Goal: Task Accomplishment & Management: Manage account settings

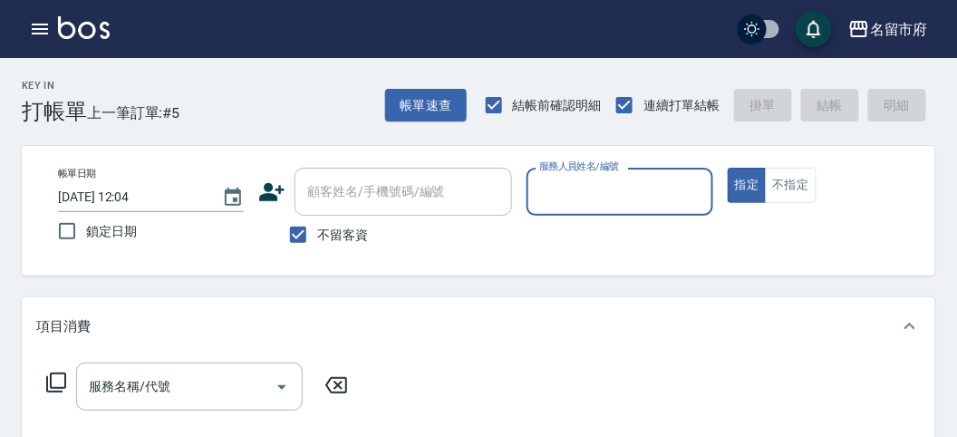
click at [38, 28] on icon "button" at bounding box center [40, 29] width 16 height 11
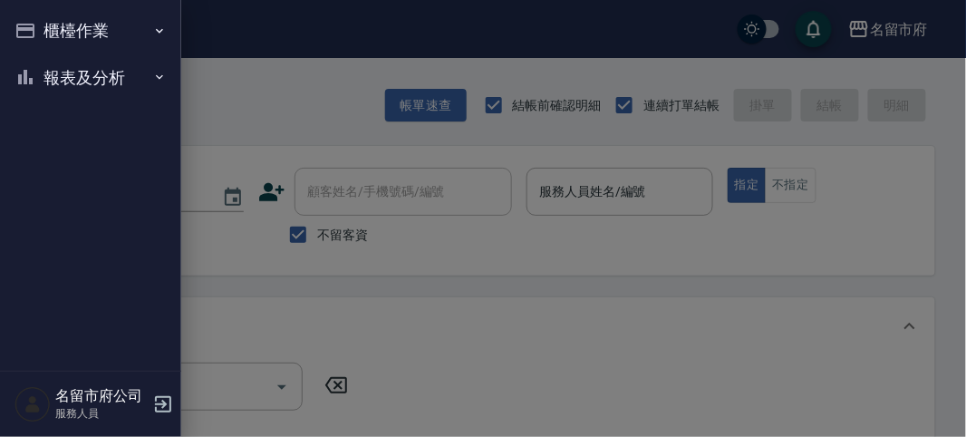
click at [52, 27] on button "櫃檯作業" at bounding box center [90, 30] width 167 height 47
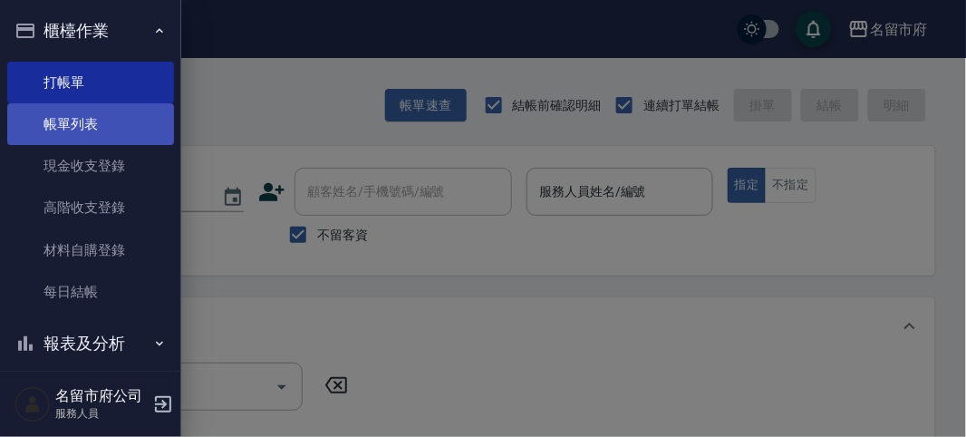
click at [93, 113] on link "帳單列表" at bounding box center [90, 124] width 167 height 42
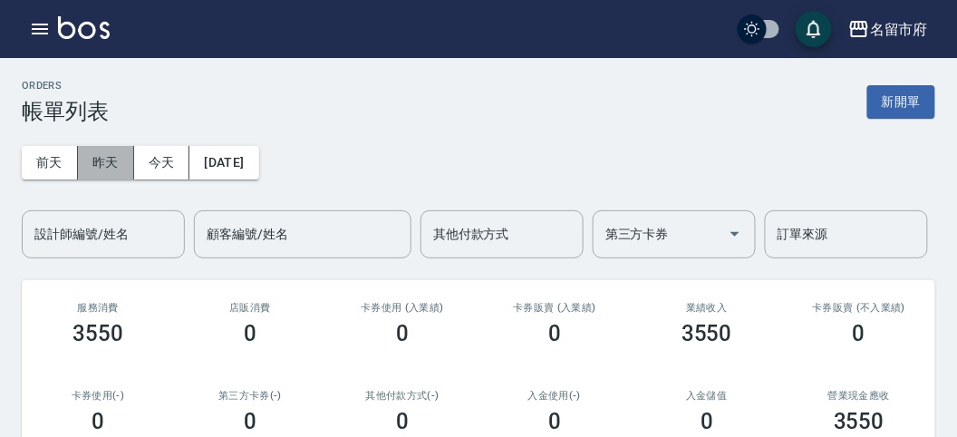
click at [113, 161] on button "昨天" at bounding box center [106, 163] width 56 height 34
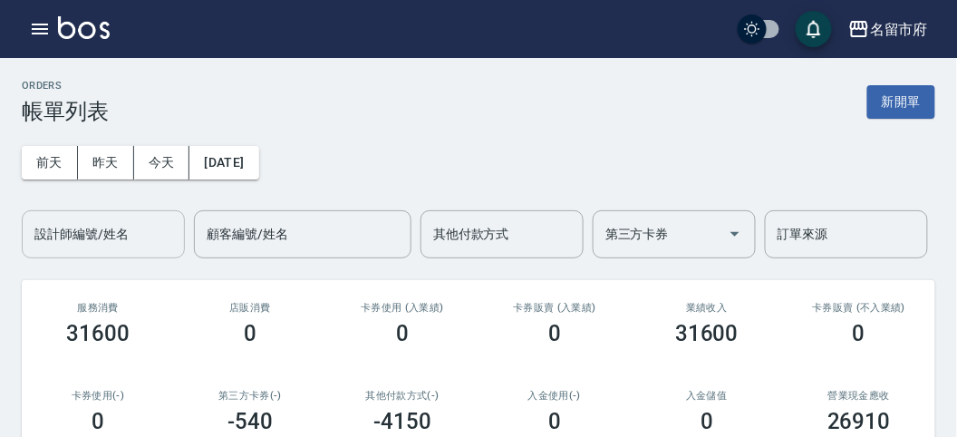
click at [119, 237] on input "設計師編號/姓名" at bounding box center [103, 234] width 147 height 32
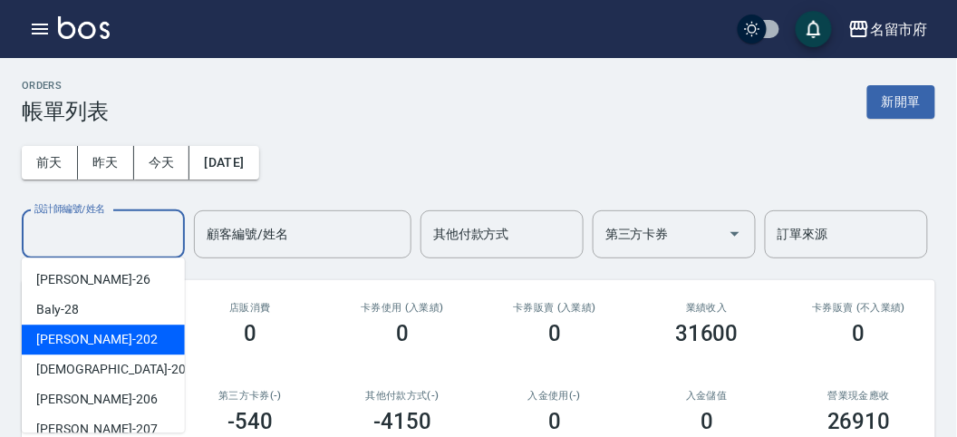
click at [126, 349] on div "[PERSON_NAME] -202" at bounding box center [103, 339] width 163 height 30
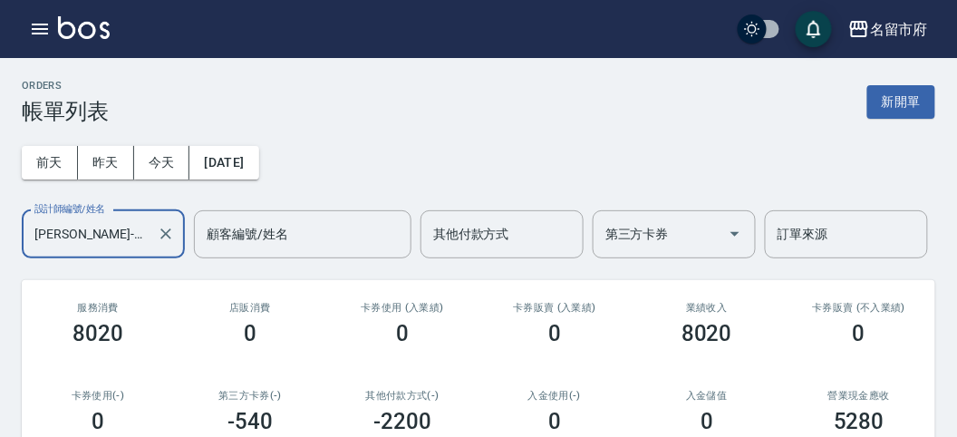
click at [92, 236] on input "[PERSON_NAME]-202" at bounding box center [90, 234] width 120 height 32
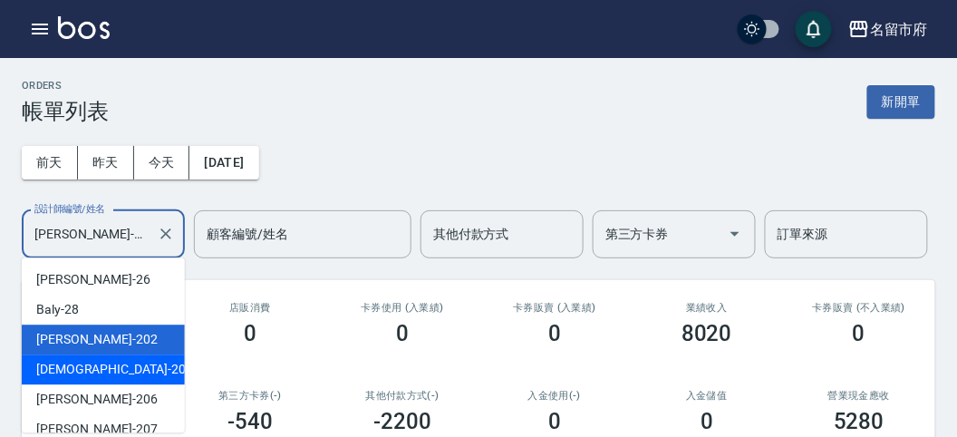
scroll to position [197, 0]
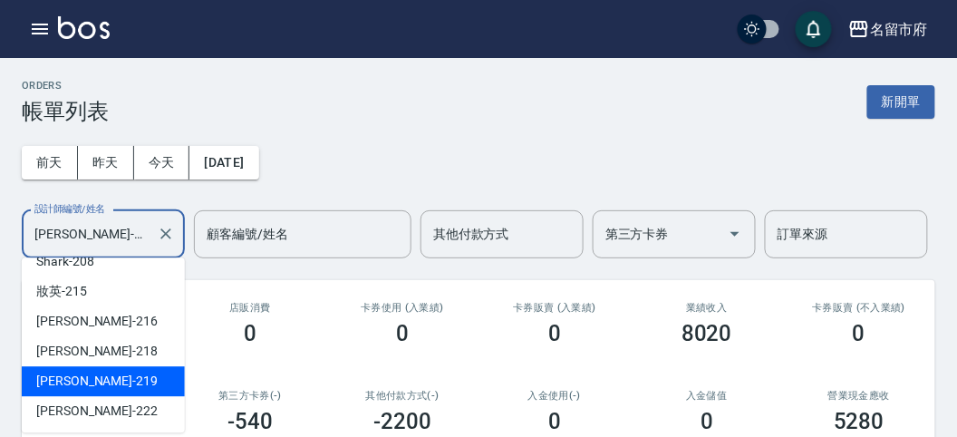
click at [124, 380] on div "[PERSON_NAME] -219" at bounding box center [103, 381] width 163 height 30
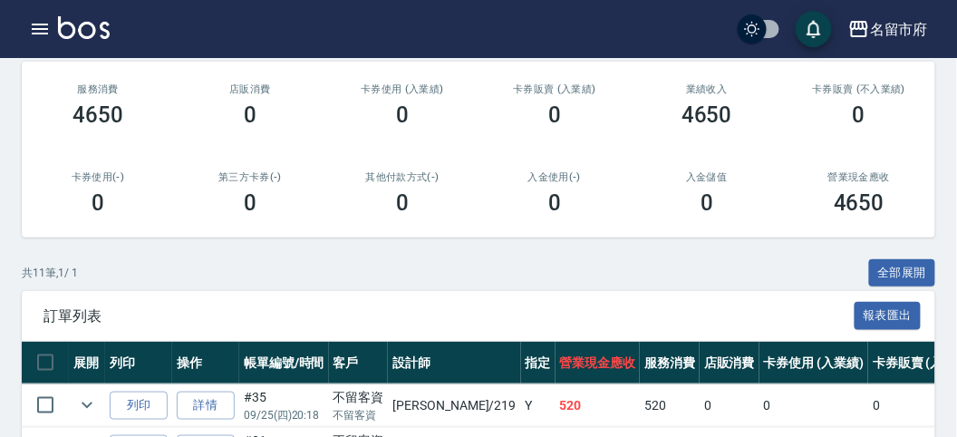
scroll to position [0, 0]
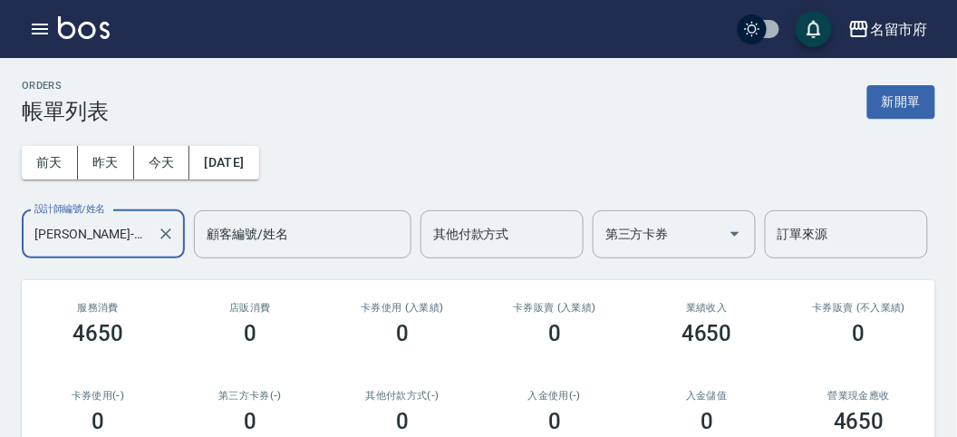
click at [102, 246] on input "[PERSON_NAME]-219" at bounding box center [90, 234] width 120 height 32
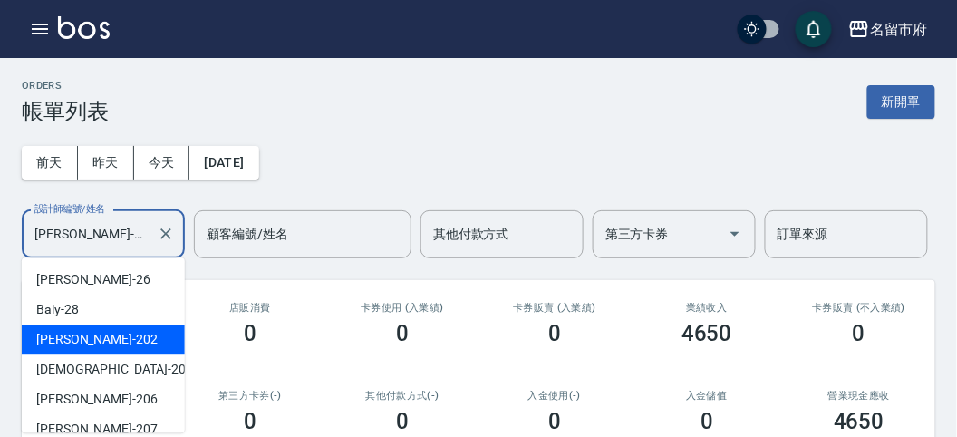
click at [101, 349] on div "[PERSON_NAME] -202" at bounding box center [103, 339] width 163 height 30
type input "[PERSON_NAME]-202"
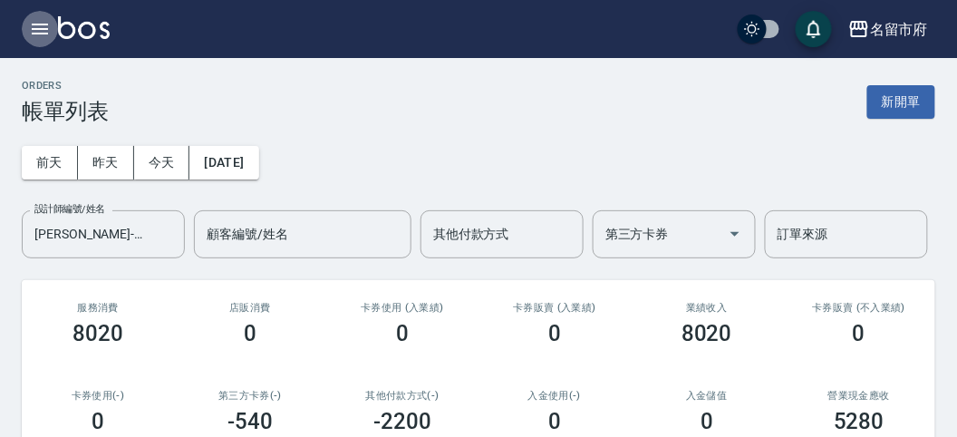
click at [43, 24] on icon "button" at bounding box center [40, 29] width 16 height 11
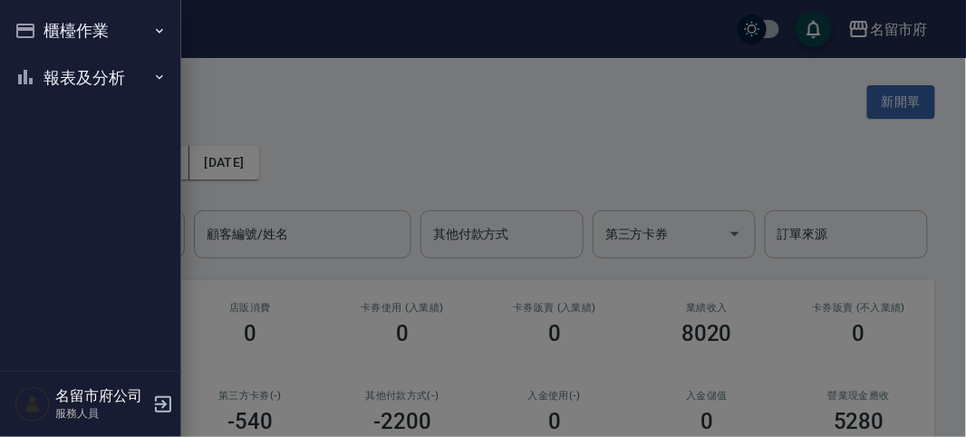
click at [70, 30] on button "櫃檯作業" at bounding box center [90, 30] width 167 height 47
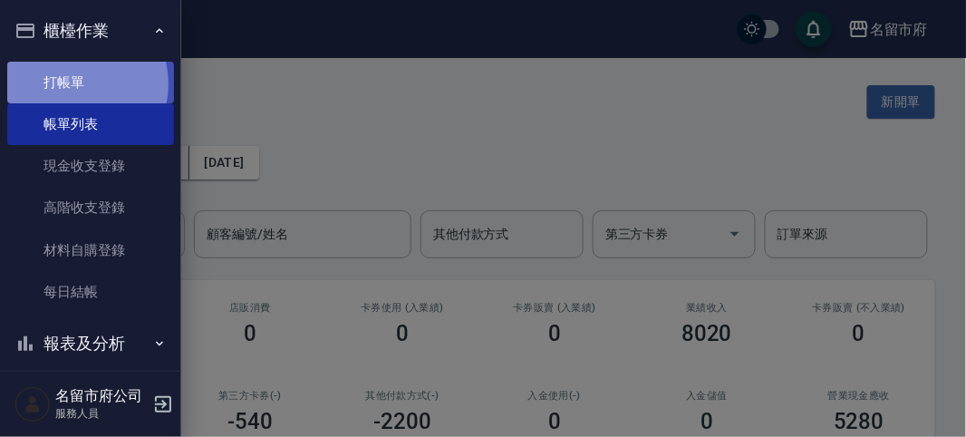
click at [79, 83] on link "打帳單" at bounding box center [90, 83] width 167 height 42
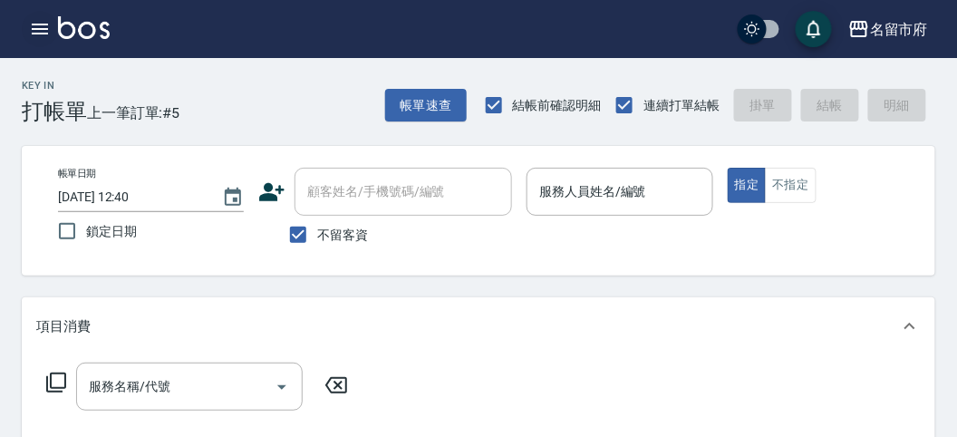
click at [55, 24] on button "button" at bounding box center [40, 29] width 36 height 36
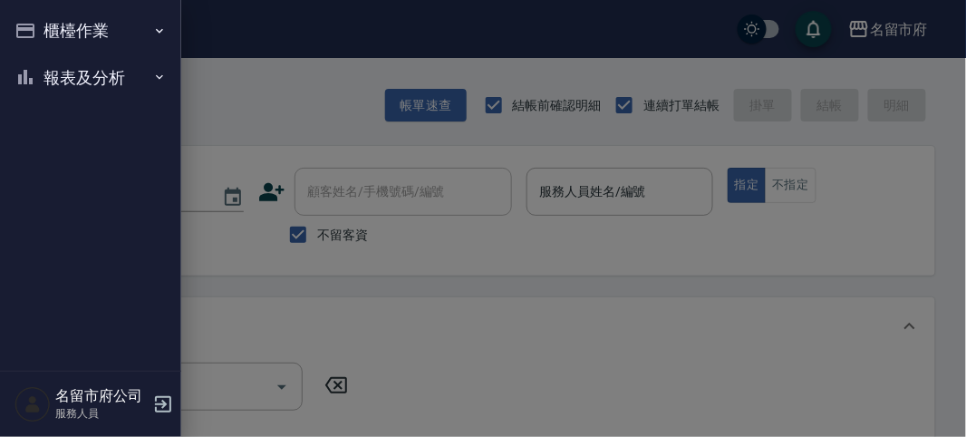
click at [232, 118] on div at bounding box center [483, 218] width 966 height 437
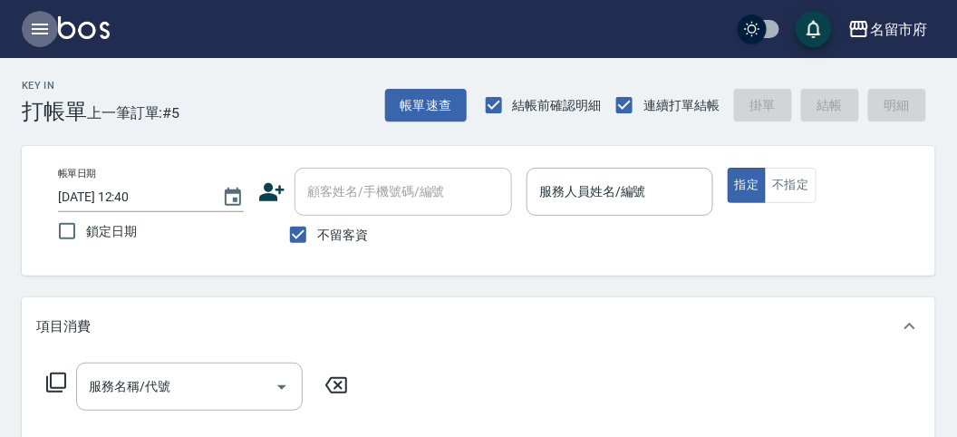
click at [38, 26] on icon "button" at bounding box center [40, 29] width 22 height 22
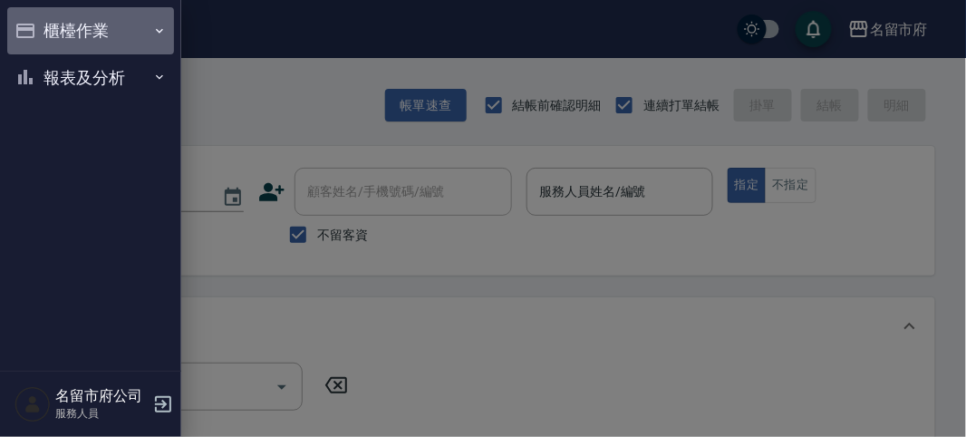
click at [52, 32] on button "櫃檯作業" at bounding box center [90, 30] width 167 height 47
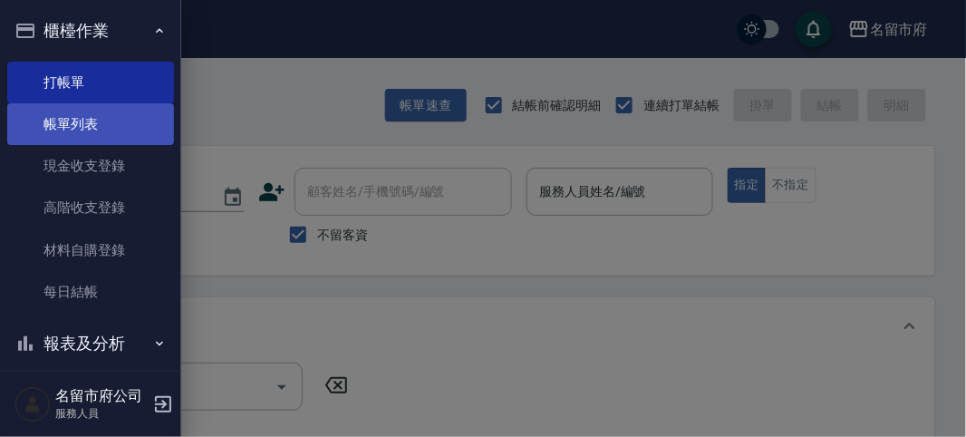
click at [110, 119] on link "帳單列表" at bounding box center [90, 124] width 167 height 42
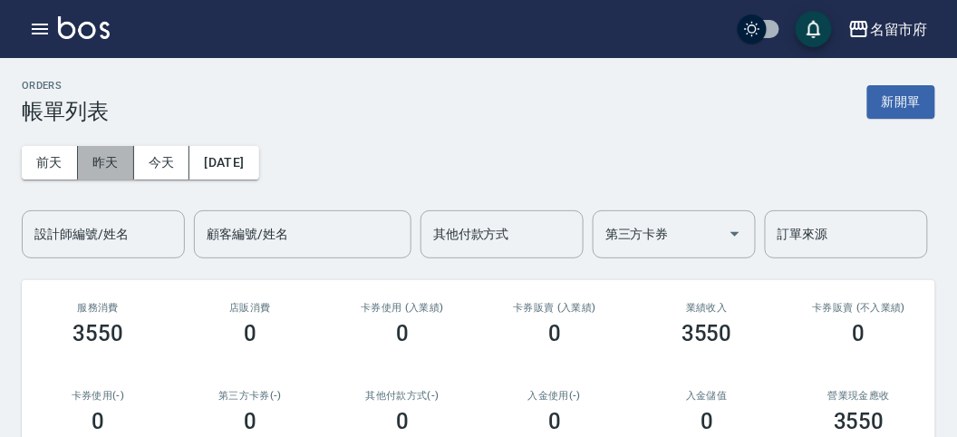
click at [101, 162] on button "昨天" at bounding box center [106, 163] width 56 height 34
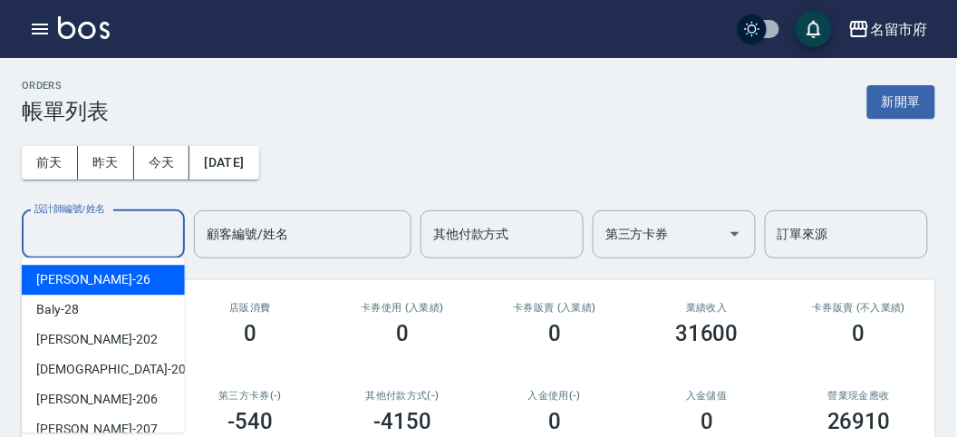
click at [98, 236] on input "設計師編號/姓名" at bounding box center [103, 234] width 147 height 32
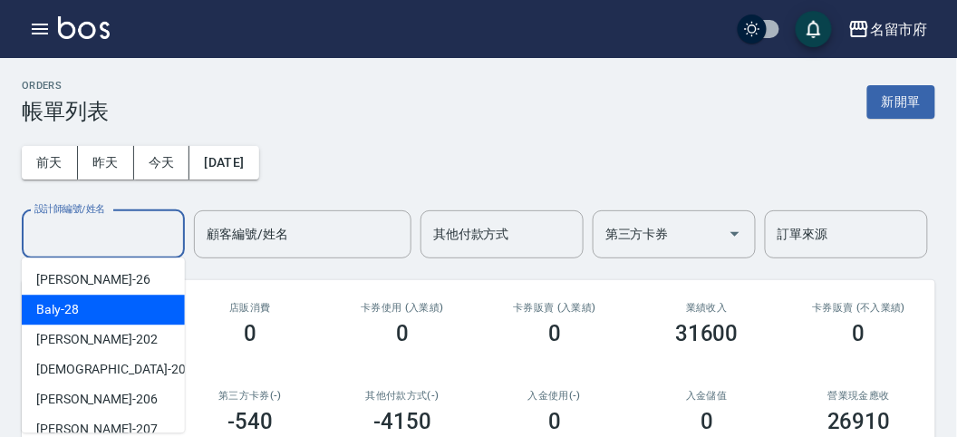
click at [118, 303] on div "Baly -28" at bounding box center [103, 309] width 163 height 30
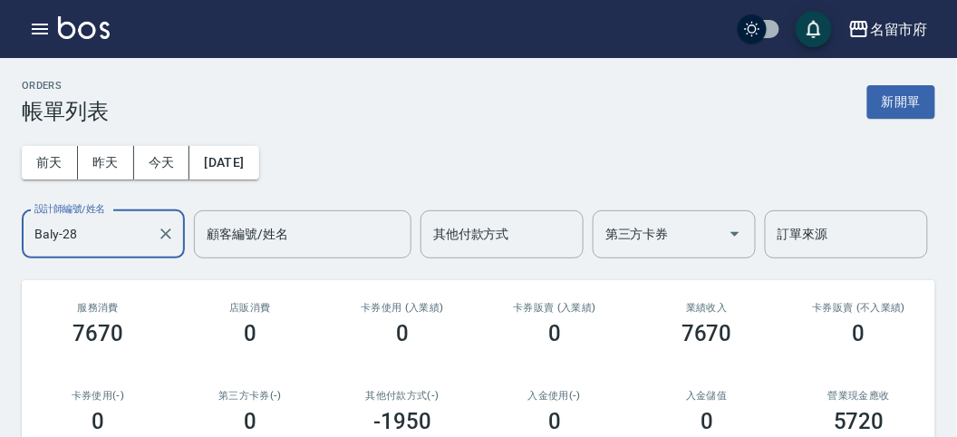
click at [97, 231] on input "Baly-28" at bounding box center [90, 234] width 120 height 32
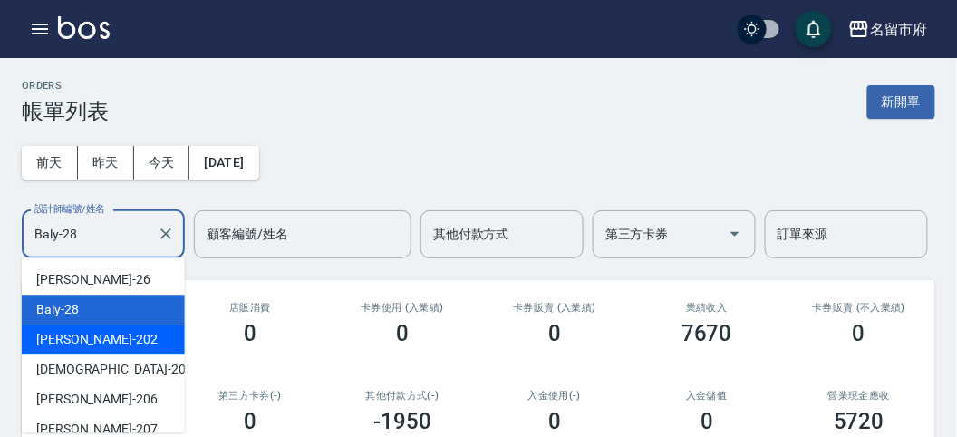
click at [102, 335] on div "[PERSON_NAME] -202" at bounding box center [103, 339] width 163 height 30
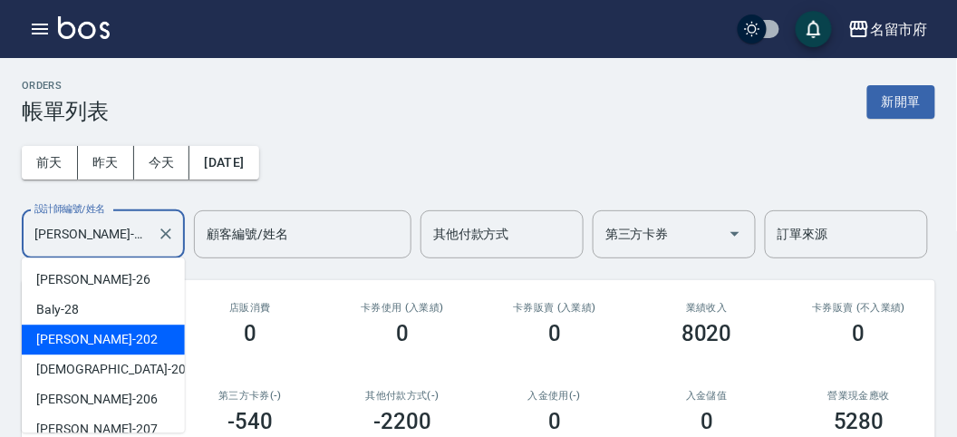
click at [89, 238] on input "[PERSON_NAME]-202" at bounding box center [90, 234] width 120 height 32
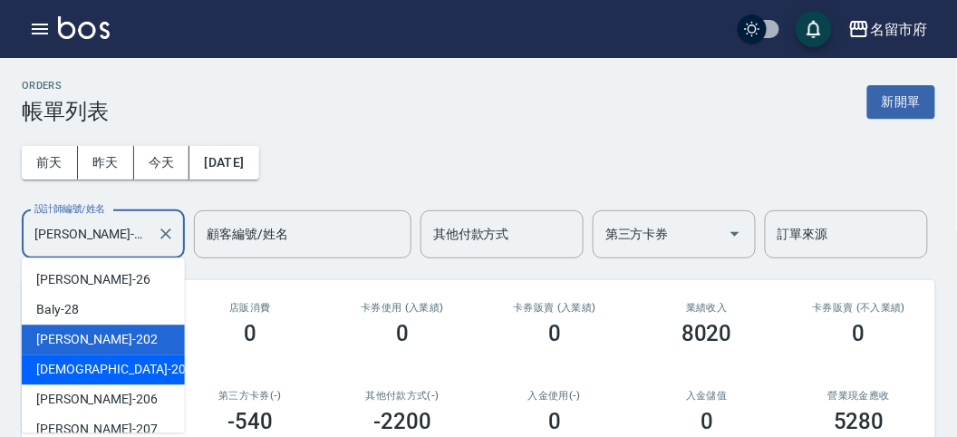
click at [105, 372] on div "聖德 -203" at bounding box center [103, 369] width 163 height 30
type input "聖德-203"
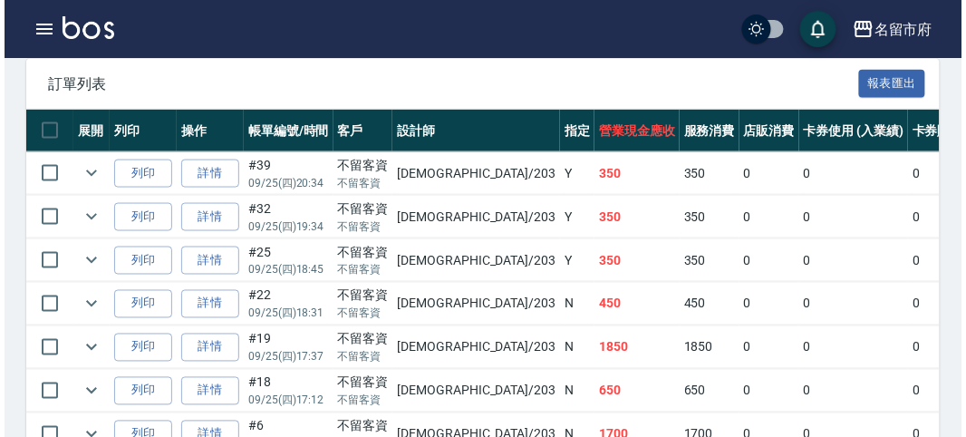
scroll to position [551, 0]
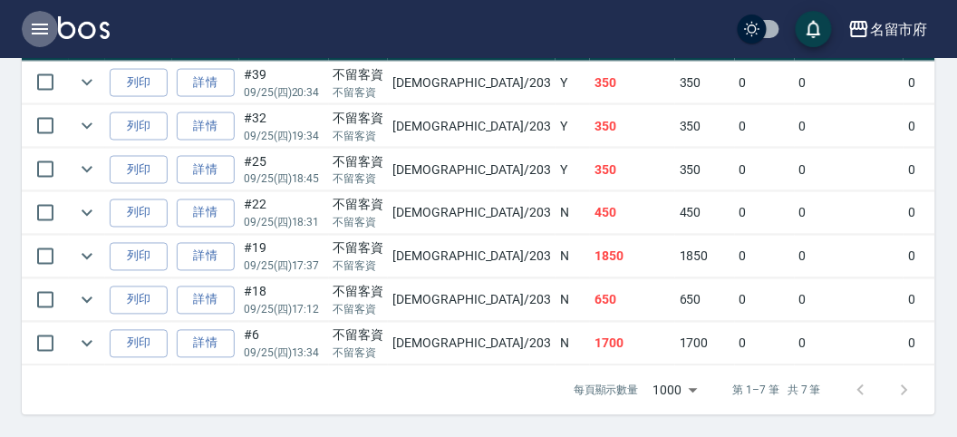
click at [45, 28] on icon "button" at bounding box center [40, 29] width 22 height 22
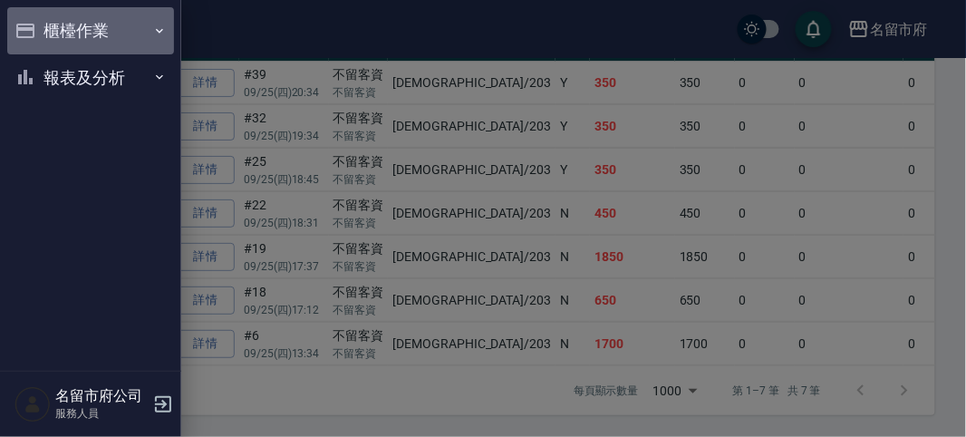
drag, startPoint x: 62, startPoint y: 29, endPoint x: 98, endPoint y: 82, distance: 64.6
click at [63, 30] on button "櫃檯作業" at bounding box center [90, 30] width 167 height 47
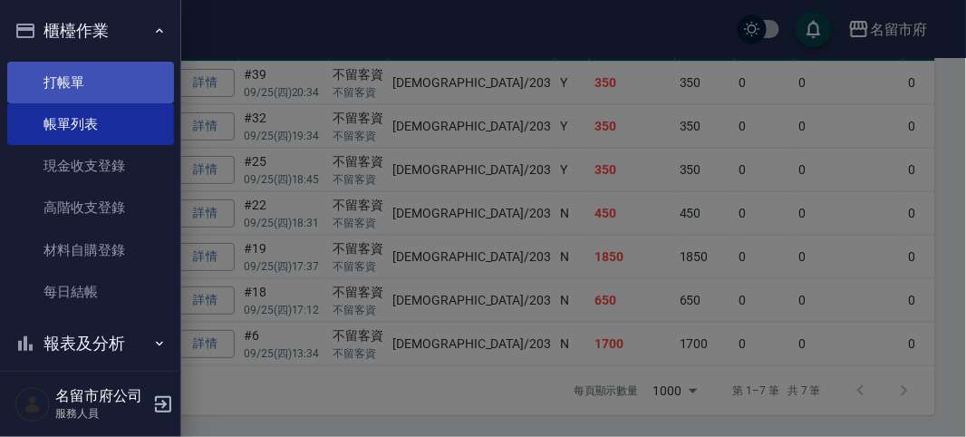
click at [96, 96] on link "打帳單" at bounding box center [90, 83] width 167 height 42
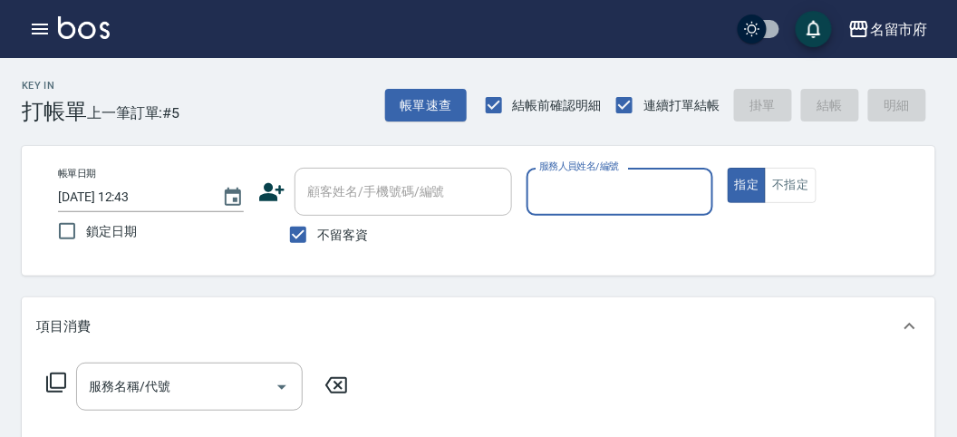
click at [600, 206] on input "服務人員姓名/編號" at bounding box center [618, 192] width 169 height 32
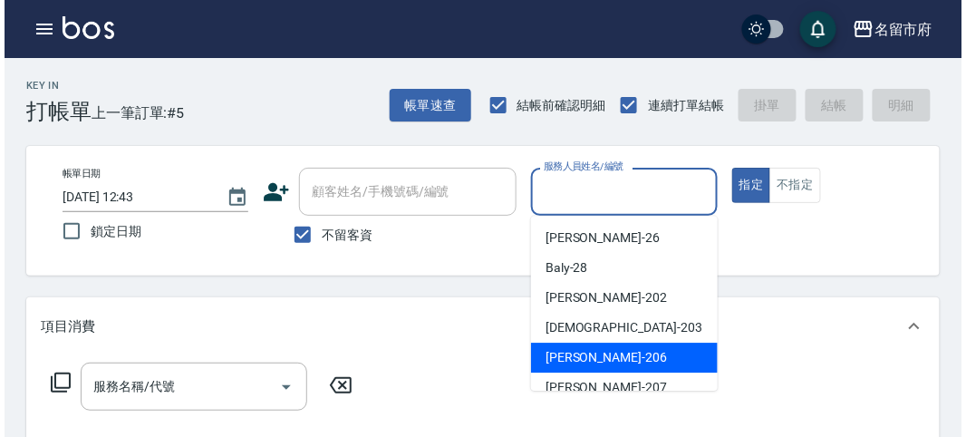
scroll to position [101, 0]
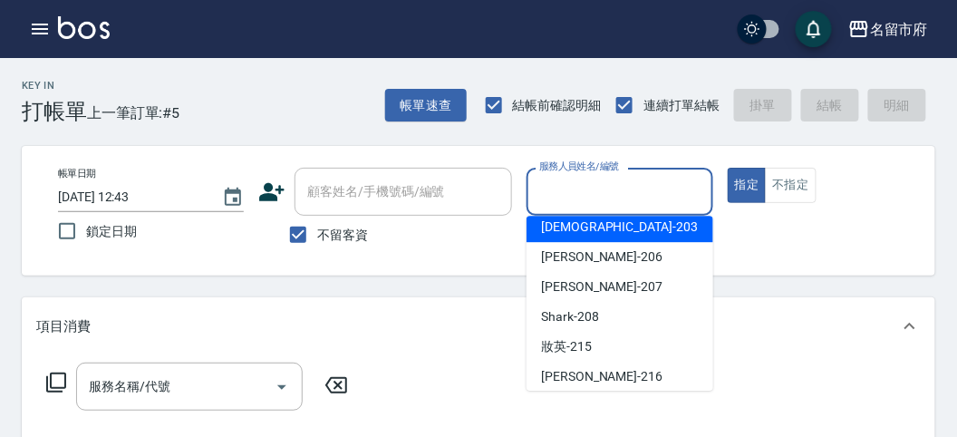
click at [584, 230] on span "聖德 -203" at bounding box center [619, 226] width 157 height 19
type input "聖德-203"
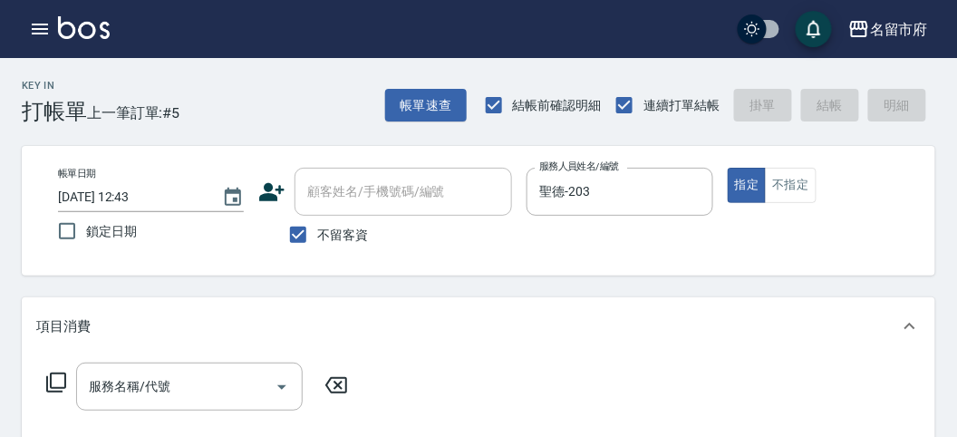
click at [53, 382] on icon at bounding box center [56, 382] width 22 height 22
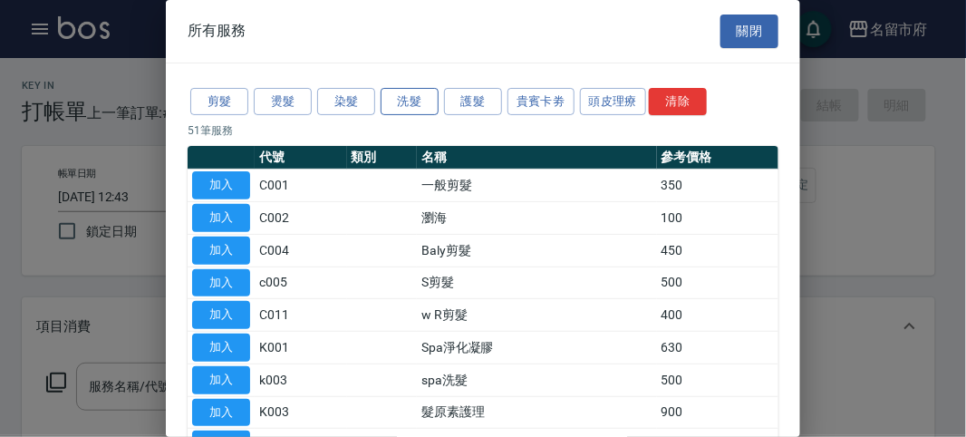
click at [391, 101] on button "洗髮" at bounding box center [409, 102] width 58 height 28
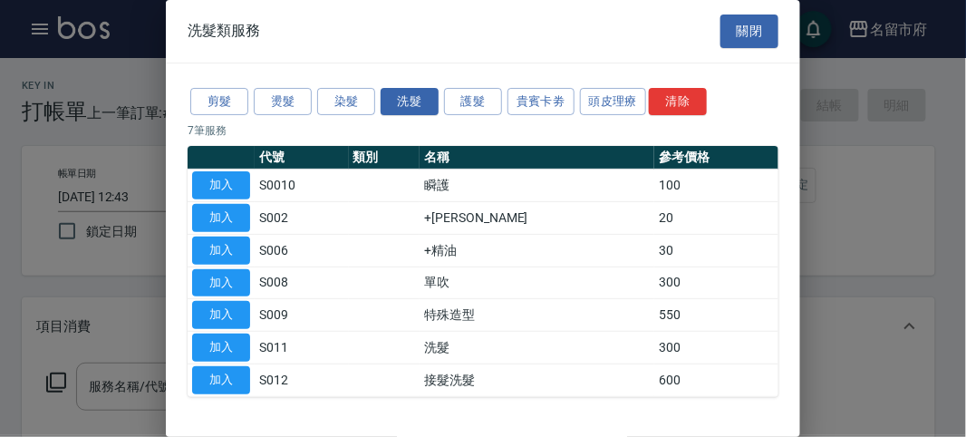
click at [848, 138] on div at bounding box center [483, 218] width 966 height 437
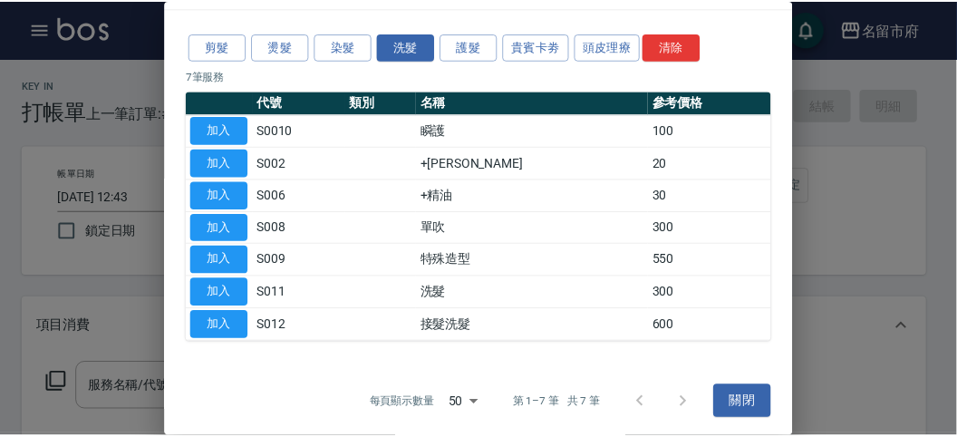
scroll to position [0, 0]
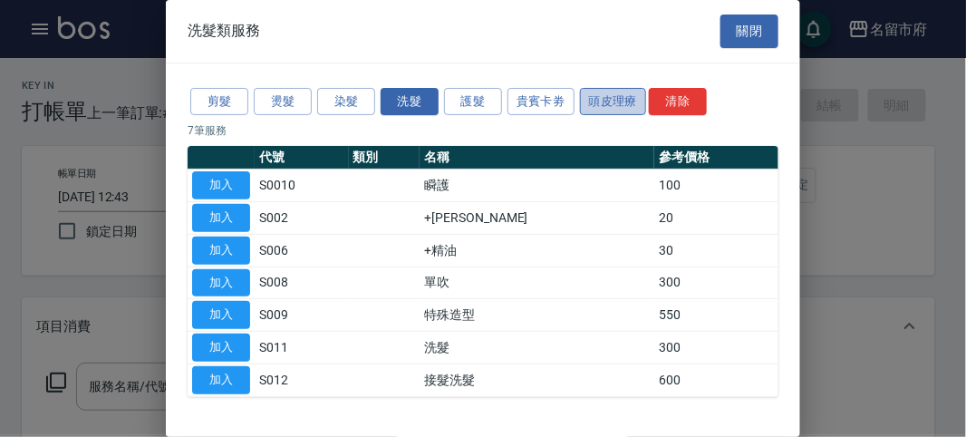
click at [611, 105] on button "頭皮理療" at bounding box center [613, 102] width 67 height 28
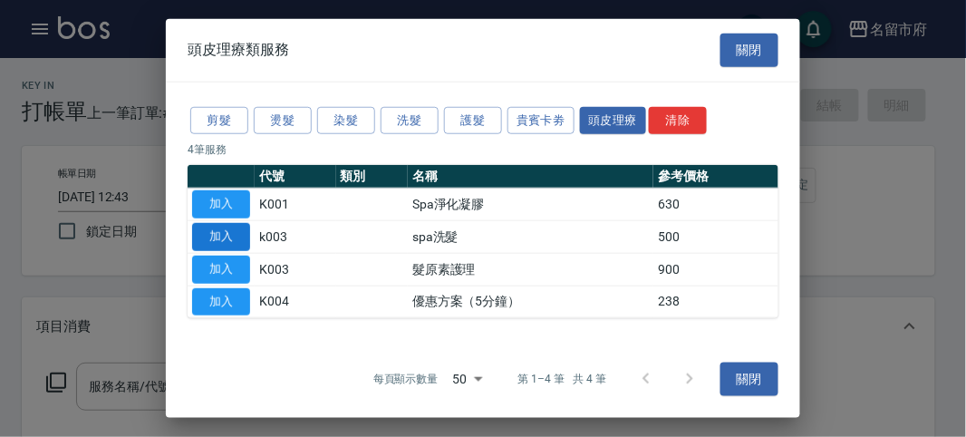
drag, startPoint x: 235, startPoint y: 232, endPoint x: 219, endPoint y: 237, distance: 16.3
click at [226, 232] on button "加入" at bounding box center [221, 237] width 58 height 28
type input "spa洗髮(k003)"
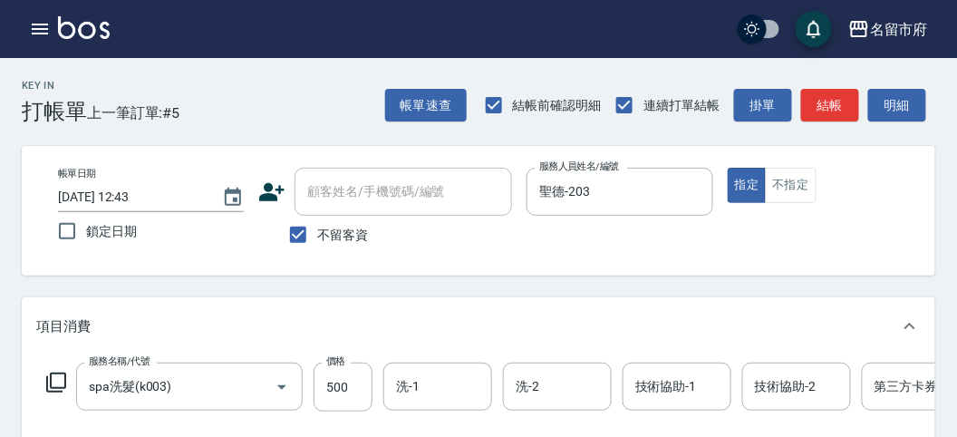
scroll to position [201, 0]
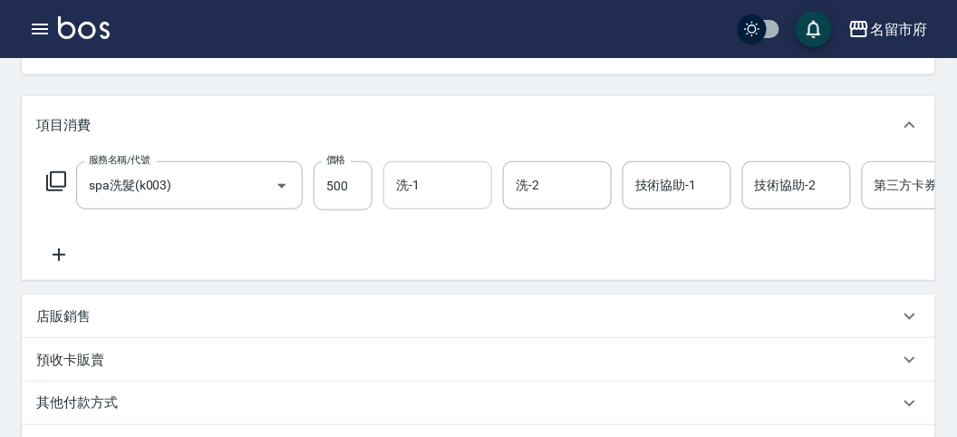
click at [479, 183] on input "洗-1" at bounding box center [437, 185] width 92 height 32
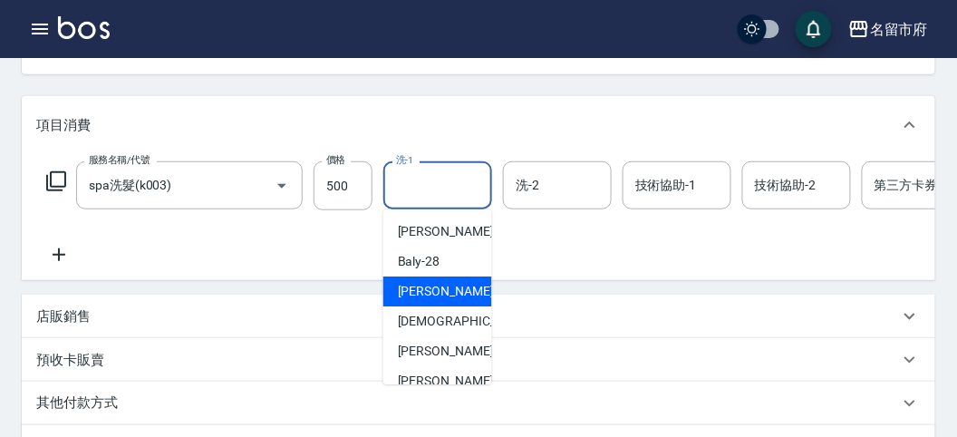
scroll to position [197, 0]
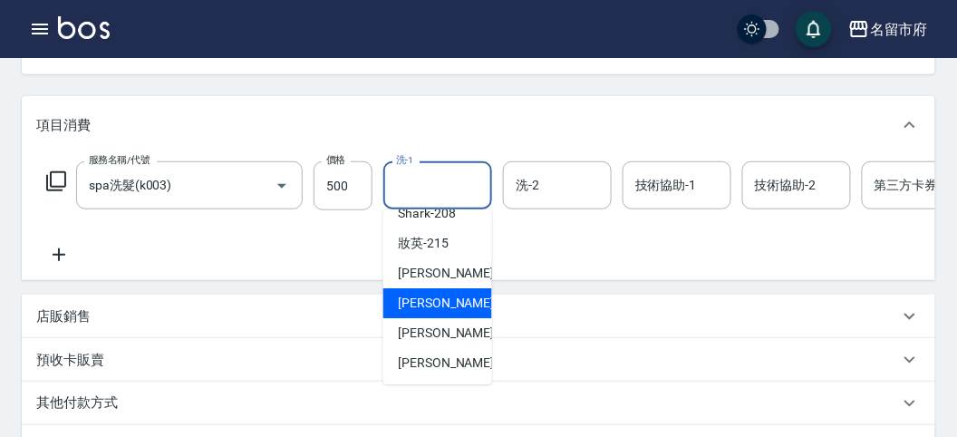
click at [427, 307] on span "Min Min -218" at bounding box center [458, 303] width 121 height 19
type input "Min Min-218"
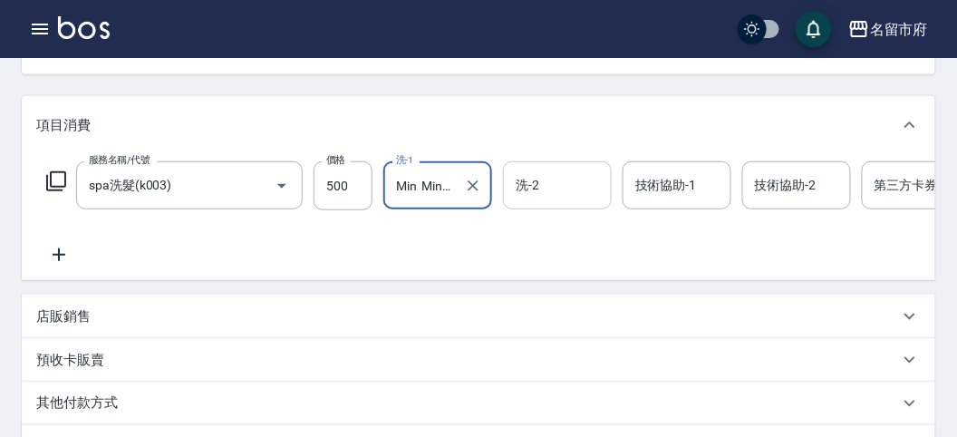
click at [533, 183] on input "洗-2" at bounding box center [557, 185] width 92 height 32
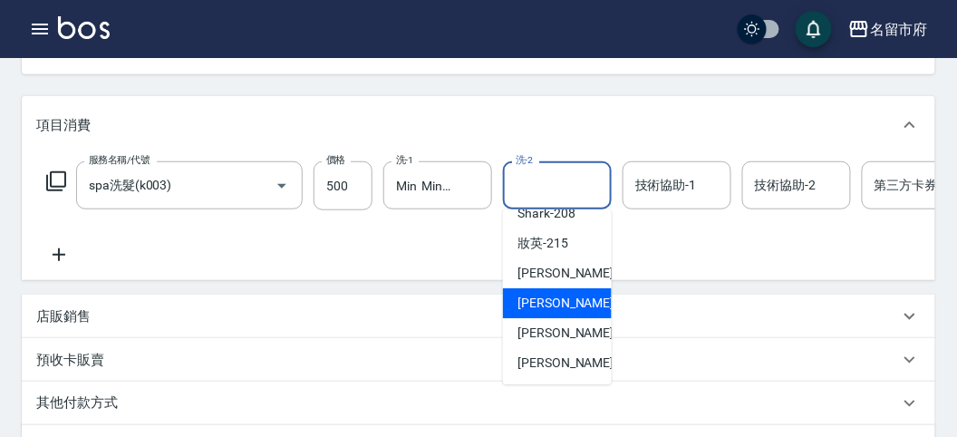
click at [561, 297] on span "Min Min -218" at bounding box center [577, 303] width 121 height 19
type input "Min Min-218"
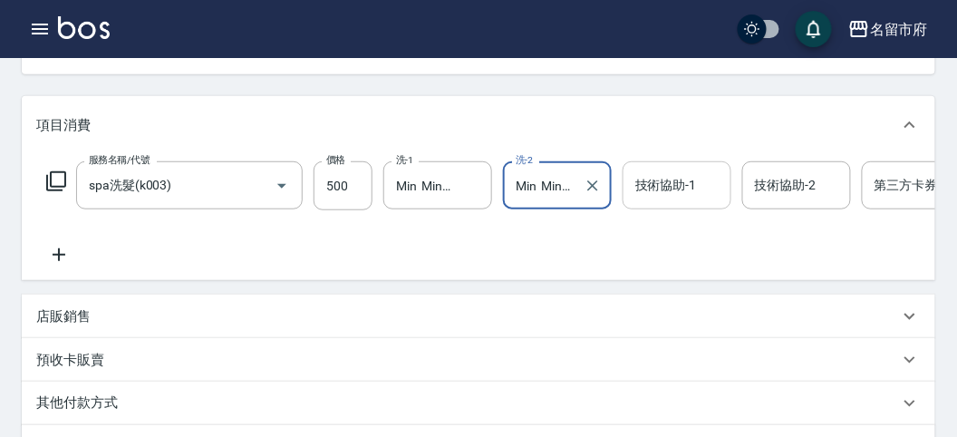
click at [675, 196] on input "技術協助-1" at bounding box center [677, 185] width 92 height 32
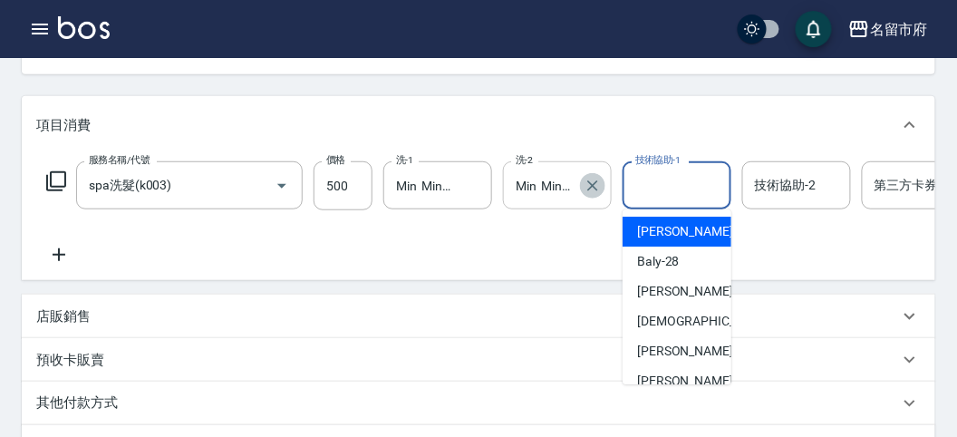
click at [592, 193] on icon "Clear" at bounding box center [592, 186] width 18 height 18
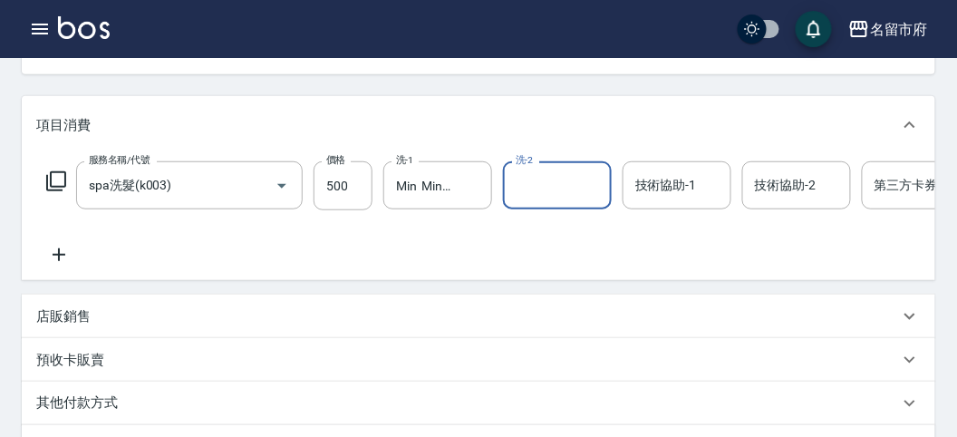
scroll to position [0, 0]
click at [721, 177] on input "技術協助-1" at bounding box center [677, 185] width 92 height 32
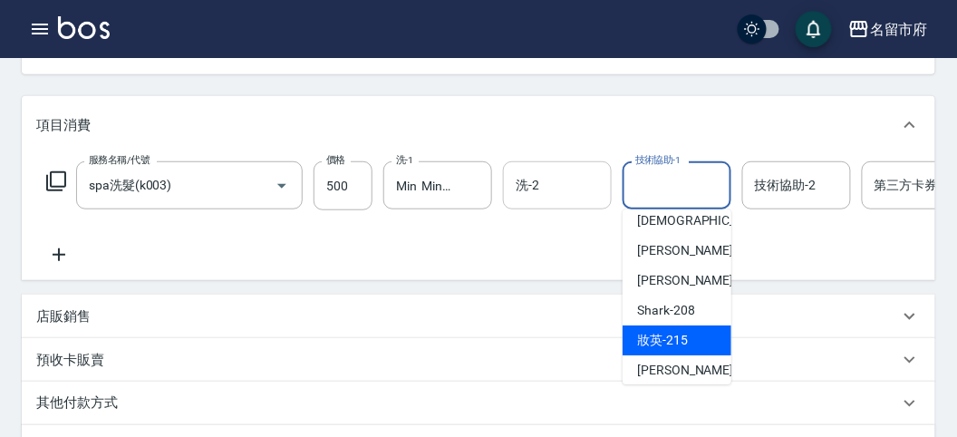
scroll to position [197, 0]
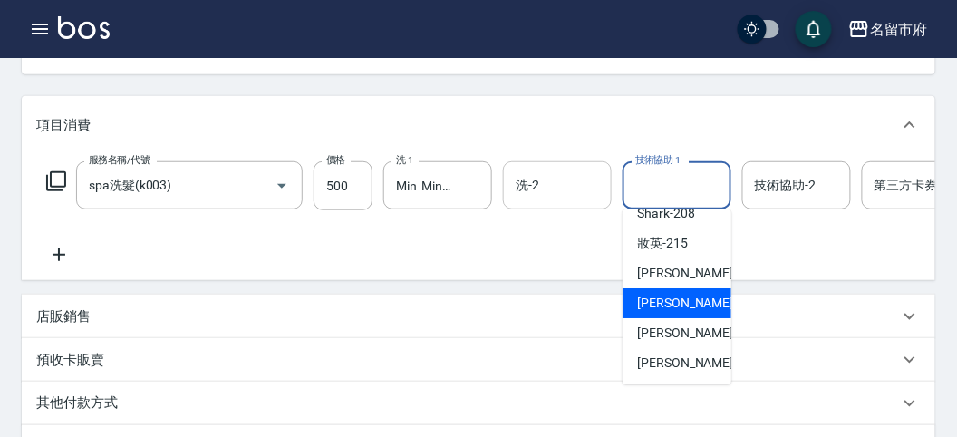
click at [669, 301] on span "Min Min -218" at bounding box center [697, 303] width 121 height 19
type input "Min Min-218"
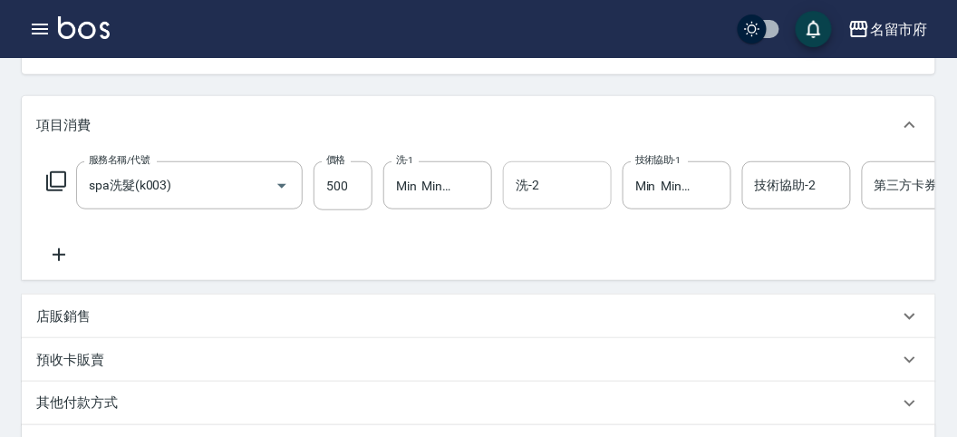
click at [63, 178] on icon at bounding box center [56, 181] width 22 height 22
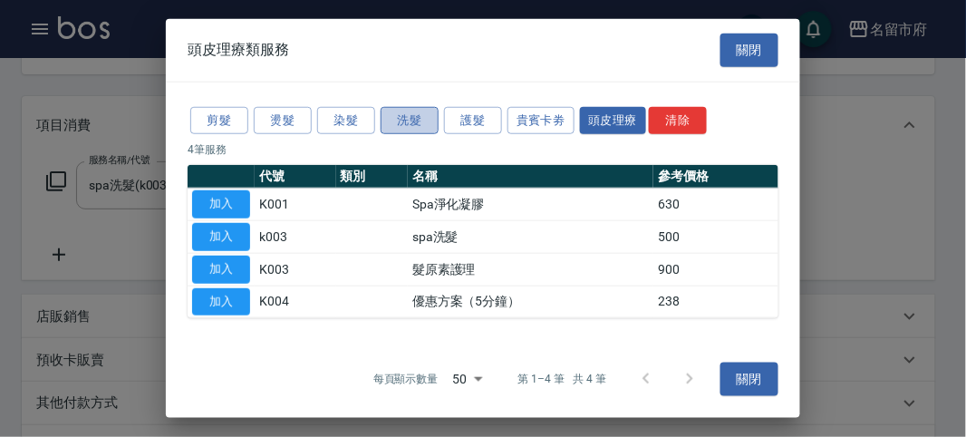
click at [421, 122] on button "洗髮" at bounding box center [409, 120] width 58 height 28
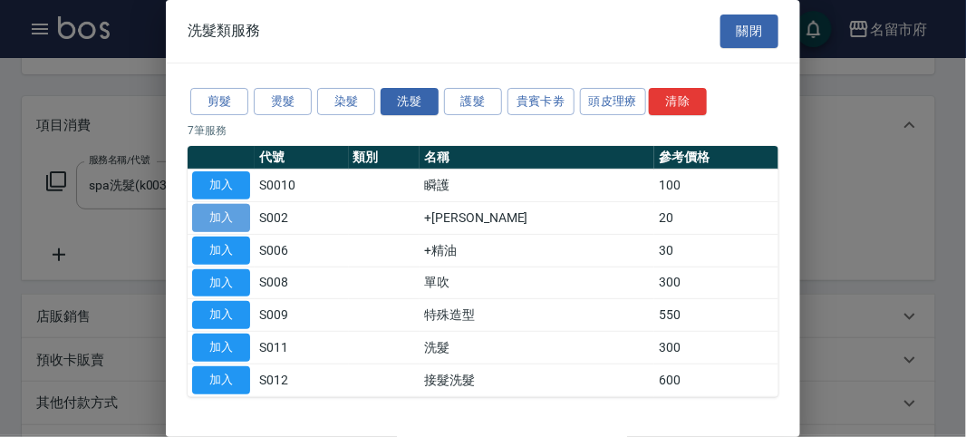
click at [218, 217] on button "加入" at bounding box center [221, 218] width 58 height 28
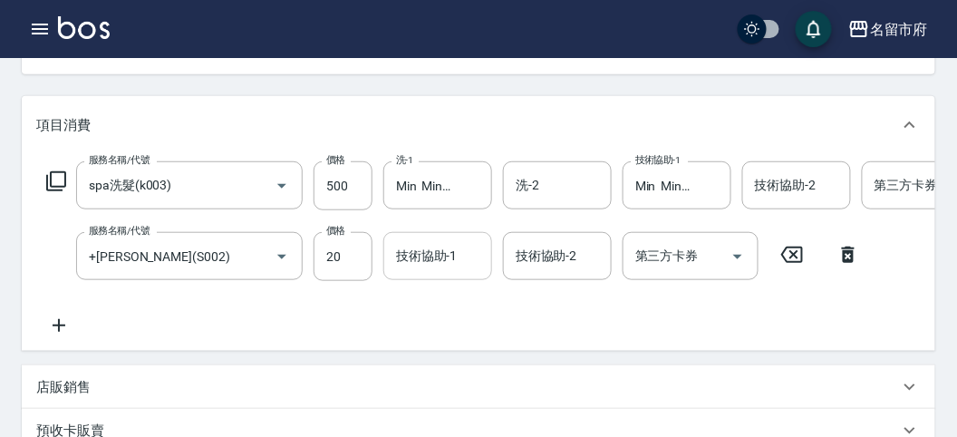
click at [433, 261] on input "技術協助-1" at bounding box center [437, 256] width 92 height 32
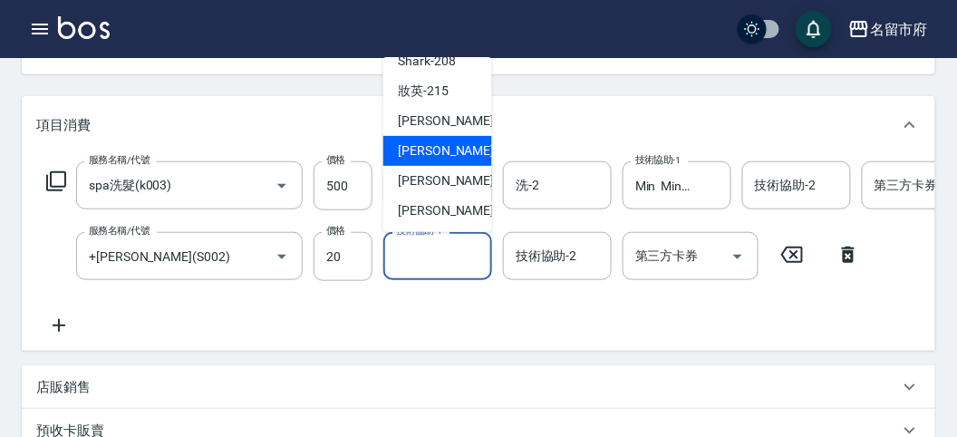
click at [430, 149] on span "Min Min -218" at bounding box center [458, 150] width 121 height 19
type input "Min Min-218"
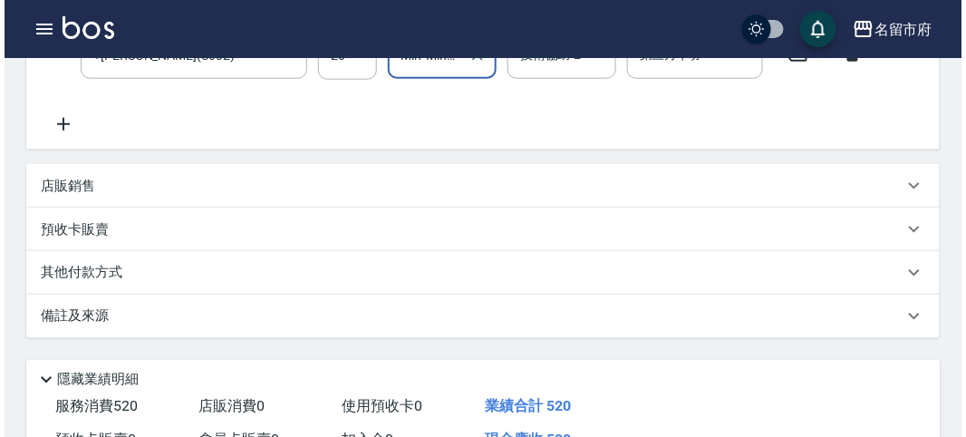
scroll to position [618, 0]
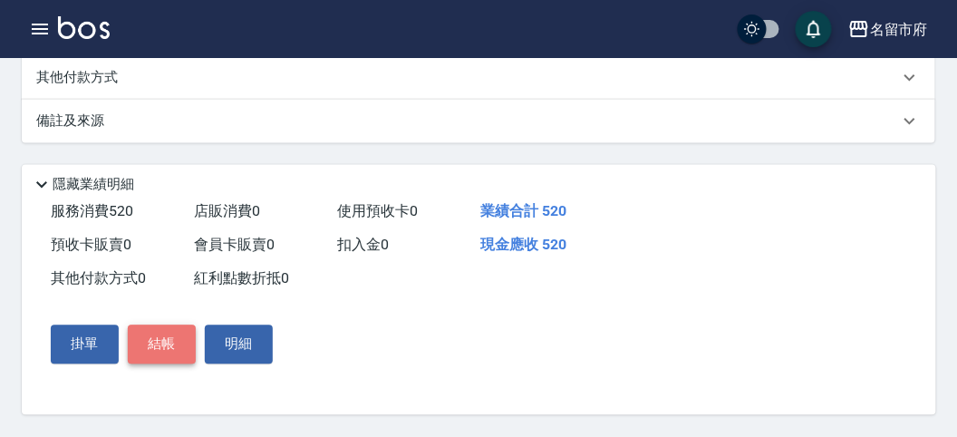
click at [173, 338] on button "結帳" at bounding box center [162, 344] width 68 height 38
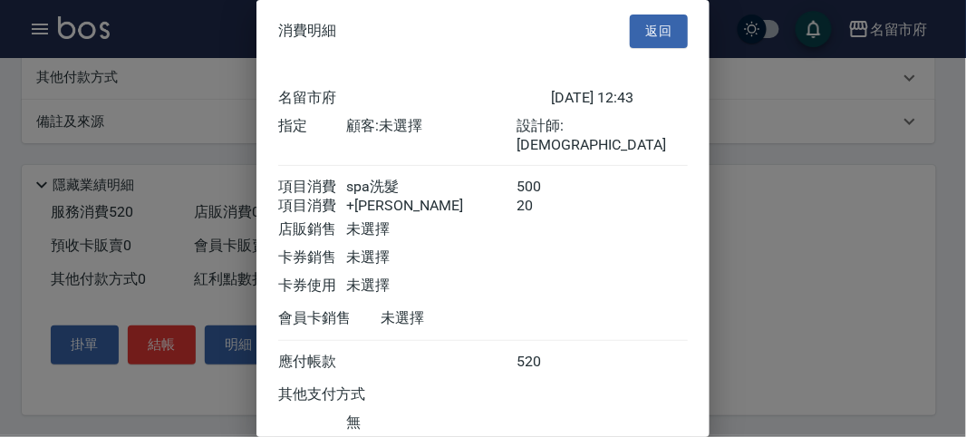
scroll to position [120, 0]
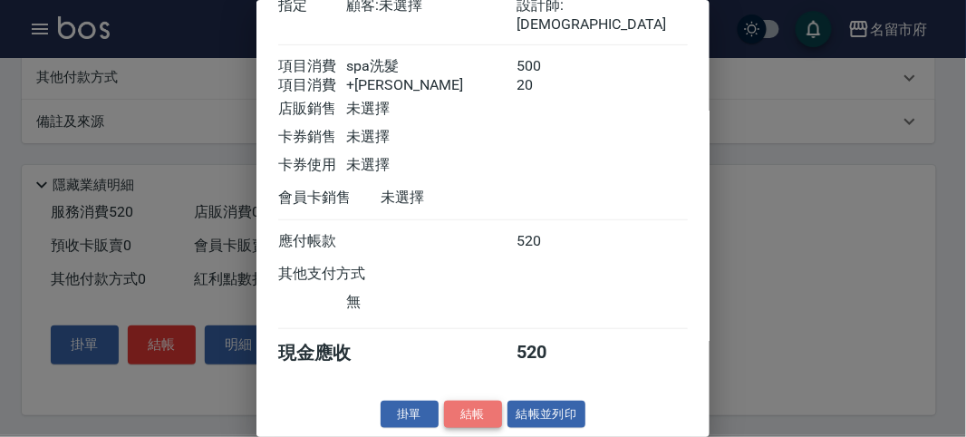
click at [463, 410] on button "結帳" at bounding box center [473, 414] width 58 height 28
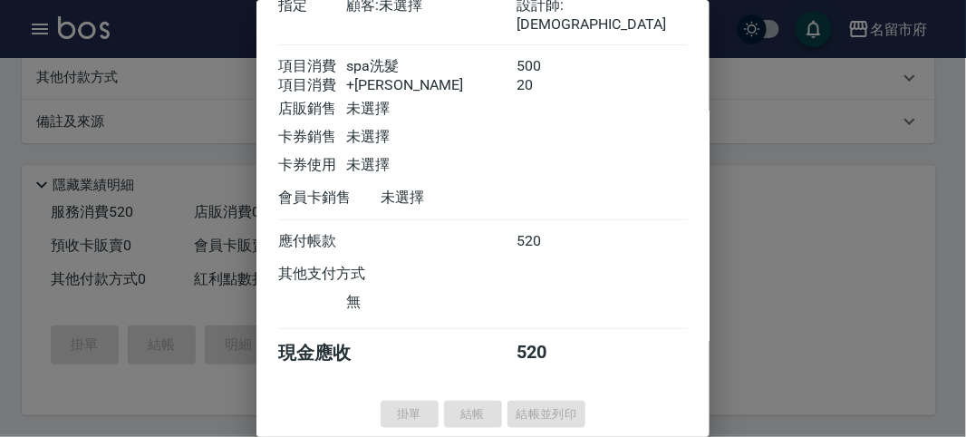
type input "[DATE] 12:46"
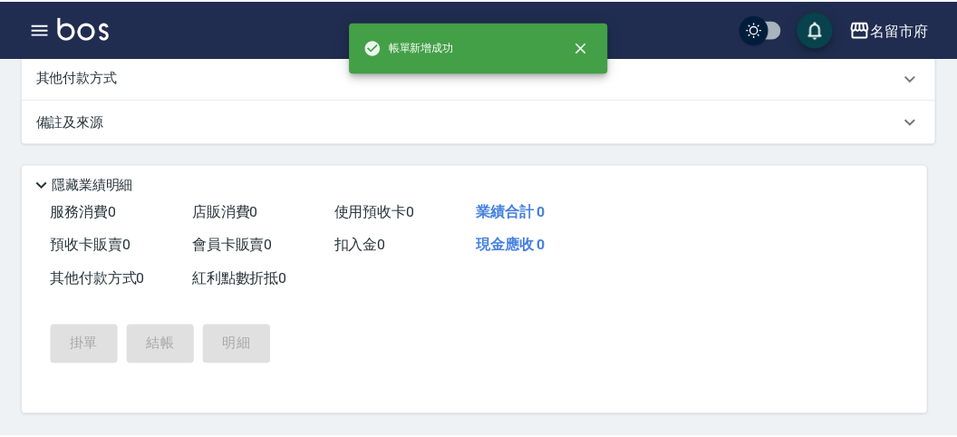
scroll to position [0, 0]
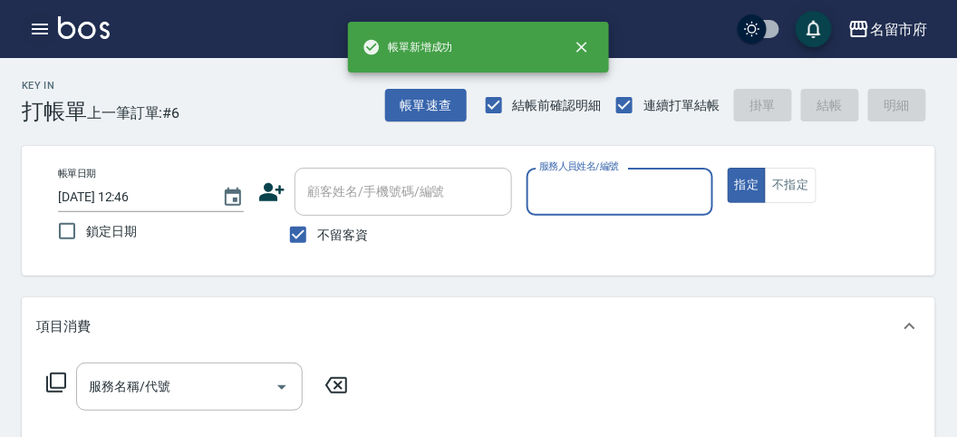
click at [46, 21] on icon "button" at bounding box center [40, 29] width 22 height 22
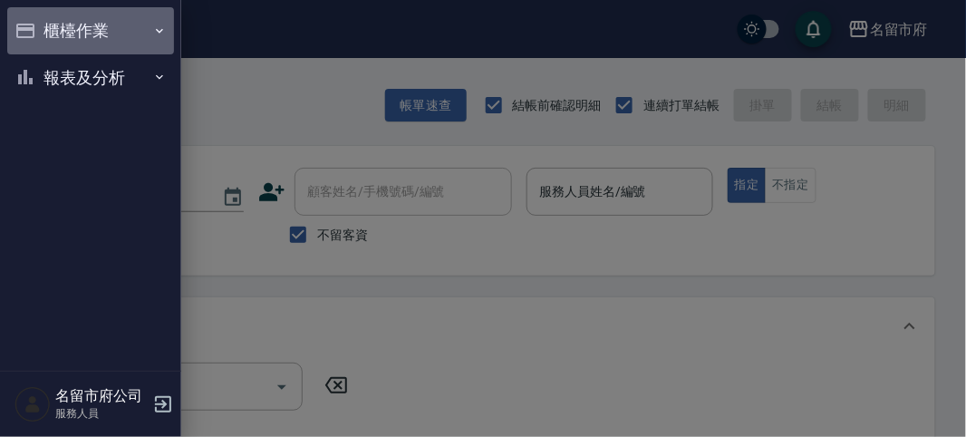
click at [69, 21] on button "櫃檯作業" at bounding box center [90, 30] width 167 height 47
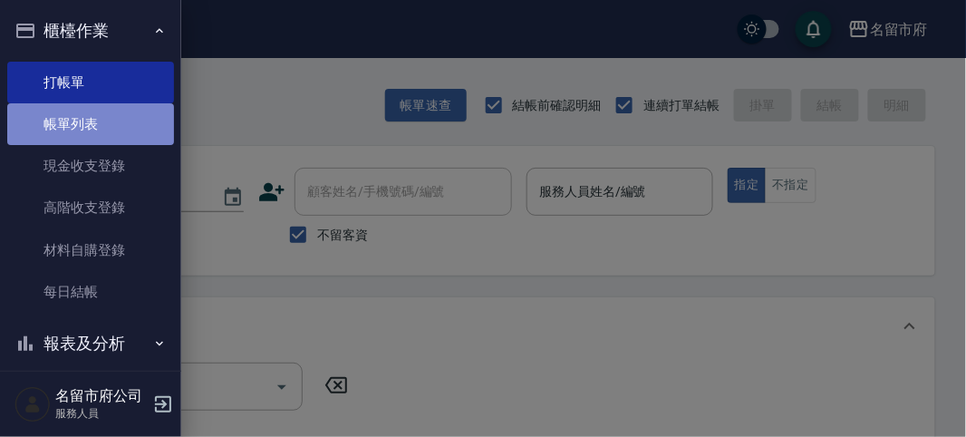
click at [91, 114] on link "帳單列表" at bounding box center [90, 124] width 167 height 42
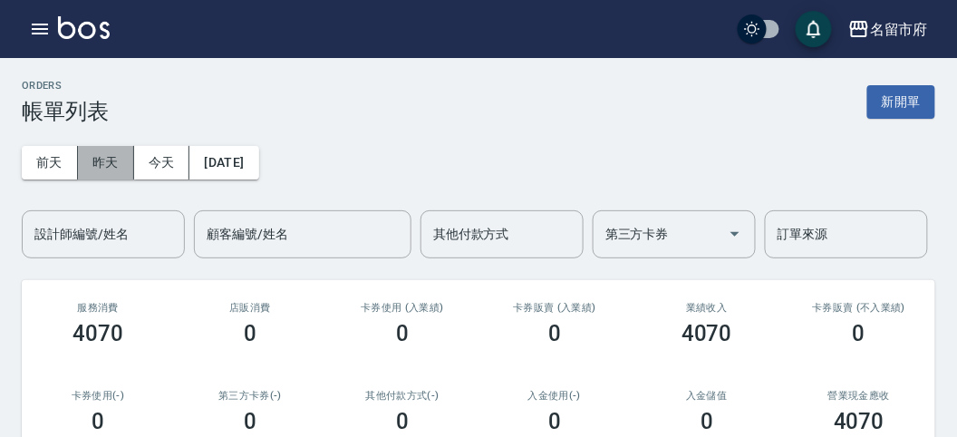
click at [106, 151] on button "昨天" at bounding box center [106, 163] width 56 height 34
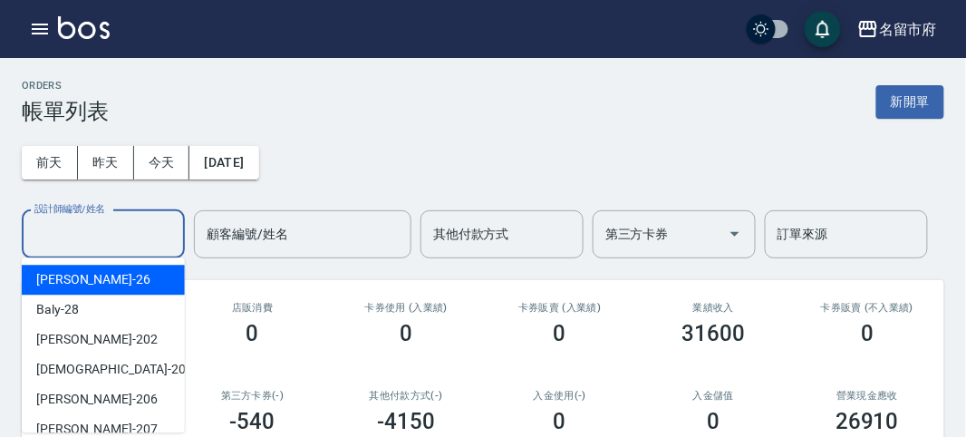
click at [107, 220] on input "設計師編號/姓名" at bounding box center [103, 234] width 147 height 32
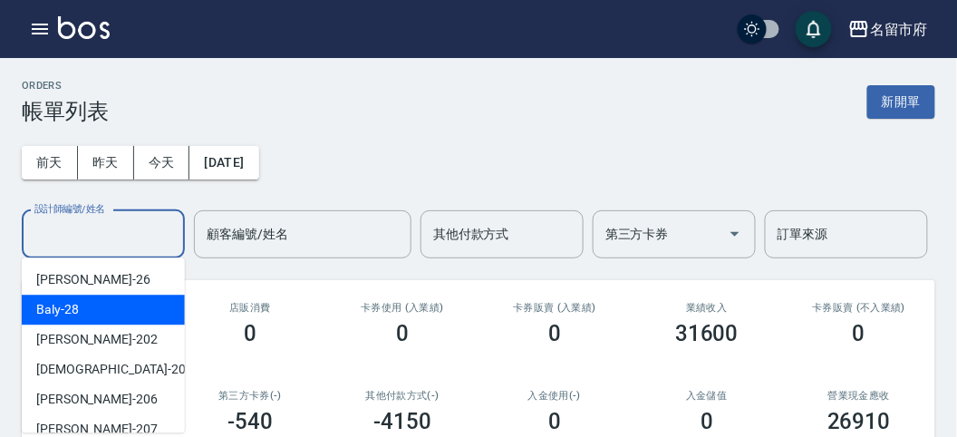
scroll to position [101, 0]
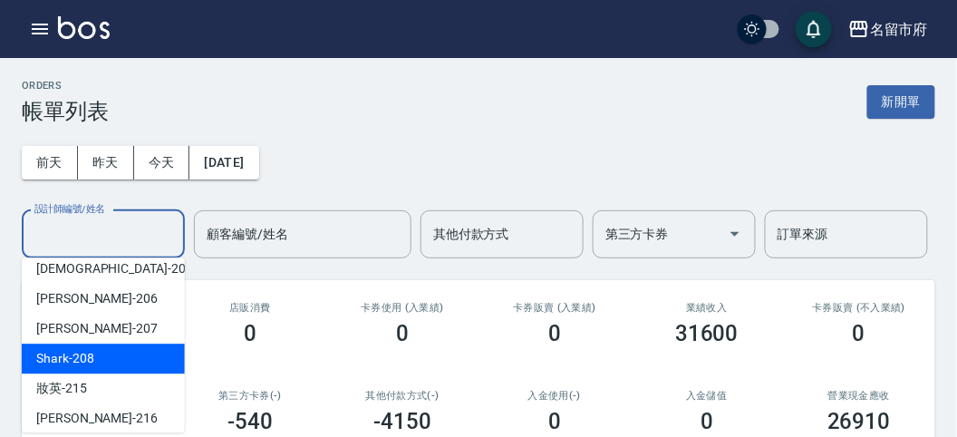
click at [120, 351] on div "Shark -208" at bounding box center [103, 358] width 163 height 30
type input "Shark-208"
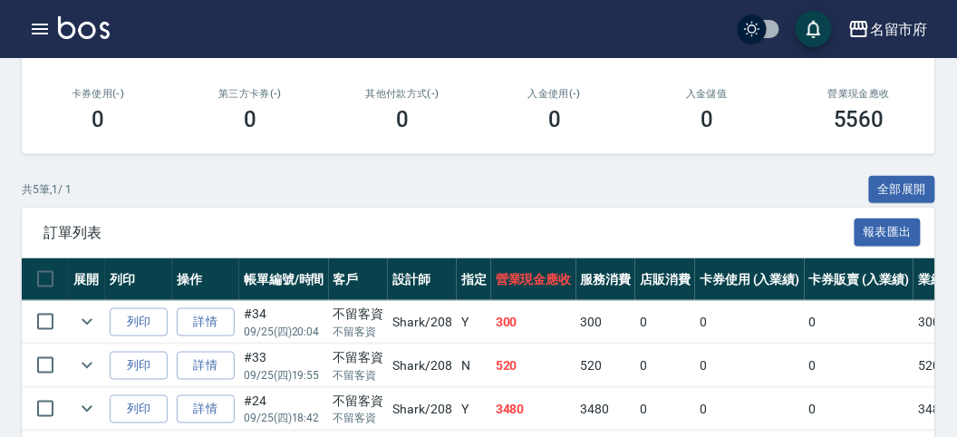
scroll to position [466, 0]
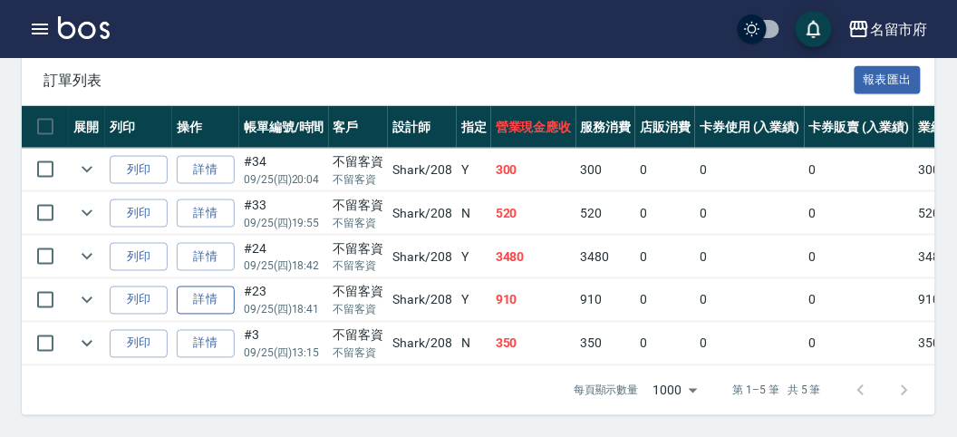
click at [207, 286] on link "詳情" at bounding box center [206, 300] width 58 height 28
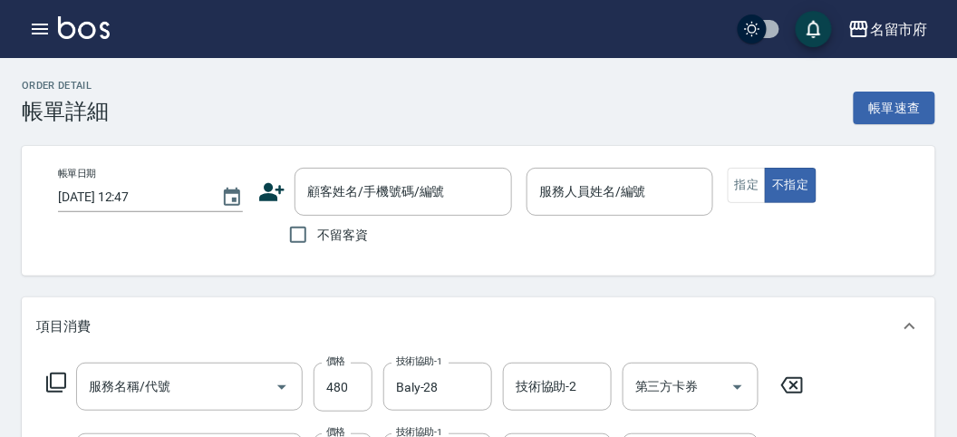
type input "[DATE] 18:41"
checkbox input "true"
type input "Shark-208"
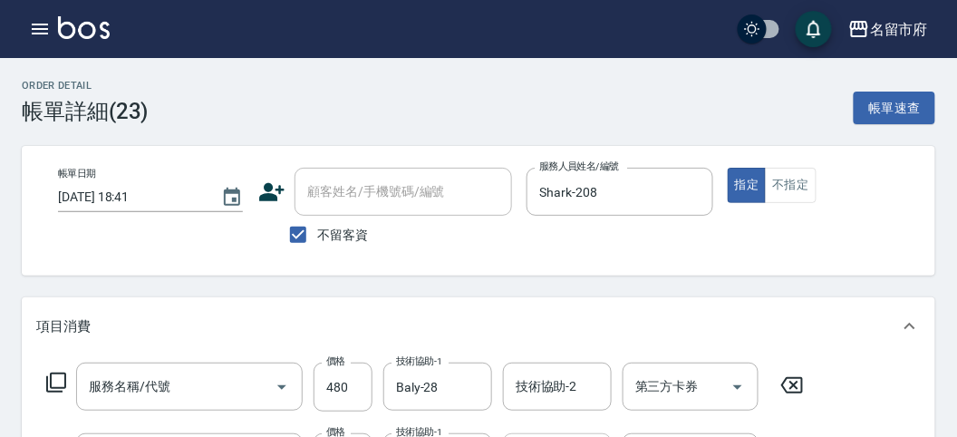
type input "激蛋白護髮(T002)"
type input "+精油(S006)"
type input "特殊造型(S009)"
type input "洗髮(S011)"
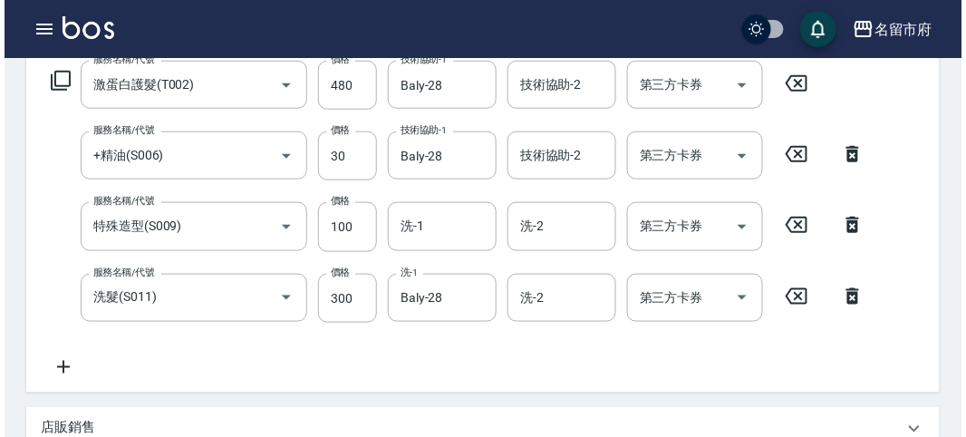
scroll to position [101, 0]
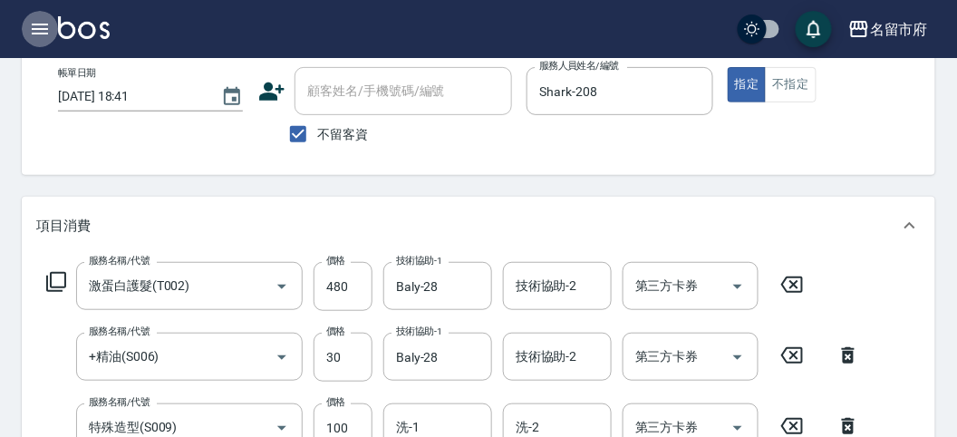
click at [38, 29] on icon "button" at bounding box center [40, 29] width 16 height 11
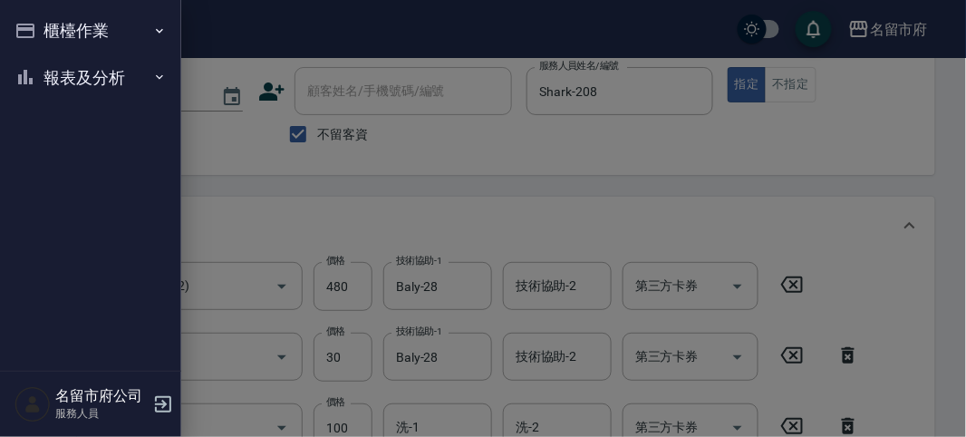
click at [40, 29] on button "櫃檯作業" at bounding box center [90, 30] width 167 height 47
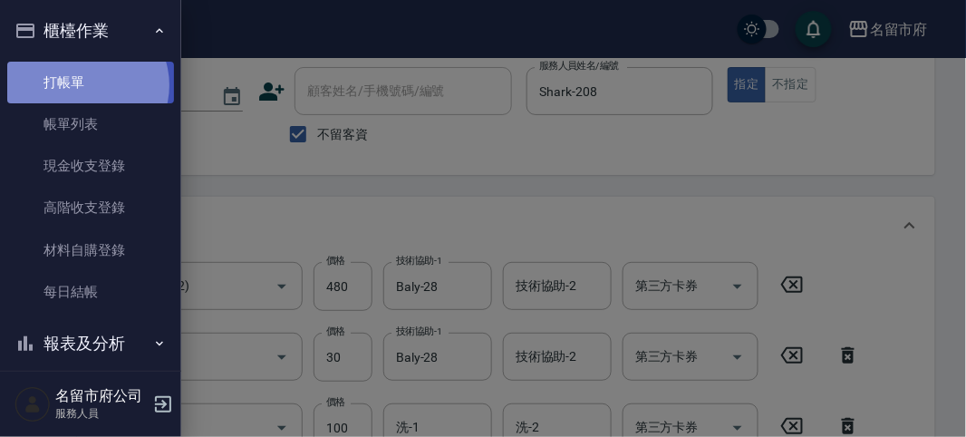
click at [85, 84] on link "打帳單" at bounding box center [90, 83] width 167 height 42
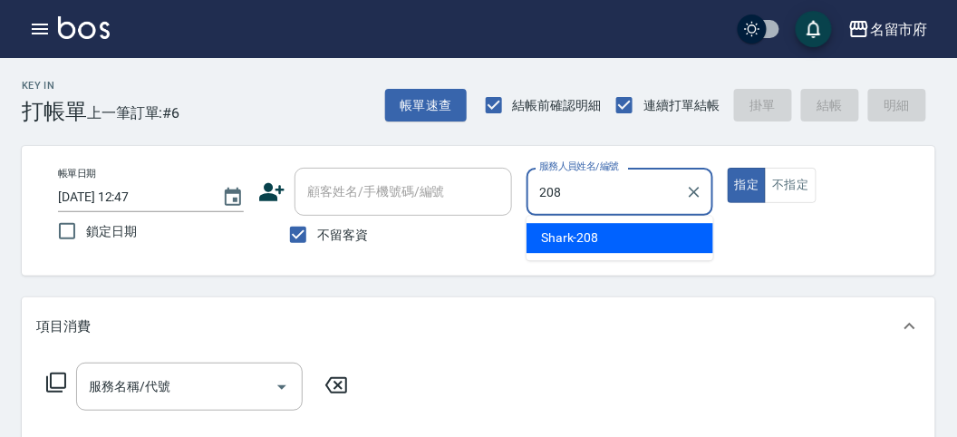
click at [546, 229] on span "Shark -208" at bounding box center [570, 237] width 58 height 19
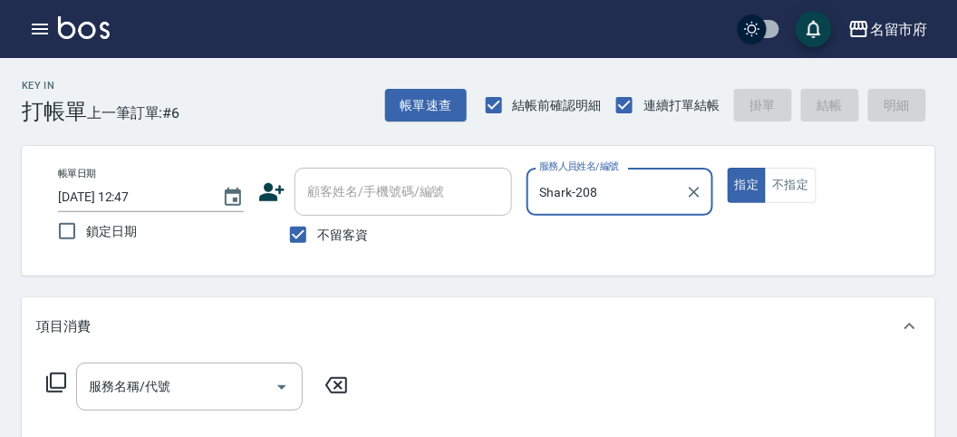
type input "Shark-208"
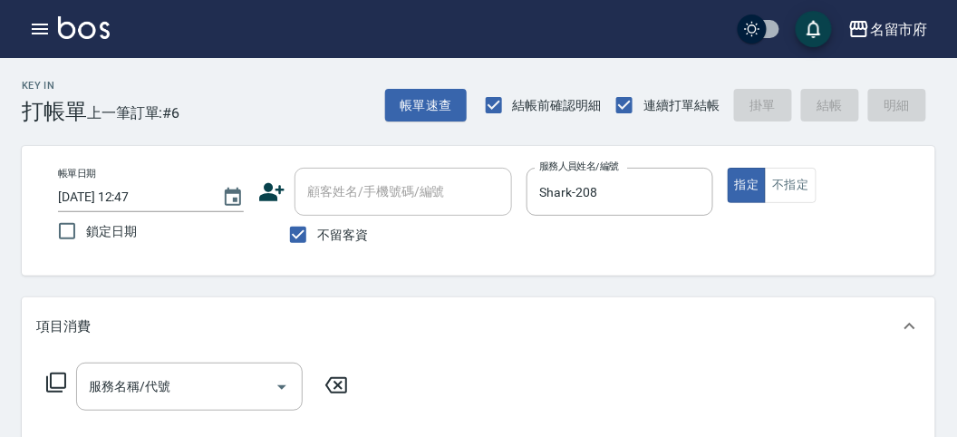
click at [57, 377] on icon at bounding box center [56, 382] width 22 height 22
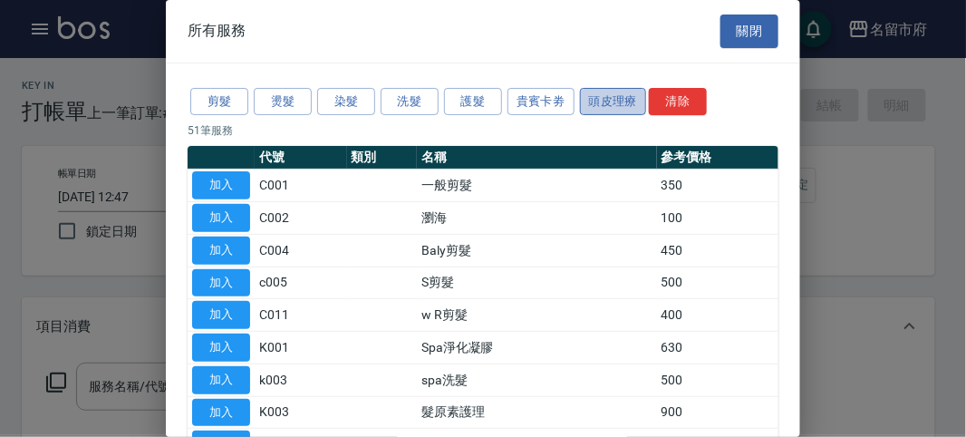
click at [598, 97] on button "頭皮理療" at bounding box center [613, 102] width 67 height 28
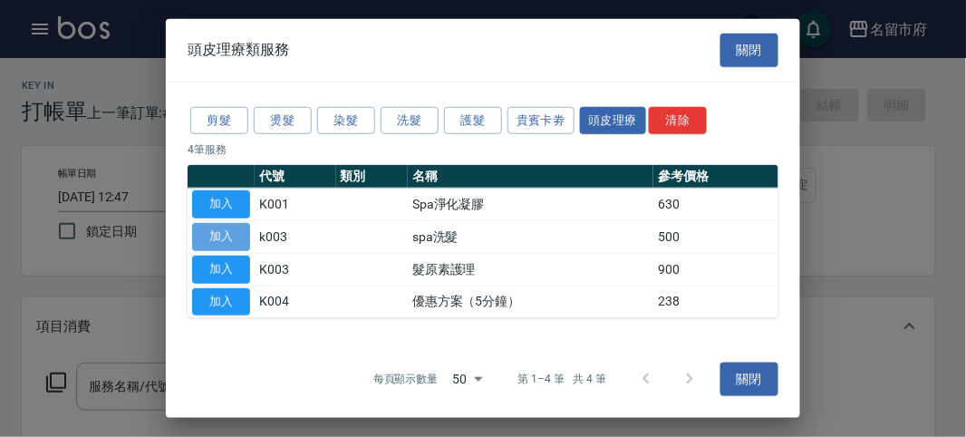
click at [224, 236] on button "加入" at bounding box center [221, 237] width 58 height 28
type input "spa洗髮(k003)"
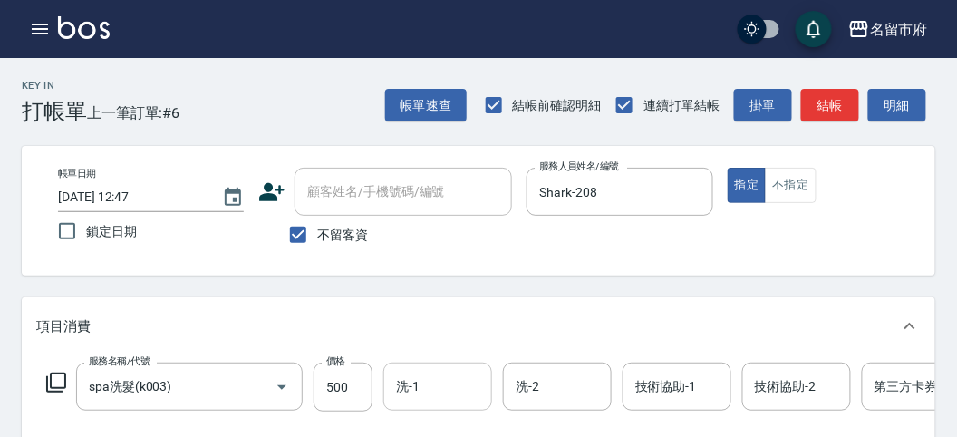
click at [438, 390] on input "洗-1" at bounding box center [437, 387] width 92 height 32
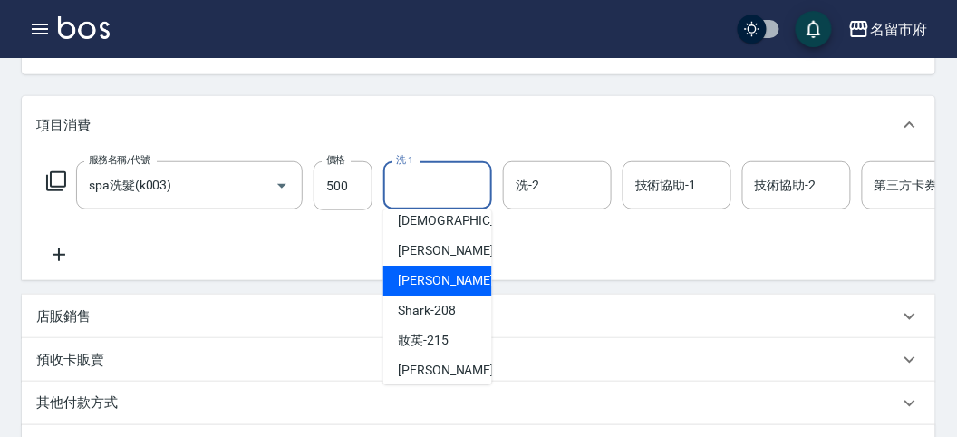
scroll to position [197, 0]
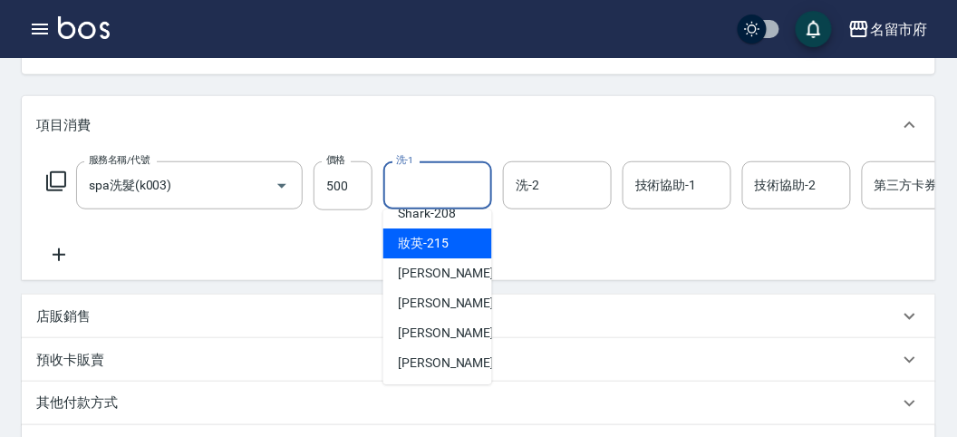
click at [456, 240] on div "妝英 -215" at bounding box center [437, 243] width 109 height 30
type input "妝英-215"
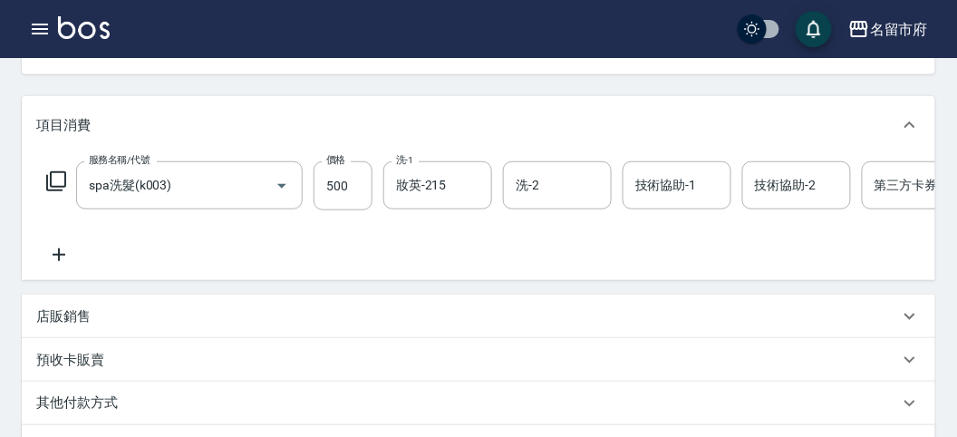
click at [52, 183] on icon at bounding box center [56, 181] width 22 height 22
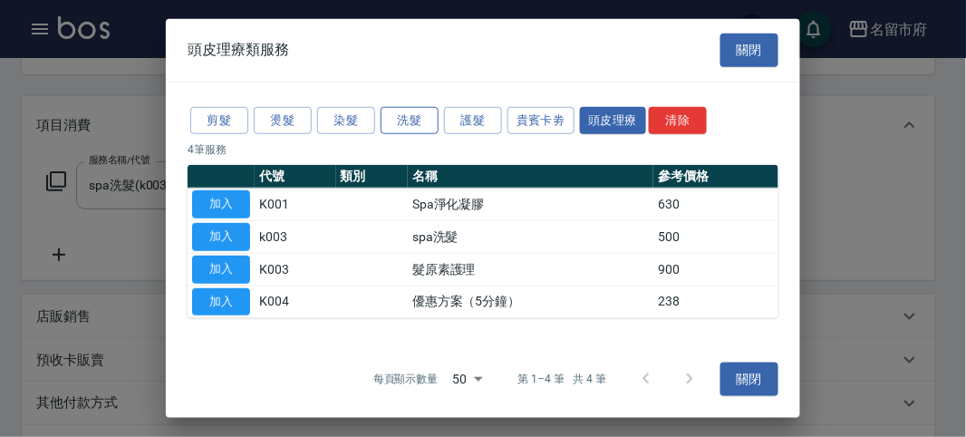
click at [394, 121] on button "洗髮" at bounding box center [409, 120] width 58 height 28
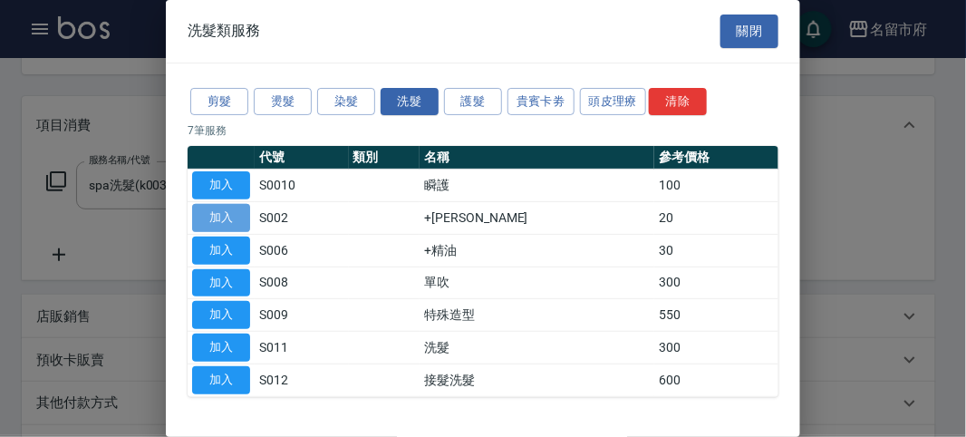
click at [224, 216] on button "加入" at bounding box center [221, 218] width 58 height 28
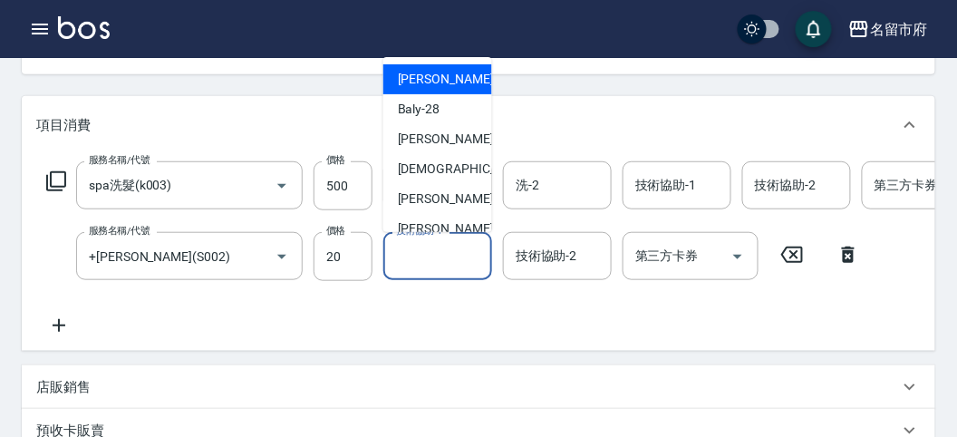
click at [438, 257] on input "技術協助-1" at bounding box center [437, 256] width 92 height 32
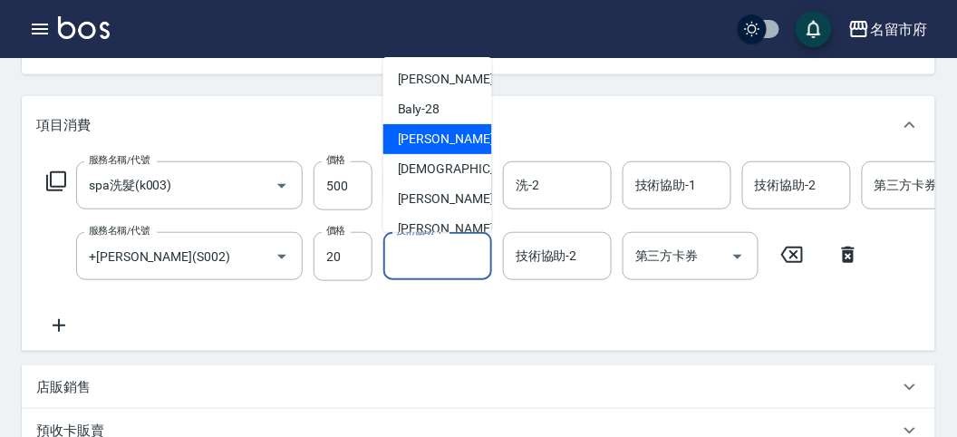
scroll to position [101, 0]
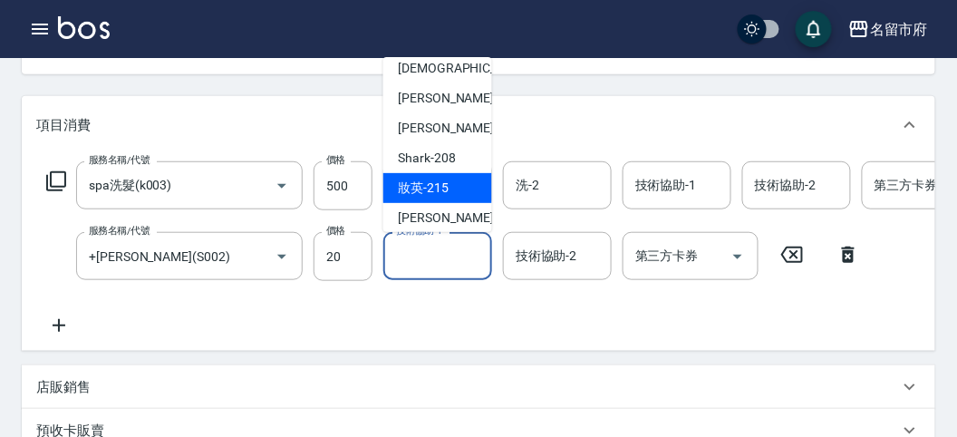
click at [433, 186] on span "妝英 -215" at bounding box center [423, 187] width 51 height 19
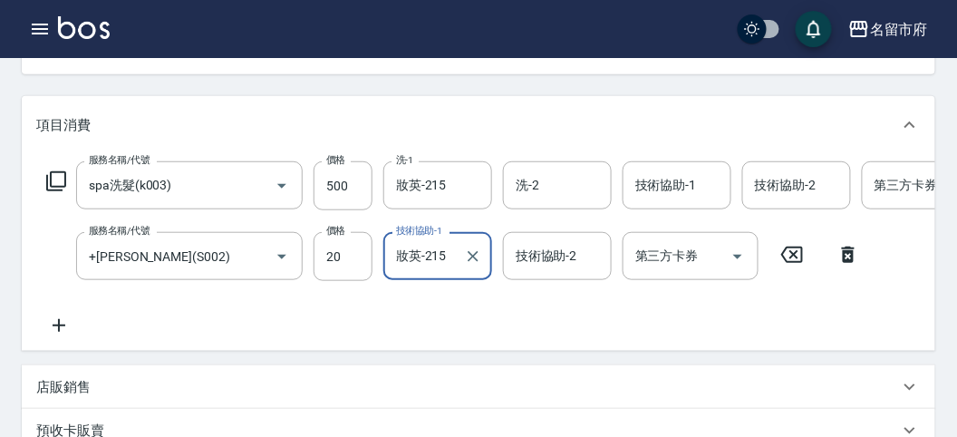
type input "妝英-215"
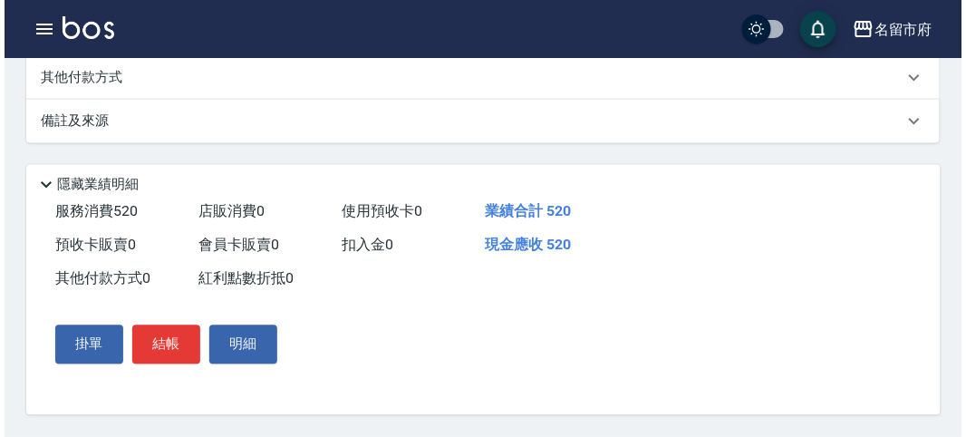
scroll to position [618, 0]
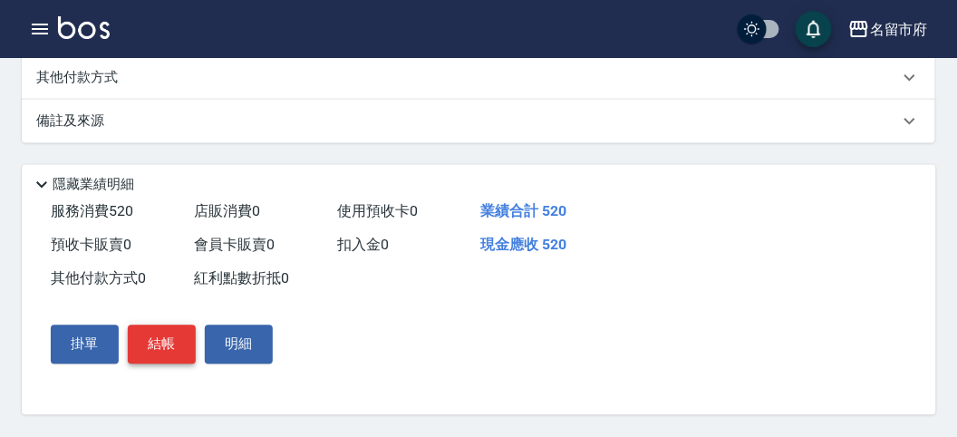
click at [168, 335] on button "結帳" at bounding box center [162, 344] width 68 height 38
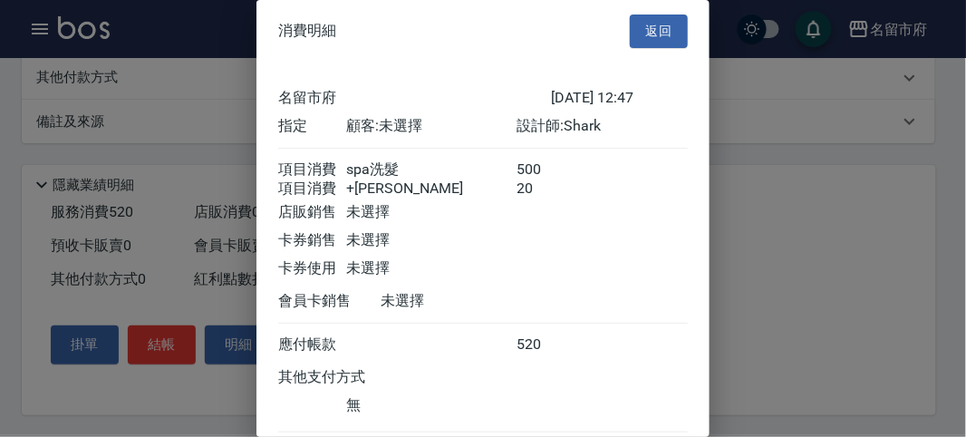
scroll to position [120, 0]
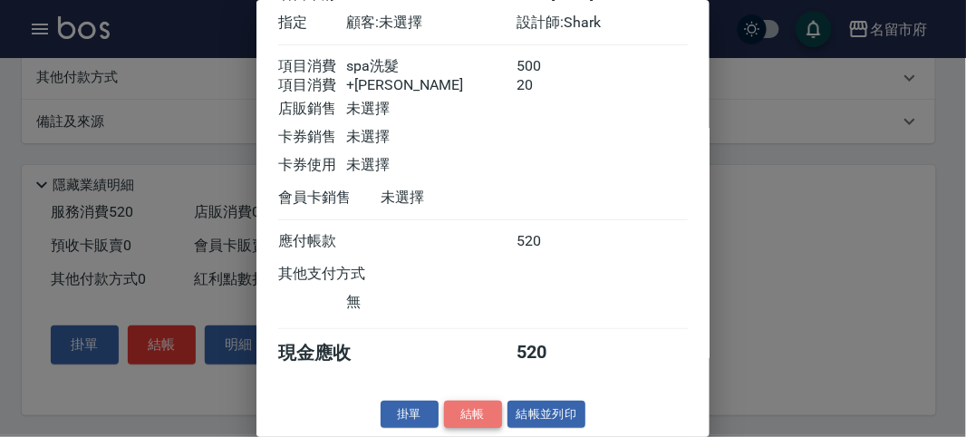
click at [459, 409] on button "結帳" at bounding box center [473, 414] width 58 height 28
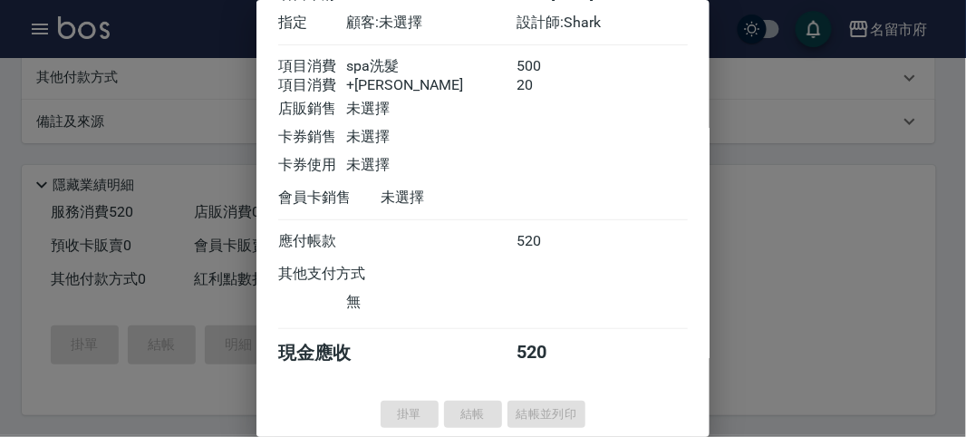
type input "[DATE] 13:19"
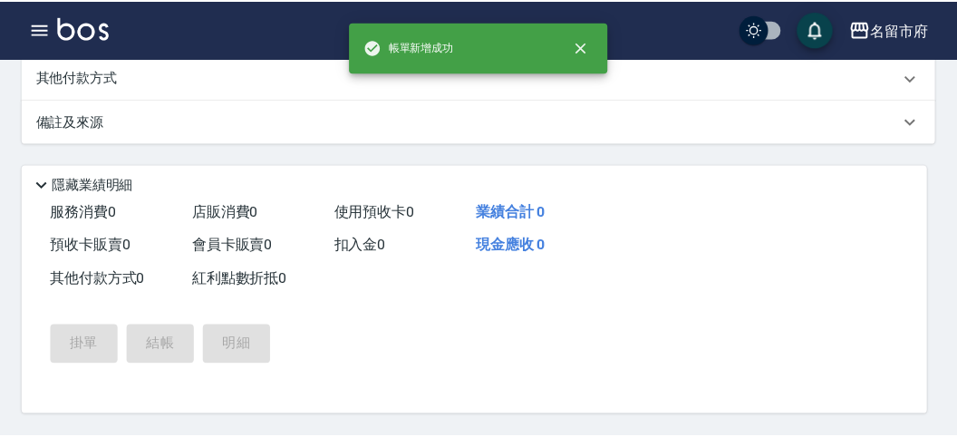
scroll to position [0, 0]
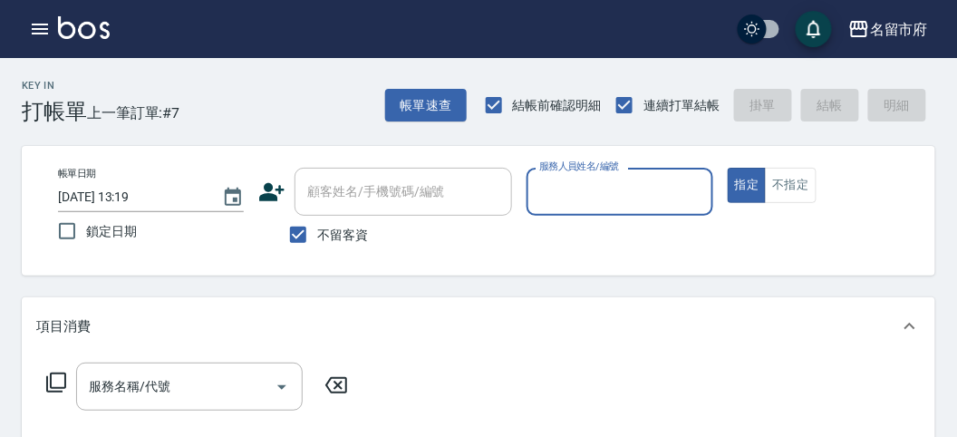
click at [626, 187] on input "服務人員姓名/編號" at bounding box center [618, 192] width 169 height 32
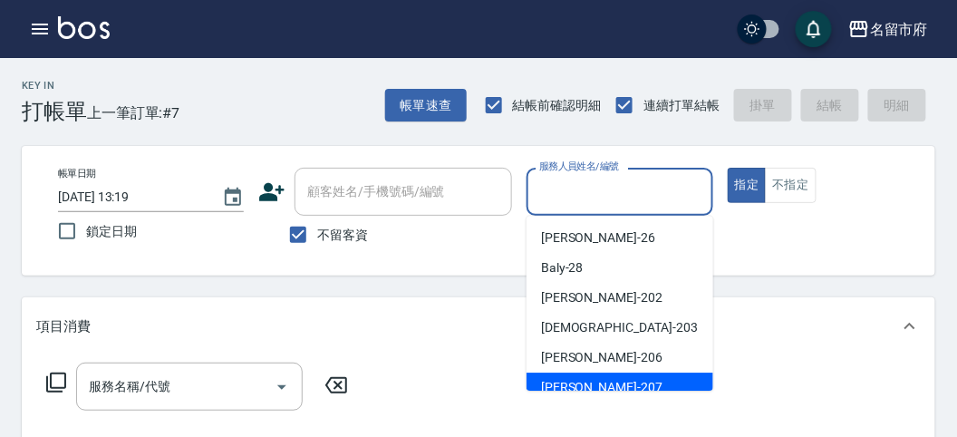
click at [623, 374] on div "[PERSON_NAME] -207" at bounding box center [619, 387] width 187 height 30
type input "[PERSON_NAME]-207"
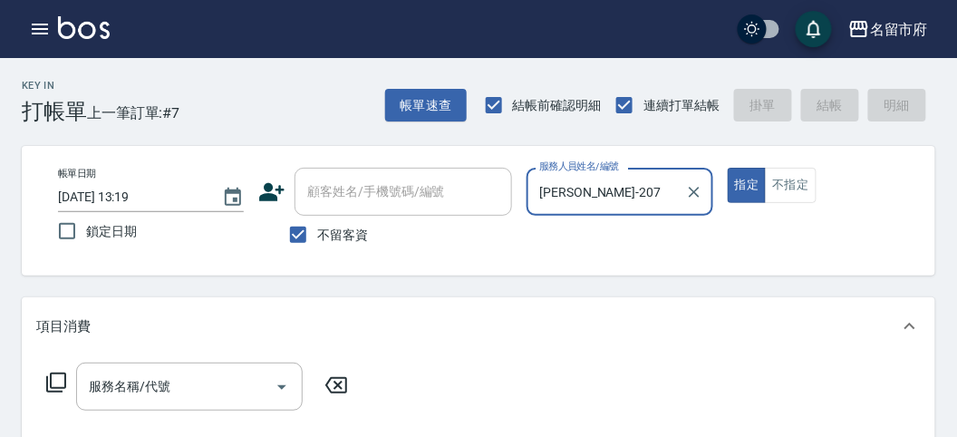
click at [58, 389] on icon at bounding box center [56, 382] width 22 height 22
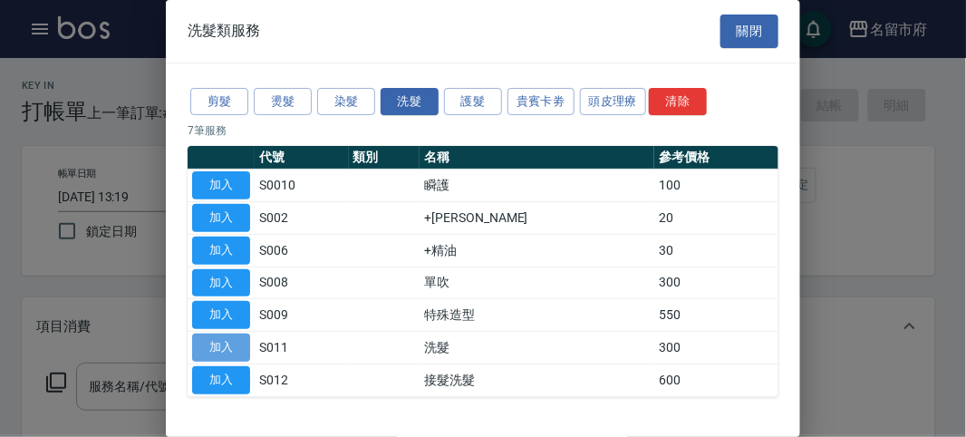
click at [231, 342] on button "加入" at bounding box center [221, 347] width 58 height 28
type input "洗髮(S011)"
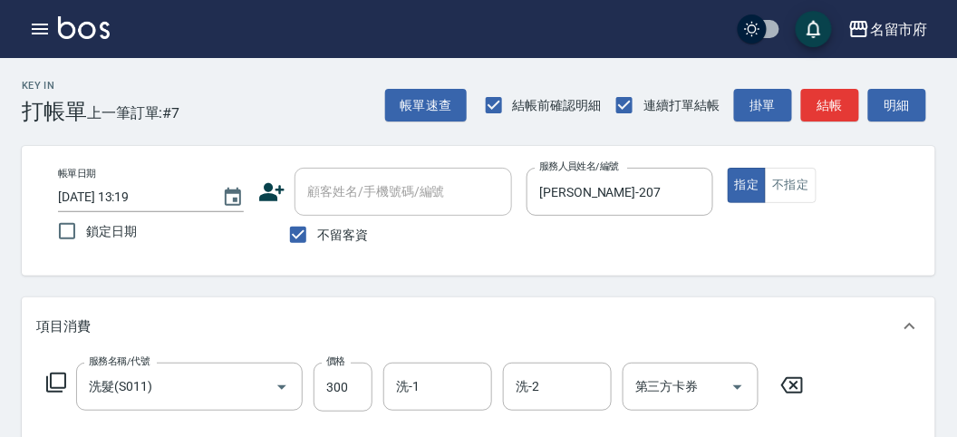
click at [58, 381] on icon at bounding box center [56, 382] width 22 height 22
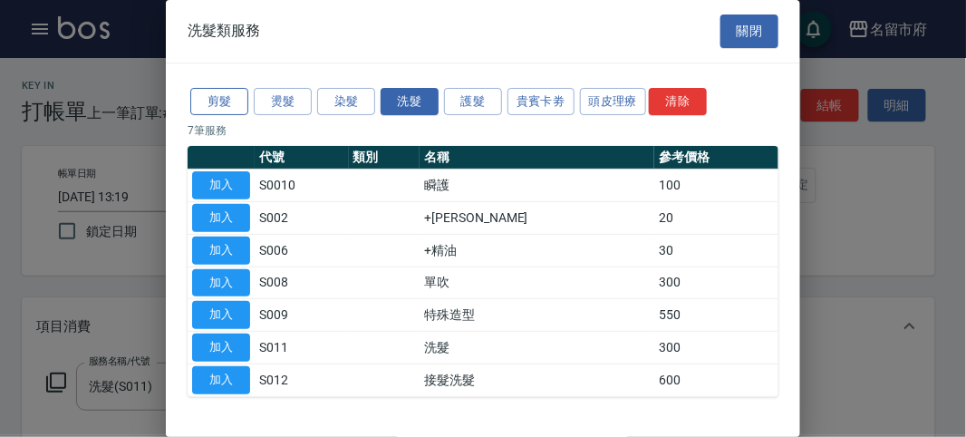
click at [235, 95] on button "剪髮" at bounding box center [219, 102] width 58 height 28
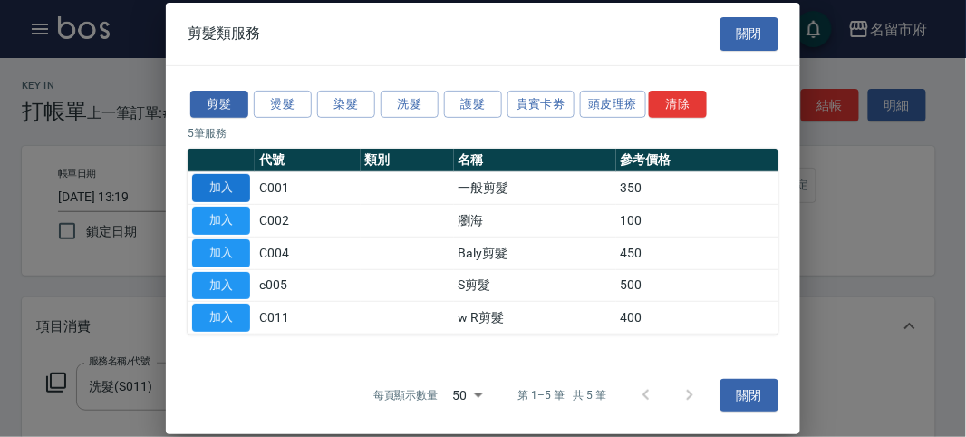
click at [226, 184] on button "加入" at bounding box center [221, 188] width 58 height 28
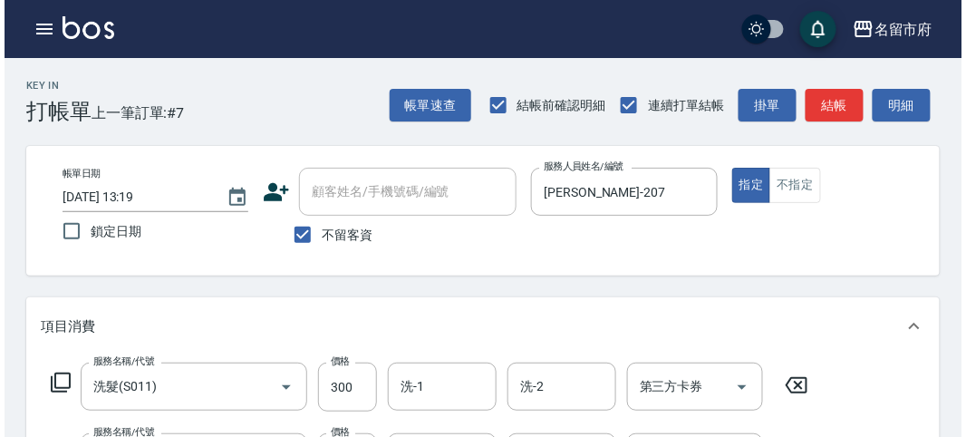
scroll to position [601, 0]
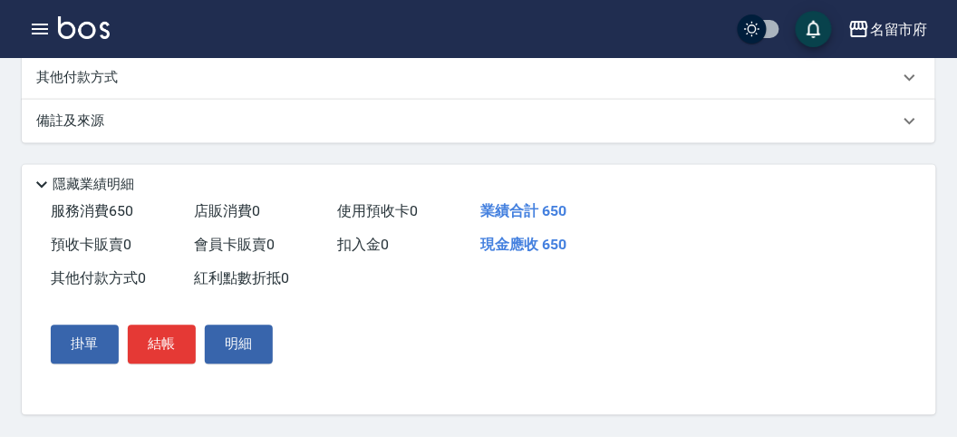
click at [159, 364] on div "掛單 結帳 明細" at bounding box center [161, 344] width 236 height 53
click at [168, 353] on button "結帳" at bounding box center [162, 344] width 68 height 38
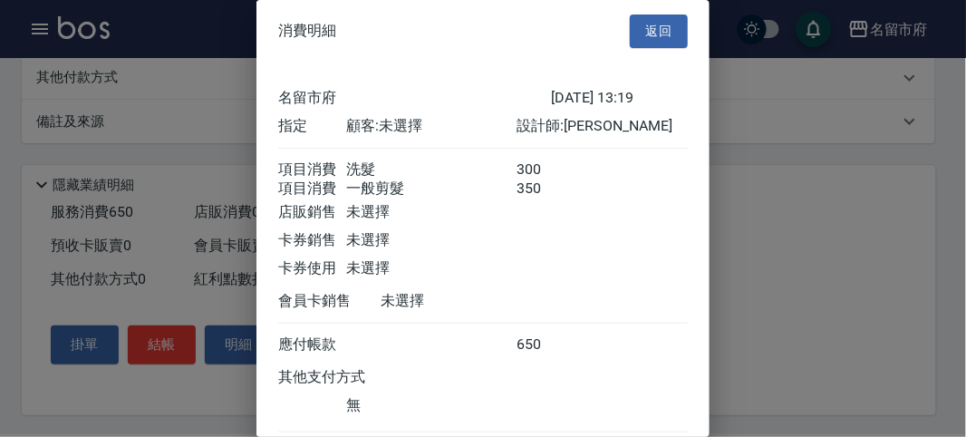
scroll to position [120, 0]
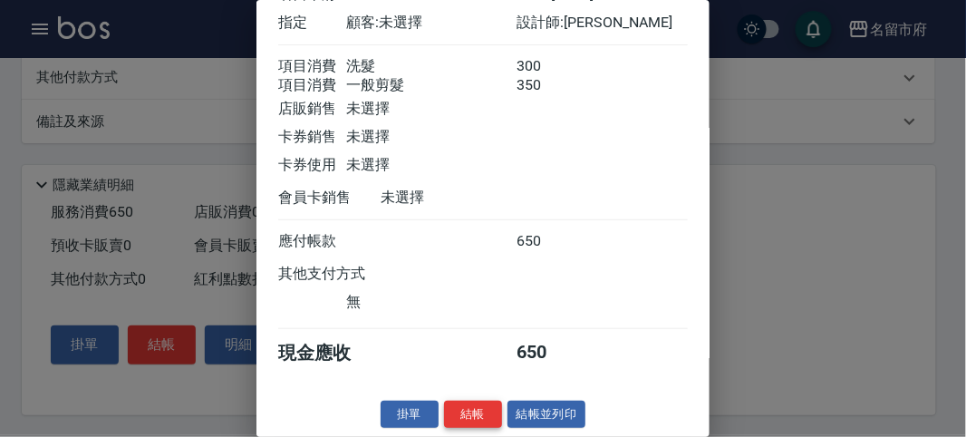
click at [450, 419] on button "結帳" at bounding box center [473, 414] width 58 height 28
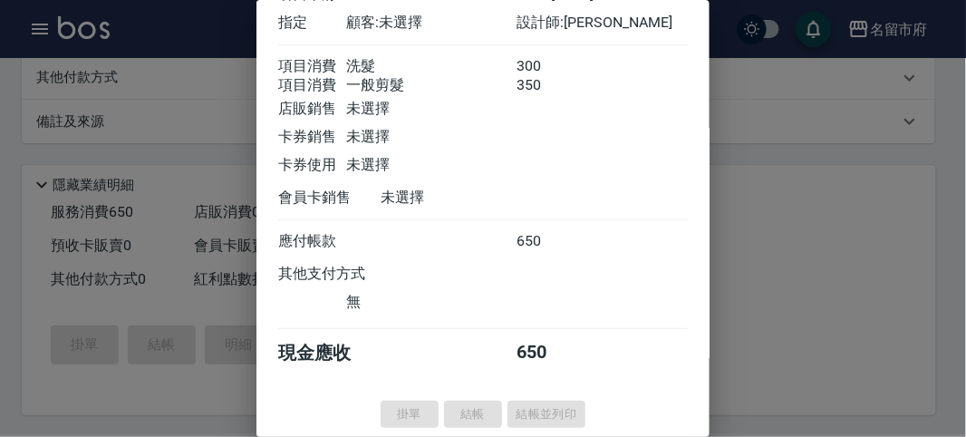
type input "[DATE] 13:28"
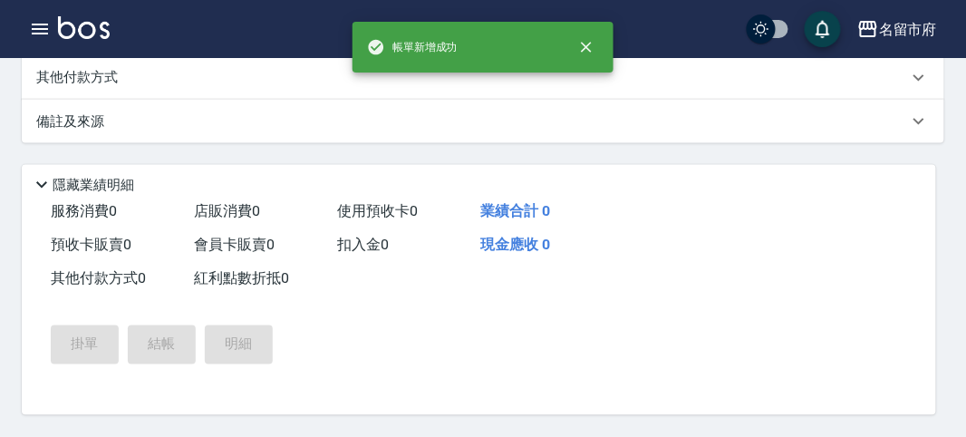
scroll to position [0, 0]
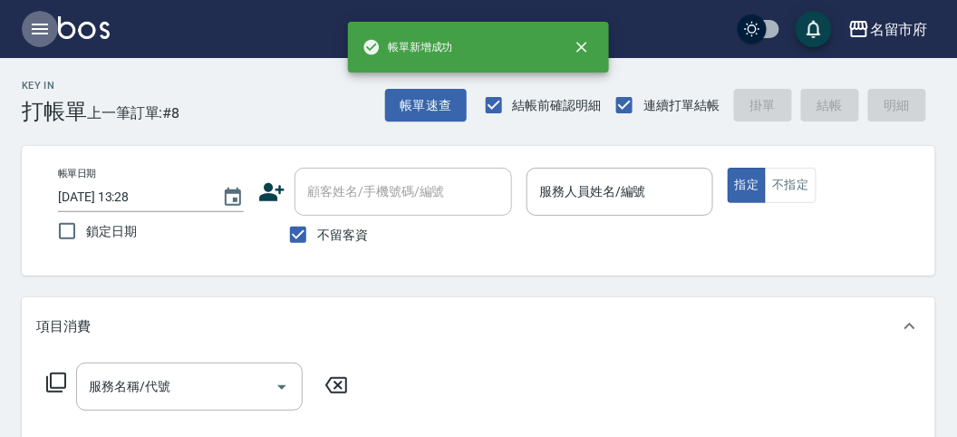
click at [36, 46] on button "button" at bounding box center [40, 29] width 36 height 36
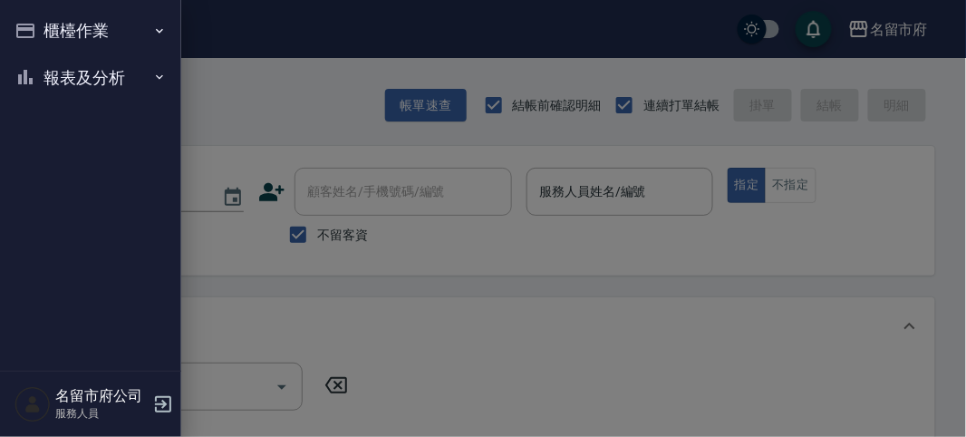
click at [55, 77] on button "報表及分析" at bounding box center [90, 77] width 167 height 47
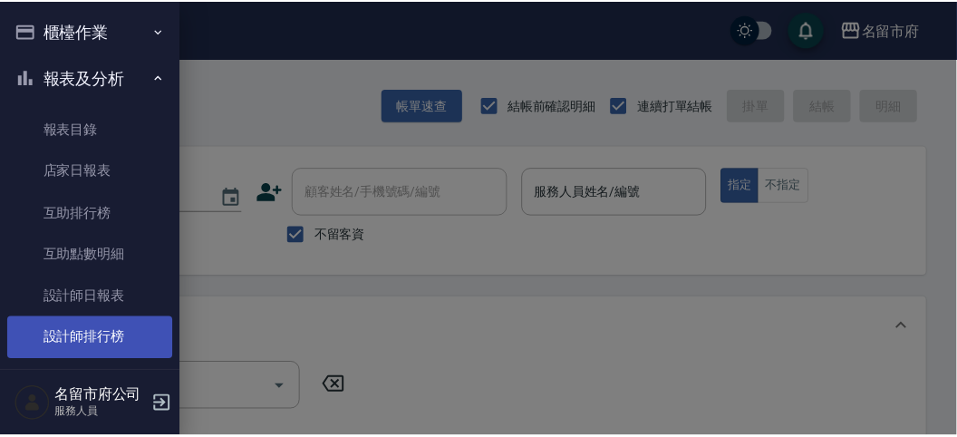
scroll to position [59, 0]
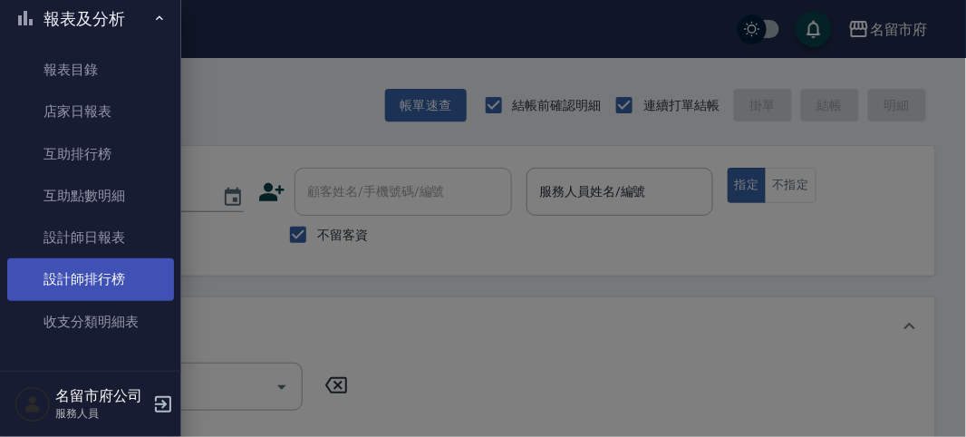
click at [110, 287] on link "設計師排行榜" at bounding box center [90, 279] width 167 height 42
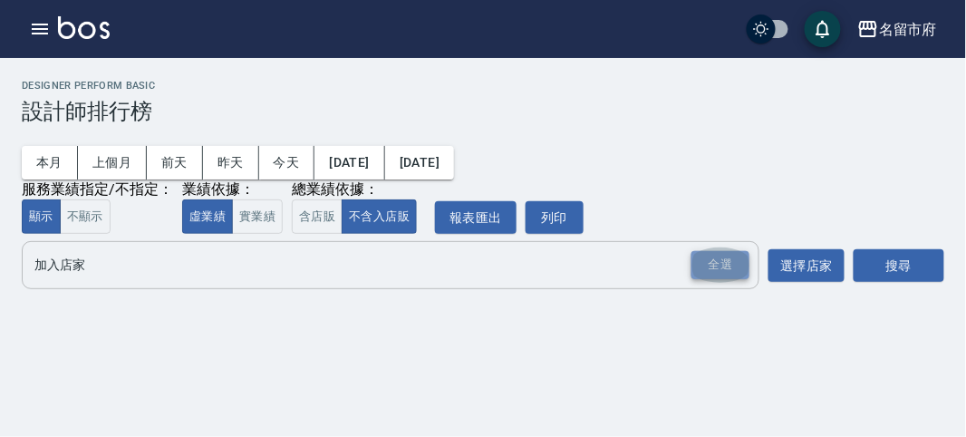
click at [715, 262] on div "全選" at bounding box center [720, 265] width 58 height 28
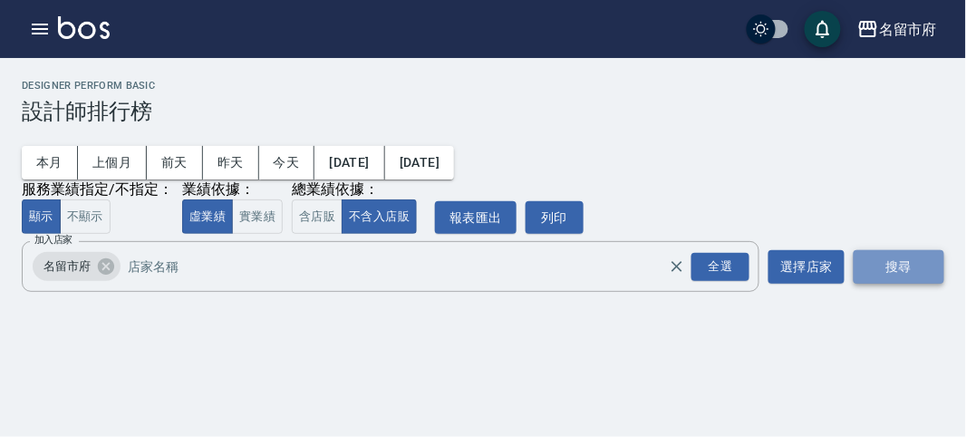
click at [904, 265] on button "搜尋" at bounding box center [898, 267] width 91 height 34
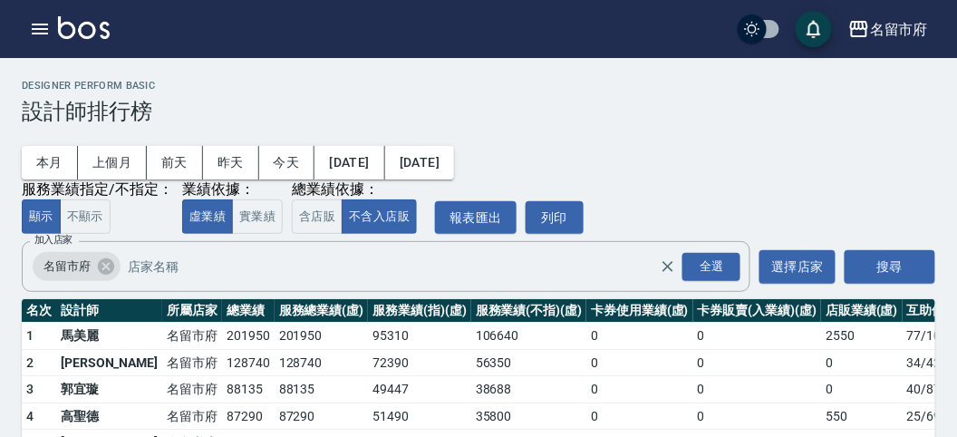
scroll to position [159, 0]
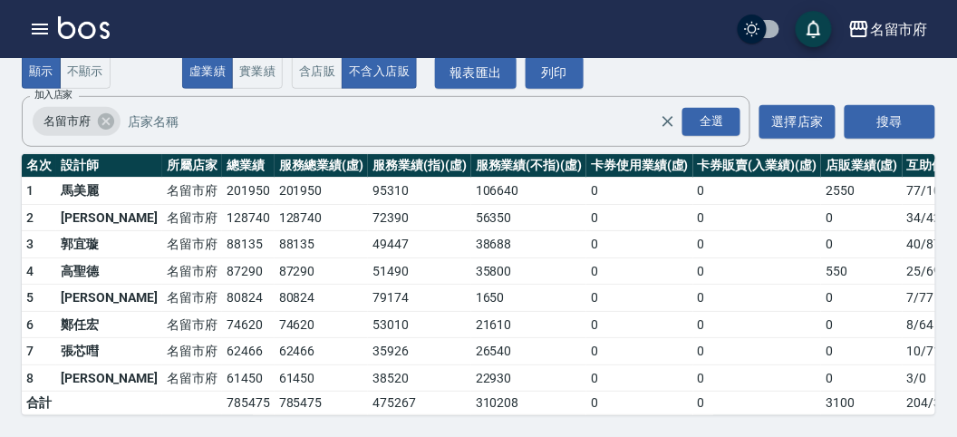
click at [105, 28] on img at bounding box center [84, 27] width 52 height 23
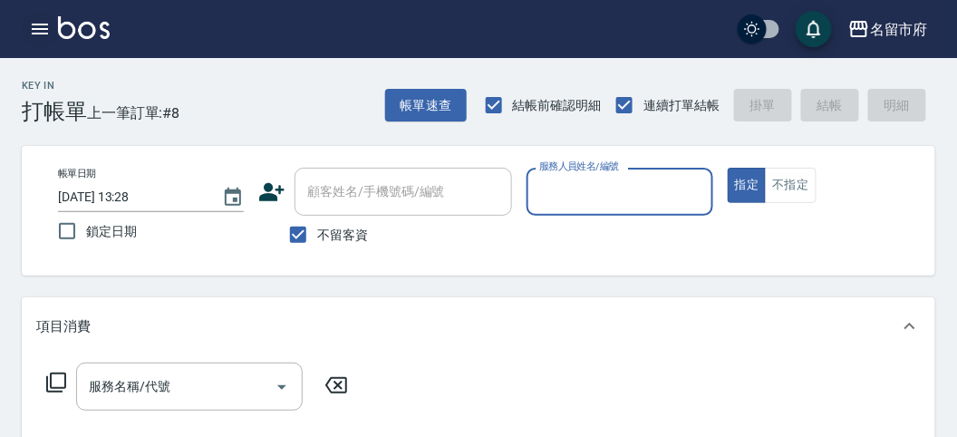
click at [41, 32] on icon "button" at bounding box center [40, 29] width 22 height 22
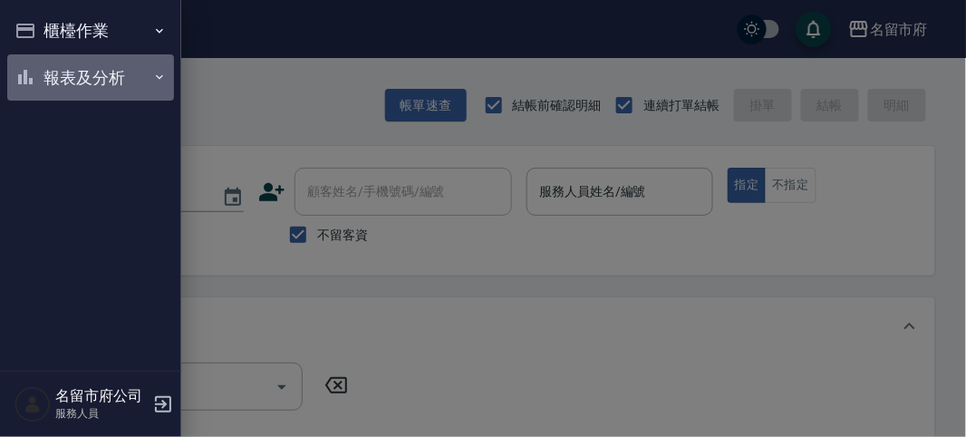
click at [57, 72] on button "報表及分析" at bounding box center [90, 77] width 167 height 47
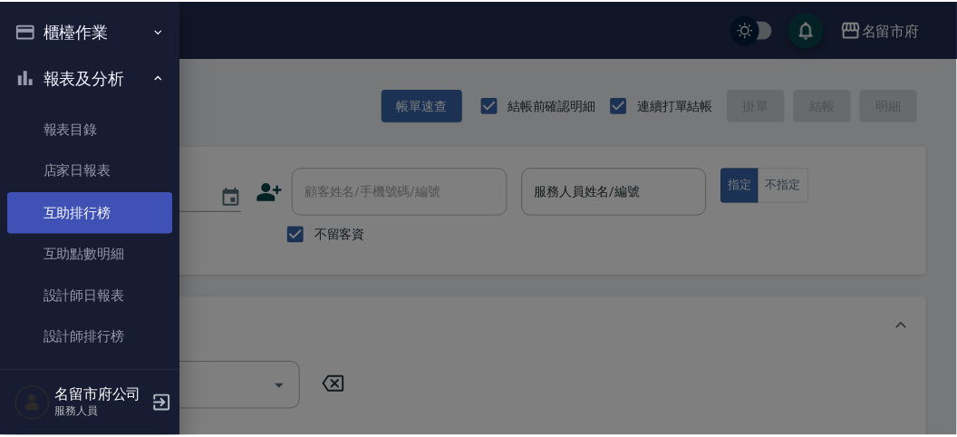
scroll to position [57, 0]
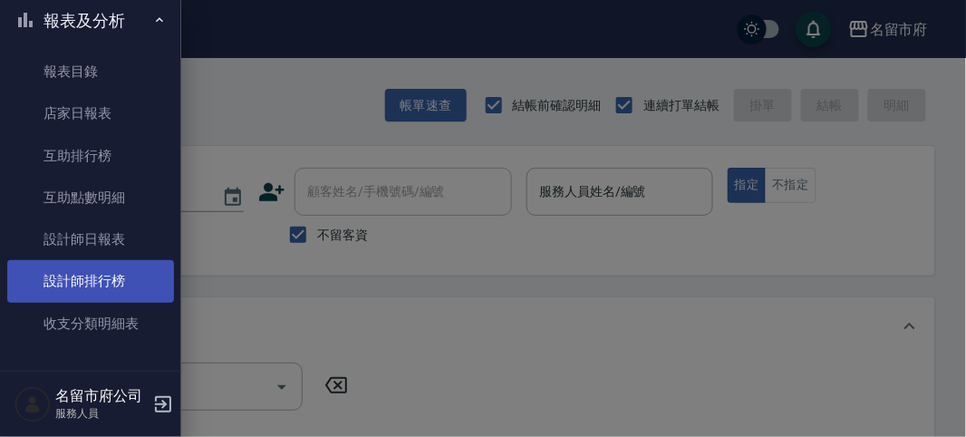
click at [123, 278] on link "設計師排行榜" at bounding box center [90, 281] width 167 height 42
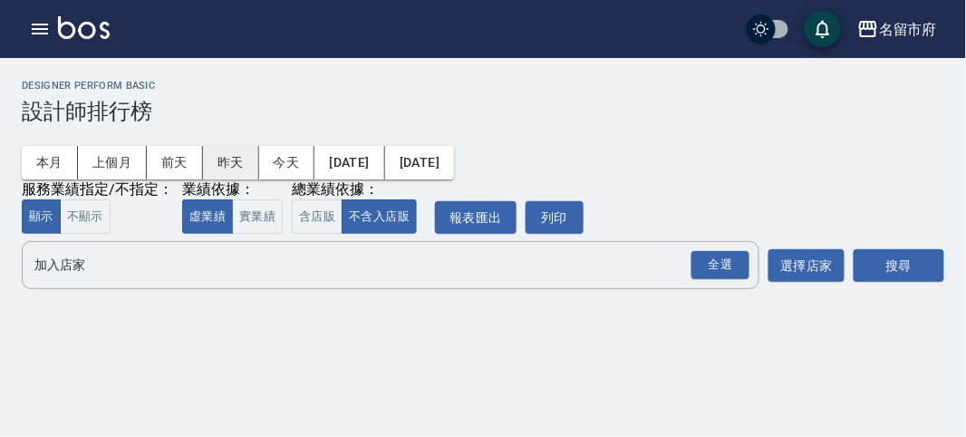
click at [228, 156] on button "昨天" at bounding box center [231, 163] width 56 height 34
click at [708, 274] on div "全選" at bounding box center [720, 265] width 58 height 28
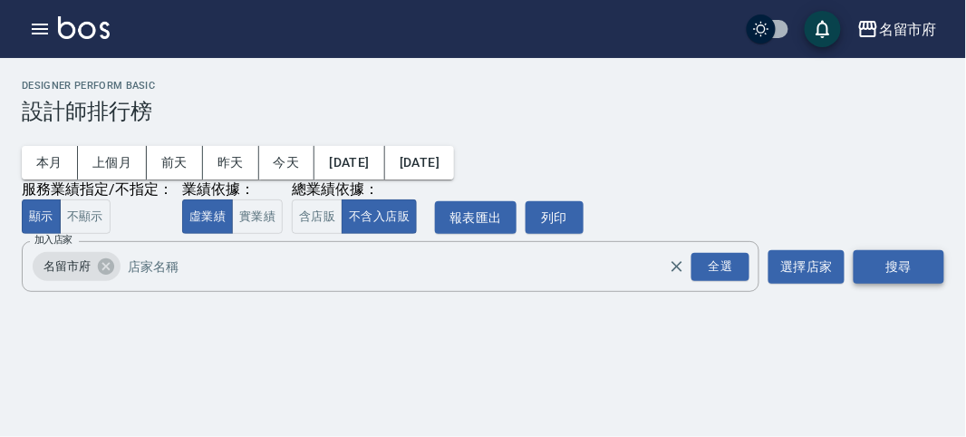
click at [882, 258] on button "搜尋" at bounding box center [898, 267] width 91 height 34
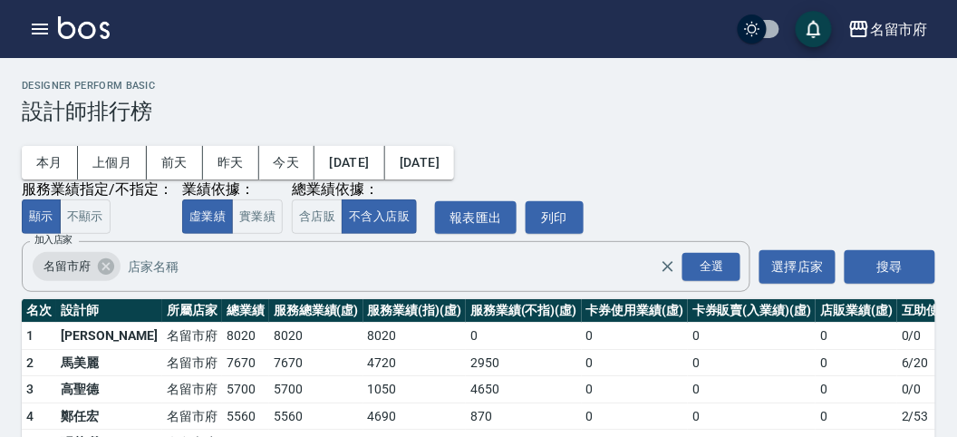
scroll to position [79, 0]
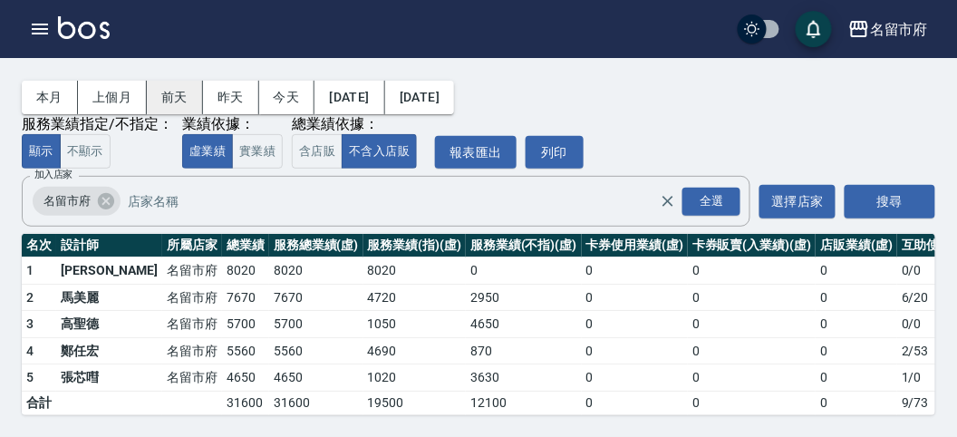
click at [196, 92] on button "前天" at bounding box center [175, 98] width 56 height 34
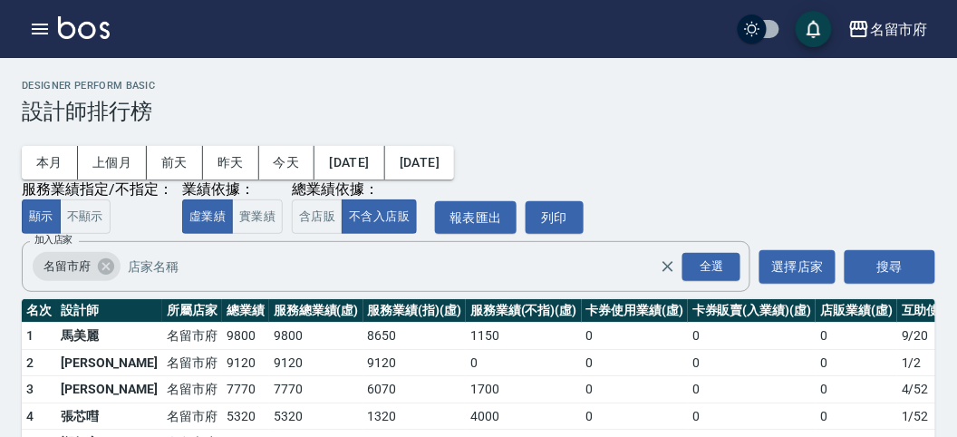
click at [82, 36] on img at bounding box center [84, 27] width 52 height 23
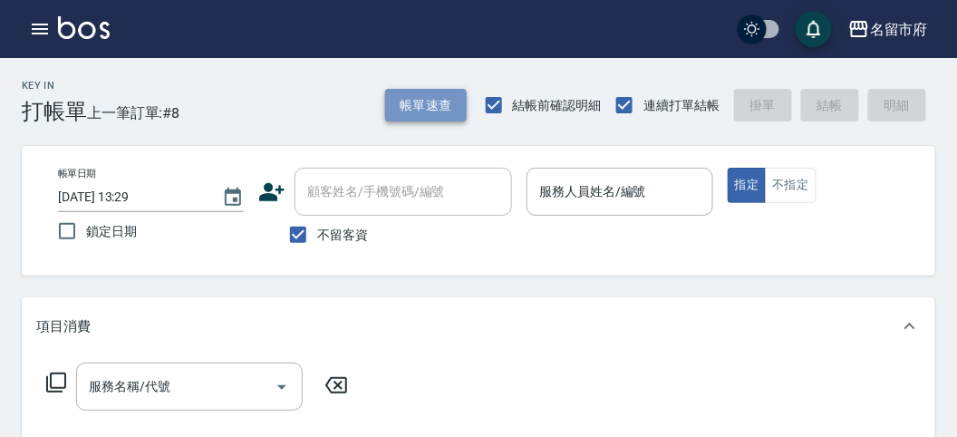
click at [450, 118] on button "帳單速查" at bounding box center [426, 106] width 82 height 34
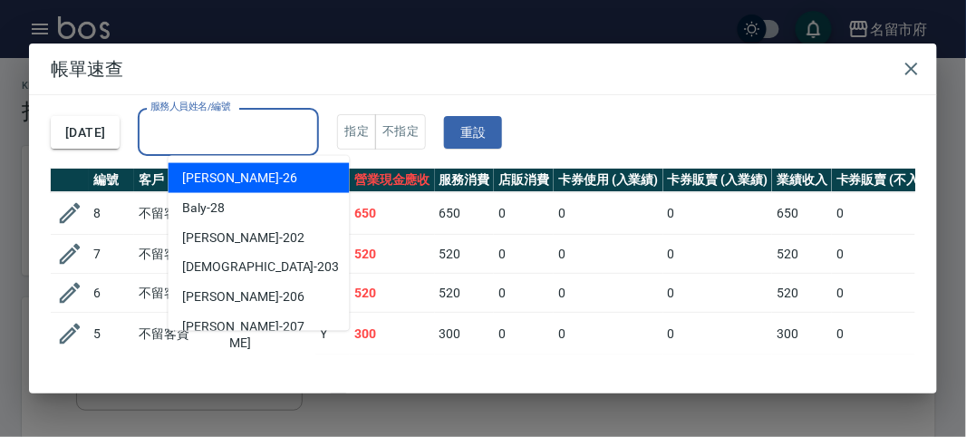
click at [217, 140] on input "服務人員姓名/編號" at bounding box center [228, 132] width 165 height 32
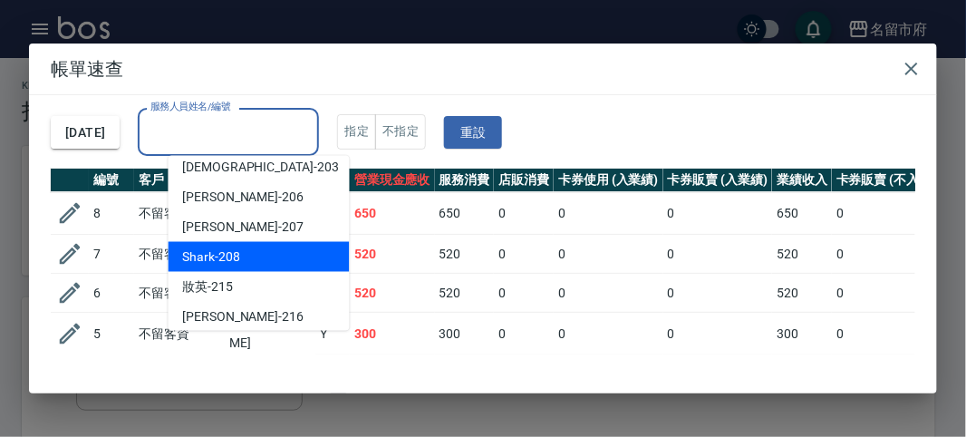
scroll to position [197, 0]
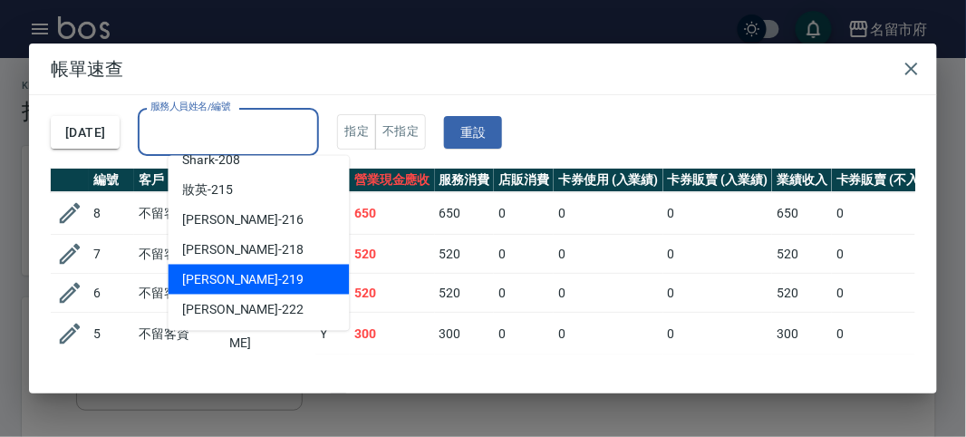
click at [258, 275] on div "[PERSON_NAME] -219" at bounding box center [258, 280] width 181 height 30
type input "[PERSON_NAME]-219"
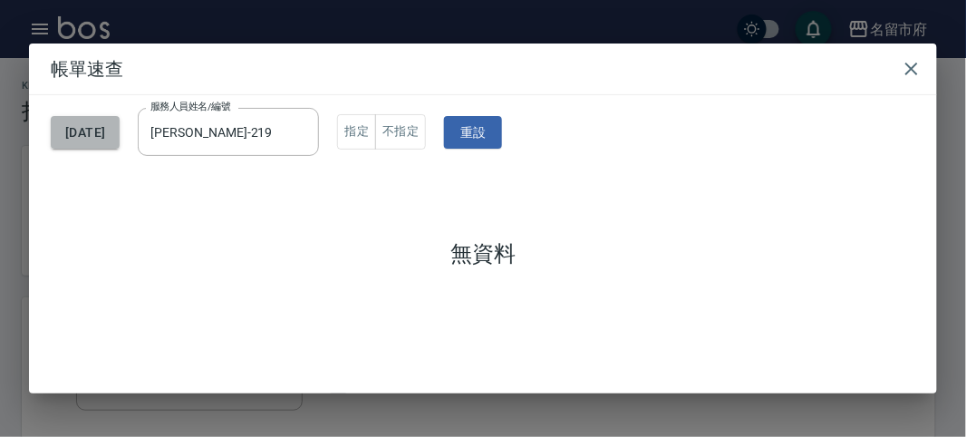
click at [120, 139] on button "[DATE]" at bounding box center [85, 133] width 69 height 34
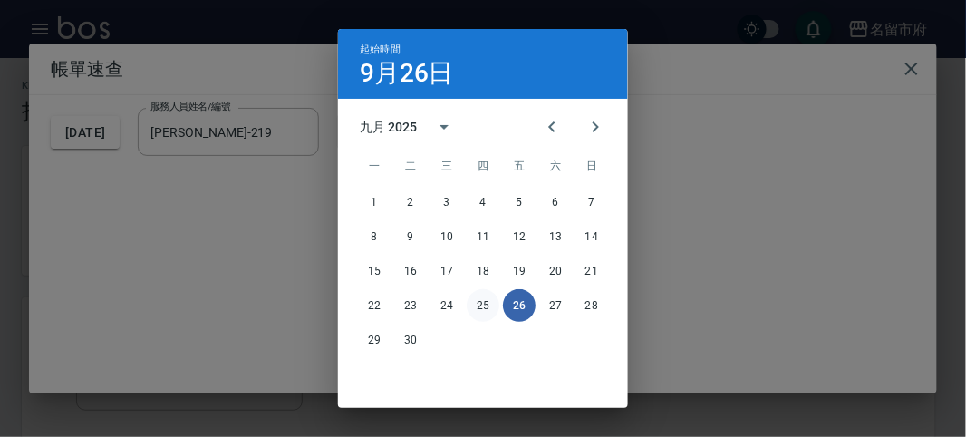
click at [486, 299] on button "25" at bounding box center [483, 305] width 33 height 33
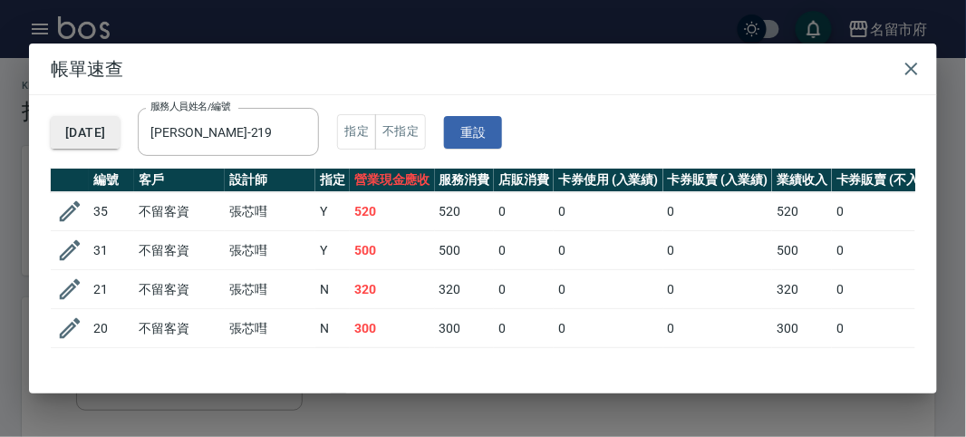
click at [114, 133] on button "[DATE]" at bounding box center [85, 133] width 69 height 34
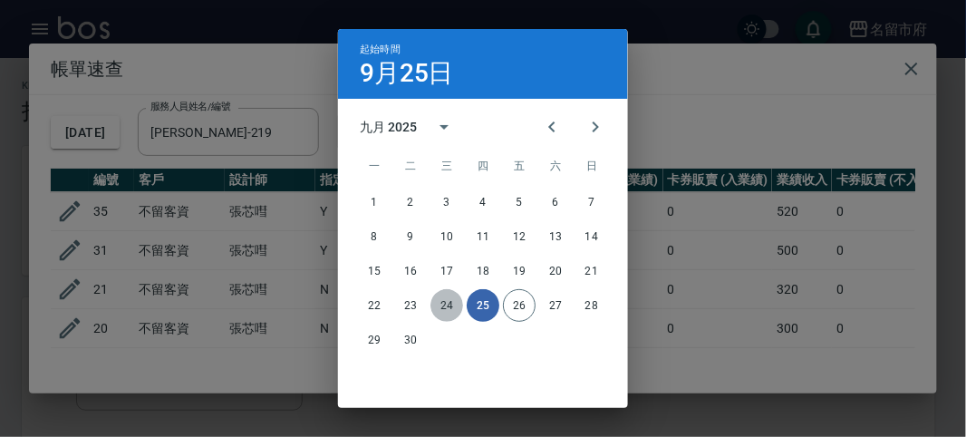
click at [442, 308] on button "24" at bounding box center [446, 305] width 33 height 33
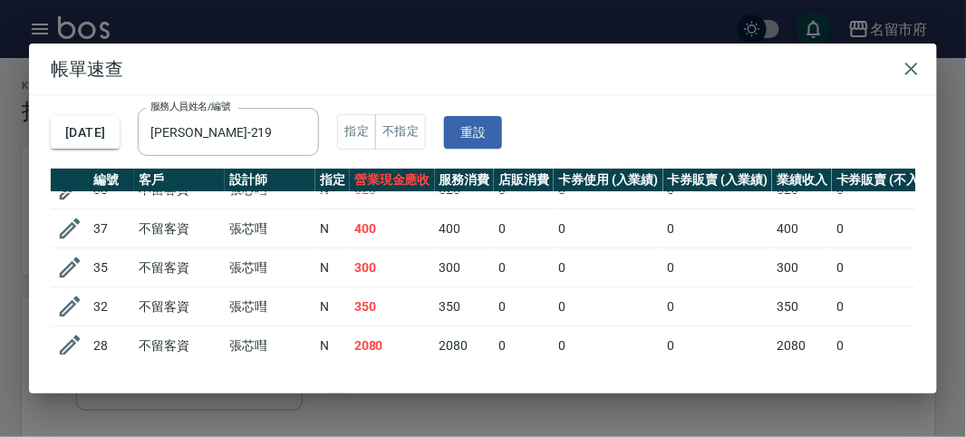
scroll to position [161, 0]
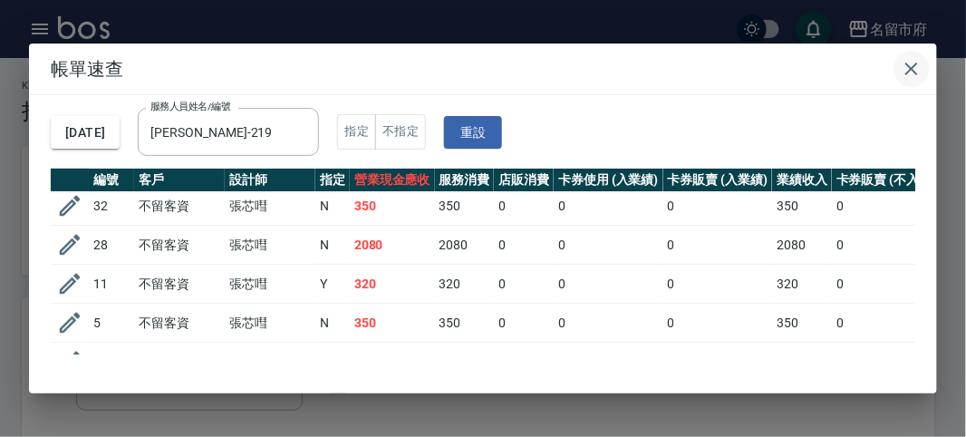
click at [904, 63] on icon "button" at bounding box center [911, 69] width 22 height 22
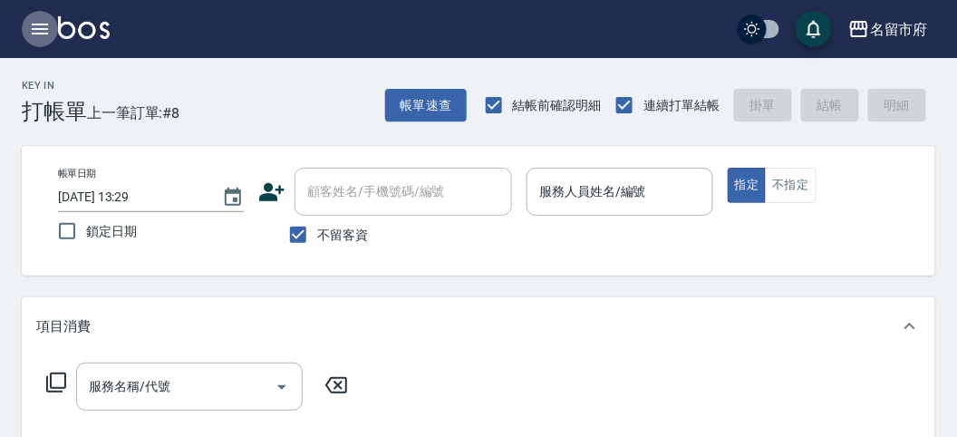
click at [27, 18] on button "button" at bounding box center [40, 29] width 36 height 36
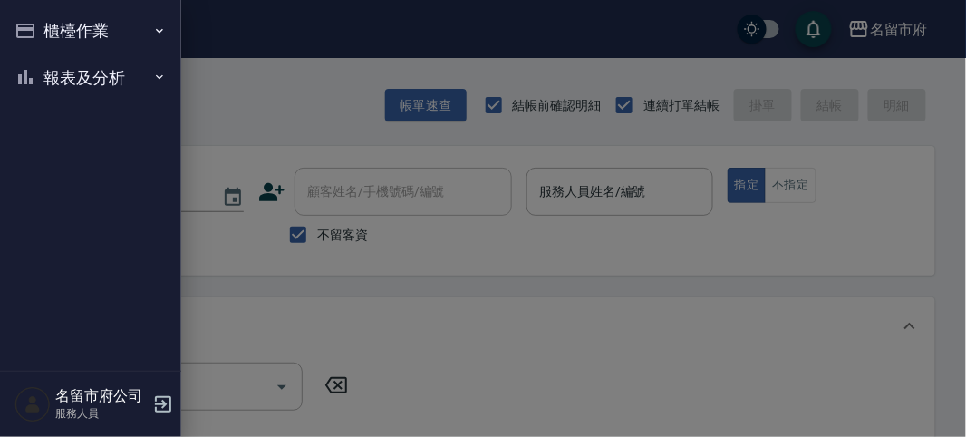
click at [422, 89] on div at bounding box center [483, 218] width 966 height 437
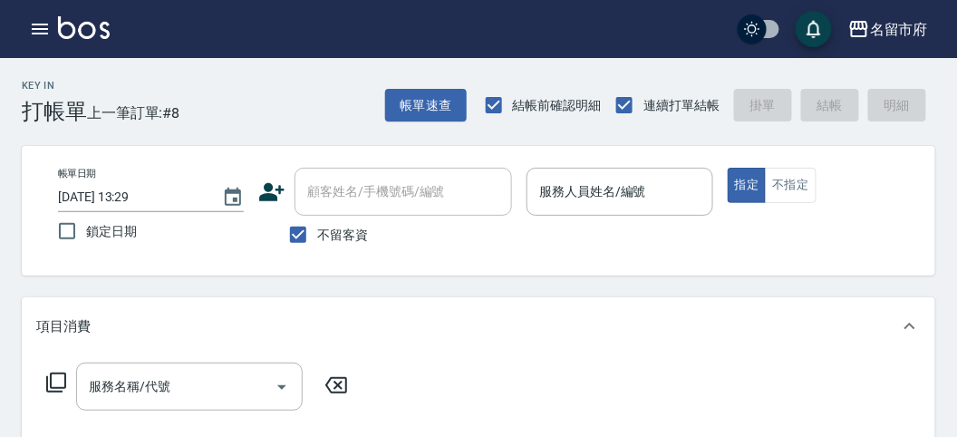
click at [379, 123] on div "Key In 打帳單 上一筆訂單:#8 帳單速查 結帳前確認明細 連續打單結帳 掛單 結帳 明細" at bounding box center [467, 91] width 935 height 66
click at [418, 112] on button "帳單速查" at bounding box center [426, 106] width 82 height 34
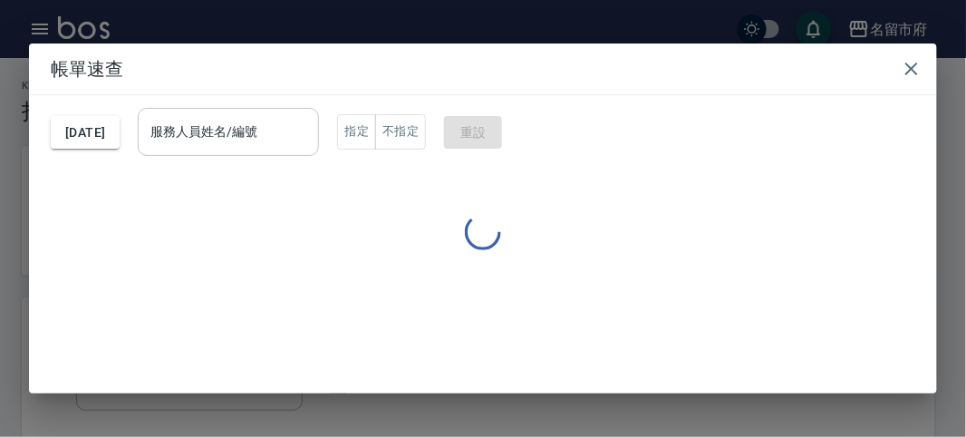
click at [260, 138] on input "服務人員姓名/編號" at bounding box center [228, 132] width 165 height 32
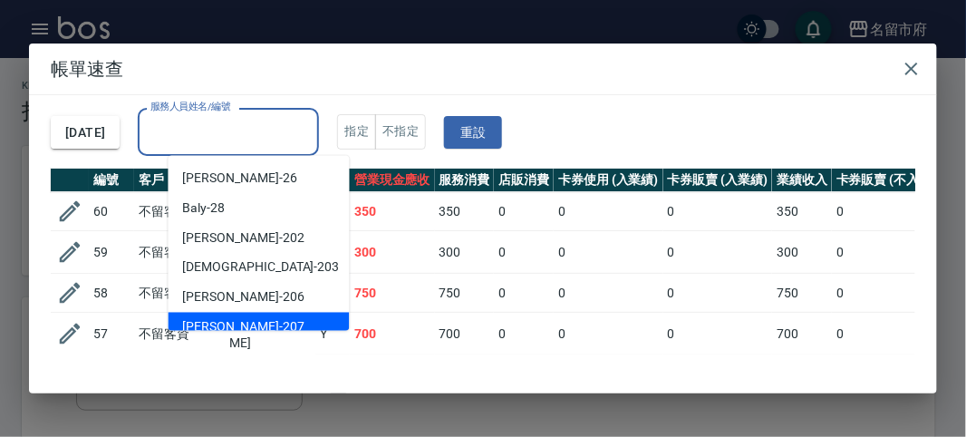
click at [272, 317] on div "[PERSON_NAME] -207" at bounding box center [258, 328] width 181 height 30
type input "[PERSON_NAME]-207"
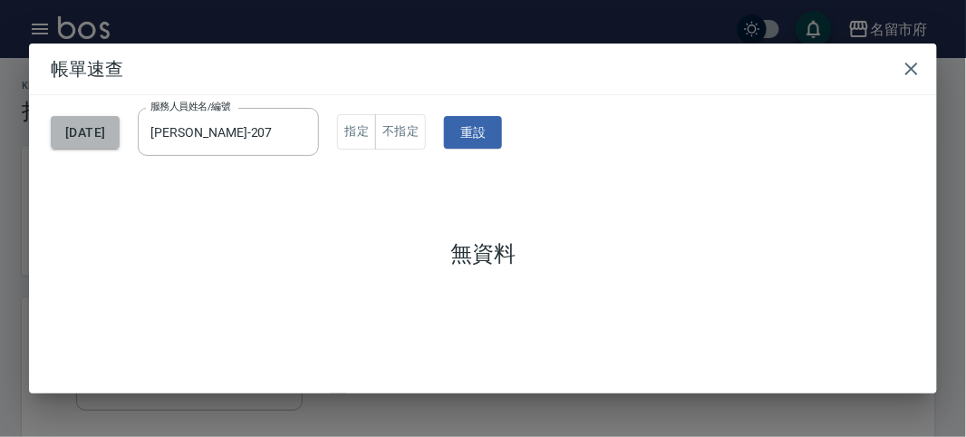
click at [120, 136] on button "[DATE]" at bounding box center [85, 133] width 69 height 34
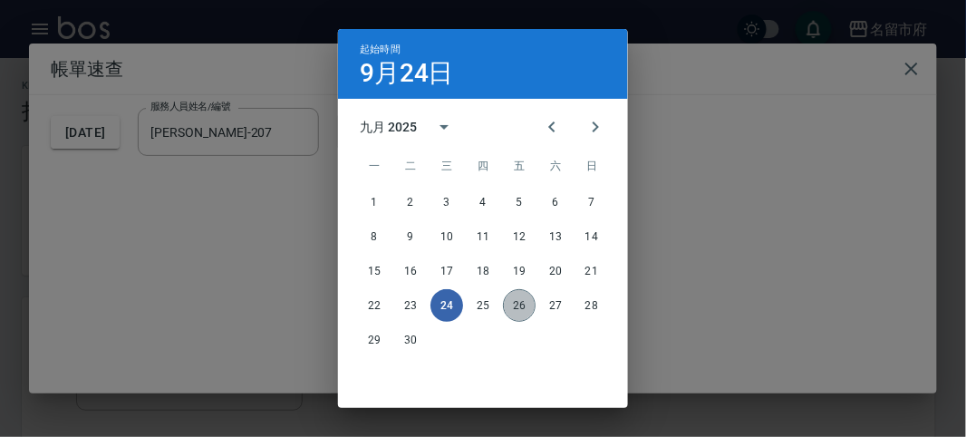
click at [515, 301] on button "26" at bounding box center [519, 305] width 33 height 33
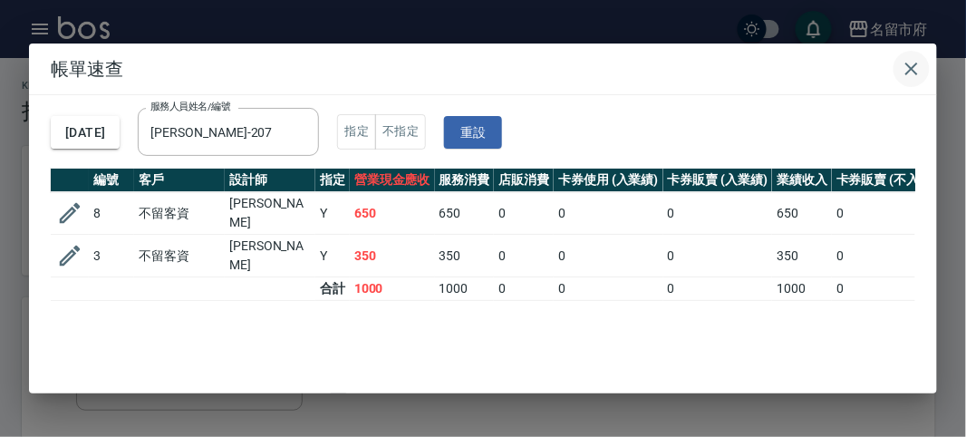
click at [911, 72] on icon "button" at bounding box center [911, 69] width 22 height 22
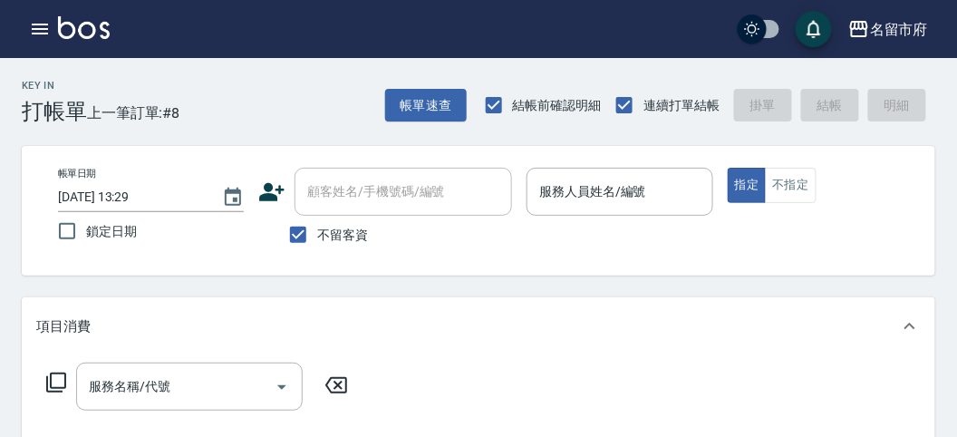
drag, startPoint x: 966, startPoint y: 24, endPoint x: 276, endPoint y: 113, distance: 695.1
click at [276, 113] on div "Key In 打帳單 上一筆訂單:#8 帳單速查 結帳前確認明細 連續打單結帳 掛單 結帳 明細" at bounding box center [467, 91] width 935 height 66
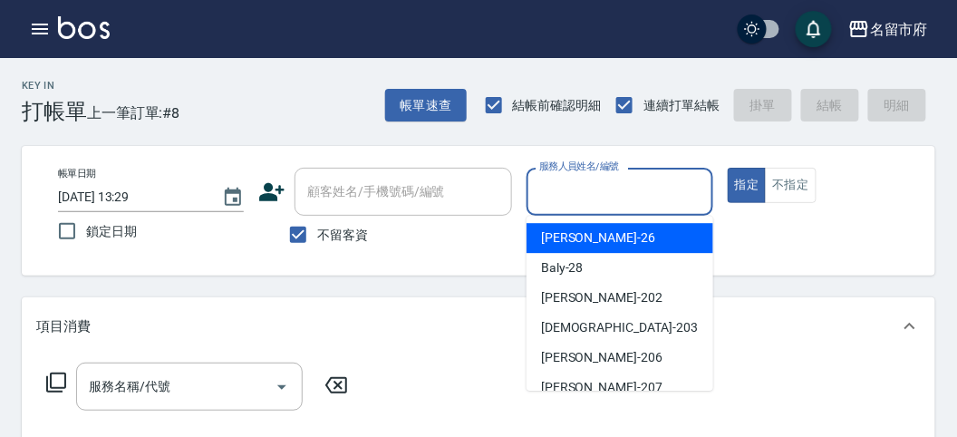
click at [564, 207] on input "服務人員姓名/編號" at bounding box center [618, 192] width 169 height 32
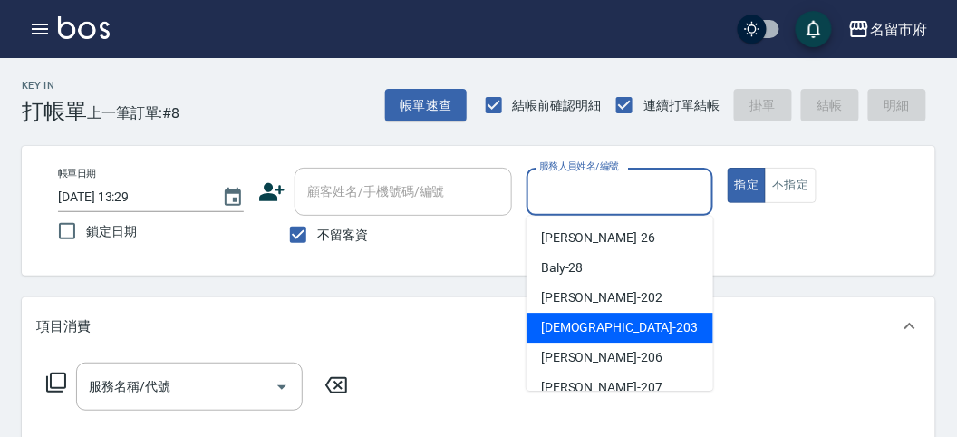
drag, startPoint x: 573, startPoint y: 332, endPoint x: 0, endPoint y: 419, distance: 580.1
click at [573, 332] on span "聖德 -203" at bounding box center [619, 327] width 157 height 19
type input "聖德-203"
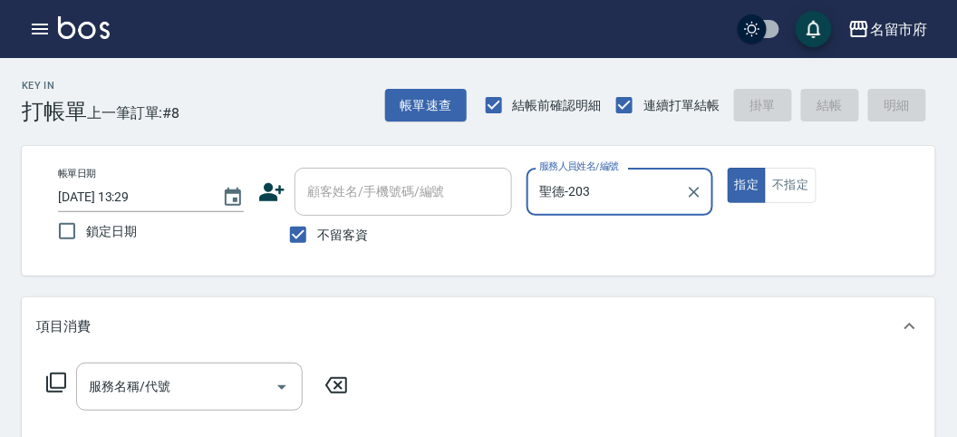
click at [58, 390] on icon at bounding box center [56, 382] width 22 height 22
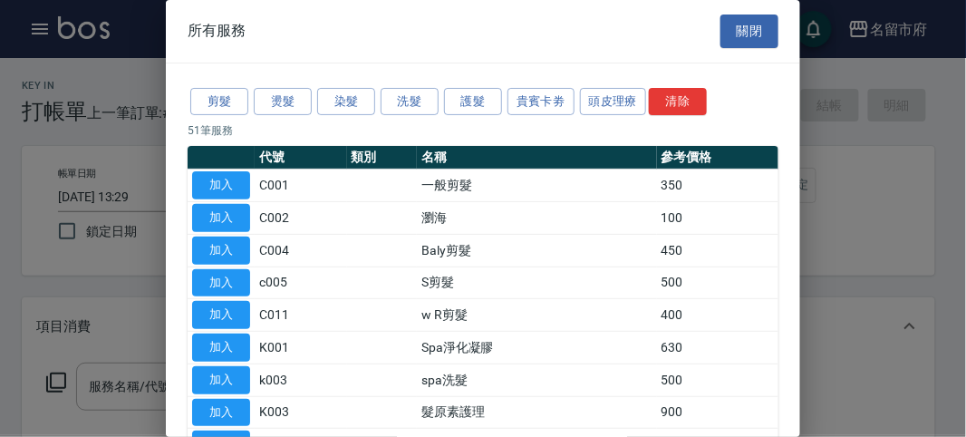
drag, startPoint x: 409, startPoint y: 90, endPoint x: 331, endPoint y: 149, distance: 98.2
click at [409, 101] on button "洗髮" at bounding box center [409, 102] width 58 height 28
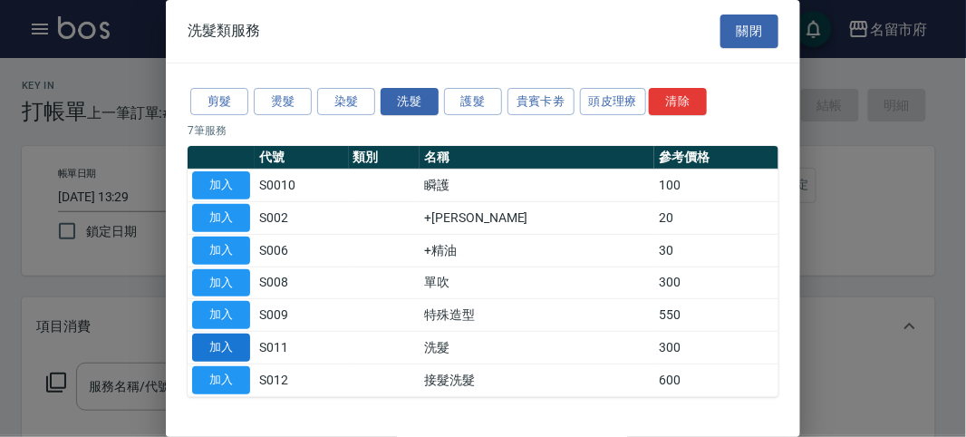
click at [233, 345] on button "加入" at bounding box center [221, 347] width 58 height 28
type input "洗髮(S011)"
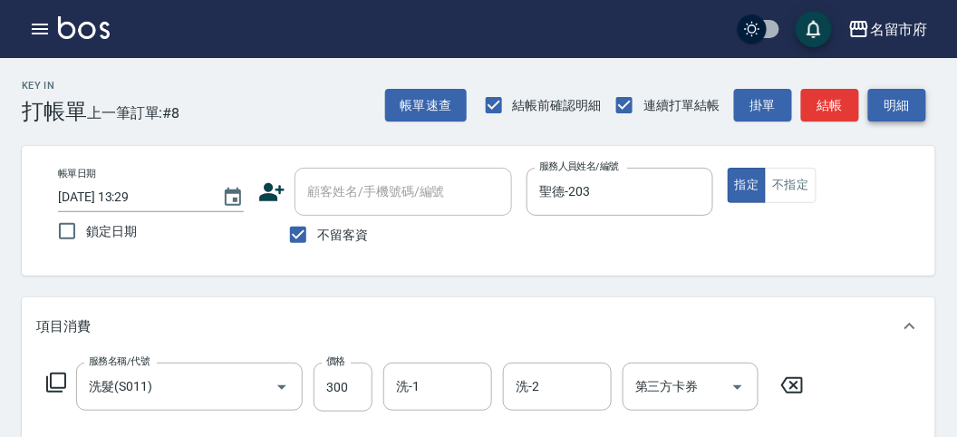
click at [888, 104] on button "明細" at bounding box center [897, 106] width 58 height 34
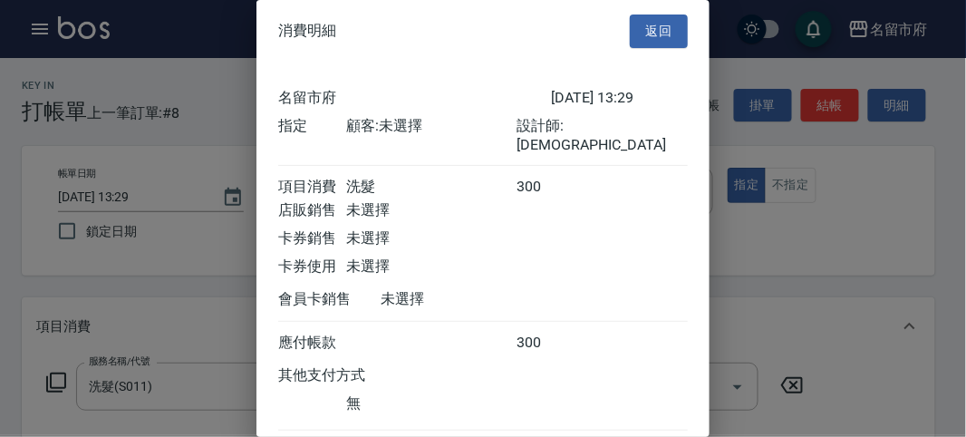
scroll to position [101, 0]
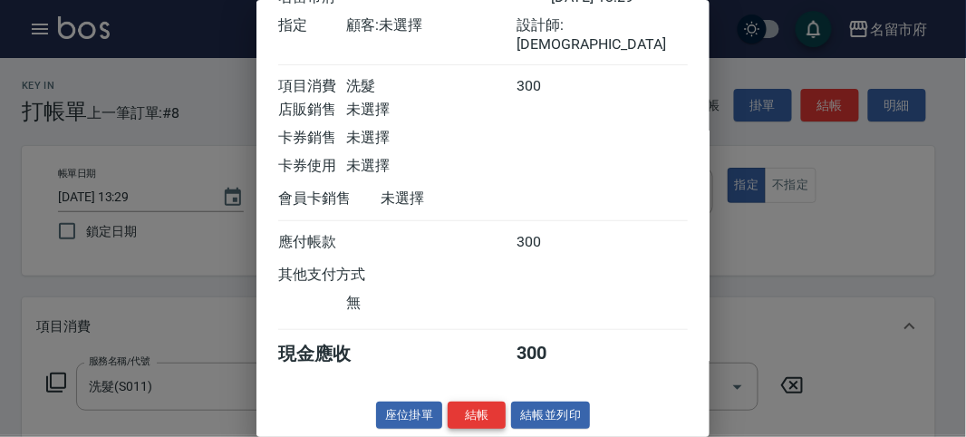
click at [482, 416] on button "結帳" at bounding box center [477, 415] width 58 height 28
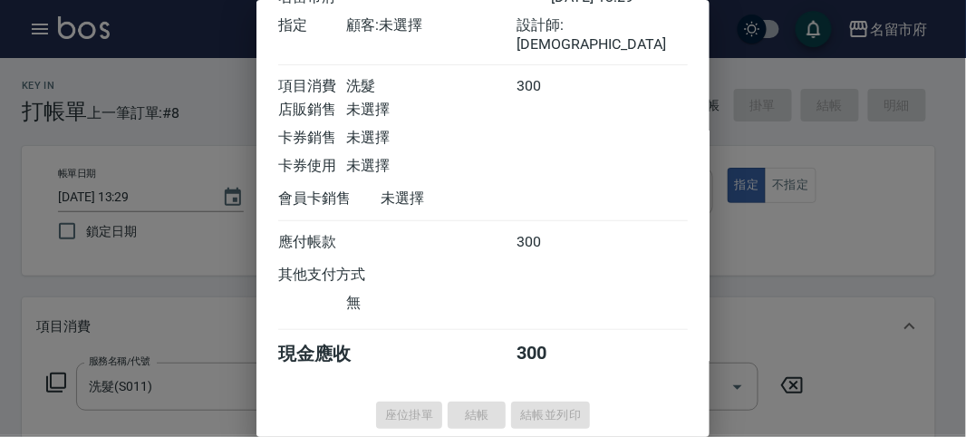
type input "[DATE] 14:27"
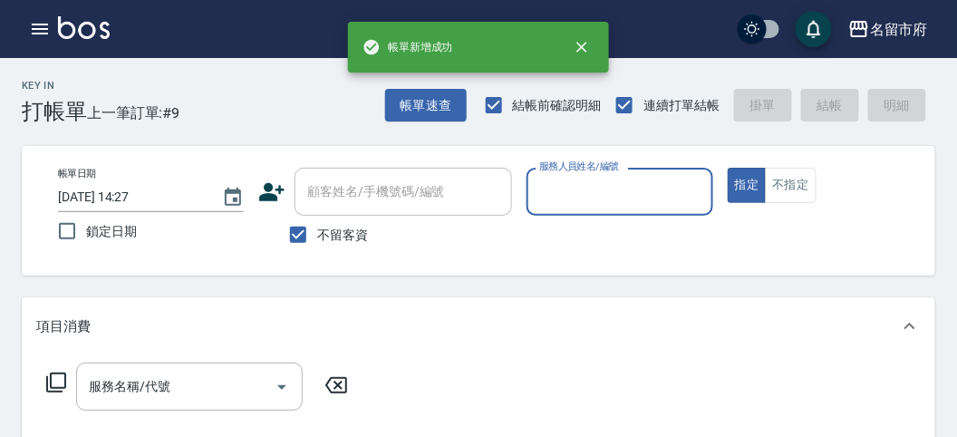
click at [551, 203] on input "服務人員姓名/編號" at bounding box center [618, 192] width 169 height 32
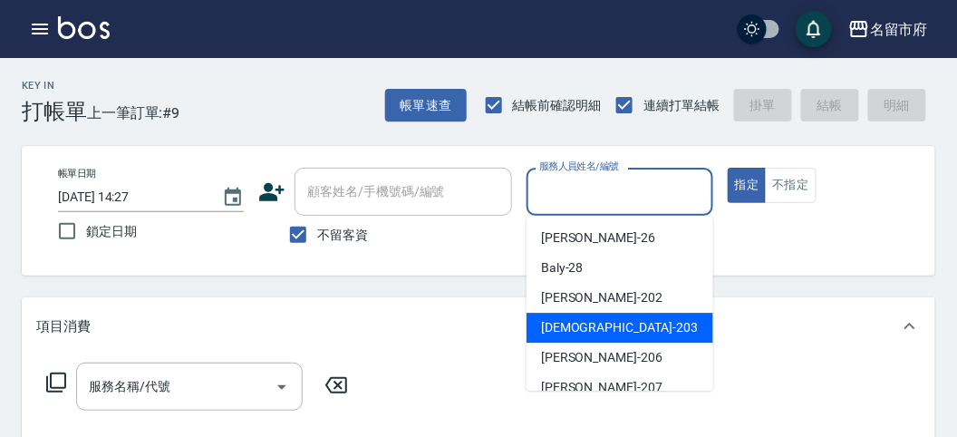
click at [560, 314] on div "聖德 -203" at bounding box center [619, 328] width 187 height 30
type input "聖德-203"
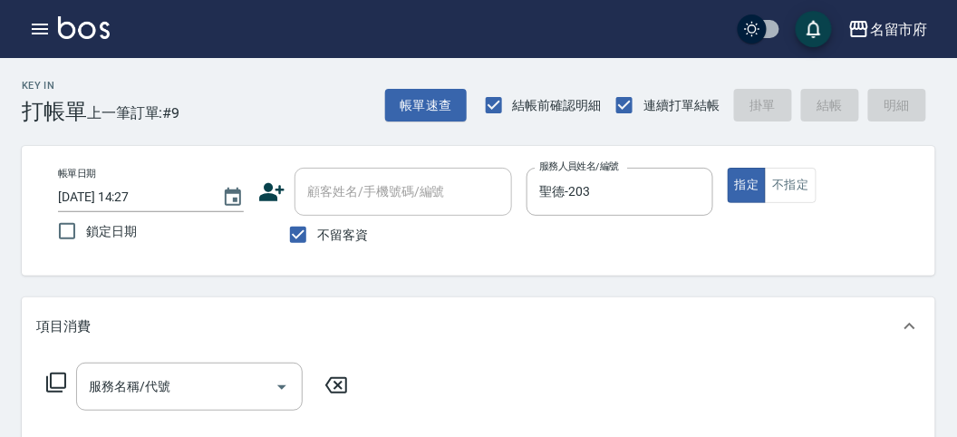
click at [62, 377] on icon at bounding box center [56, 382] width 22 height 22
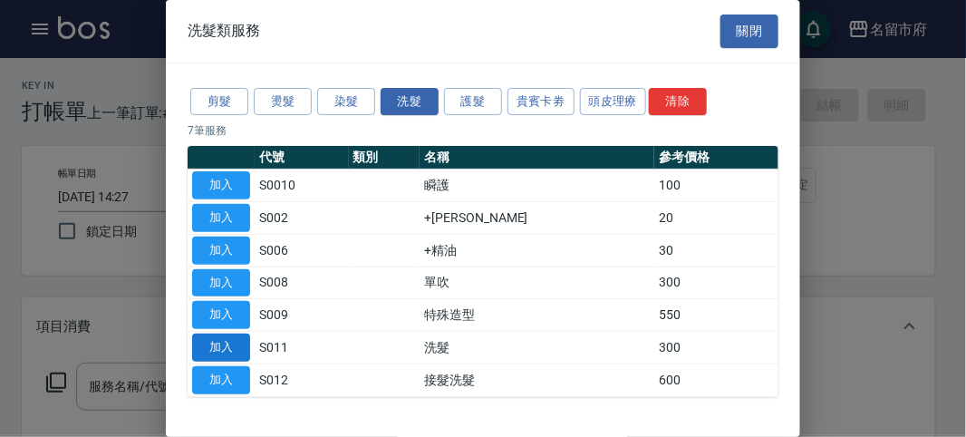
click at [234, 335] on button "加入" at bounding box center [221, 347] width 58 height 28
type input "洗髮(S011)"
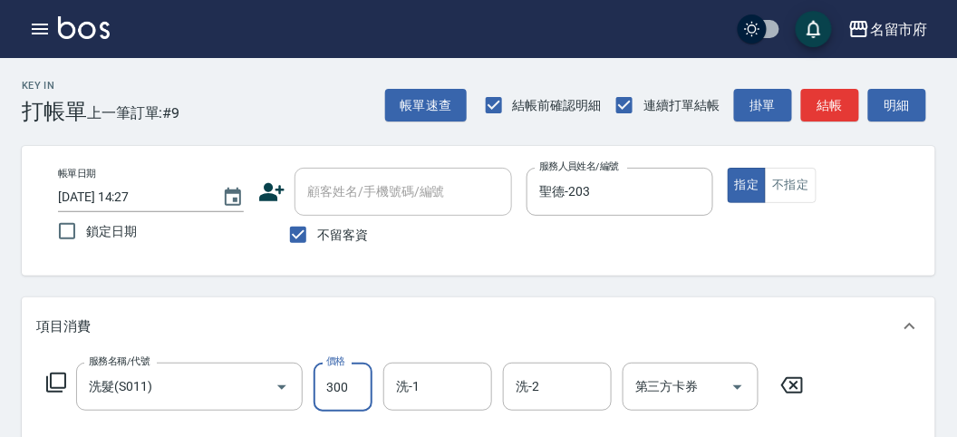
click at [362, 388] on input "300" at bounding box center [342, 386] width 59 height 49
type input "350"
click at [929, 101] on div "帳單速查 結帳前確認明細 連續打單結帳 掛單 結帳 明細" at bounding box center [660, 105] width 550 height 38
click at [886, 98] on button "明細" at bounding box center [897, 106] width 58 height 34
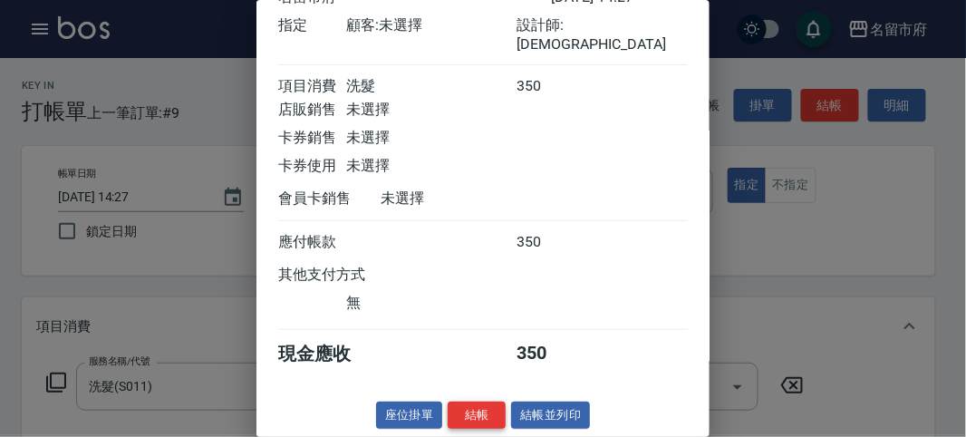
click at [472, 426] on button "結帳" at bounding box center [477, 415] width 58 height 28
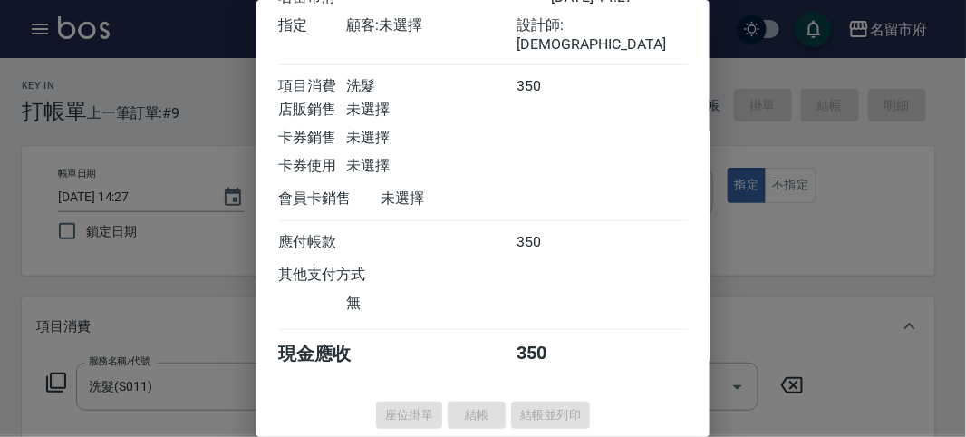
click at [467, 409] on div "服務名稱/代號 洗髮(S011) 服務名稱/代號 價格 350 價格 洗-1 洗-1 洗-2 洗-2 第三方卡券 第三方卡券" at bounding box center [478, 418] width 913 height 126
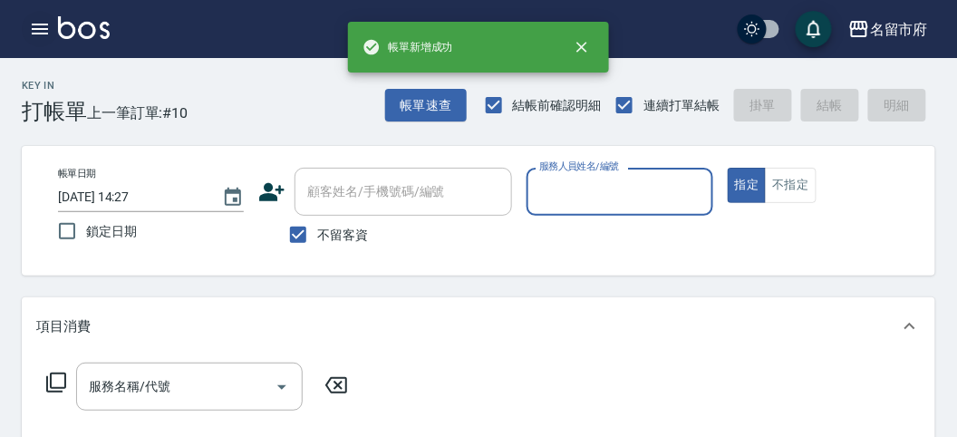
click at [46, 21] on icon "button" at bounding box center [40, 29] width 22 height 22
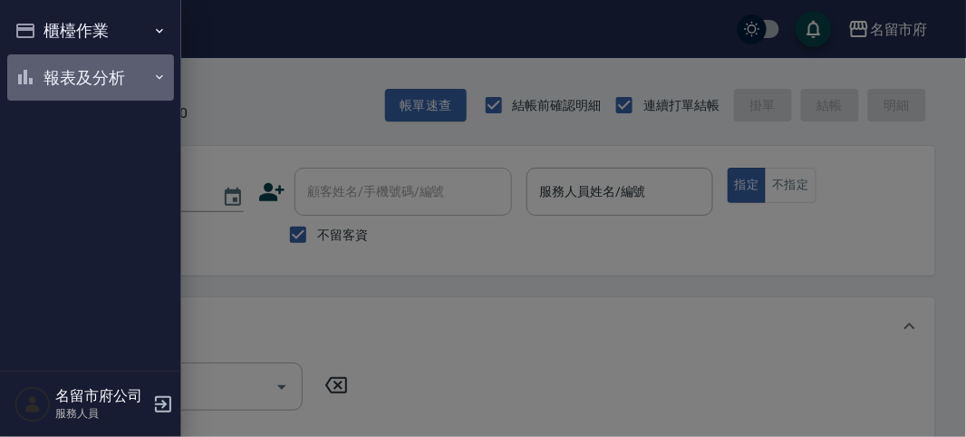
click at [48, 69] on button "報表及分析" at bounding box center [90, 77] width 167 height 47
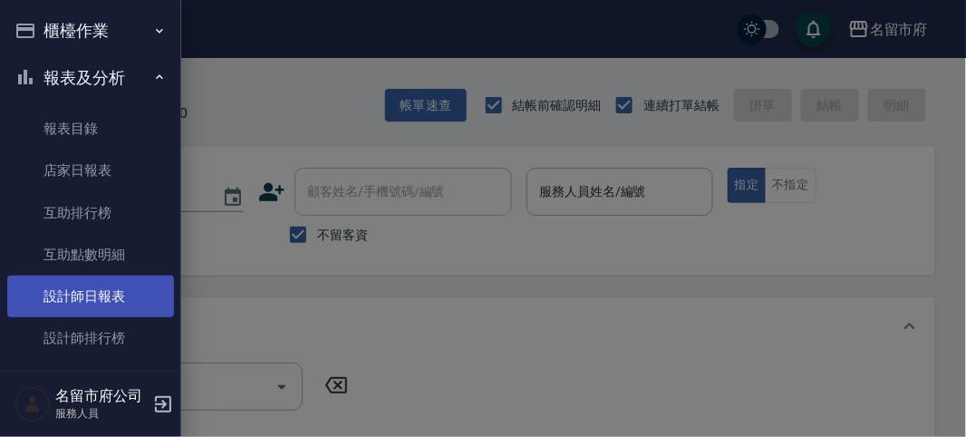
click at [60, 307] on link "設計師日報表" at bounding box center [90, 296] width 167 height 42
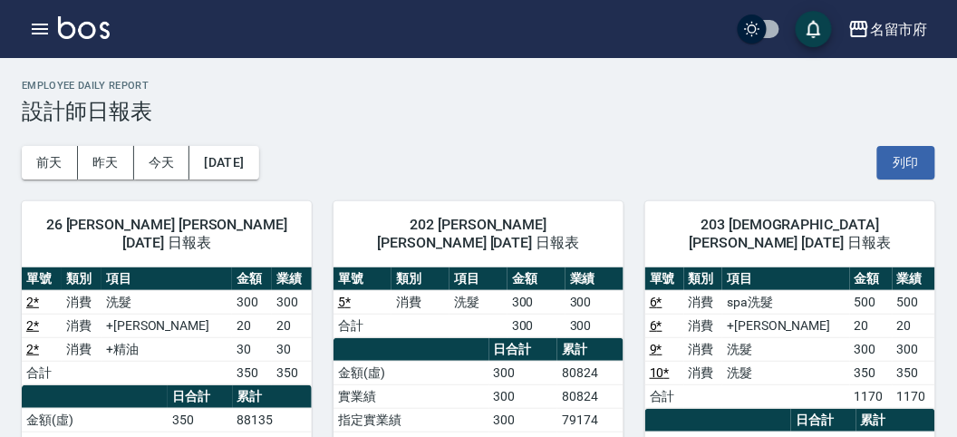
click at [485, 127] on div "[DATE] [DATE] [DATE] [DATE] 列印" at bounding box center [478, 162] width 913 height 77
click at [43, 19] on icon "button" at bounding box center [40, 29] width 22 height 22
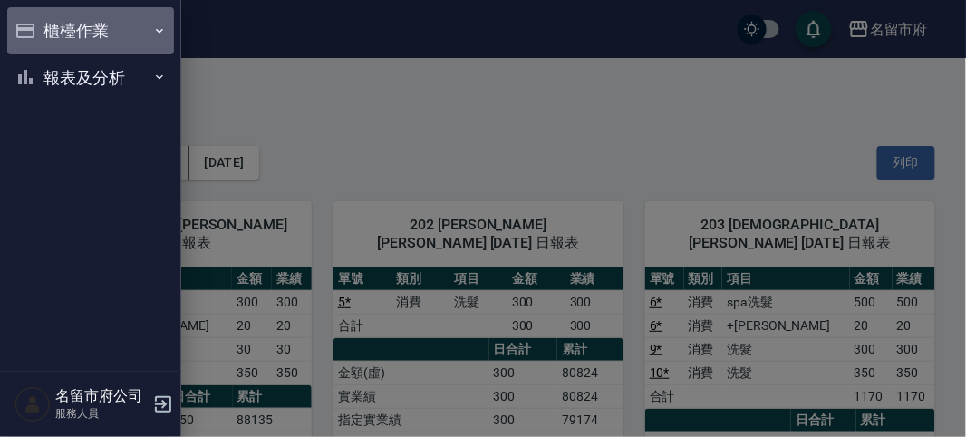
click at [43, 19] on button "櫃檯作業" at bounding box center [90, 30] width 167 height 47
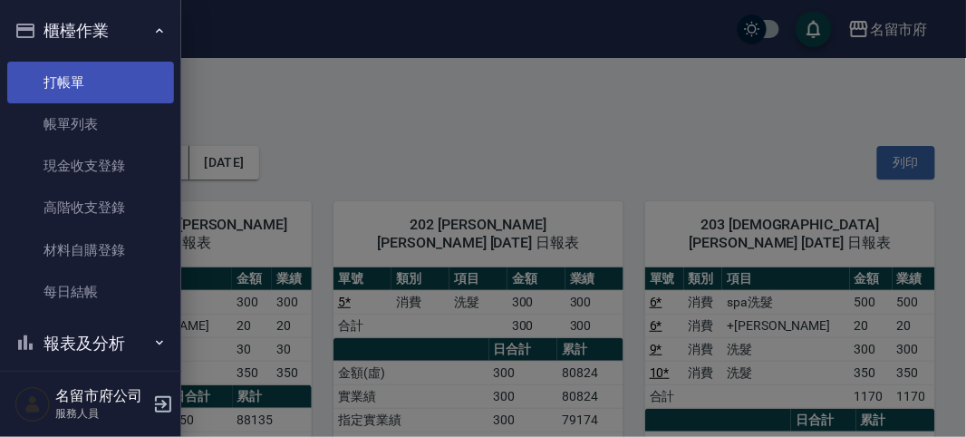
click at [64, 66] on link "打帳單" at bounding box center [90, 83] width 167 height 42
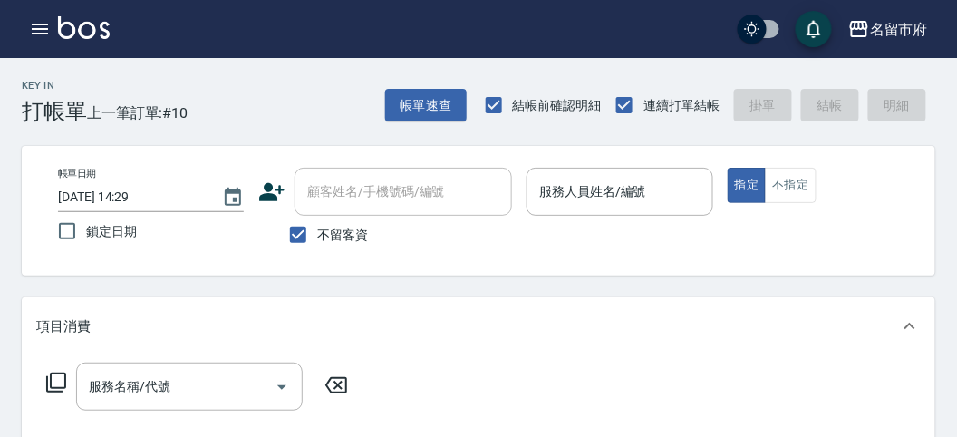
click at [508, 297] on div "項目消費" at bounding box center [478, 326] width 913 height 58
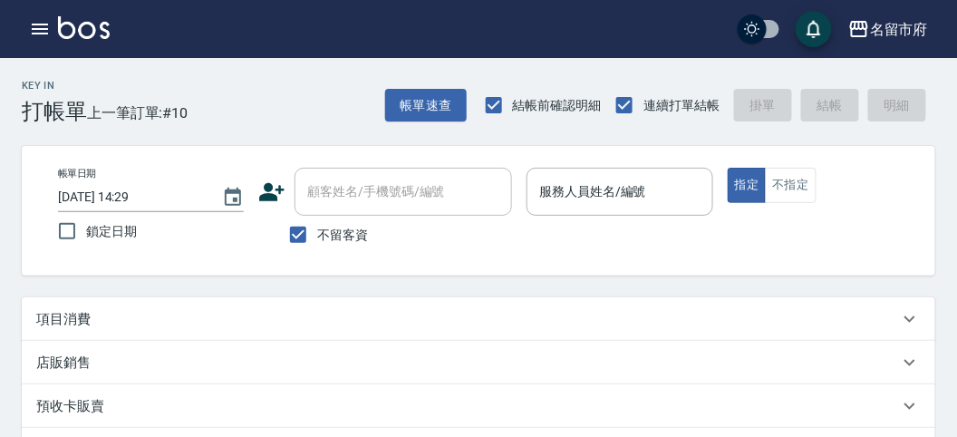
click at [581, 263] on div "帳單日期 [DATE] 14:29 鎖定日期 顧客姓名/手機號碼/編號 顧客姓名/手機號碼/編號 不留客資 服務人員姓名/編號 服務人員姓名/編號 指定 不指定" at bounding box center [478, 211] width 913 height 130
click at [600, 243] on div "帳單日期 [DATE] 14:29 鎖定日期 顧客姓名/手機號碼/編號 顧客姓名/手機號碼/編號 不留客資 服務人員姓名/編號 服務人員姓名/編號 指定 不指定" at bounding box center [478, 211] width 870 height 86
click at [621, 197] on input "服務人員姓名/編號" at bounding box center [618, 192] width 169 height 32
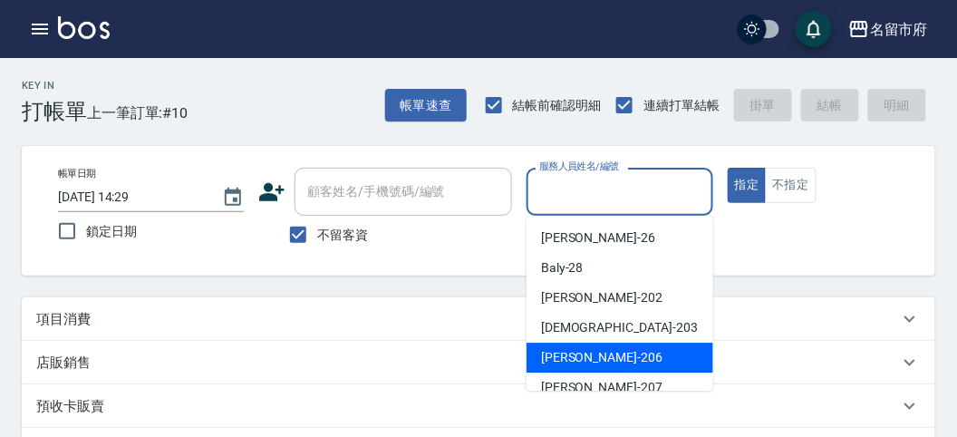
scroll to position [101, 0]
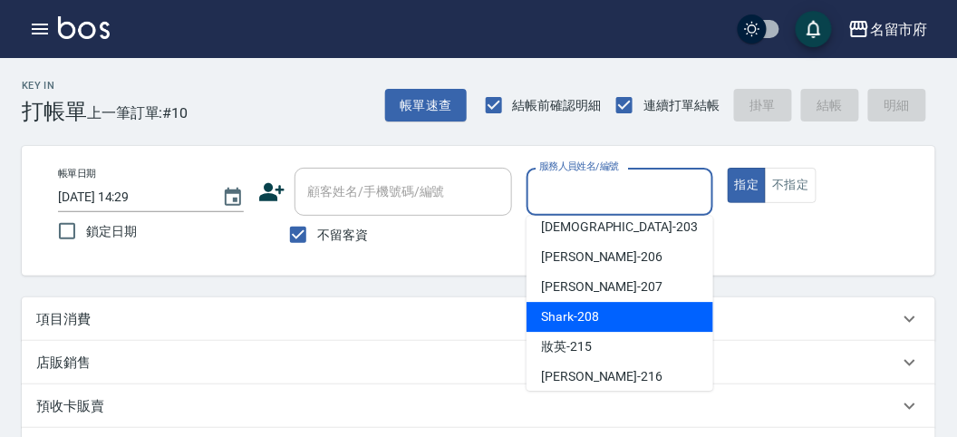
click at [598, 320] on div "Shark -208" at bounding box center [619, 317] width 187 height 30
type input "Shark-208"
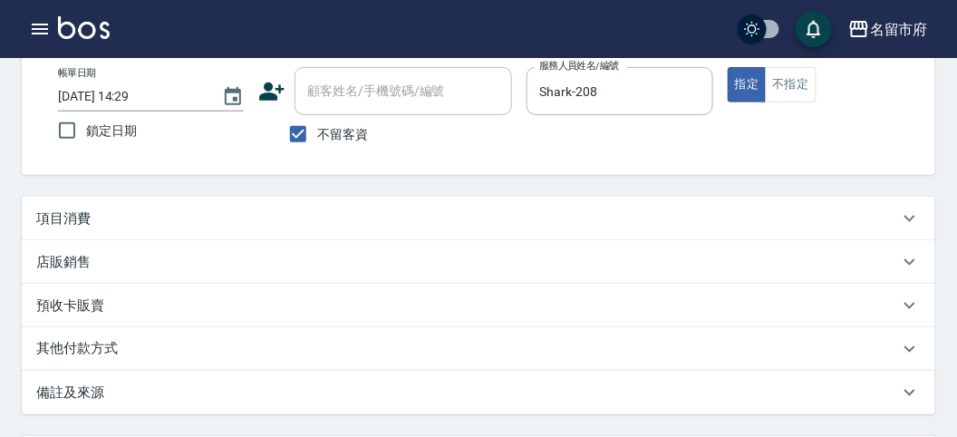
click at [68, 223] on p "項目消費" at bounding box center [63, 218] width 54 height 19
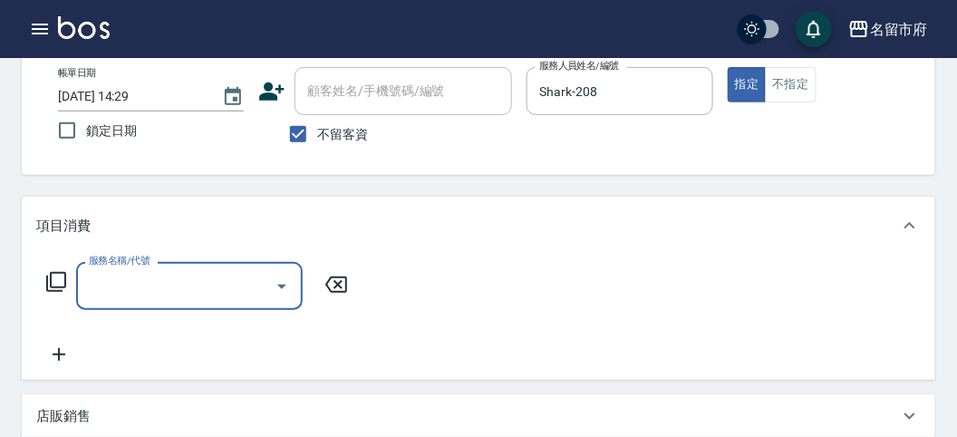
scroll to position [0, 0]
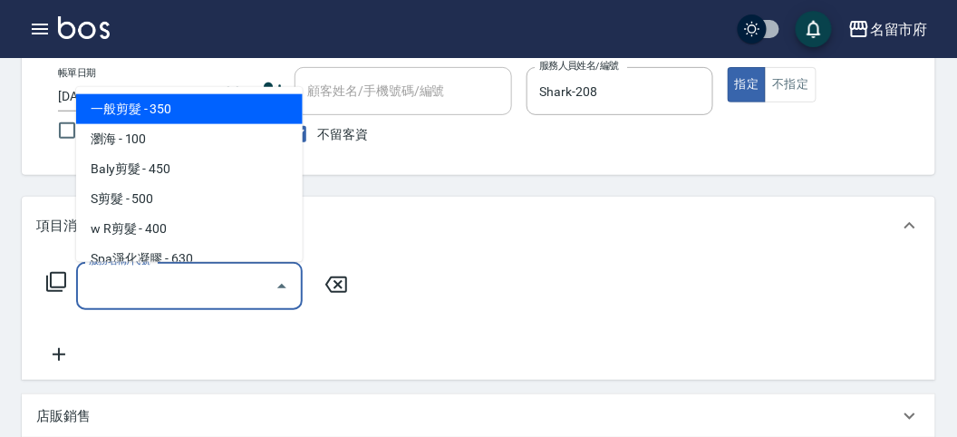
click at [135, 288] on input "服務名稱/代號" at bounding box center [175, 286] width 183 height 32
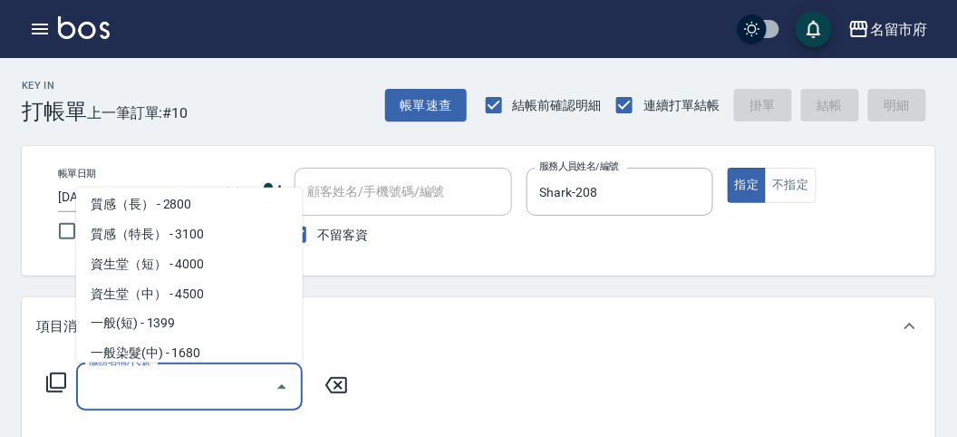
scroll to position [804, 0]
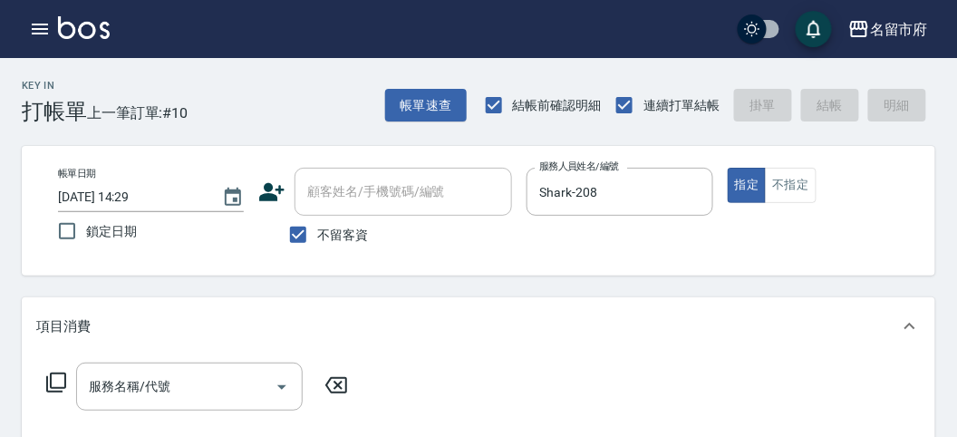
click at [555, 358] on div "服務名稱/代號 服務名稱/代號" at bounding box center [478, 417] width 913 height 125
click at [60, 380] on icon at bounding box center [56, 382] width 22 height 22
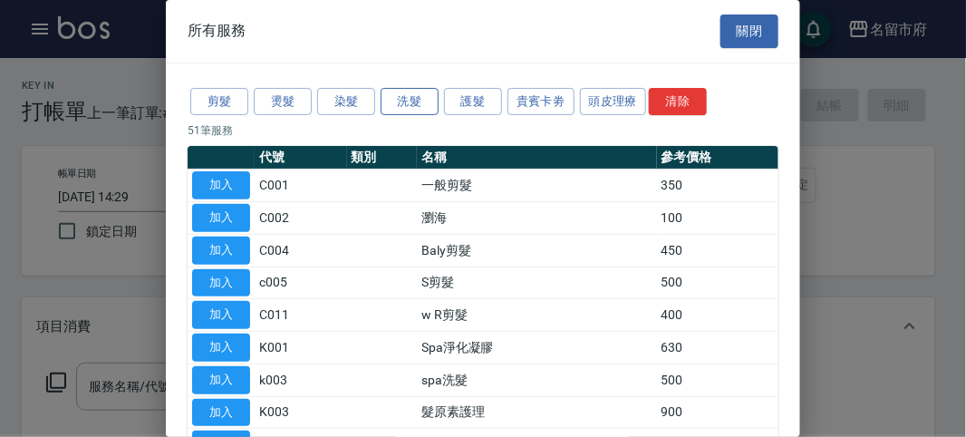
click at [398, 101] on button "洗髮" at bounding box center [409, 102] width 58 height 28
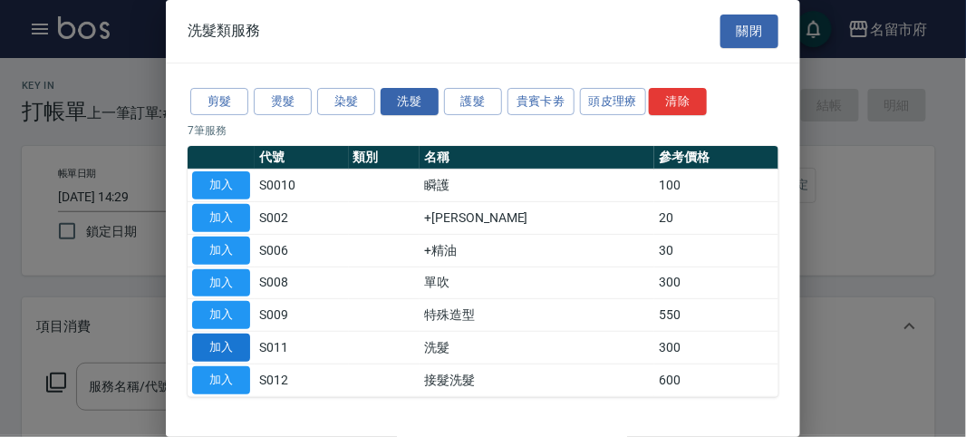
click at [226, 351] on button "加入" at bounding box center [221, 347] width 58 height 28
type input "洗髮(S011)"
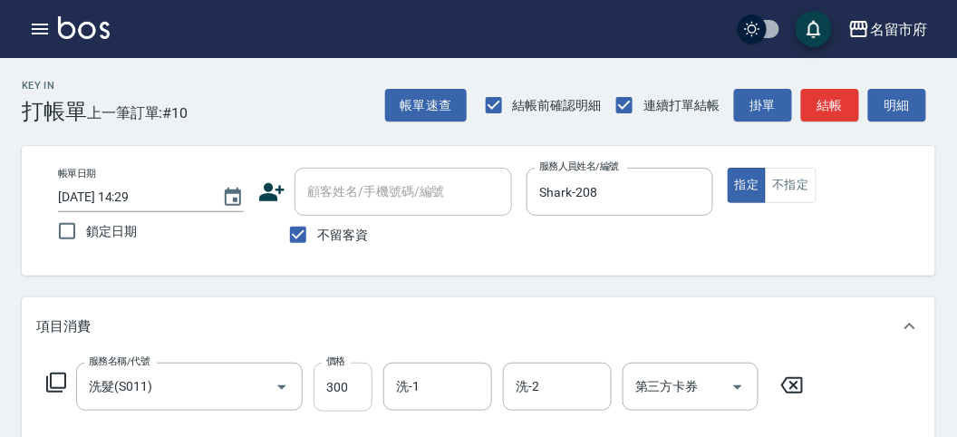
click at [357, 390] on input "300" at bounding box center [342, 386] width 59 height 49
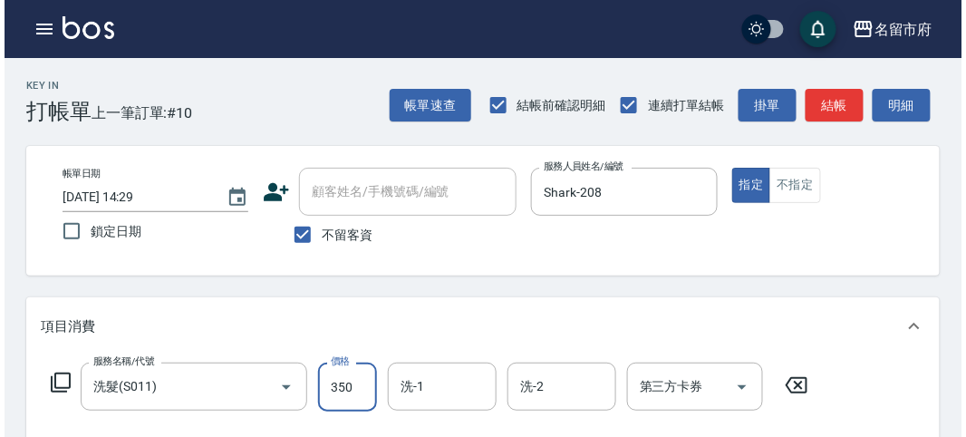
scroll to position [503, 0]
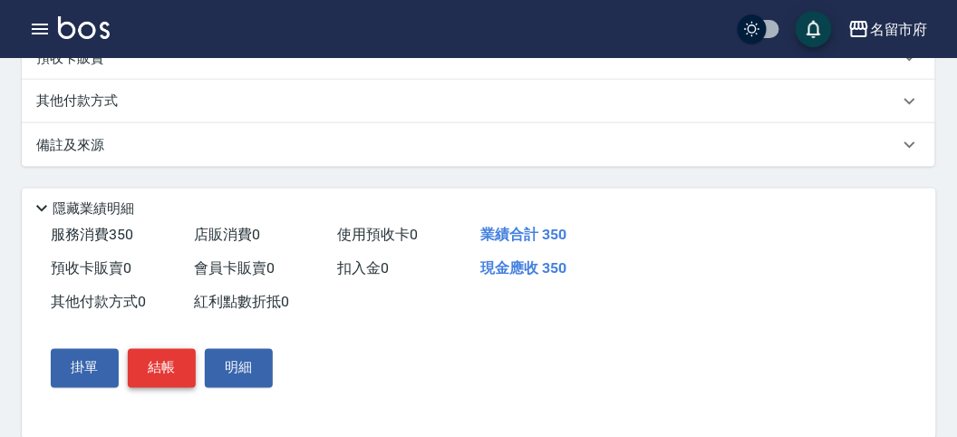
type input "350"
click at [157, 369] on button "結帳" at bounding box center [162, 368] width 68 height 38
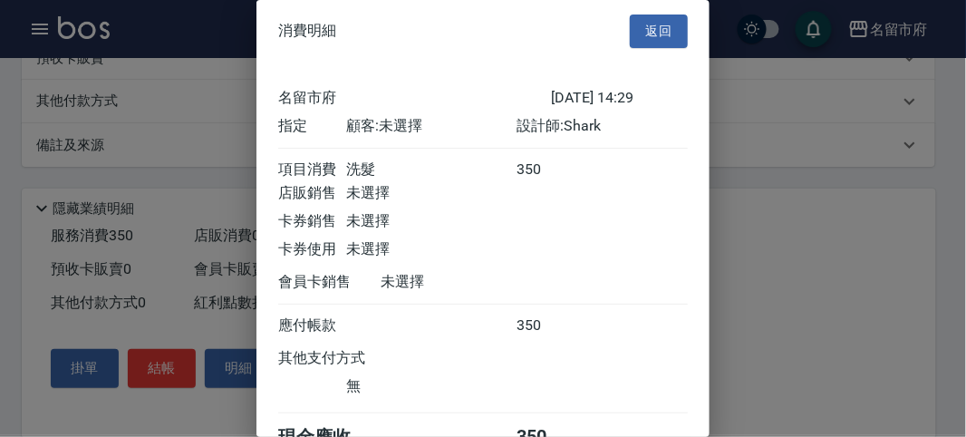
scroll to position [101, 0]
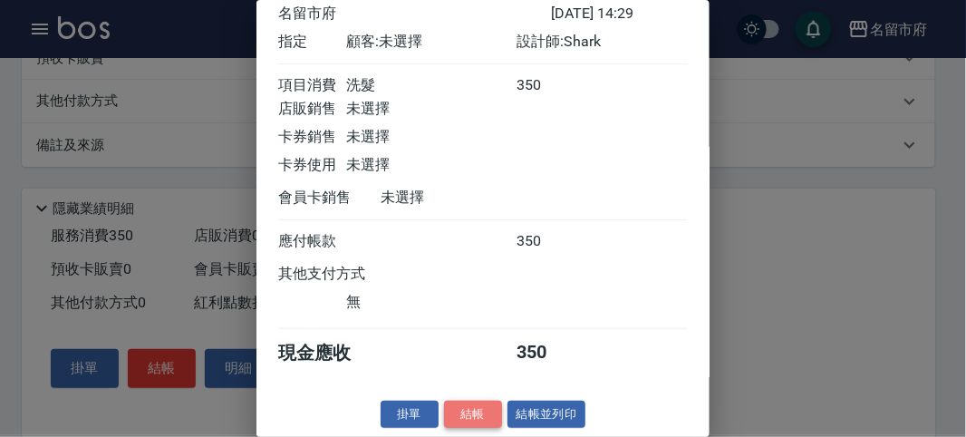
click at [451, 408] on button "結帳" at bounding box center [473, 414] width 58 height 28
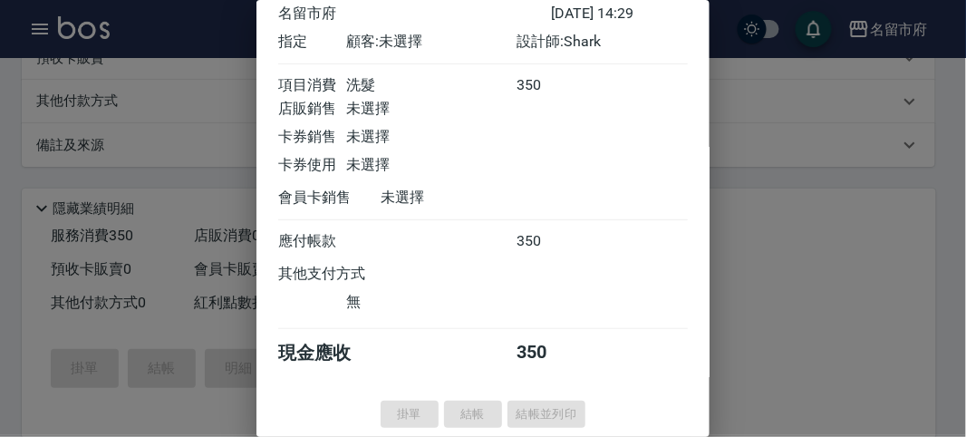
type input "[DATE] 15:11"
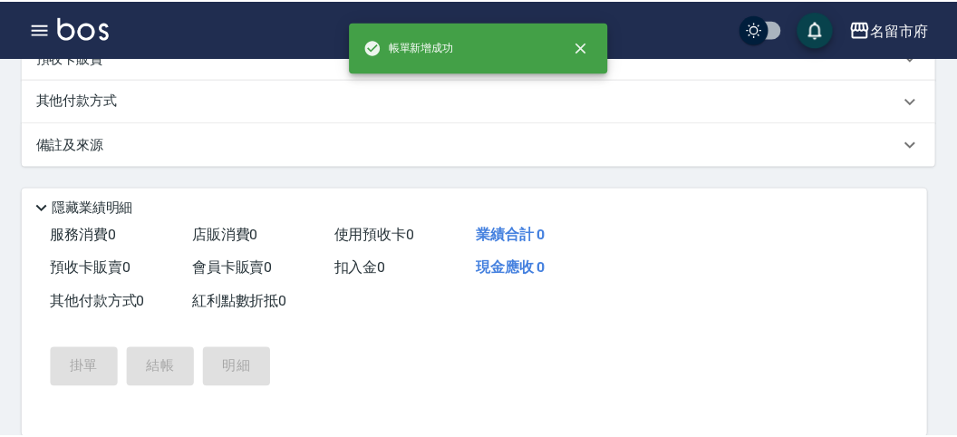
scroll to position [0, 0]
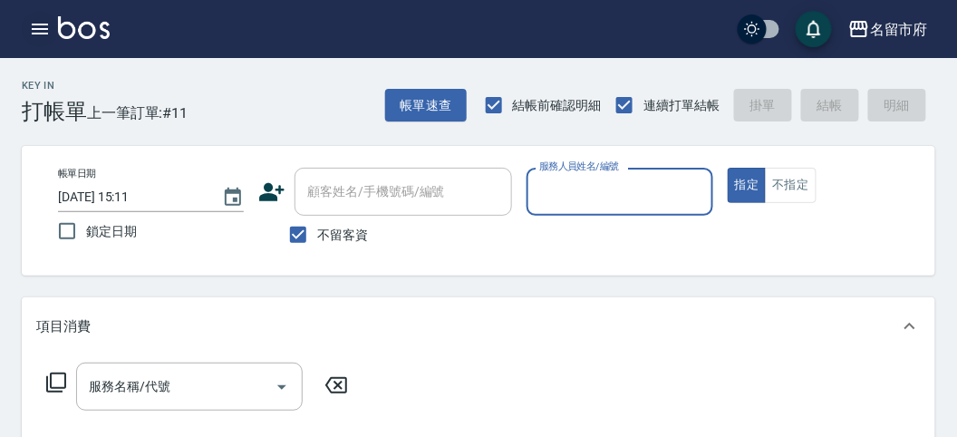
click at [37, 33] on icon "button" at bounding box center [40, 29] width 16 height 11
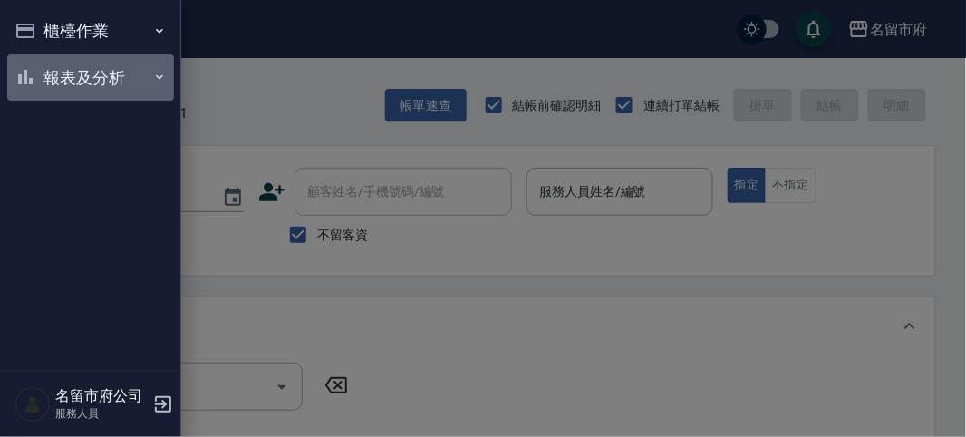
click at [72, 69] on button "報表及分析" at bounding box center [90, 77] width 167 height 47
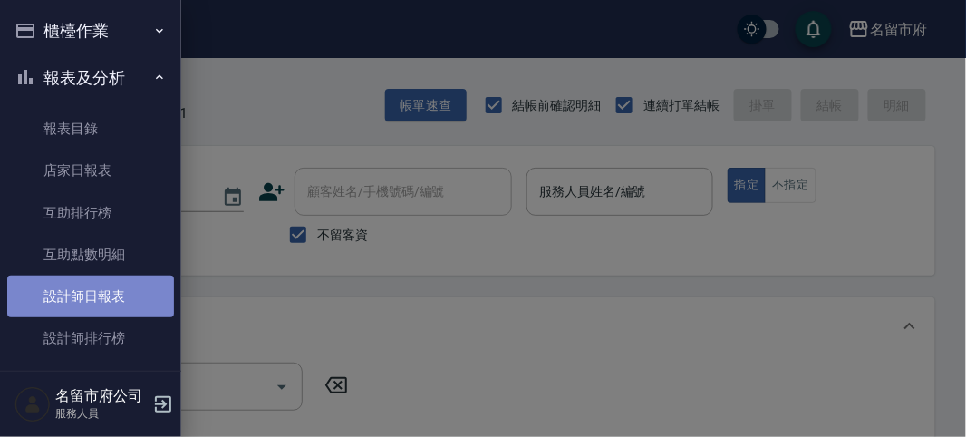
click at [102, 295] on link "設計師日報表" at bounding box center [90, 296] width 167 height 42
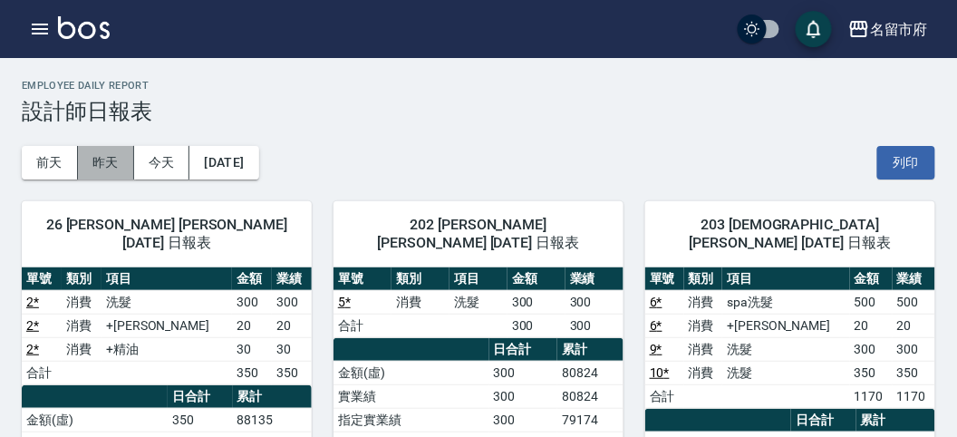
click at [111, 167] on button "昨天" at bounding box center [106, 163] width 56 height 34
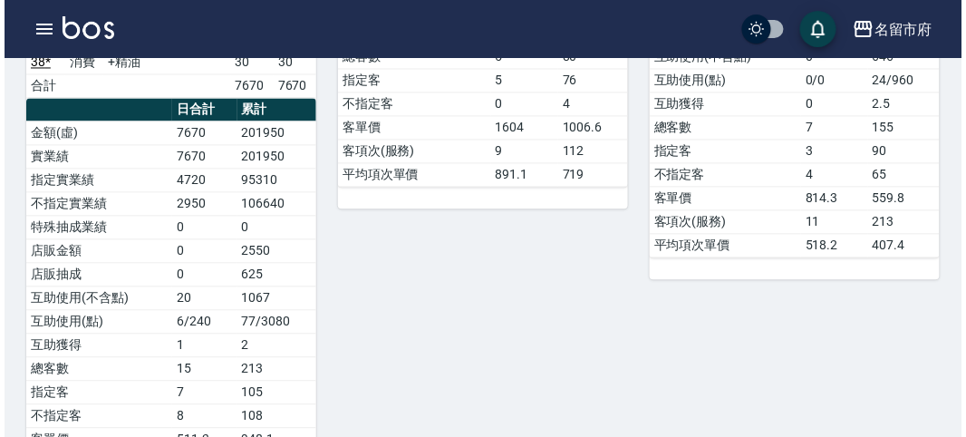
scroll to position [414, 0]
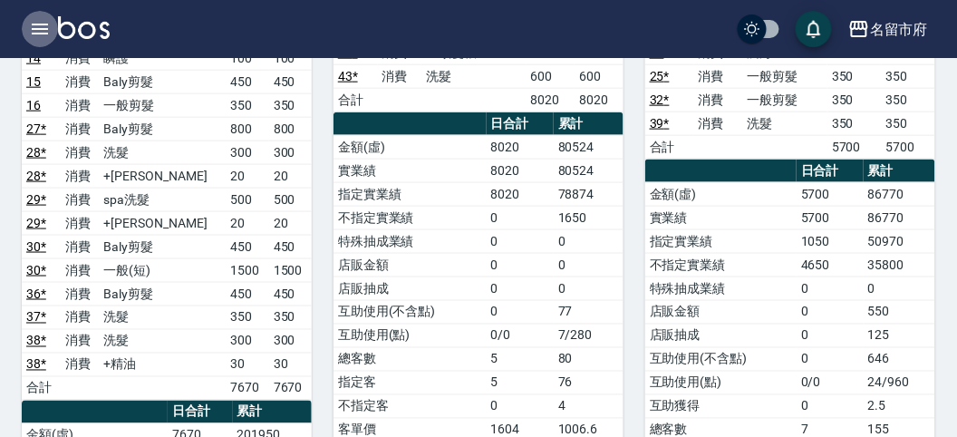
click at [40, 34] on icon "button" at bounding box center [40, 29] width 22 height 22
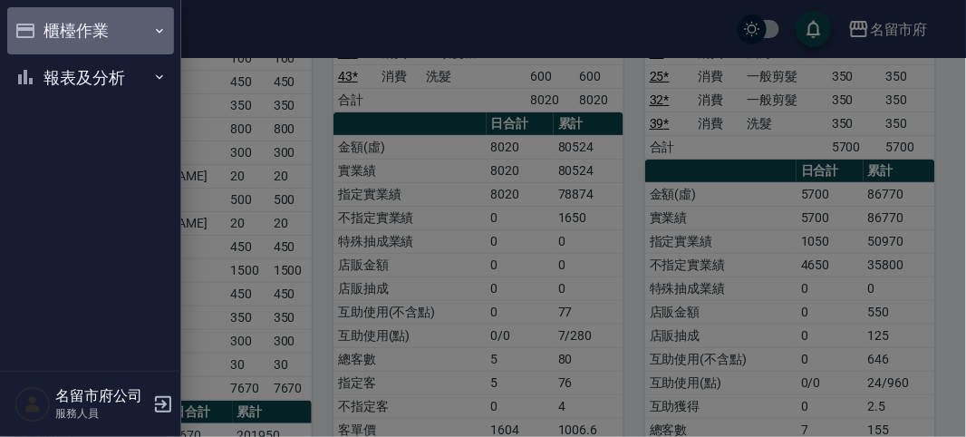
click at [56, 27] on button "櫃檯作業" at bounding box center [90, 30] width 167 height 47
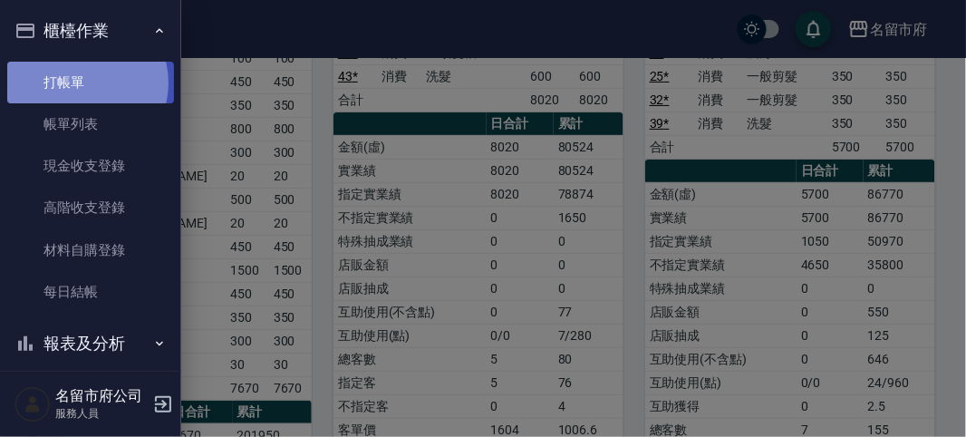
click at [84, 82] on link "打帳單" at bounding box center [90, 83] width 167 height 42
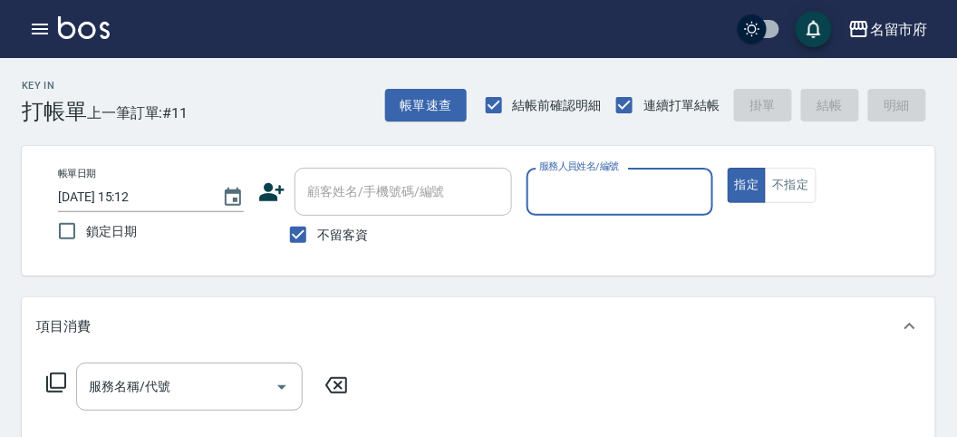
click at [623, 196] on input "服務人員姓名/編號" at bounding box center [618, 192] width 169 height 32
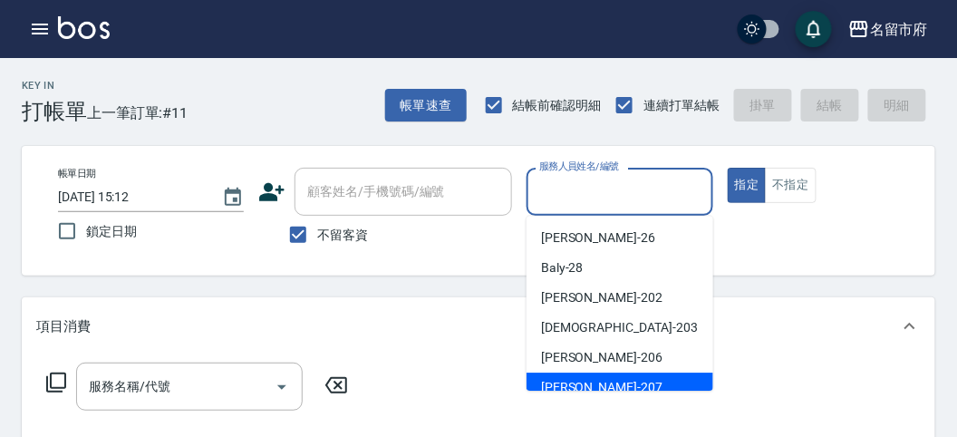
click at [583, 386] on span "[PERSON_NAME] -207" at bounding box center [601, 387] width 121 height 19
type input "[PERSON_NAME]-207"
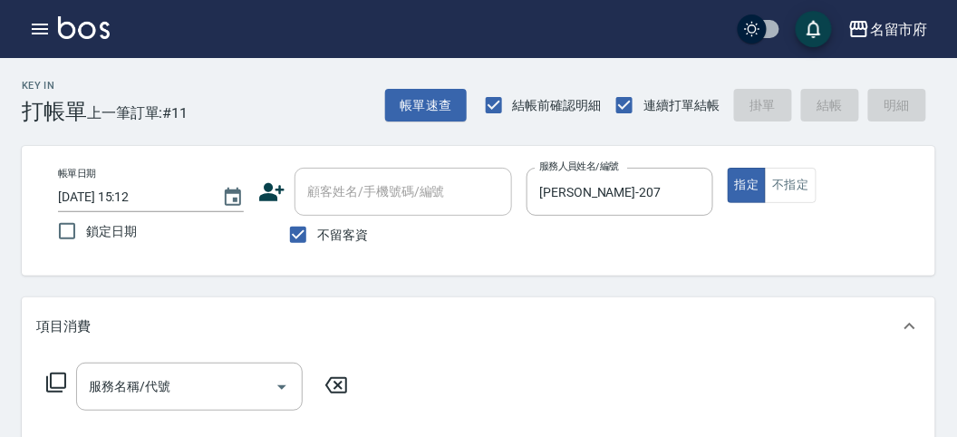
click at [60, 377] on icon at bounding box center [56, 382] width 22 height 22
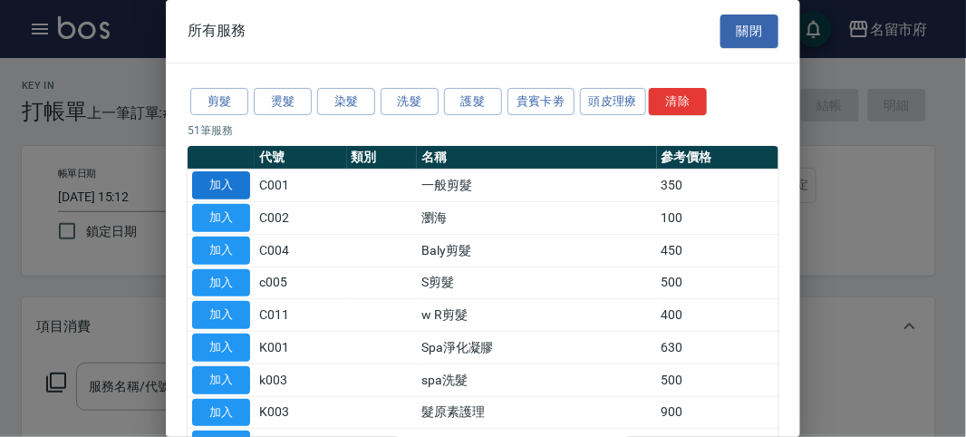
click at [235, 183] on button "加入" at bounding box center [221, 185] width 58 height 28
type input "一般剪髮(C001)"
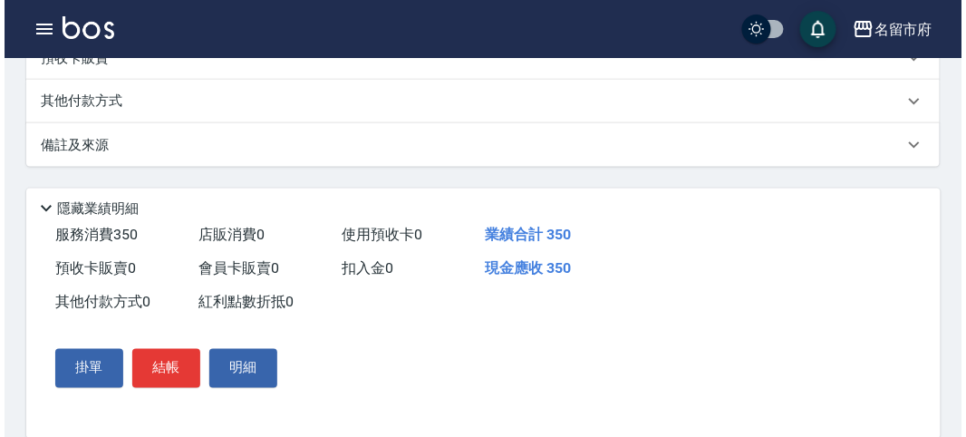
scroll to position [530, 0]
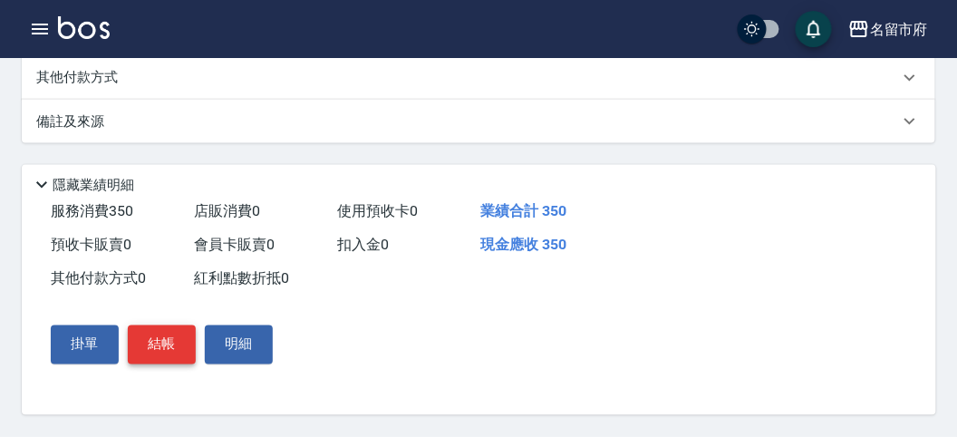
click at [164, 351] on button "結帳" at bounding box center [162, 344] width 68 height 38
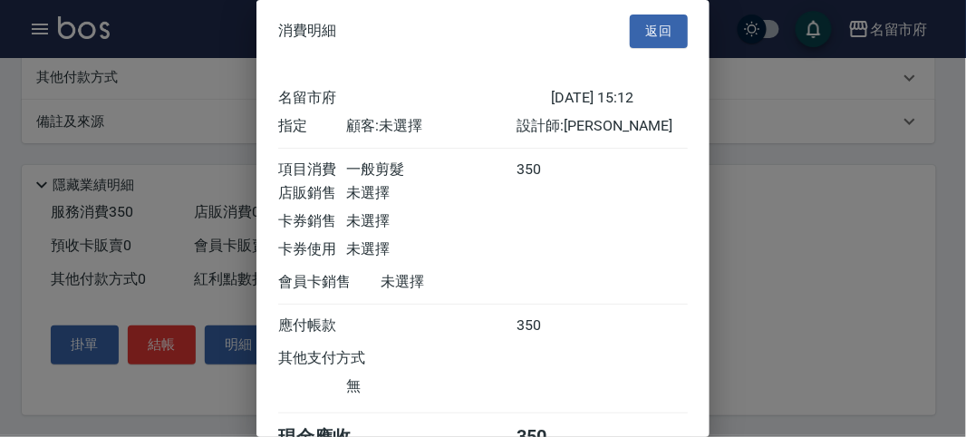
scroll to position [101, 0]
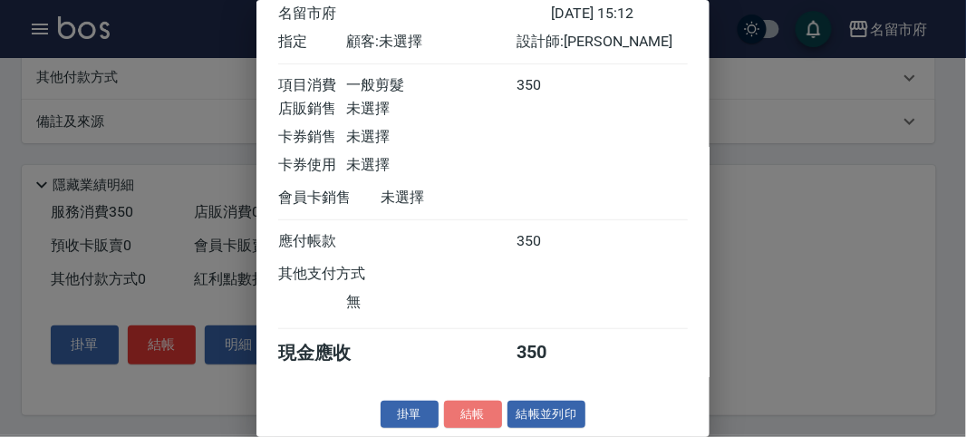
click at [482, 409] on button "結帳" at bounding box center [473, 414] width 58 height 28
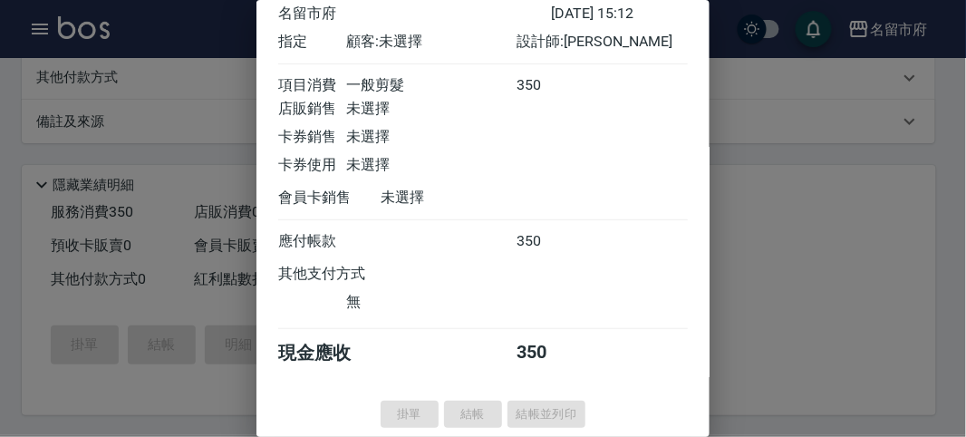
type input "[DATE] 15:17"
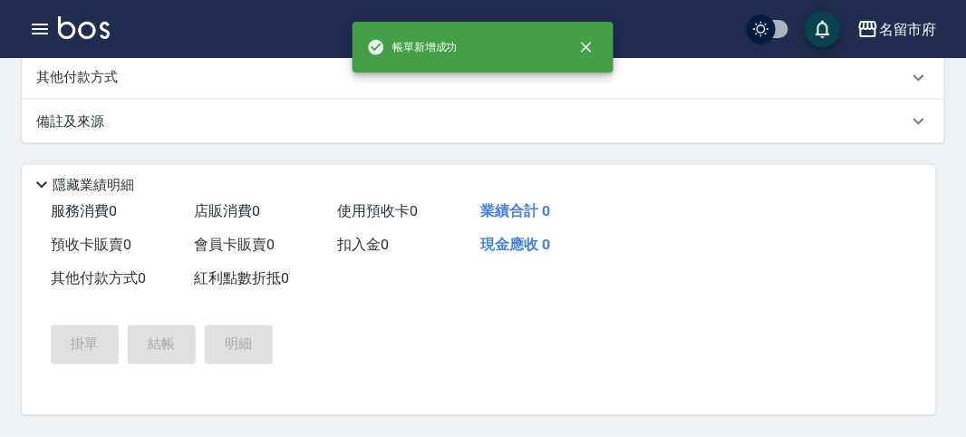
scroll to position [0, 0]
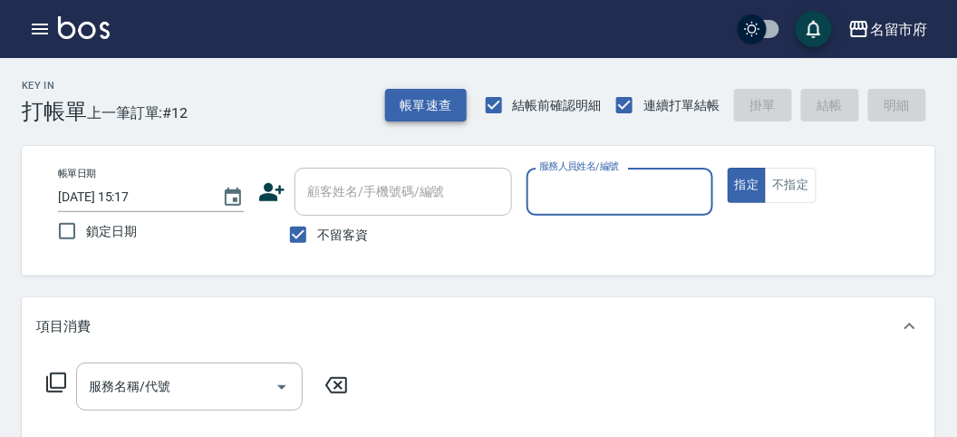
click at [415, 103] on button "帳單速查" at bounding box center [426, 106] width 82 height 34
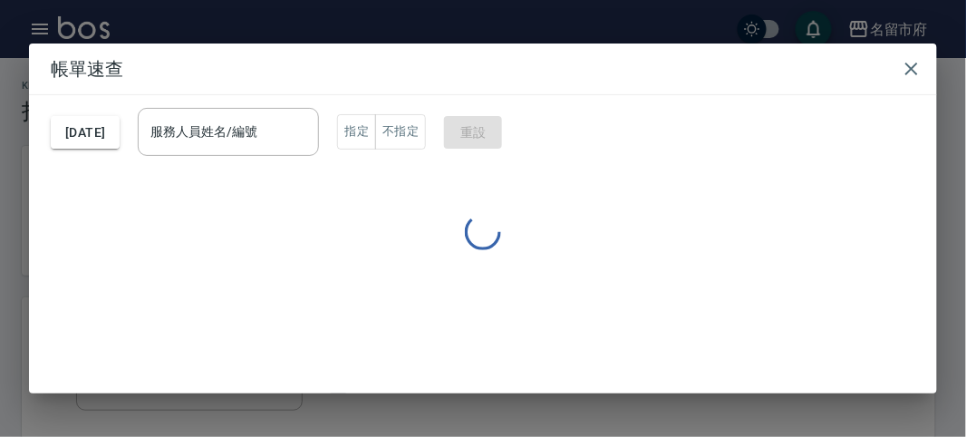
click at [277, 133] on input "服務人員姓名/編號" at bounding box center [228, 132] width 165 height 32
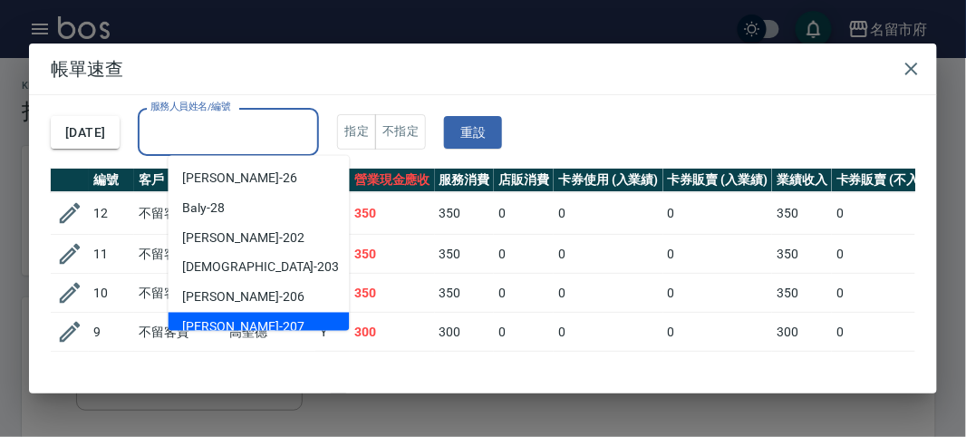
click at [268, 323] on div "[PERSON_NAME] -207" at bounding box center [258, 328] width 181 height 30
type input "[PERSON_NAME]-207"
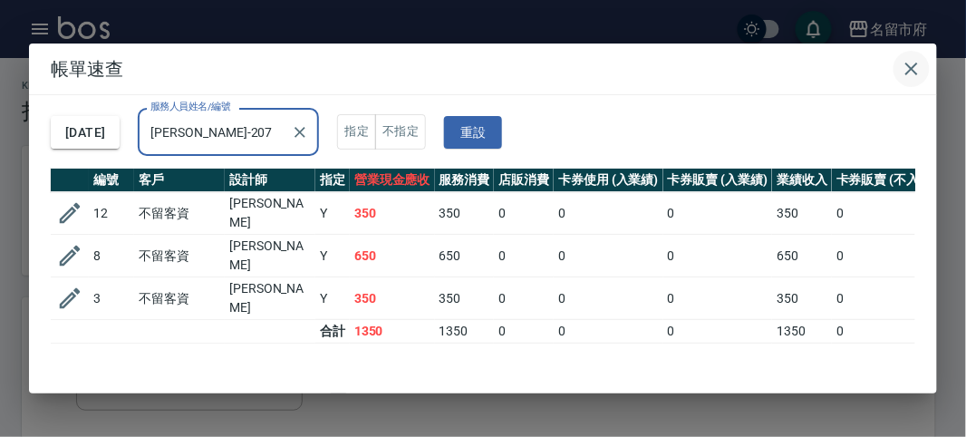
click at [919, 70] on icon "button" at bounding box center [911, 69] width 22 height 22
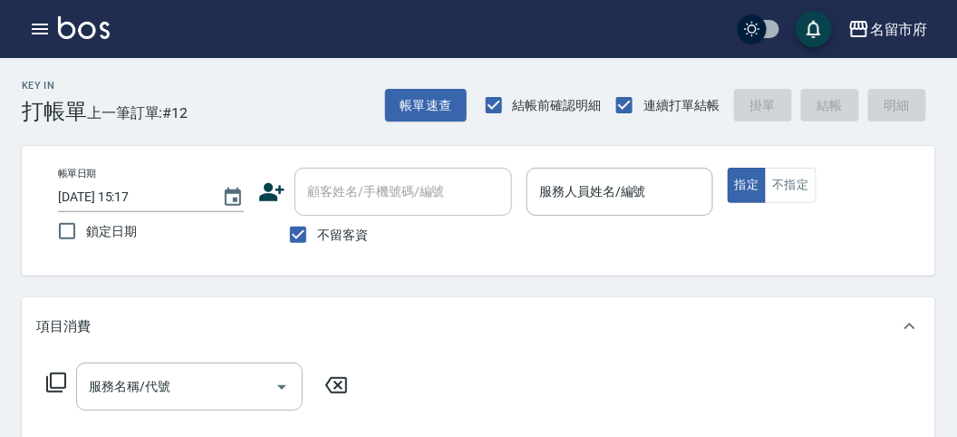
click at [917, 171] on div "帳單日期 [DATE] 15:17 鎖定日期 顧客姓名/手機號碼/編號 顧客姓名/手機號碼/編號 不留客資 服務人員姓名/編號 服務人員姓名/編號 指定 不指定" at bounding box center [478, 211] width 913 height 130
click at [43, 36] on icon "button" at bounding box center [40, 29] width 22 height 22
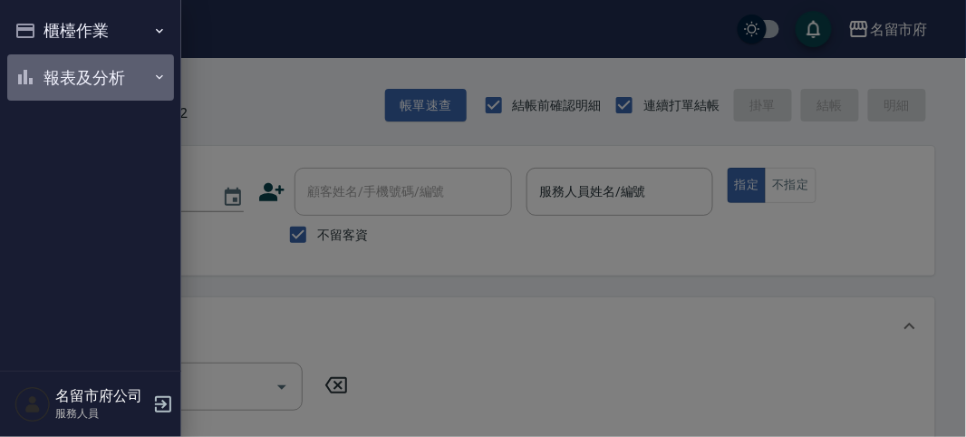
click at [46, 78] on button "報表及分析" at bounding box center [90, 77] width 167 height 47
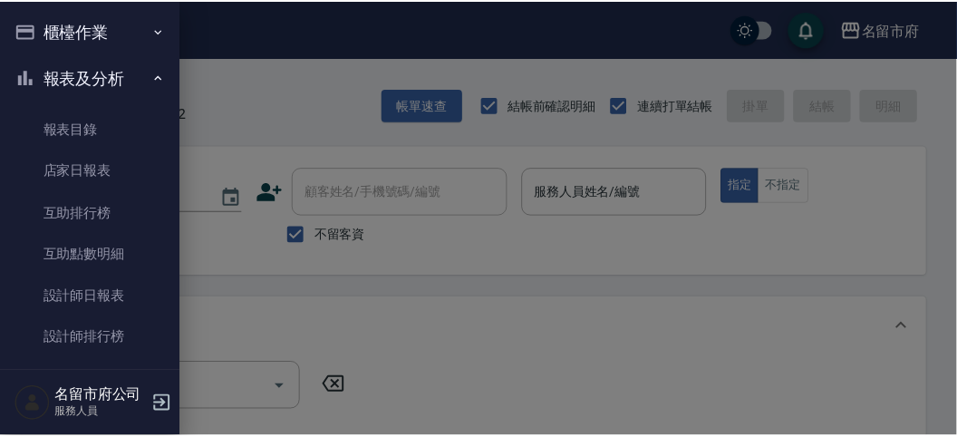
scroll to position [59, 0]
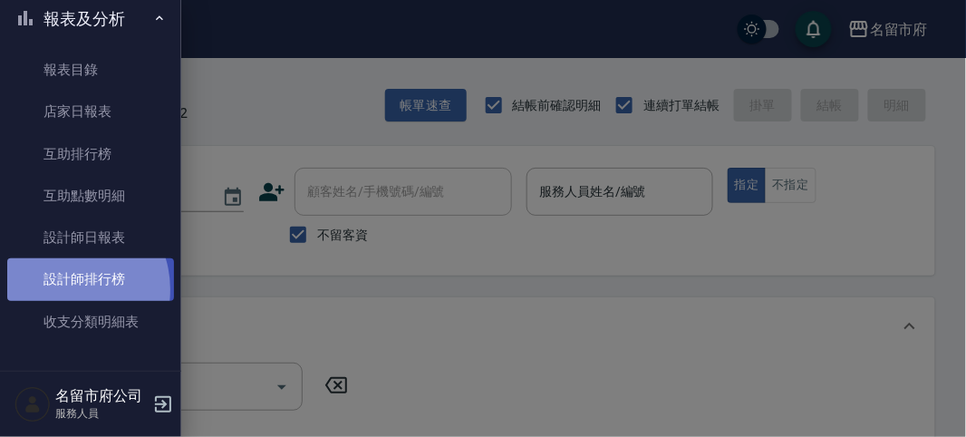
click at [64, 289] on link "設計師排行榜" at bounding box center [90, 279] width 167 height 42
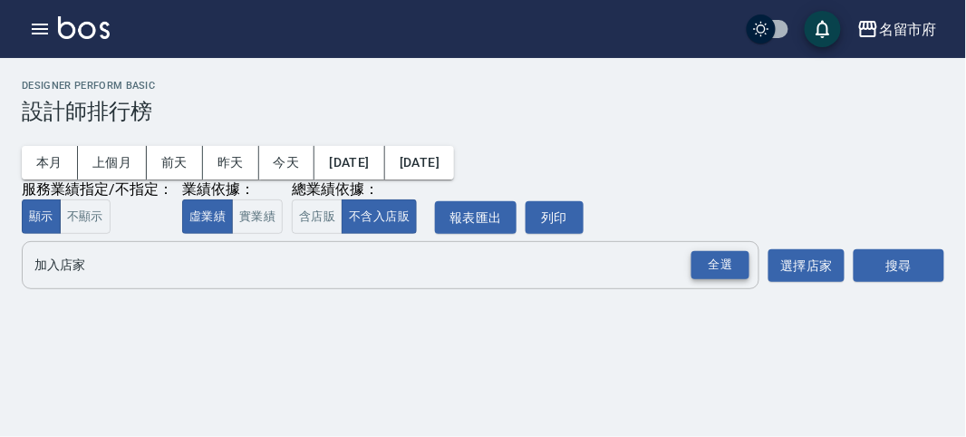
click at [712, 254] on div "全選" at bounding box center [720, 265] width 58 height 28
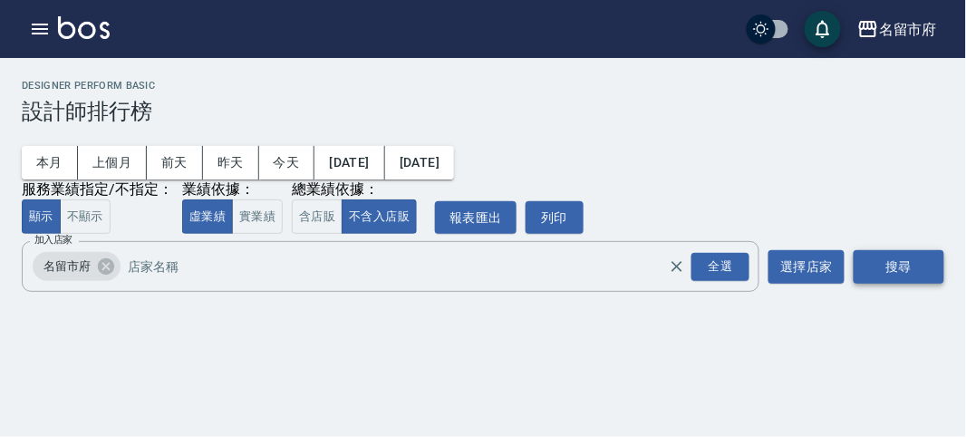
click at [924, 275] on button "搜尋" at bounding box center [898, 267] width 91 height 34
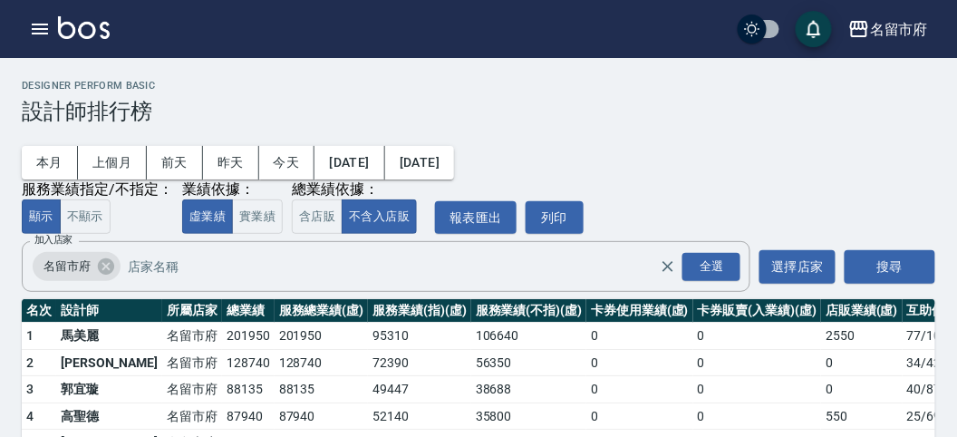
scroll to position [159, 0]
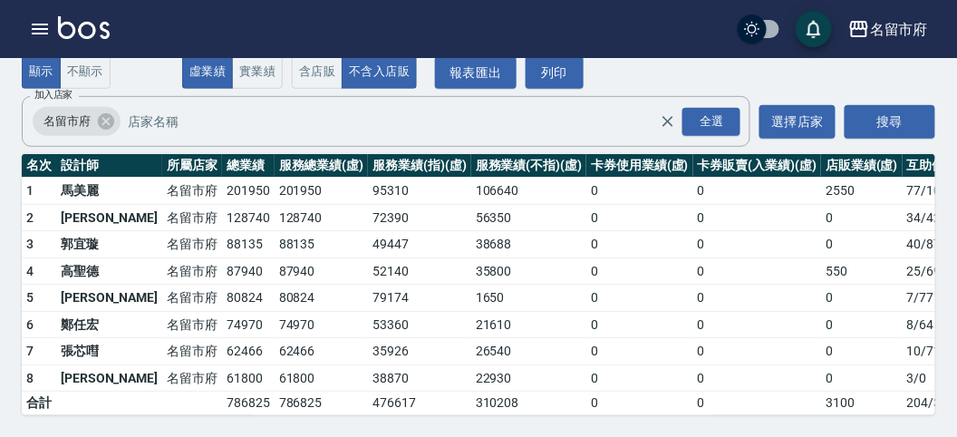
click at [92, 33] on img at bounding box center [84, 27] width 52 height 23
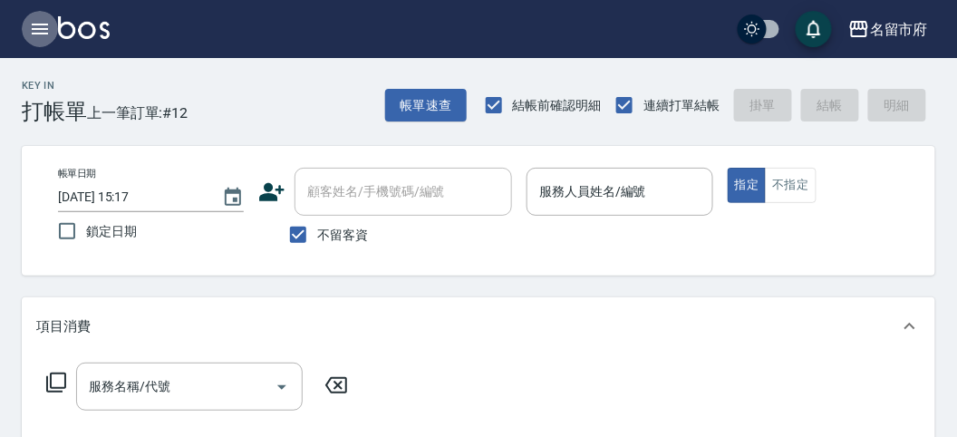
click at [27, 24] on button "button" at bounding box center [40, 29] width 36 height 36
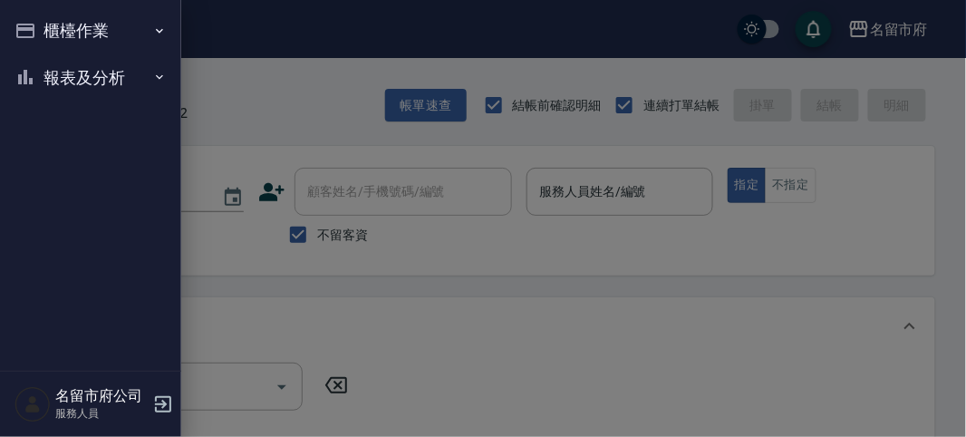
click at [50, 65] on button "報表及分析" at bounding box center [90, 77] width 167 height 47
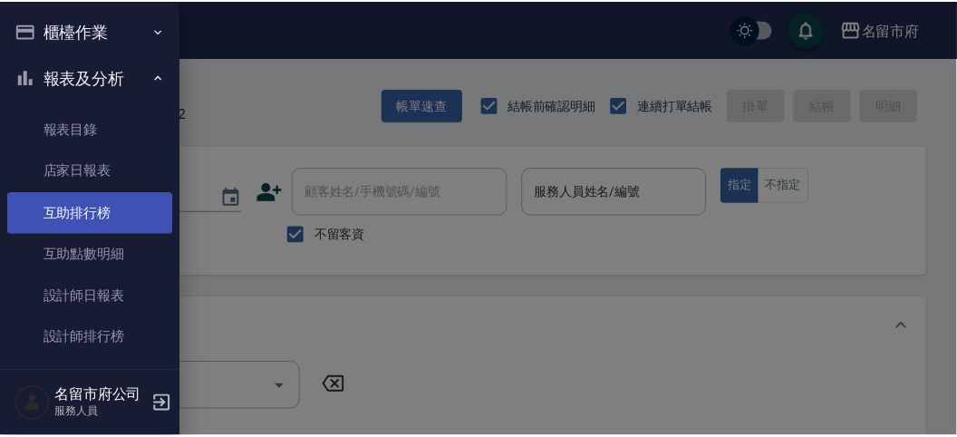
scroll to position [59, 0]
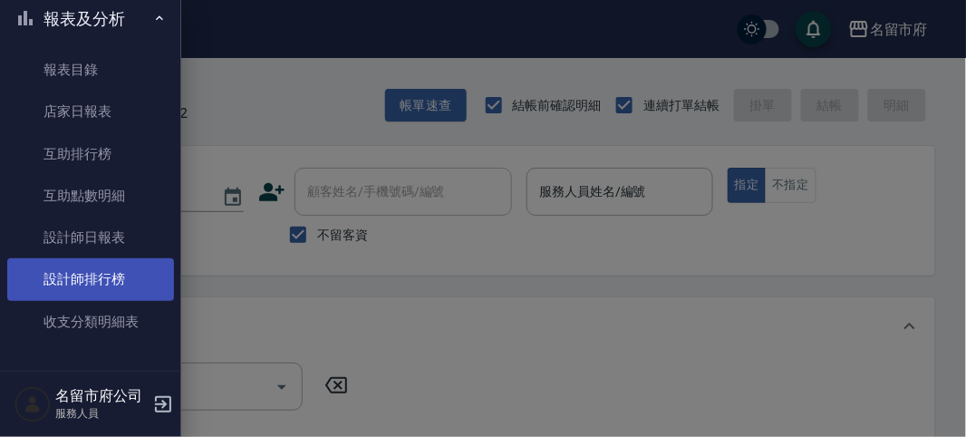
click at [101, 263] on link "設計師排行榜" at bounding box center [90, 279] width 167 height 42
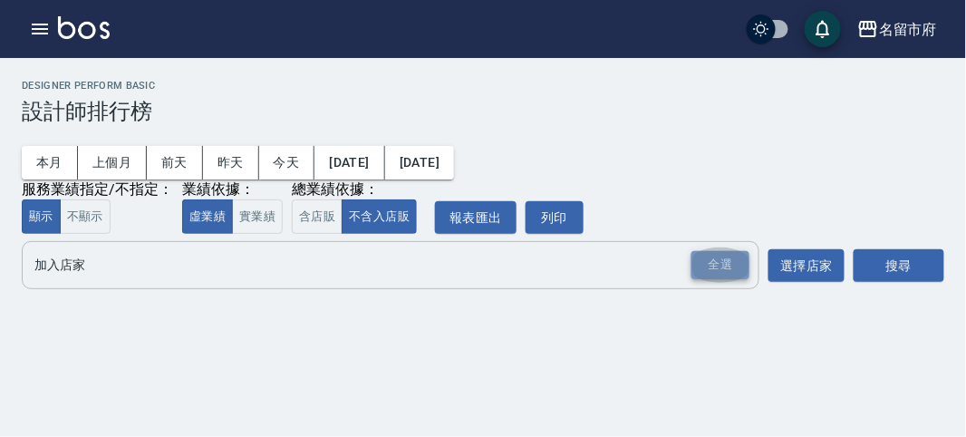
click at [721, 265] on div "全選" at bounding box center [720, 265] width 58 height 28
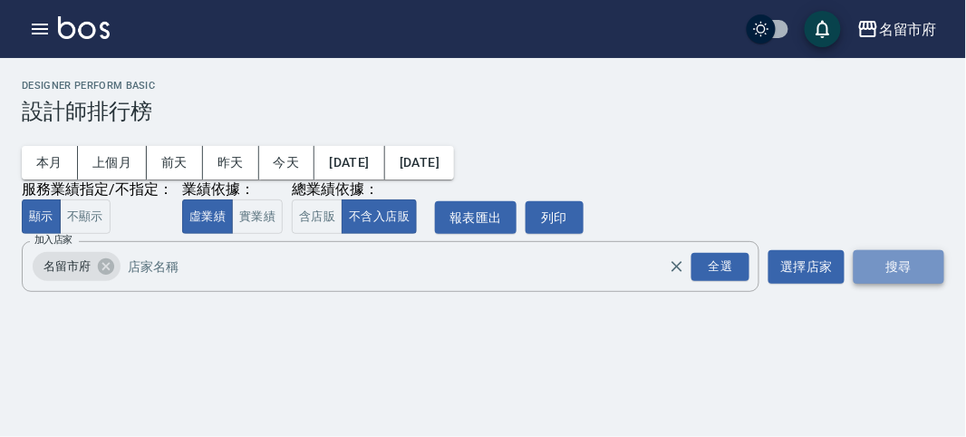
click at [880, 271] on button "搜尋" at bounding box center [898, 267] width 91 height 34
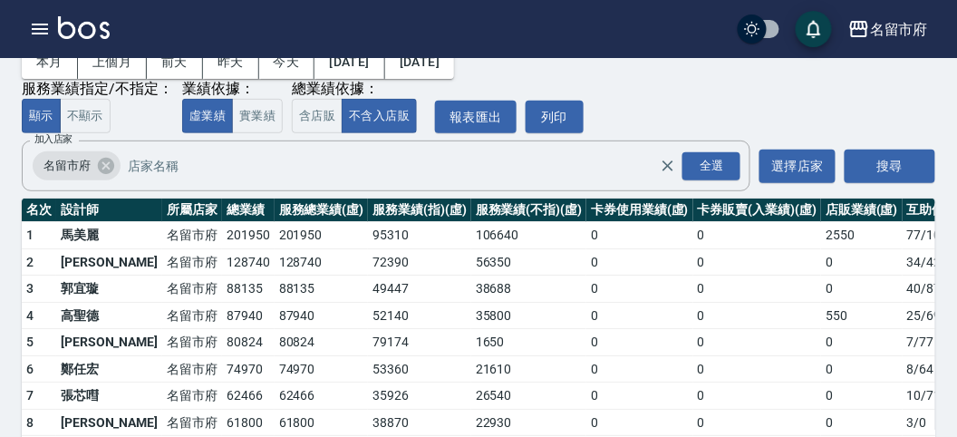
scroll to position [159, 0]
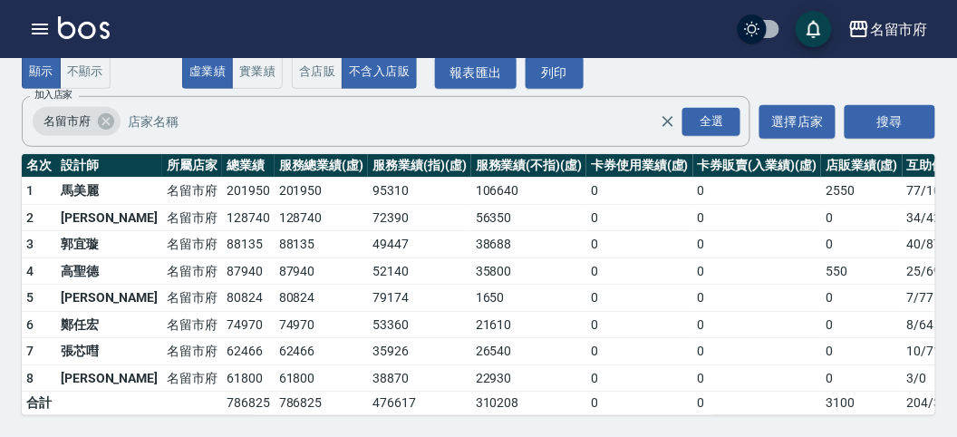
click at [868, 73] on div "本月 上個月 [DATE] [DATE] [DATE] [DATE] [DATE] 服務業績指定/不指定： 顯示 不顯示 業績依據： 虛業績 實業績 總業績依…" at bounding box center [478, 34] width 913 height 110
click at [97, 27] on img at bounding box center [84, 27] width 52 height 23
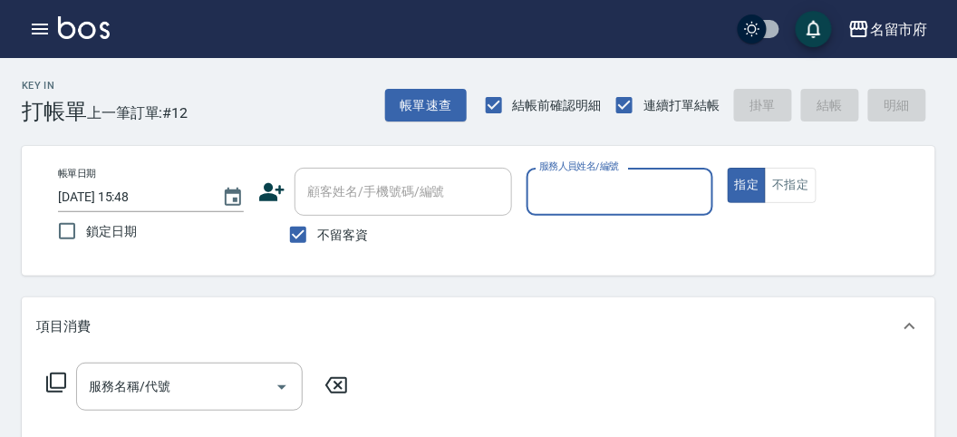
click at [589, 191] on input "服務人員姓名/編號" at bounding box center [618, 192] width 169 height 32
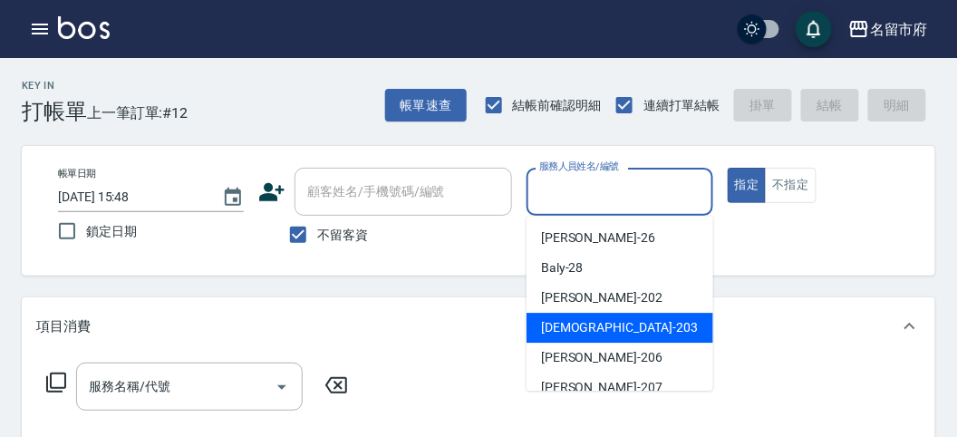
click at [568, 326] on span "聖德 -203" at bounding box center [619, 327] width 157 height 19
type input "聖德-203"
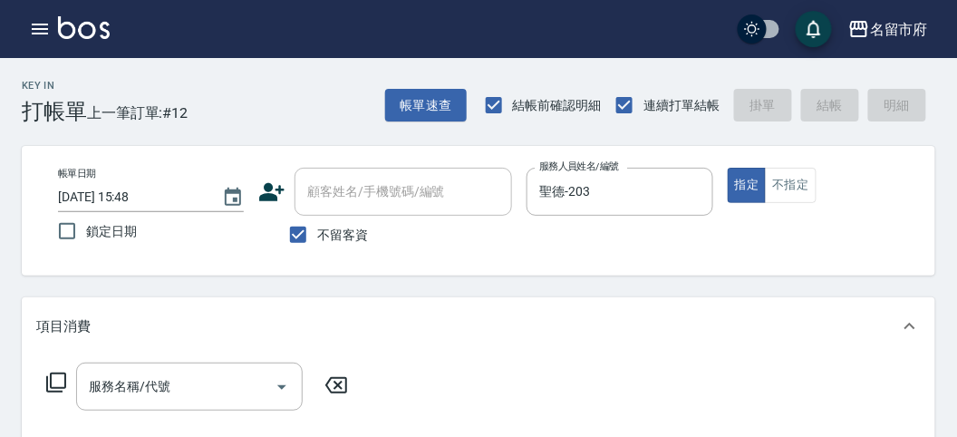
click at [62, 376] on icon at bounding box center [56, 382] width 22 height 22
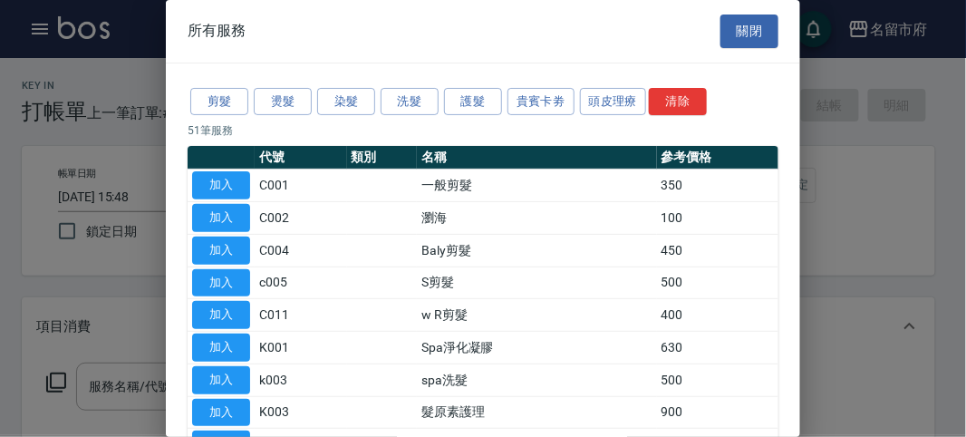
drag, startPoint x: 223, startPoint y: 104, endPoint x: 225, endPoint y: 156, distance: 51.7
click at [223, 107] on button "剪髮" at bounding box center [219, 102] width 58 height 28
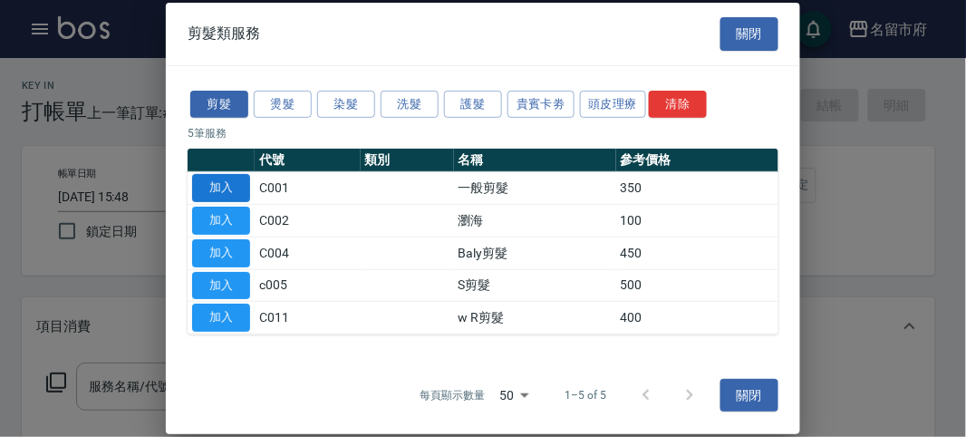
click at [228, 188] on button "加入" at bounding box center [221, 188] width 58 height 28
type input "一般剪髮(C001)"
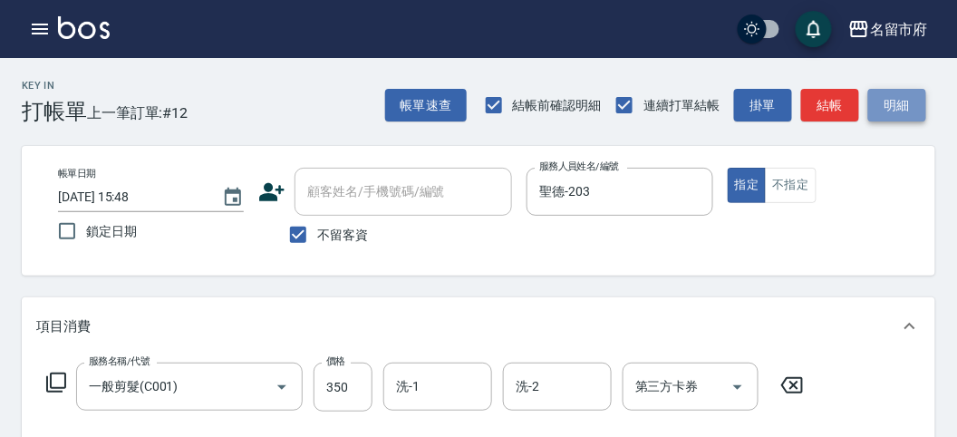
click at [882, 102] on button "明細" at bounding box center [897, 106] width 58 height 34
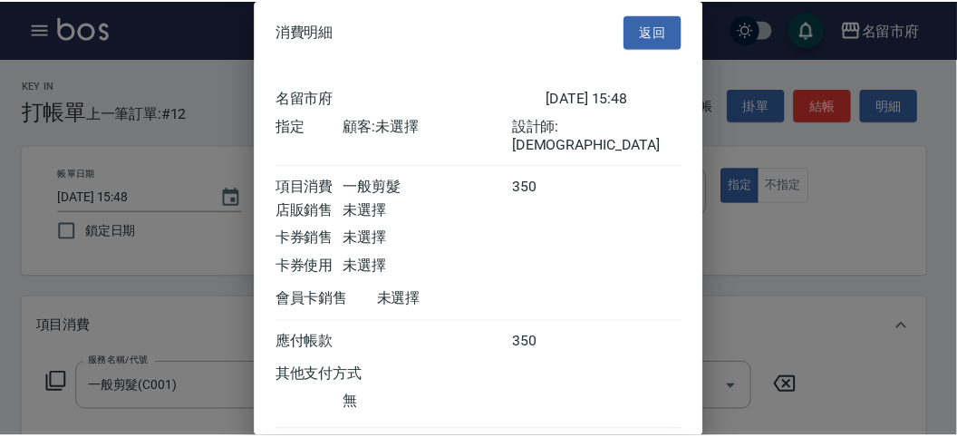
scroll to position [101, 0]
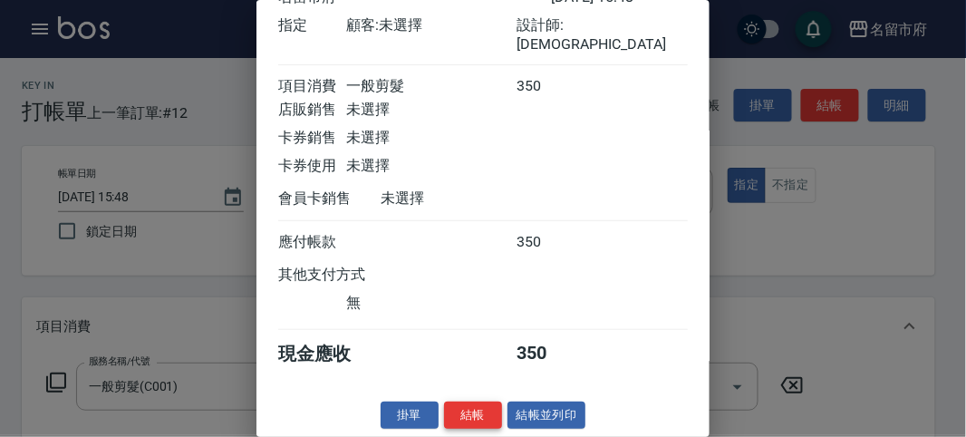
click at [484, 405] on button "結帳" at bounding box center [473, 415] width 58 height 28
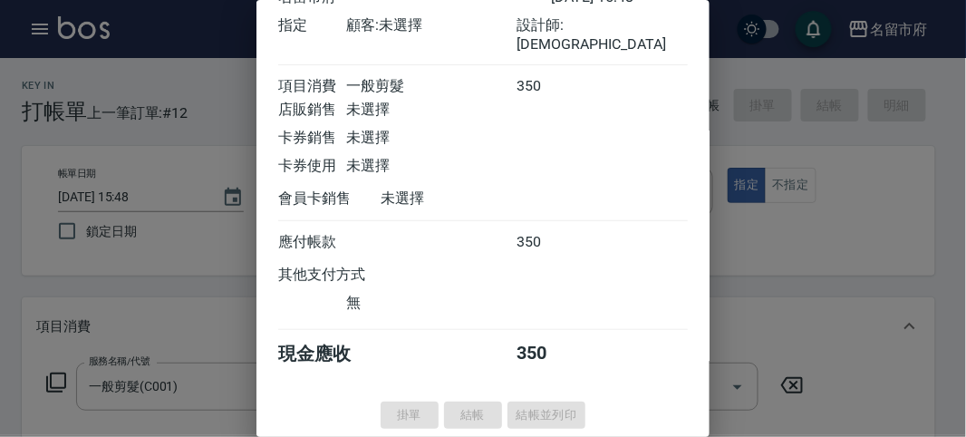
type input "[DATE] 16:04"
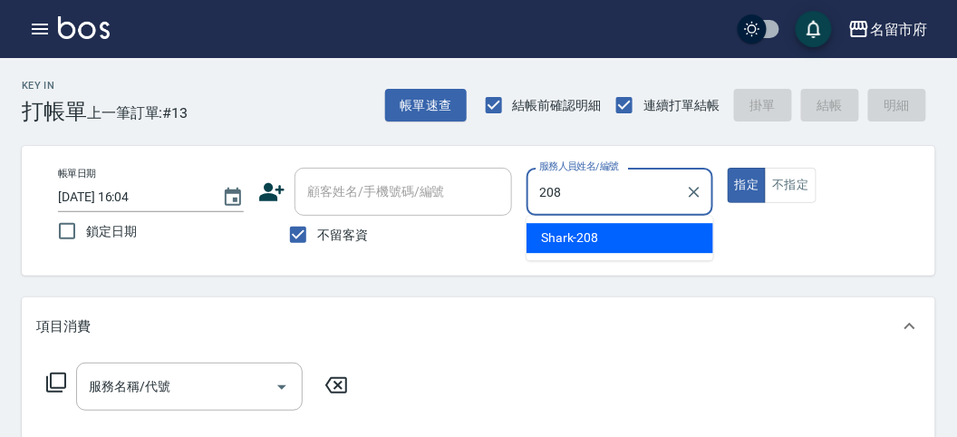
click at [582, 232] on span "Shark -208" at bounding box center [570, 237] width 58 height 19
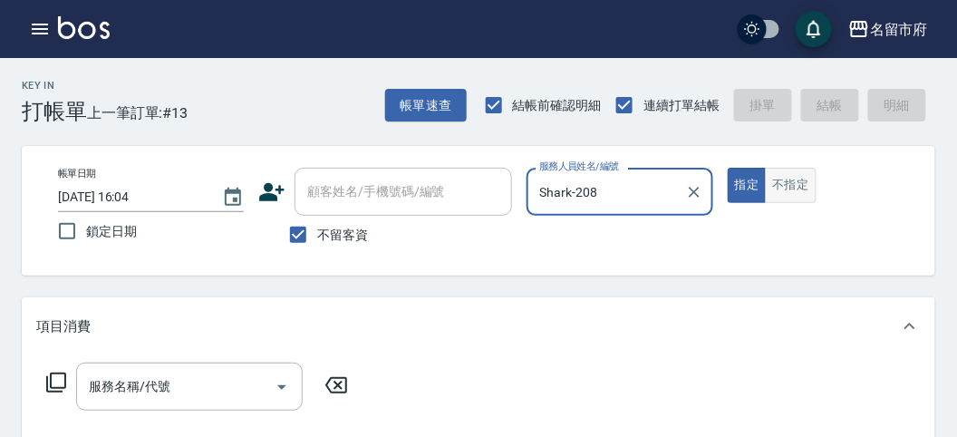
type input "Shark-208"
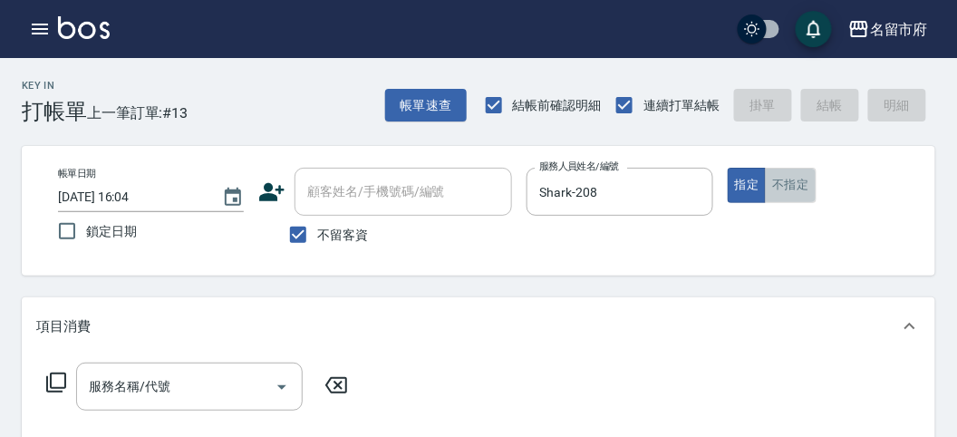
click at [784, 188] on button "不指定" at bounding box center [790, 185] width 51 height 35
click at [59, 376] on icon at bounding box center [56, 382] width 22 height 22
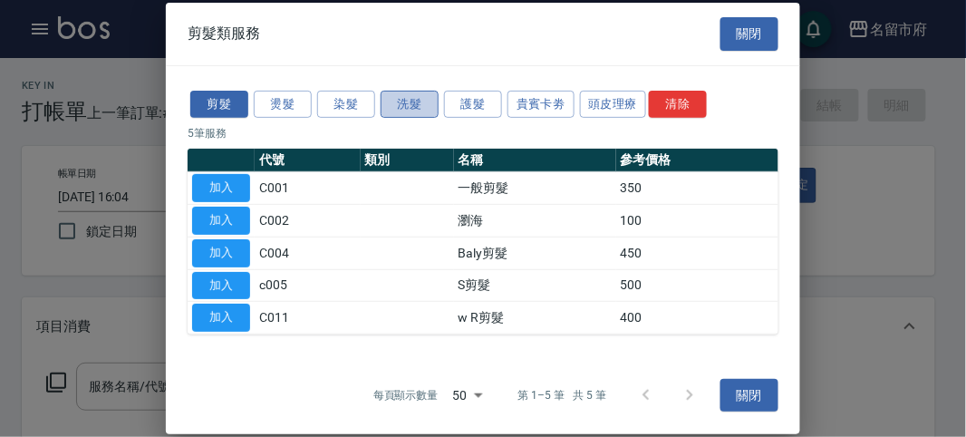
click at [392, 106] on button "洗髮" at bounding box center [409, 104] width 58 height 28
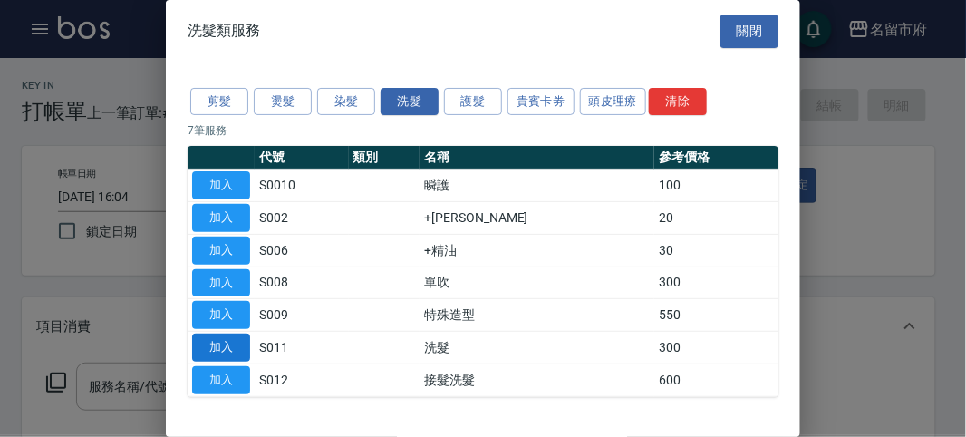
click at [232, 333] on button "加入" at bounding box center [221, 347] width 58 height 28
type input "洗髮(S011)"
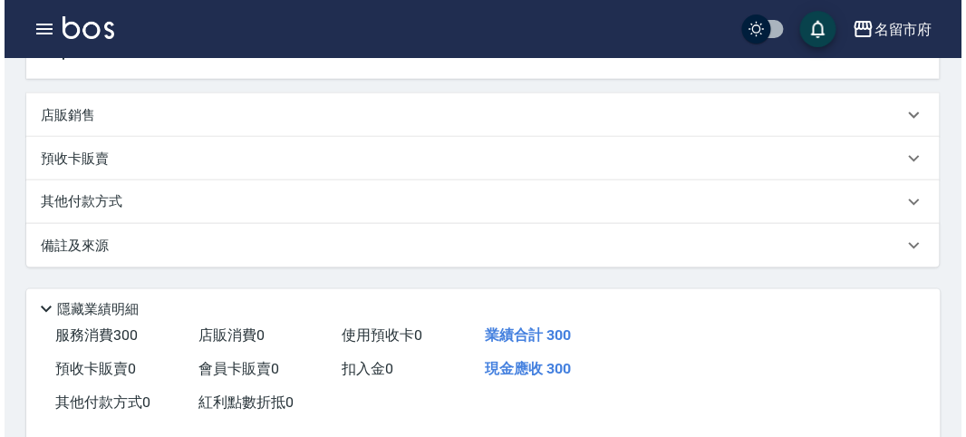
scroll to position [503, 0]
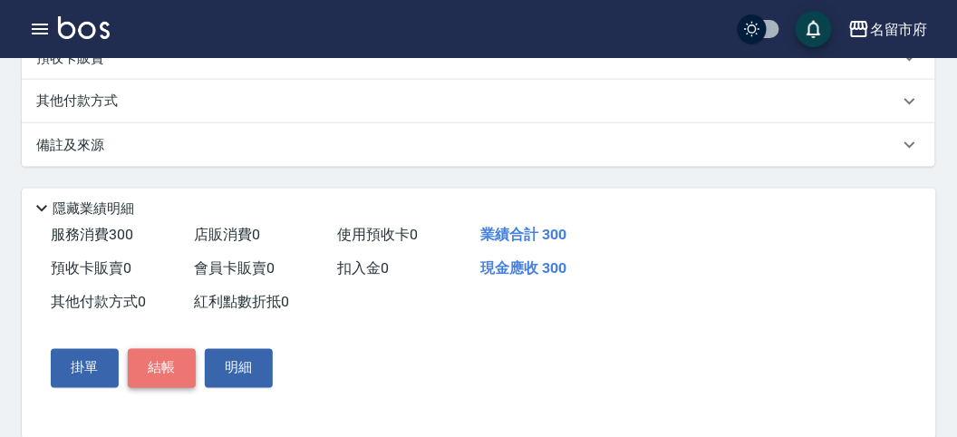
click at [164, 370] on button "結帳" at bounding box center [162, 368] width 68 height 38
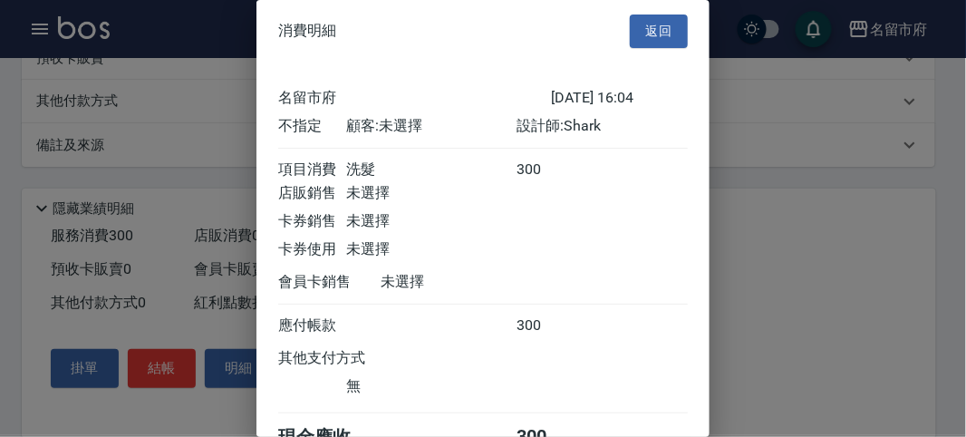
scroll to position [101, 0]
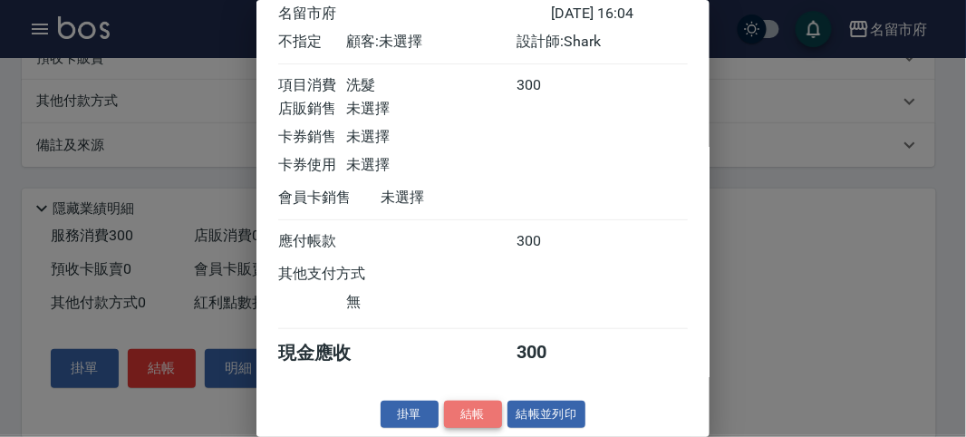
click at [467, 412] on button "結帳" at bounding box center [473, 414] width 58 height 28
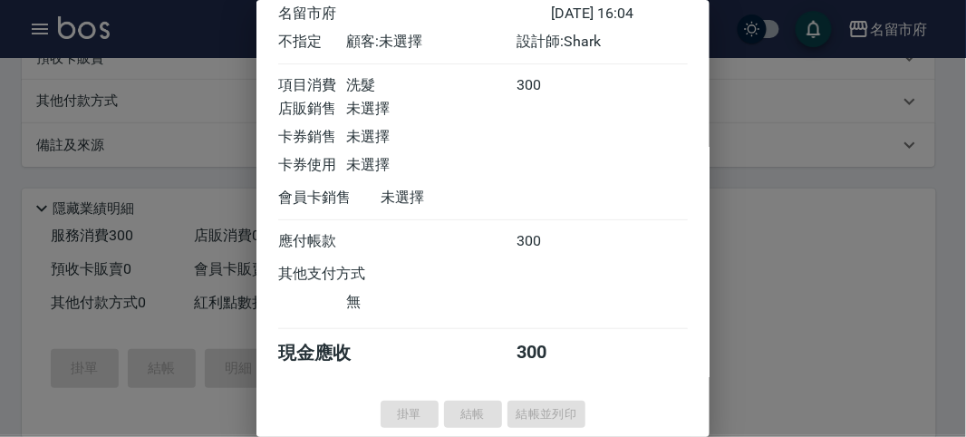
type input "[DATE] 16:12"
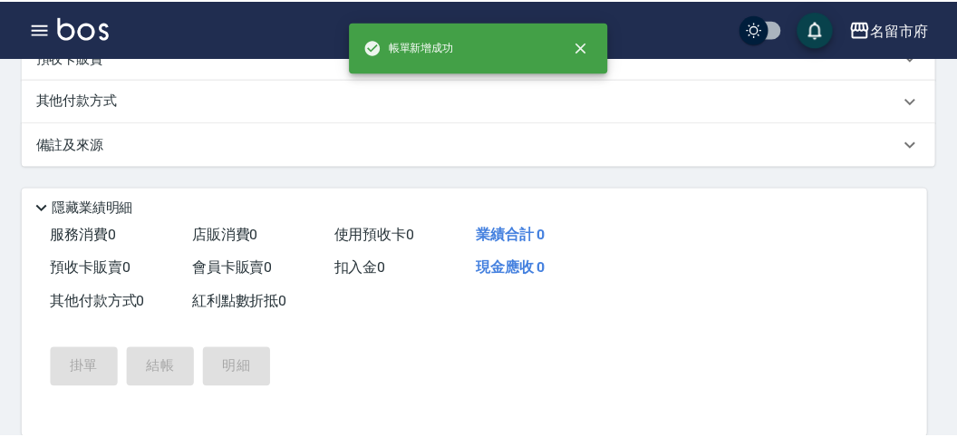
scroll to position [0, 0]
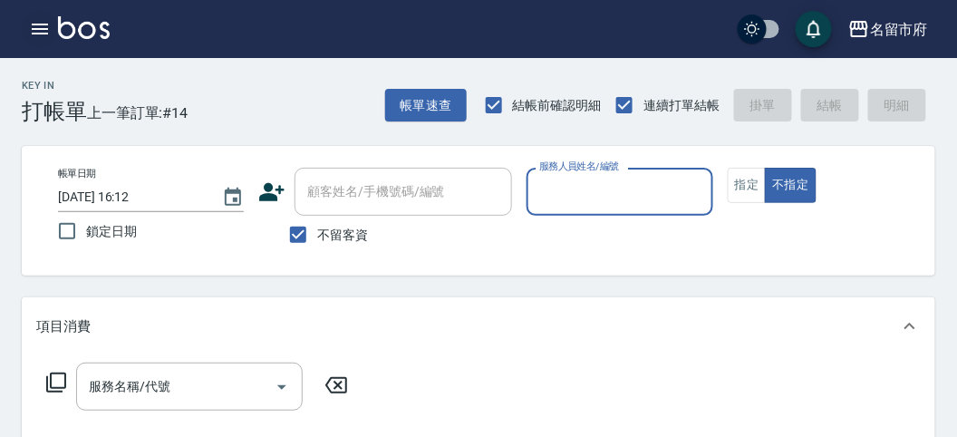
click at [42, 24] on icon "button" at bounding box center [40, 29] width 22 height 22
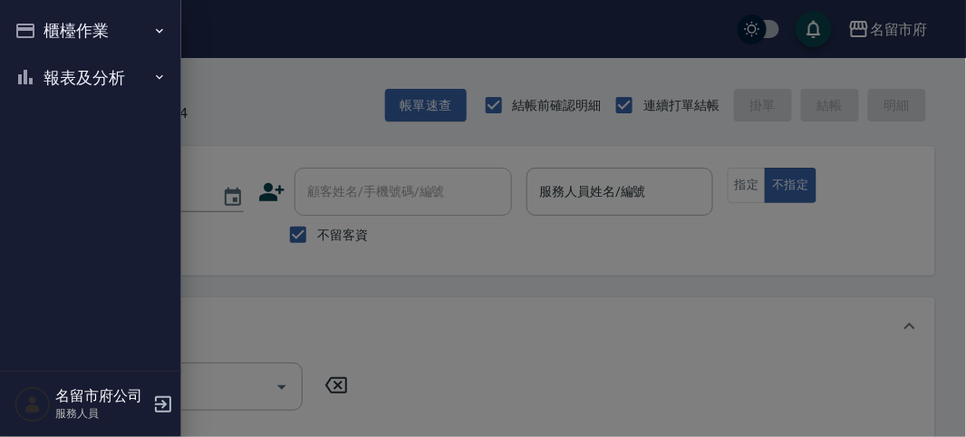
click at [77, 82] on button "報表及分析" at bounding box center [90, 77] width 167 height 47
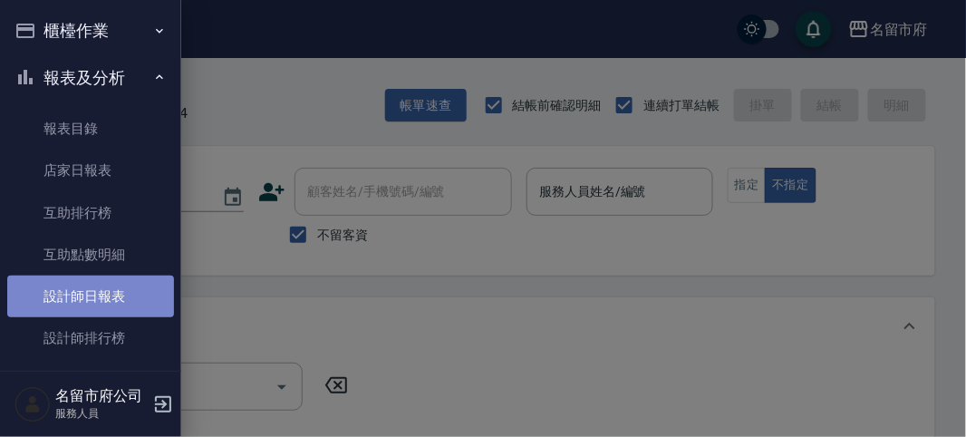
click at [112, 288] on link "設計師日報表" at bounding box center [90, 296] width 167 height 42
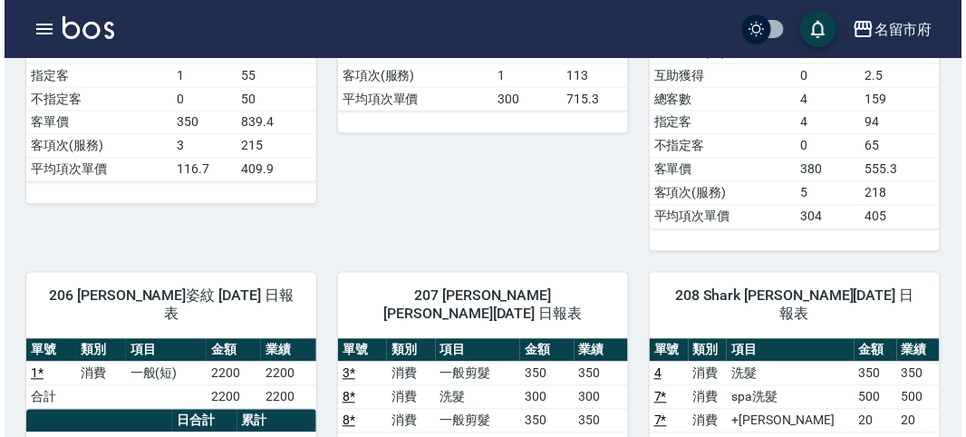
scroll to position [704, 0]
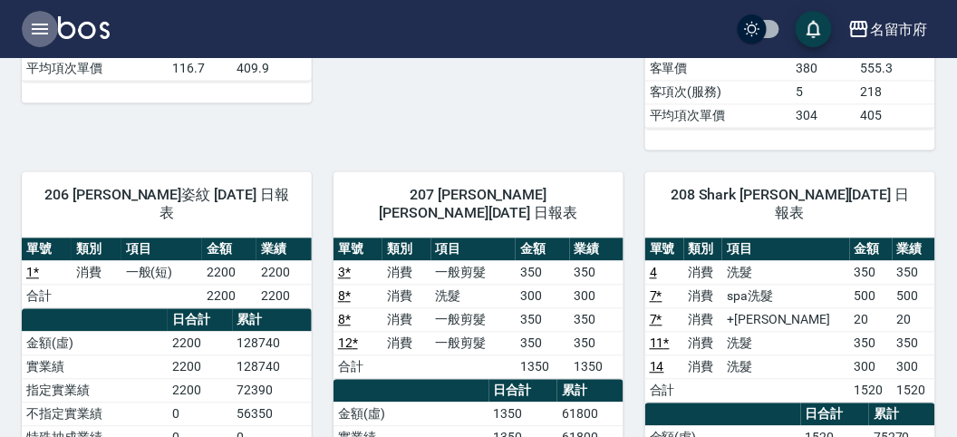
click at [38, 28] on icon "button" at bounding box center [40, 29] width 16 height 11
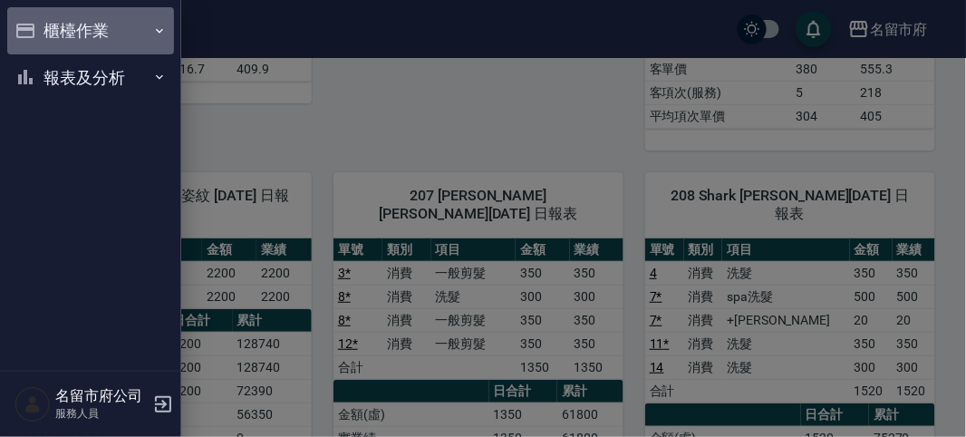
click at [91, 24] on button "櫃檯作業" at bounding box center [90, 30] width 167 height 47
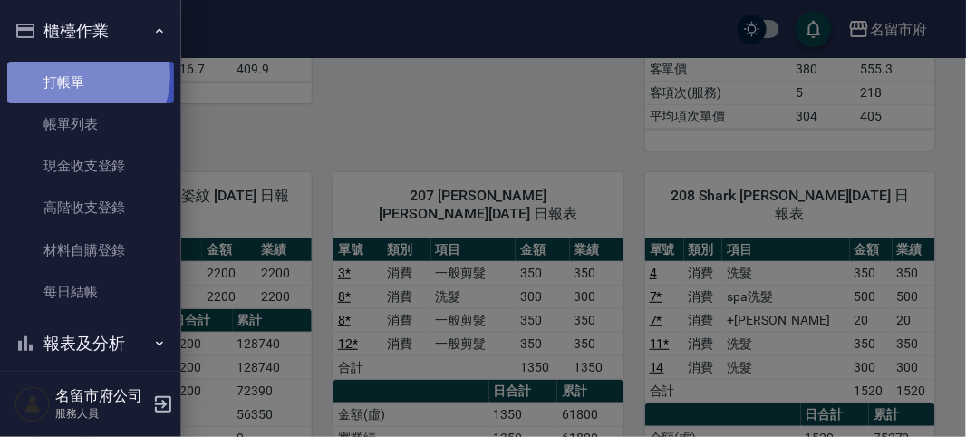
drag, startPoint x: 80, startPoint y: 75, endPoint x: 84, endPoint y: 62, distance: 14.3
click at [80, 75] on link "打帳單" at bounding box center [90, 83] width 167 height 42
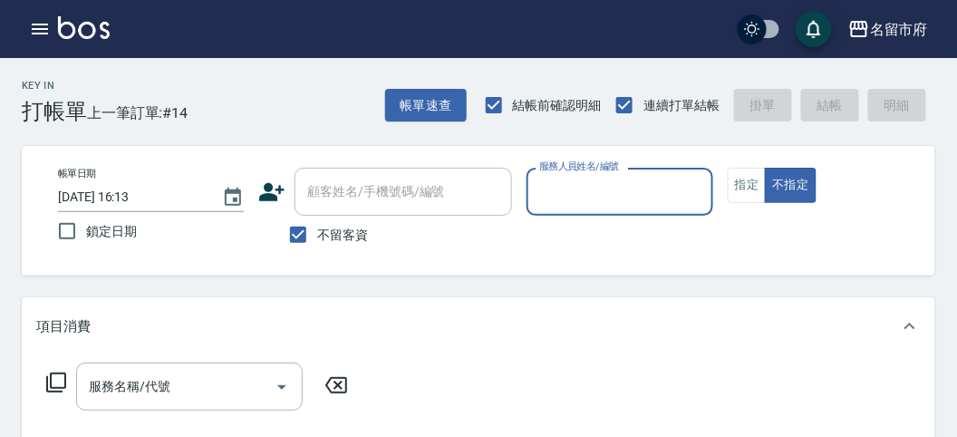
drag, startPoint x: 585, startPoint y: 194, endPoint x: 582, endPoint y: 214, distance: 20.3
click at [585, 206] on input "服務人員姓名/編號" at bounding box center [618, 192] width 169 height 32
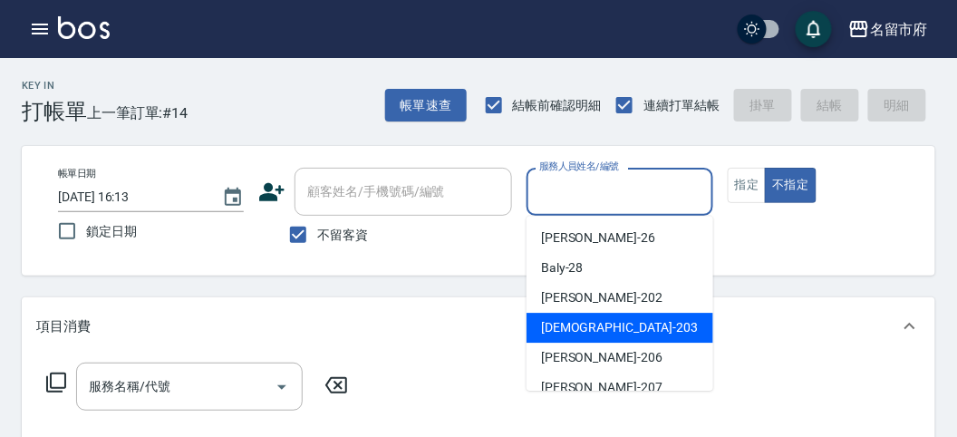
drag, startPoint x: 601, startPoint y: 319, endPoint x: 567, endPoint y: 339, distance: 39.0
click at [600, 320] on div "聖德 -203" at bounding box center [619, 328] width 187 height 30
type input "聖德-203"
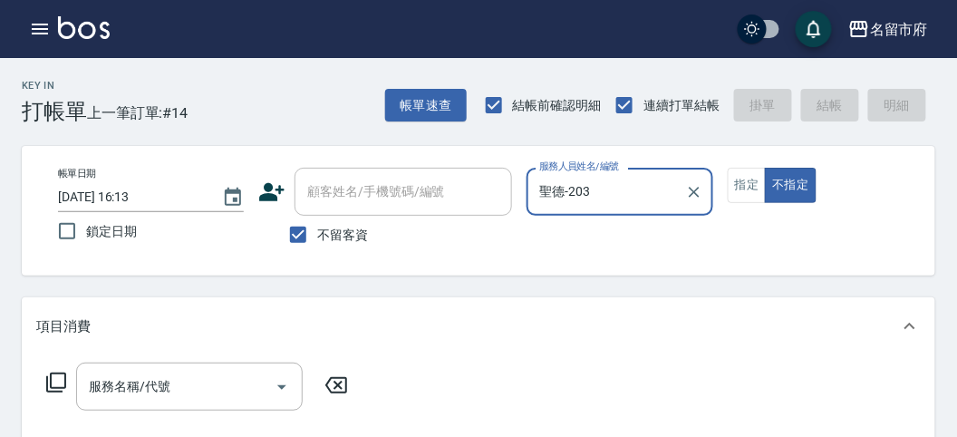
click at [62, 377] on icon at bounding box center [56, 382] width 22 height 22
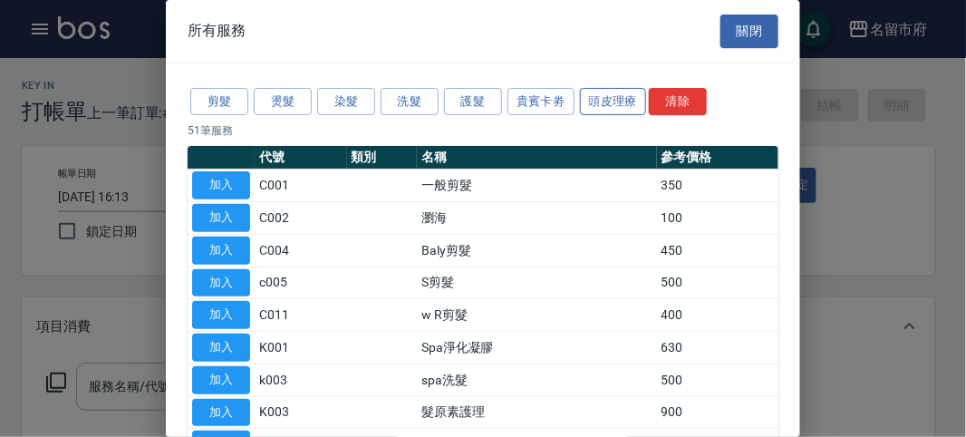
click at [607, 93] on button "頭皮理療" at bounding box center [613, 102] width 67 height 28
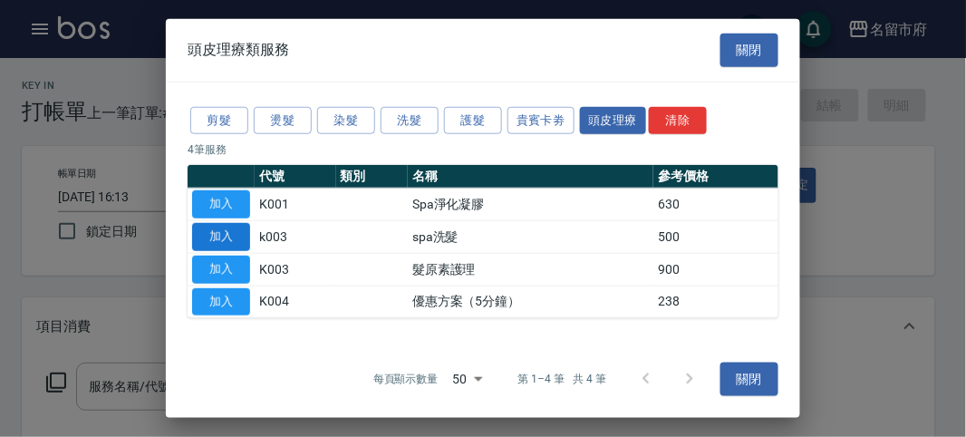
click at [233, 236] on button "加入" at bounding box center [221, 237] width 58 height 28
type input "spa洗髮(k003)"
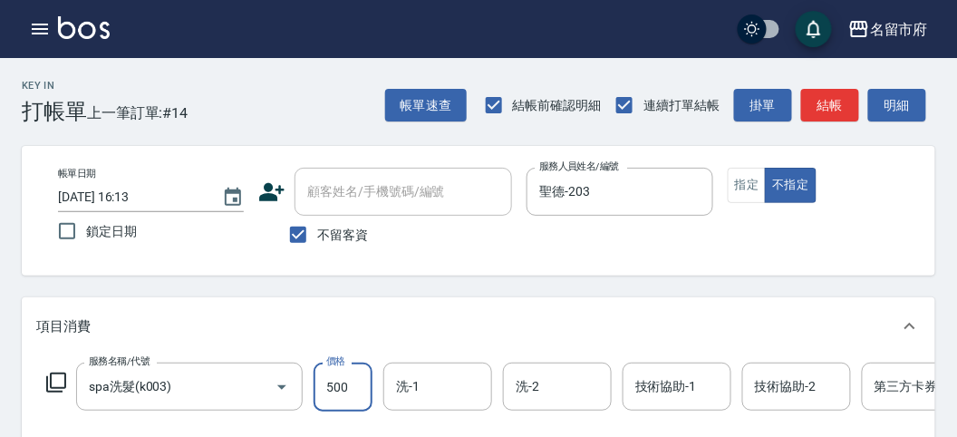
drag, startPoint x: 337, startPoint y: 380, endPoint x: 313, endPoint y: 384, distance: 23.8
click at [337, 380] on input "500" at bounding box center [342, 386] width 59 height 49
type input "520"
click at [908, 111] on button "明細" at bounding box center [897, 106] width 58 height 34
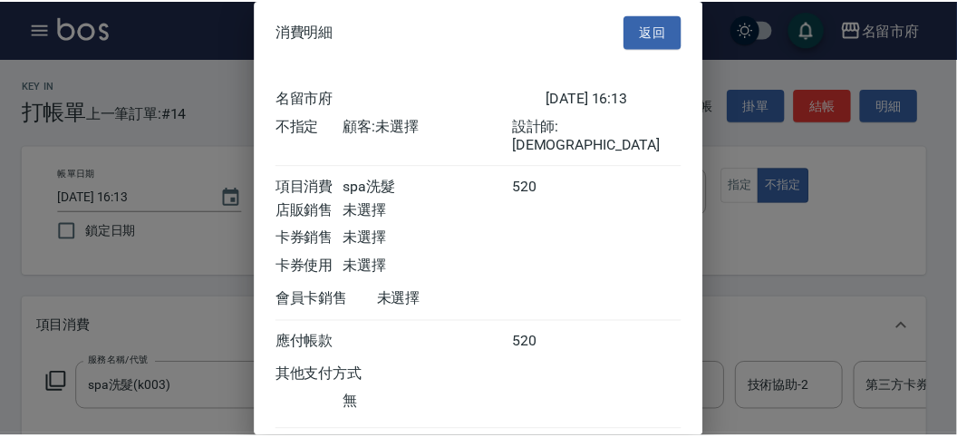
scroll to position [101, 0]
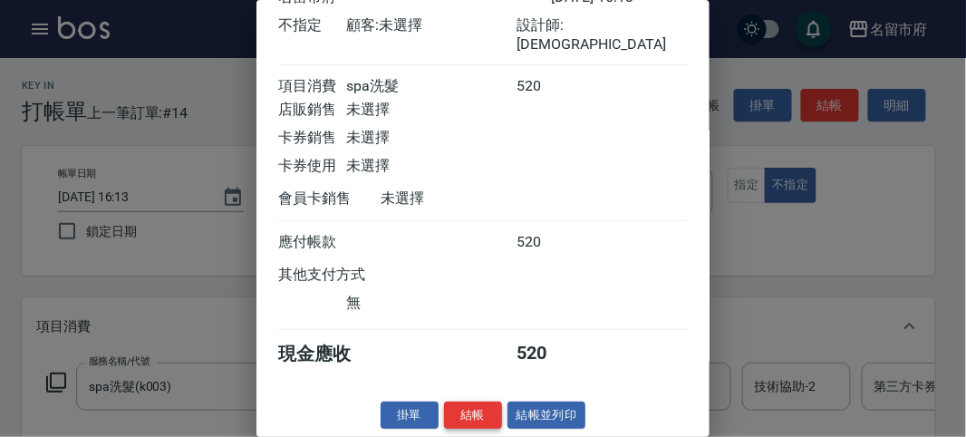
click at [490, 417] on button "結帳" at bounding box center [473, 415] width 58 height 28
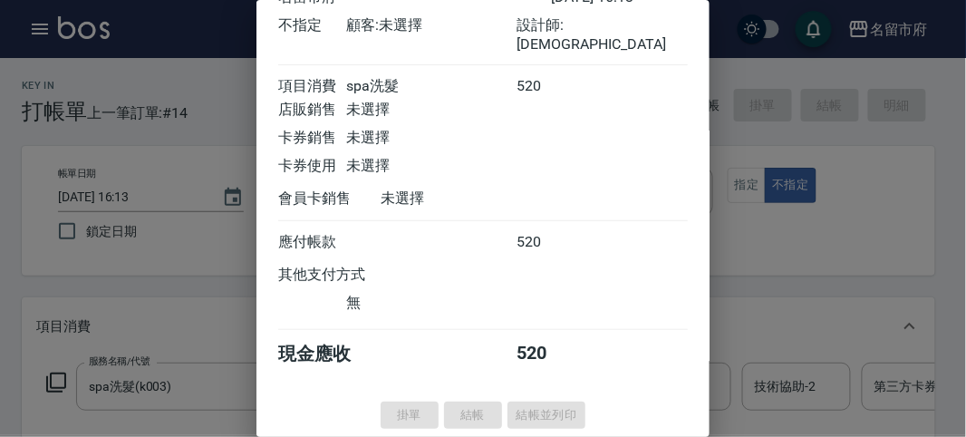
type input "[DATE] 16:28"
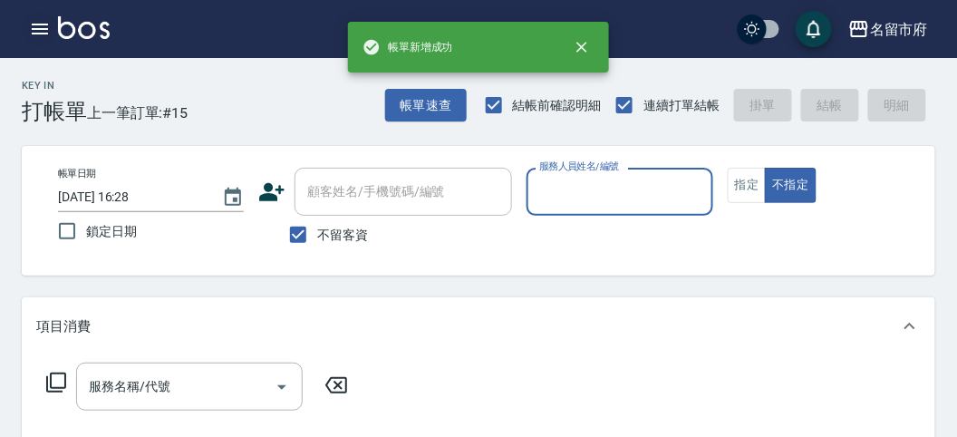
click at [36, 28] on icon "button" at bounding box center [40, 29] width 16 height 11
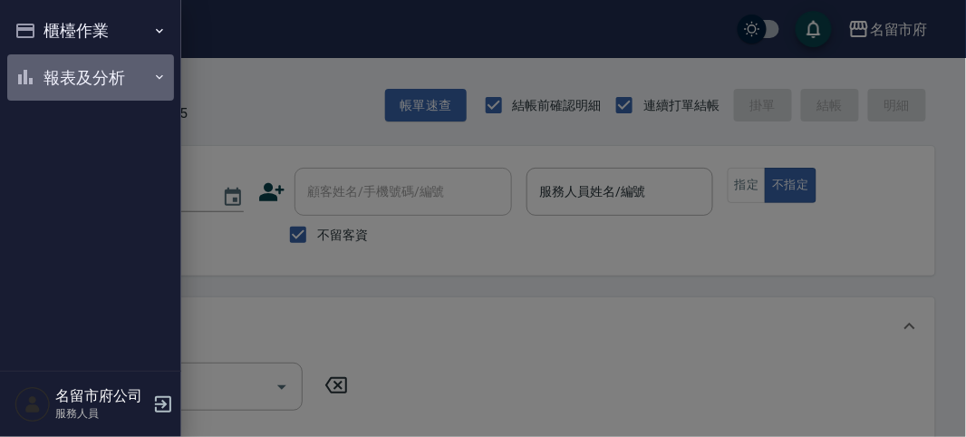
click at [60, 73] on button "報表及分析" at bounding box center [90, 77] width 167 height 47
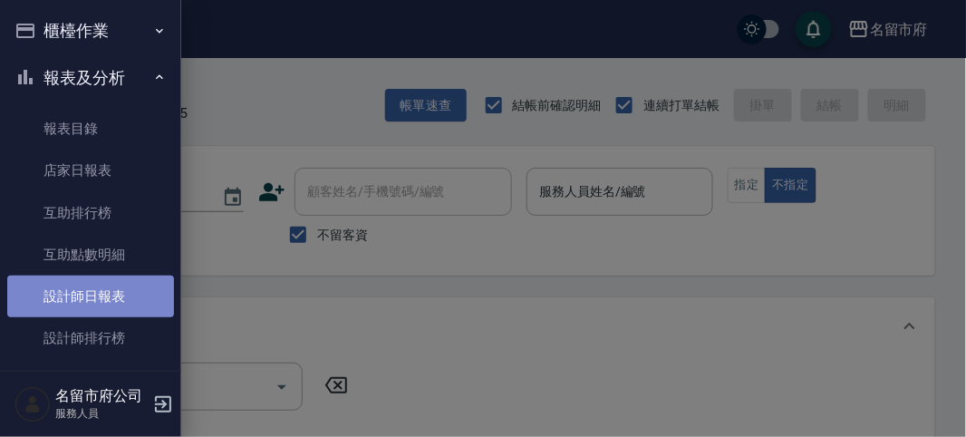
click at [103, 301] on link "設計師日報表" at bounding box center [90, 296] width 167 height 42
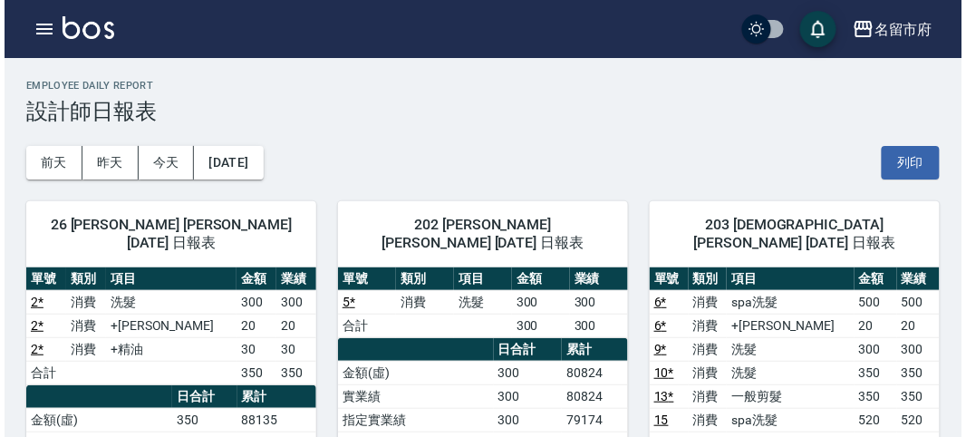
scroll to position [101, 0]
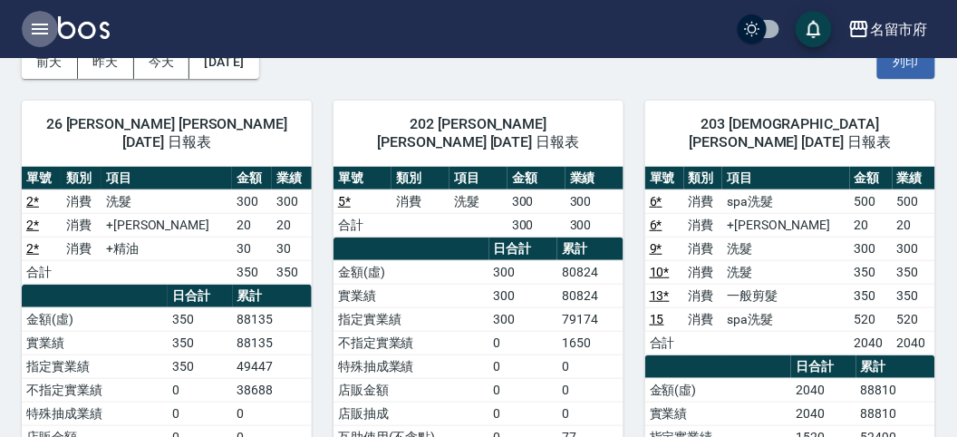
click at [22, 28] on button "button" at bounding box center [40, 29] width 36 height 36
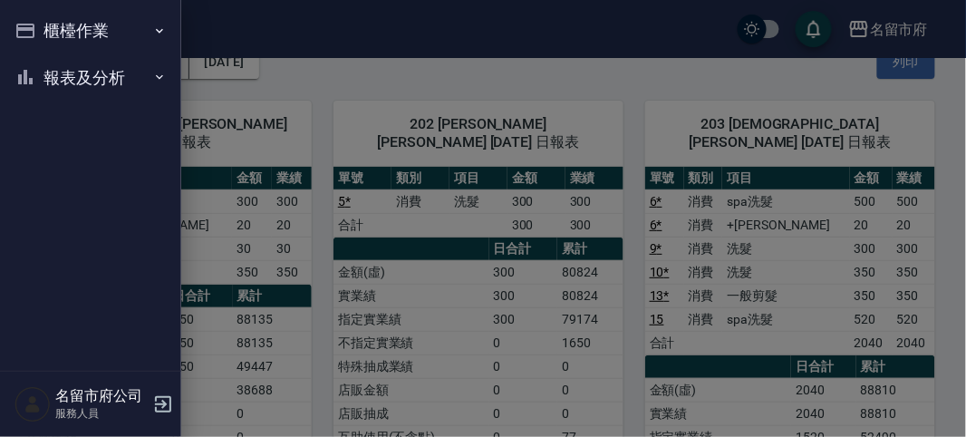
click at [22, 28] on icon "button" at bounding box center [25, 31] width 18 height 14
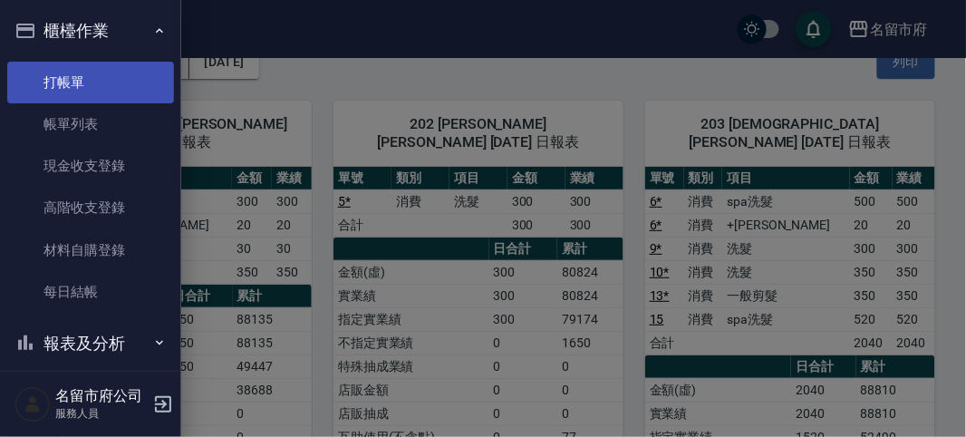
click at [48, 73] on link "打帳單" at bounding box center [90, 83] width 167 height 42
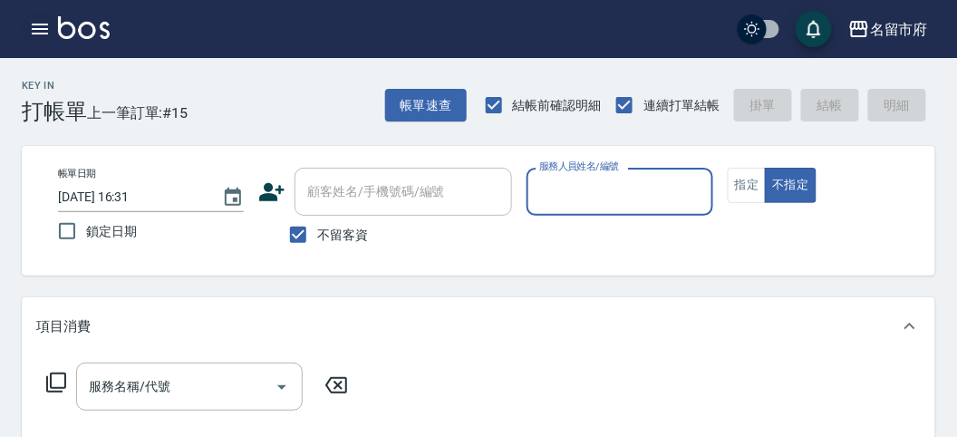
click at [39, 26] on icon "button" at bounding box center [40, 29] width 22 height 22
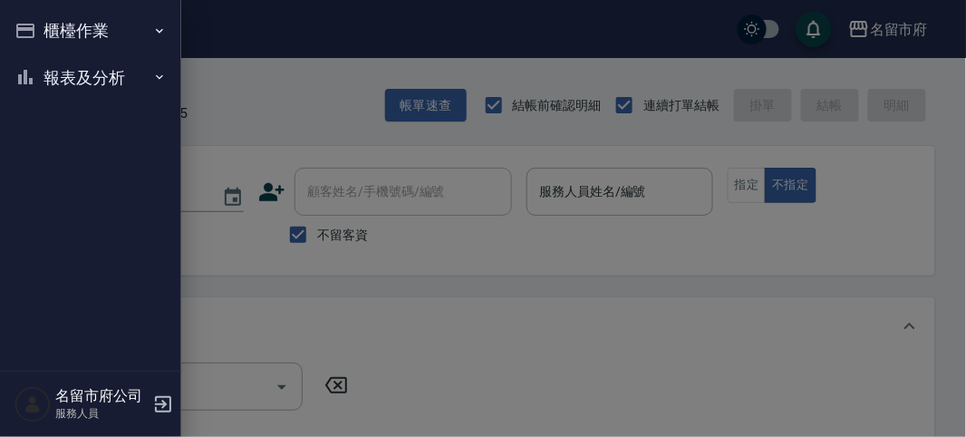
click at [87, 78] on button "報表及分析" at bounding box center [90, 77] width 167 height 47
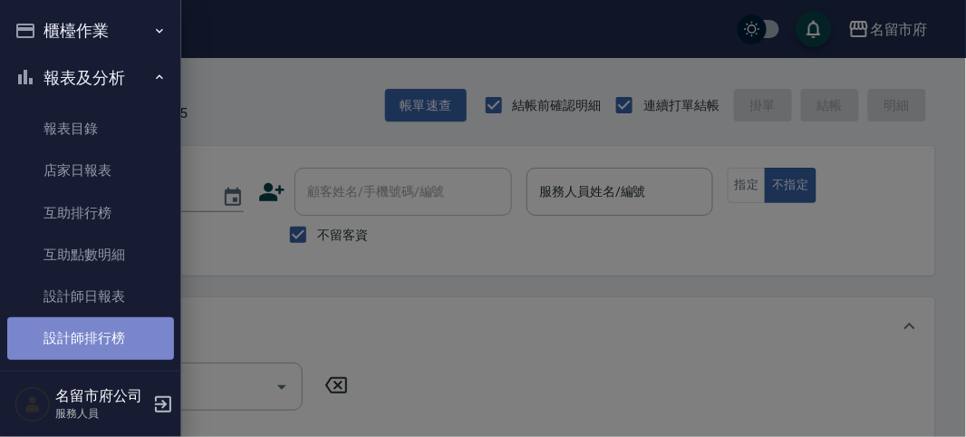
click at [109, 328] on link "設計師排行榜" at bounding box center [90, 338] width 167 height 42
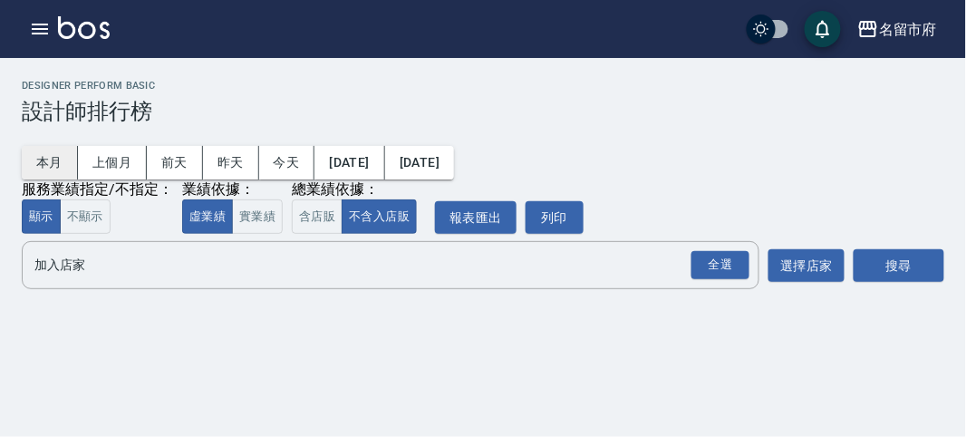
click at [53, 153] on button "本月" at bounding box center [50, 163] width 56 height 34
click at [705, 256] on div "全選" at bounding box center [720, 265] width 58 height 28
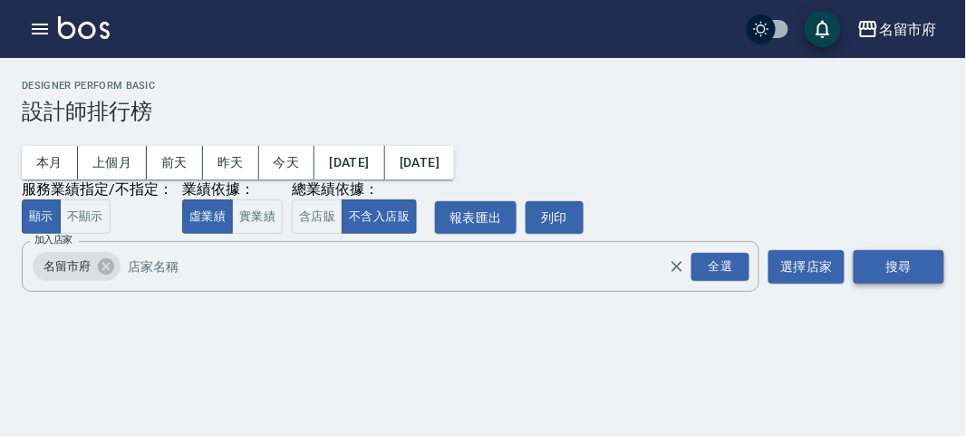
click at [855, 270] on button "搜尋" at bounding box center [898, 267] width 91 height 34
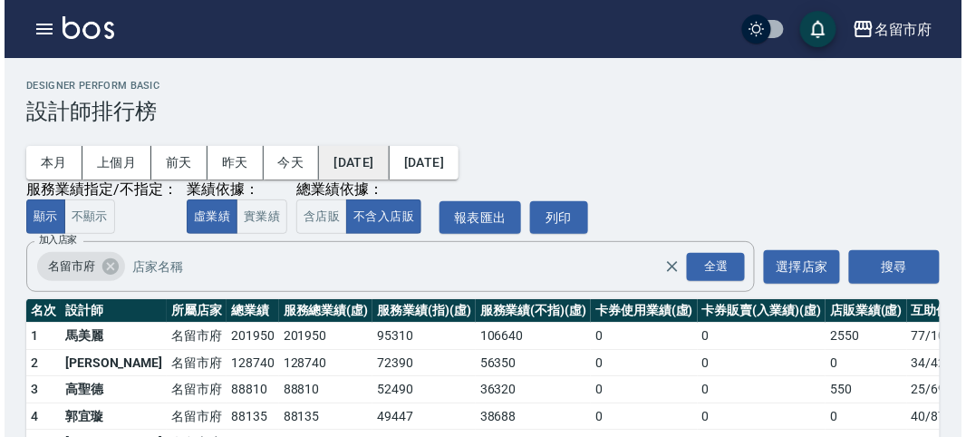
scroll to position [159, 0]
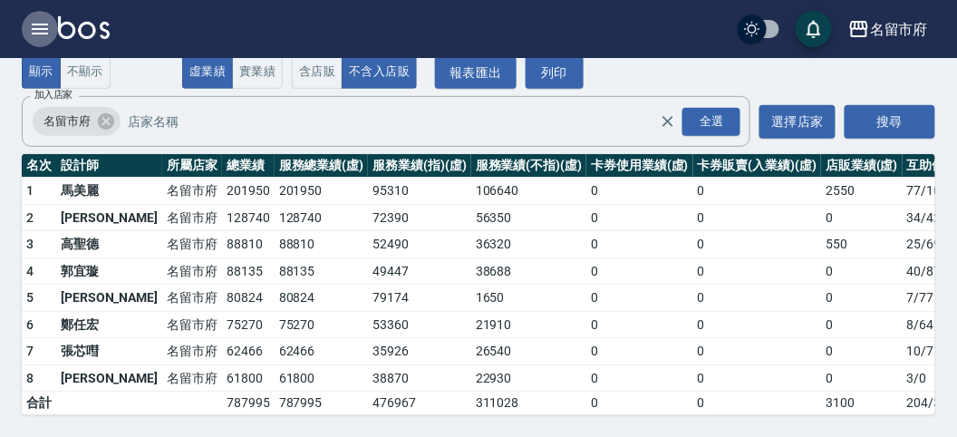
click at [41, 26] on icon "button" at bounding box center [40, 29] width 22 height 22
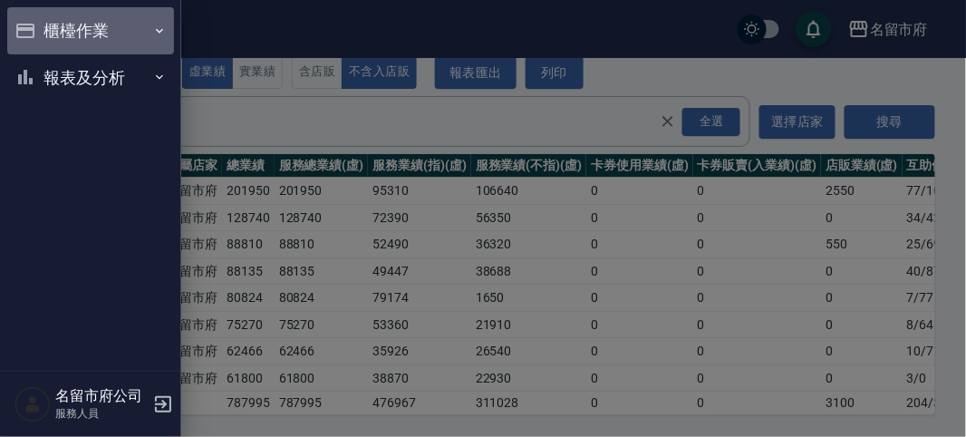
click at [44, 27] on button "櫃檯作業" at bounding box center [90, 30] width 167 height 47
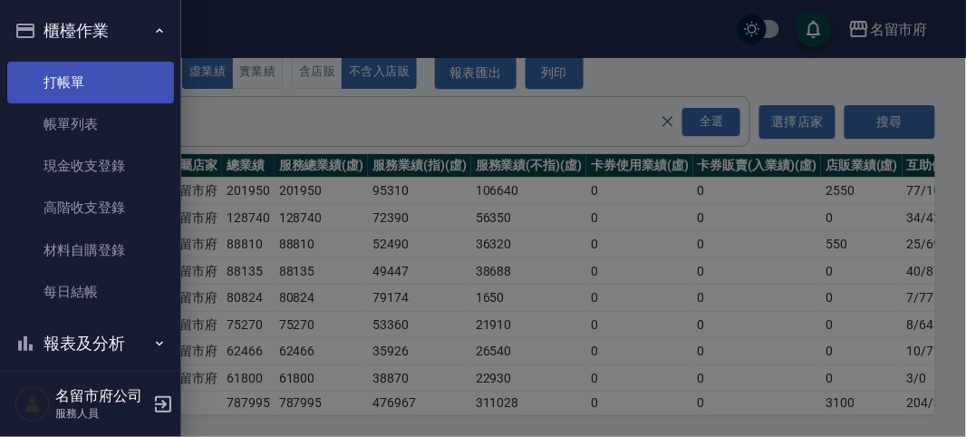
click at [107, 82] on link "打帳單" at bounding box center [90, 83] width 167 height 42
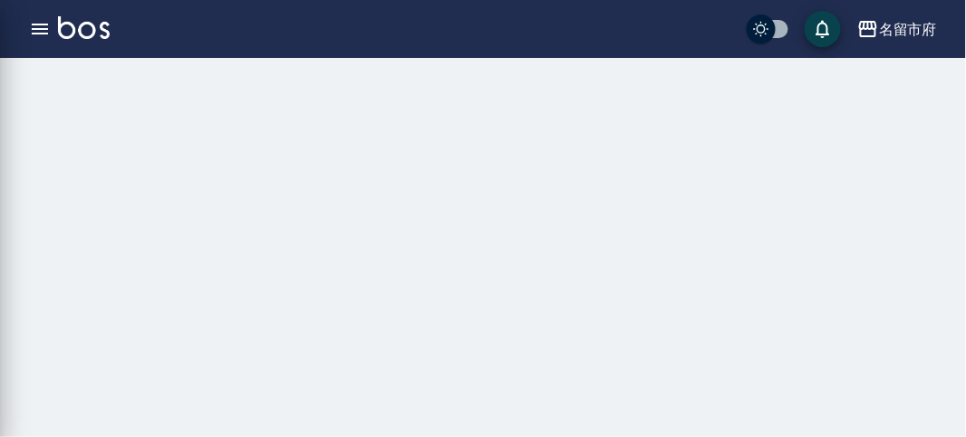
click at [107, 80] on div "櫃檯作業 打帳單 帳單列表 現金收支登錄 高階收支登錄 材料自購登錄 每日結帳 報表及分析 報表目錄 店家日報表 互助排行榜 互助點數明細 設計師日報表 設計…" at bounding box center [90, 218] width 181 height 437
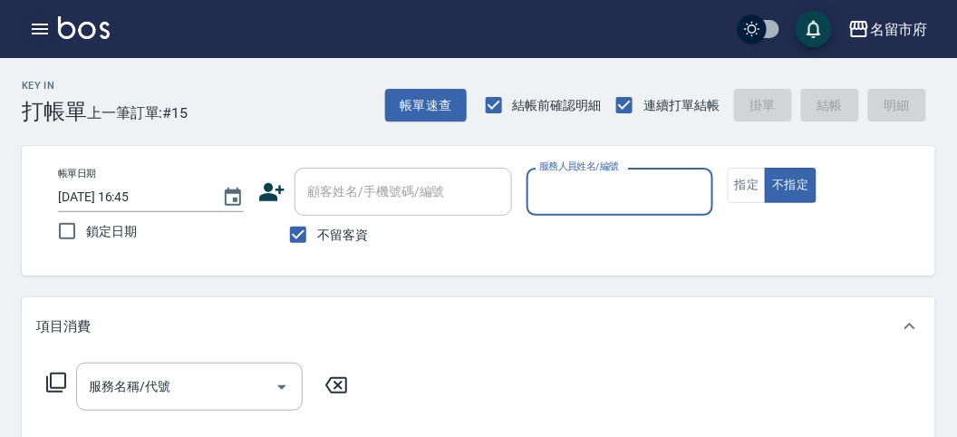
click at [43, 29] on icon "button" at bounding box center [40, 29] width 16 height 11
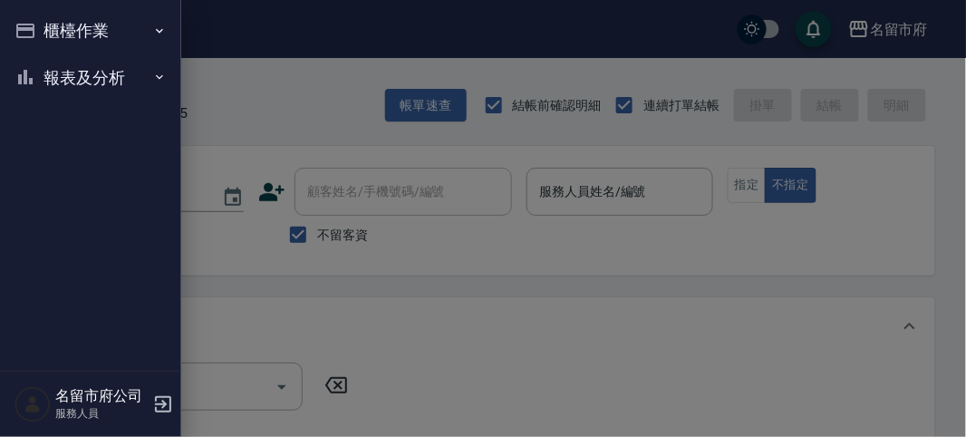
click at [48, 30] on button "櫃檯作業" at bounding box center [90, 30] width 167 height 47
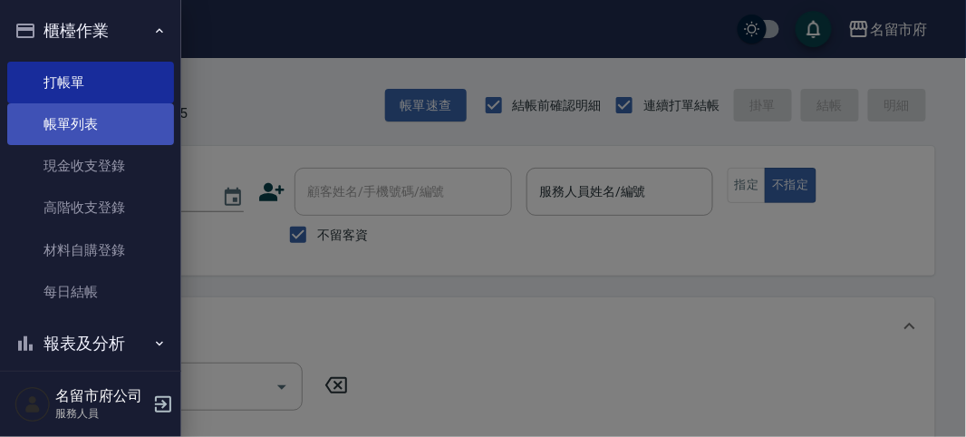
click at [104, 112] on link "帳單列表" at bounding box center [90, 124] width 167 height 42
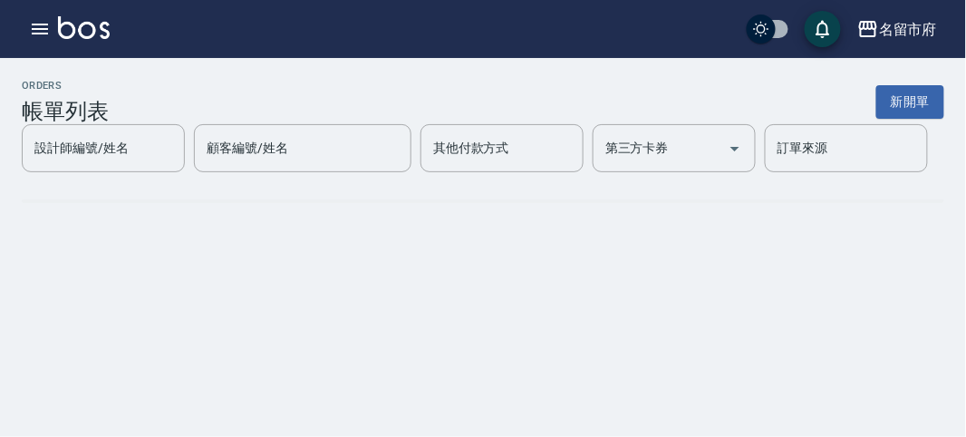
click at [97, 122] on h3 "帳單列表" at bounding box center [65, 111] width 87 height 25
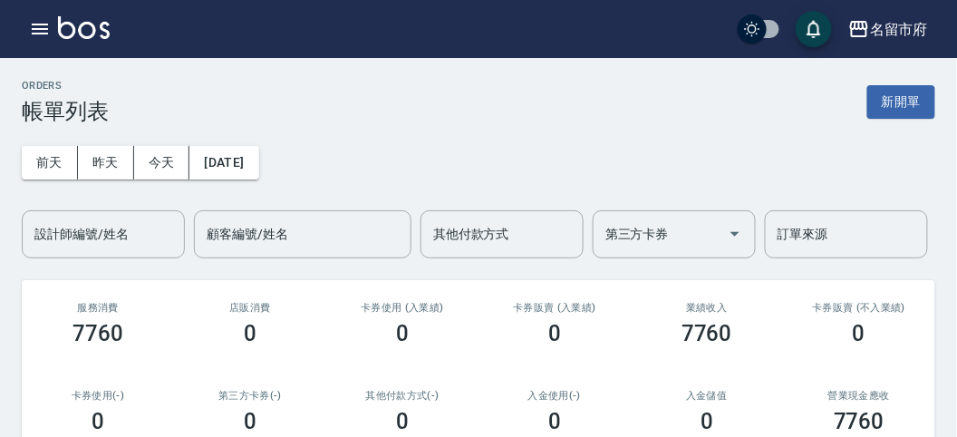
click at [152, 102] on div "ORDERS 帳單列表 新開單" at bounding box center [478, 102] width 913 height 44
click at [163, 158] on button "今天" at bounding box center [162, 163] width 56 height 34
click at [430, 145] on div "[DATE] [DATE] [DATE] [DATE] 設計師編號/姓名 設計師編號/姓名 顧客編號/姓名 顧客編號/姓名 其他付款方式 其他付款方式 第三方…" at bounding box center [478, 191] width 913 height 134
click at [37, 28] on icon "button" at bounding box center [40, 29] width 16 height 11
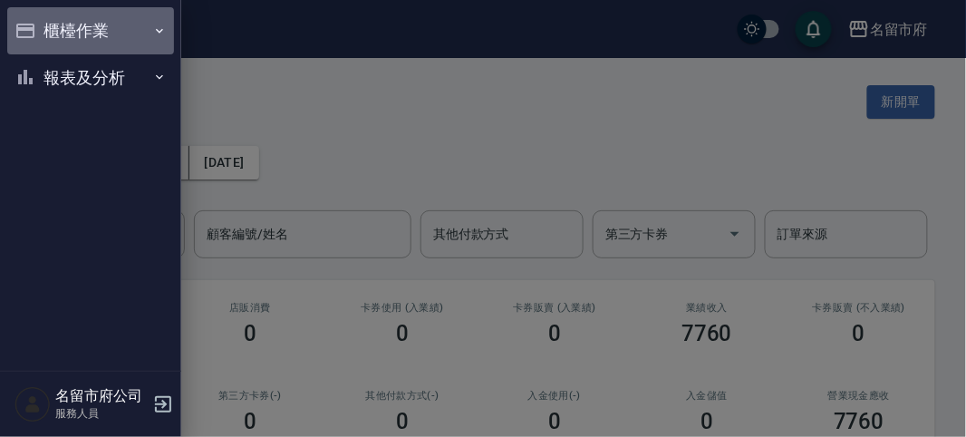
click at [47, 31] on button "櫃檯作業" at bounding box center [90, 30] width 167 height 47
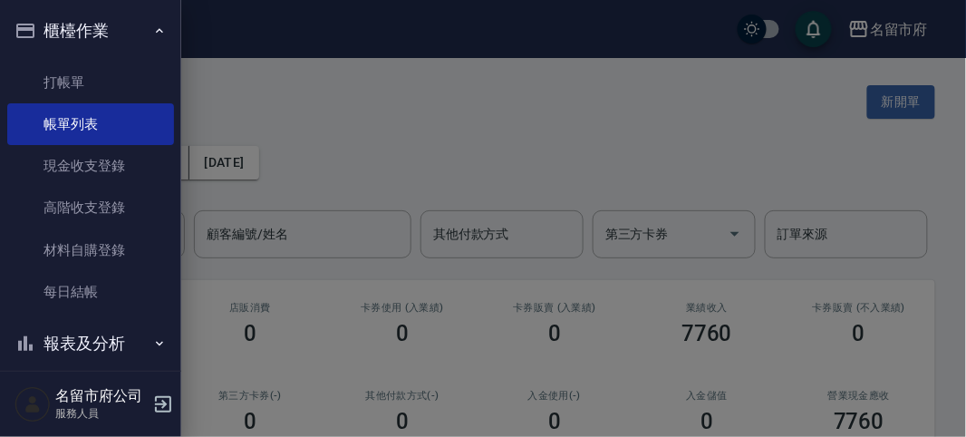
click at [92, 29] on button "櫃檯作業" at bounding box center [90, 30] width 167 height 47
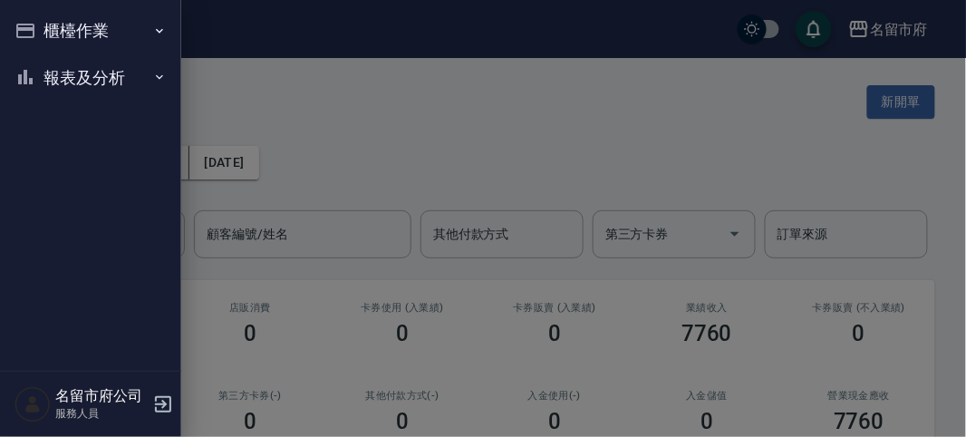
click at [88, 80] on button "報表及分析" at bounding box center [90, 77] width 167 height 47
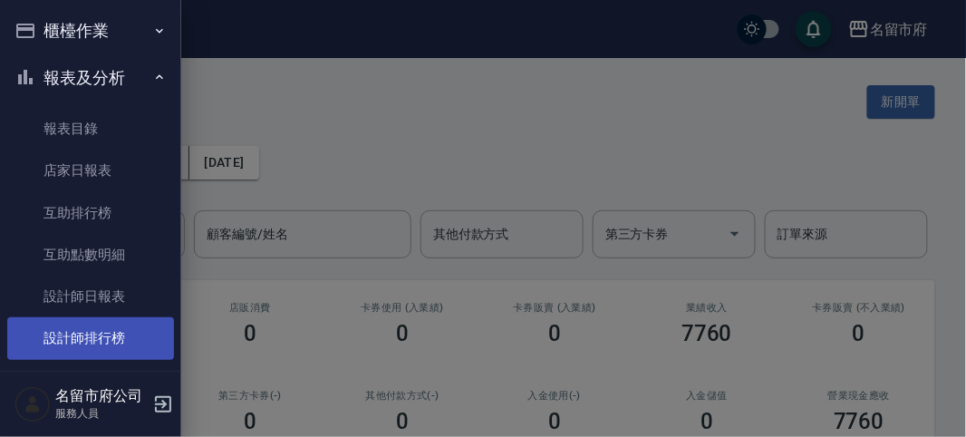
click at [113, 348] on link "設計師排行榜" at bounding box center [90, 338] width 167 height 42
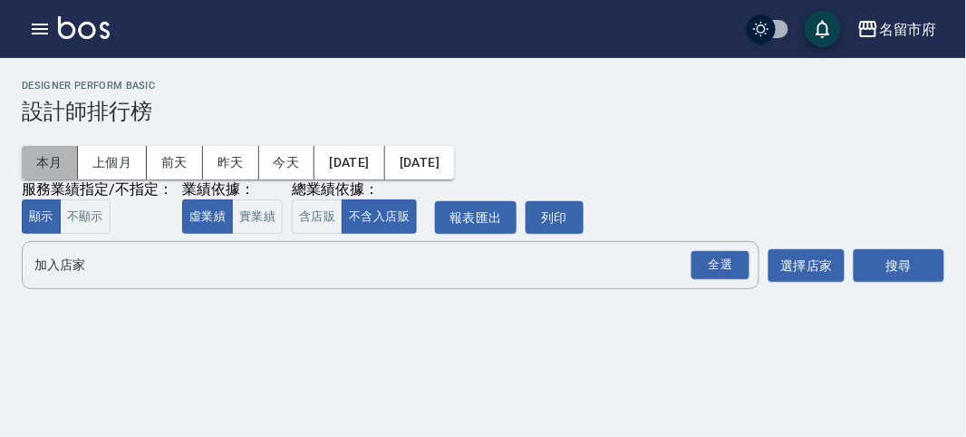
click at [37, 160] on button "本月" at bounding box center [50, 163] width 56 height 34
click at [708, 268] on div "全選" at bounding box center [720, 265] width 58 height 28
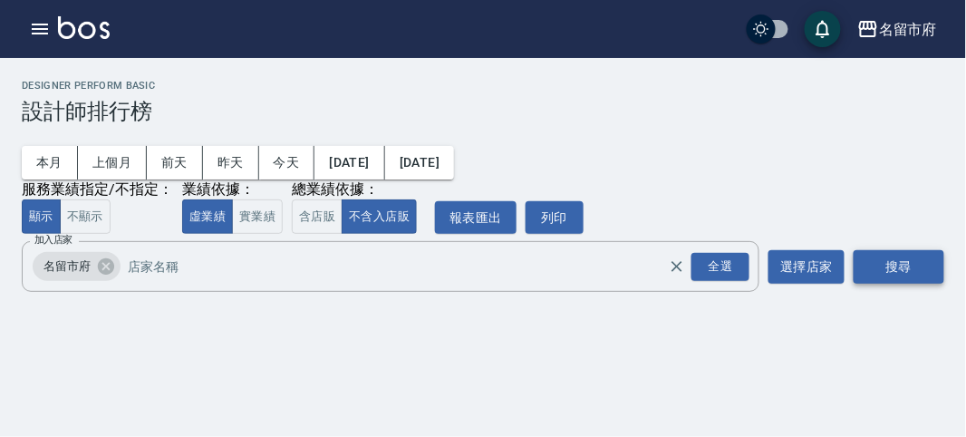
click at [919, 258] on button "搜尋" at bounding box center [898, 267] width 91 height 34
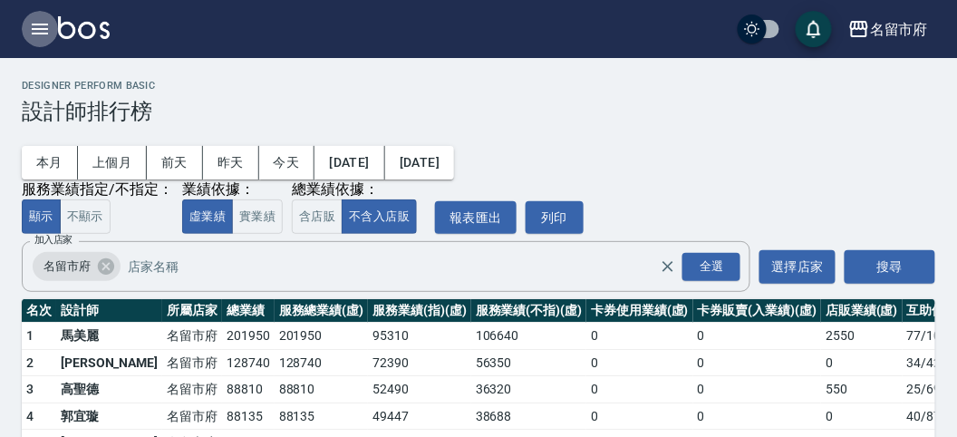
click at [39, 24] on icon "button" at bounding box center [40, 29] width 16 height 11
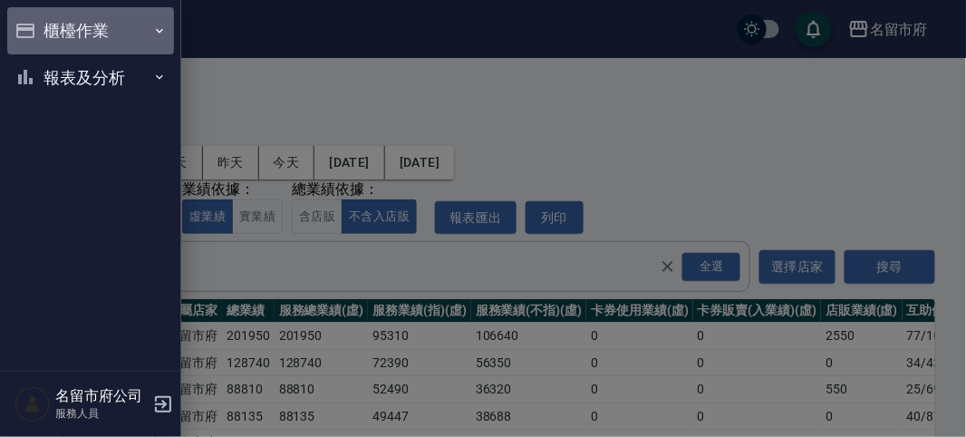
click at [42, 29] on button "櫃檯作業" at bounding box center [90, 30] width 167 height 47
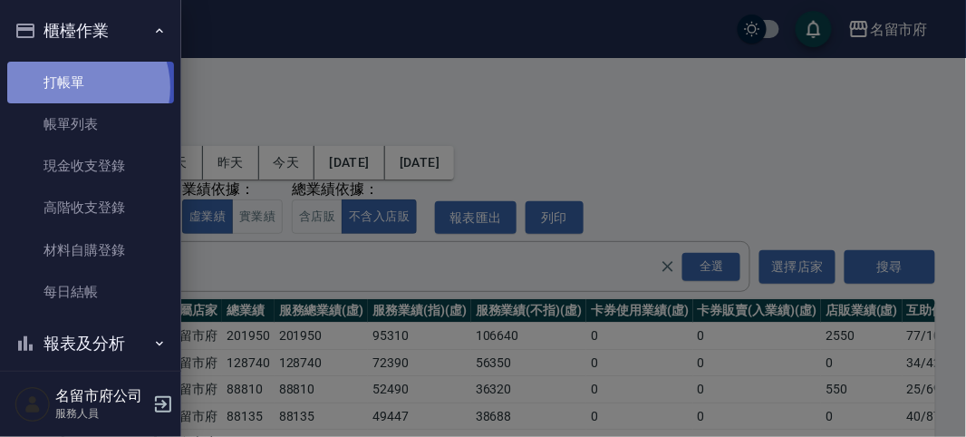
click at [79, 87] on link "打帳單" at bounding box center [90, 83] width 167 height 42
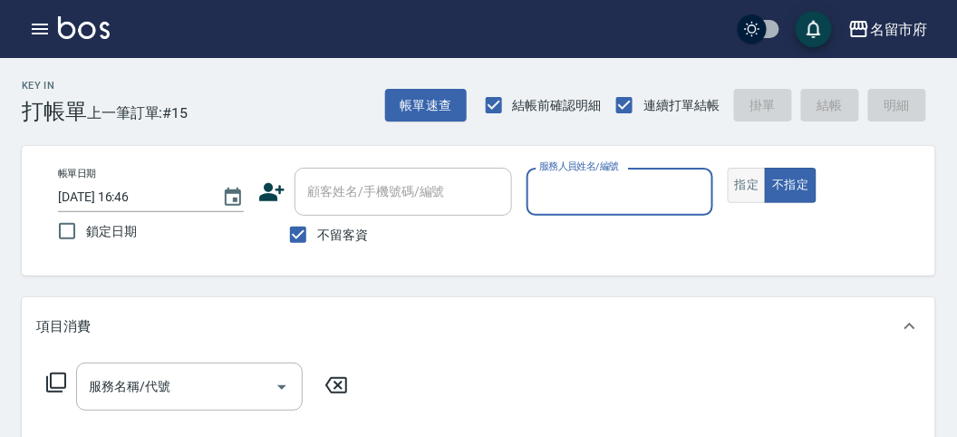
click at [737, 173] on button "指定" at bounding box center [746, 185] width 39 height 35
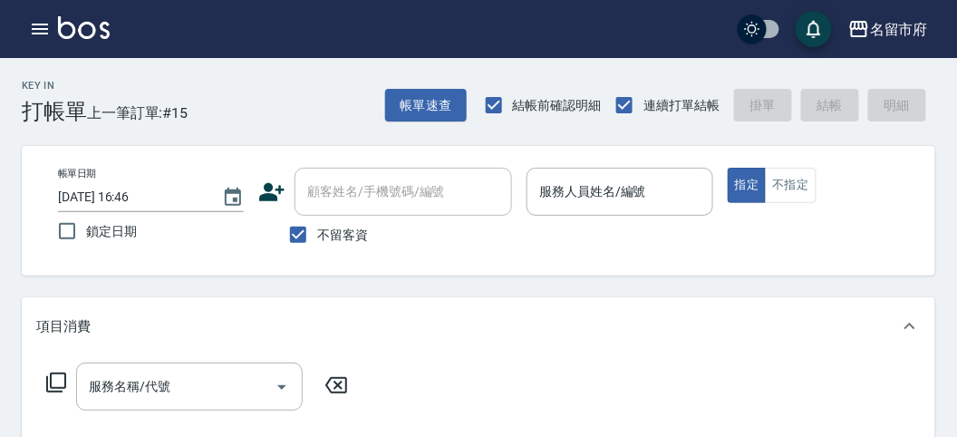
click at [596, 225] on p at bounding box center [619, 225] width 186 height 19
click at [603, 195] on input "服務人員姓名/編號" at bounding box center [618, 192] width 169 height 32
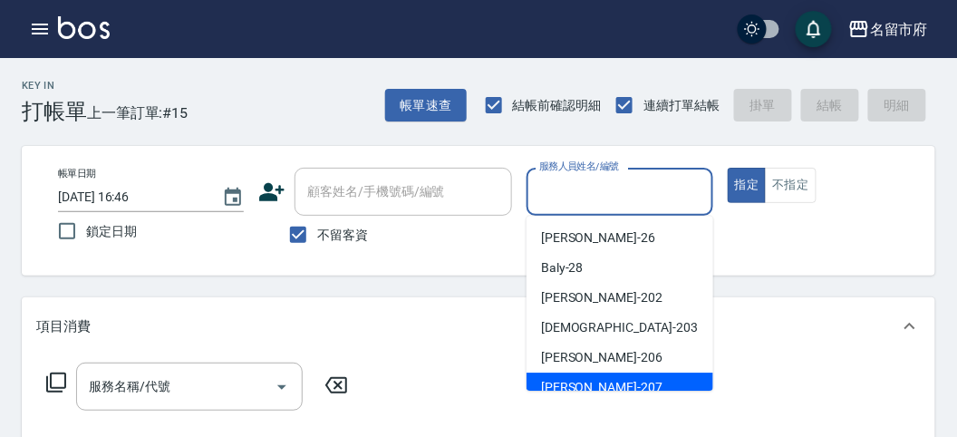
click at [593, 383] on div "[PERSON_NAME] -207" at bounding box center [619, 387] width 187 height 30
type input "[PERSON_NAME]-207"
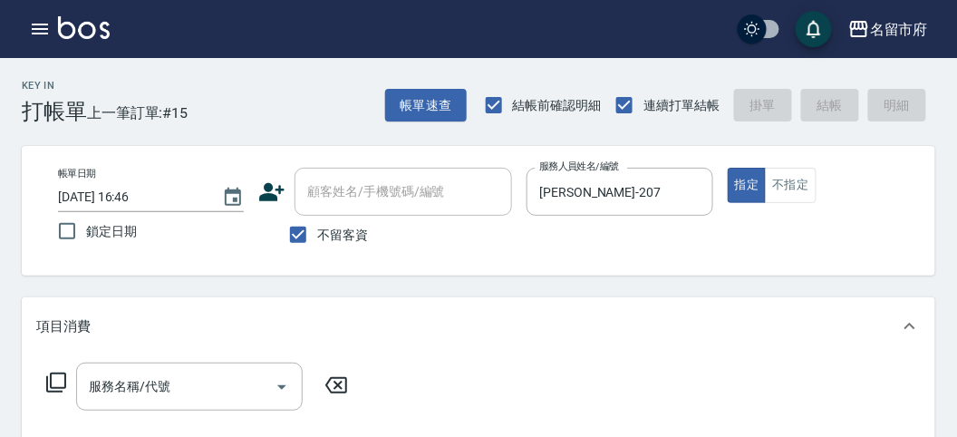
click at [52, 385] on icon at bounding box center [56, 382] width 22 height 22
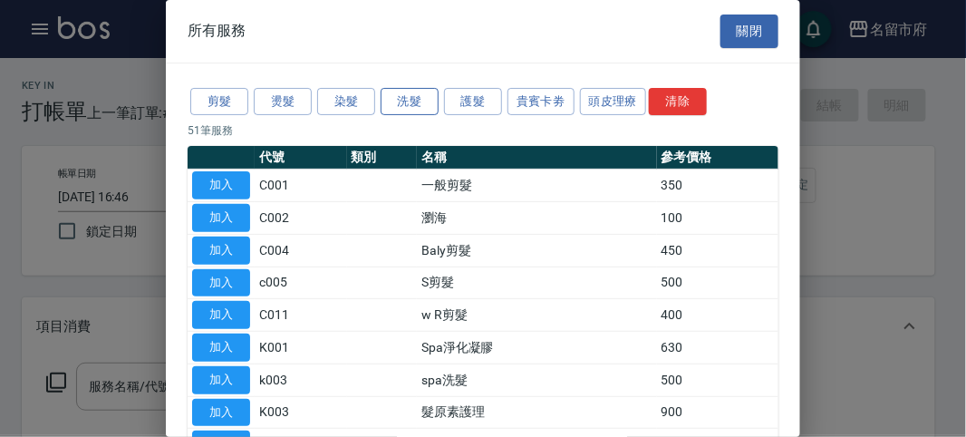
click at [408, 101] on button "洗髮" at bounding box center [409, 102] width 58 height 28
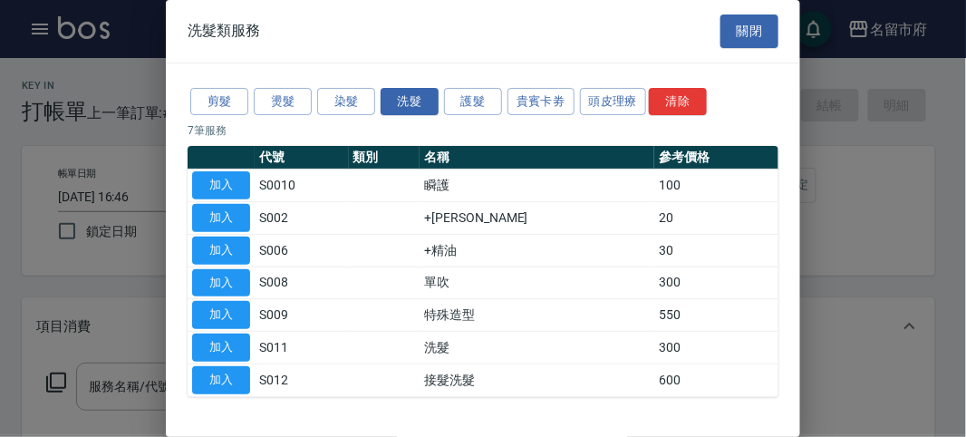
click at [420, 339] on td at bounding box center [385, 348] width 72 height 33
click at [233, 341] on button "加入" at bounding box center [221, 347] width 58 height 28
type input "洗髮(S011)"
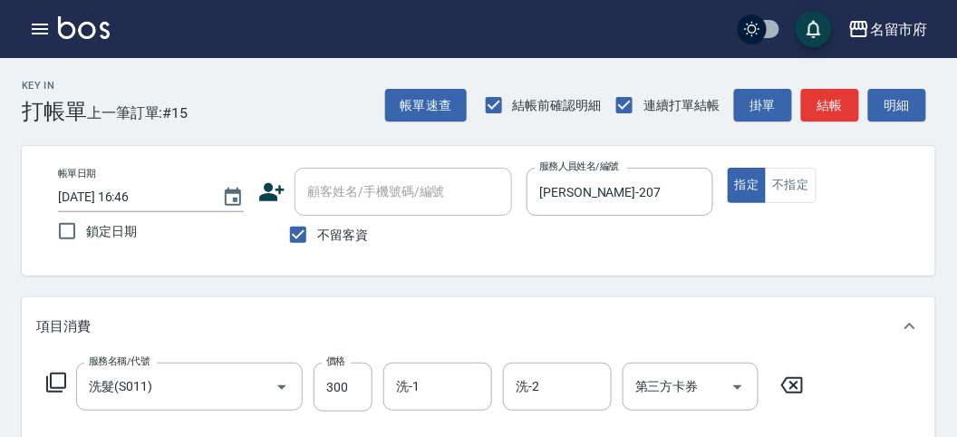
click at [50, 379] on icon at bounding box center [56, 382] width 20 height 20
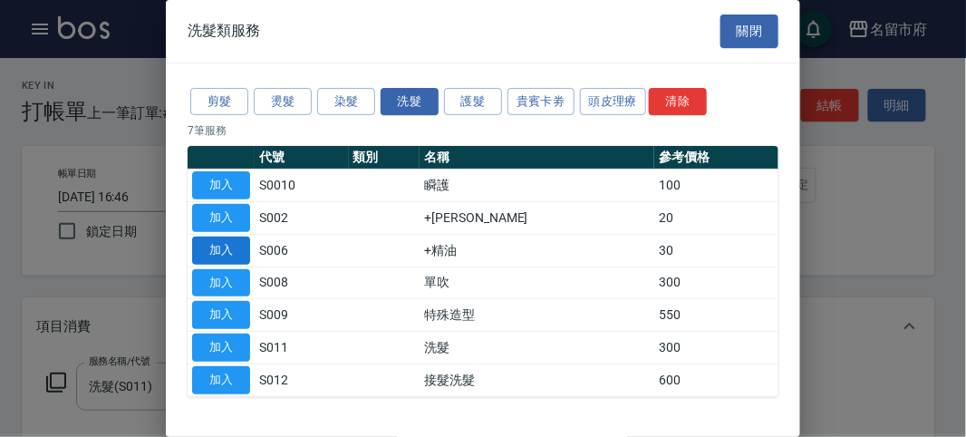
click at [240, 250] on button "加入" at bounding box center [221, 250] width 58 height 28
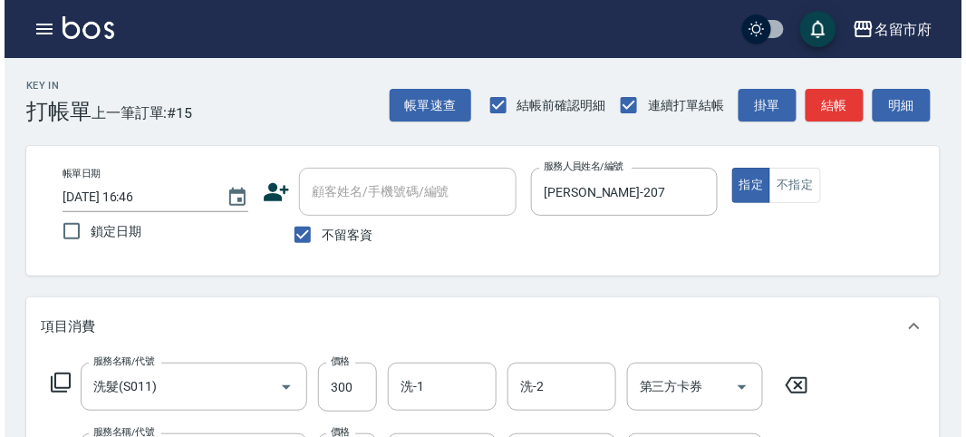
scroll to position [601, 0]
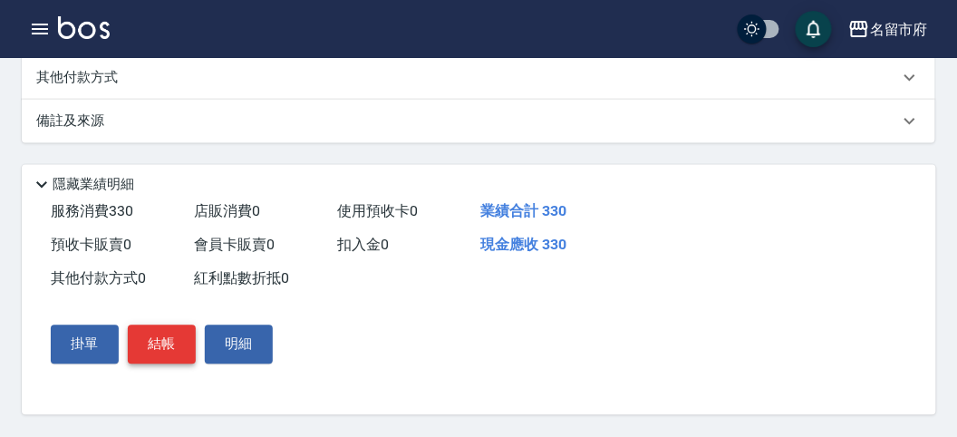
click at [147, 353] on button "結帳" at bounding box center [162, 344] width 68 height 38
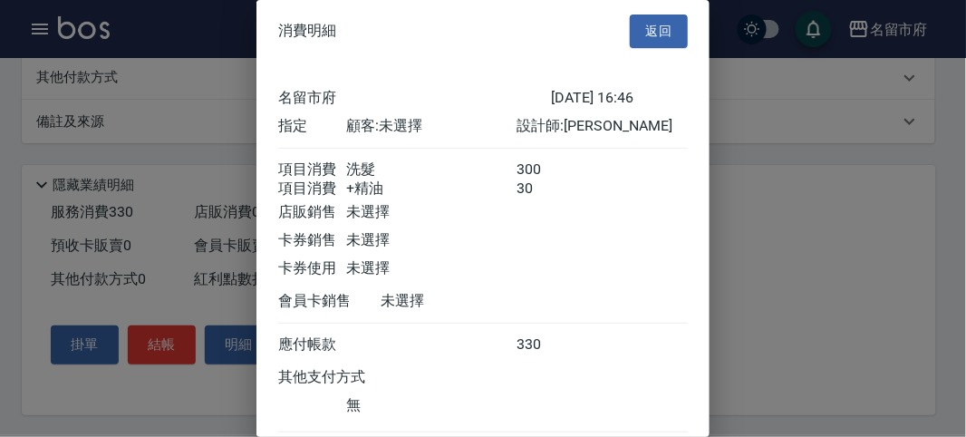
scroll to position [120, 0]
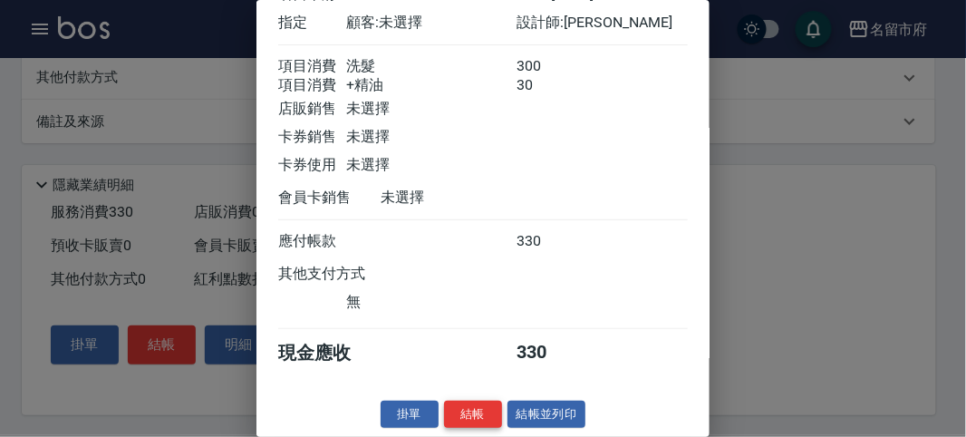
click at [465, 414] on button "結帳" at bounding box center [473, 414] width 58 height 28
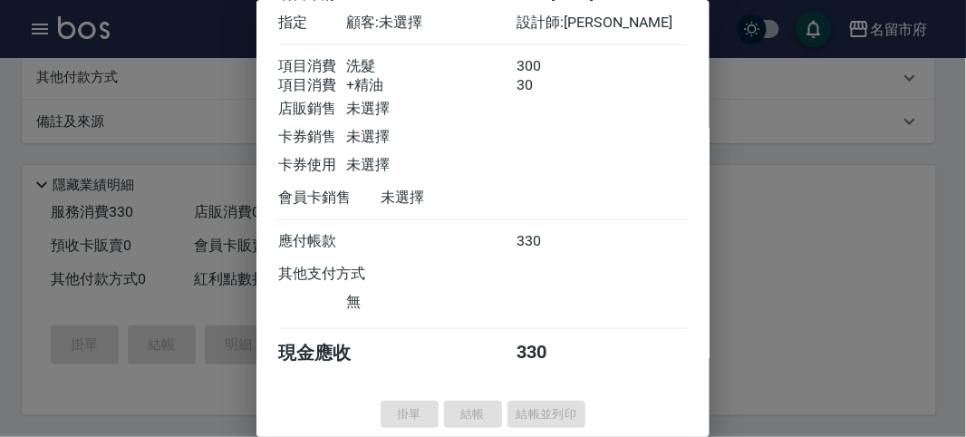
type input "[DATE] 17:22"
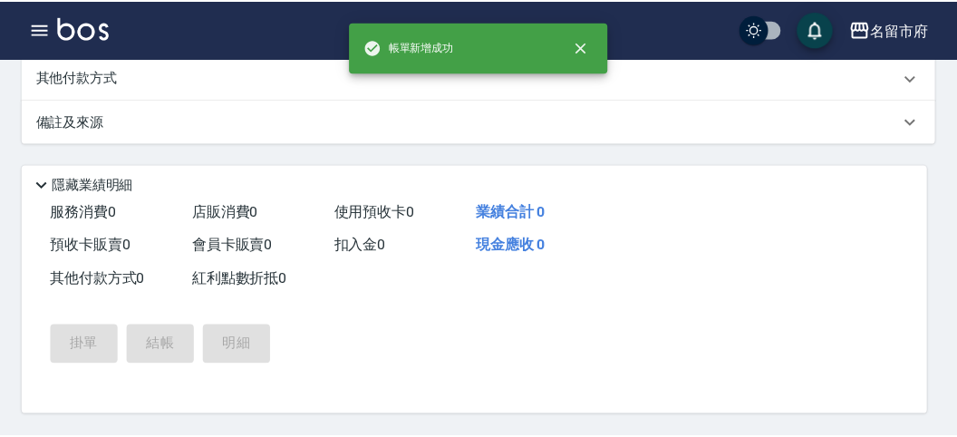
scroll to position [0, 0]
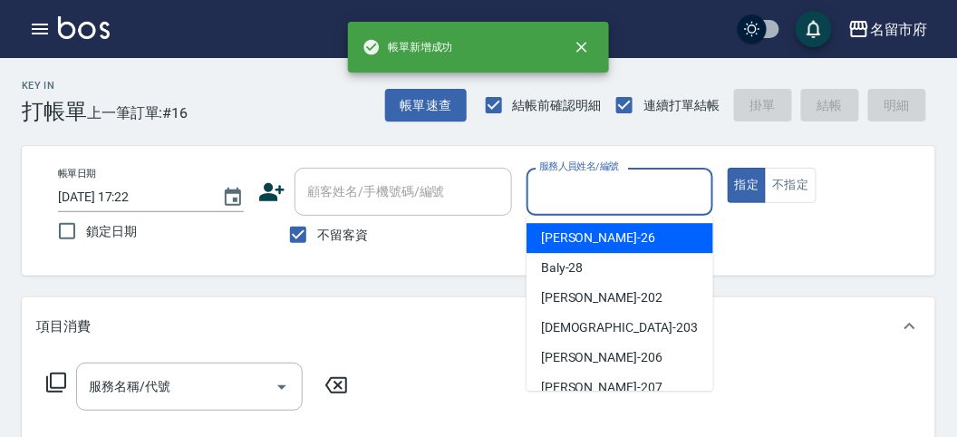
click at [587, 183] on input "服務人員姓名/編號" at bounding box center [618, 192] width 169 height 32
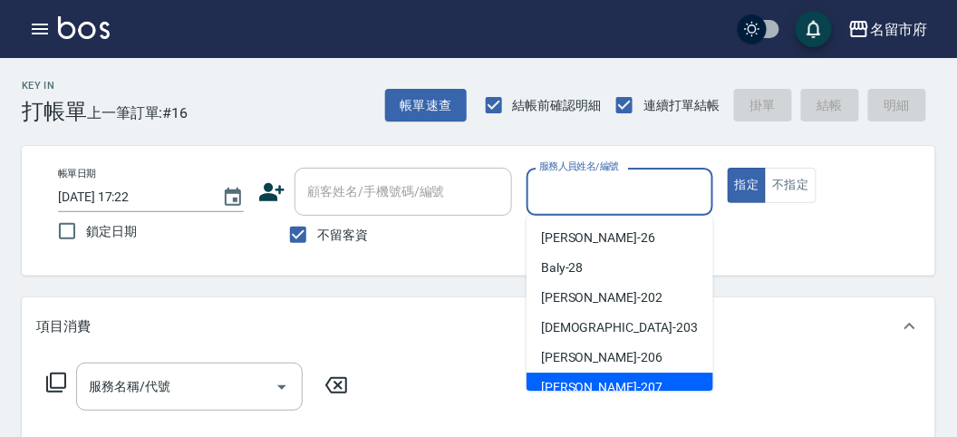
click at [604, 377] on div "[PERSON_NAME] -207" at bounding box center [619, 387] width 187 height 30
type input "[PERSON_NAME]-207"
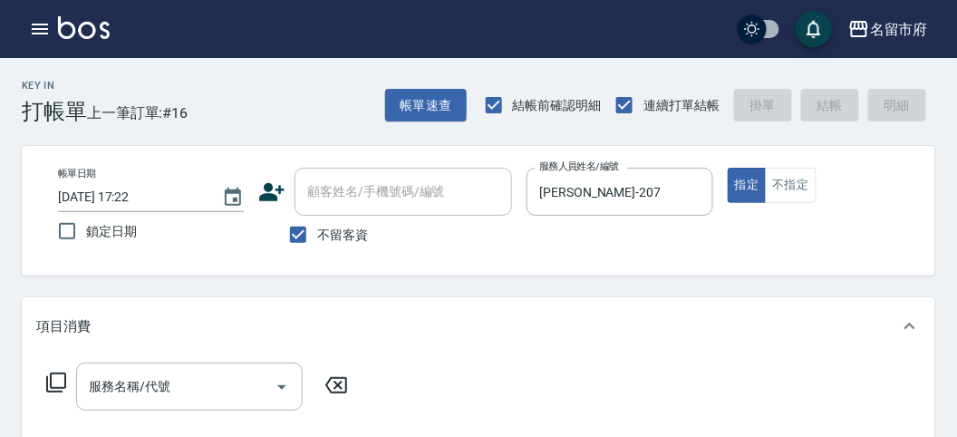
click at [65, 383] on icon at bounding box center [56, 382] width 20 height 20
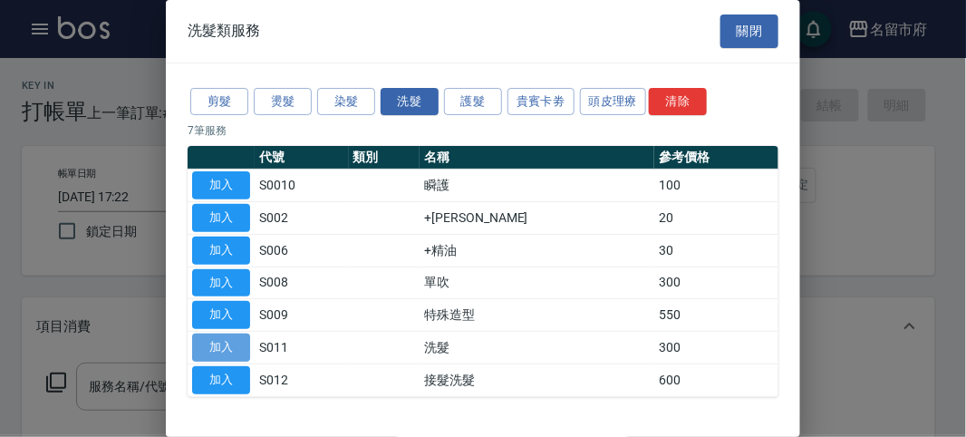
click at [232, 349] on button "加入" at bounding box center [221, 347] width 58 height 28
type input "洗髮(S011)"
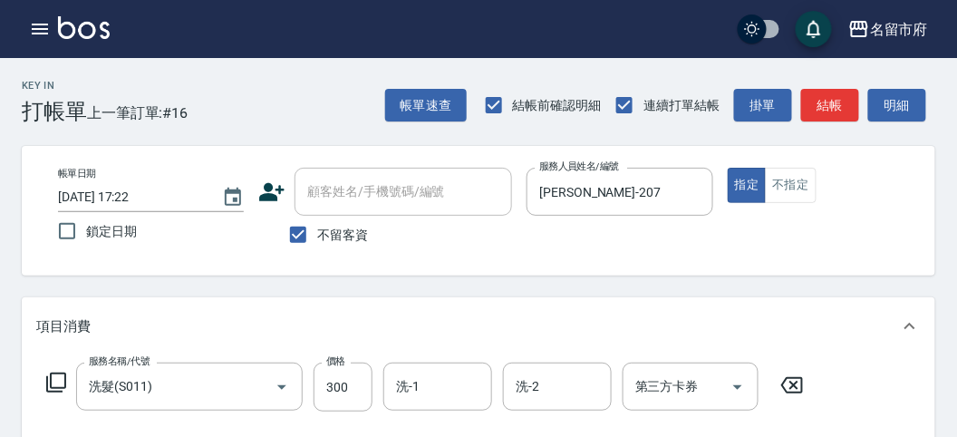
click at [45, 386] on icon at bounding box center [56, 382] width 22 height 22
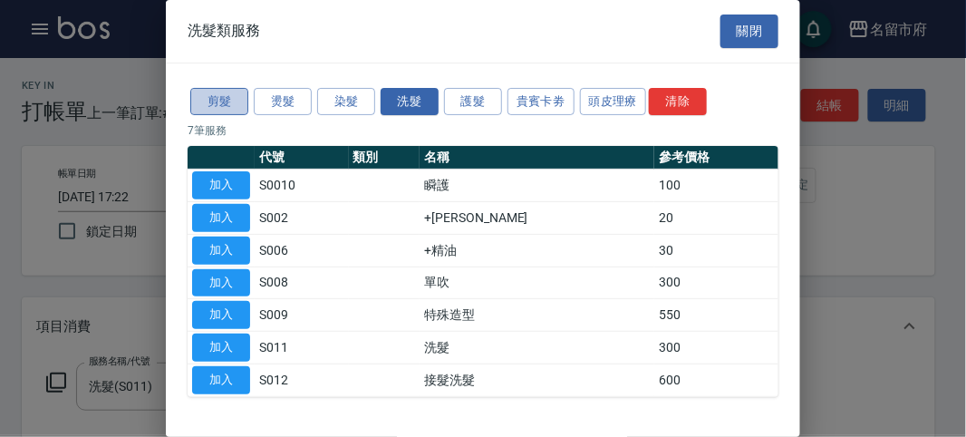
click at [199, 97] on button "剪髮" at bounding box center [219, 102] width 58 height 28
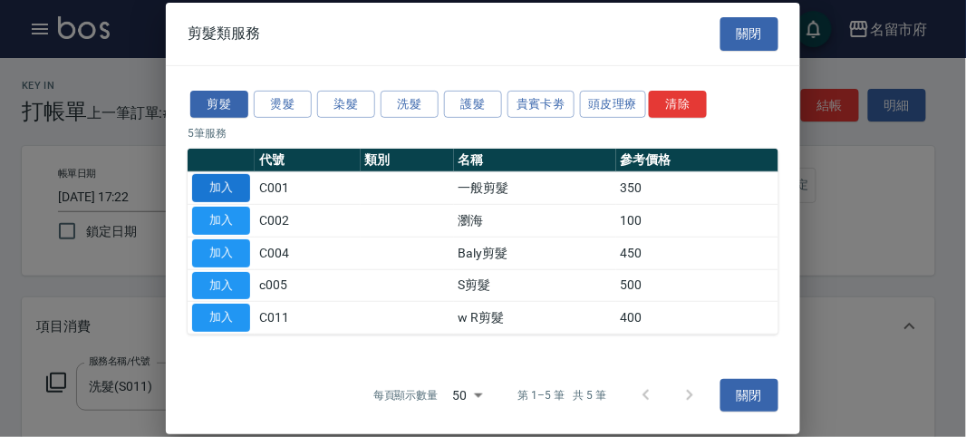
click at [245, 188] on button "加入" at bounding box center [221, 188] width 58 height 28
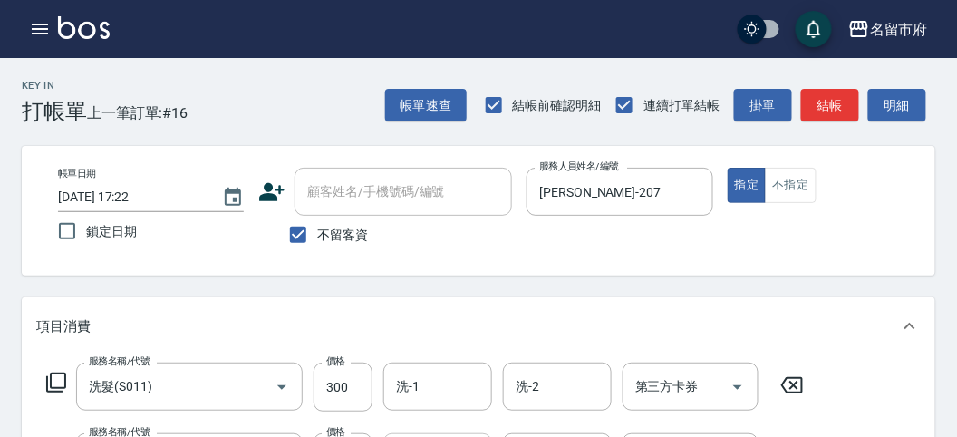
scroll to position [101, 0]
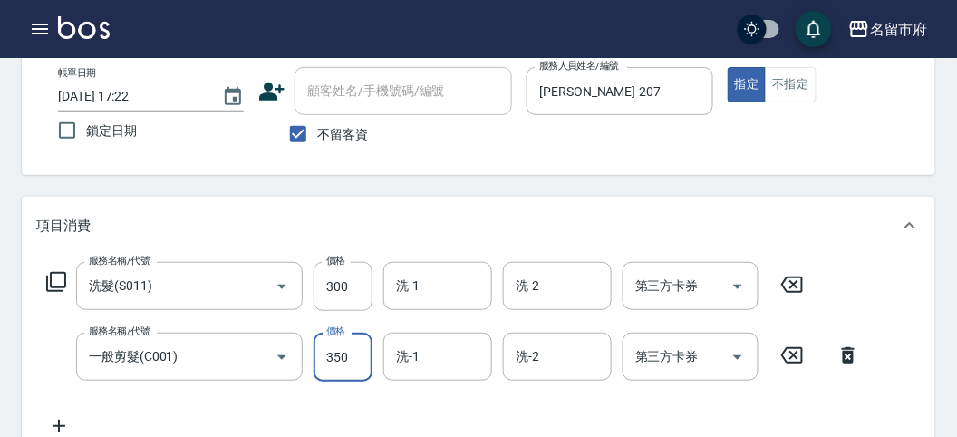
click at [347, 358] on input "350" at bounding box center [342, 356] width 59 height 49
type input "400"
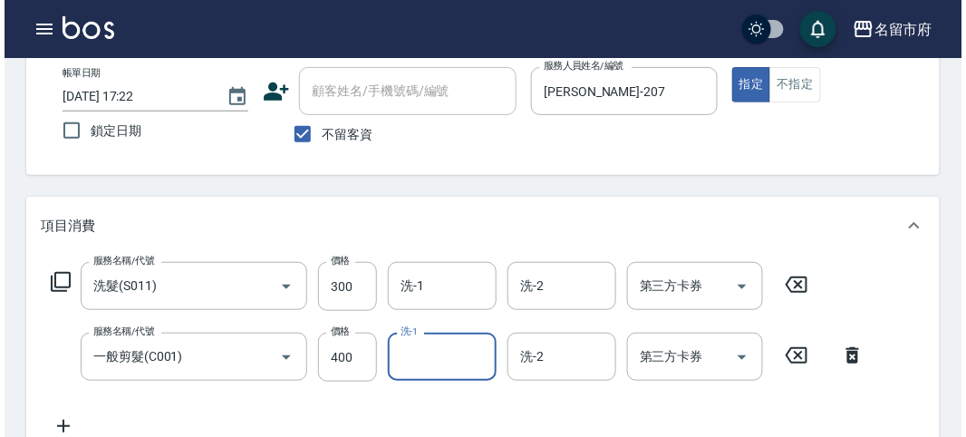
scroll to position [601, 0]
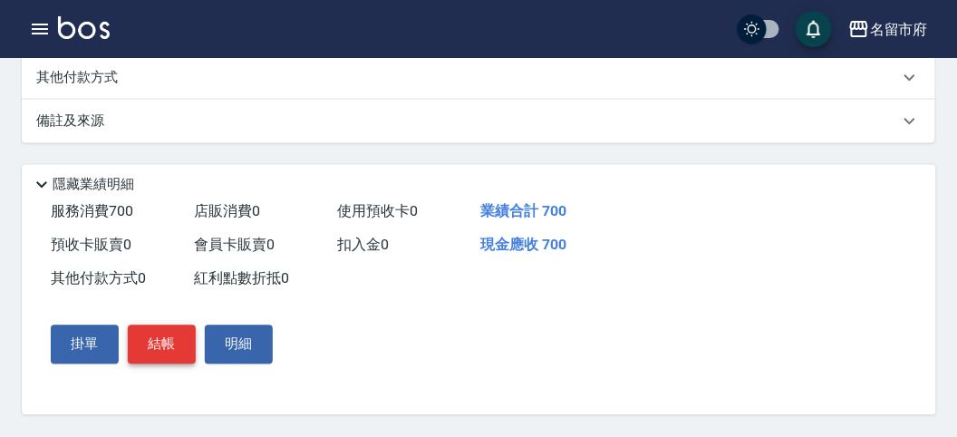
click at [188, 347] on button "結帳" at bounding box center [162, 344] width 68 height 38
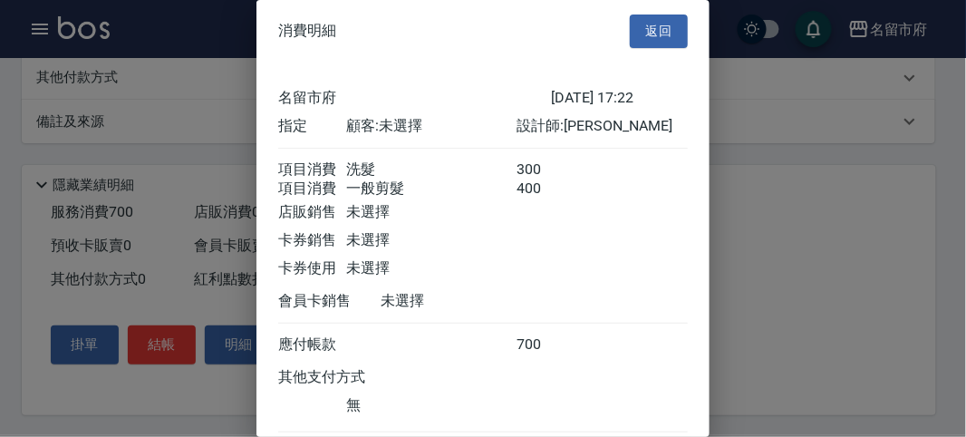
scroll to position [120, 0]
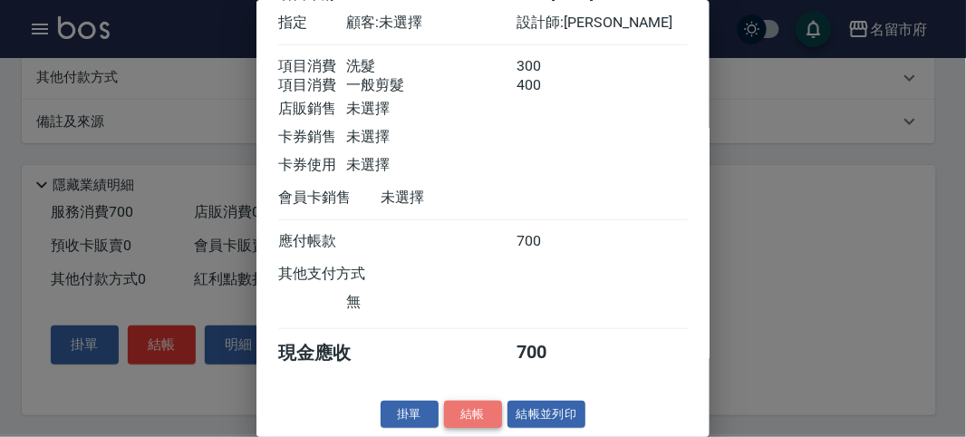
click at [474, 411] on button "結帳" at bounding box center [473, 414] width 58 height 28
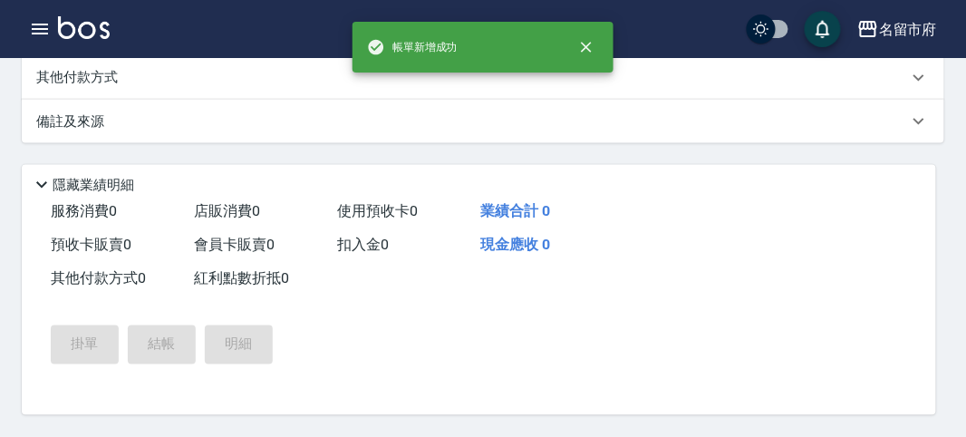
scroll to position [0, 0]
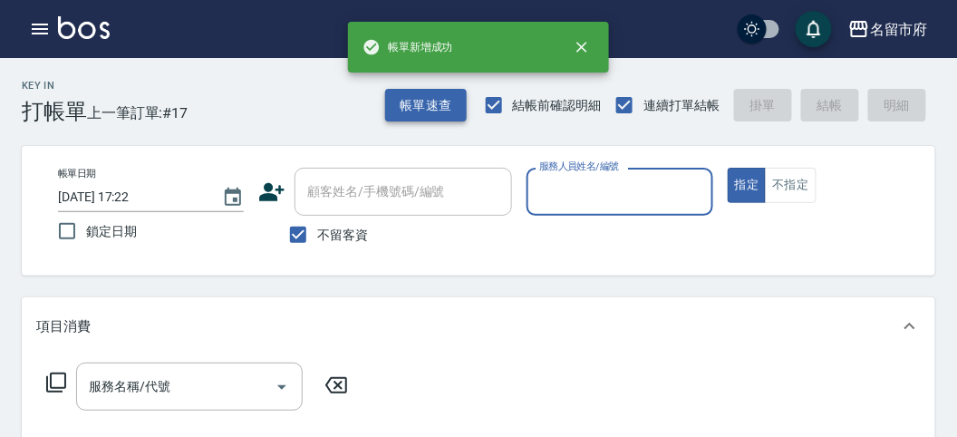
click at [404, 100] on button "帳單速查" at bounding box center [426, 106] width 82 height 34
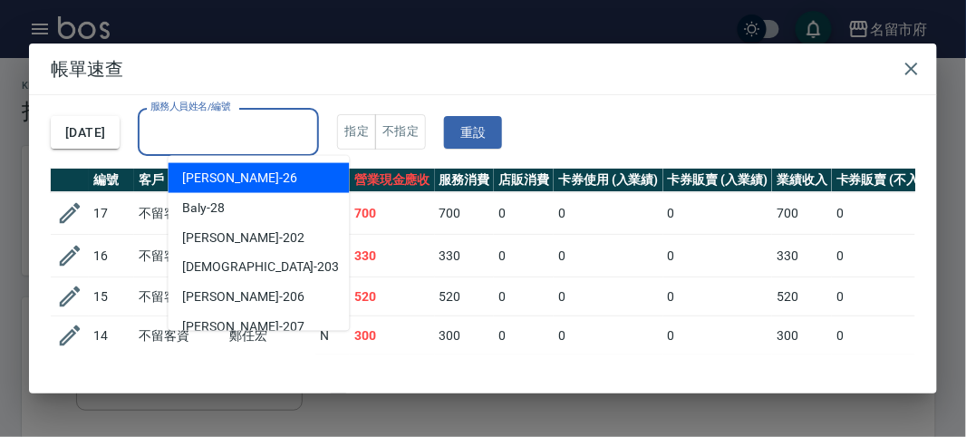
click at [288, 129] on input "服務人員姓名/編號" at bounding box center [228, 132] width 165 height 32
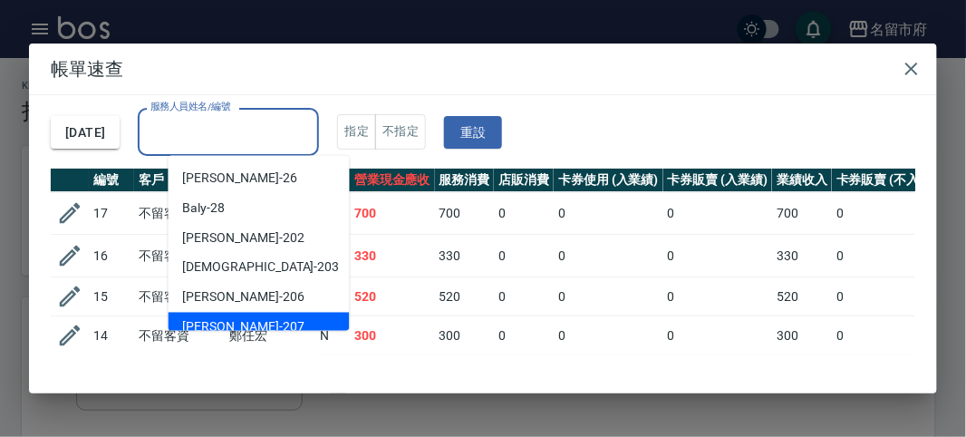
click at [252, 320] on div "[PERSON_NAME] -207" at bounding box center [258, 328] width 181 height 30
type input "[PERSON_NAME]-207"
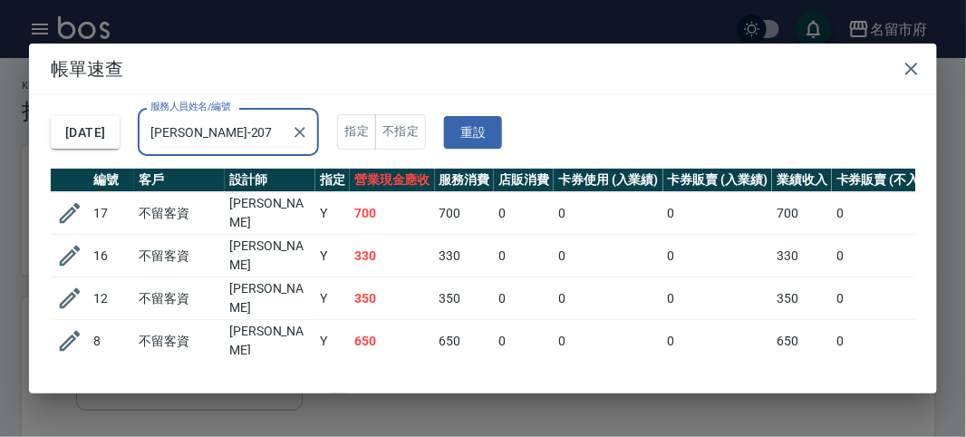
click at [381, 219] on td "700" at bounding box center [392, 213] width 85 height 43
click at [378, 252] on td "330" at bounding box center [392, 256] width 85 height 43
click at [385, 284] on td "350" at bounding box center [392, 298] width 85 height 43
drag, startPoint x: 385, startPoint y: 285, endPoint x: 328, endPoint y: 289, distance: 57.2
click at [328, 289] on tr "12 不留客資 [PERSON_NAME] Y 350 350 0 0 0 350 0 0 0 0 0" at bounding box center [716, 298] width 1331 height 43
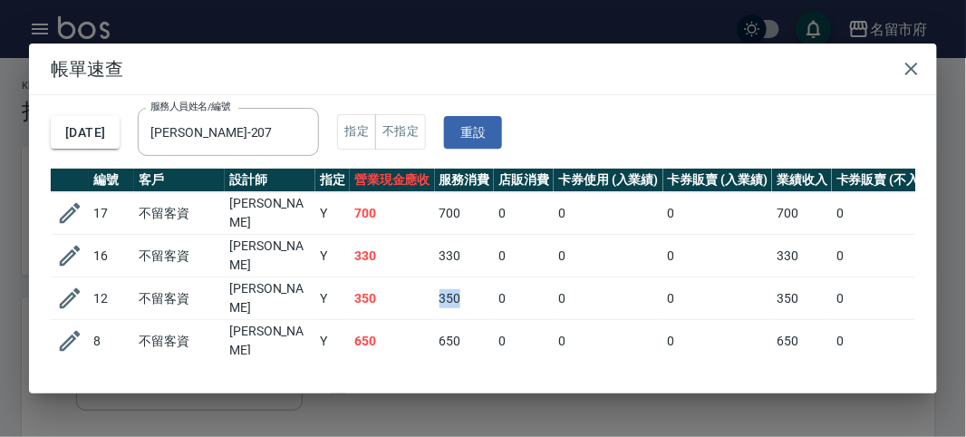
drag, startPoint x: 439, startPoint y: 284, endPoint x: 486, endPoint y: 288, distance: 46.3
click at [486, 288] on td "350" at bounding box center [465, 298] width 60 height 43
click at [466, 296] on td "350" at bounding box center [465, 298] width 60 height 43
drag, startPoint x: 437, startPoint y: 288, endPoint x: 465, endPoint y: 284, distance: 28.4
click at [465, 284] on td "350" at bounding box center [465, 298] width 60 height 43
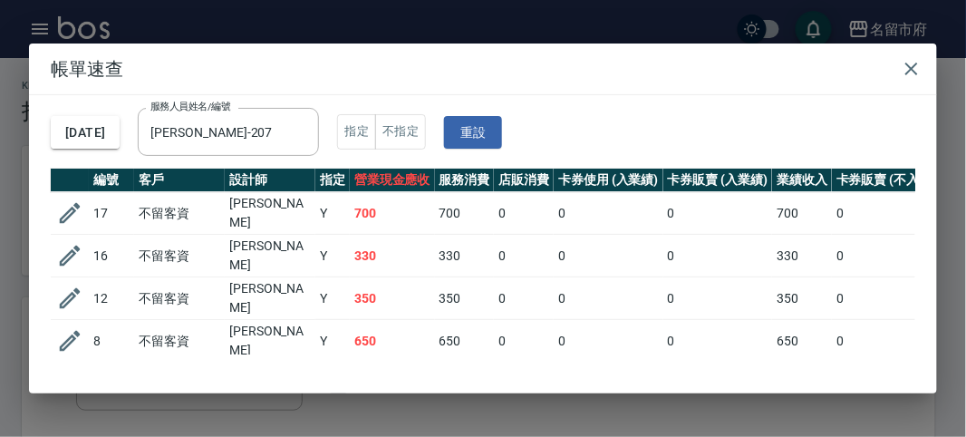
click at [468, 320] on td "650" at bounding box center [465, 341] width 60 height 43
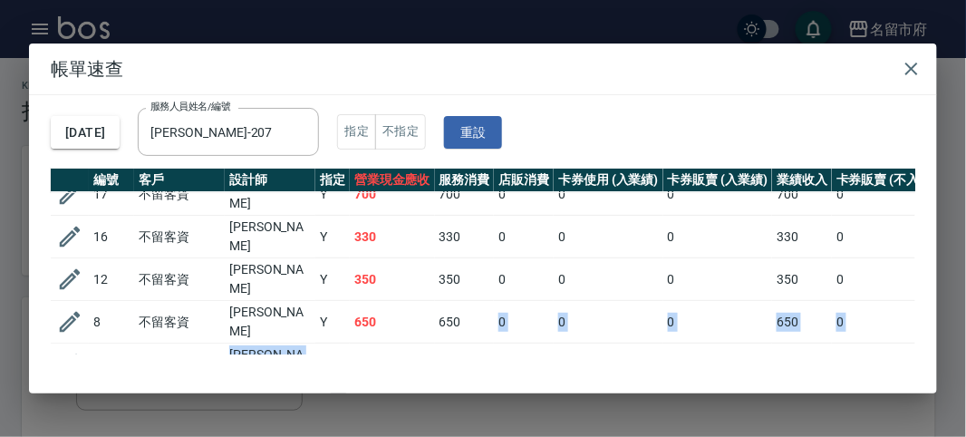
drag, startPoint x: 460, startPoint y: 324, endPoint x: 430, endPoint y: 330, distance: 30.4
click at [430, 330] on tbody "17 不留客資 [PERSON_NAME] 700 700 0 0 0 700 0 0 0 0 0 16 不留客資 [PERSON_NAME] 330 330…" at bounding box center [716, 291] width 1331 height 236
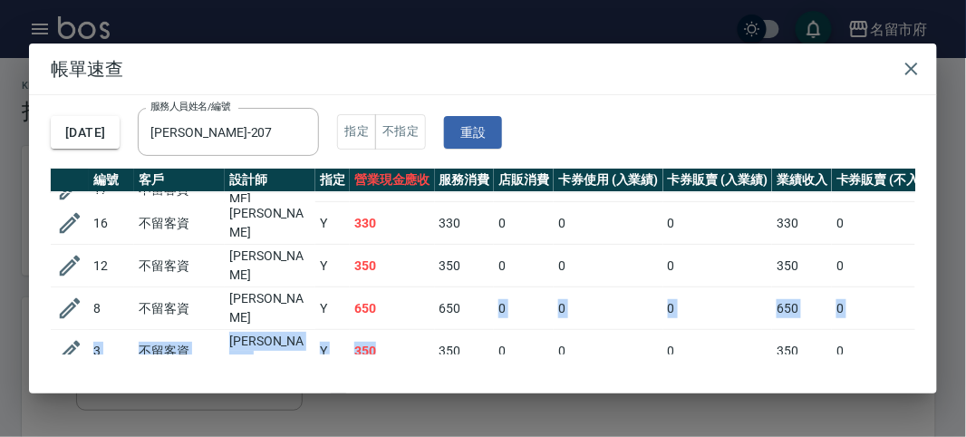
click at [484, 289] on td "650" at bounding box center [465, 308] width 60 height 43
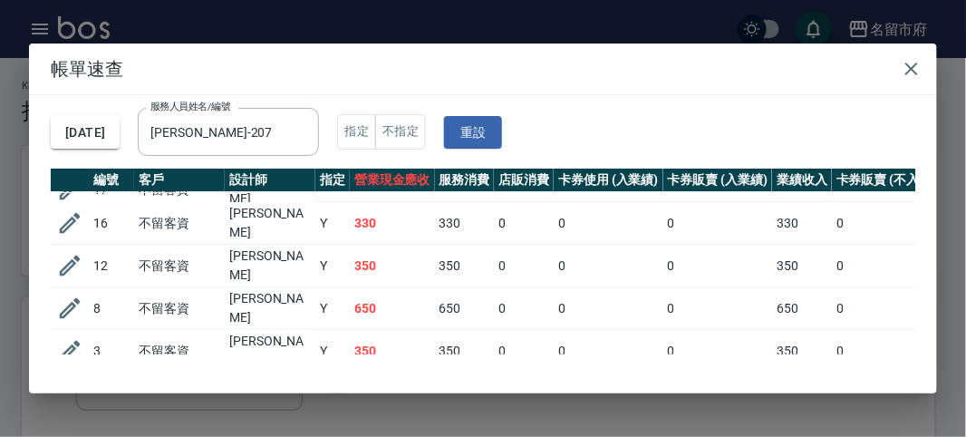
scroll to position [70, 0]
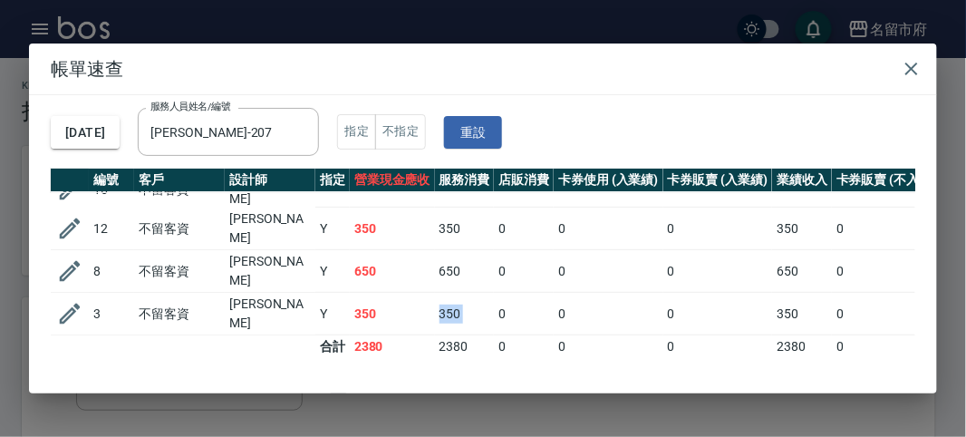
drag, startPoint x: 433, startPoint y: 292, endPoint x: 414, endPoint y: 292, distance: 19.0
click at [414, 293] on tr "3 不留客資 [PERSON_NAME] Y 350 350 0 0 0 350 0 0 0 0 0" at bounding box center [716, 314] width 1331 height 43
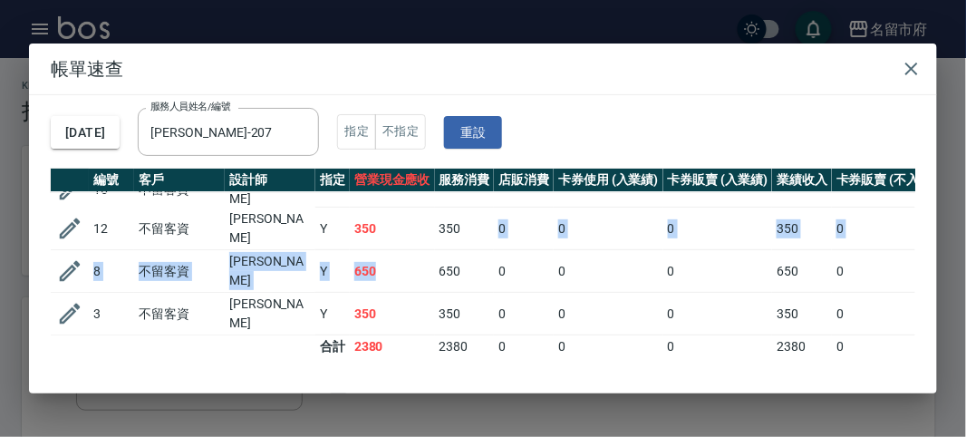
drag, startPoint x: 484, startPoint y: 234, endPoint x: 410, endPoint y: 240, distance: 73.7
click at [410, 240] on tbody "17 不留客資 [PERSON_NAME] 700 700 0 0 0 700 0 0 0 0 0 16 不留客資 [PERSON_NAME] 330 330…" at bounding box center [716, 240] width 1331 height 236
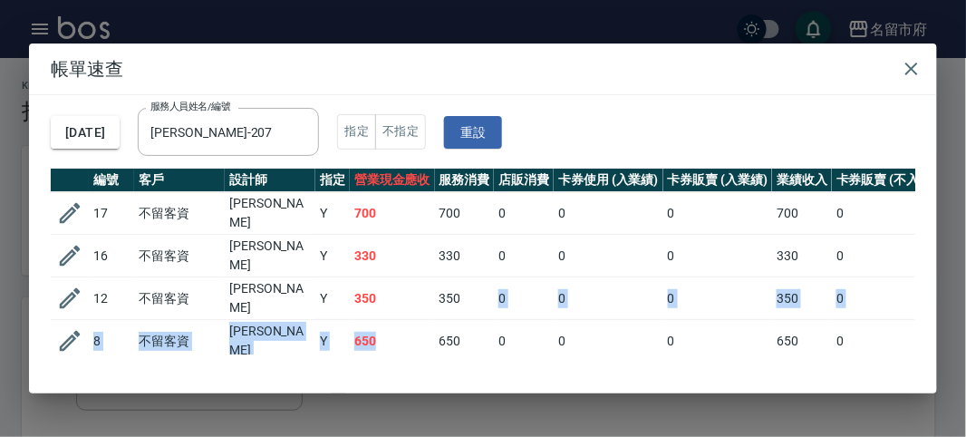
click at [723, 277] on td "0" at bounding box center [718, 298] width 110 height 43
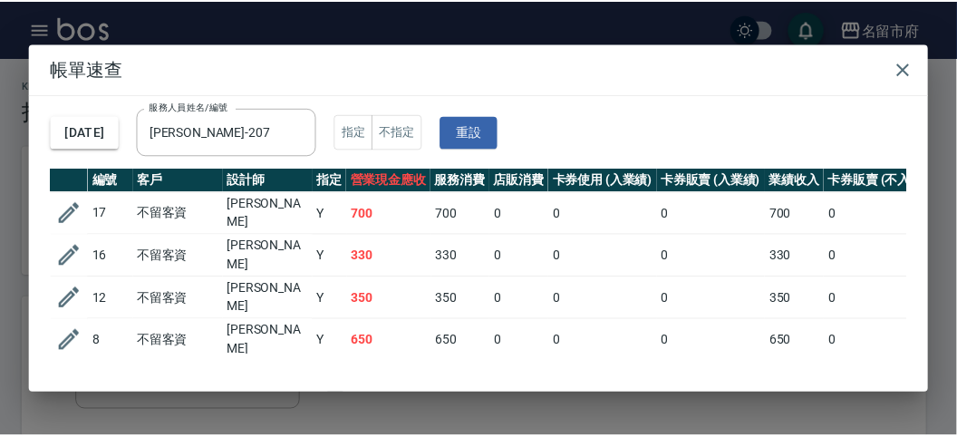
scroll to position [70, 0]
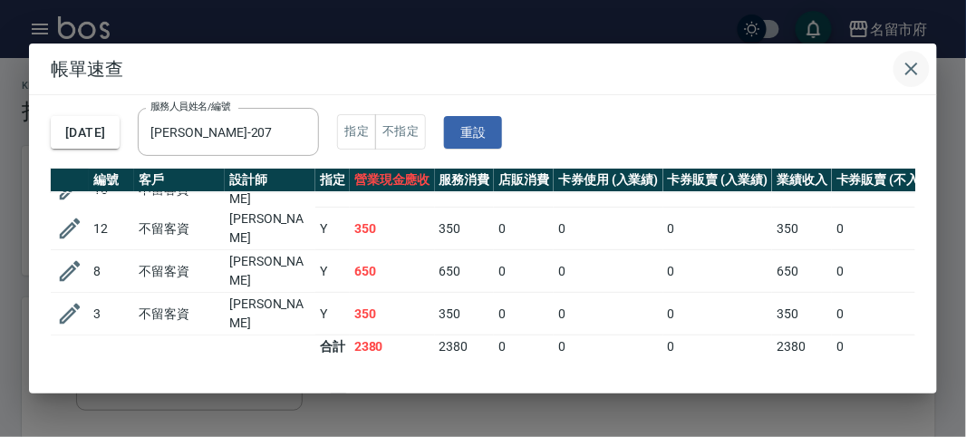
click at [916, 72] on icon "button" at bounding box center [911, 69] width 22 height 22
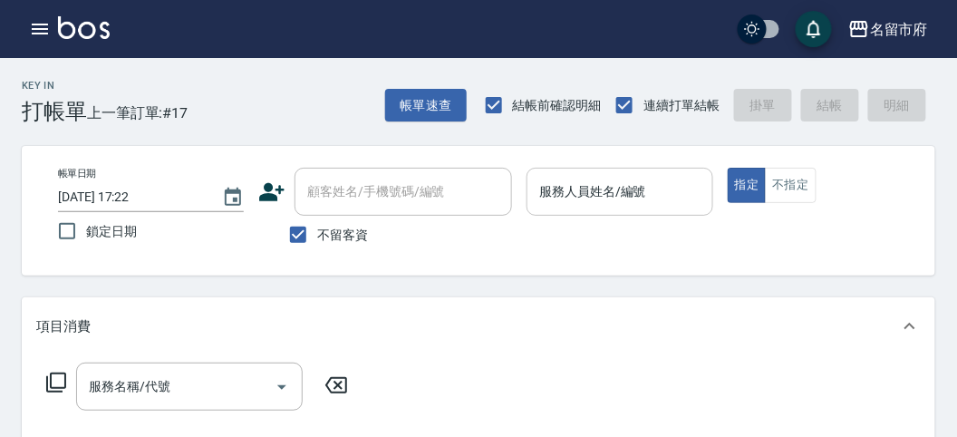
click at [568, 210] on div "服務人員姓名/編號" at bounding box center [619, 192] width 186 height 48
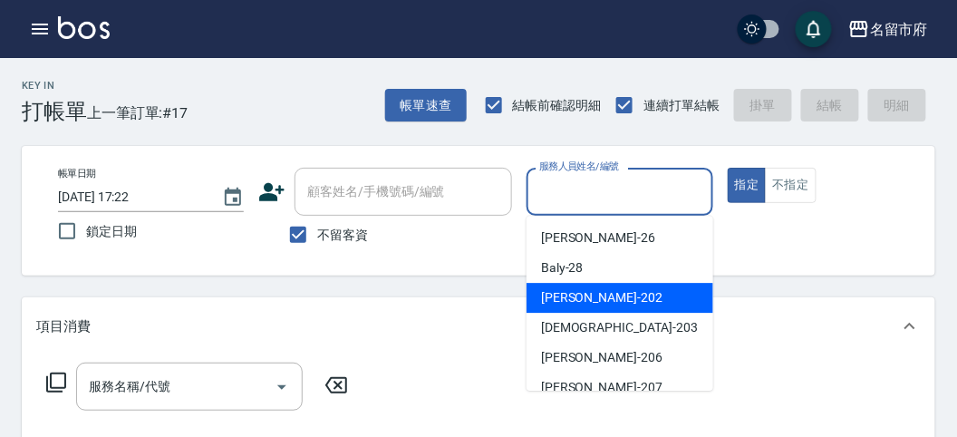
click at [558, 297] on span "[PERSON_NAME] -202" at bounding box center [601, 297] width 121 height 19
type input "[PERSON_NAME]-202"
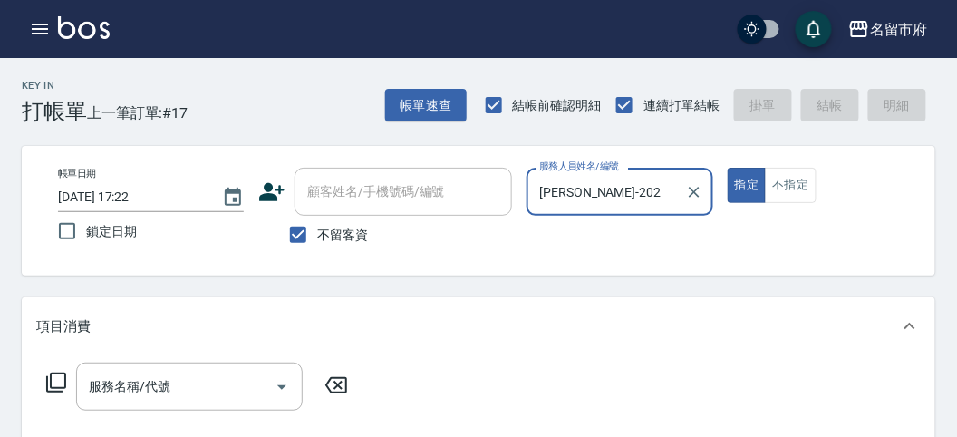
click at [48, 382] on icon at bounding box center [56, 382] width 22 height 22
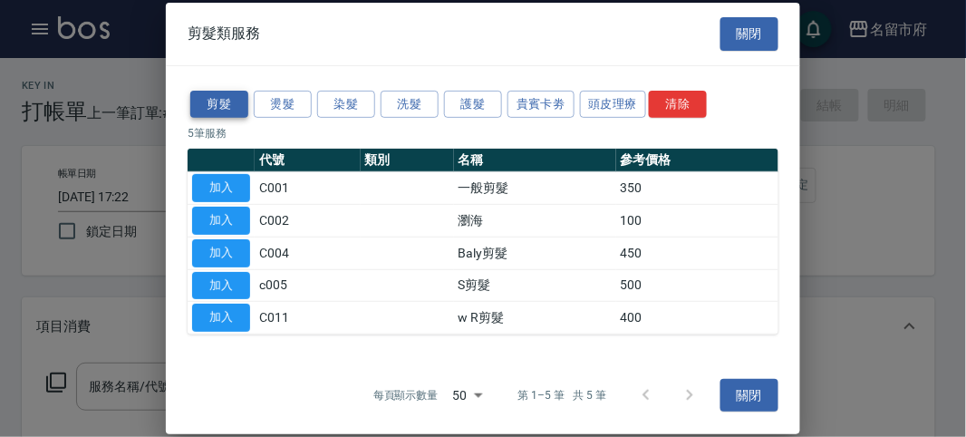
click at [218, 102] on button "剪髮" at bounding box center [219, 104] width 58 height 28
click at [277, 106] on button "燙髮" at bounding box center [283, 104] width 58 height 28
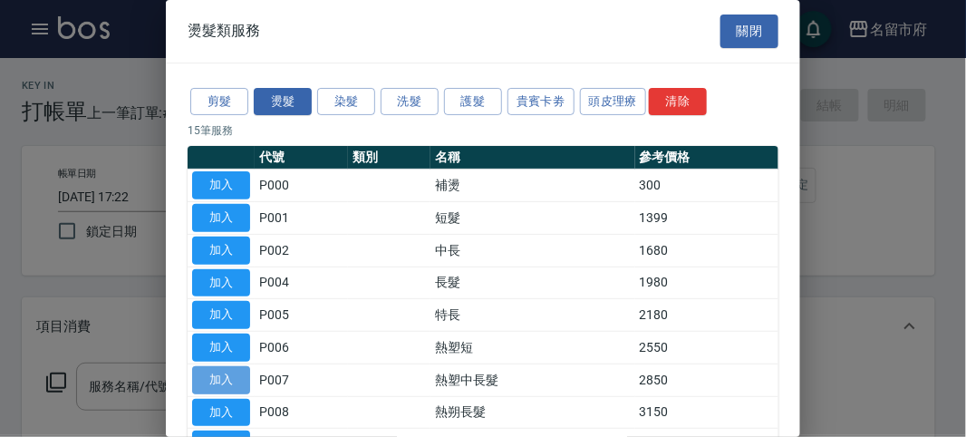
drag, startPoint x: 236, startPoint y: 371, endPoint x: 159, endPoint y: 396, distance: 81.7
click at [236, 371] on button "加入" at bounding box center [221, 380] width 58 height 28
type input "熱塑中長髮(P007)"
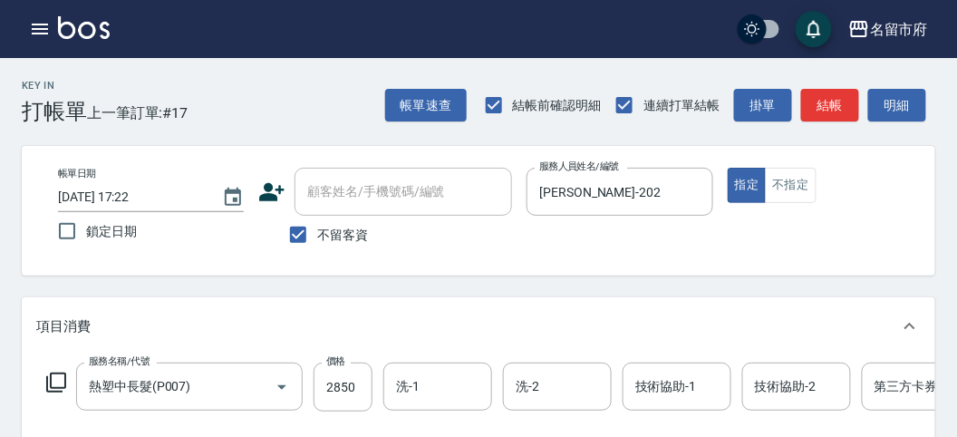
click at [55, 379] on icon at bounding box center [56, 382] width 22 height 22
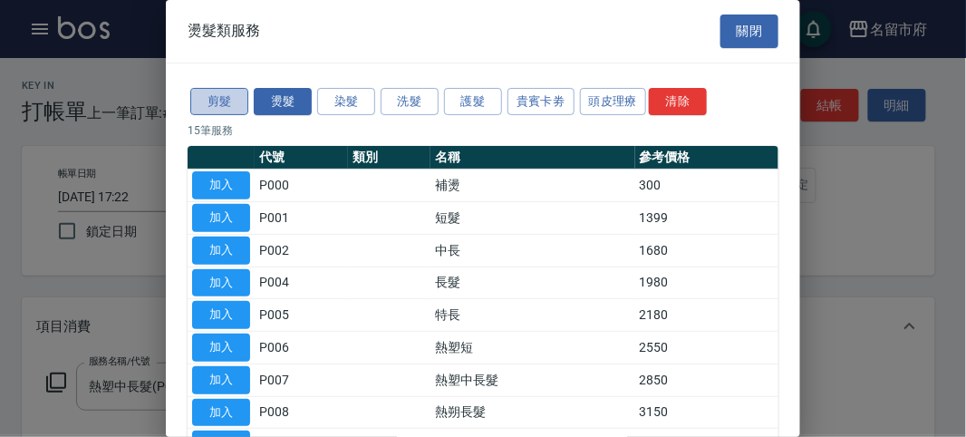
click at [222, 103] on button "剪髮" at bounding box center [219, 102] width 58 height 28
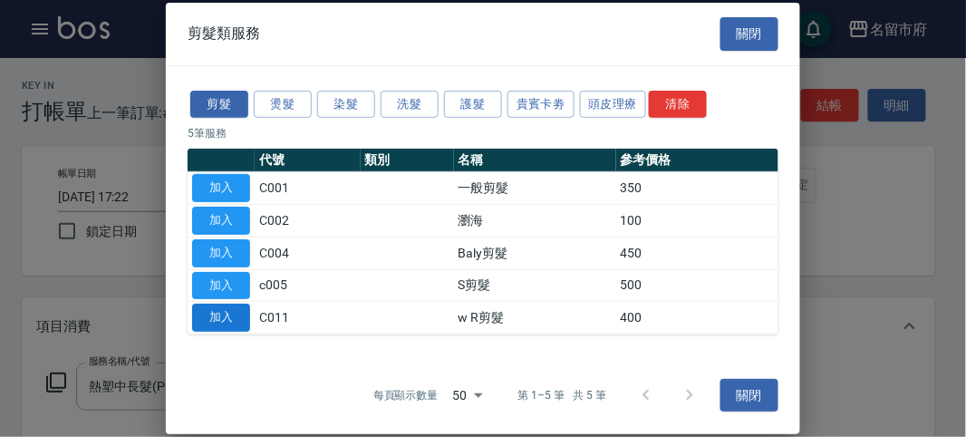
click at [232, 319] on button "加入" at bounding box center [221, 317] width 58 height 28
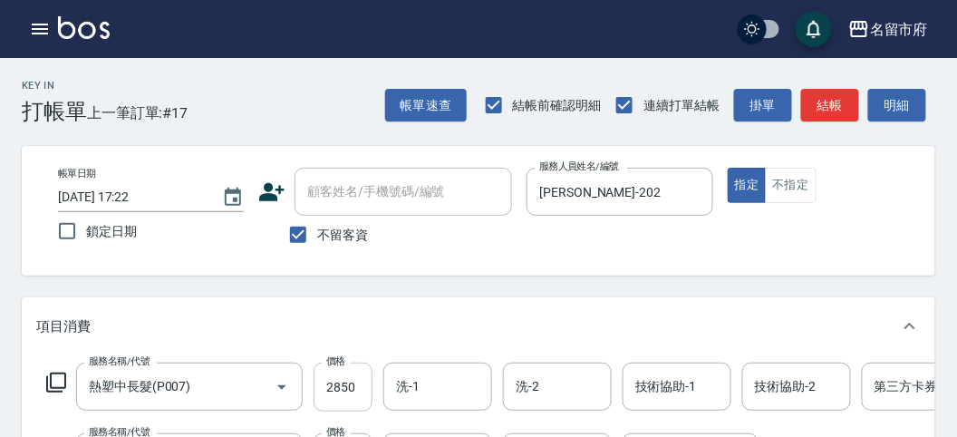
scroll to position [101, 0]
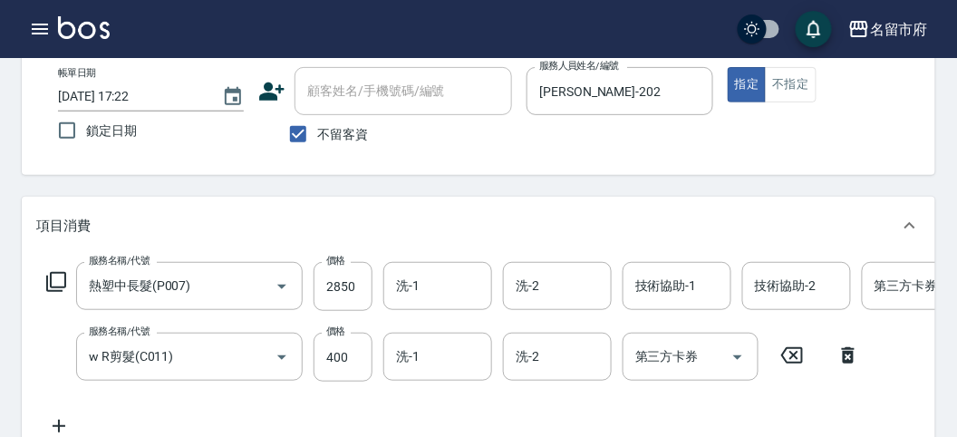
click at [64, 284] on icon at bounding box center [56, 282] width 20 height 20
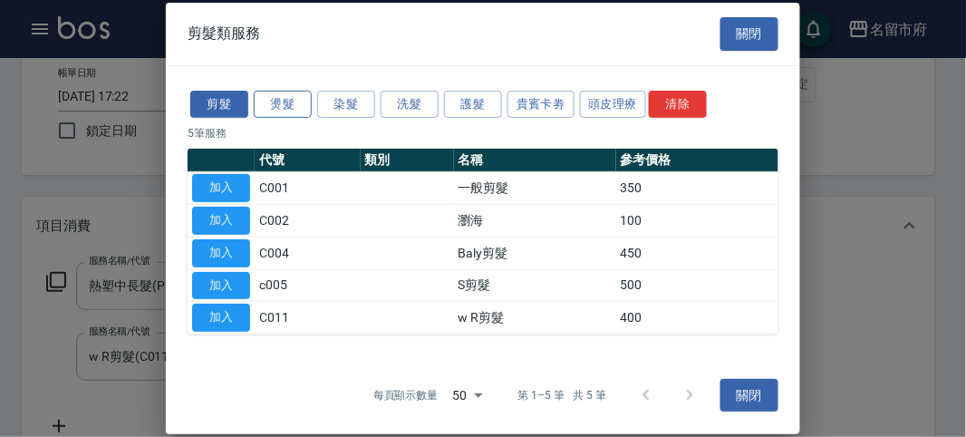
click at [291, 106] on button "燙髮" at bounding box center [283, 104] width 58 height 28
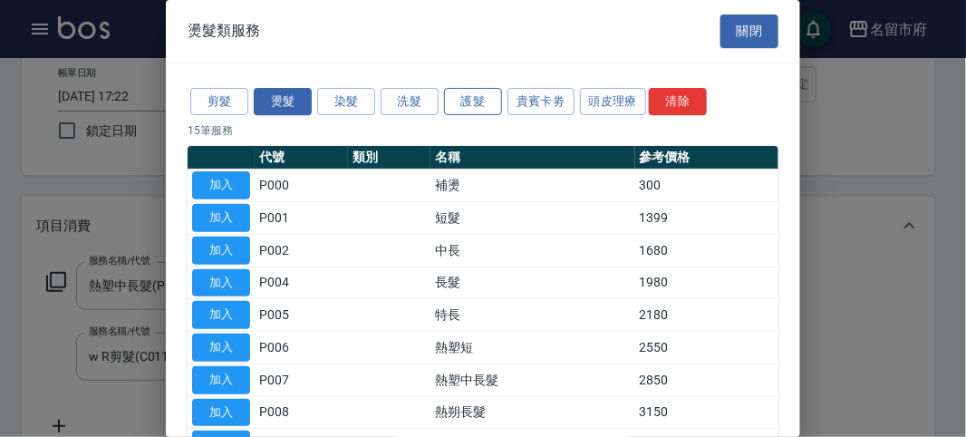
click at [469, 100] on button "護髮" at bounding box center [473, 102] width 58 height 28
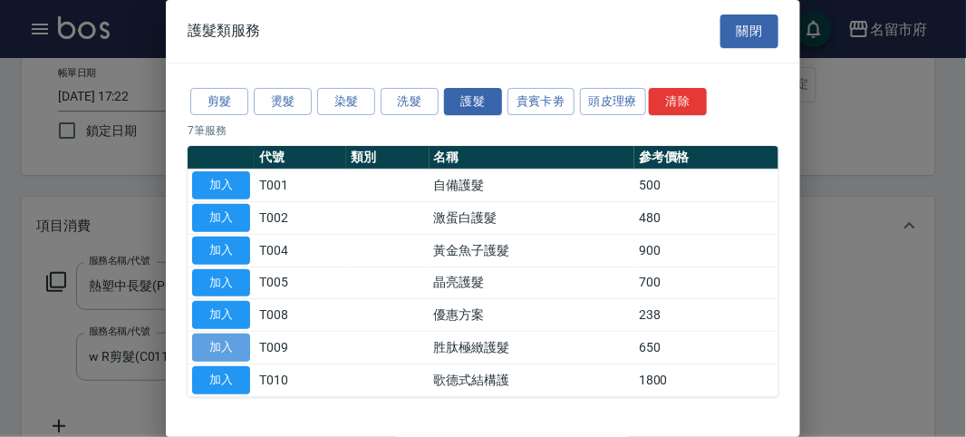
click at [218, 347] on button "加入" at bounding box center [221, 347] width 58 height 28
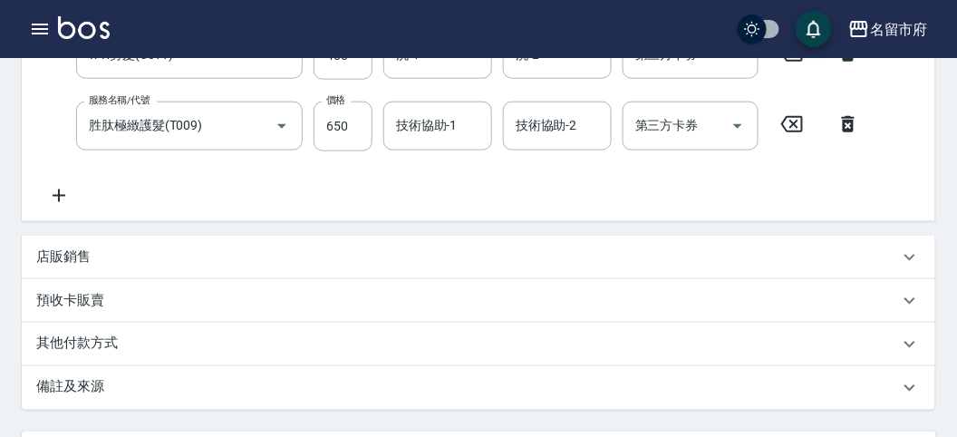
scroll to position [603, 0]
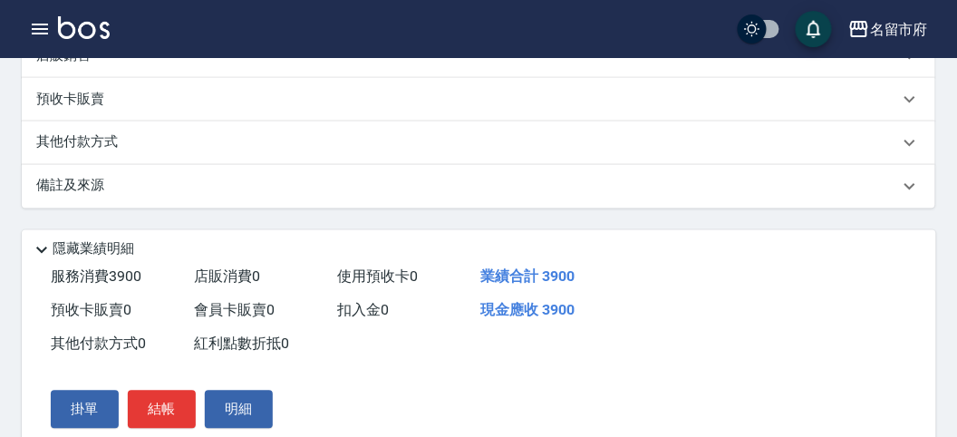
click at [142, 153] on div "其他付款方式" at bounding box center [467, 143] width 862 height 20
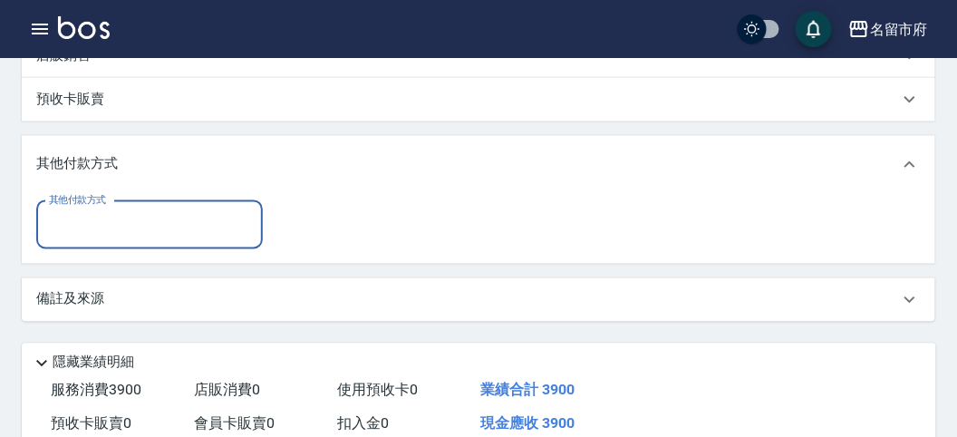
scroll to position [0, 0]
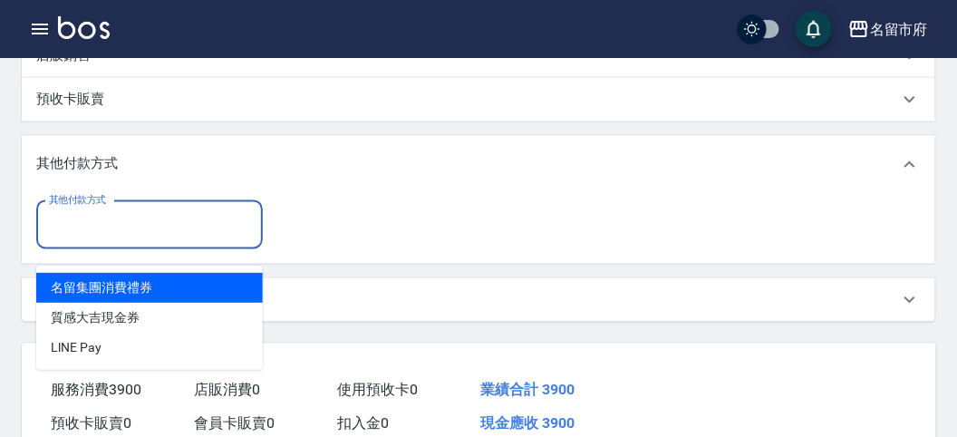
click at [159, 241] on input "其他付款方式" at bounding box center [149, 225] width 210 height 32
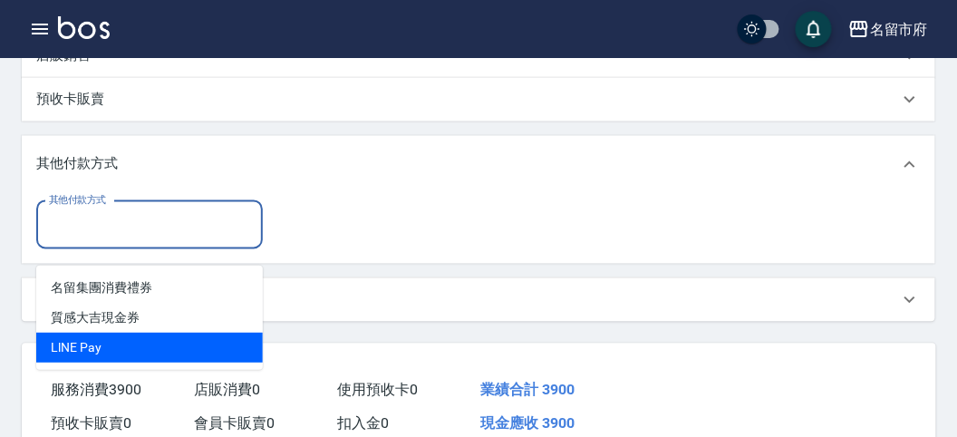
drag, startPoint x: 160, startPoint y: 335, endPoint x: 541, endPoint y: 328, distance: 380.6
click at [160, 329] on ul "名留集團消費禮券 質感大吉現金券 LlNE Pay" at bounding box center [149, 317] width 226 height 104
click at [199, 351] on span "LlNE Pay" at bounding box center [149, 347] width 226 height 30
type input "LlNE Pay"
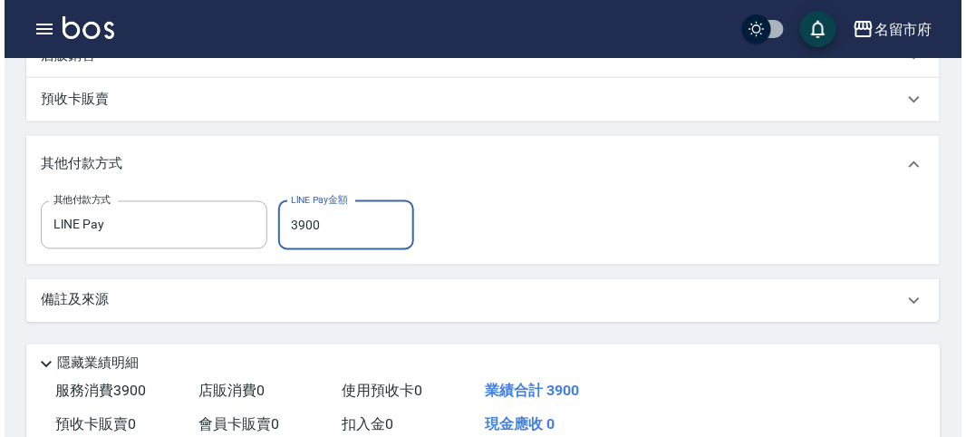
scroll to position [803, 0]
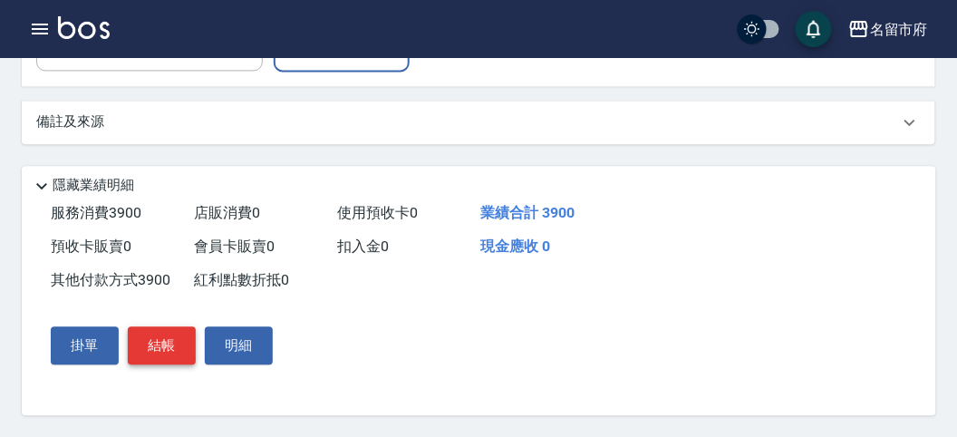
type input "3900"
drag, startPoint x: 158, startPoint y: 336, endPoint x: 166, endPoint y: 331, distance: 9.8
click at [158, 337] on button "結帳" at bounding box center [162, 345] width 68 height 38
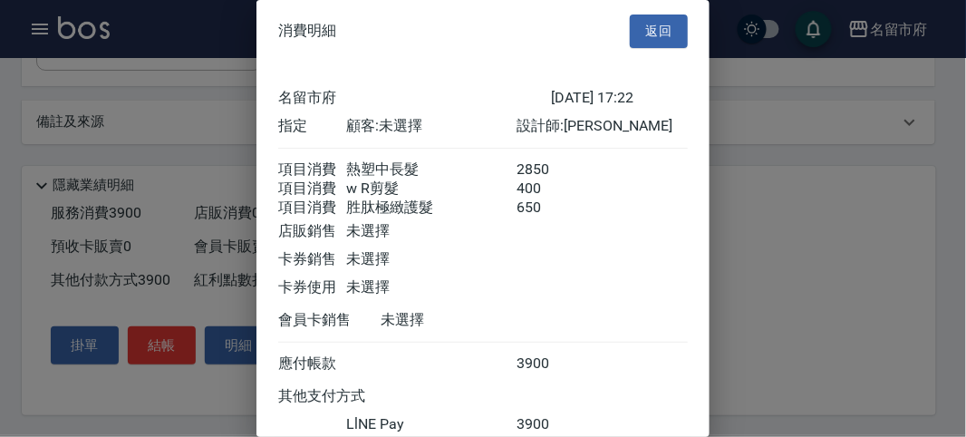
scroll to position [138, 0]
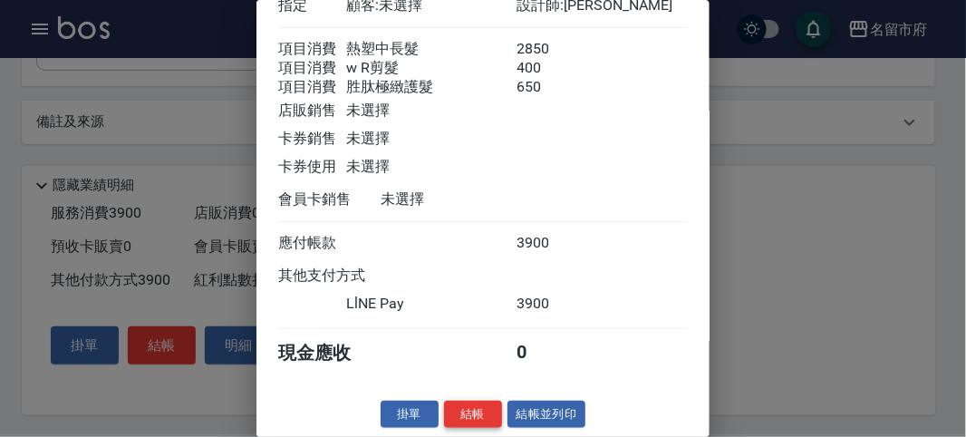
click at [465, 411] on button "結帳" at bounding box center [473, 414] width 58 height 28
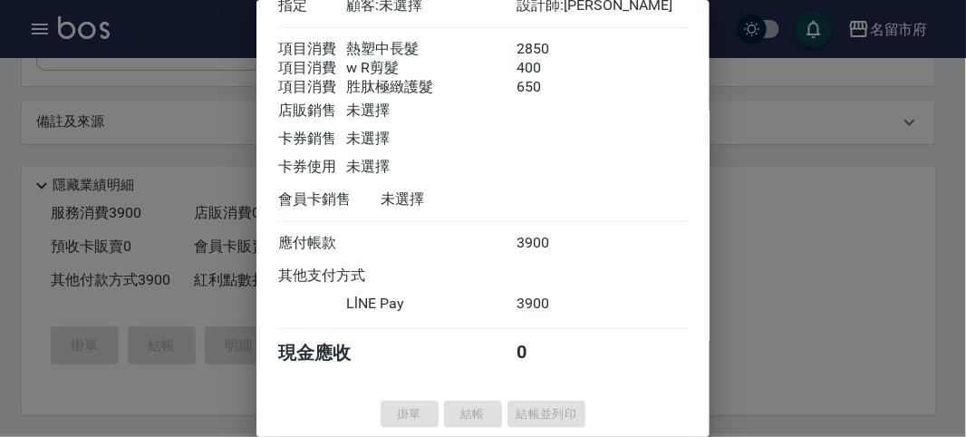
type input "[DATE] 17:25"
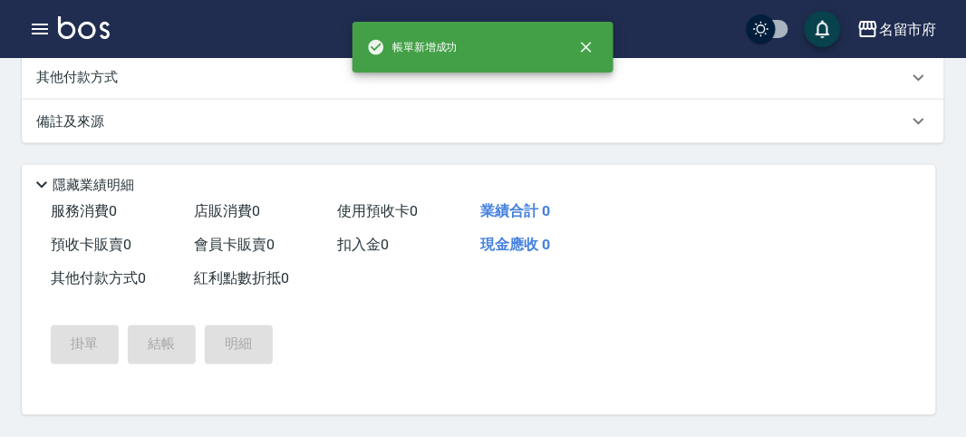
scroll to position [0, 0]
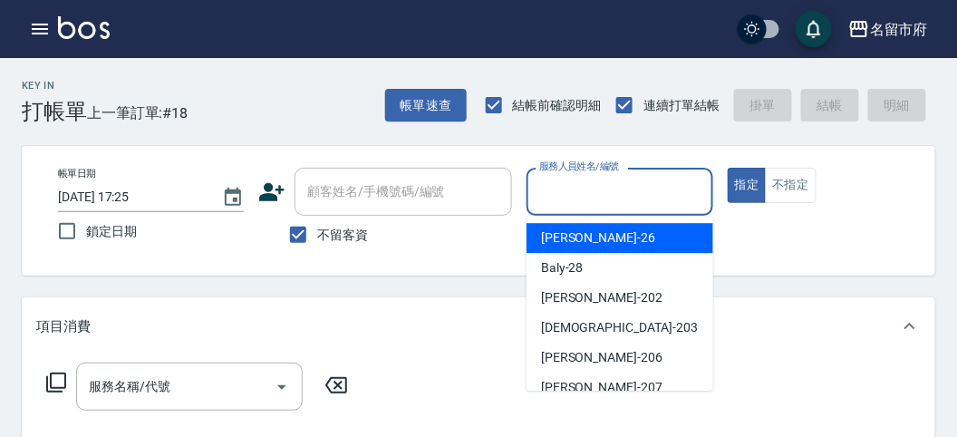
click at [602, 199] on input "服務人員姓名/編號" at bounding box center [618, 192] width 169 height 32
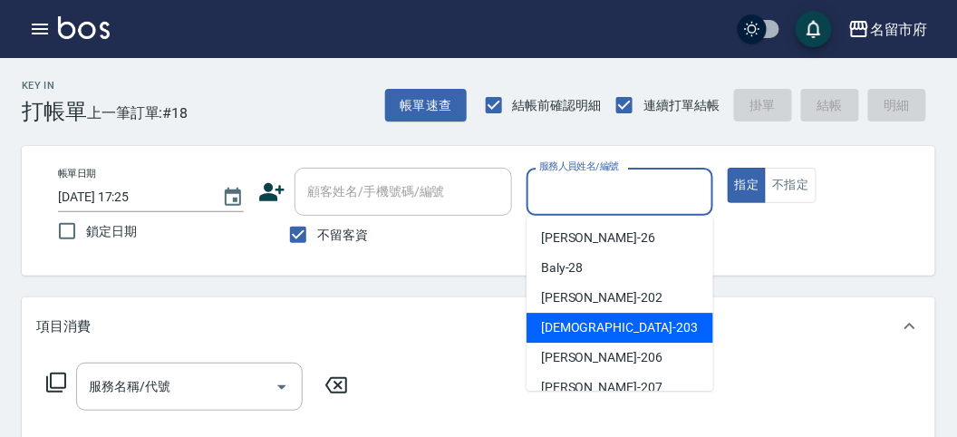
drag, startPoint x: 609, startPoint y: 334, endPoint x: 416, endPoint y: 332, distance: 193.0
click at [592, 332] on div "聖德 -203" at bounding box center [619, 328] width 187 height 30
type input "聖德-203"
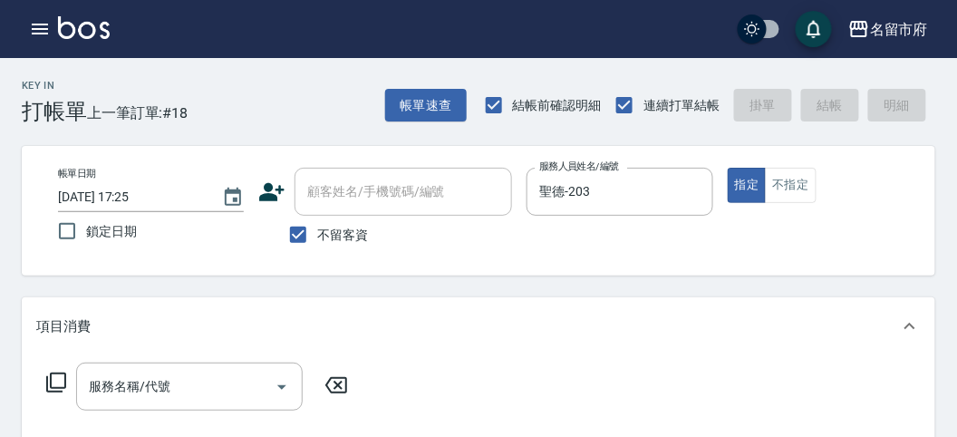
click at [63, 377] on icon at bounding box center [56, 382] width 22 height 22
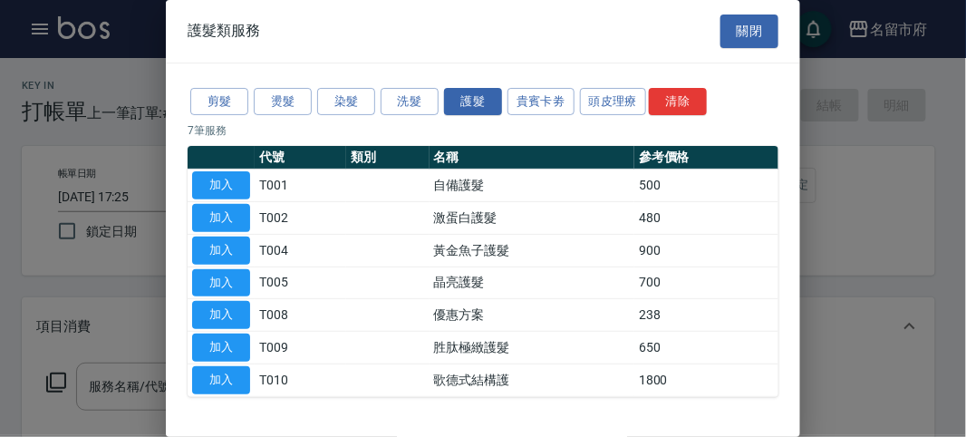
drag, startPoint x: 395, startPoint y: 91, endPoint x: 317, endPoint y: 207, distance: 139.7
click at [390, 92] on button "洗髮" at bounding box center [409, 102] width 58 height 28
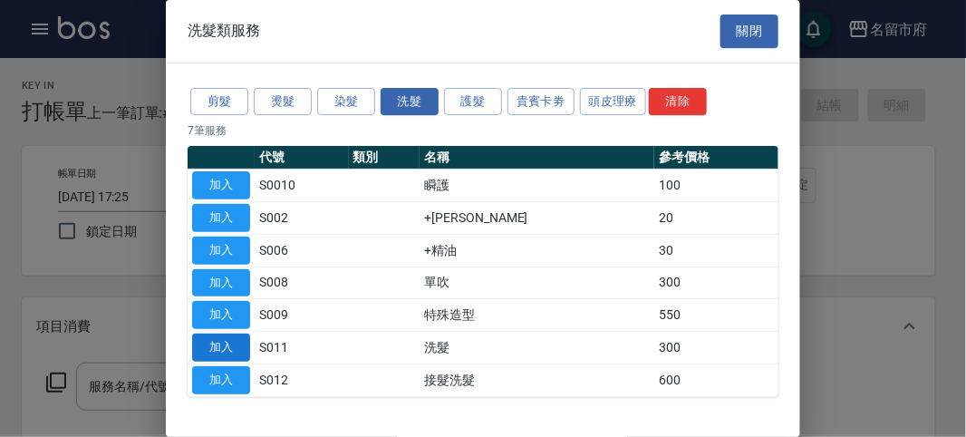
click at [214, 358] on td "加入" at bounding box center [221, 348] width 67 height 33
click at [237, 342] on button "加入" at bounding box center [221, 347] width 58 height 28
type input "洗髮(S011)"
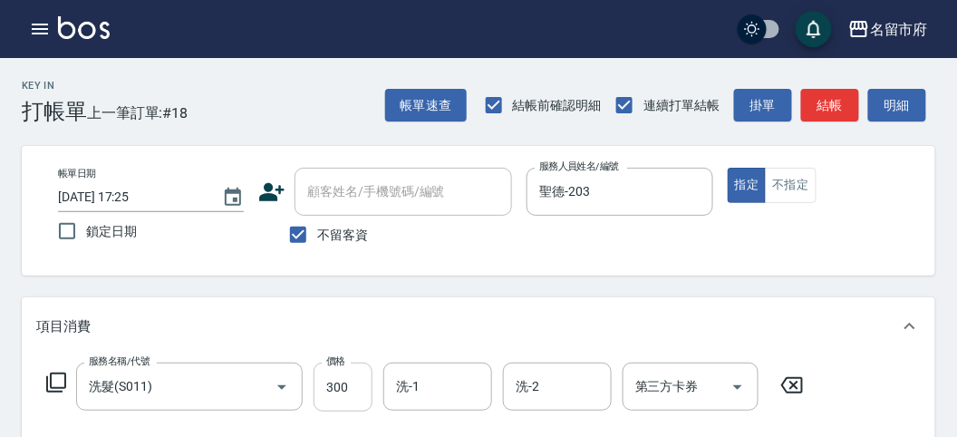
click at [338, 397] on input "300" at bounding box center [342, 386] width 59 height 49
type input "320"
click at [899, 101] on button "明細" at bounding box center [897, 106] width 58 height 34
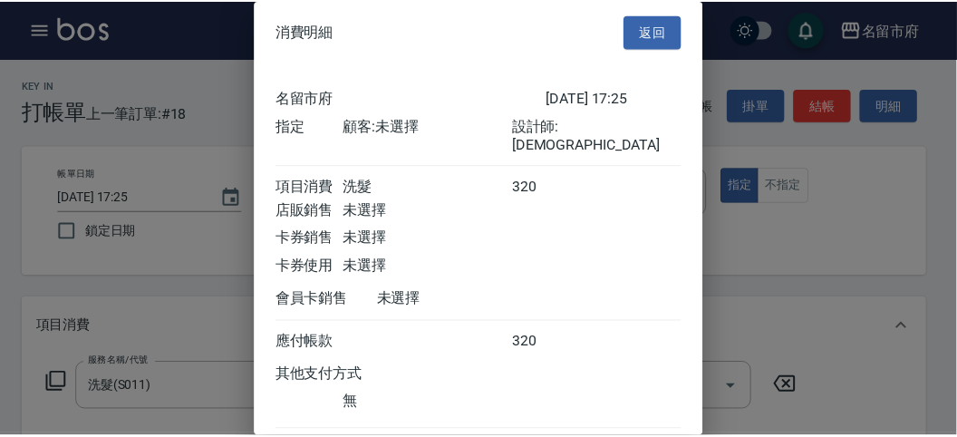
scroll to position [101, 0]
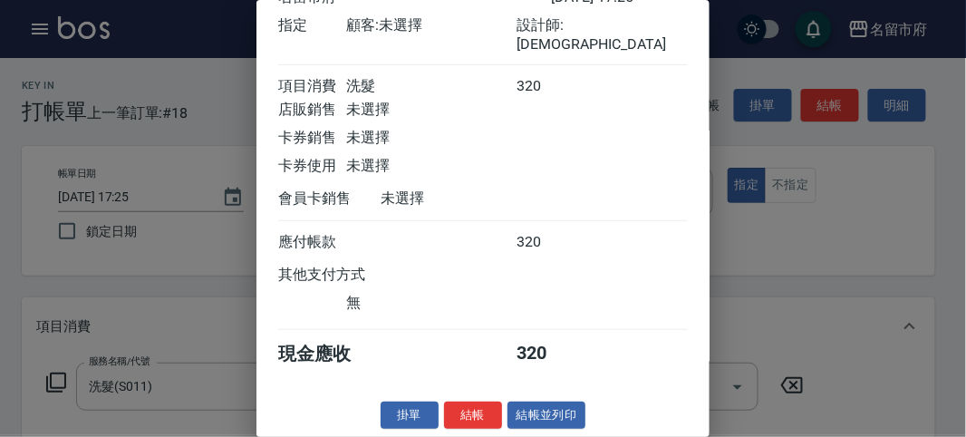
drag, startPoint x: 478, startPoint y: 409, endPoint x: 458, endPoint y: 415, distance: 20.7
click at [478, 411] on button "結帳" at bounding box center [473, 415] width 58 height 28
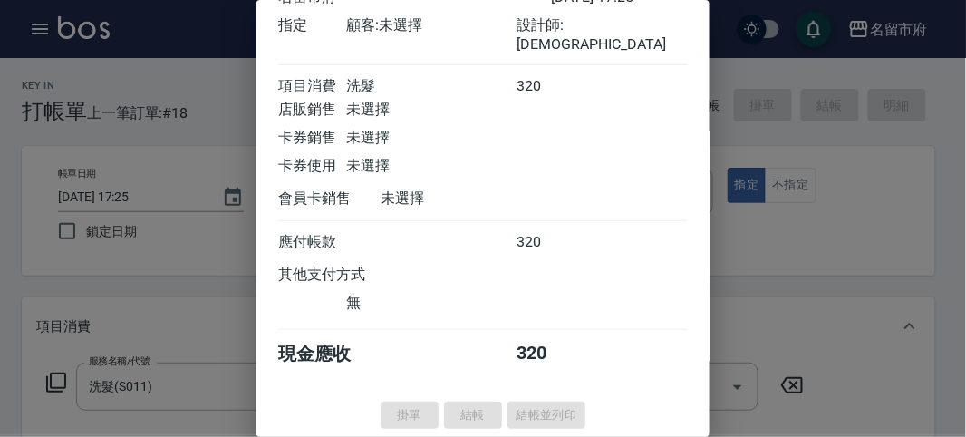
type input "[DATE] 17:45"
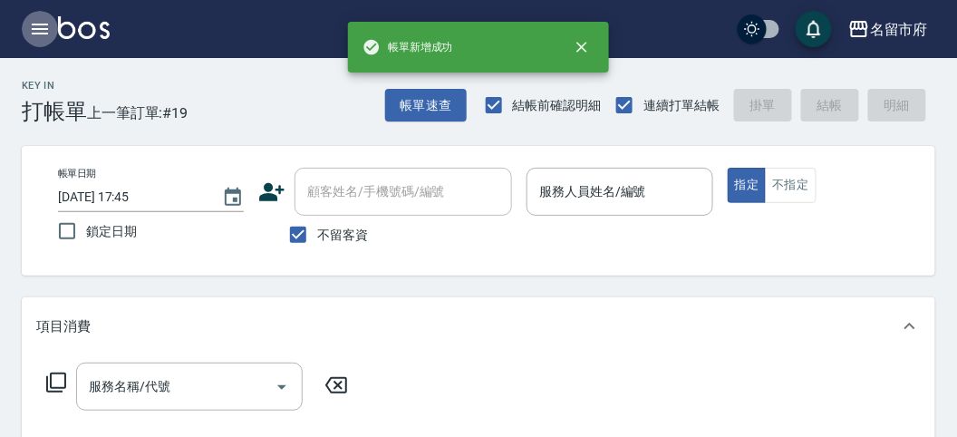
click at [38, 28] on icon "button" at bounding box center [40, 29] width 16 height 11
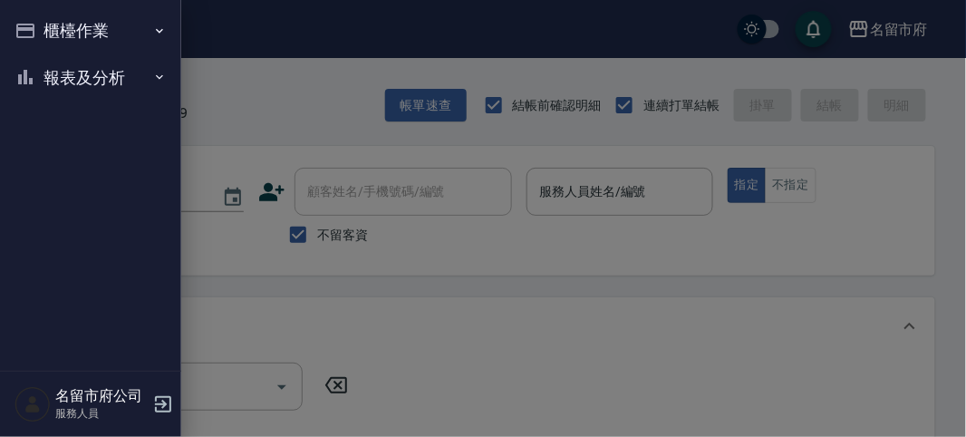
click at [82, 98] on button "報表及分析" at bounding box center [90, 77] width 167 height 47
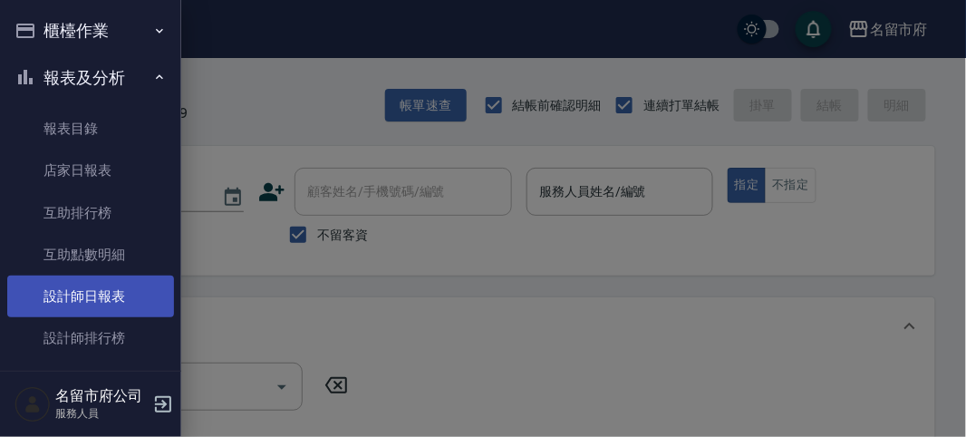
click at [101, 295] on link "設計師日報表" at bounding box center [90, 296] width 167 height 42
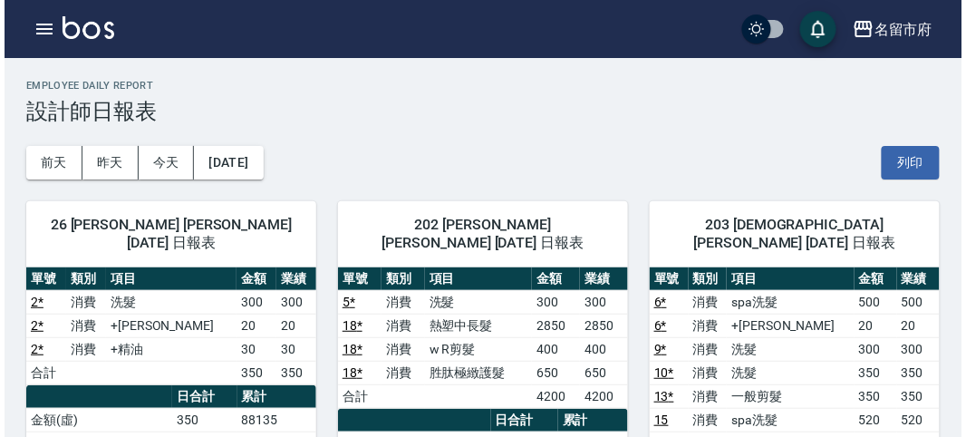
scroll to position [201, 0]
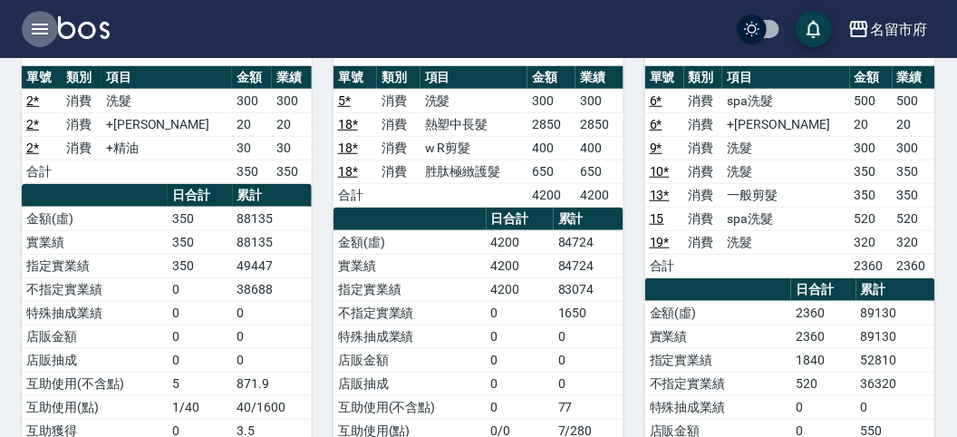
click at [34, 12] on button "button" at bounding box center [40, 29] width 36 height 36
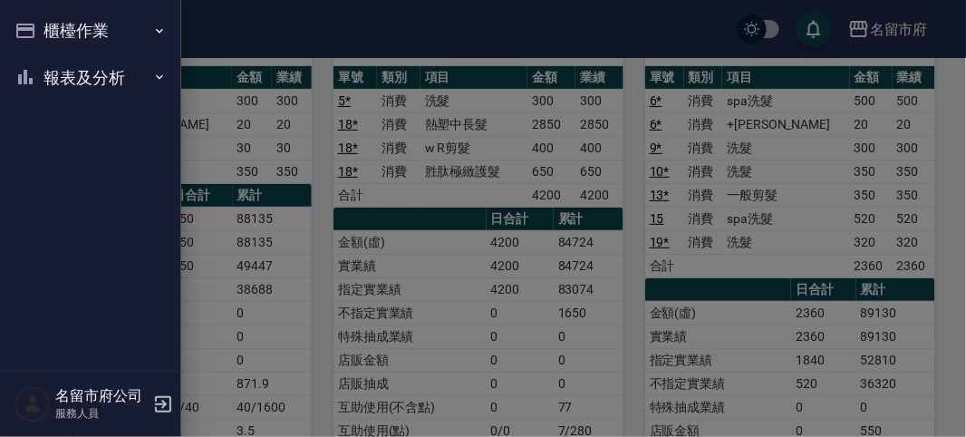
click at [34, 12] on button "櫃檯作業" at bounding box center [90, 30] width 167 height 47
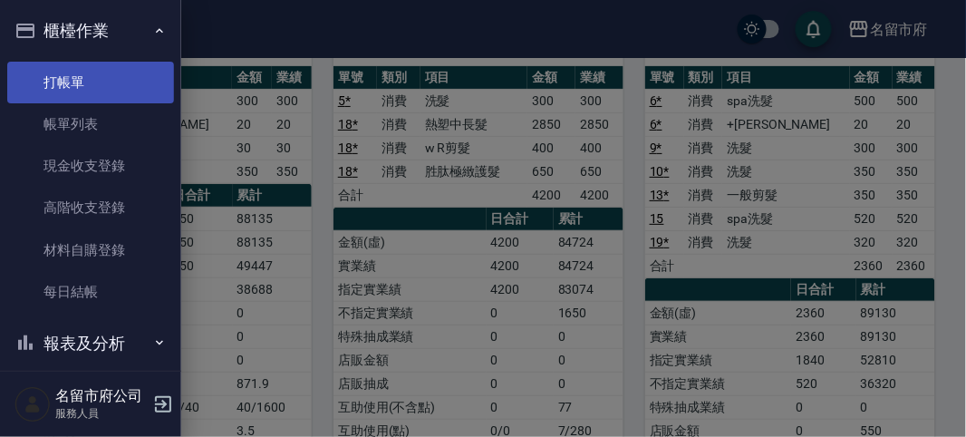
click at [60, 65] on link "打帳單" at bounding box center [90, 83] width 167 height 42
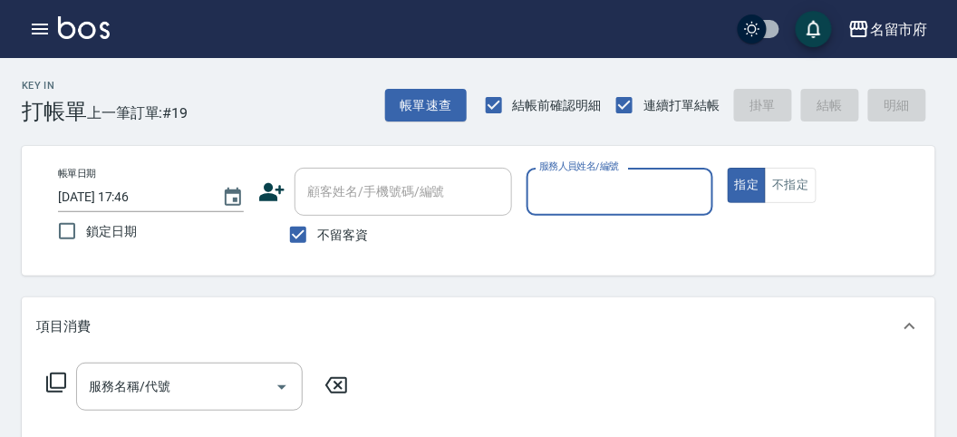
click at [631, 195] on input "服務人員姓名/編號" at bounding box center [618, 192] width 169 height 32
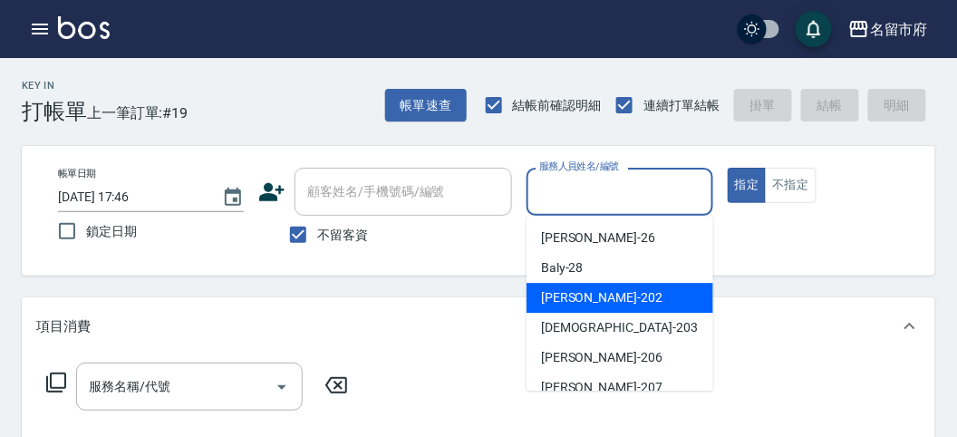
scroll to position [101, 0]
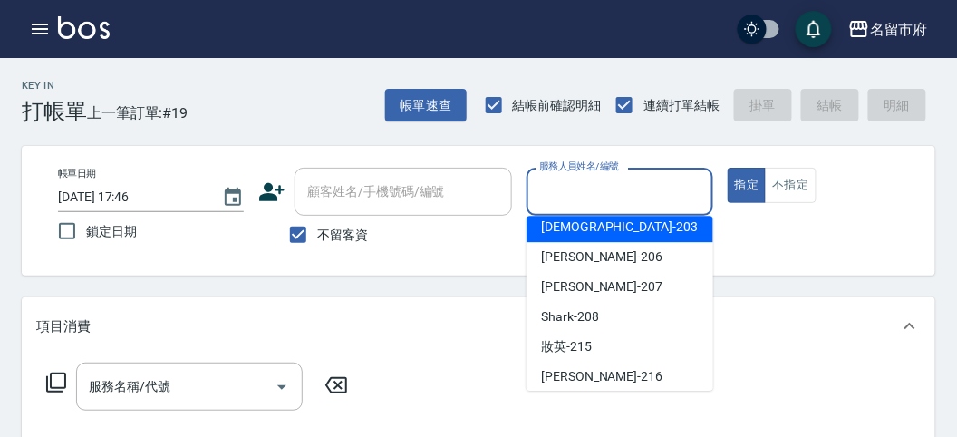
click at [594, 233] on div "聖德 -203" at bounding box center [619, 227] width 187 height 30
type input "聖德-203"
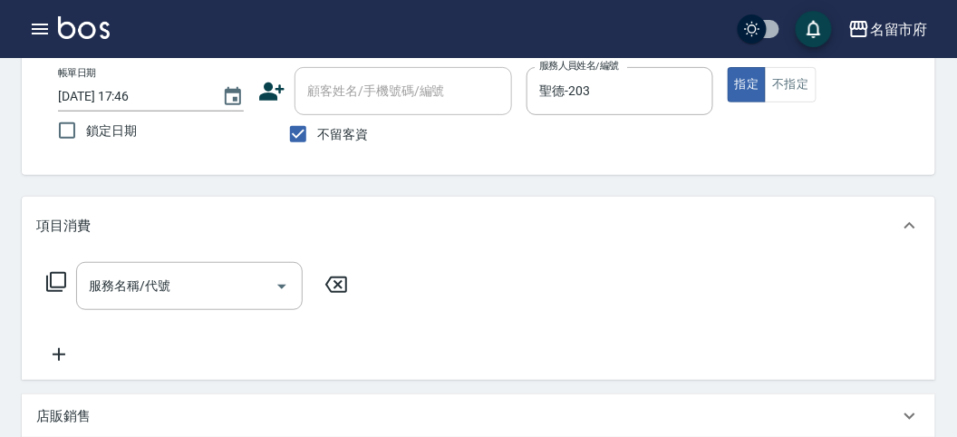
click at [63, 278] on icon at bounding box center [56, 282] width 22 height 22
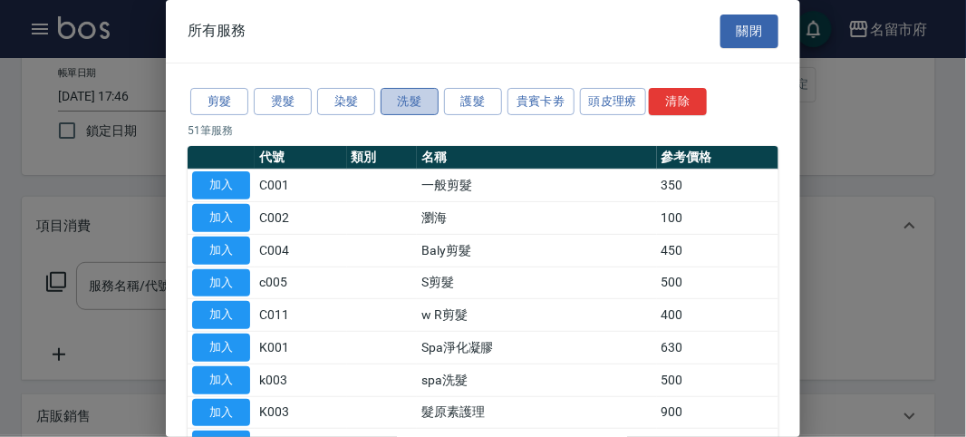
click at [410, 92] on button "洗髮" at bounding box center [409, 102] width 58 height 28
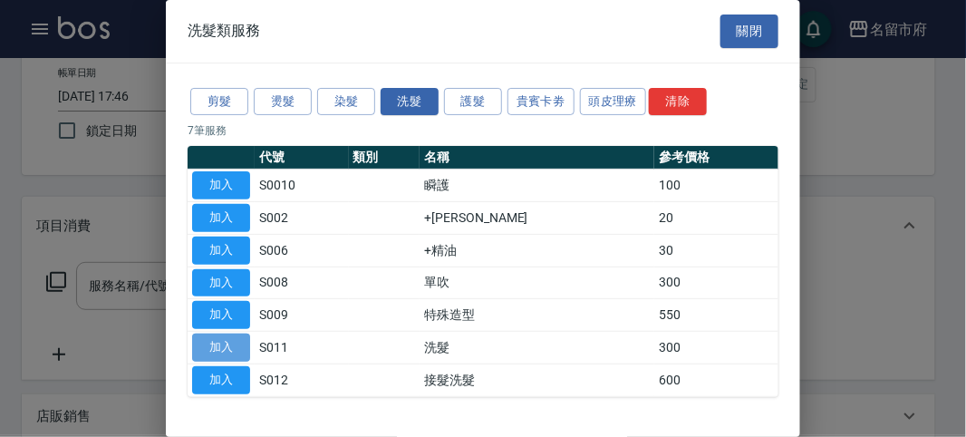
click at [229, 342] on button "加入" at bounding box center [221, 347] width 58 height 28
type input "洗髮(S011)"
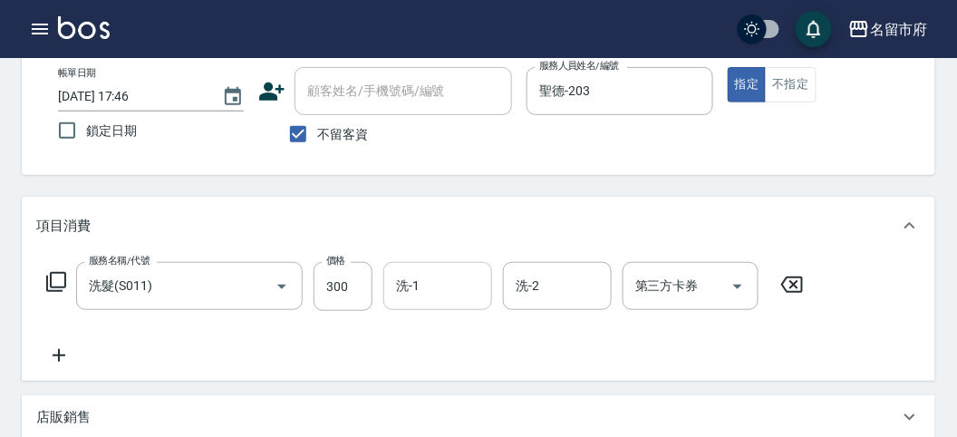
click at [396, 295] on input "洗-1" at bounding box center [437, 286] width 92 height 32
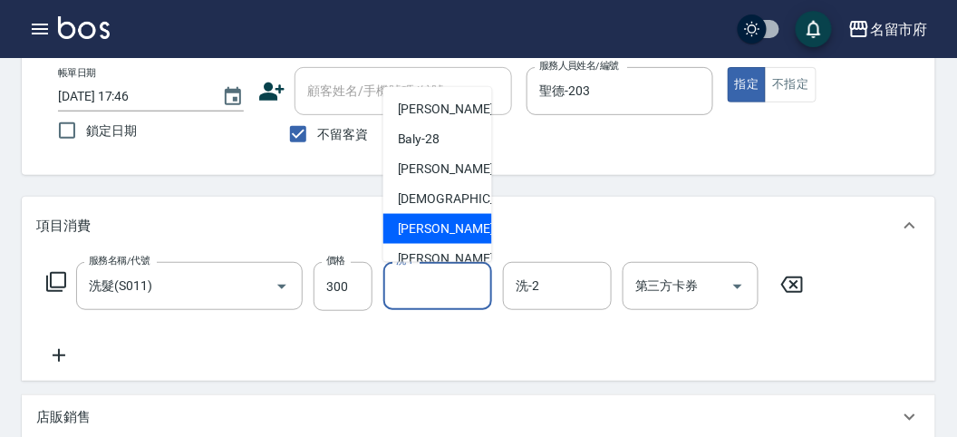
scroll to position [197, 0]
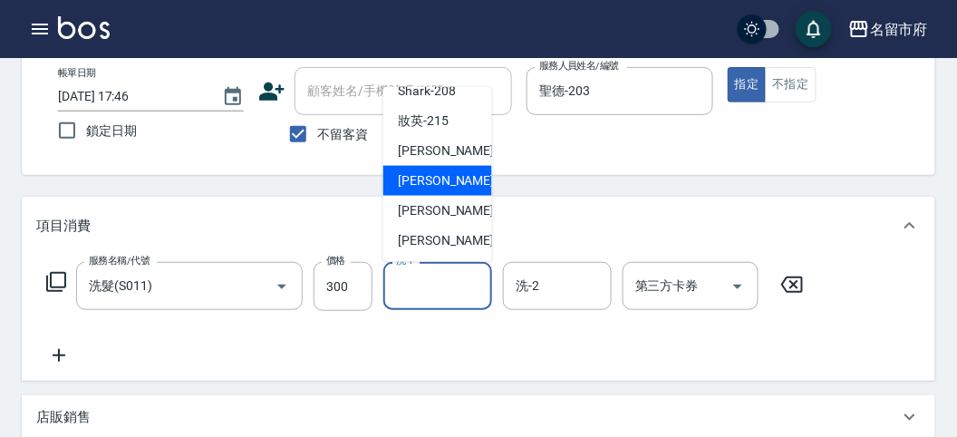
click at [431, 182] on span "Min Min -218" at bounding box center [458, 180] width 121 height 19
type input "Min Min-218"
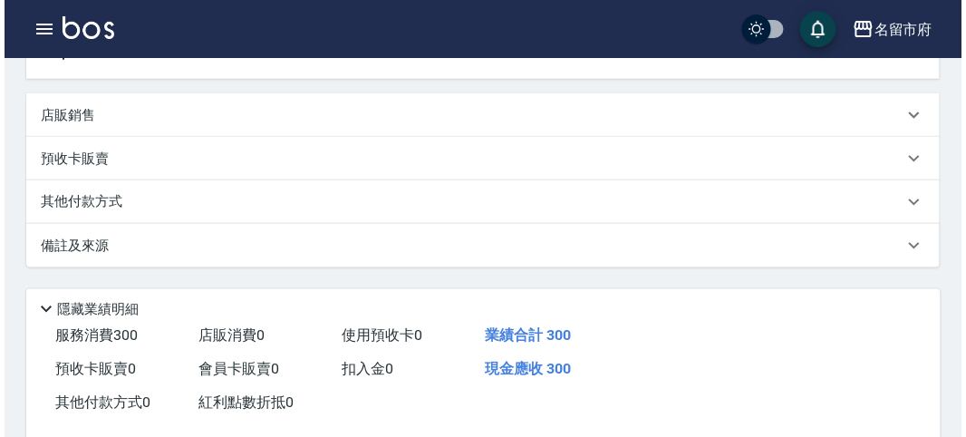
scroll to position [530, 0]
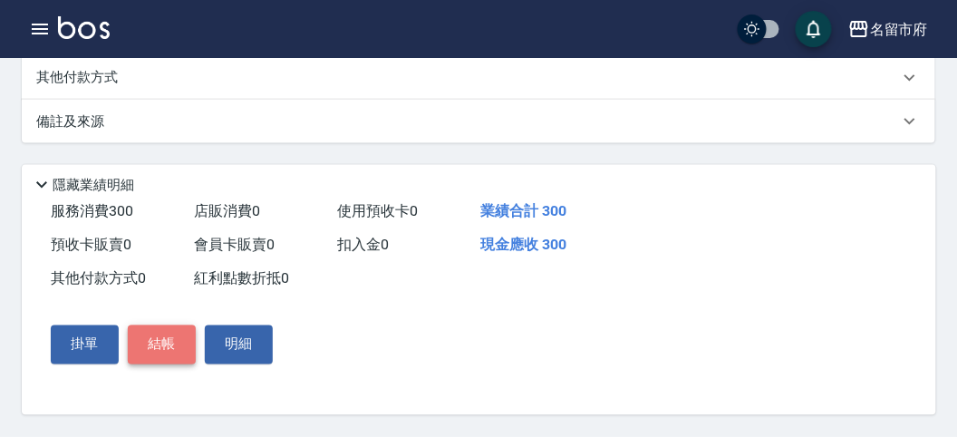
click at [159, 336] on button "結帳" at bounding box center [162, 344] width 68 height 38
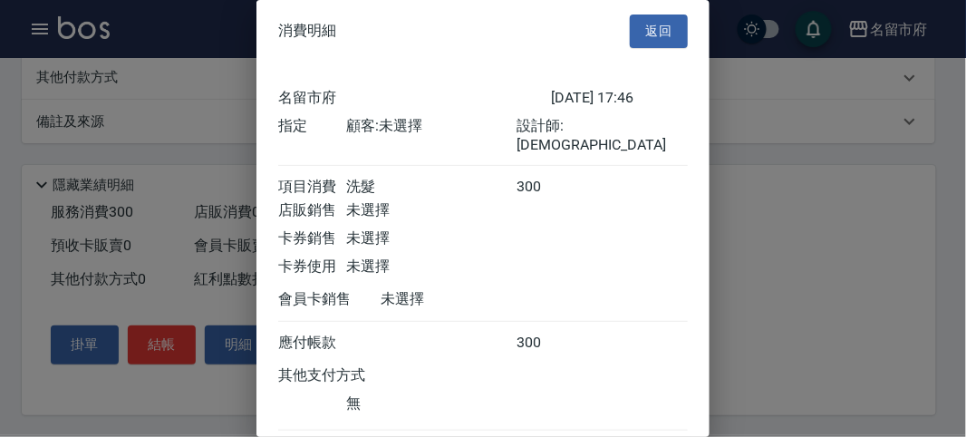
scroll to position [101, 0]
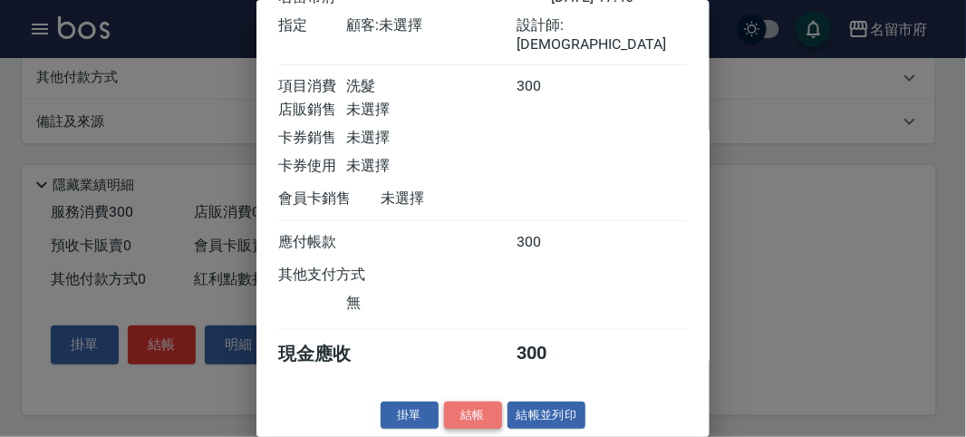
click at [472, 415] on button "結帳" at bounding box center [473, 415] width 58 height 28
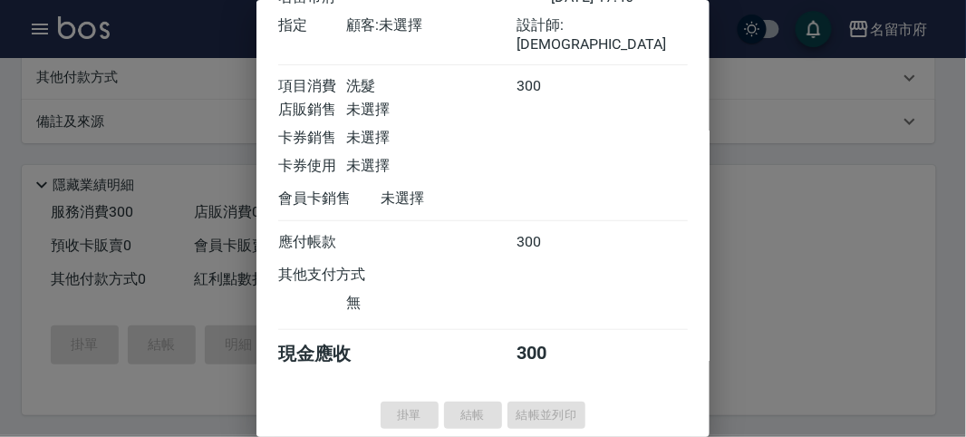
type input "[DATE] 17:56"
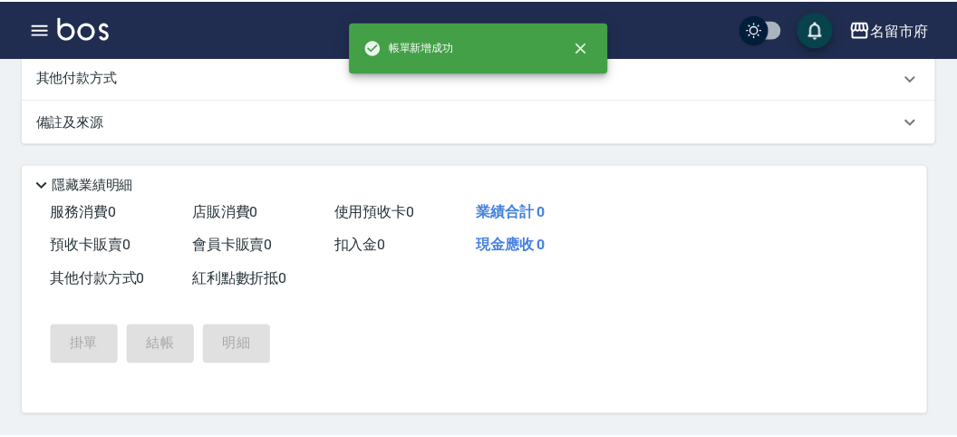
scroll to position [0, 0]
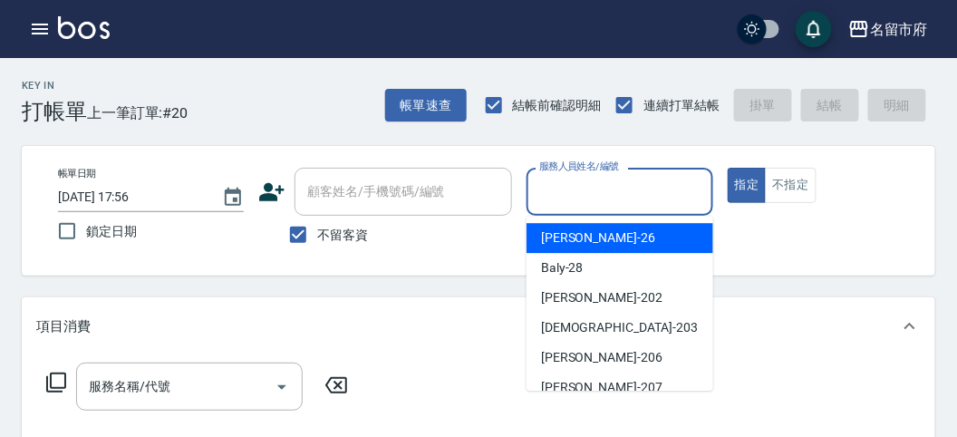
click at [580, 190] on input "服務人員姓名/編號" at bounding box center [618, 192] width 169 height 32
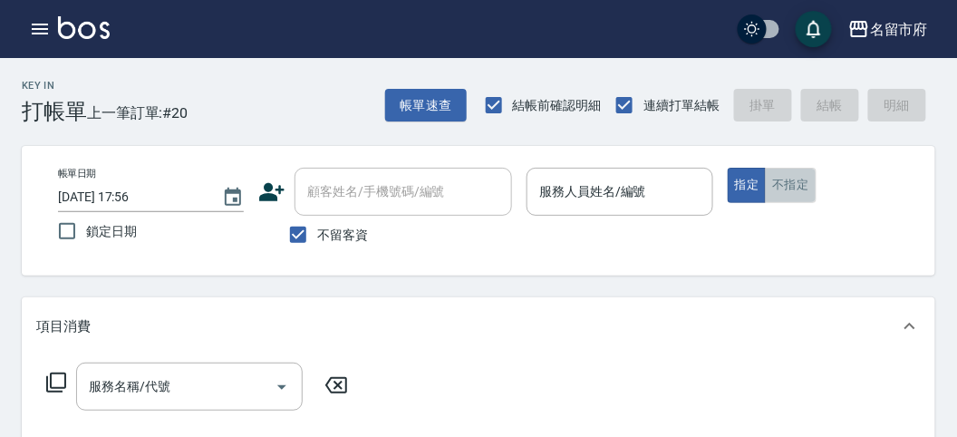
click at [785, 185] on button "不指定" at bounding box center [790, 185] width 51 height 35
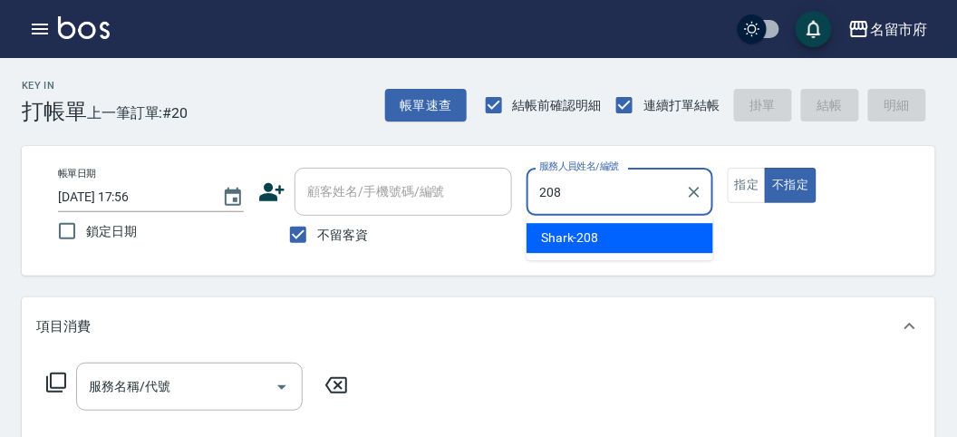
click at [605, 229] on div "Shark -208" at bounding box center [619, 238] width 187 height 30
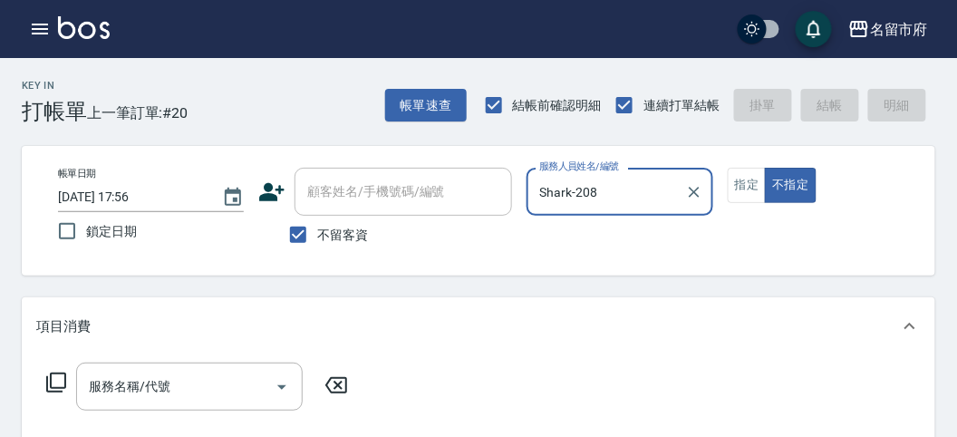
type input "Shark-208"
click at [58, 386] on icon at bounding box center [56, 382] width 22 height 22
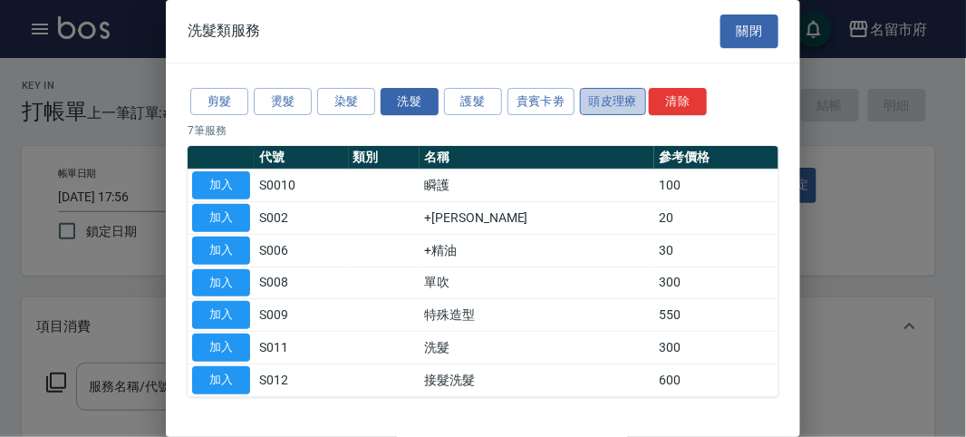
click at [610, 107] on button "頭皮理療" at bounding box center [613, 102] width 67 height 28
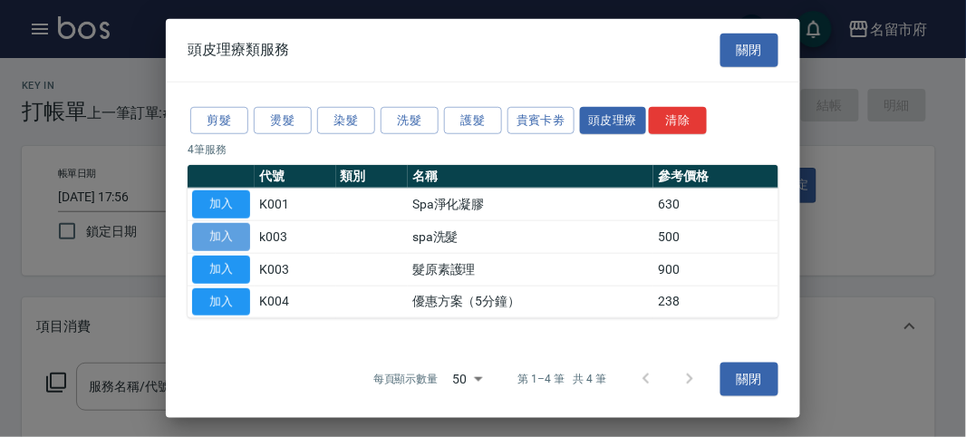
click at [232, 228] on button "加入" at bounding box center [221, 237] width 58 height 28
type input "spa洗髮(k003)"
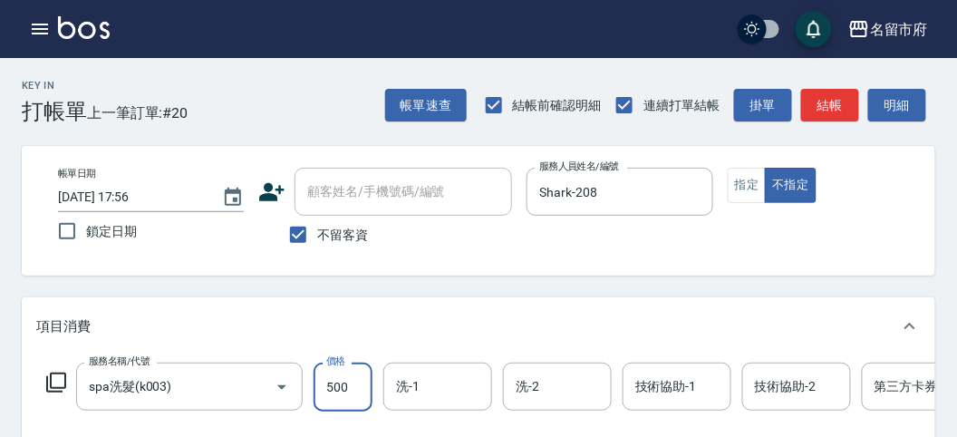
click at [351, 380] on input "500" at bounding box center [342, 386] width 59 height 49
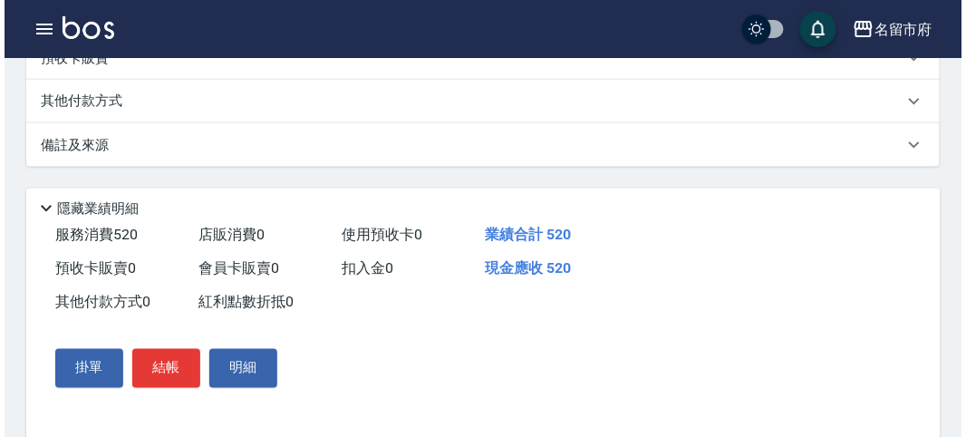
scroll to position [547, 0]
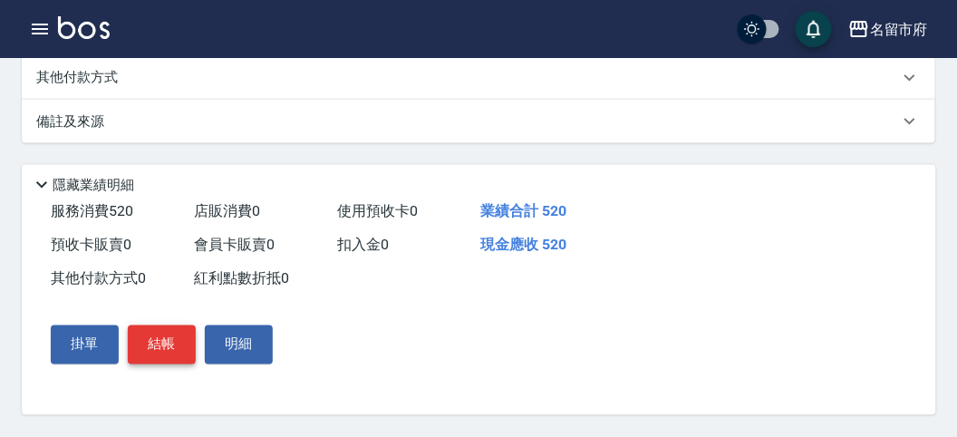
type input "520"
click at [147, 356] on button "結帳" at bounding box center [162, 344] width 68 height 38
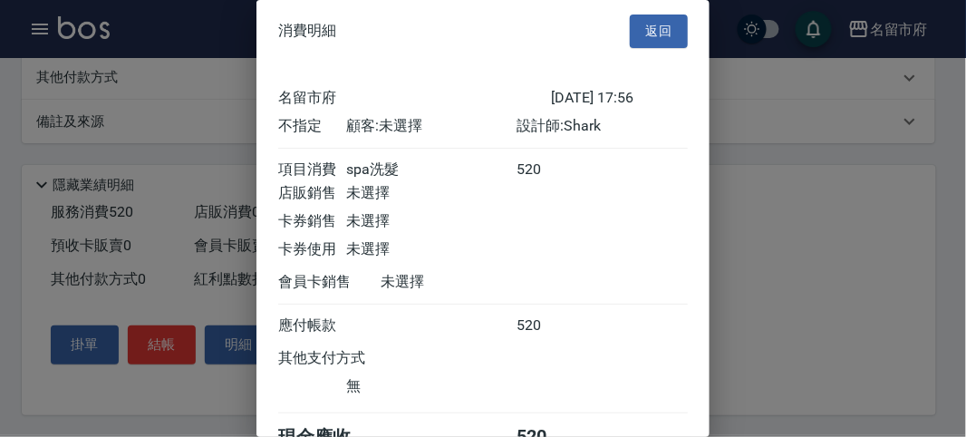
scroll to position [101, 0]
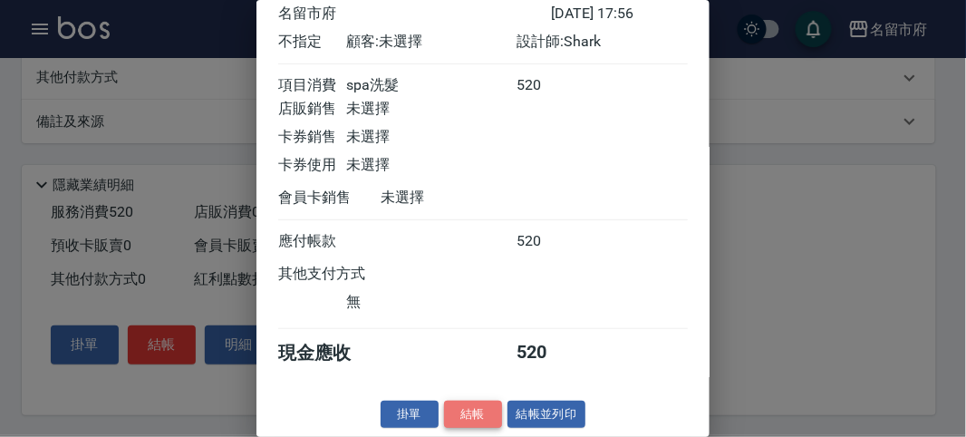
click at [478, 405] on button "結帳" at bounding box center [473, 414] width 58 height 28
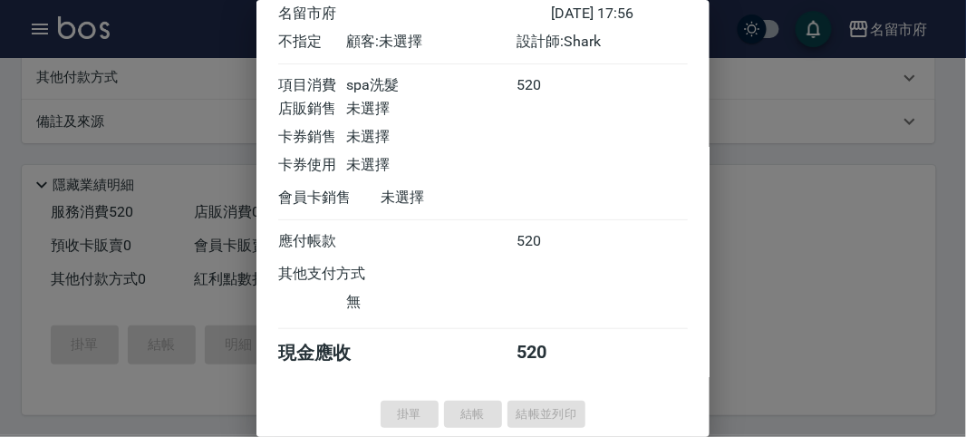
type input "[DATE] 18:02"
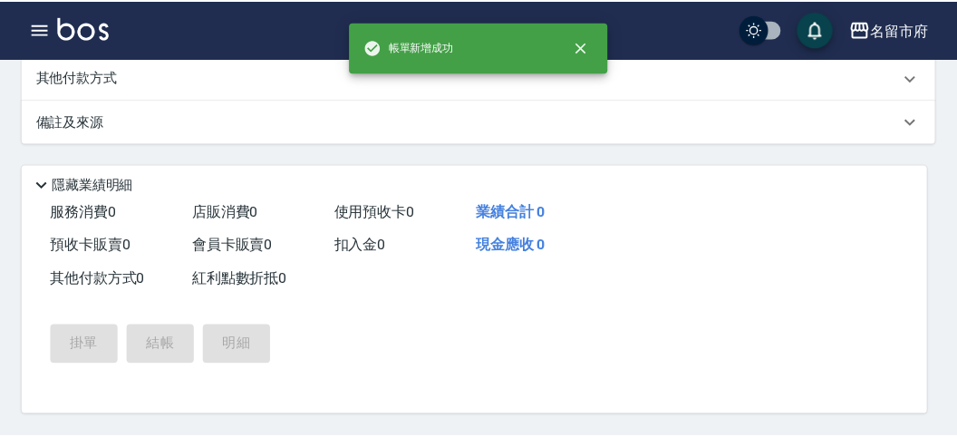
scroll to position [0, 0]
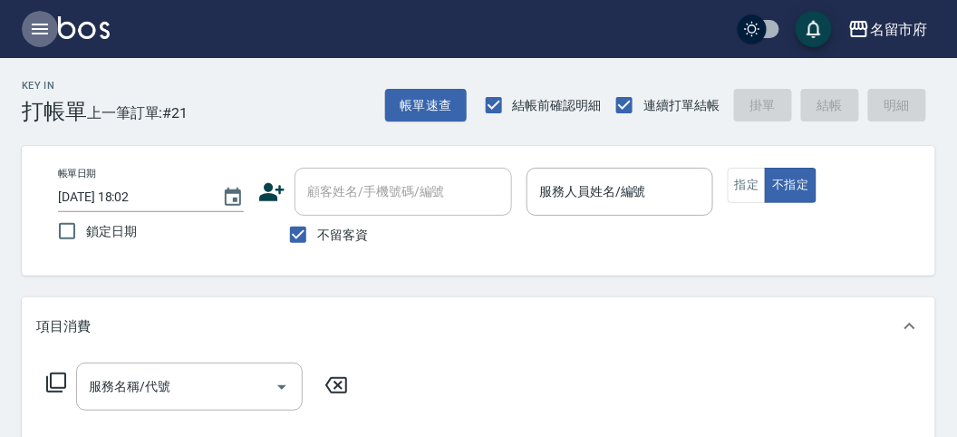
click at [43, 32] on icon "button" at bounding box center [40, 29] width 22 height 22
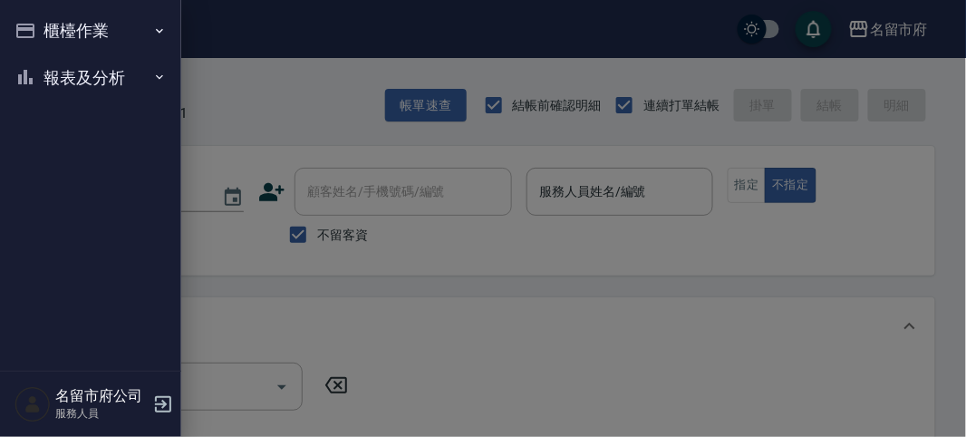
click at [43, 69] on button "報表及分析" at bounding box center [90, 77] width 167 height 47
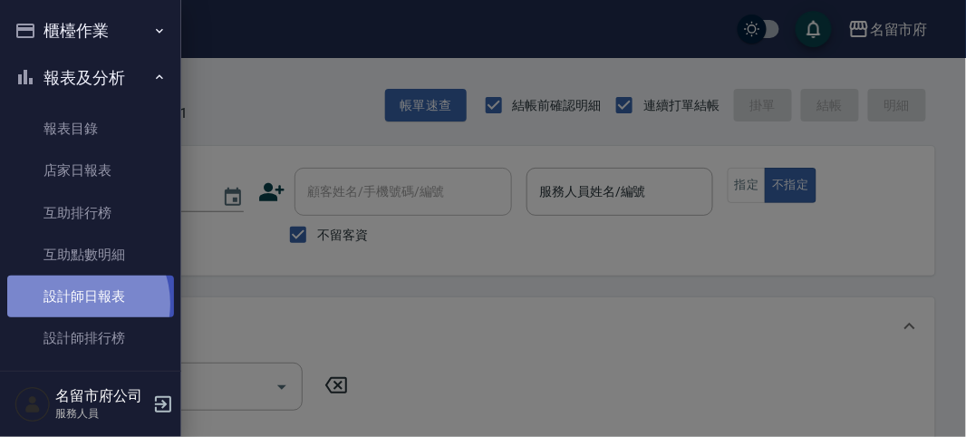
click at [74, 303] on link "設計師日報表" at bounding box center [90, 296] width 167 height 42
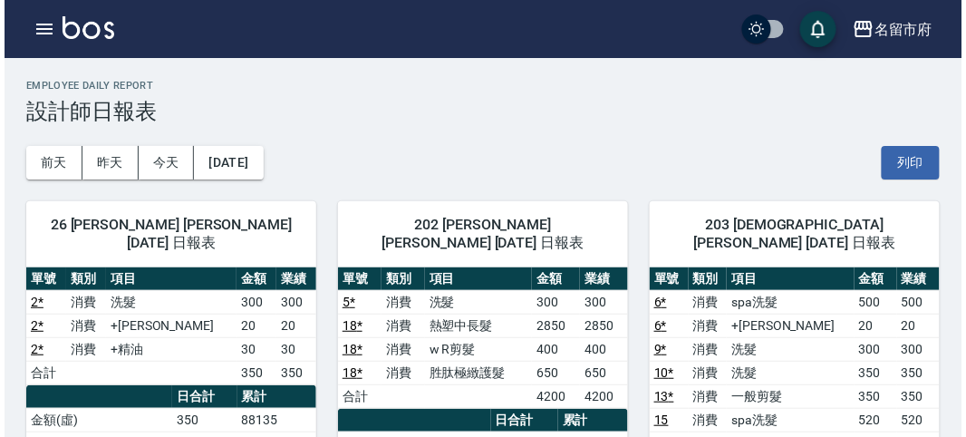
scroll to position [201, 0]
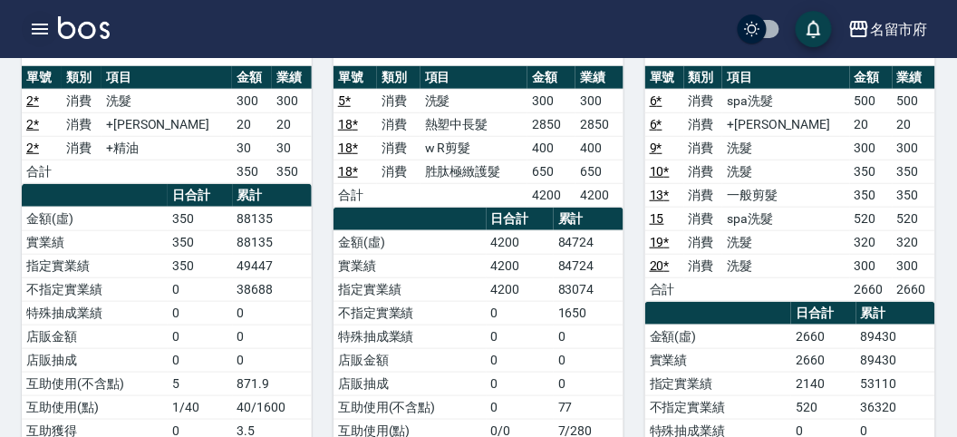
click at [25, 27] on button "button" at bounding box center [40, 29] width 36 height 36
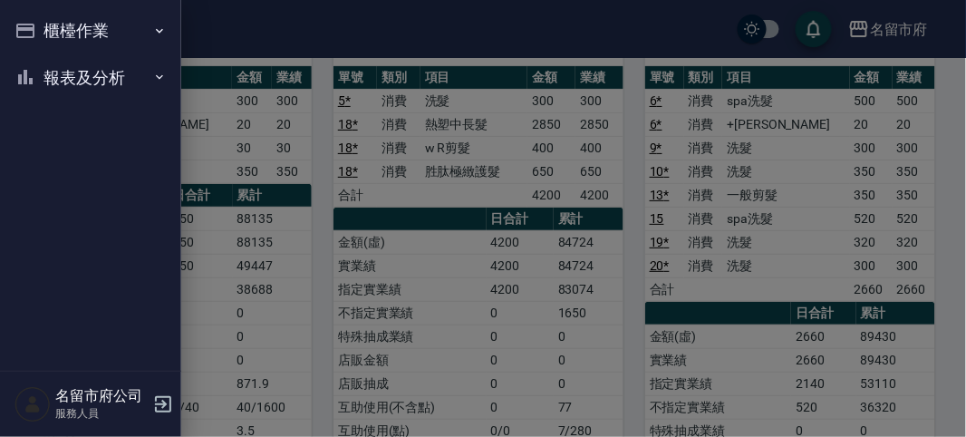
click at [28, 27] on button "櫃檯作業" at bounding box center [90, 30] width 167 height 47
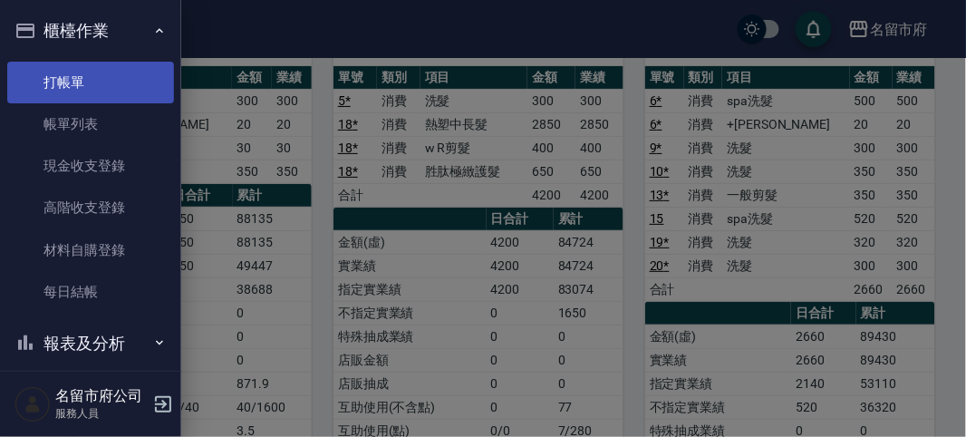
click at [53, 71] on link "打帳單" at bounding box center [90, 83] width 167 height 42
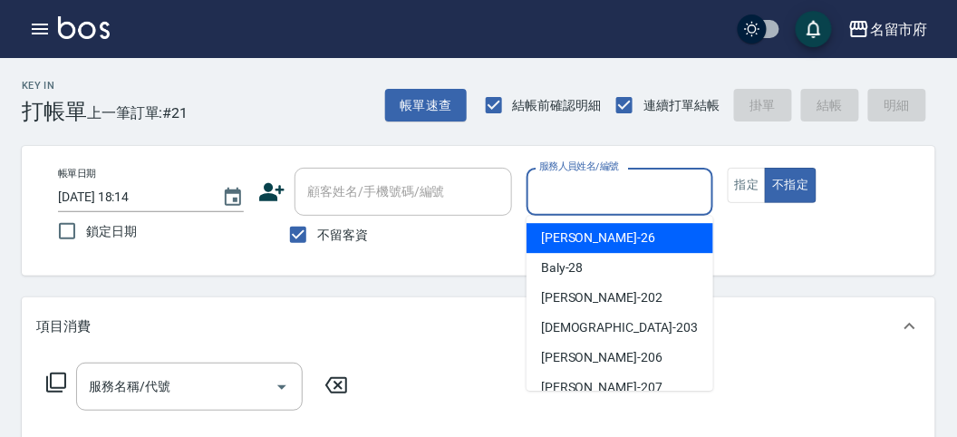
click at [598, 183] on input "服務人員姓名/編號" at bounding box center [618, 192] width 169 height 32
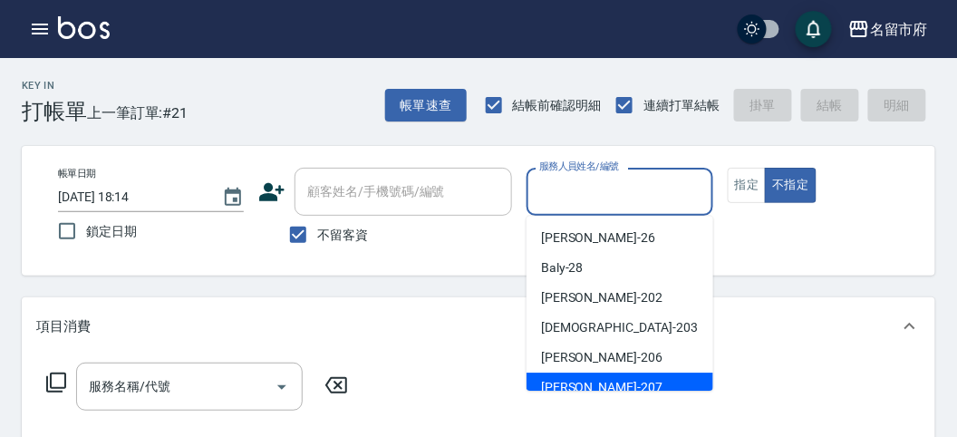
click at [593, 376] on div "[PERSON_NAME] -207" at bounding box center [619, 387] width 187 height 30
type input "[PERSON_NAME]-207"
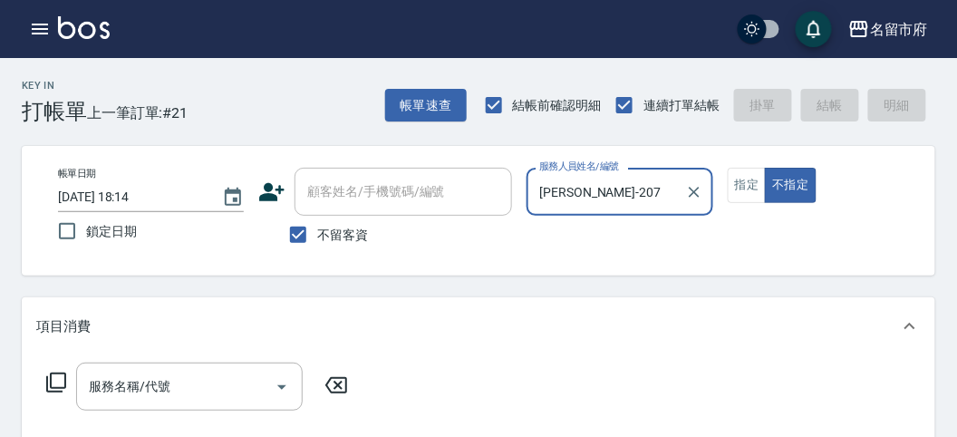
click at [55, 380] on icon at bounding box center [56, 382] width 22 height 22
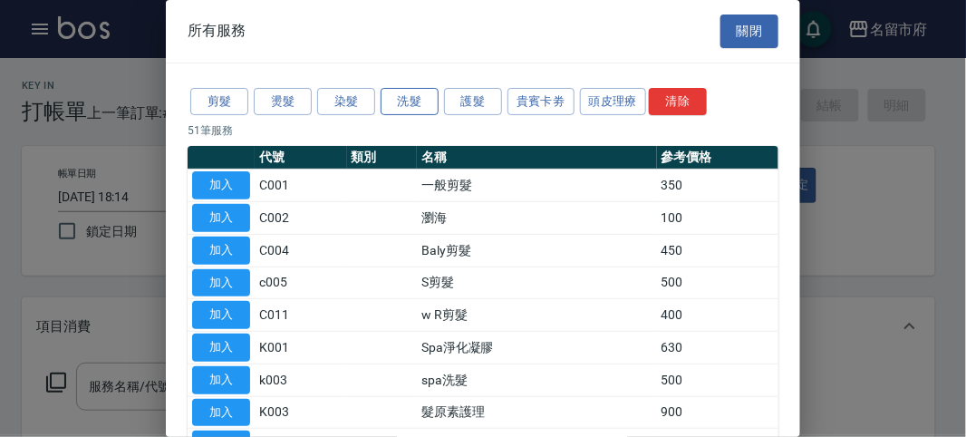
click at [417, 106] on button "洗髮" at bounding box center [409, 102] width 58 height 28
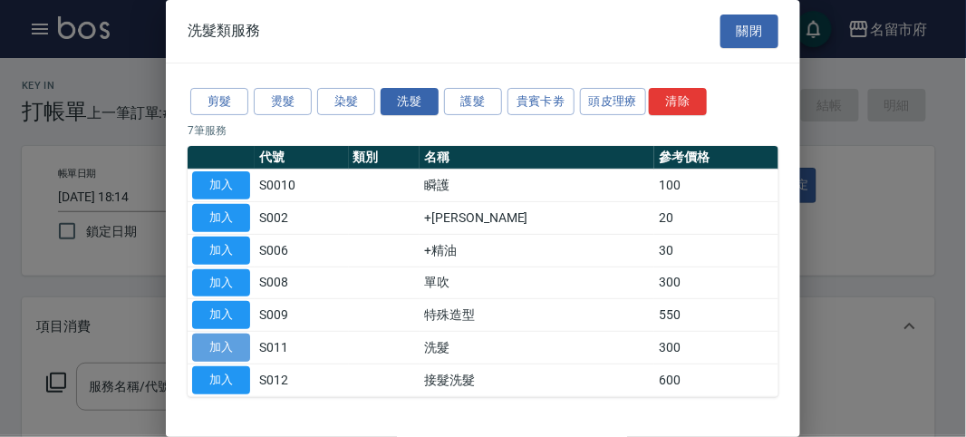
click at [240, 350] on button "加入" at bounding box center [221, 347] width 58 height 28
type input "洗髮(S011)"
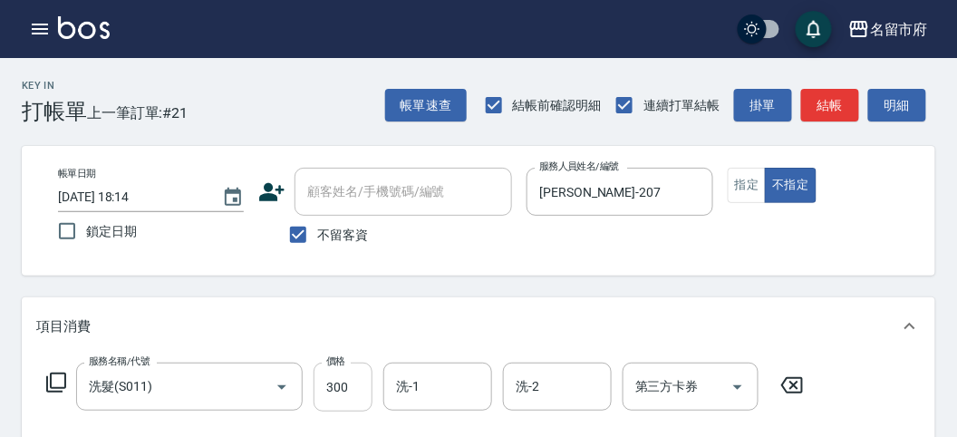
click at [329, 380] on input "300" at bounding box center [342, 386] width 59 height 49
type input "350"
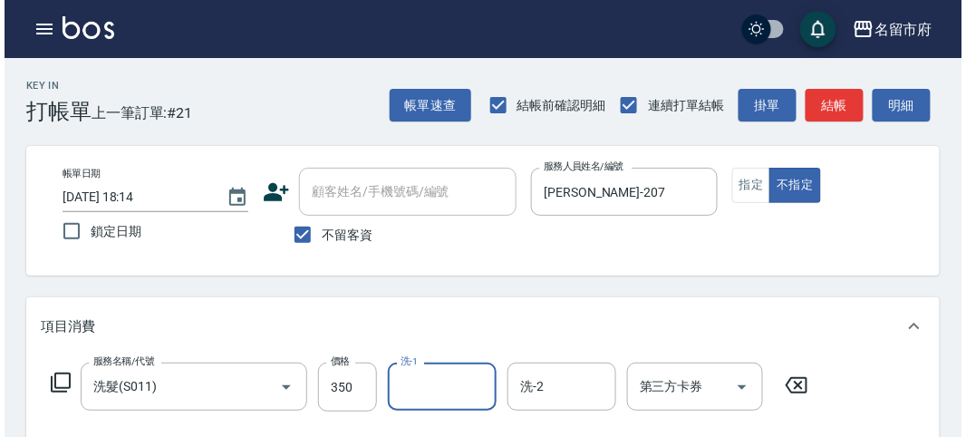
scroll to position [530, 0]
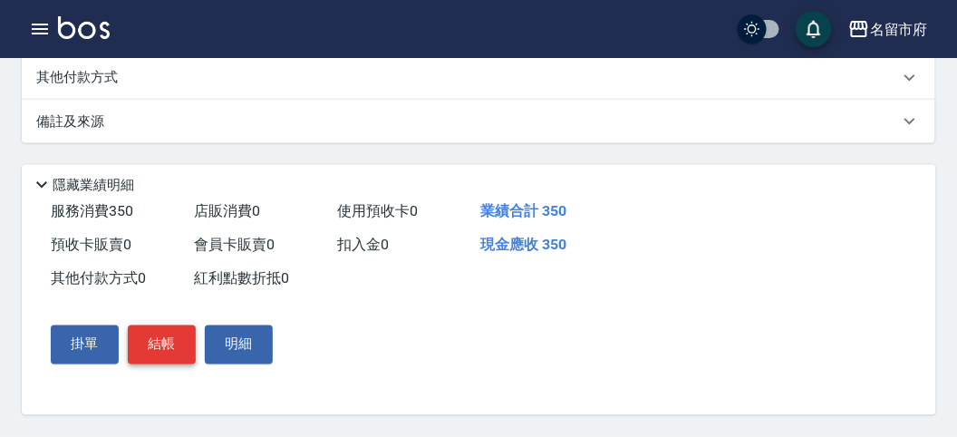
click at [178, 347] on button "結帳" at bounding box center [162, 344] width 68 height 38
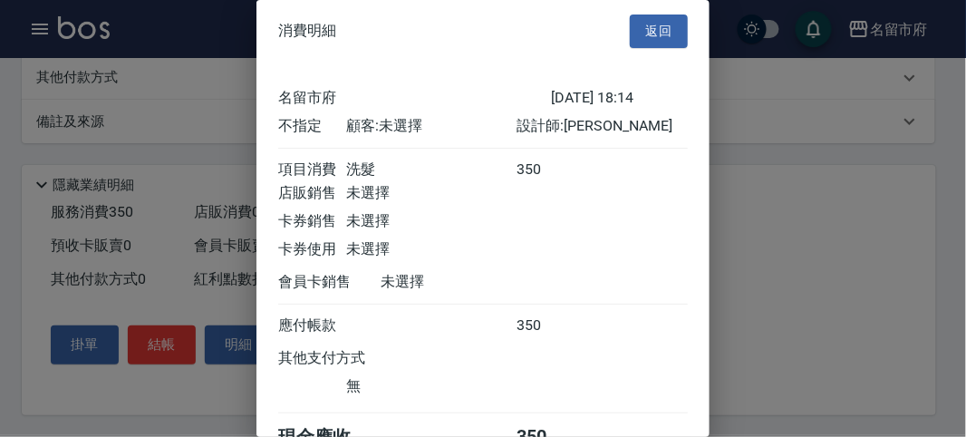
scroll to position [101, 0]
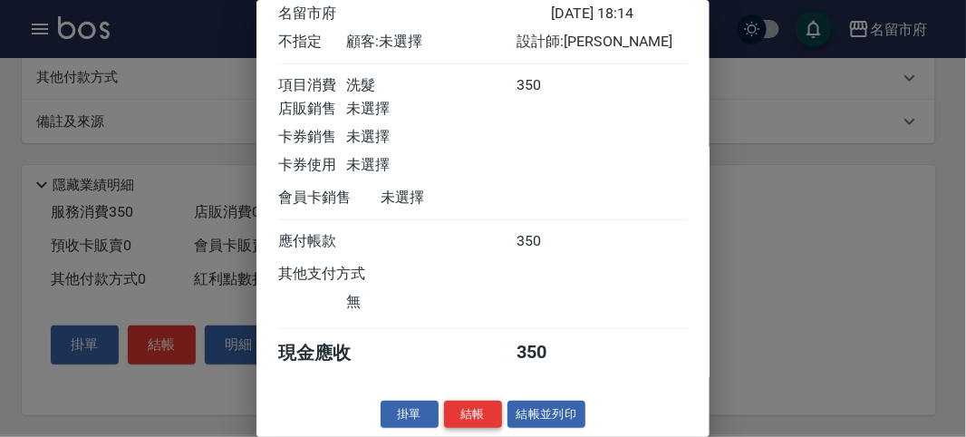
click at [464, 411] on button "結帳" at bounding box center [473, 414] width 58 height 28
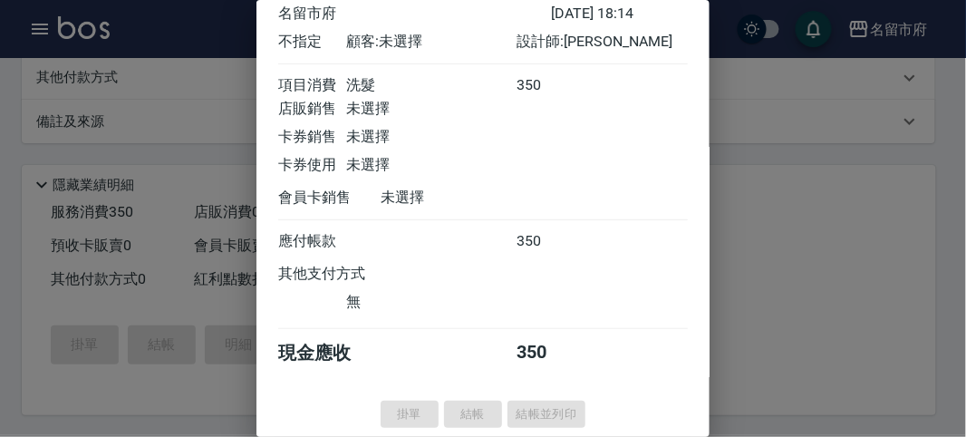
type input "[DATE] 18:24"
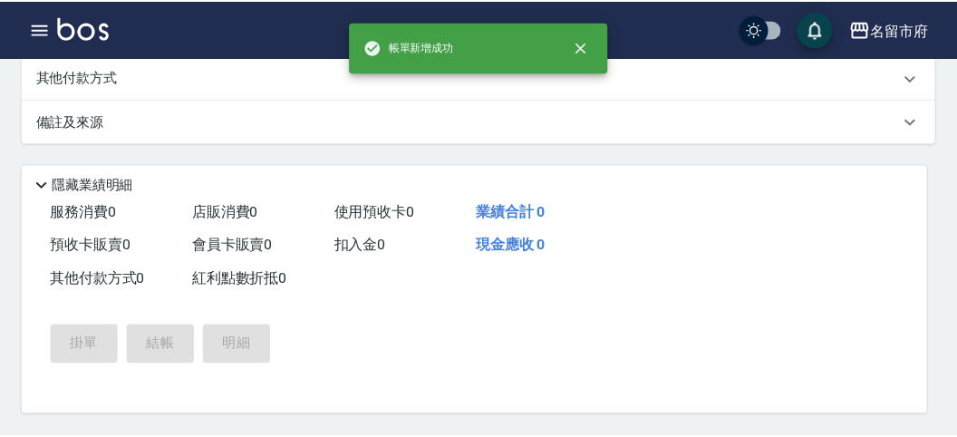
scroll to position [0, 0]
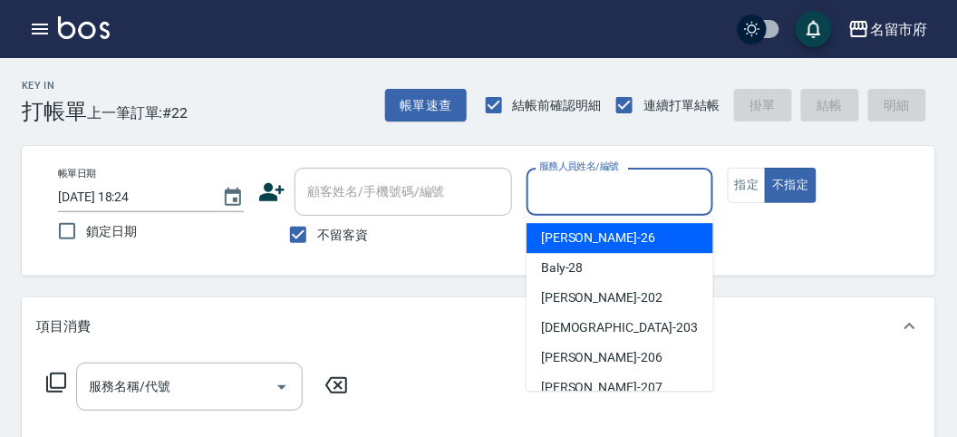
click at [612, 201] on input "服務人員姓名/編號" at bounding box center [618, 192] width 169 height 32
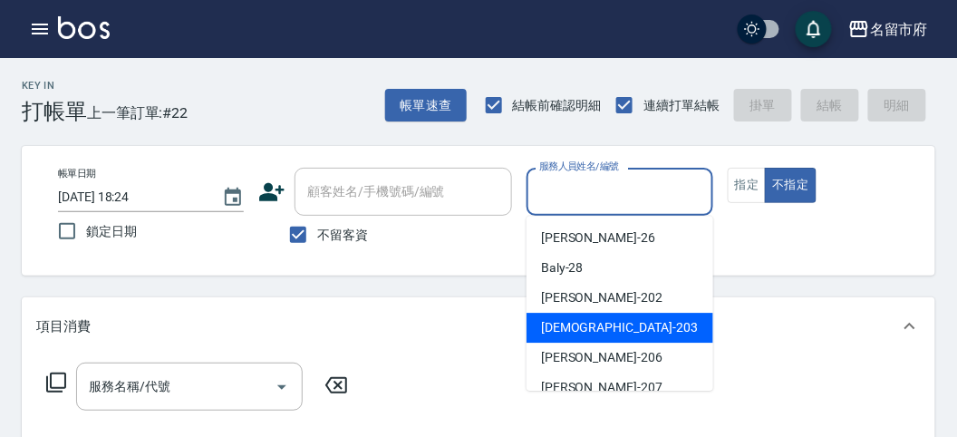
drag, startPoint x: 548, startPoint y: 316, endPoint x: 295, endPoint y: 418, distance: 272.4
click at [549, 317] on div "聖德 -203" at bounding box center [619, 328] width 187 height 30
type input "聖德-203"
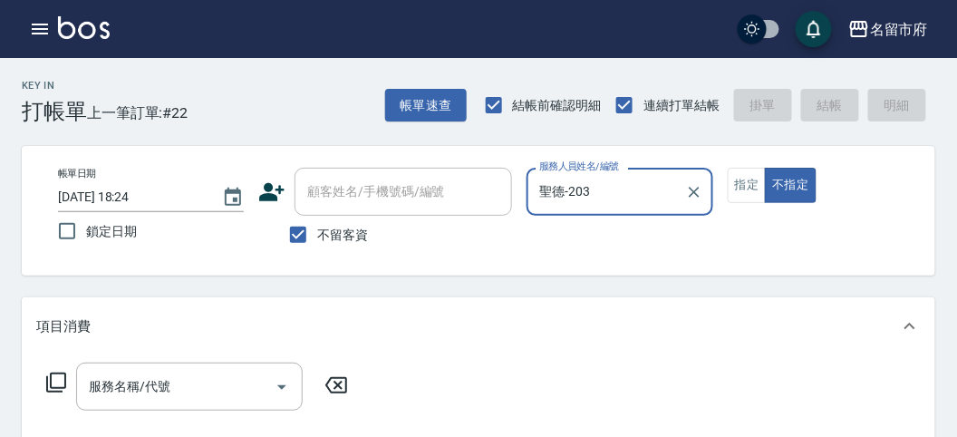
click at [65, 374] on icon at bounding box center [56, 382] width 20 height 20
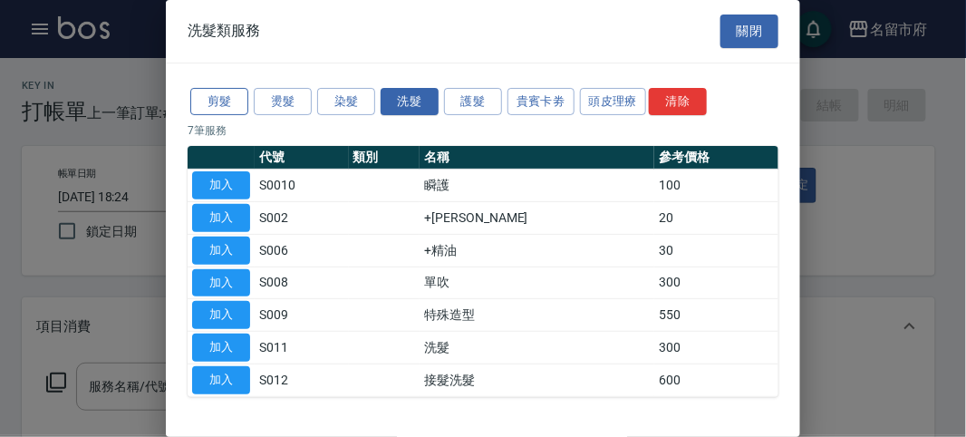
click at [222, 98] on button "剪髮" at bounding box center [219, 102] width 58 height 28
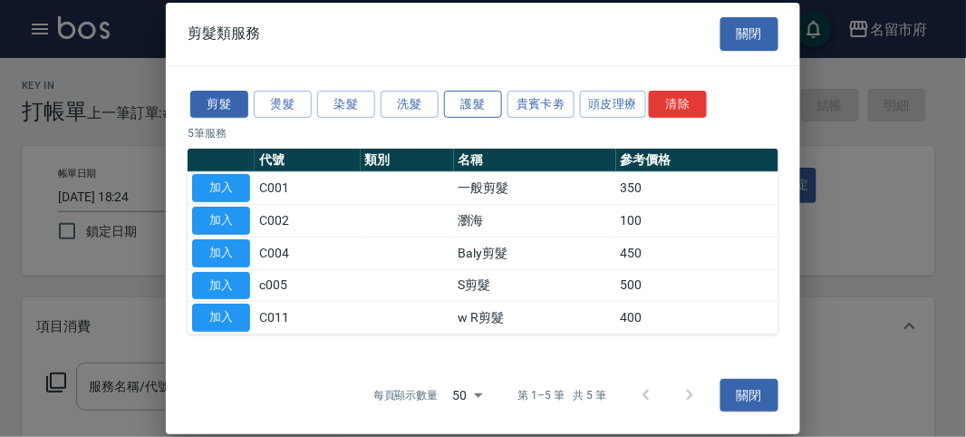
drag, startPoint x: 380, startPoint y: 108, endPoint x: 446, endPoint y: 102, distance: 65.5
click at [403, 106] on button "洗髮" at bounding box center [409, 104] width 58 height 28
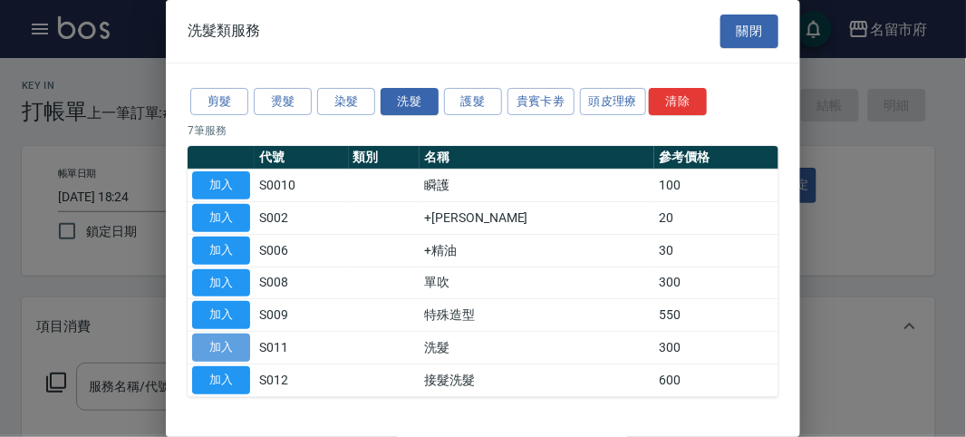
click at [218, 349] on button "加入" at bounding box center [221, 347] width 58 height 28
type input "洗髮(S011)"
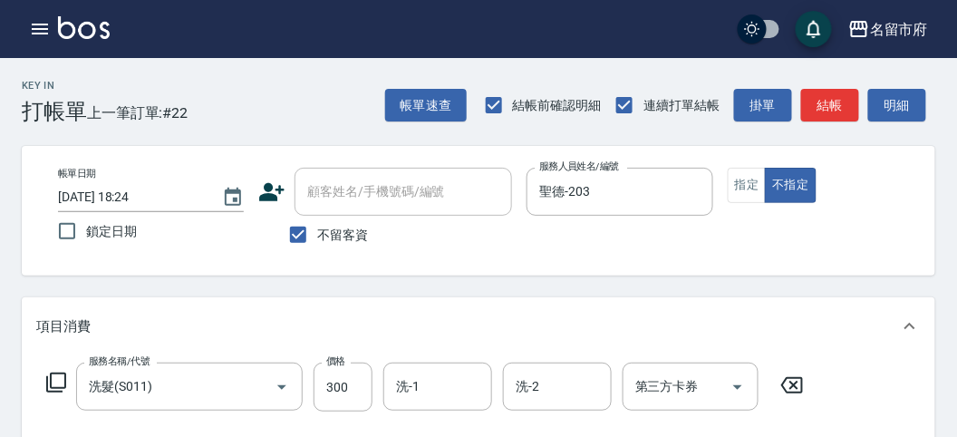
click at [60, 381] on icon at bounding box center [56, 382] width 22 height 22
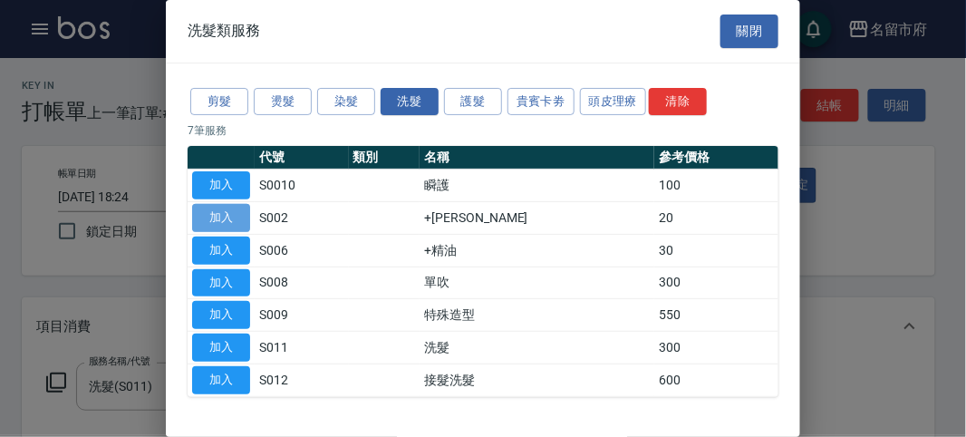
click at [221, 210] on button "加入" at bounding box center [221, 218] width 58 height 28
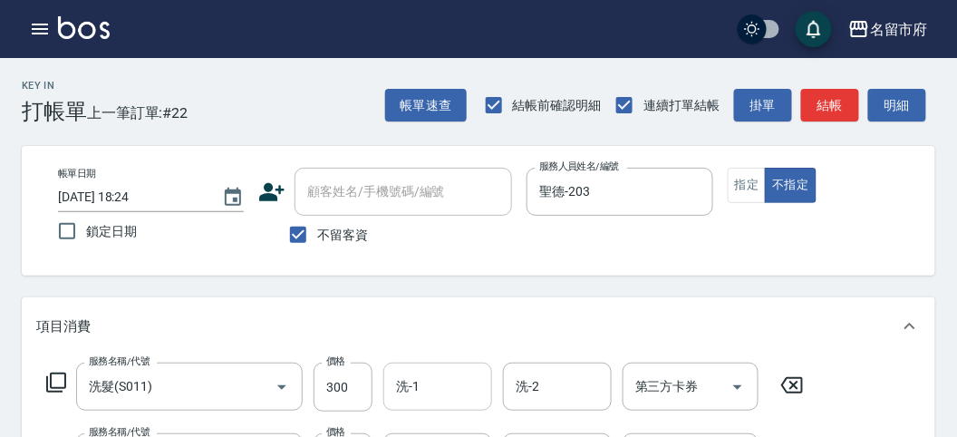
scroll to position [101, 0]
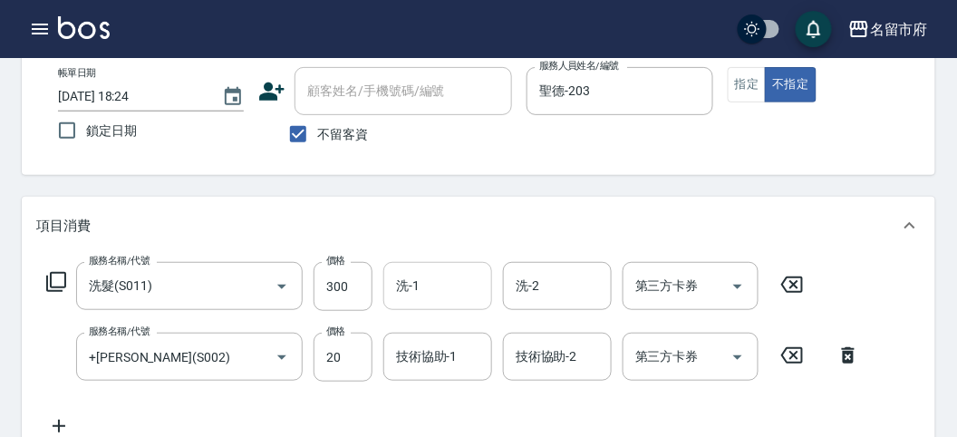
click at [411, 298] on input "洗-1" at bounding box center [437, 286] width 92 height 32
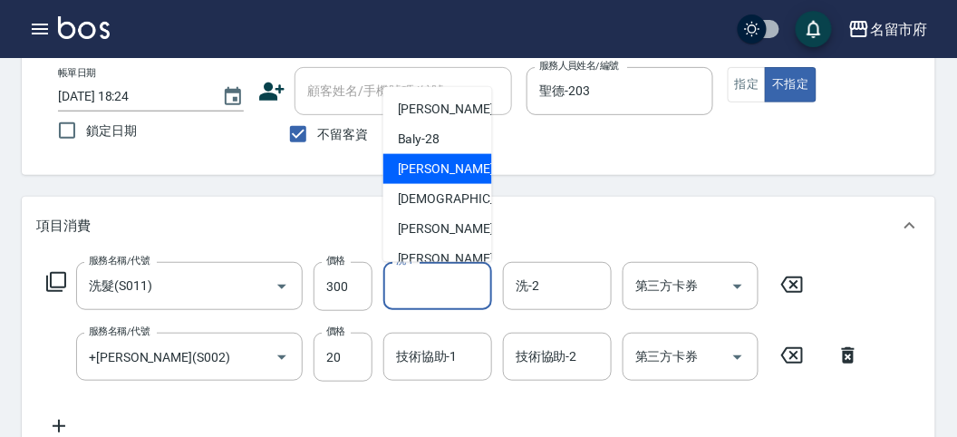
scroll to position [197, 0]
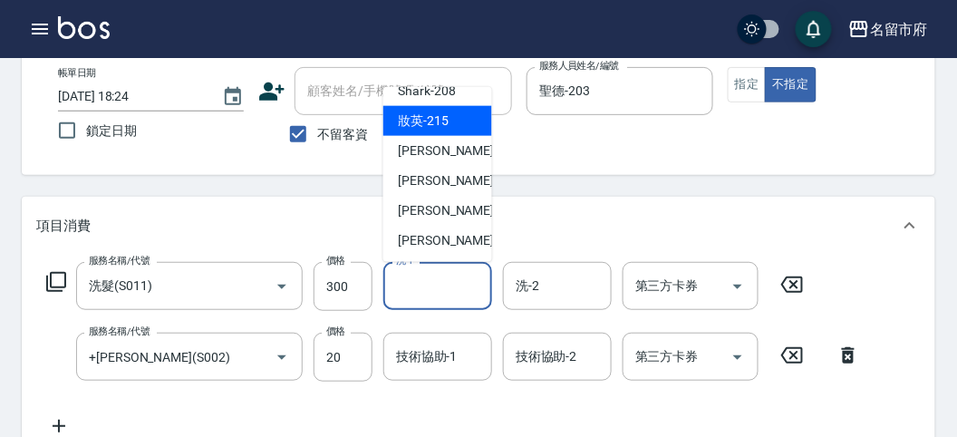
drag, startPoint x: 454, startPoint y: 123, endPoint x: 380, endPoint y: 278, distance: 171.8
click at [451, 123] on div "妝英 -215" at bounding box center [437, 121] width 109 height 30
type input "妝英-215"
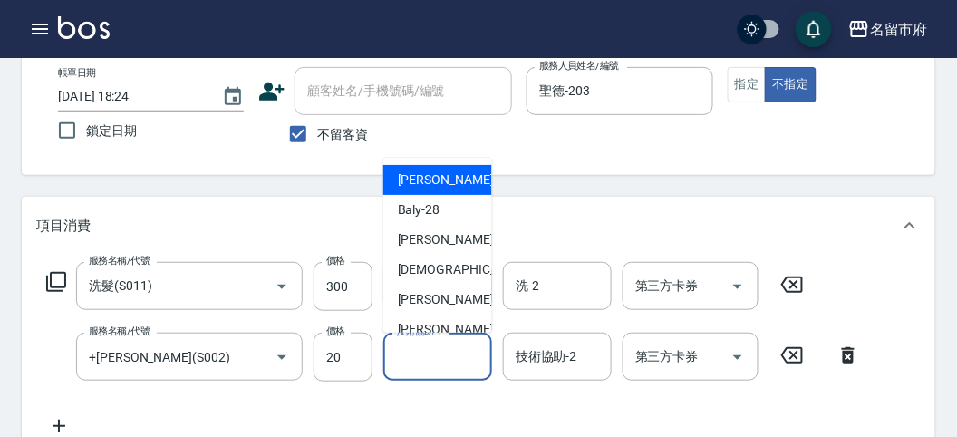
click at [436, 363] on div "技術協助-1 技術協助-1" at bounding box center [437, 356] width 109 height 48
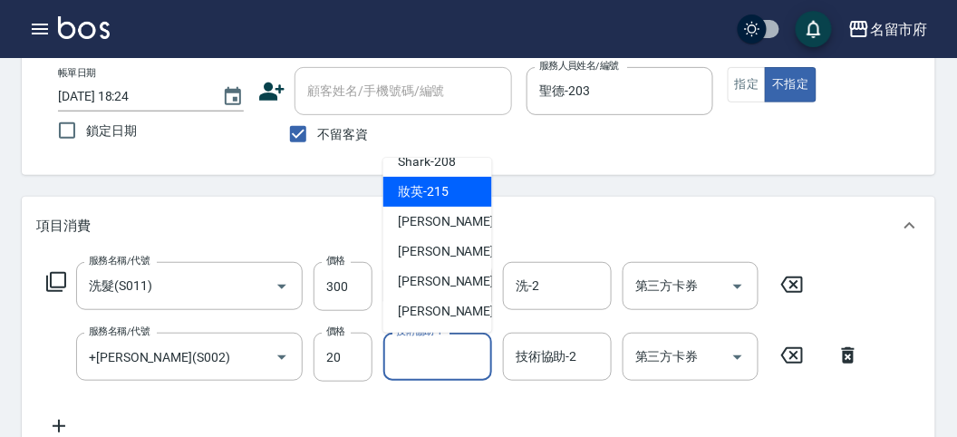
click at [429, 200] on span "妝英 -215" at bounding box center [423, 191] width 51 height 19
type input "妝英-215"
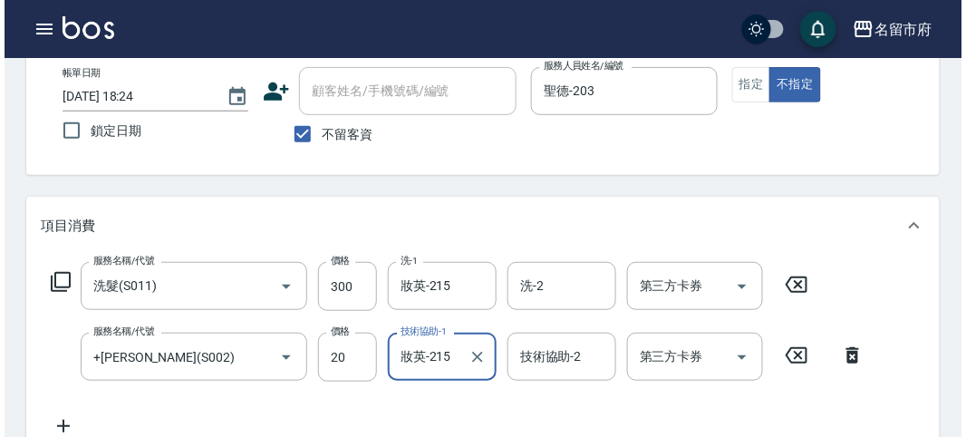
scroll to position [0, 0]
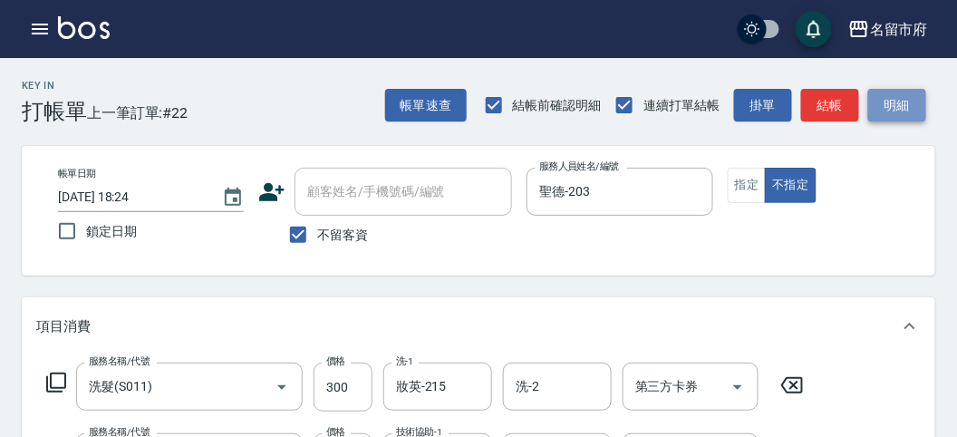
click at [881, 110] on button "明細" at bounding box center [897, 106] width 58 height 34
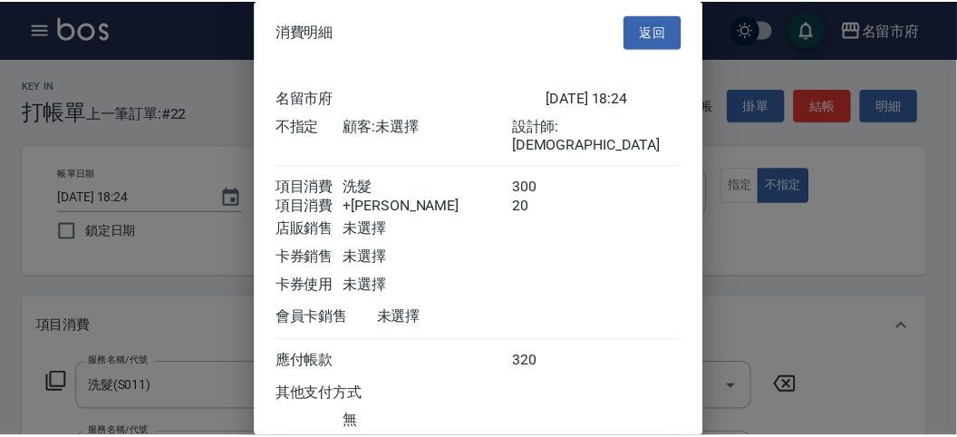
scroll to position [120, 0]
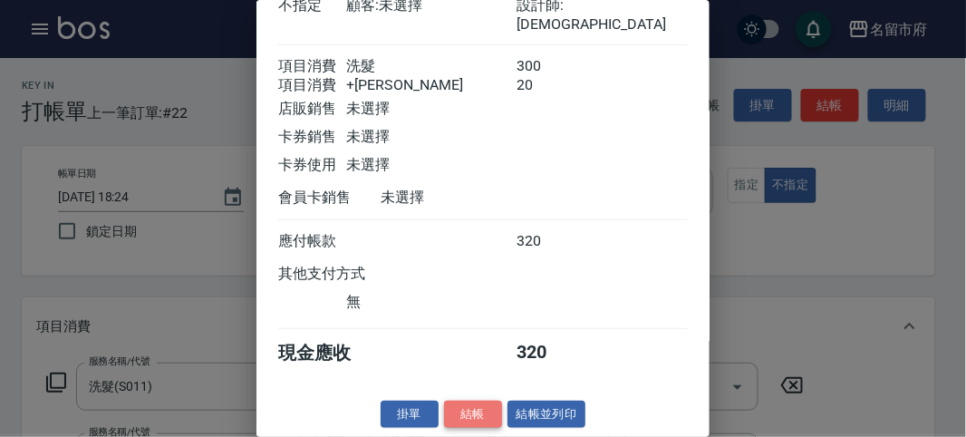
click at [457, 418] on button "結帳" at bounding box center [473, 414] width 58 height 28
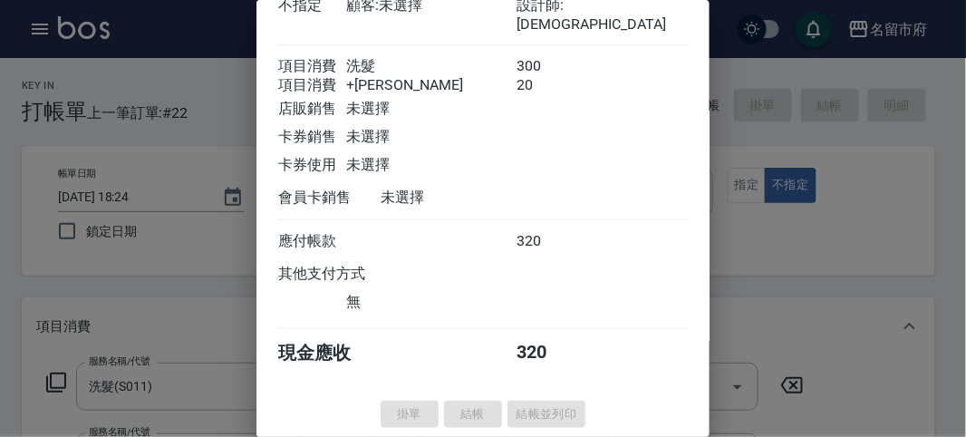
type input "[DATE] 18:34"
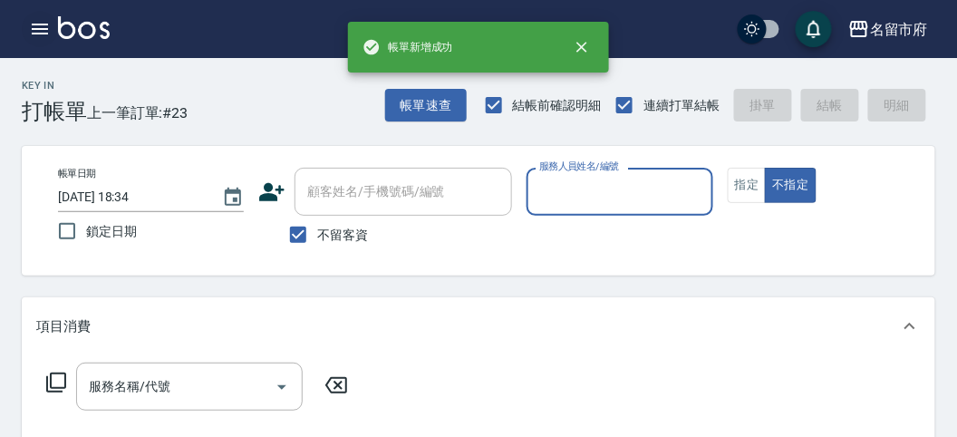
click at [28, 24] on button "button" at bounding box center [40, 29] width 36 height 36
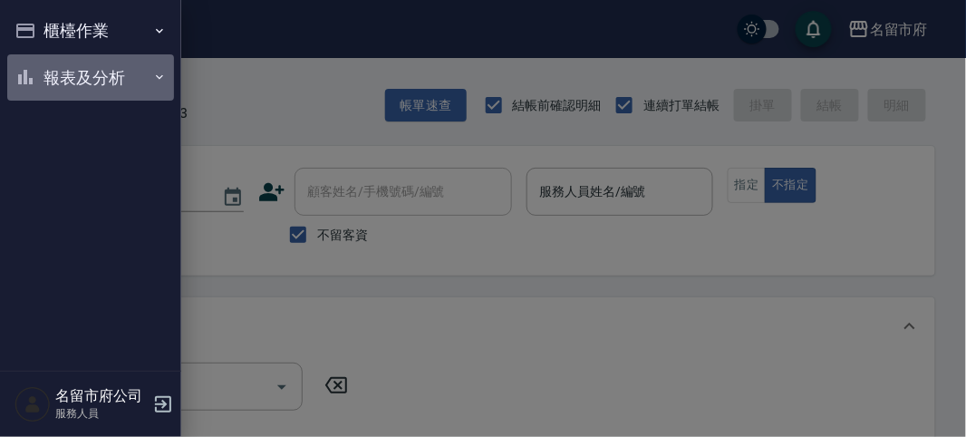
click at [31, 64] on button "報表及分析" at bounding box center [90, 77] width 167 height 47
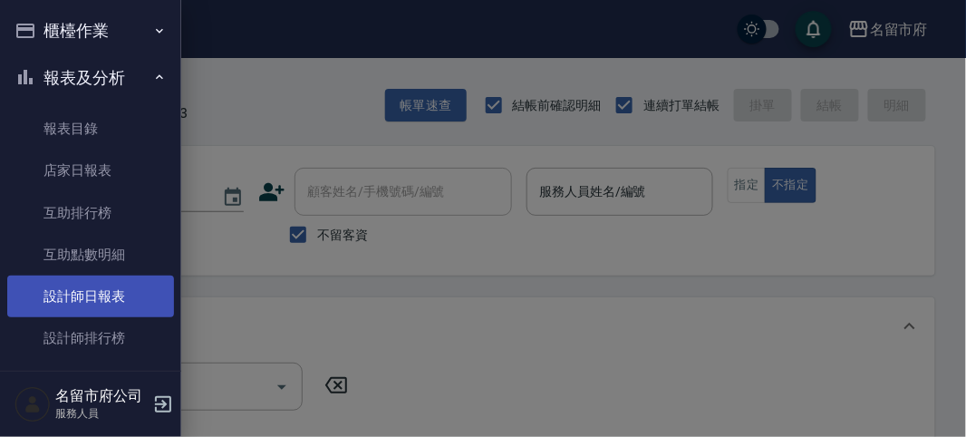
click at [54, 307] on link "設計師日報表" at bounding box center [90, 296] width 167 height 42
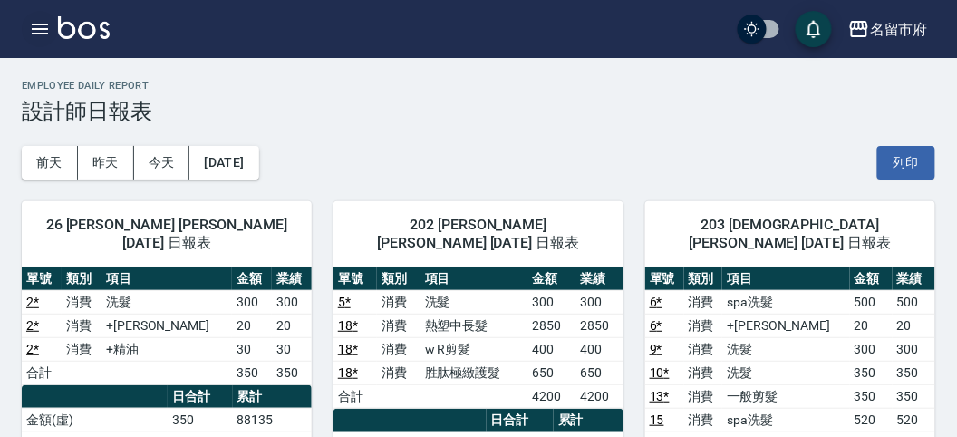
click at [39, 29] on icon "button" at bounding box center [40, 29] width 16 height 11
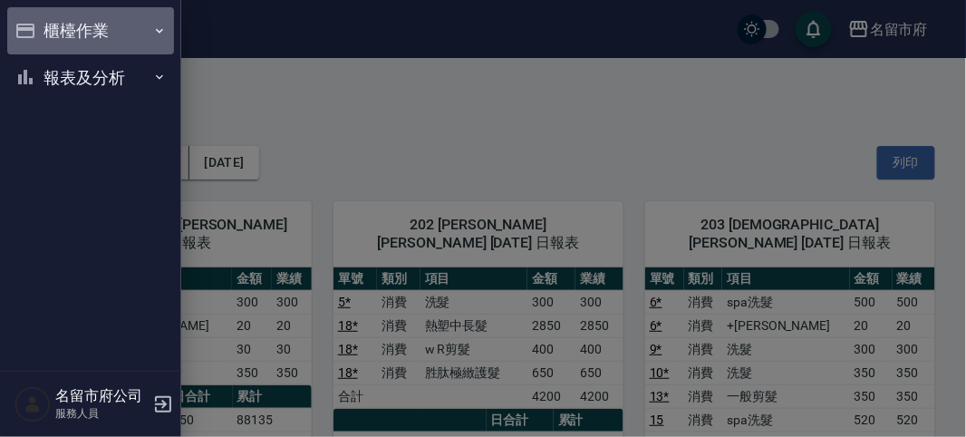
click at [69, 29] on button "櫃檯作業" at bounding box center [90, 30] width 167 height 47
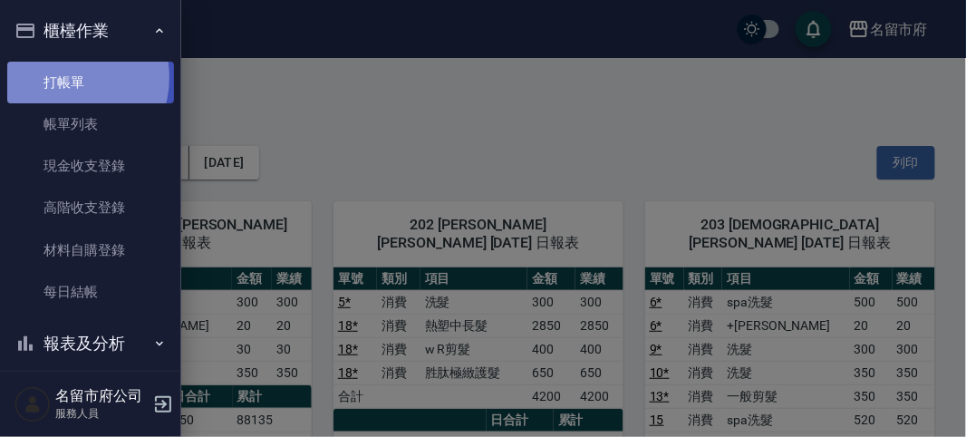
click at [63, 77] on link "打帳單" at bounding box center [90, 83] width 167 height 42
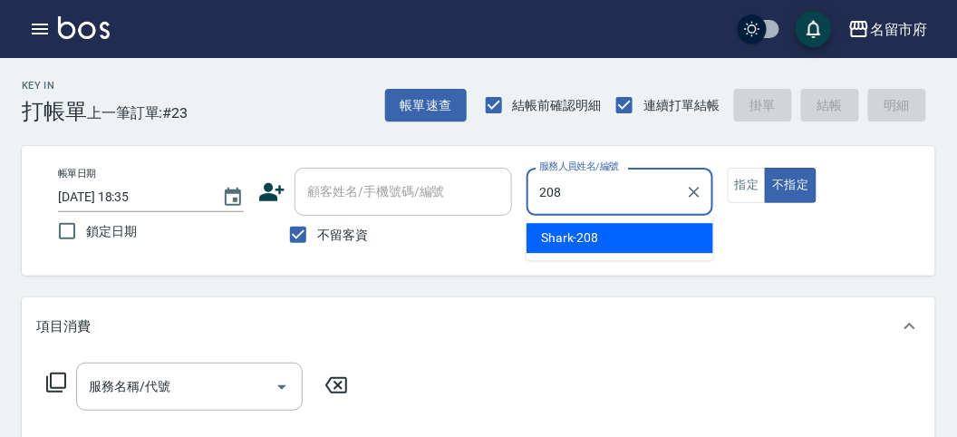
click at [583, 240] on span "Shark -208" at bounding box center [570, 237] width 58 height 19
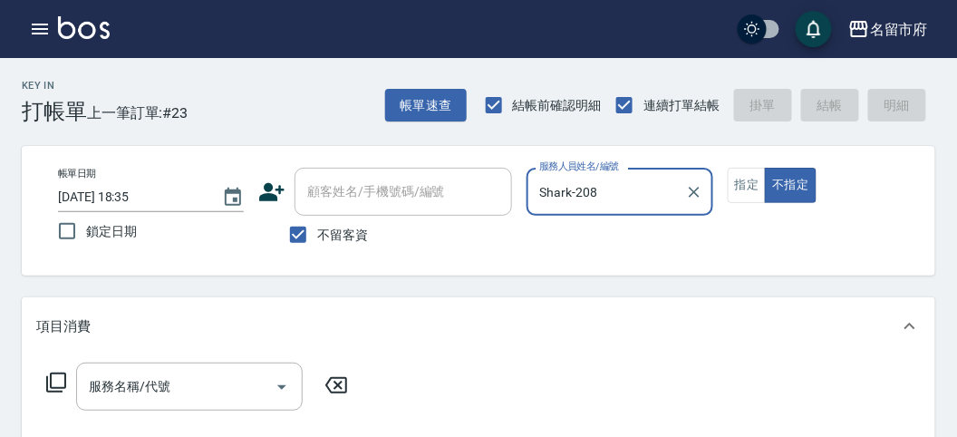
type input "Shark-208"
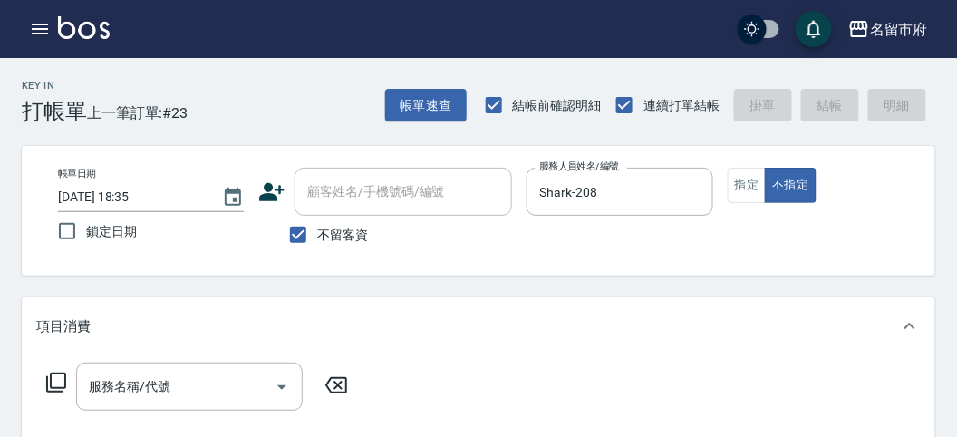
click at [54, 377] on icon at bounding box center [56, 382] width 22 height 22
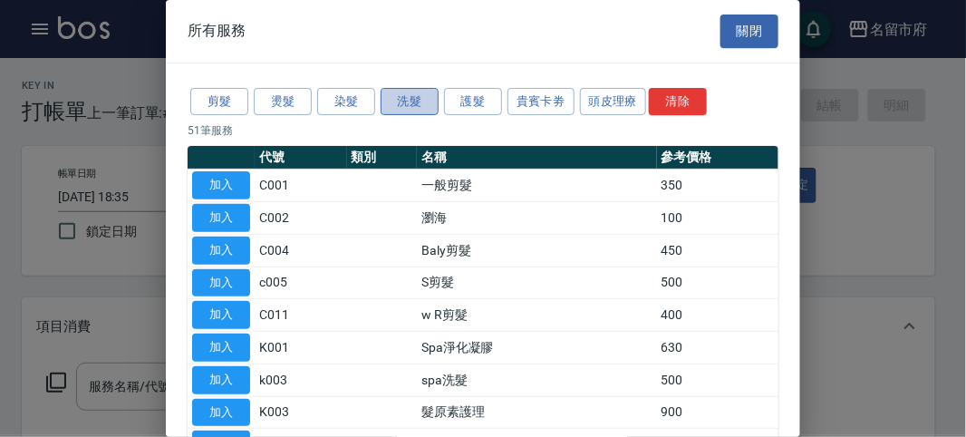
click at [407, 102] on button "洗髮" at bounding box center [409, 102] width 58 height 28
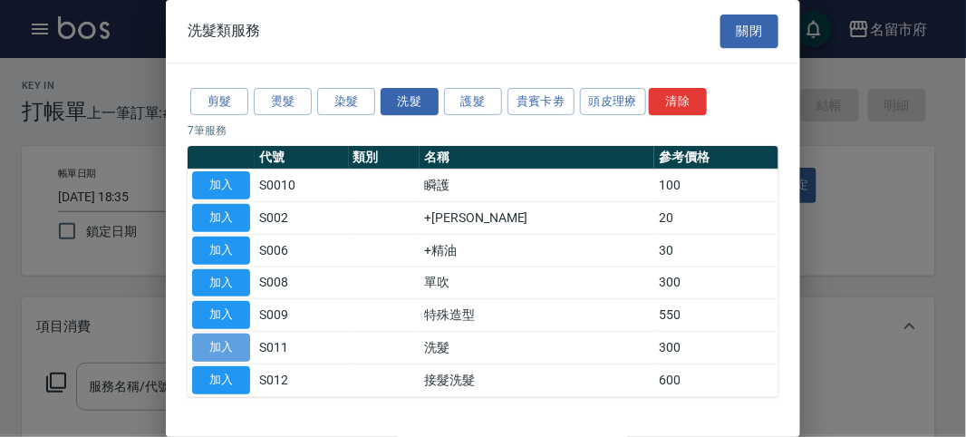
click at [226, 342] on button "加入" at bounding box center [221, 347] width 58 height 28
type input "洗髮(S011)"
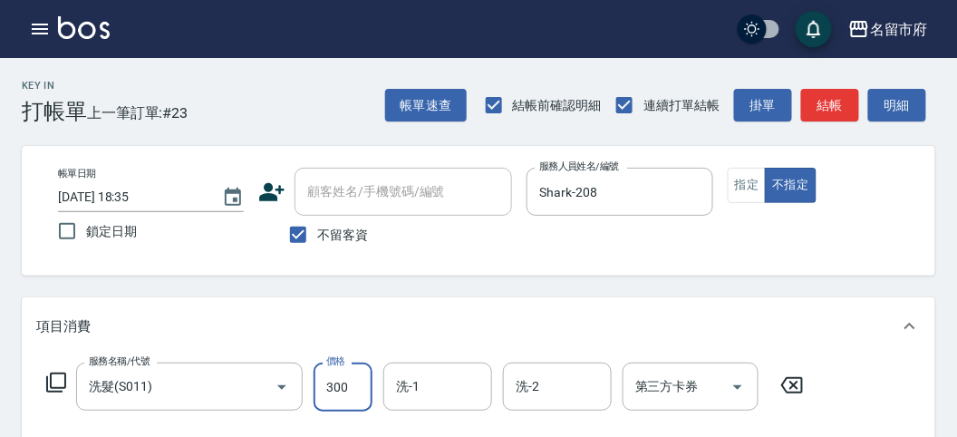
click at [360, 383] on input "300" at bounding box center [342, 386] width 59 height 49
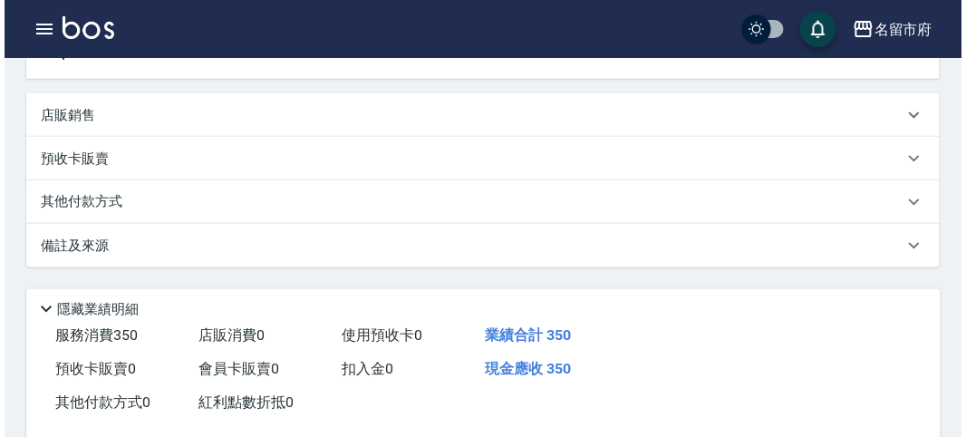
scroll to position [530, 0]
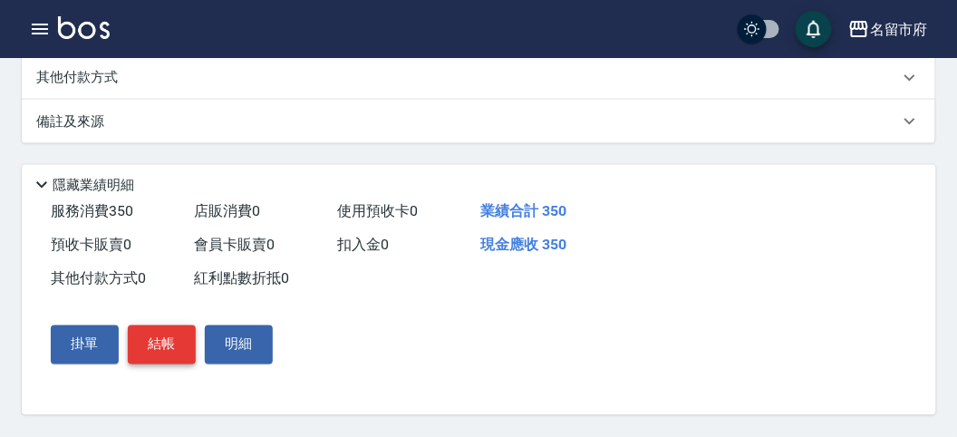
type input "350"
click at [166, 350] on button "結帳" at bounding box center [162, 344] width 68 height 38
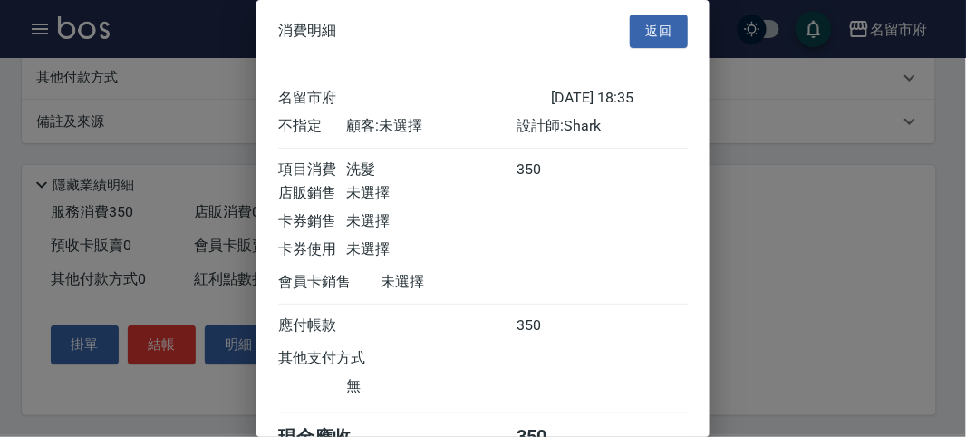
scroll to position [101, 0]
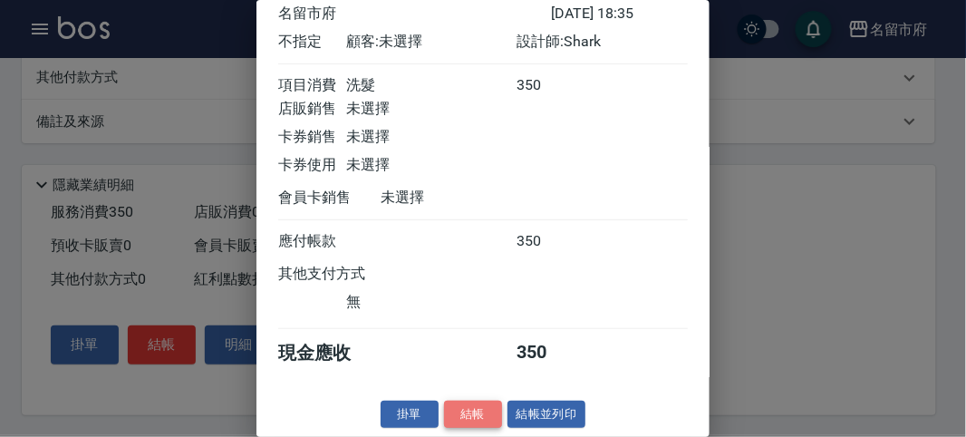
click at [455, 409] on button "結帳" at bounding box center [473, 414] width 58 height 28
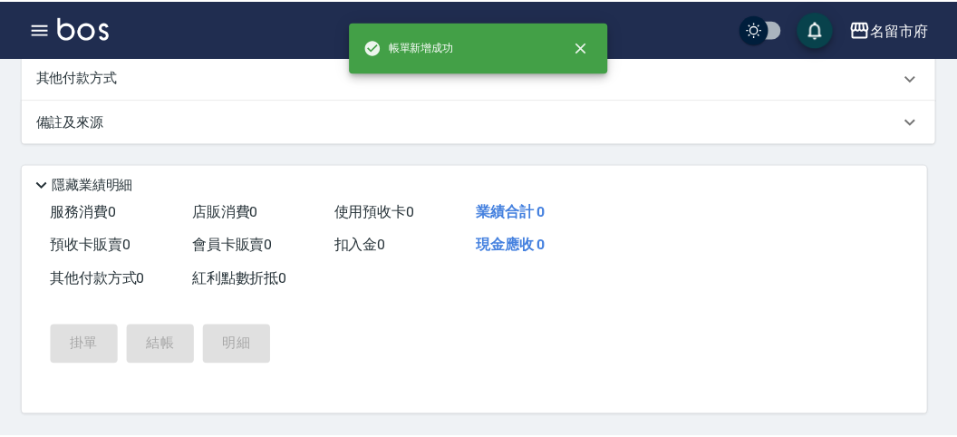
scroll to position [0, 0]
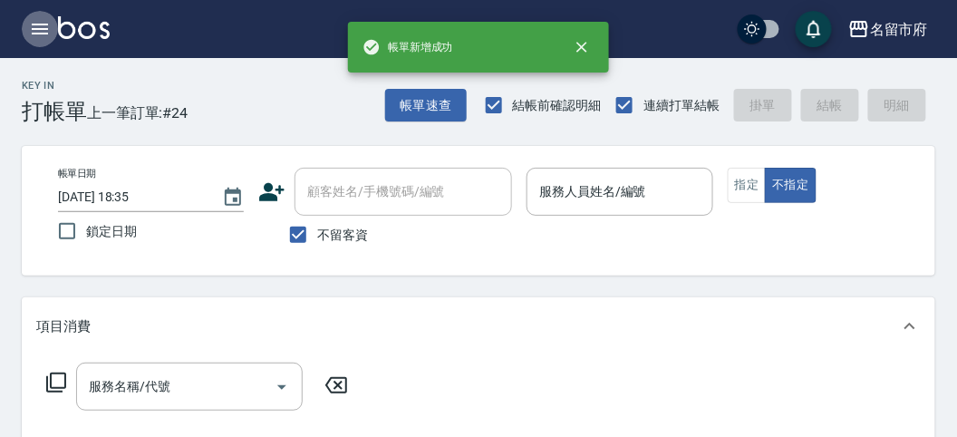
click at [37, 35] on icon "button" at bounding box center [40, 29] width 22 height 22
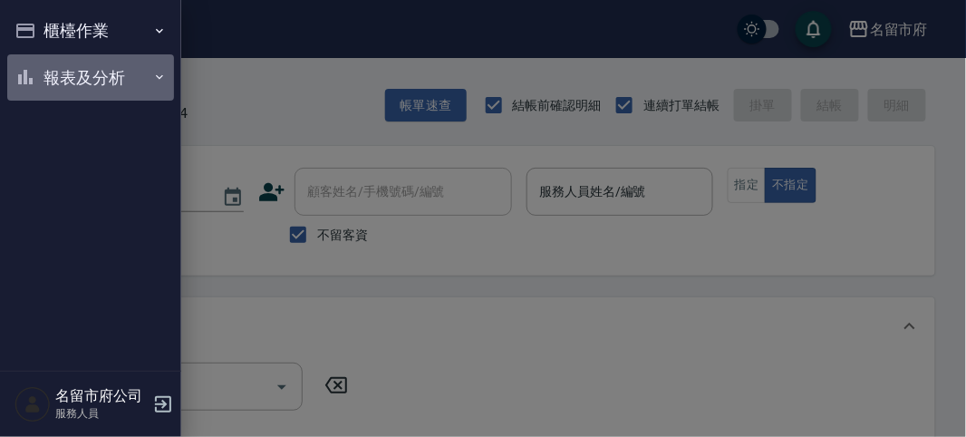
click at [47, 89] on button "報表及分析" at bounding box center [90, 77] width 167 height 47
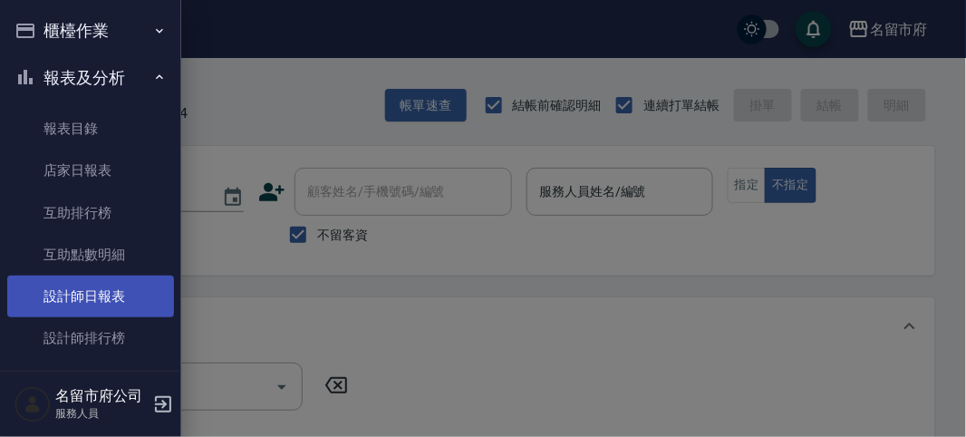
click at [80, 287] on link "設計師日報表" at bounding box center [90, 296] width 167 height 42
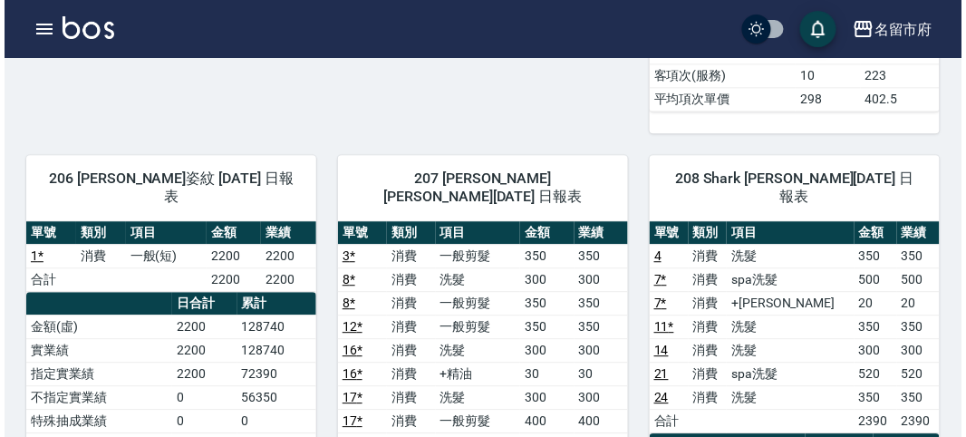
scroll to position [34, 0]
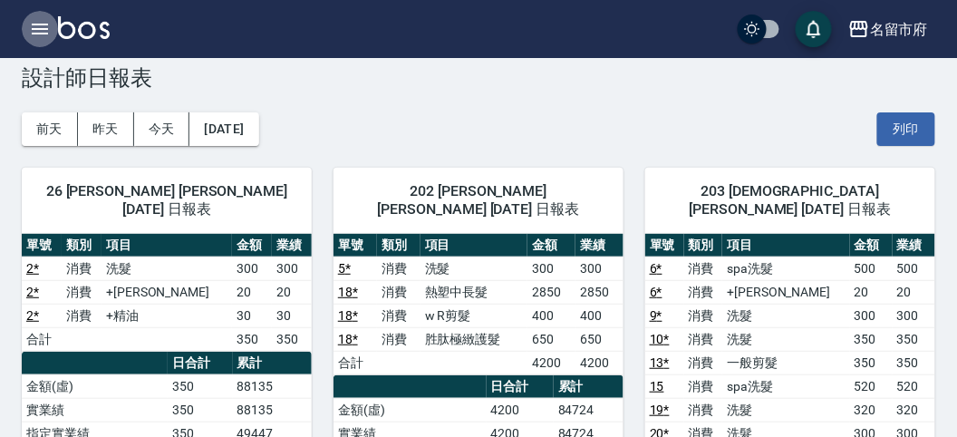
click at [37, 34] on icon "button" at bounding box center [40, 29] width 22 height 22
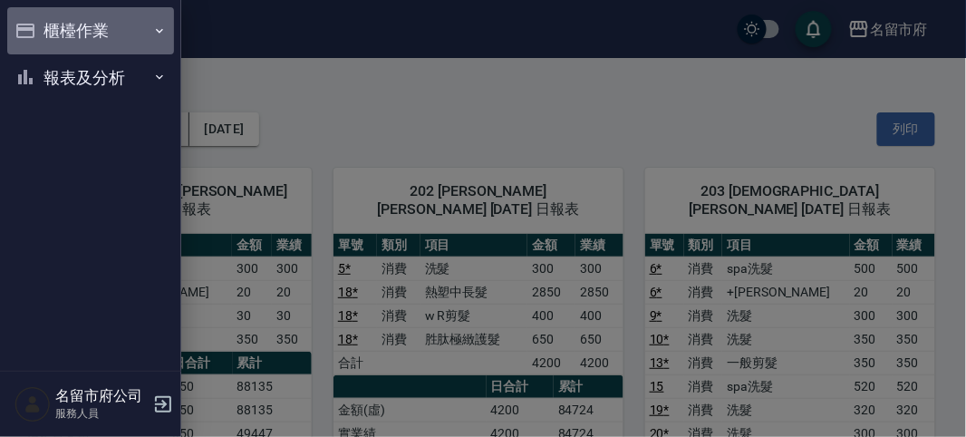
click at [39, 35] on button "櫃檯作業" at bounding box center [90, 30] width 167 height 47
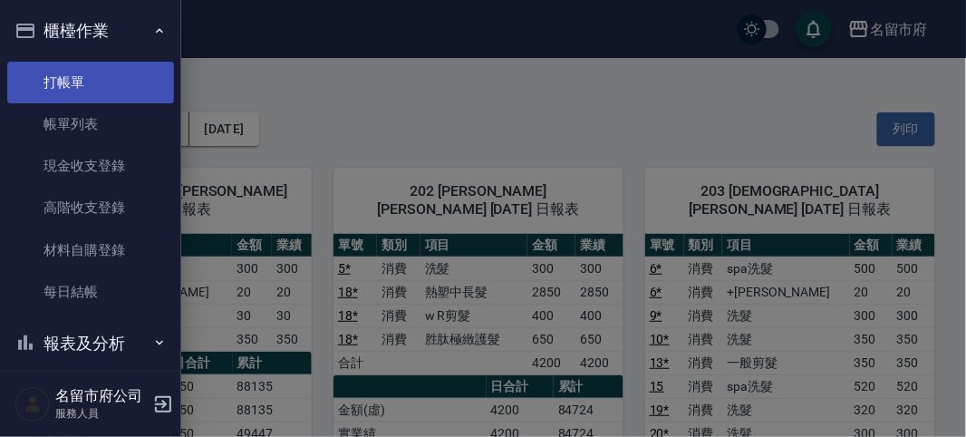
click at [72, 83] on link "打帳單" at bounding box center [90, 83] width 167 height 42
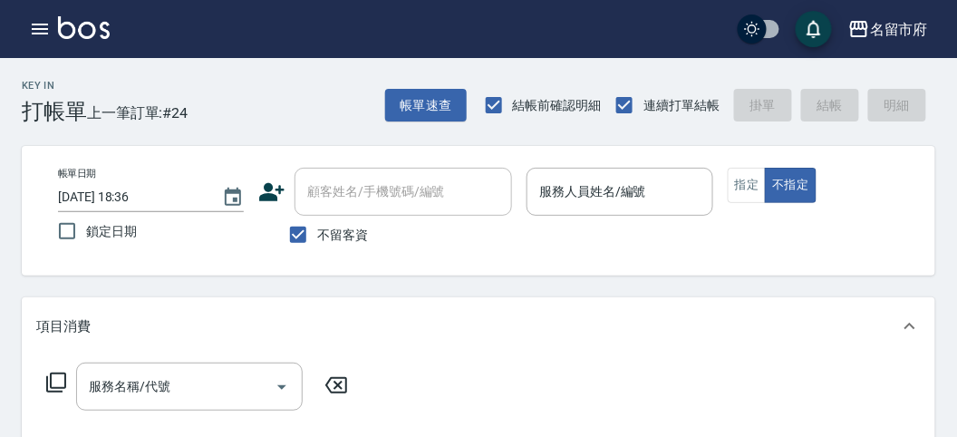
click at [296, 88] on div "Key In 打帳單 上一筆訂單:#24 帳單速查 結帳前確認明細 連續打單結帳 掛單 結帳 明細" at bounding box center [467, 91] width 935 height 66
click at [426, 116] on button "帳單速查" at bounding box center [426, 106] width 82 height 34
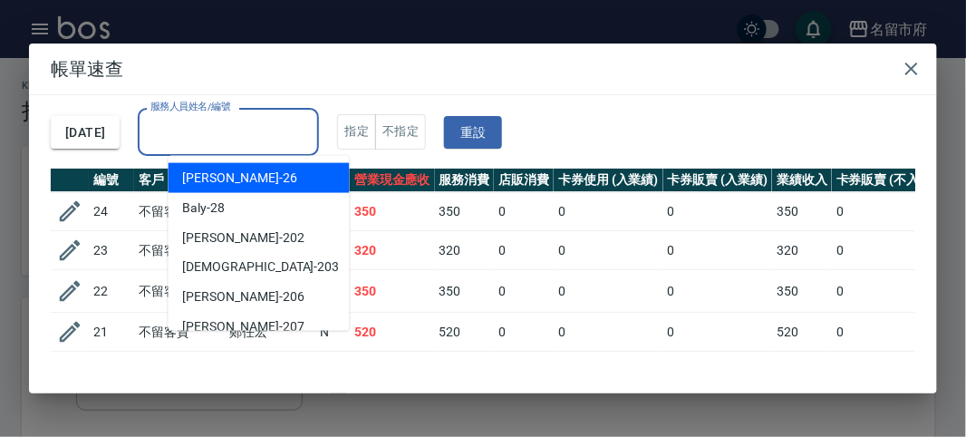
click at [311, 144] on input "服務人員姓名/編號" at bounding box center [228, 132] width 165 height 32
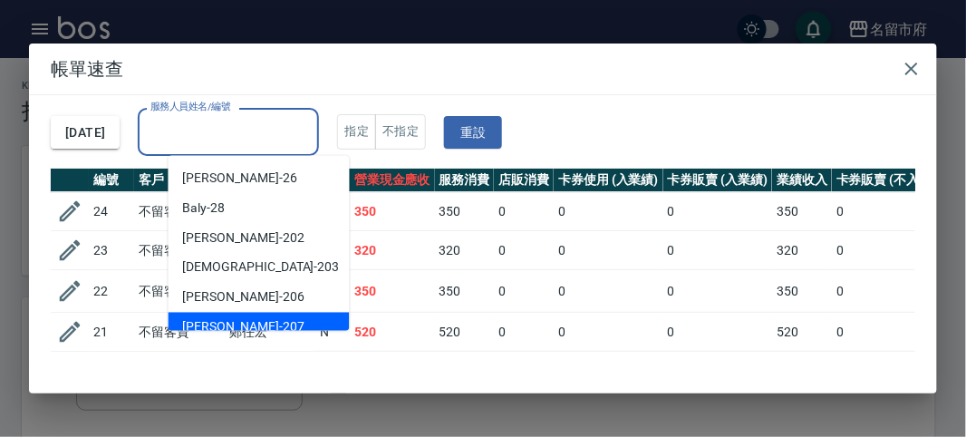
click at [292, 318] on div "[PERSON_NAME] -207" at bounding box center [258, 328] width 181 height 30
type input "[PERSON_NAME]-207"
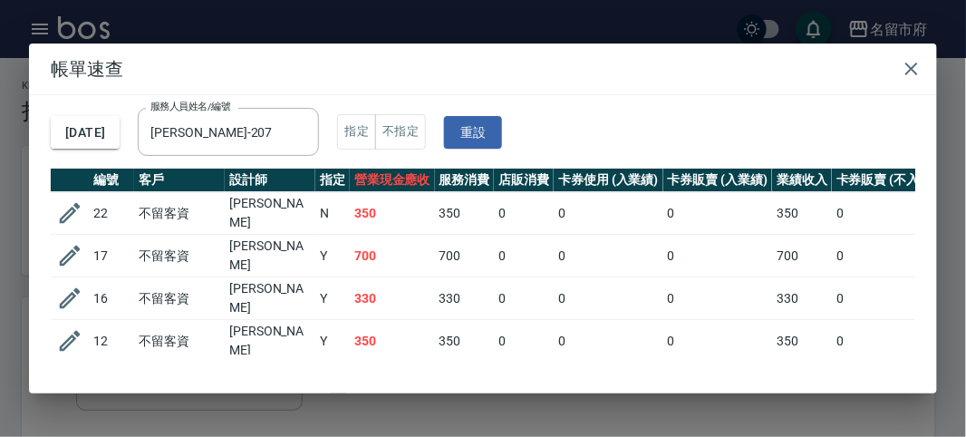
drag, startPoint x: 445, startPoint y: 222, endPoint x: 456, endPoint y: 245, distance: 25.1
click at [445, 220] on td "350" at bounding box center [465, 213] width 60 height 43
click at [446, 254] on td "700" at bounding box center [465, 256] width 60 height 43
click at [444, 294] on td "330" at bounding box center [465, 298] width 60 height 43
click at [444, 329] on td "350" at bounding box center [465, 341] width 60 height 43
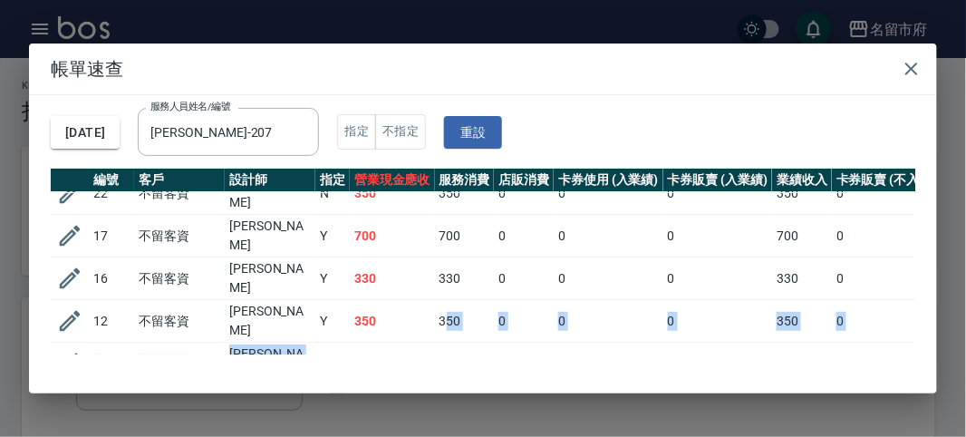
drag, startPoint x: 444, startPoint y: 329, endPoint x: 482, endPoint y: 323, distance: 38.6
click at [485, 326] on tbody "22 不留客資 [PERSON_NAME] 350 350 0 0 0 350 0 0 0 0 0 17 不留客資 [PERSON_NAME] Y 700 7…" at bounding box center [716, 311] width 1331 height 279
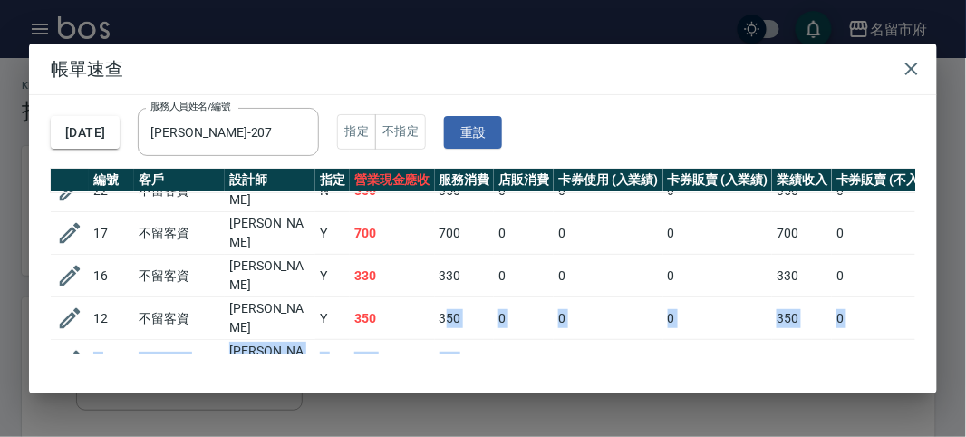
scroll to position [109, 0]
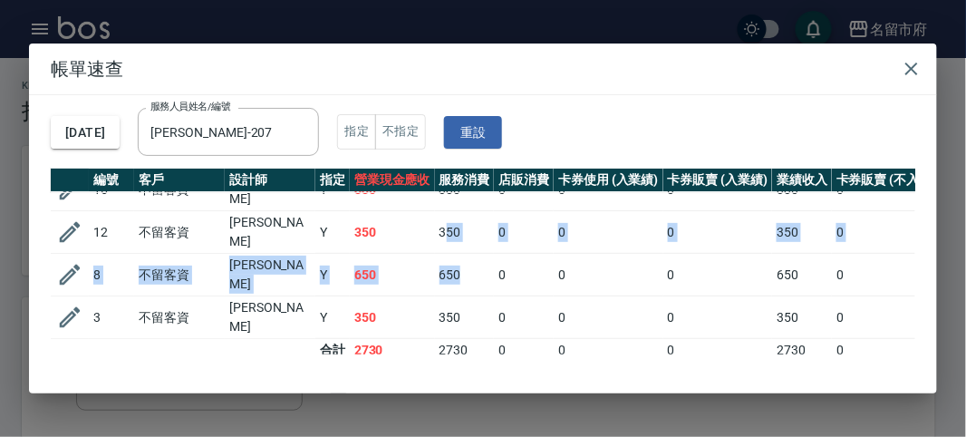
click at [453, 261] on td "650" at bounding box center [465, 275] width 60 height 43
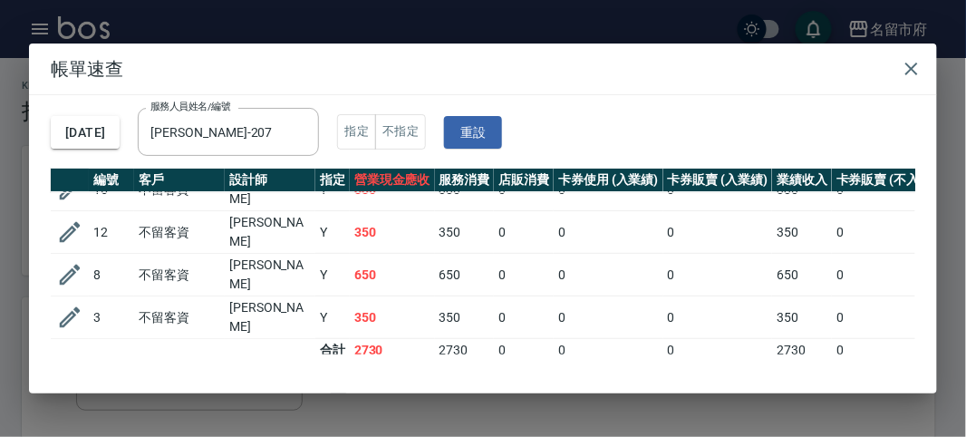
click at [449, 296] on td "350" at bounding box center [465, 317] width 60 height 43
click at [910, 77] on icon "button" at bounding box center [911, 69] width 22 height 22
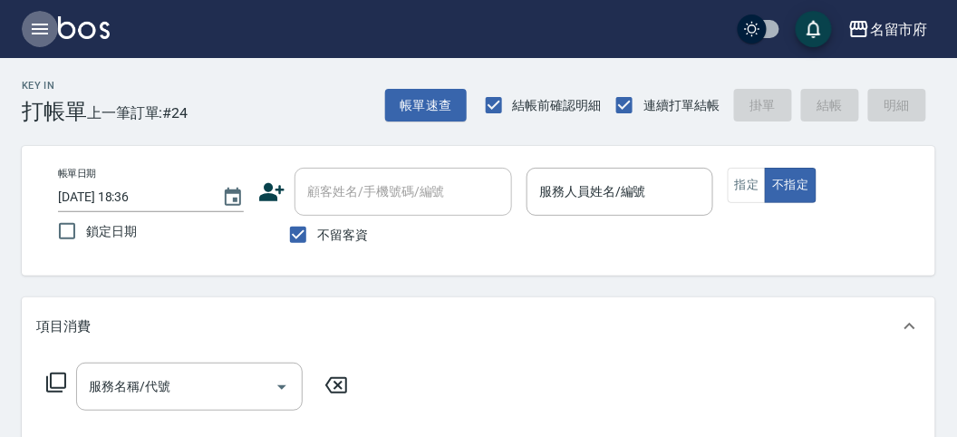
drag, startPoint x: 50, startPoint y: 20, endPoint x: 49, endPoint y: 29, distance: 9.1
click at [49, 29] on icon "button" at bounding box center [40, 29] width 22 height 22
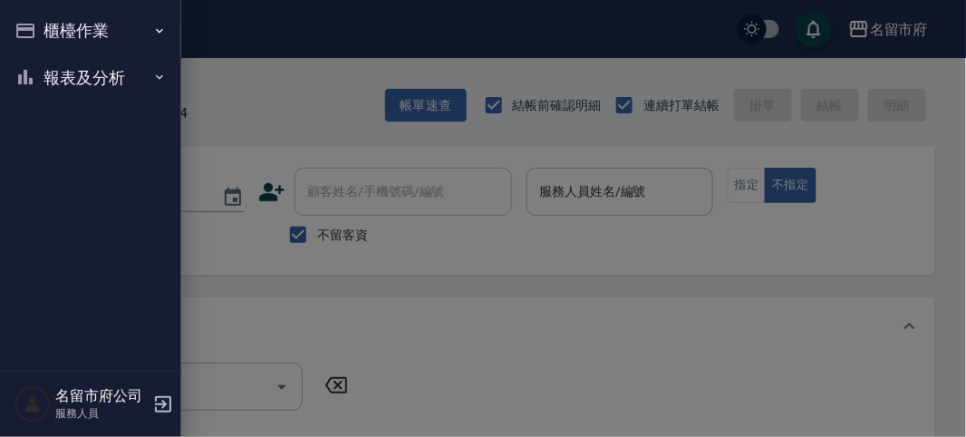
click at [44, 82] on button "報表及分析" at bounding box center [90, 77] width 167 height 47
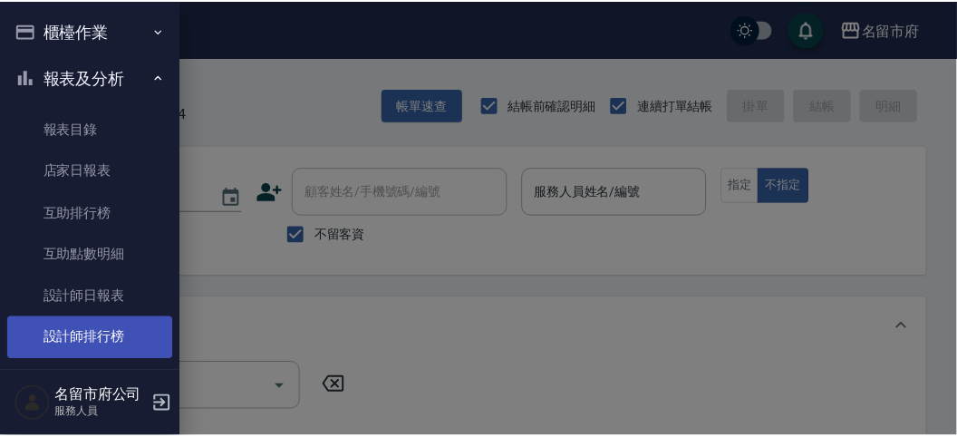
scroll to position [54, 0]
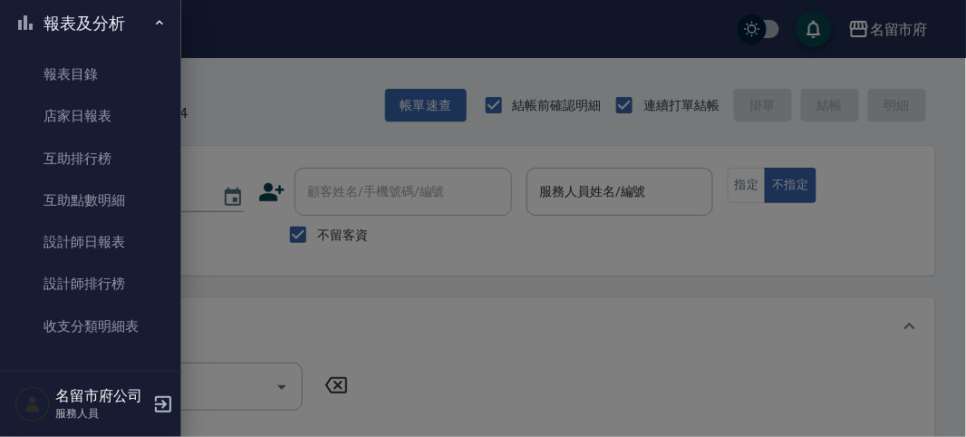
drag, startPoint x: 86, startPoint y: 295, endPoint x: 404, endPoint y: 290, distance: 318.0
click at [87, 295] on link "設計師排行榜" at bounding box center [90, 284] width 167 height 42
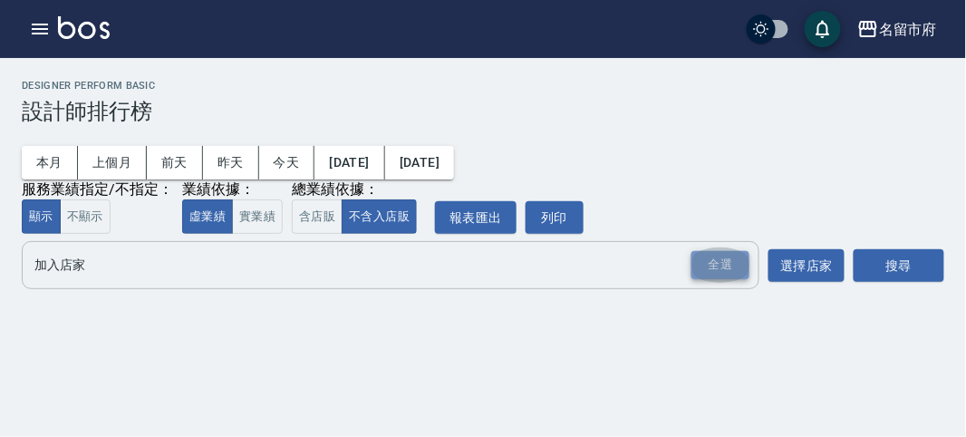
click at [727, 261] on div "全選" at bounding box center [720, 265] width 58 height 28
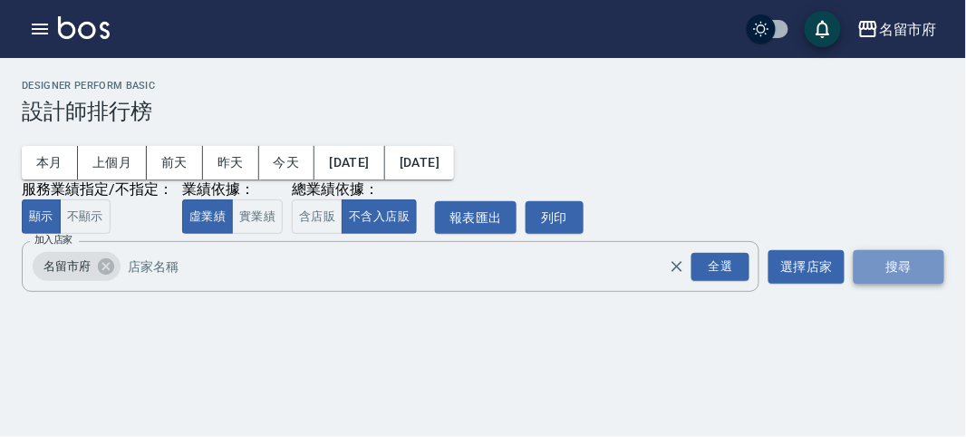
click at [923, 269] on button "搜尋" at bounding box center [898, 267] width 91 height 34
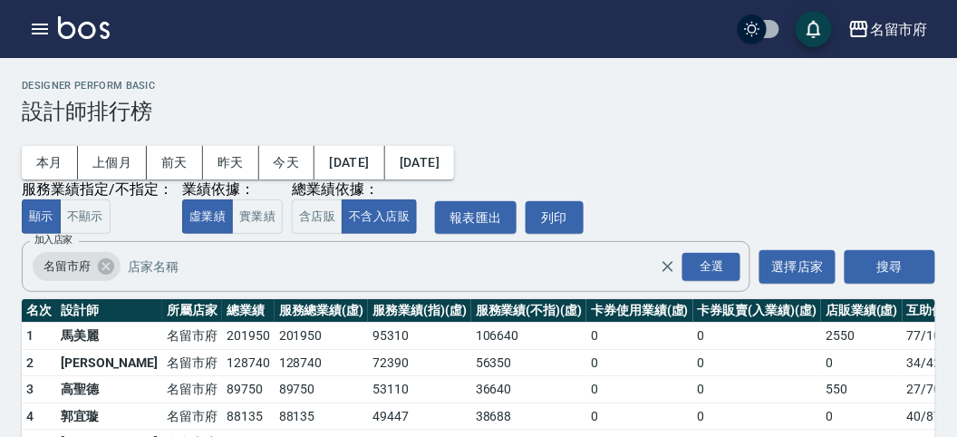
scroll to position [159, 0]
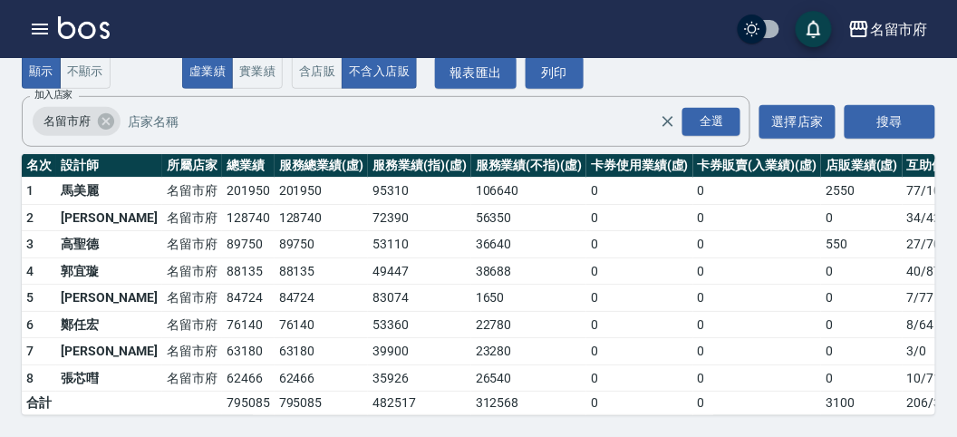
click at [99, 34] on img at bounding box center [84, 27] width 52 height 23
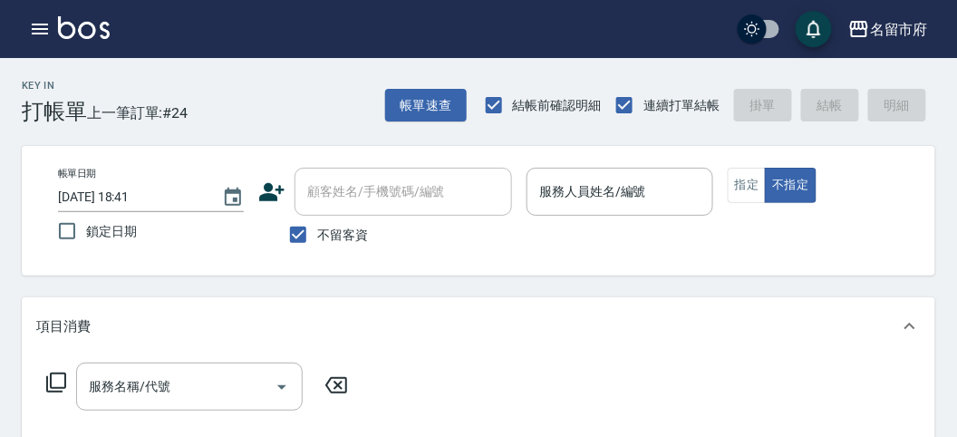
click at [648, 59] on div "Key In 打帳單 上一筆訂單:#24 帳單速查 結帳前確認明細 連續打單結帳 掛單 結帳 明細" at bounding box center [467, 91] width 935 height 66
drag, startPoint x: 593, startPoint y: 188, endPoint x: 581, endPoint y: 210, distance: 25.2
click at [593, 188] on input "服務人員姓名/編號" at bounding box center [618, 192] width 169 height 32
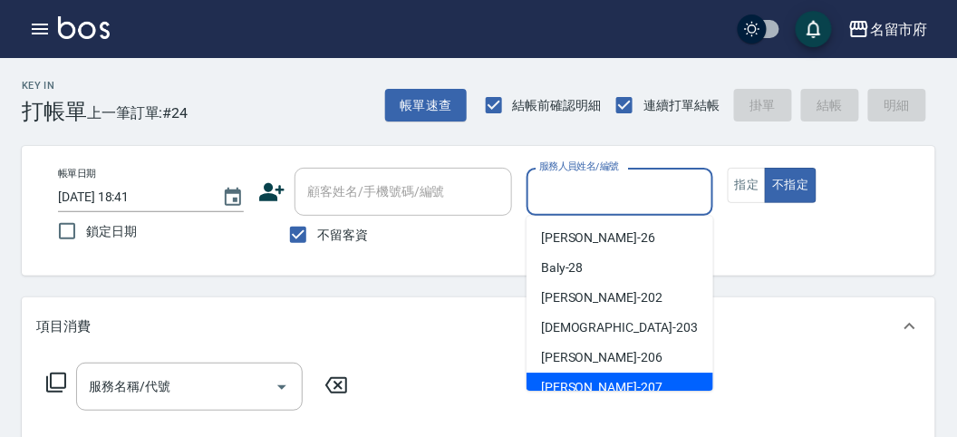
click at [606, 390] on div "[PERSON_NAME] -207" at bounding box center [619, 387] width 187 height 30
type input "[PERSON_NAME]-207"
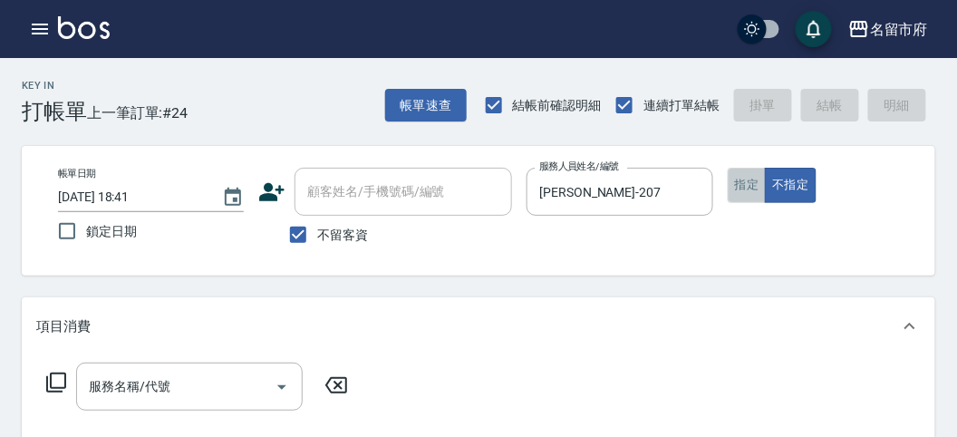
click at [754, 189] on button "指定" at bounding box center [746, 185] width 39 height 35
click at [51, 378] on icon at bounding box center [56, 382] width 20 height 20
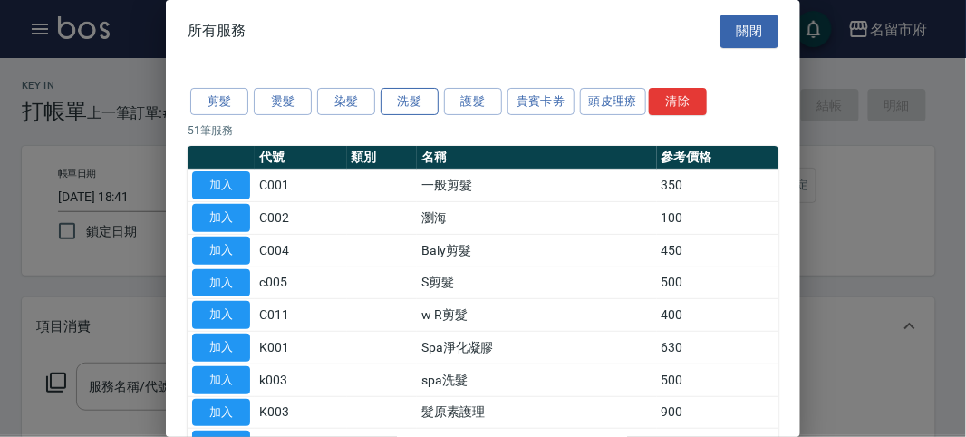
click at [404, 99] on button "洗髮" at bounding box center [409, 102] width 58 height 28
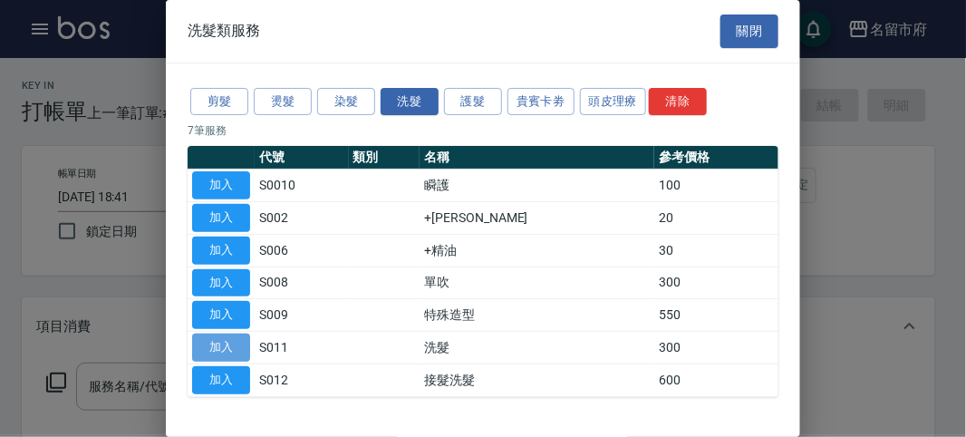
click at [210, 353] on button "加入" at bounding box center [221, 347] width 58 height 28
type input "洗髮(S011)"
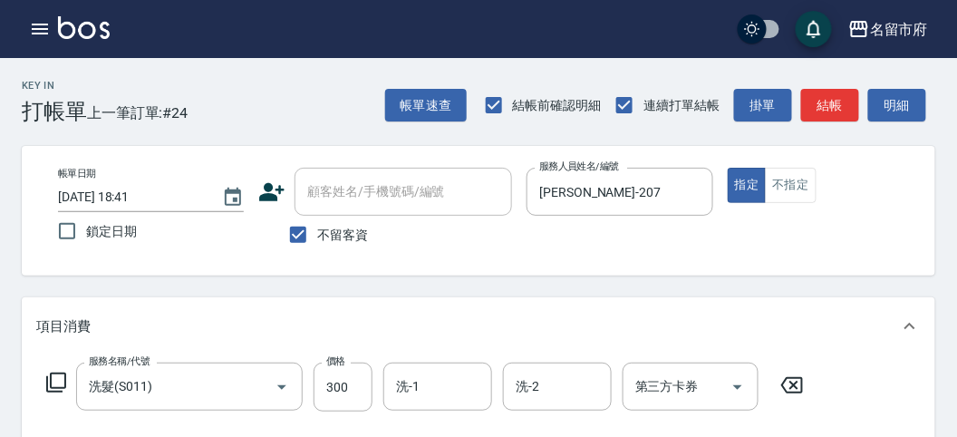
click at [53, 374] on icon at bounding box center [56, 382] width 22 height 22
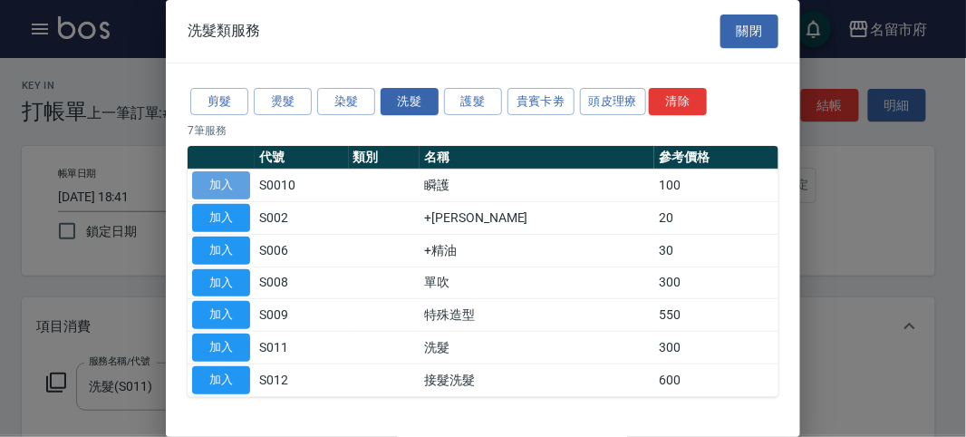
click at [229, 174] on button "加入" at bounding box center [221, 185] width 58 height 28
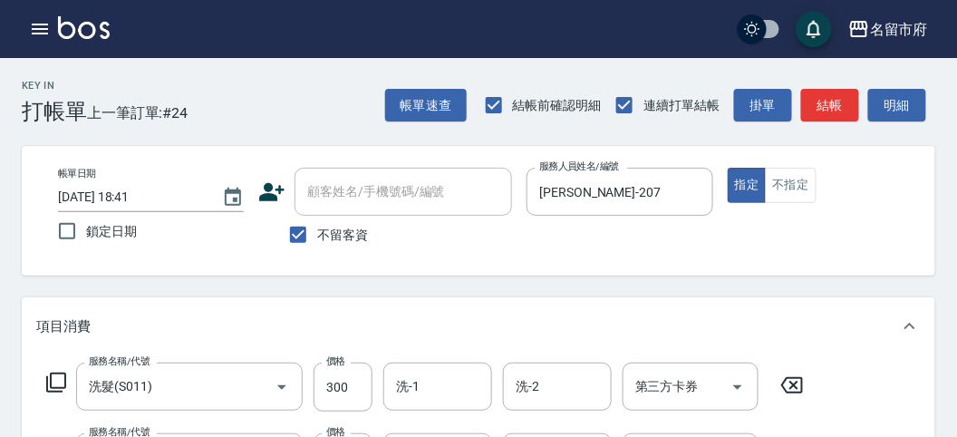
click at [53, 378] on icon at bounding box center [56, 382] width 22 height 22
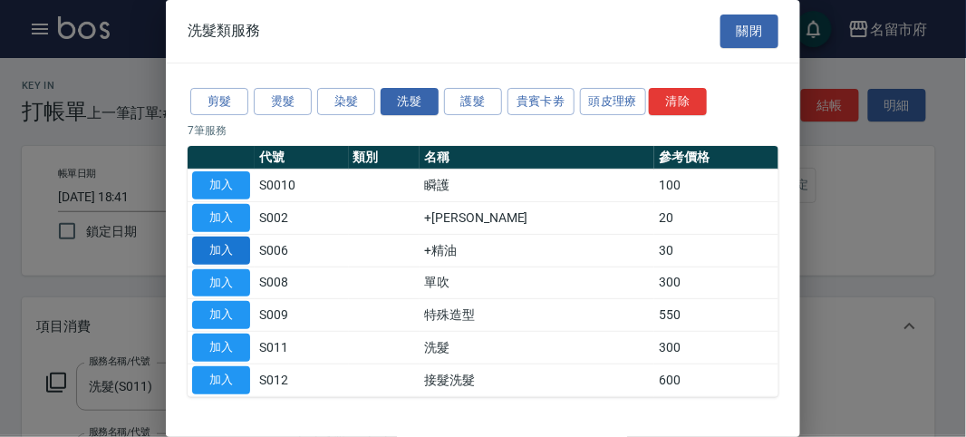
click at [218, 249] on button "加入" at bounding box center [221, 250] width 58 height 28
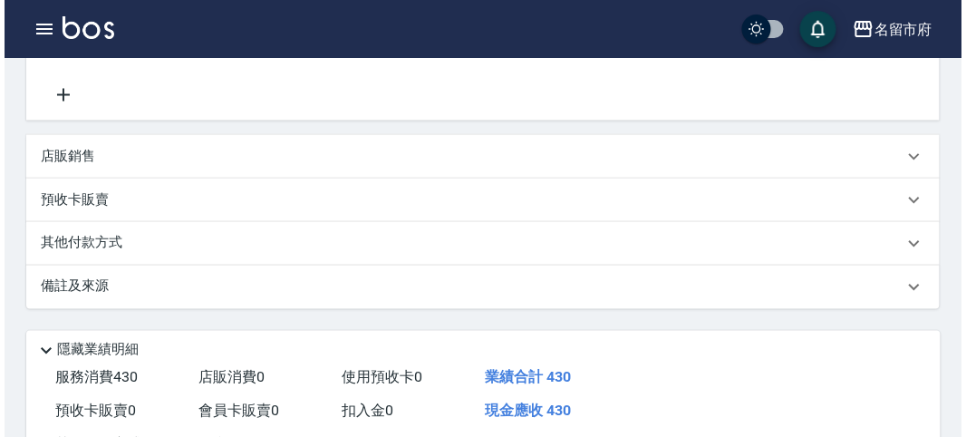
scroll to position [671, 0]
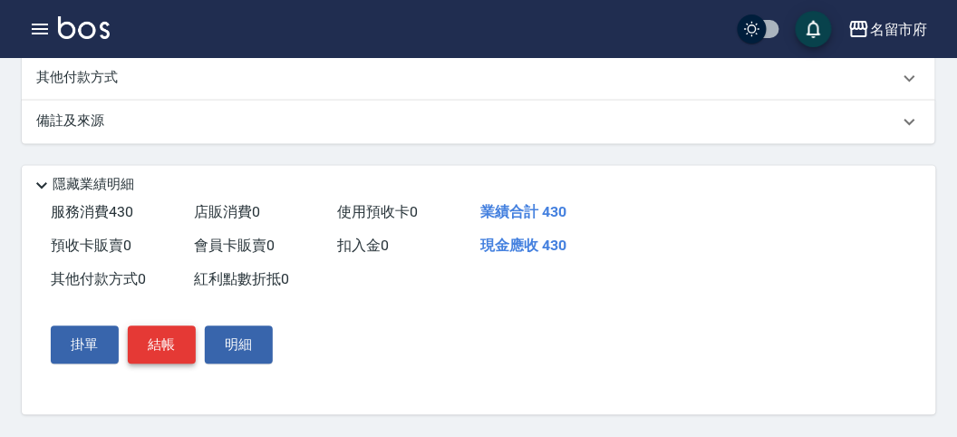
click at [165, 343] on button "結帳" at bounding box center [162, 345] width 68 height 38
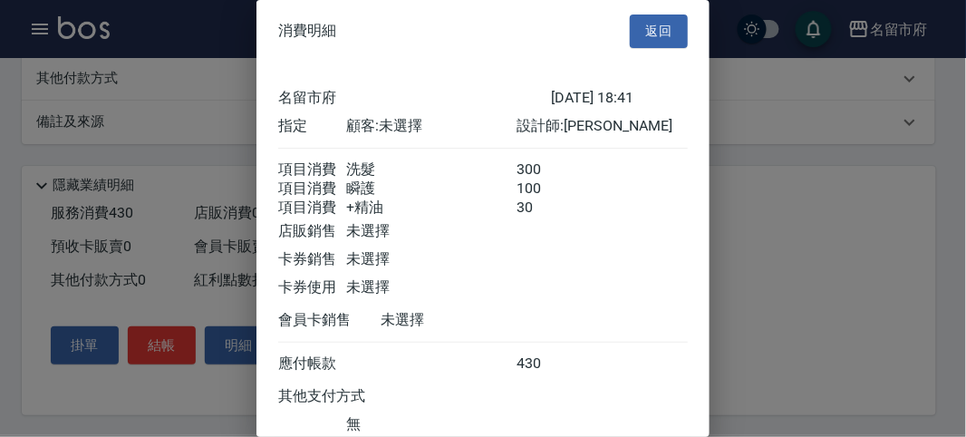
scroll to position [141, 0]
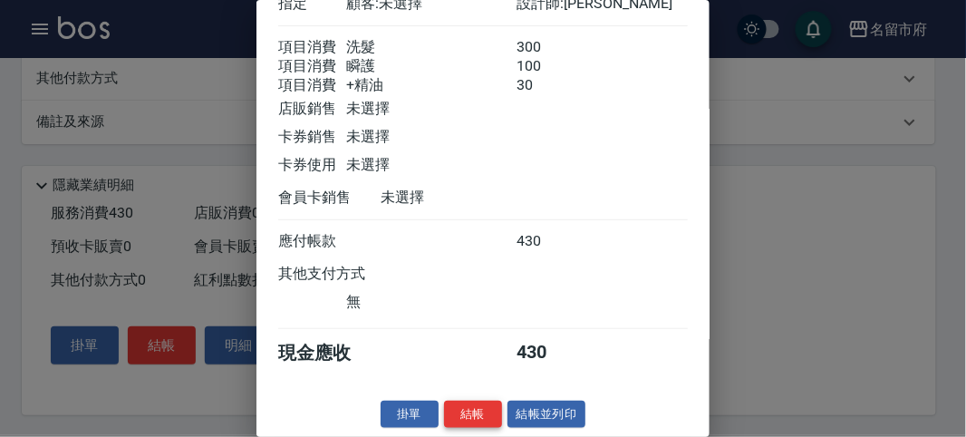
click at [454, 401] on button "結帳" at bounding box center [473, 414] width 58 height 28
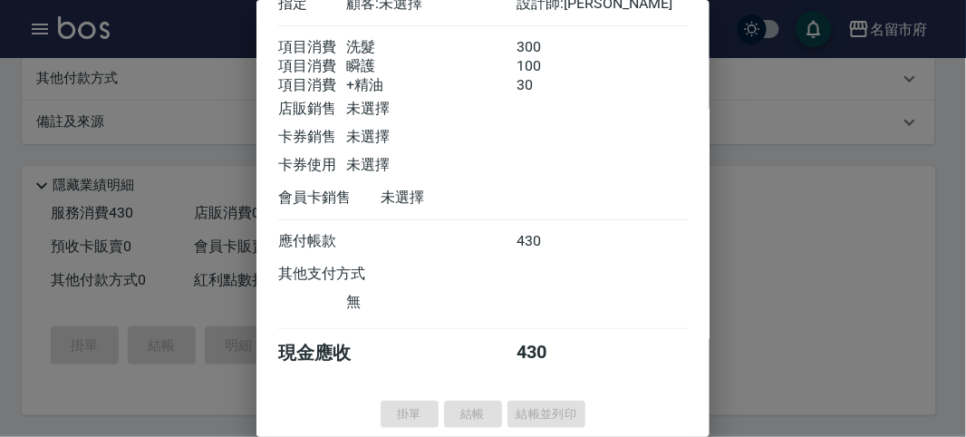
type input "[DATE] 19:08"
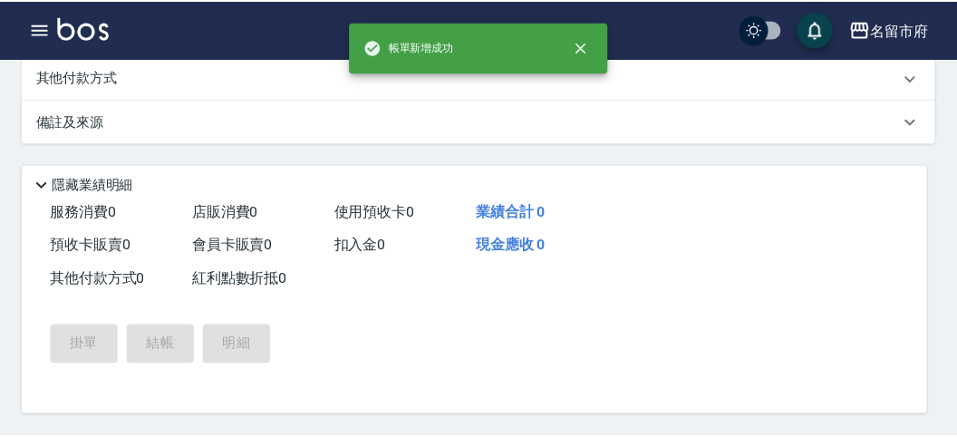
scroll to position [0, 0]
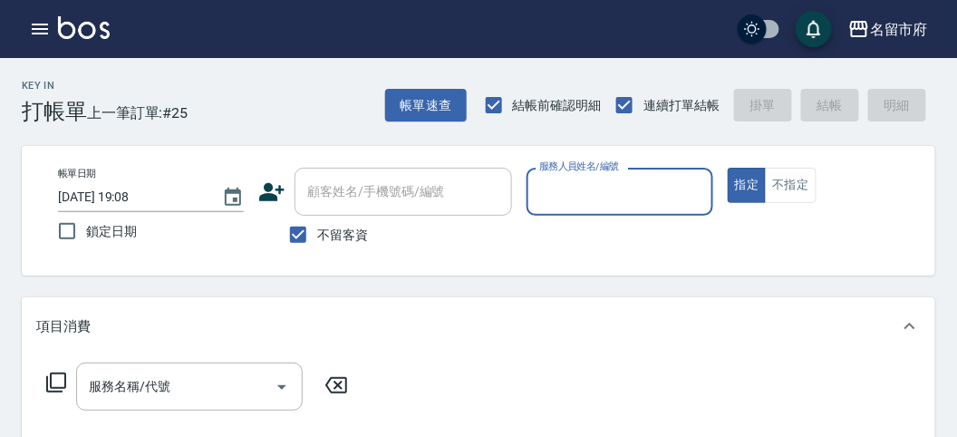
click at [536, 240] on div "帳單日期 [DATE] 19:08 鎖定日期 顧客姓名/手機號碼/編號 顧客姓名/手機號碼/編號 不留客資 服務人員姓名/編號 服務人員姓名/編號 指定 不指定" at bounding box center [478, 211] width 870 height 86
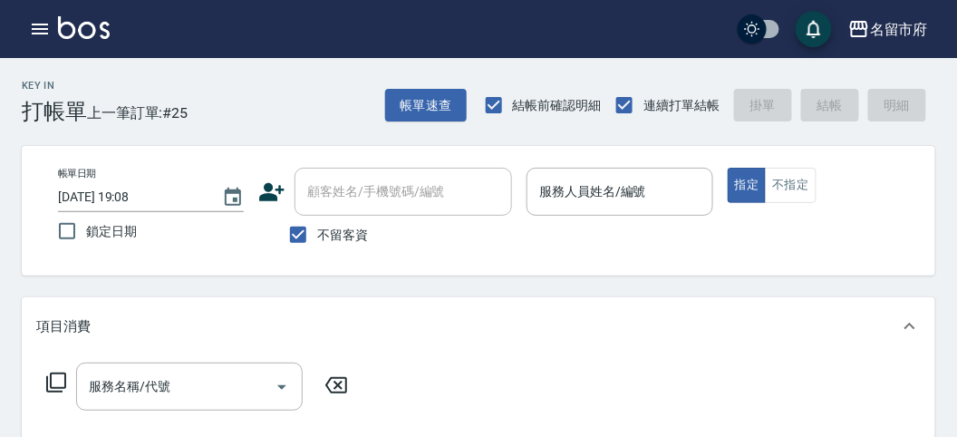
click at [48, 383] on icon at bounding box center [56, 382] width 22 height 22
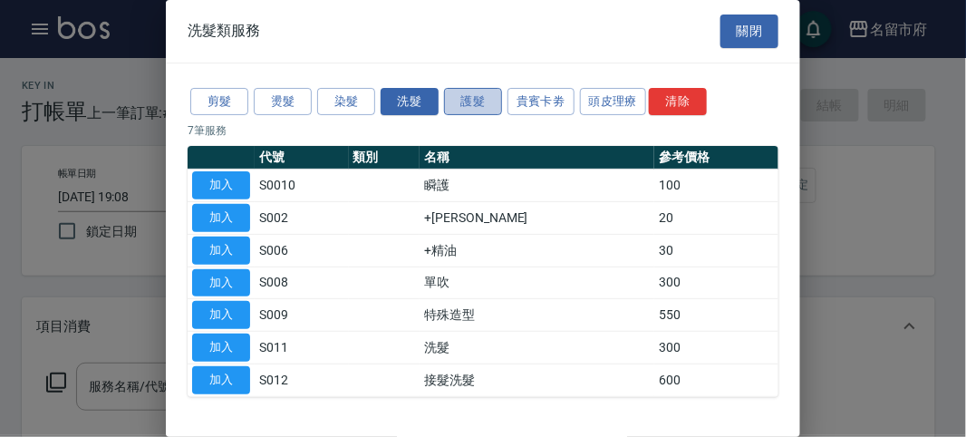
click at [486, 113] on button "護髮" at bounding box center [473, 102] width 58 height 28
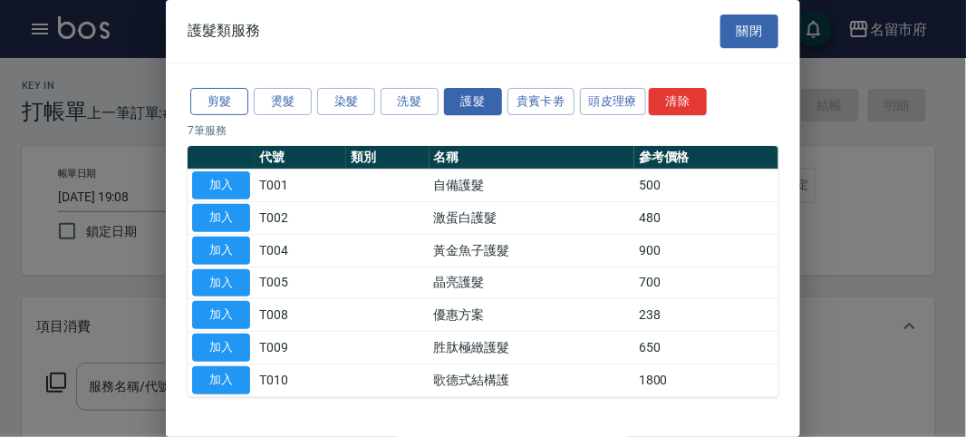
click at [240, 106] on button "剪髮" at bounding box center [219, 102] width 58 height 28
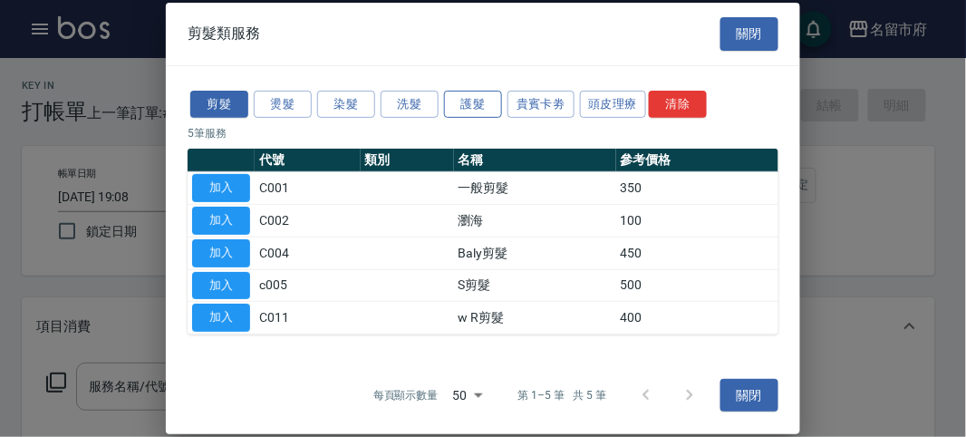
click at [459, 110] on button "護髮" at bounding box center [473, 104] width 58 height 28
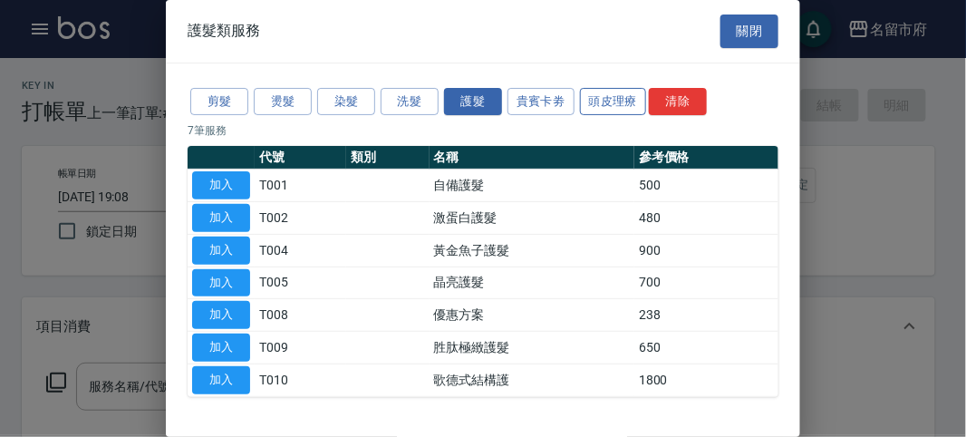
click at [608, 106] on button "頭皮理療" at bounding box center [613, 102] width 67 height 28
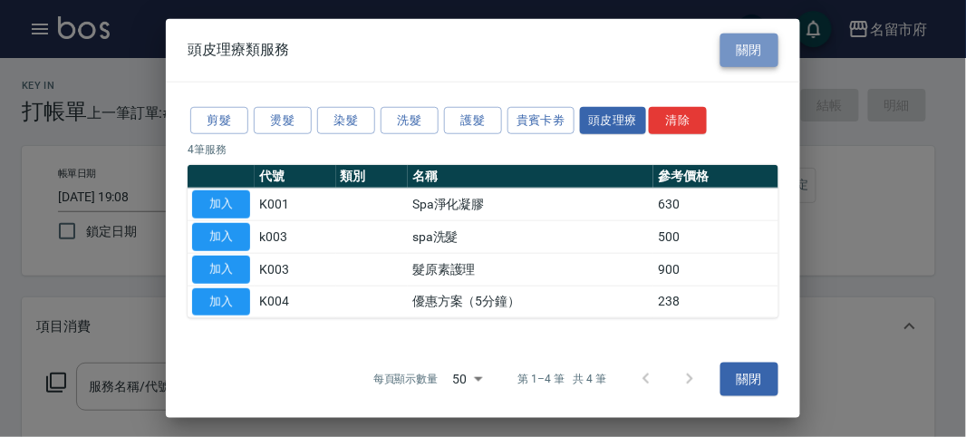
click at [746, 60] on button "關閉" at bounding box center [749, 51] width 58 height 34
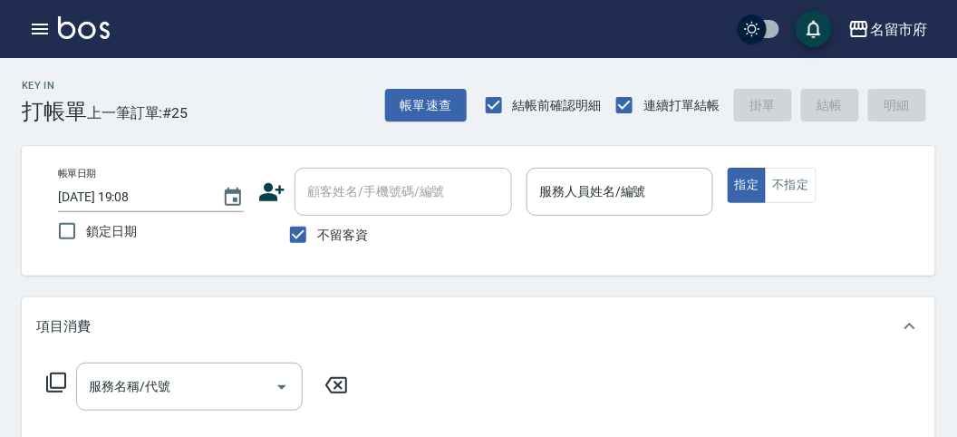
click at [934, 236] on div "帳單日期 [DATE] 19:08 鎖定日期 顧客姓名/手機號碼/編號 顧客姓名/手機號碼/編號 不留客資 服務人員姓名/編號 服務人員姓名/編號 指定 不指定" at bounding box center [478, 211] width 913 height 130
click at [59, 390] on icon at bounding box center [56, 382] width 22 height 22
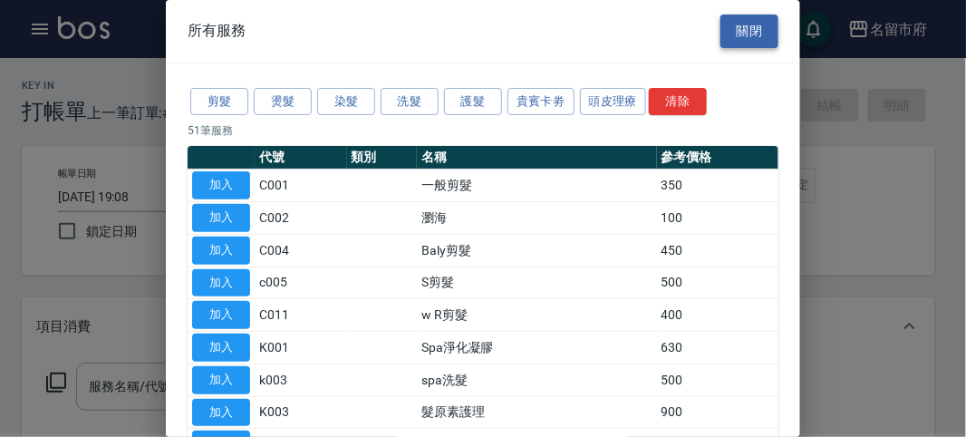
click at [742, 37] on button "關閉" at bounding box center [749, 31] width 58 height 34
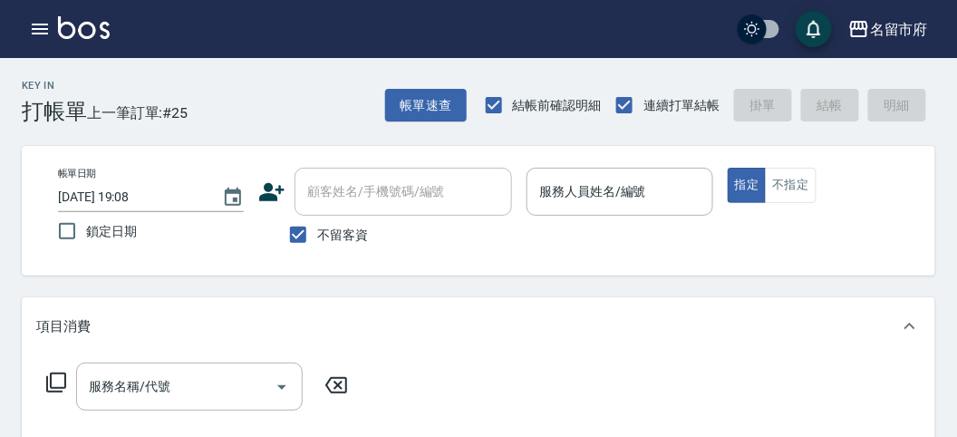
click at [932, 202] on div "帳單日期 [DATE] 19:08 鎖定日期 顧客姓名/手機號碼/編號 顧客姓名/手機號碼/編號 不留客資 服務人員姓名/編號 服務人員姓名/編號 指定 不指定" at bounding box center [478, 211] width 913 height 130
click at [789, 189] on button "不指定" at bounding box center [790, 185] width 51 height 35
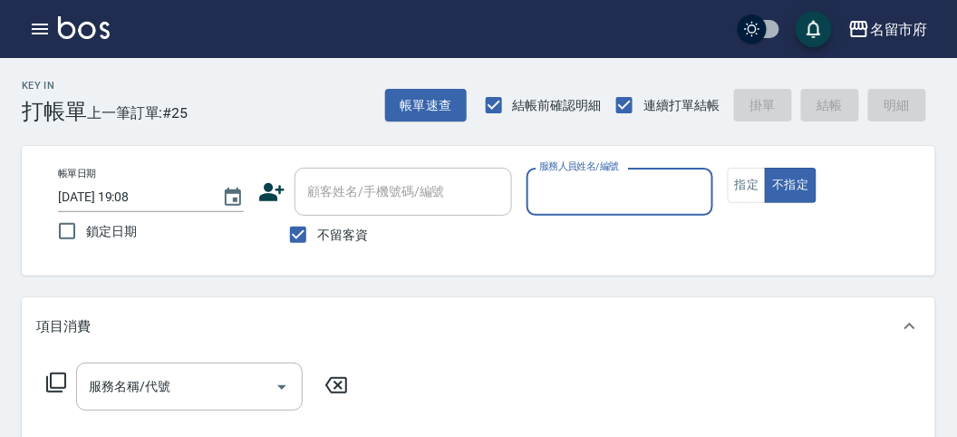
click at [595, 195] on input "服務人員姓名/編號" at bounding box center [618, 192] width 169 height 32
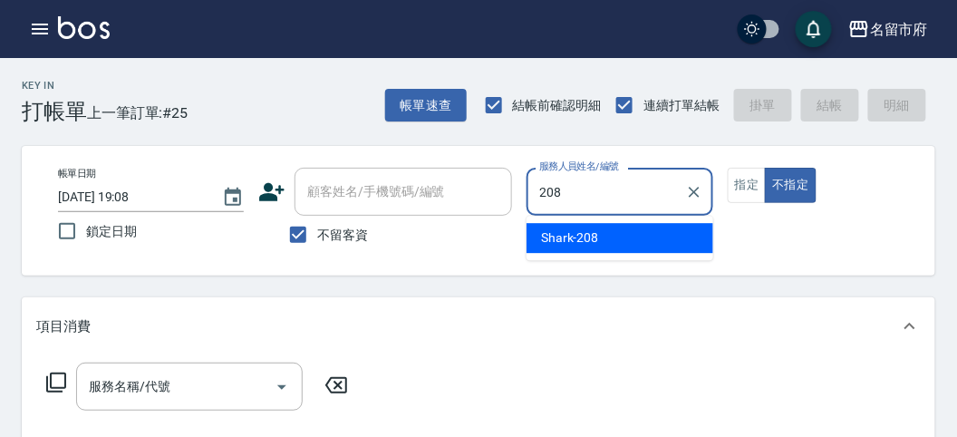
click at [613, 229] on div "Shark -208" at bounding box center [619, 238] width 187 height 30
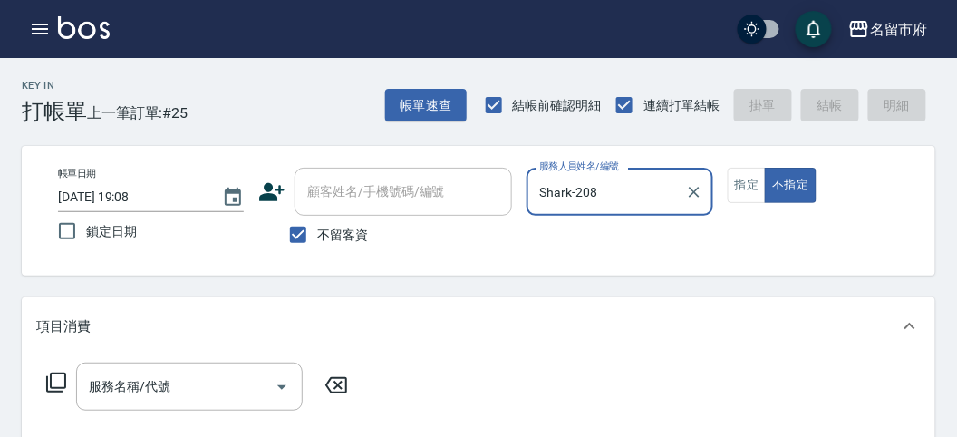
type input "Shark-208"
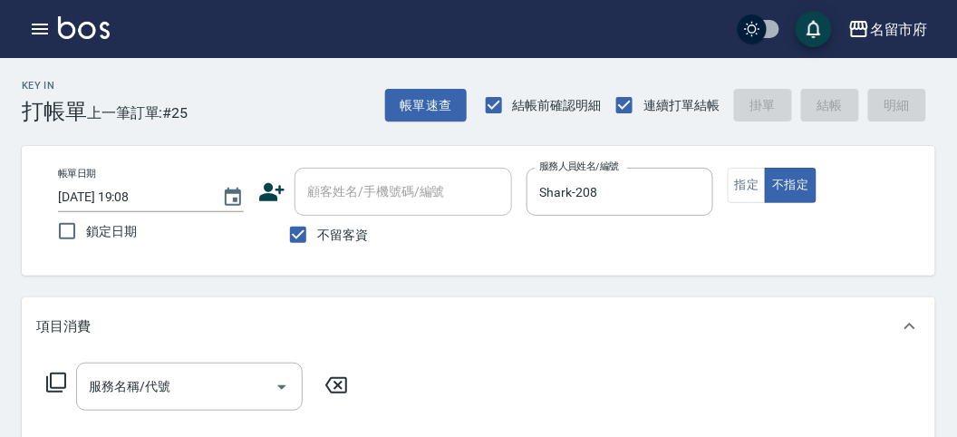
click at [60, 379] on icon at bounding box center [56, 382] width 22 height 22
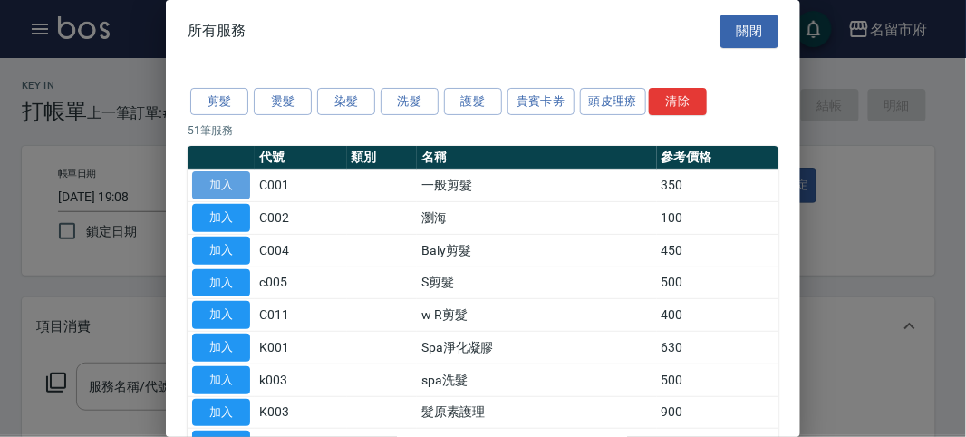
click at [238, 178] on button "加入" at bounding box center [221, 185] width 58 height 28
type input "一般剪髮(C001)"
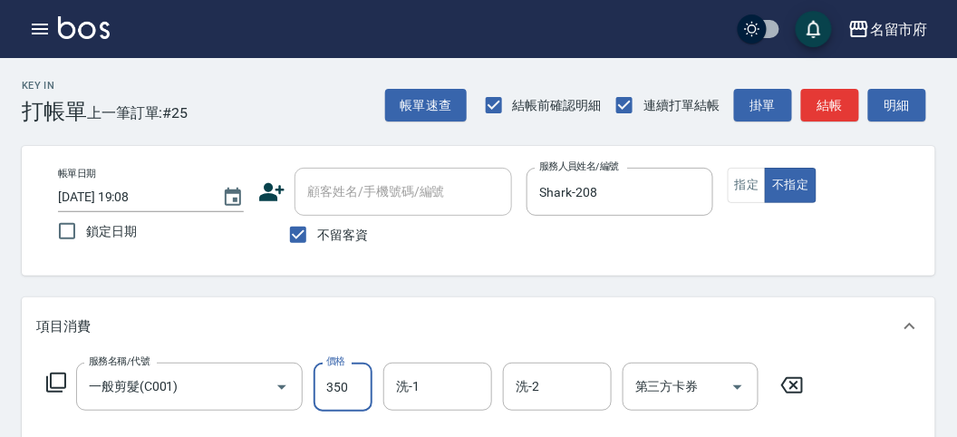
click at [358, 383] on input "350" at bounding box center [342, 386] width 59 height 49
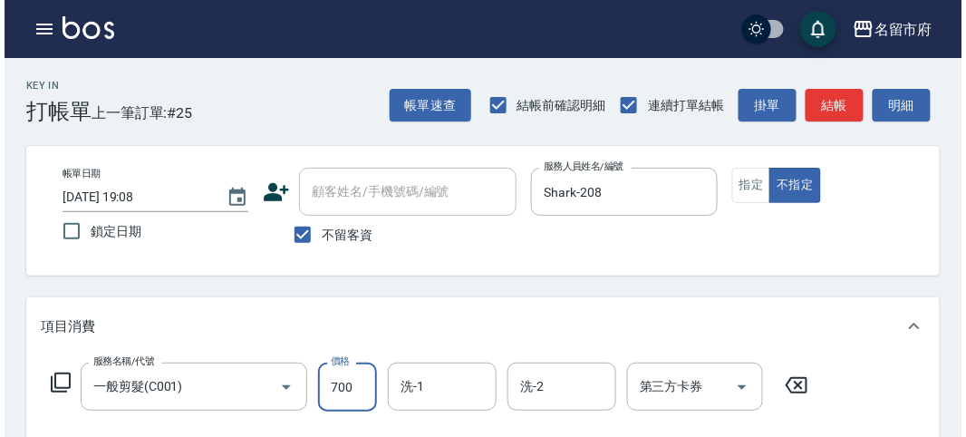
scroll to position [530, 0]
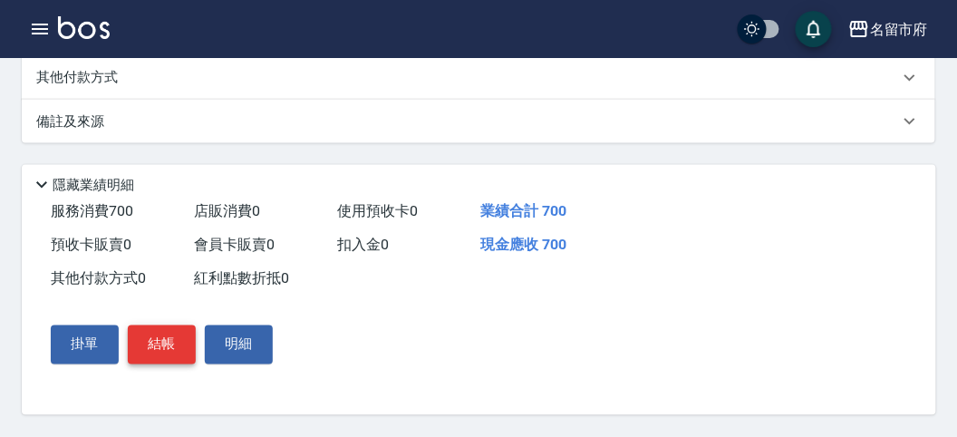
type input "700"
click at [149, 345] on button "結帳" at bounding box center [162, 344] width 68 height 38
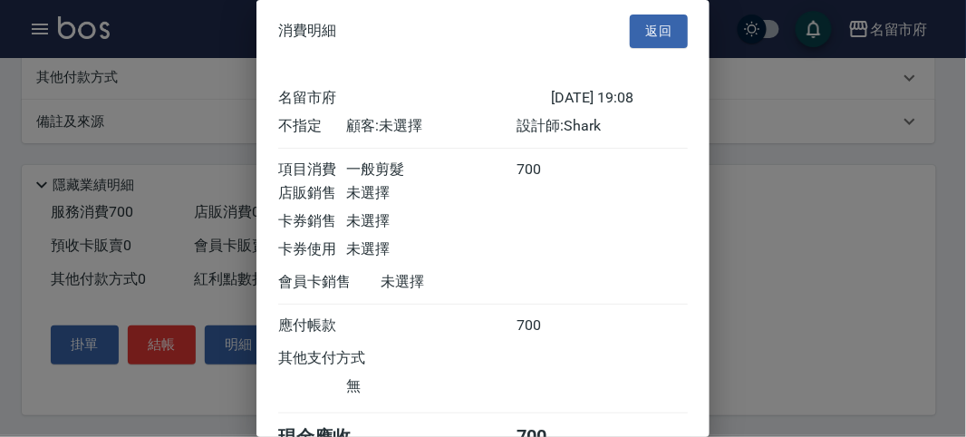
scroll to position [101, 0]
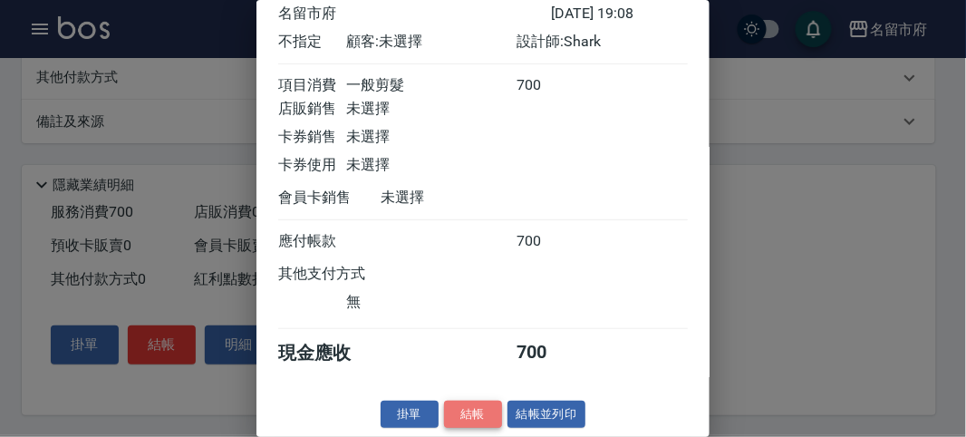
click at [457, 412] on button "結帳" at bounding box center [473, 414] width 58 height 28
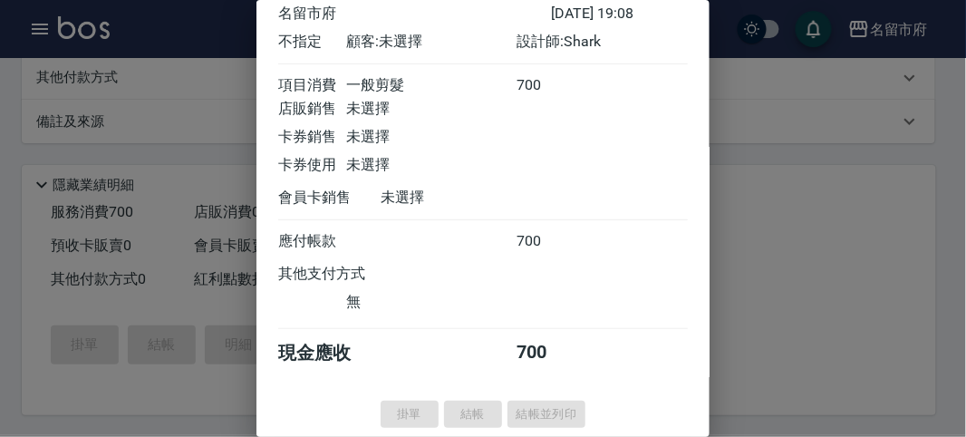
type input "[DATE] 19:44"
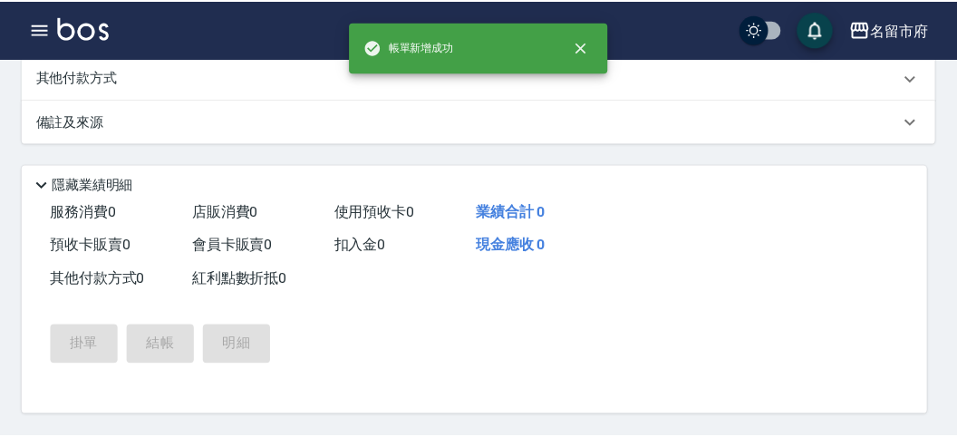
scroll to position [0, 0]
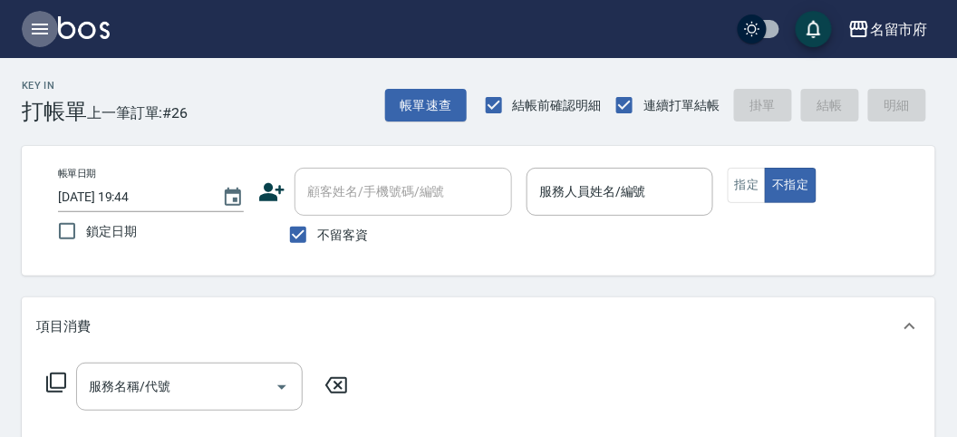
click at [30, 25] on icon "button" at bounding box center [40, 29] width 22 height 22
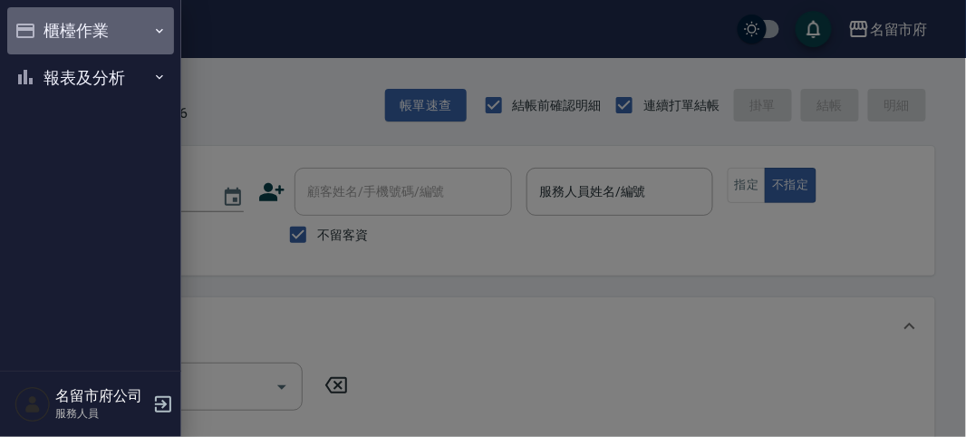
click at [31, 25] on icon "button" at bounding box center [25, 31] width 22 height 22
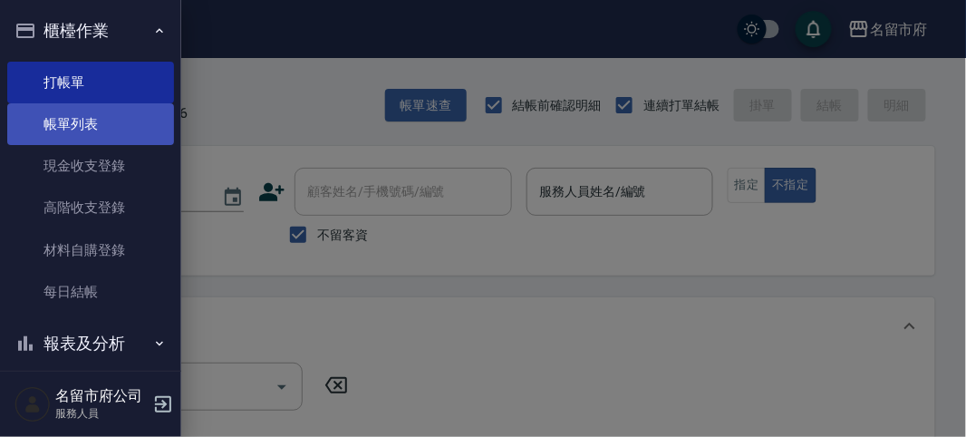
click at [81, 118] on link "帳單列表" at bounding box center [90, 124] width 167 height 42
click at [80, 120] on link "帳單列表" at bounding box center [90, 124] width 167 height 42
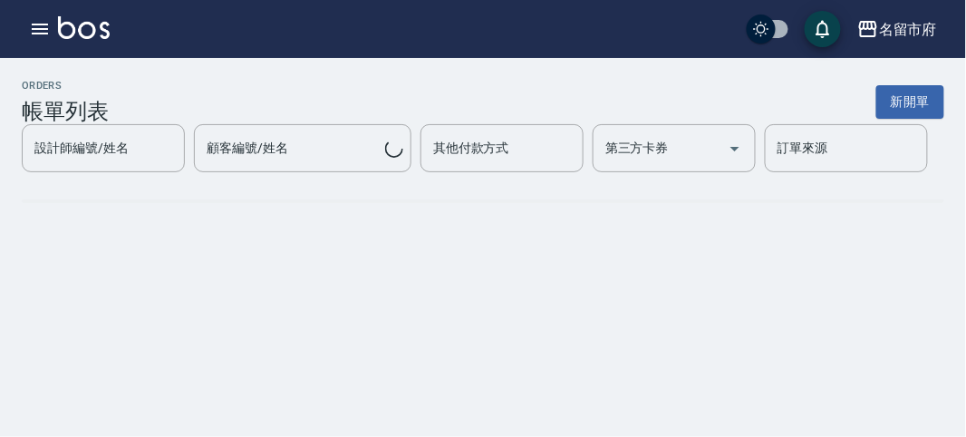
click at [97, 132] on div "設計師編號/姓名 設計師編號/姓名" at bounding box center [103, 148] width 163 height 48
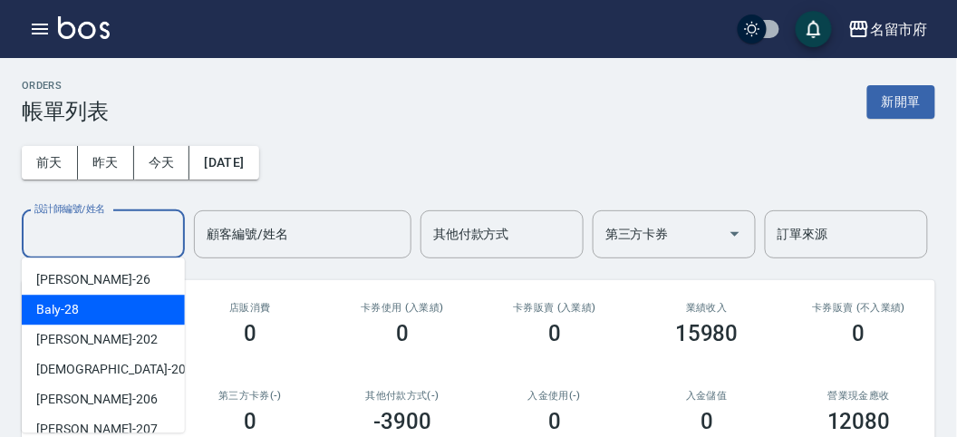
click at [101, 317] on div "Baly -28" at bounding box center [103, 309] width 163 height 30
type input "Baly-28"
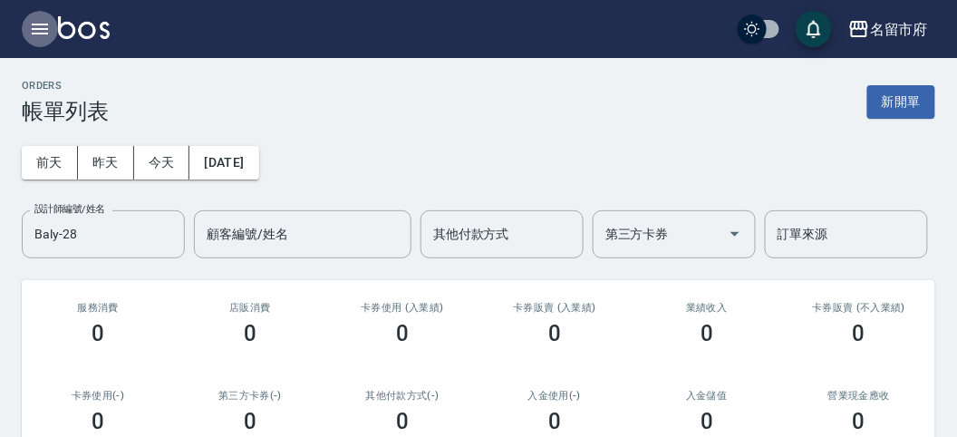
click at [34, 24] on icon "button" at bounding box center [40, 29] width 16 height 11
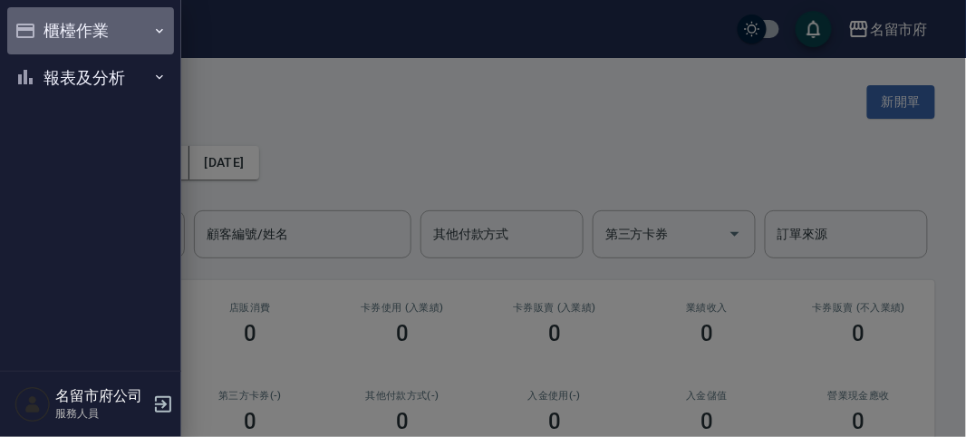
click at [34, 24] on button "櫃檯作業" at bounding box center [90, 30] width 167 height 47
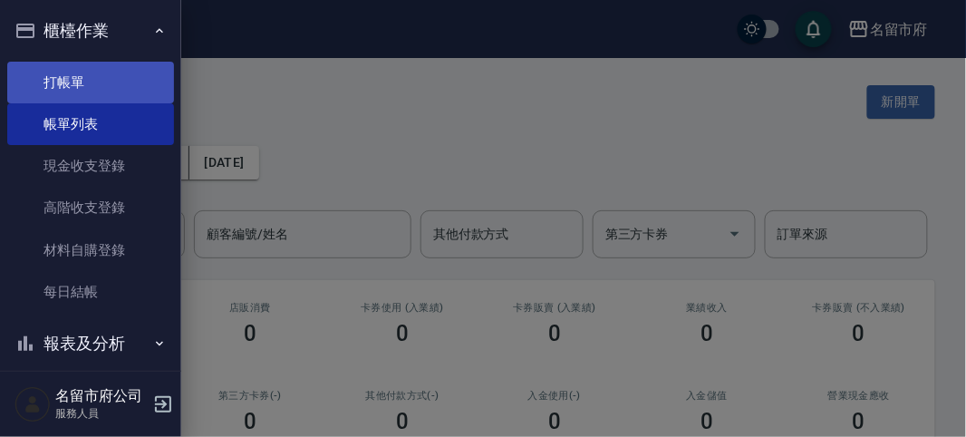
click at [63, 66] on link "打帳單" at bounding box center [90, 83] width 167 height 42
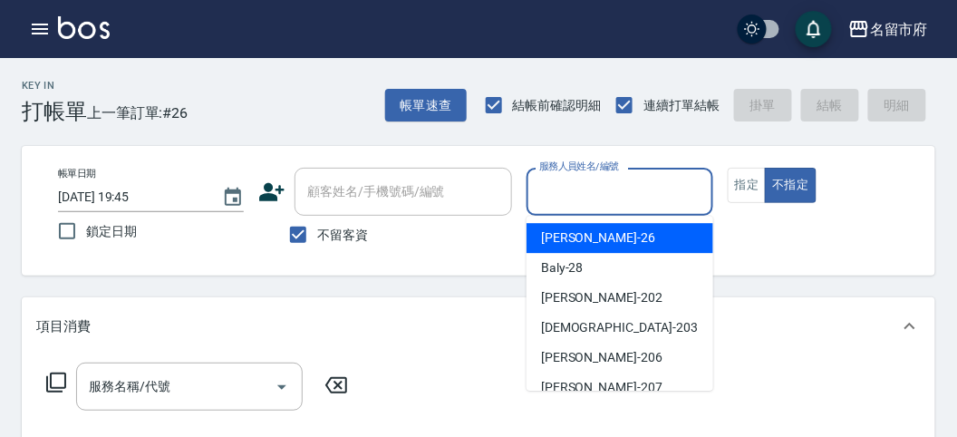
click at [572, 197] on input "服務人員姓名/編號" at bounding box center [618, 192] width 169 height 32
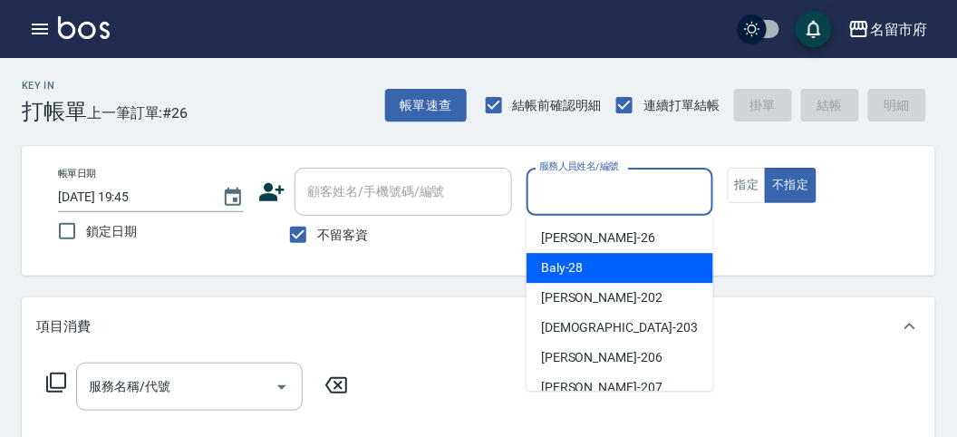
click at [548, 273] on span "Baly -28" at bounding box center [562, 267] width 43 height 19
type input "Baly-28"
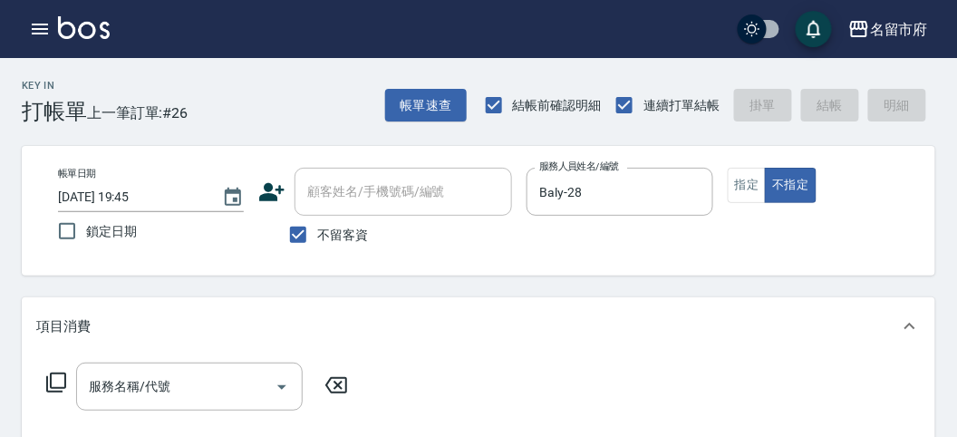
click at [54, 383] on icon at bounding box center [56, 382] width 22 height 22
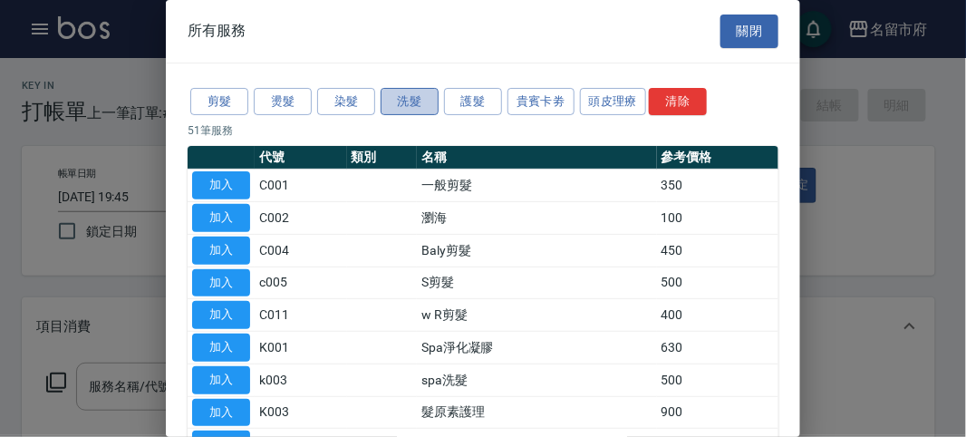
click at [404, 105] on button "洗髮" at bounding box center [409, 102] width 58 height 28
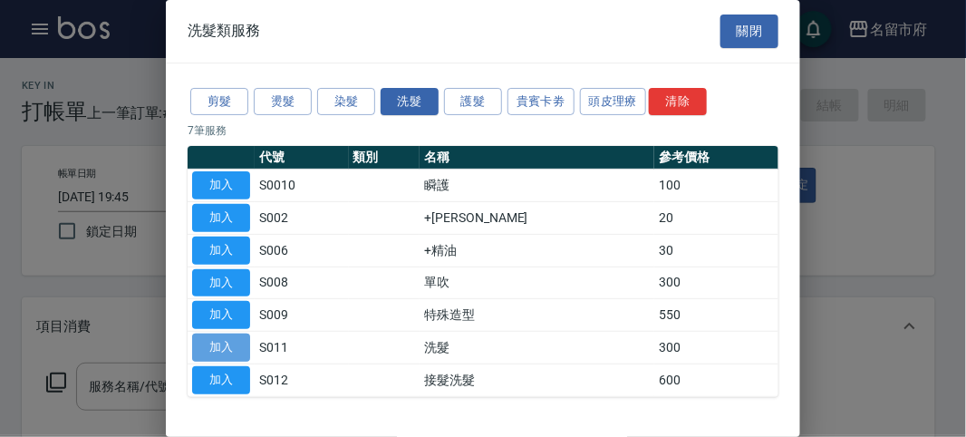
click at [222, 345] on button "加入" at bounding box center [221, 347] width 58 height 28
type input "洗髮(S011)"
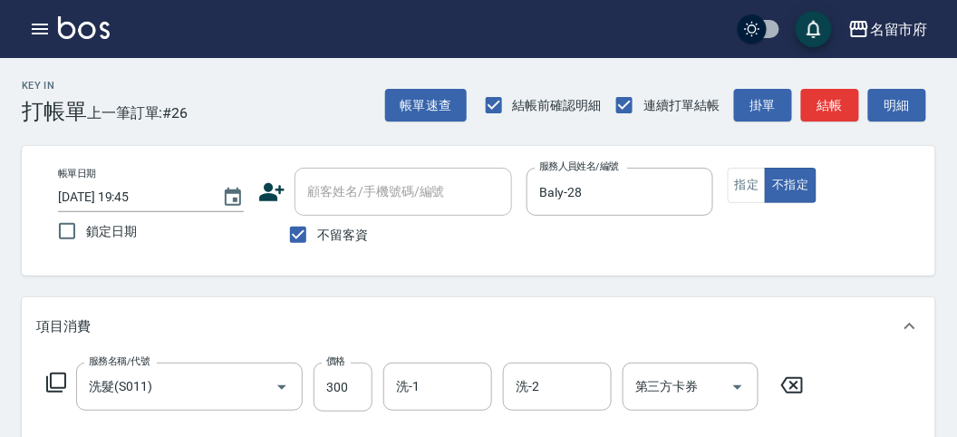
click at [54, 379] on icon at bounding box center [56, 382] width 22 height 22
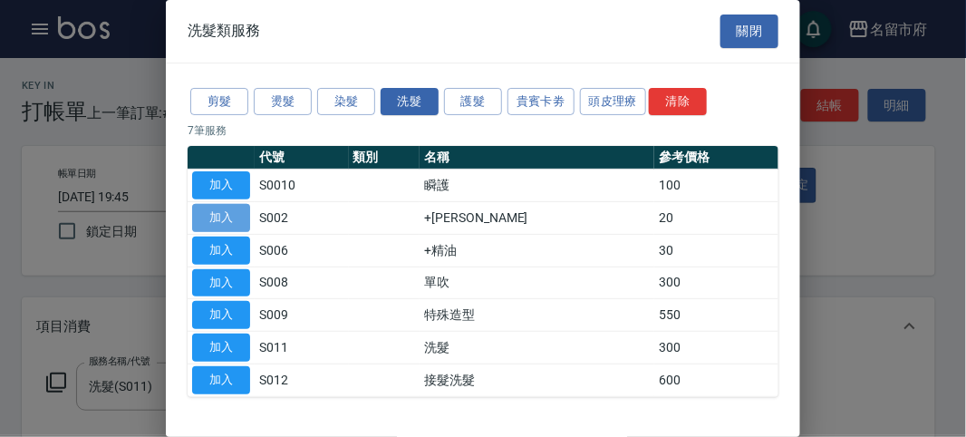
click at [234, 214] on button "加入" at bounding box center [221, 218] width 58 height 28
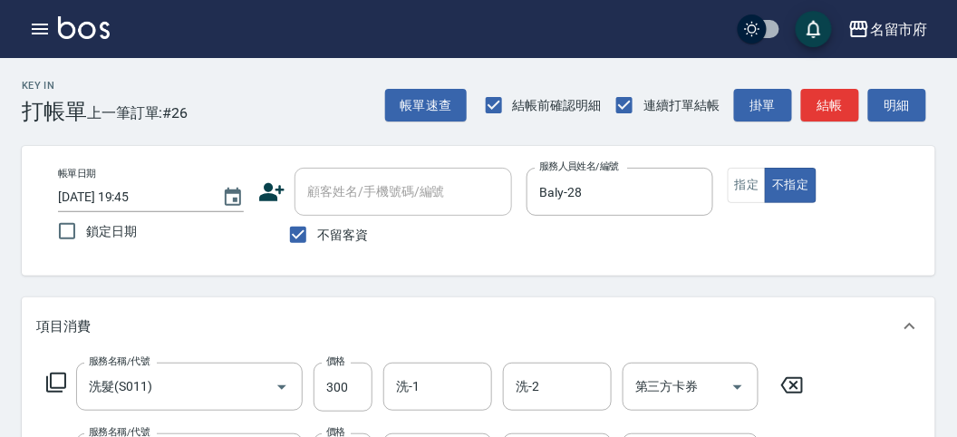
click at [49, 377] on icon at bounding box center [56, 382] width 22 height 22
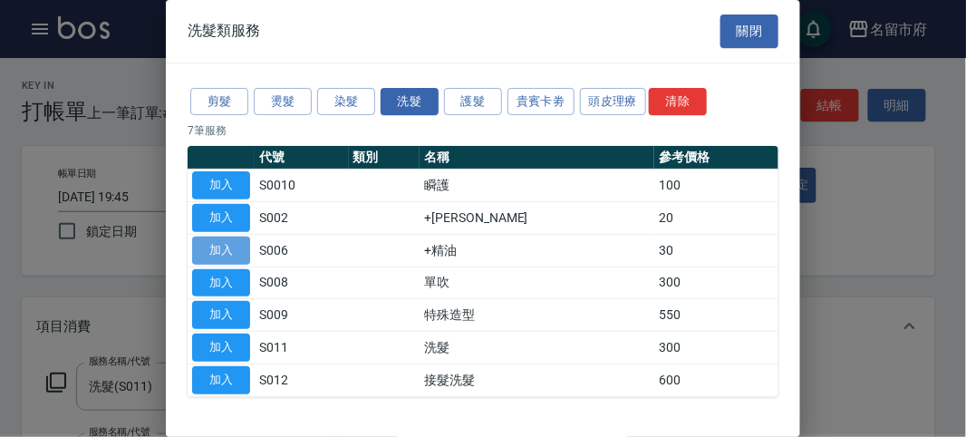
click at [226, 246] on button "加入" at bounding box center [221, 250] width 58 height 28
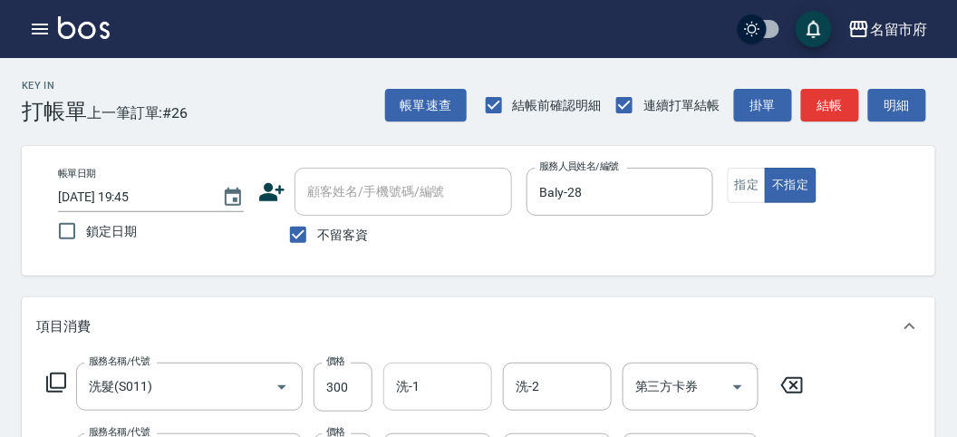
drag, startPoint x: 419, startPoint y: 395, endPoint x: 424, endPoint y: 367, distance: 28.4
click at [419, 391] on input "洗-1" at bounding box center [437, 387] width 92 height 32
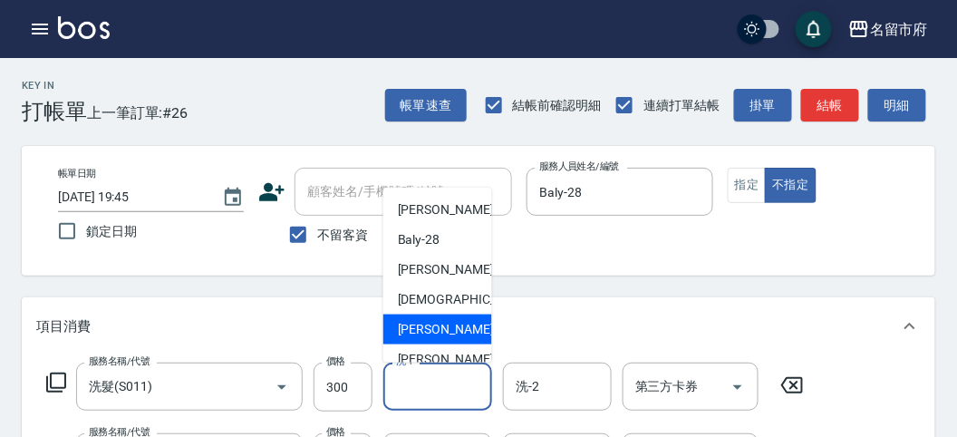
scroll to position [197, 0]
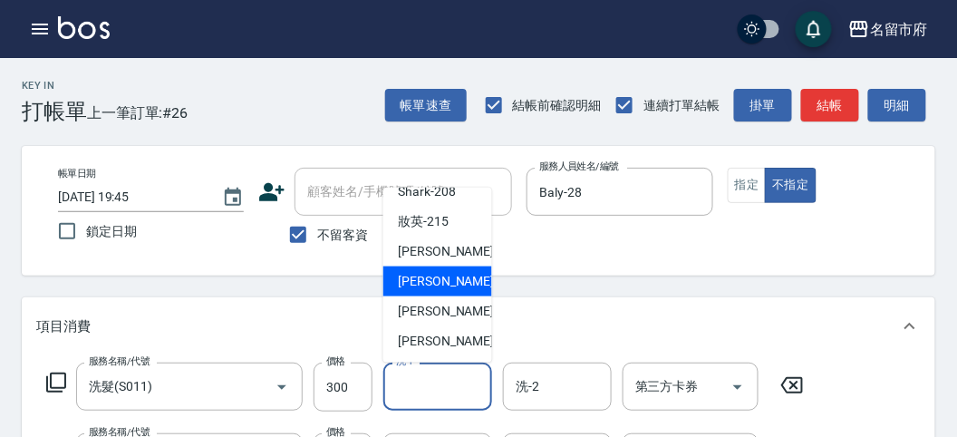
drag, startPoint x: 457, startPoint y: 276, endPoint x: 449, endPoint y: 291, distance: 16.6
click at [457, 276] on span "Min Min -218" at bounding box center [458, 281] width 121 height 19
type input "Min Min-218"
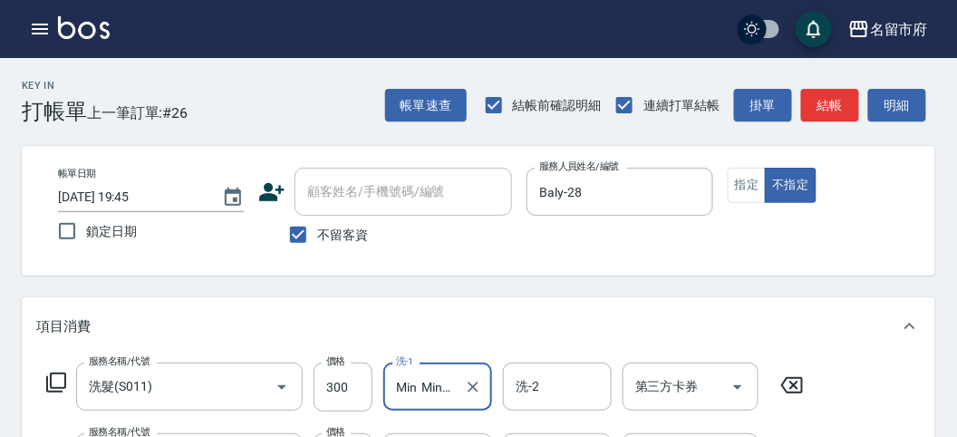
scroll to position [201, 0]
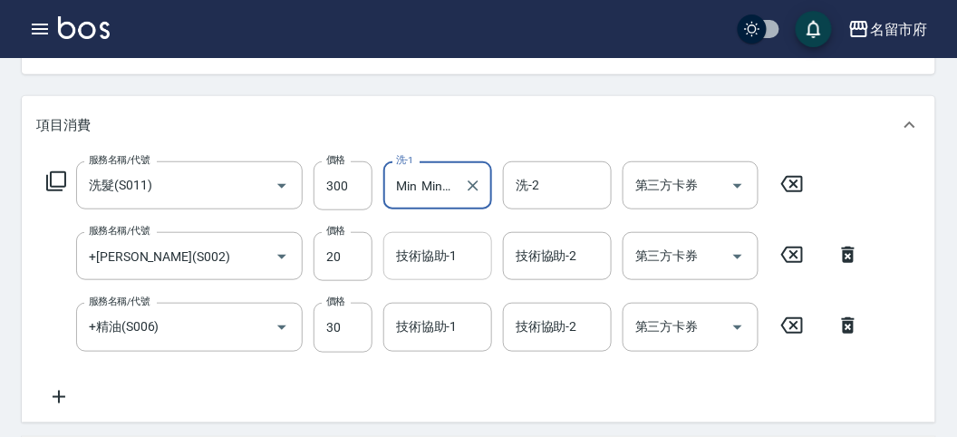
click at [416, 260] on input "技術協助-1" at bounding box center [437, 256] width 92 height 32
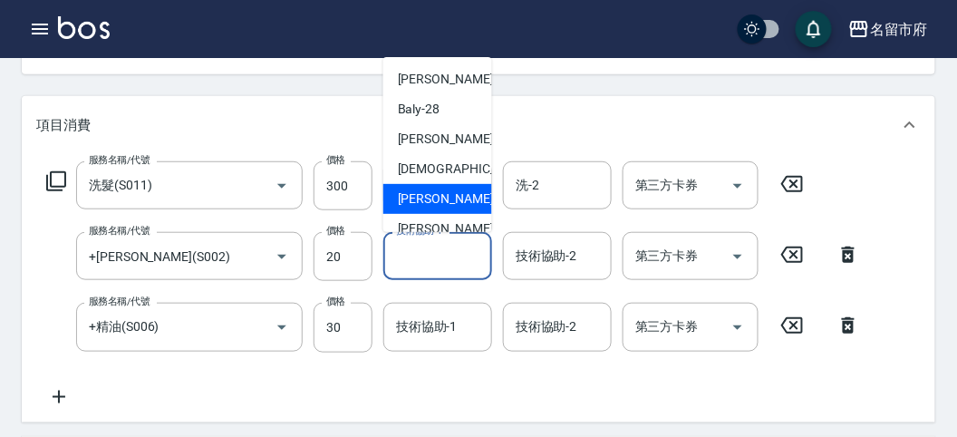
scroll to position [197, 0]
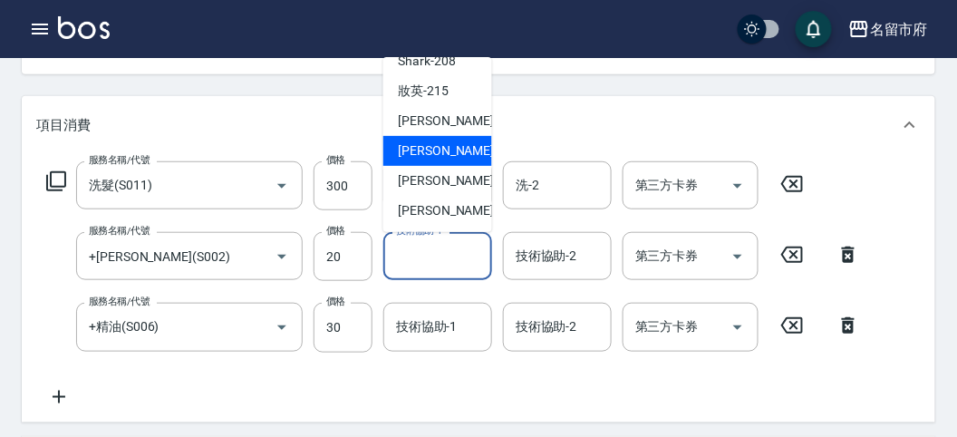
click at [466, 160] on div "Min Min -218" at bounding box center [437, 151] width 109 height 30
type input "Min Min-218"
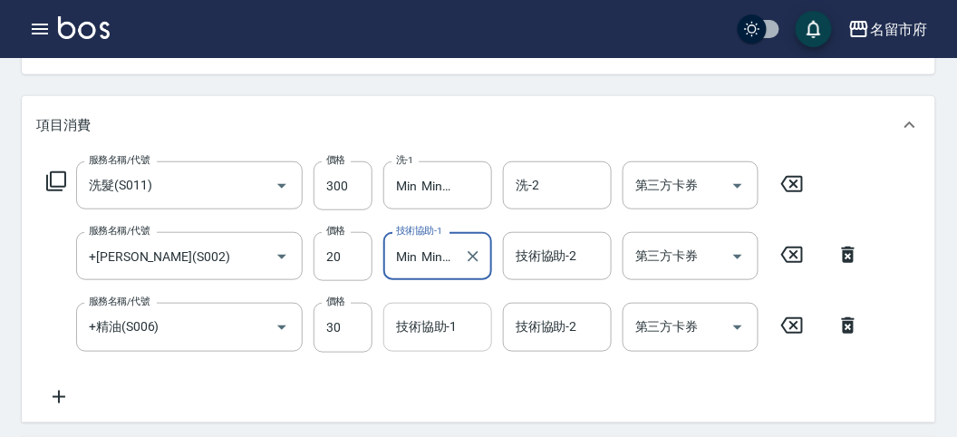
click at [418, 331] on input "技術協助-1" at bounding box center [437, 327] width 92 height 32
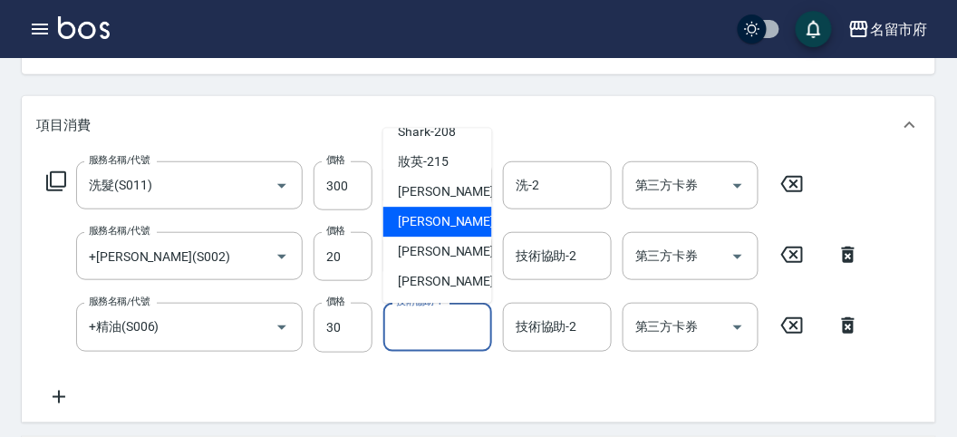
click at [436, 226] on span "Min Min -218" at bounding box center [458, 222] width 121 height 19
type input "Min Min-218"
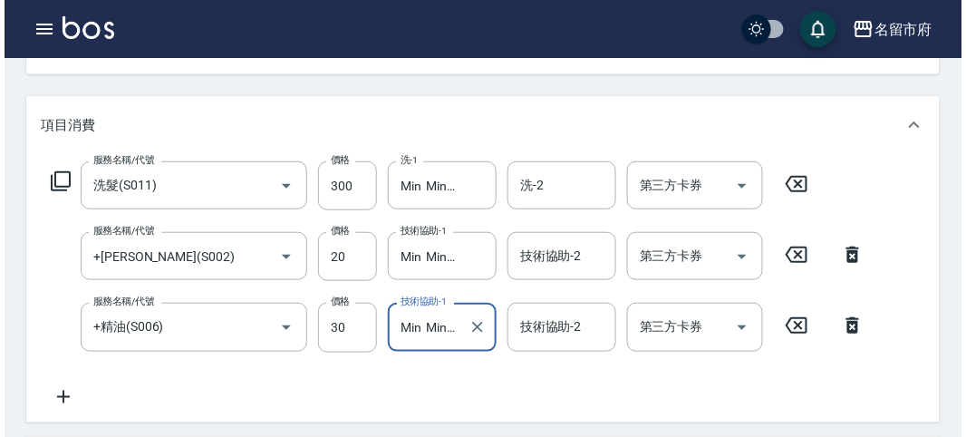
scroll to position [671, 0]
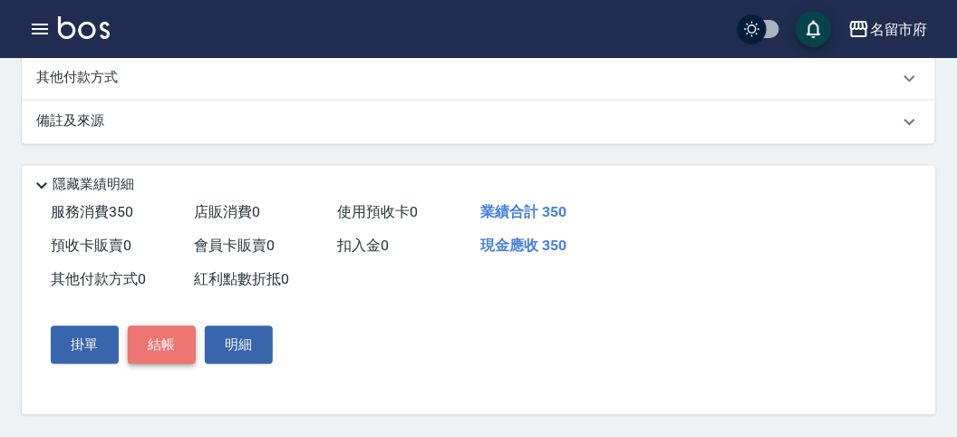
drag, startPoint x: 172, startPoint y: 343, endPoint x: 213, endPoint y: 341, distance: 40.9
click at [171, 343] on button "結帳" at bounding box center [162, 345] width 68 height 38
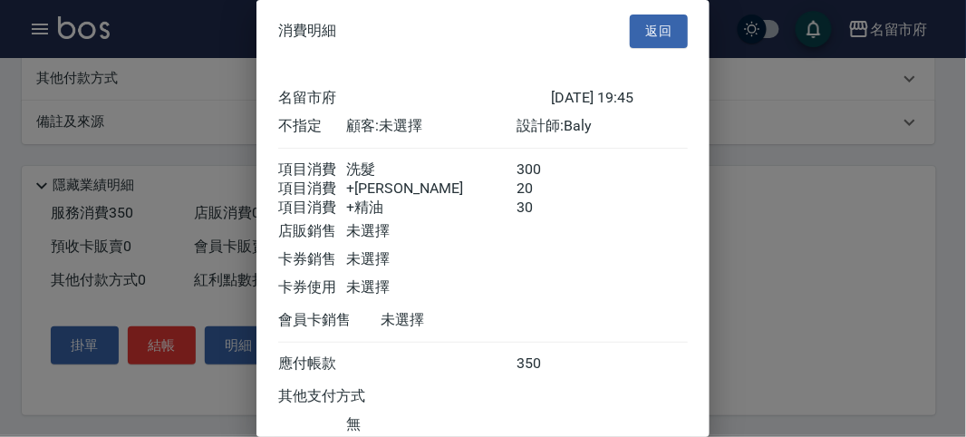
scroll to position [141, 0]
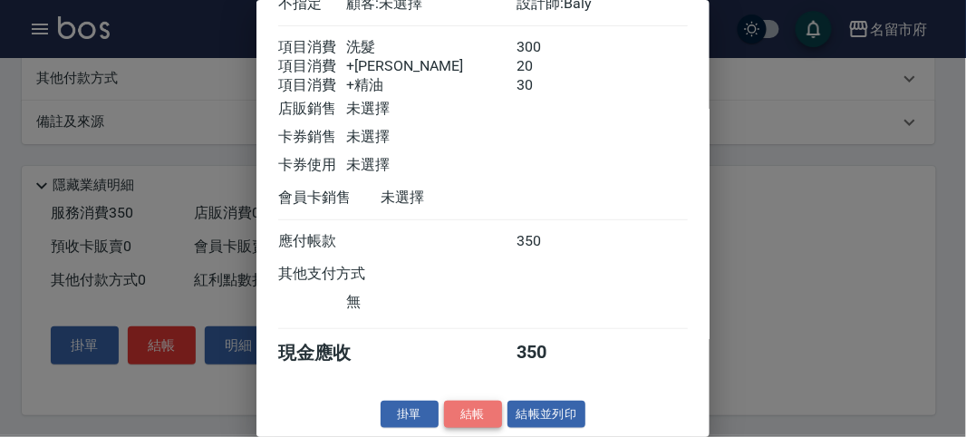
drag, startPoint x: 462, startPoint y: 422, endPoint x: 457, endPoint y: 405, distance: 17.8
click at [462, 421] on button "結帳" at bounding box center [473, 414] width 58 height 28
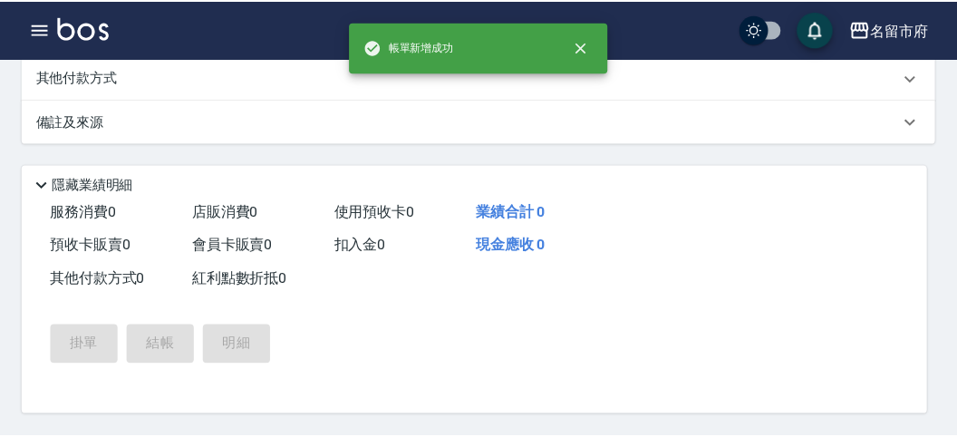
scroll to position [0, 0]
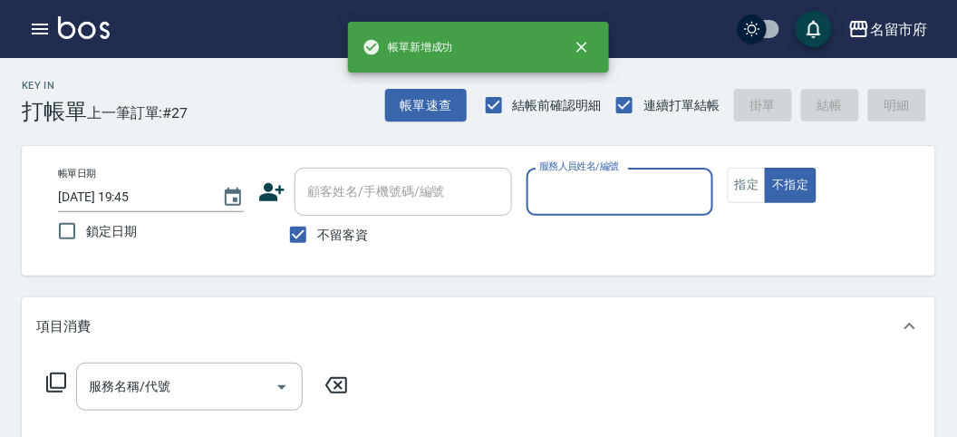
click at [568, 195] on input "服務人員姓名/編號" at bounding box center [618, 192] width 169 height 32
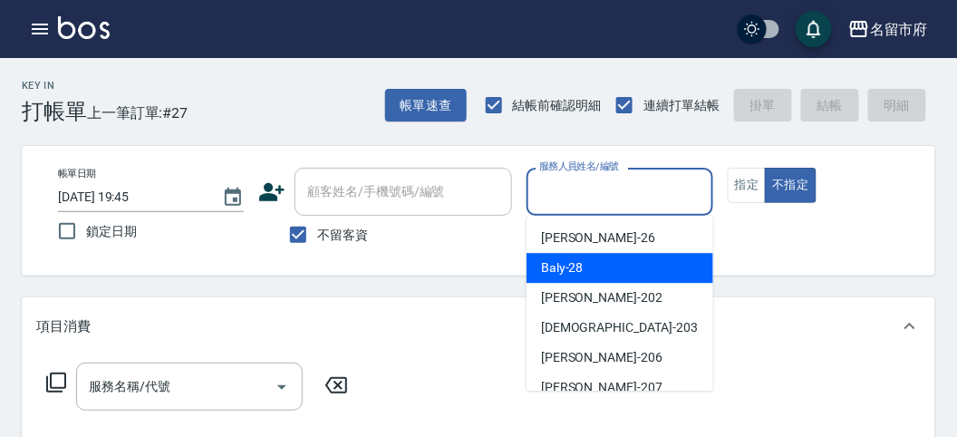
click at [578, 265] on span "Baly -28" at bounding box center [562, 267] width 43 height 19
type input "Baly-28"
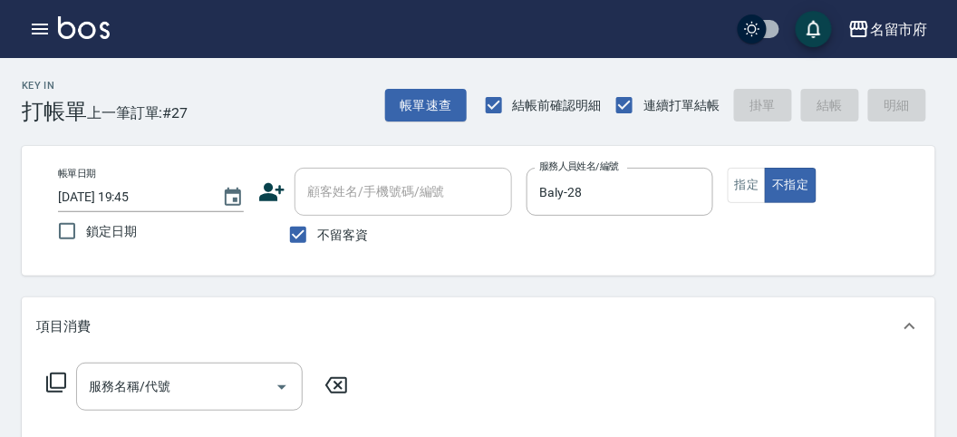
click at [58, 384] on icon at bounding box center [56, 382] width 22 height 22
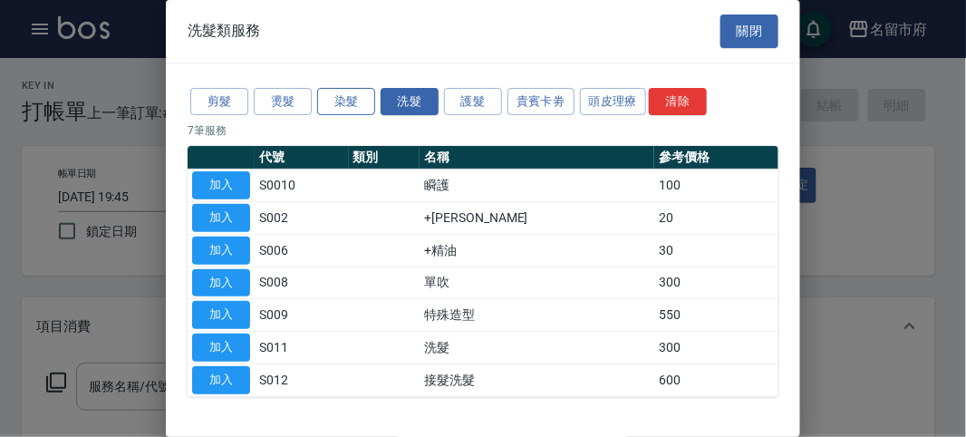
click at [345, 96] on button "染髮" at bounding box center [346, 102] width 58 height 28
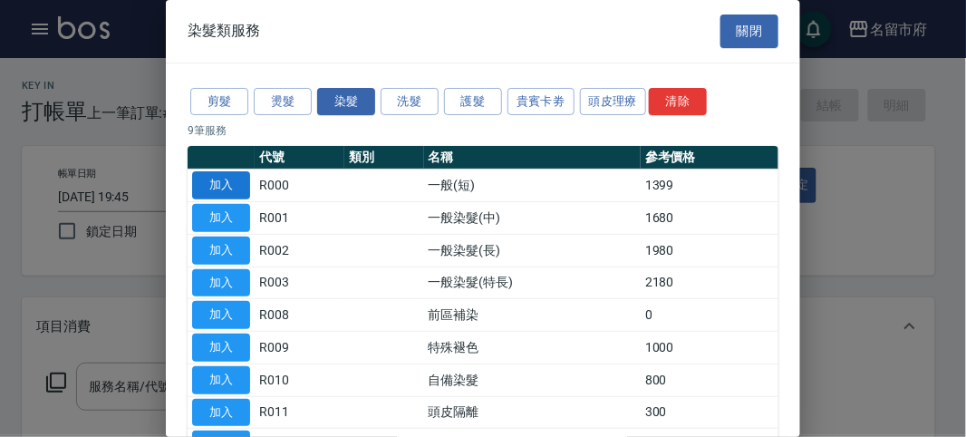
click at [247, 175] on button "加入" at bounding box center [221, 185] width 58 height 28
type input "一般(短)(R000)"
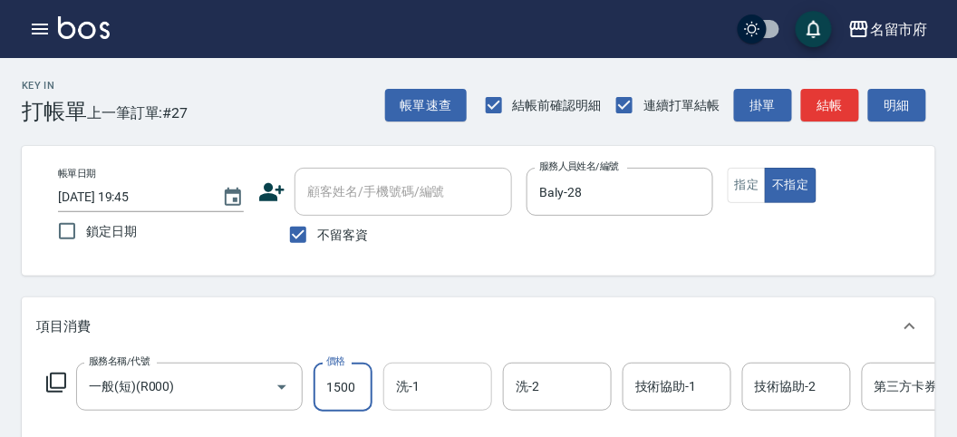
type input "1500"
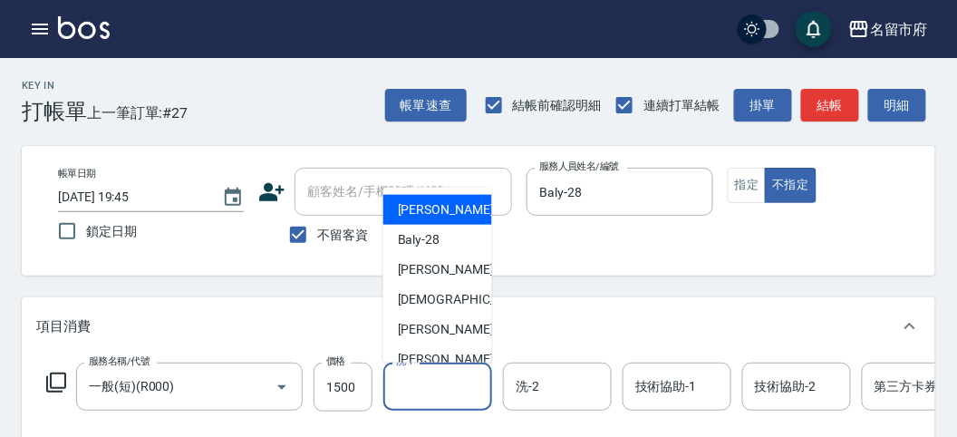
click at [436, 385] on input "洗-1" at bounding box center [437, 387] width 92 height 32
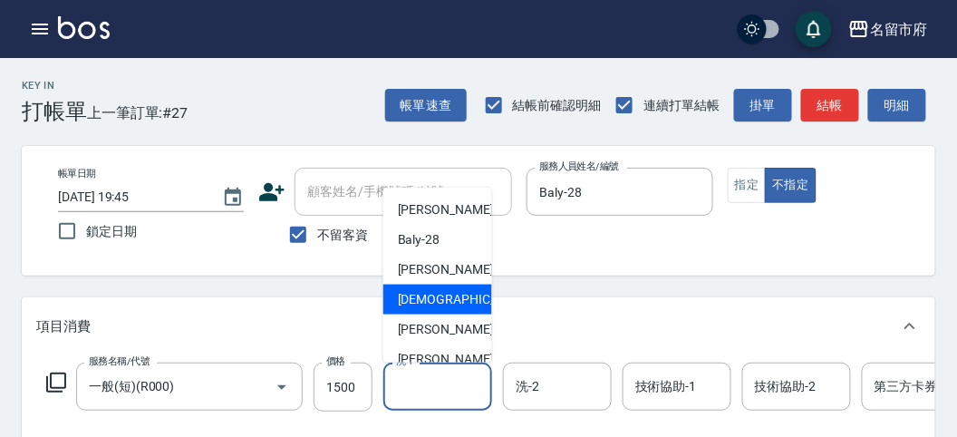
scroll to position [197, 0]
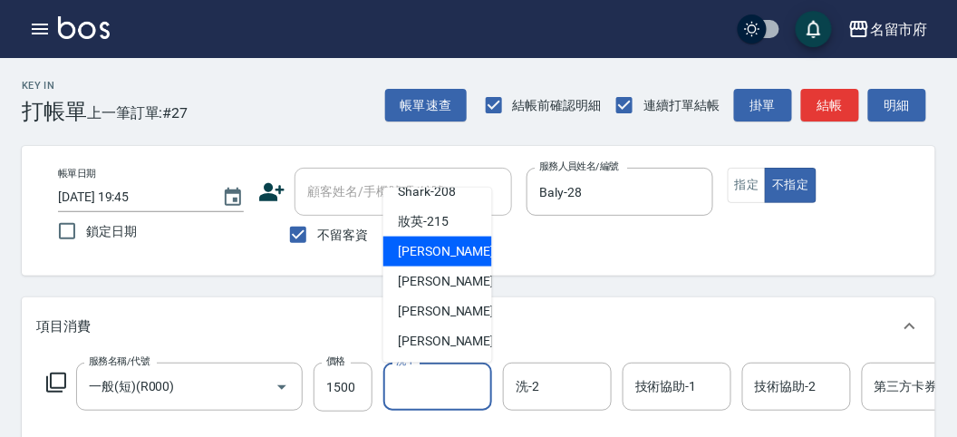
drag, startPoint x: 441, startPoint y: 255, endPoint x: 421, endPoint y: 265, distance: 22.3
click at [441, 255] on span "小靜 -216" at bounding box center [458, 251] width 121 height 19
type input "小靜-216"
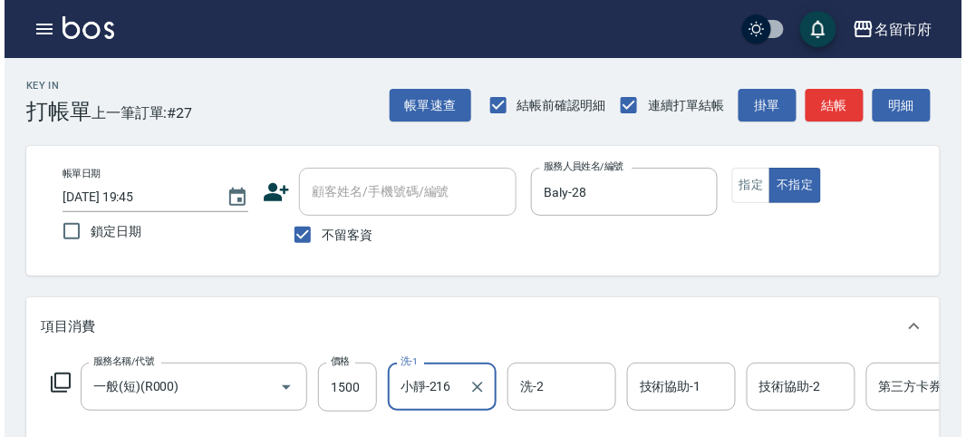
scroll to position [547, 0]
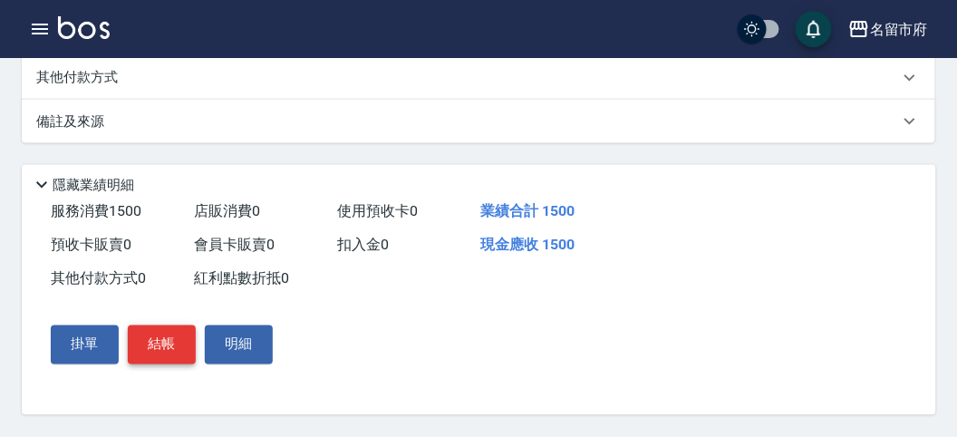
click at [159, 353] on button "結帳" at bounding box center [162, 344] width 68 height 38
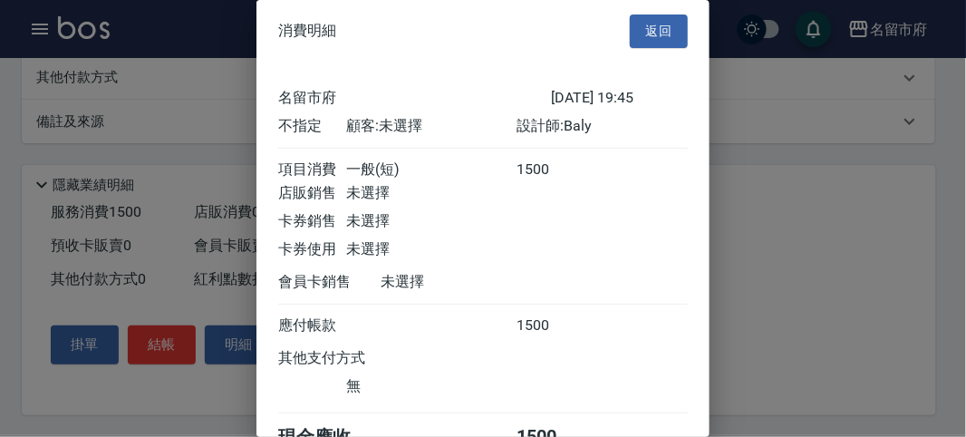
scroll to position [101, 0]
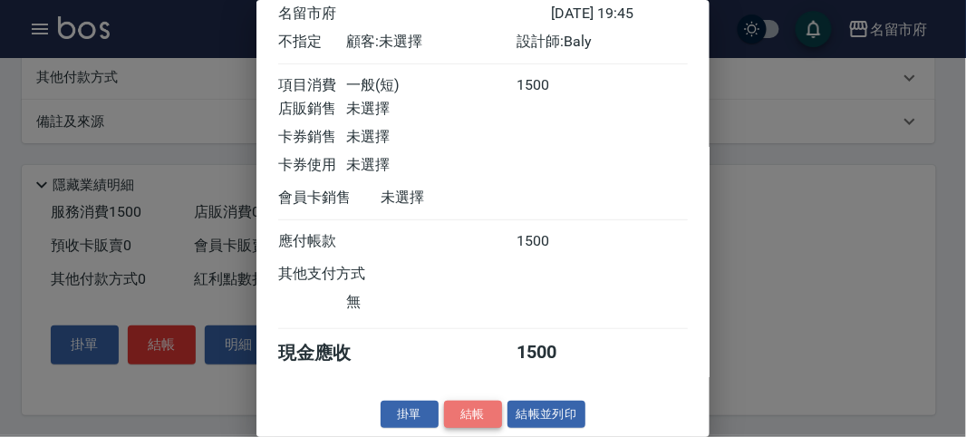
click at [467, 418] on button "結帳" at bounding box center [473, 414] width 58 height 28
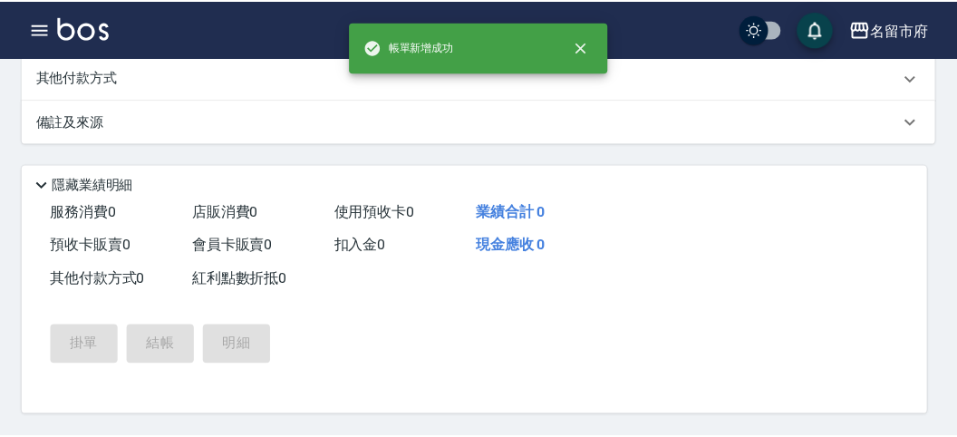
scroll to position [0, 0]
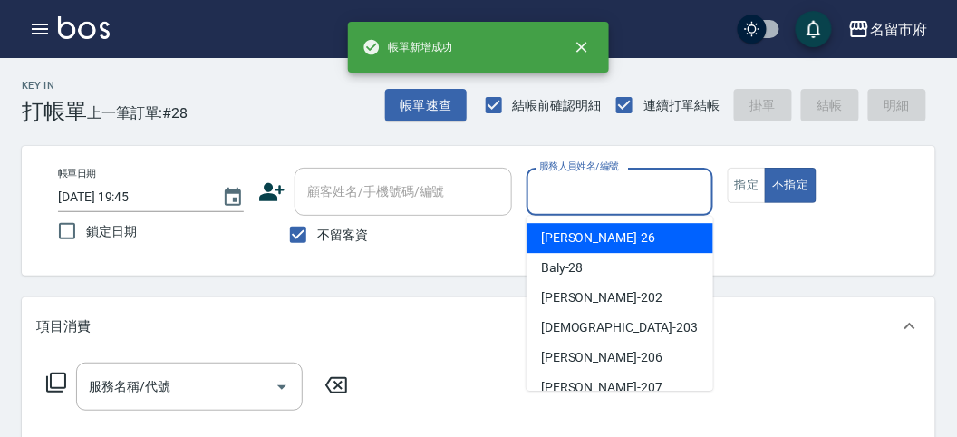
click at [575, 179] on input "服務人員姓名/編號" at bounding box center [618, 192] width 169 height 32
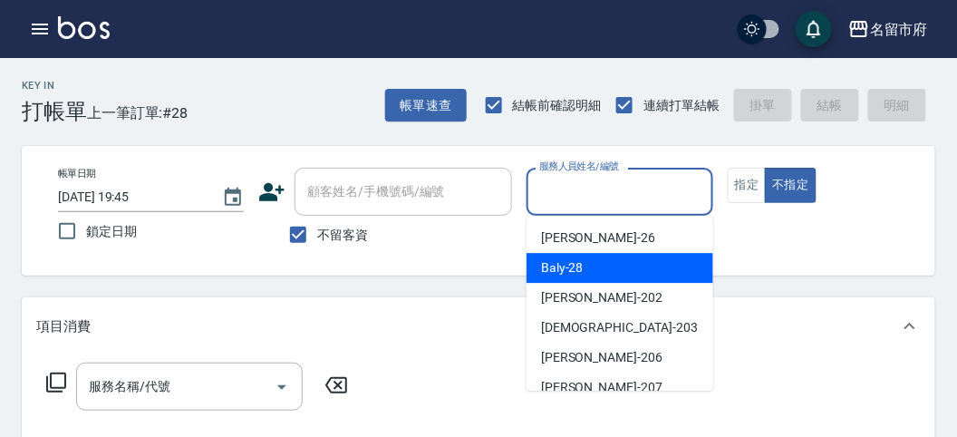
click at [556, 267] on span "Baly -28" at bounding box center [562, 267] width 43 height 19
type input "Baly-28"
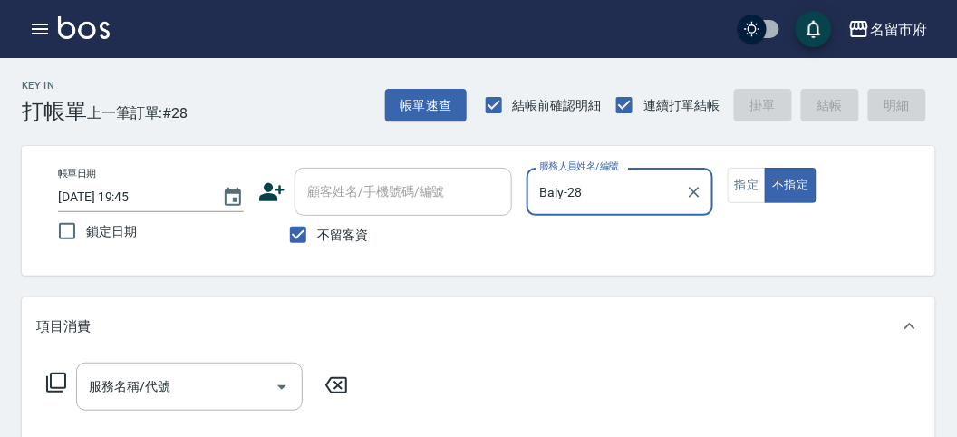
click at [61, 374] on icon at bounding box center [56, 382] width 22 height 22
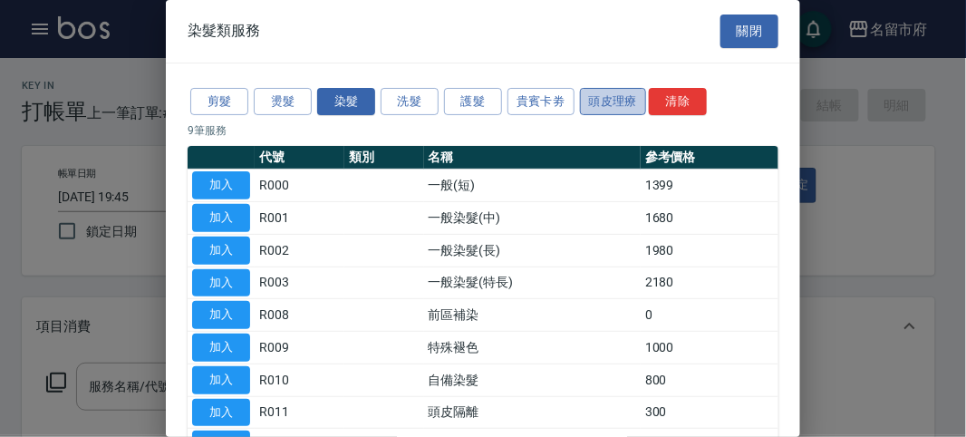
drag, startPoint x: 601, startPoint y: 99, endPoint x: 550, endPoint y: 95, distance: 50.9
click at [601, 98] on button "頭皮理療" at bounding box center [613, 102] width 67 height 28
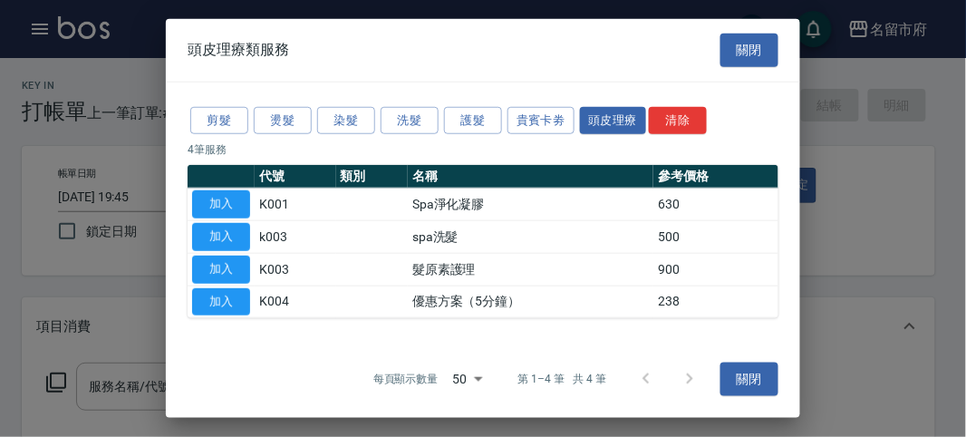
drag, startPoint x: 209, startPoint y: 240, endPoint x: 225, endPoint y: 258, distance: 23.8
click at [209, 238] on button "加入" at bounding box center [221, 237] width 58 height 28
type input "spa洗髮(k003)"
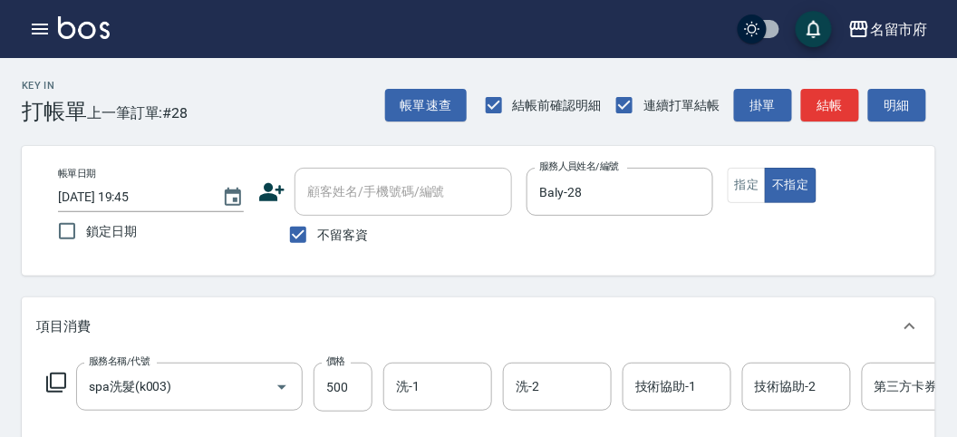
drag, startPoint x: 59, startPoint y: 380, endPoint x: 65, endPoint y: 369, distance: 13.4
click at [63, 371] on div "服務名稱/代號 spa洗髮(k003) 服務名稱/代號 價格 500 價格 洗-1 洗-1 洗-2 洗-2 技術協助-1 技術協助-1 技術協助-2 技術協助…" at bounding box center [544, 386] width 1017 height 49
click at [54, 376] on icon at bounding box center [56, 382] width 22 height 22
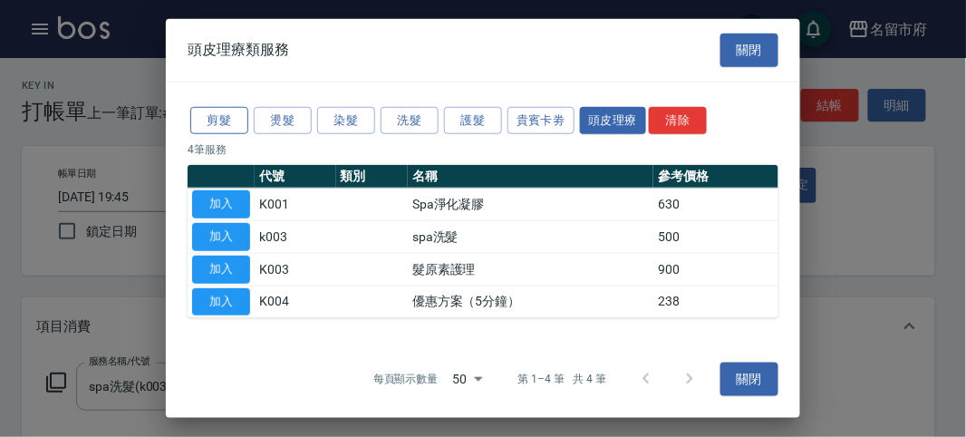
click at [229, 110] on button "剪髮" at bounding box center [219, 120] width 58 height 28
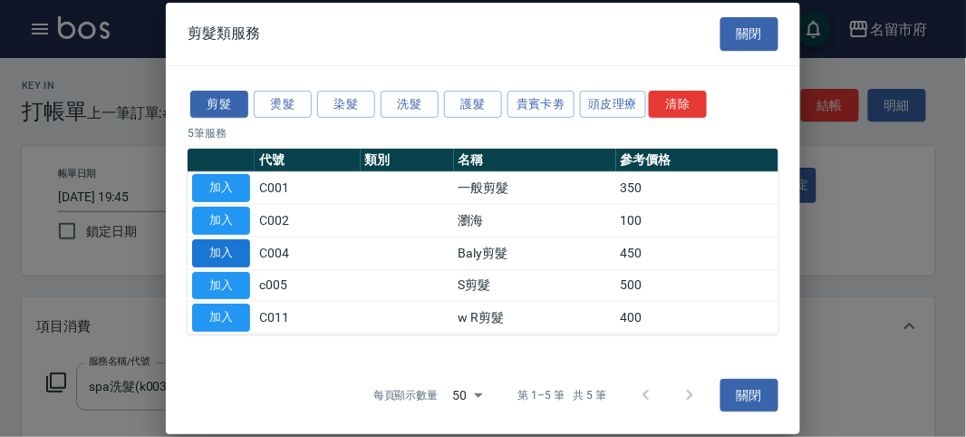
click at [229, 253] on button "加入" at bounding box center [221, 253] width 58 height 28
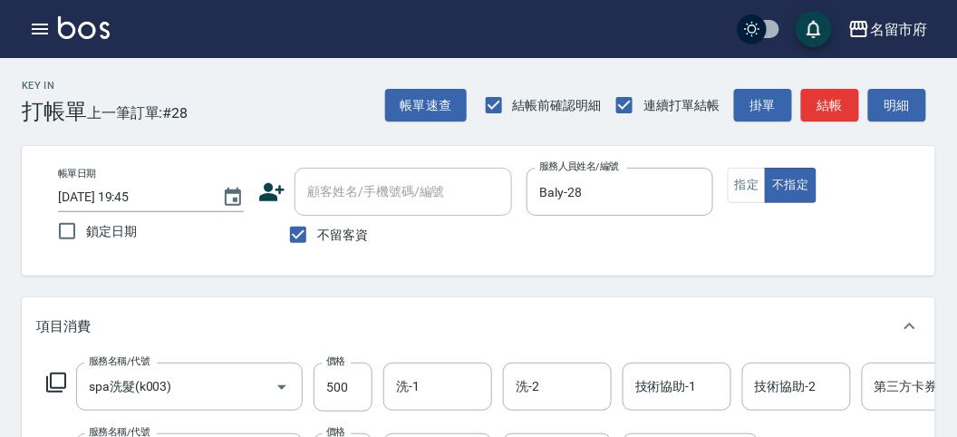
scroll to position [201, 0]
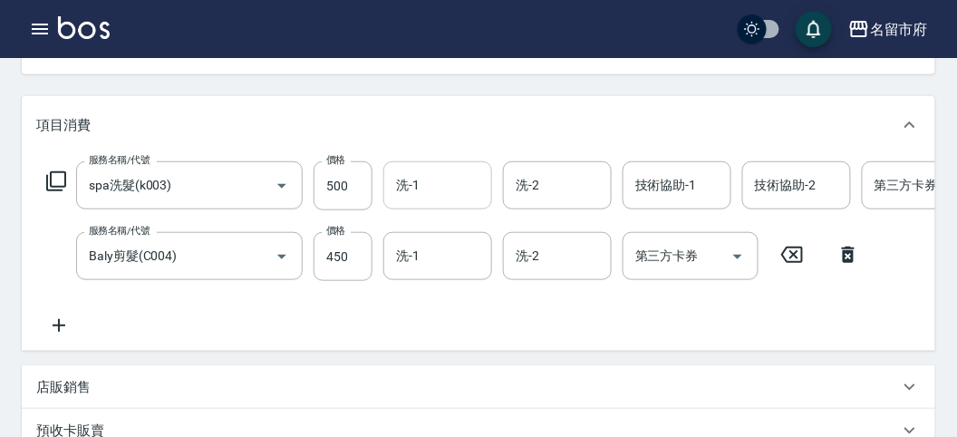
drag, startPoint x: 439, startPoint y: 166, endPoint x: 437, endPoint y: 179, distance: 13.9
click at [438, 172] on div "洗-1" at bounding box center [437, 185] width 109 height 48
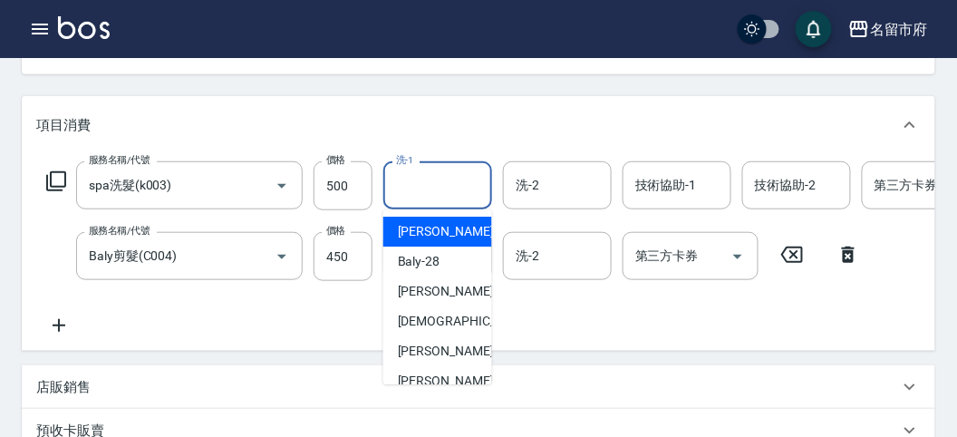
scroll to position [197, 0]
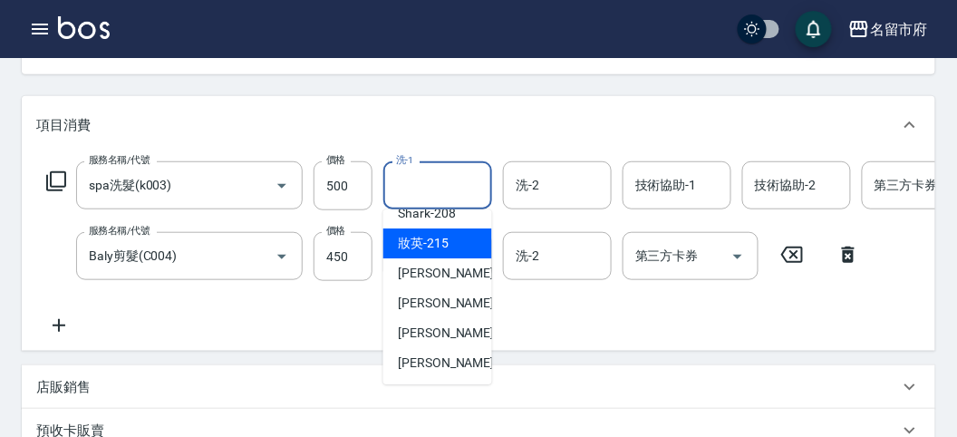
click at [445, 243] on span "妝英 -215" at bounding box center [423, 243] width 51 height 19
type input "妝英-215"
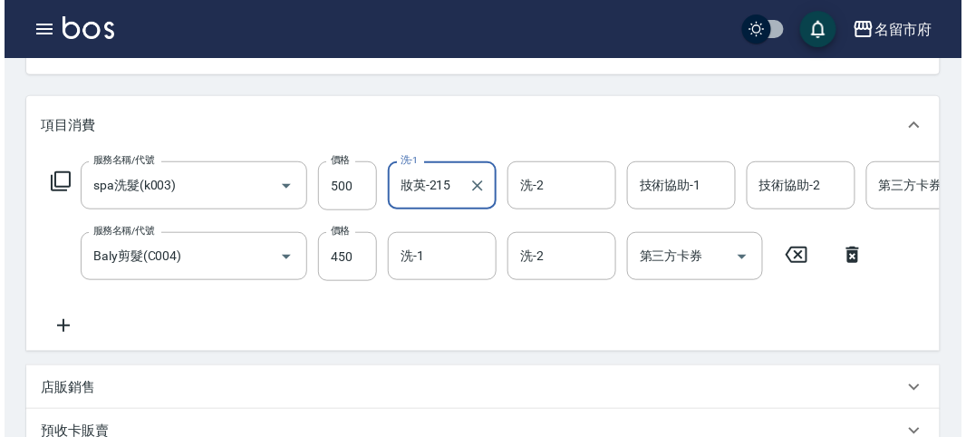
scroll to position [618, 0]
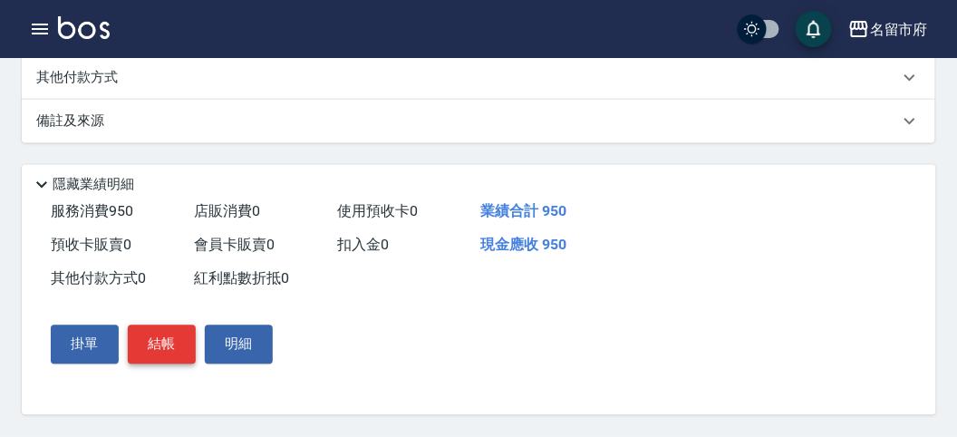
click at [174, 355] on button "結帳" at bounding box center [162, 344] width 68 height 38
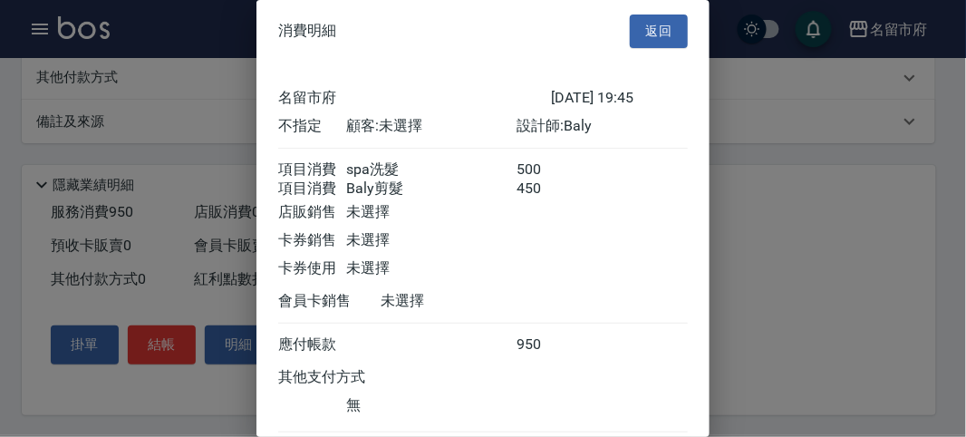
scroll to position [120, 0]
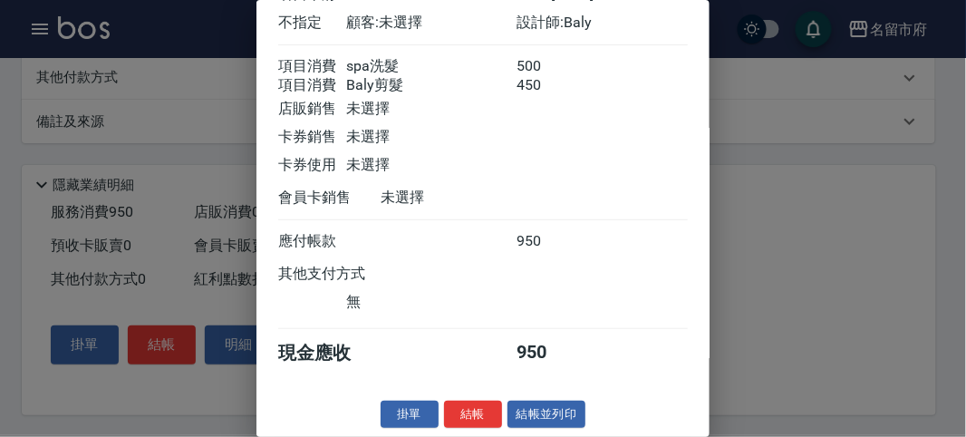
drag, startPoint x: 460, startPoint y: 419, endPoint x: 455, endPoint y: 404, distance: 15.5
click at [460, 419] on button "結帳" at bounding box center [473, 414] width 58 height 28
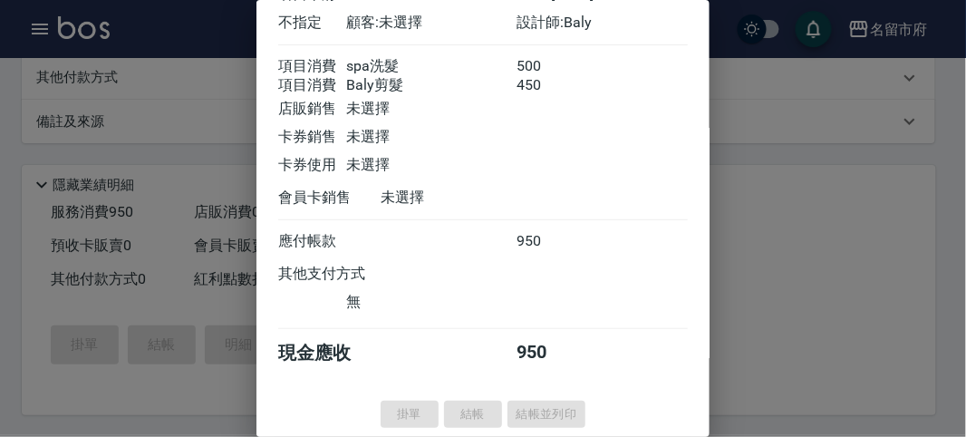
type input "[DATE] 19:46"
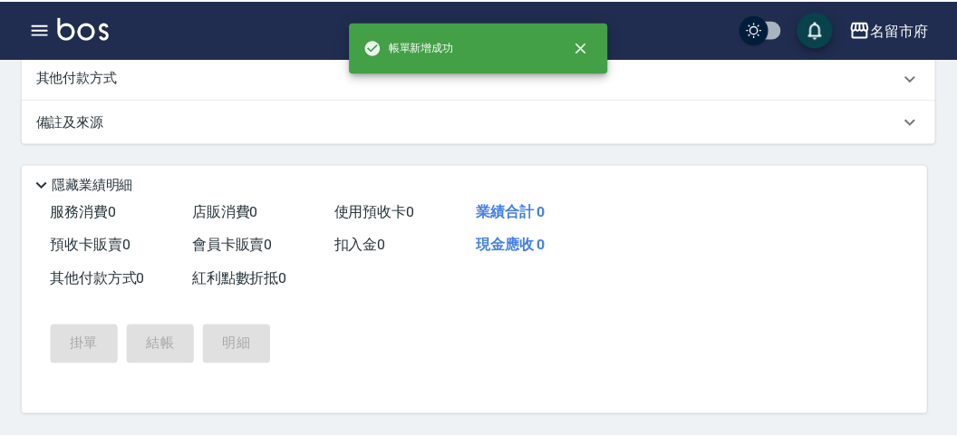
scroll to position [0, 0]
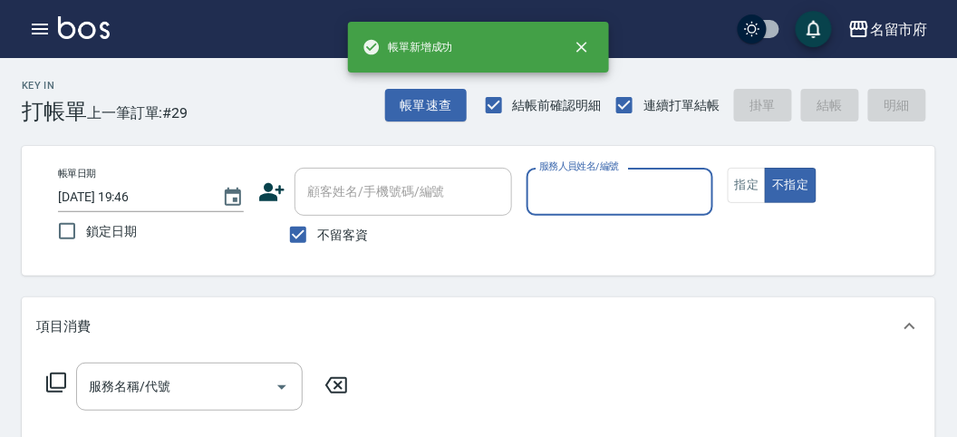
click at [614, 202] on input "服務人員姓名/編號" at bounding box center [618, 192] width 169 height 32
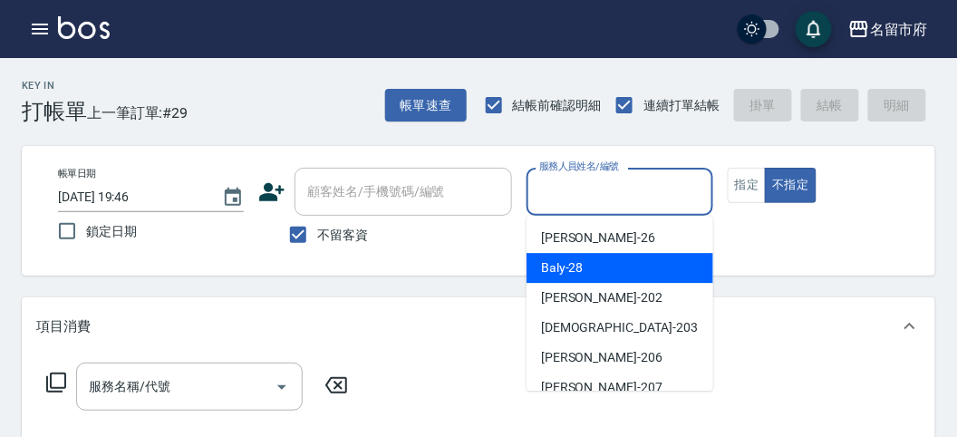
click at [579, 282] on div "Baly -28" at bounding box center [619, 268] width 187 height 30
type input "Baly-28"
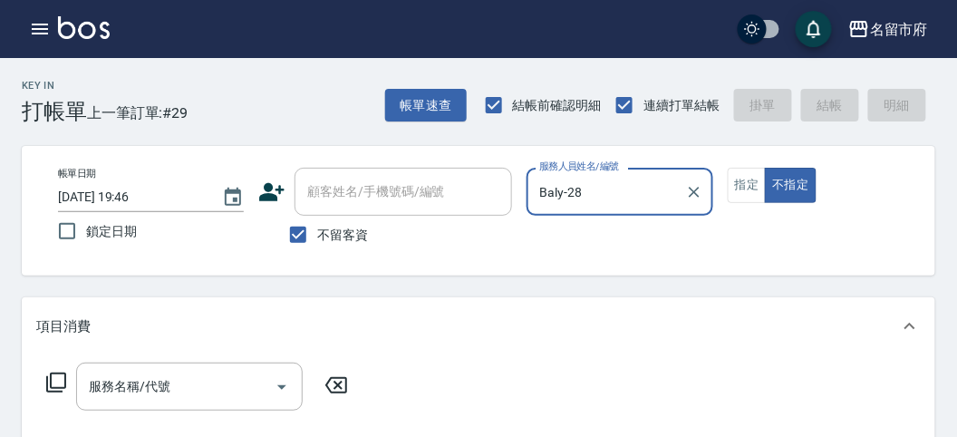
click at [59, 378] on icon at bounding box center [56, 382] width 22 height 22
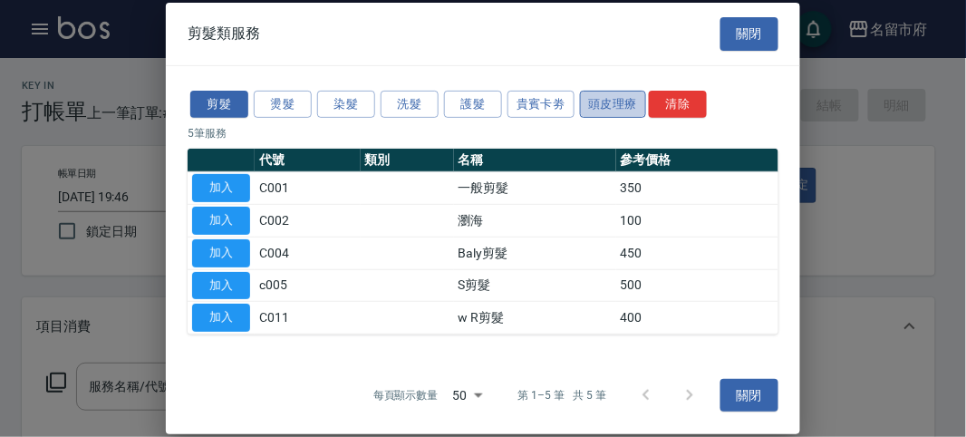
click at [620, 105] on button "頭皮理療" at bounding box center [613, 104] width 67 height 28
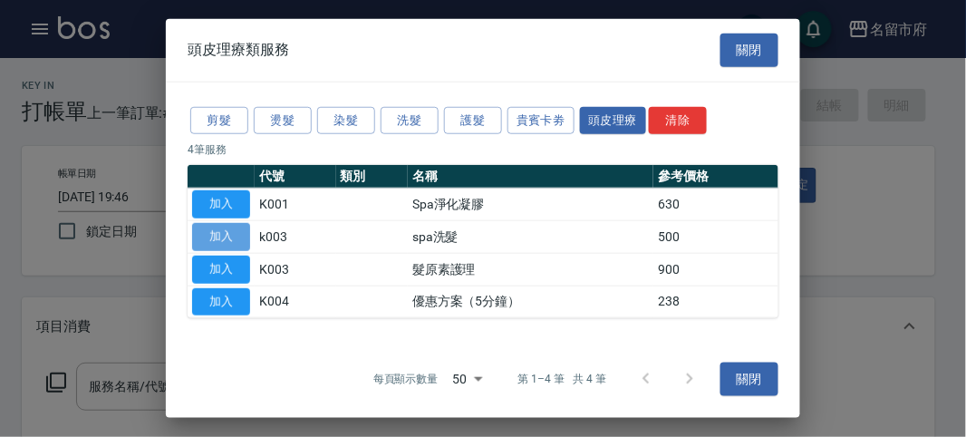
click at [227, 236] on button "加入" at bounding box center [221, 237] width 58 height 28
type input "spa洗髮(k003)"
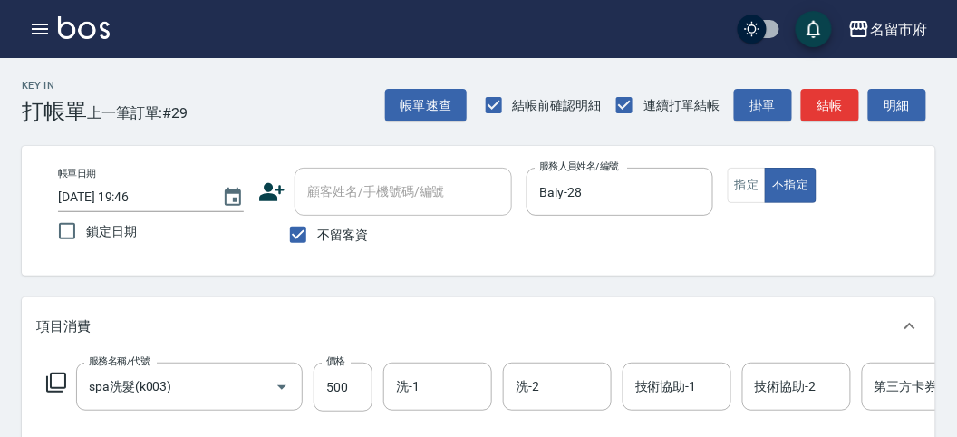
click at [659, 395] on input "技術協助-1" at bounding box center [677, 387] width 92 height 32
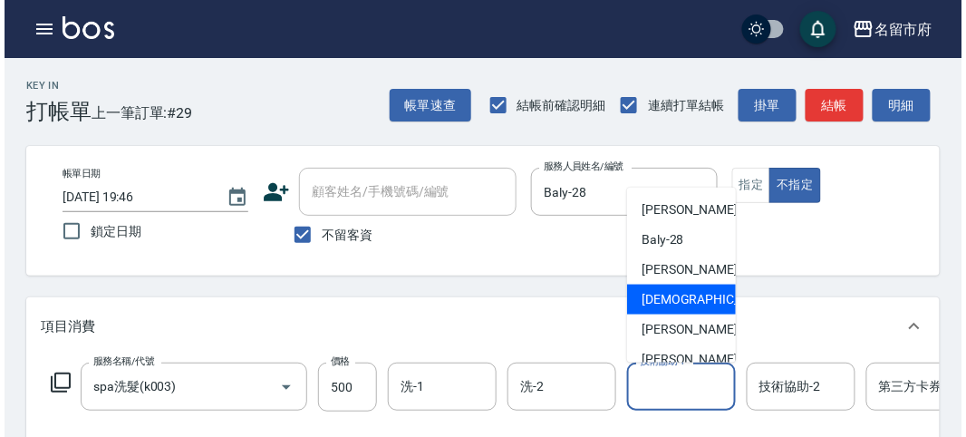
scroll to position [197, 0]
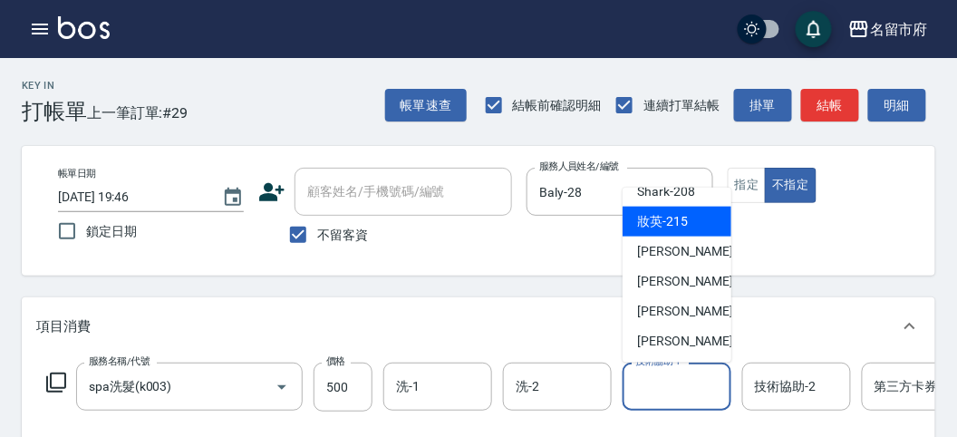
click at [696, 229] on div "妝英 -215" at bounding box center [676, 222] width 109 height 30
type input "妝英-215"
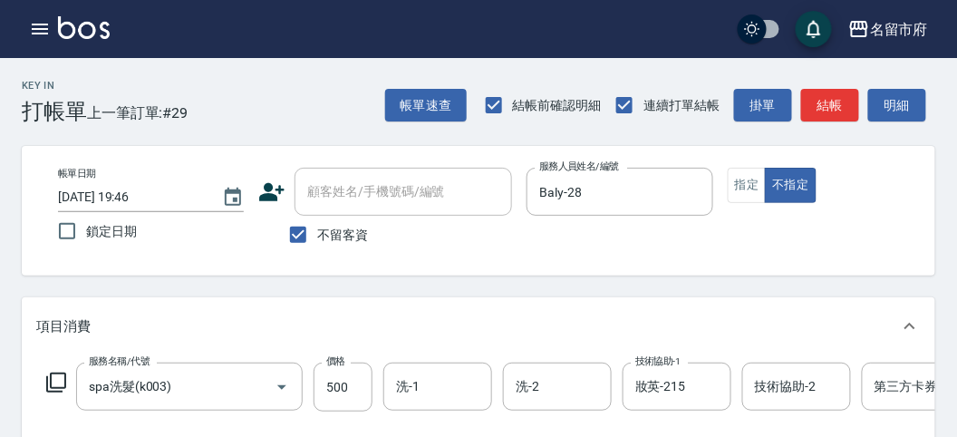
drag, startPoint x: 53, startPoint y: 380, endPoint x: 102, endPoint y: 346, distance: 60.6
click at [67, 364] on div "服務名稱/代號 spa洗髮(k003) 服務名稱/代號 價格 500 價格 洗-1 洗-1 洗-2 洗-2 技術協助-1 妝英-215 技術協助-1 技術協助…" at bounding box center [544, 386] width 1017 height 49
click at [61, 375] on icon at bounding box center [56, 382] width 22 height 22
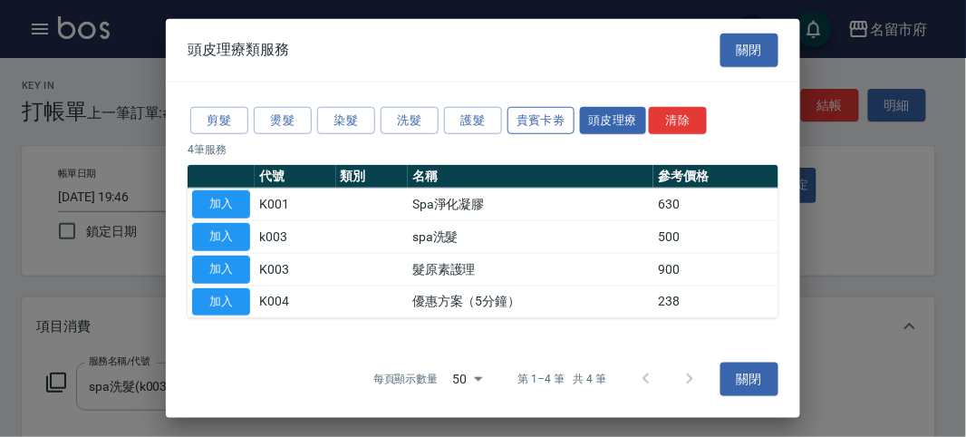
click at [555, 122] on button "貴賓卡劵" at bounding box center [540, 120] width 67 height 28
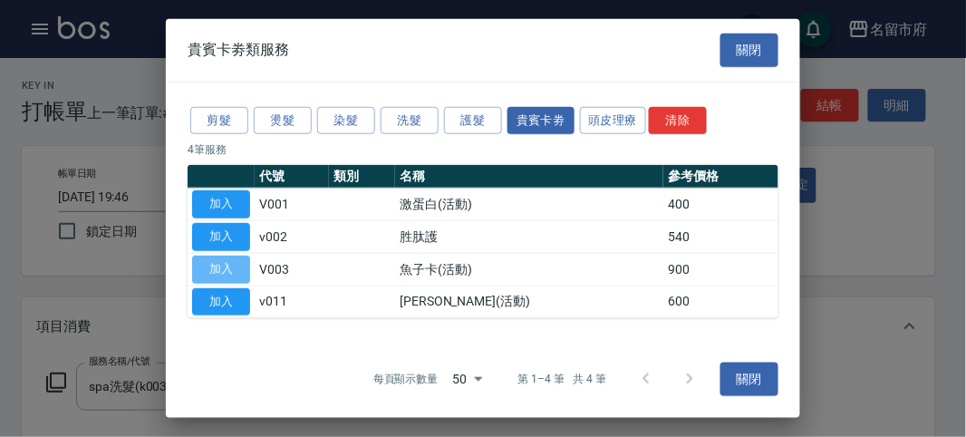
drag, startPoint x: 230, startPoint y: 269, endPoint x: 279, endPoint y: 267, distance: 49.0
click at [232, 268] on button "加入" at bounding box center [221, 269] width 58 height 28
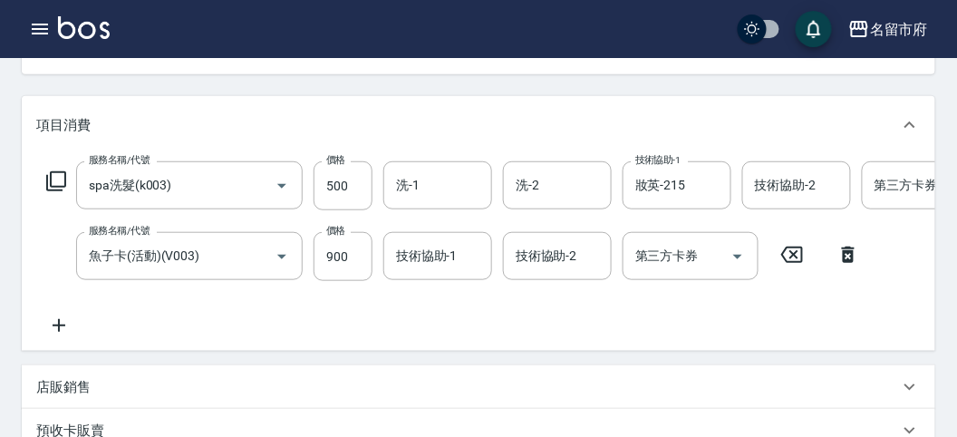
scroll to position [302, 0]
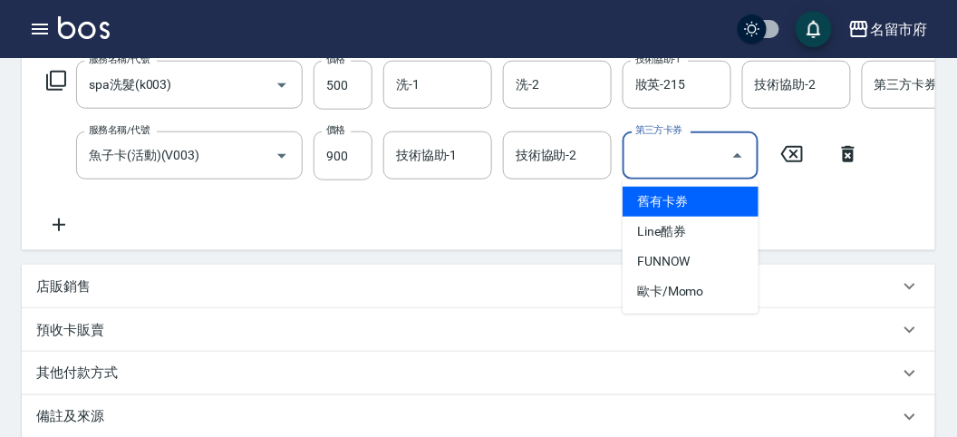
click at [670, 150] on input "第三方卡券" at bounding box center [677, 156] width 92 height 32
click at [666, 206] on span "舊有卡券" at bounding box center [690, 202] width 136 height 30
type input "舊有卡券"
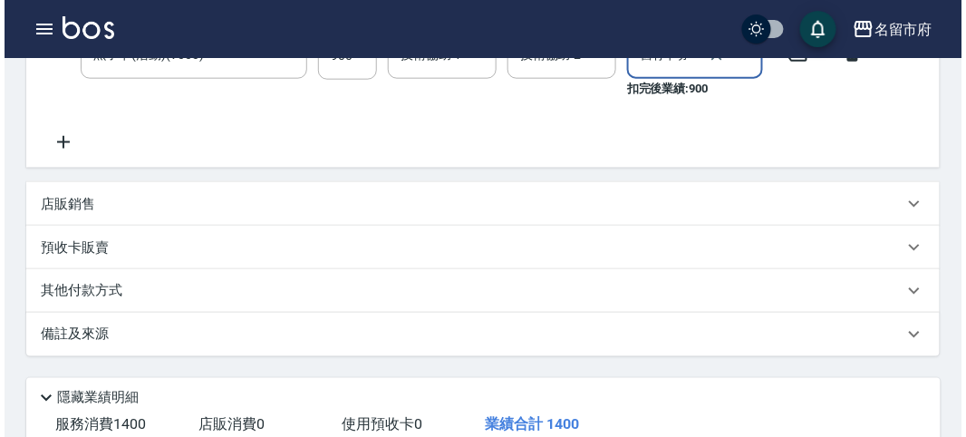
scroll to position [636, 0]
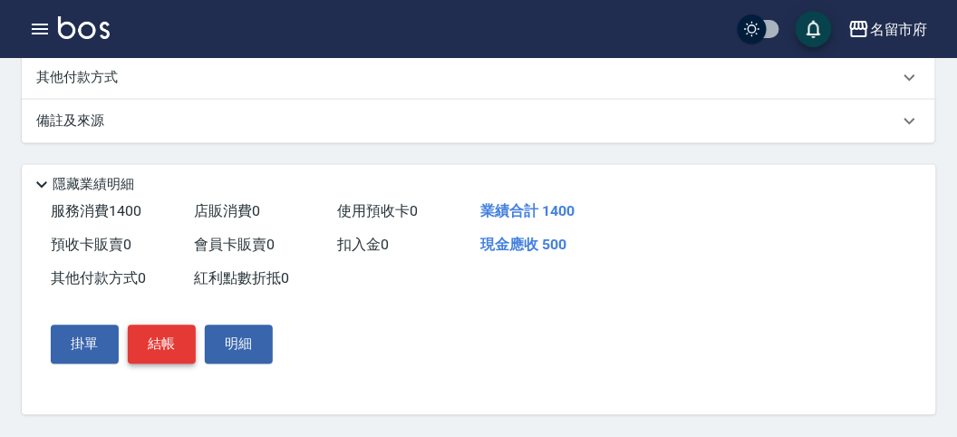
click at [150, 338] on button "結帳" at bounding box center [162, 344] width 68 height 38
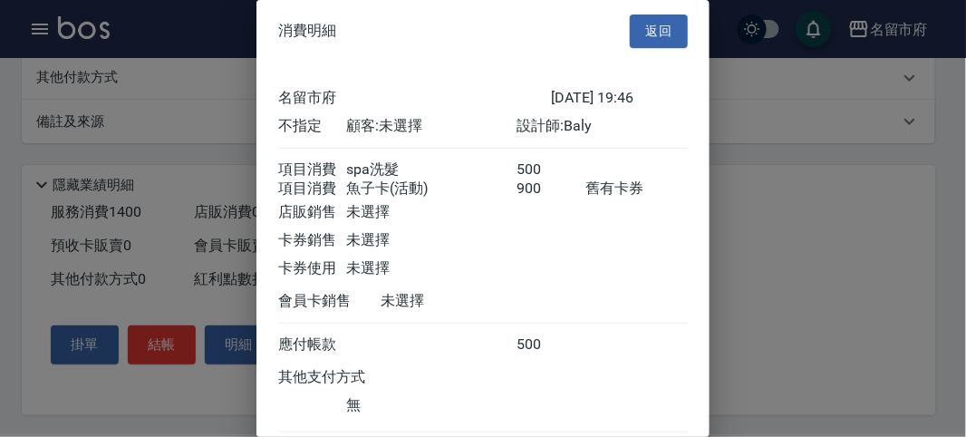
scroll to position [120, 0]
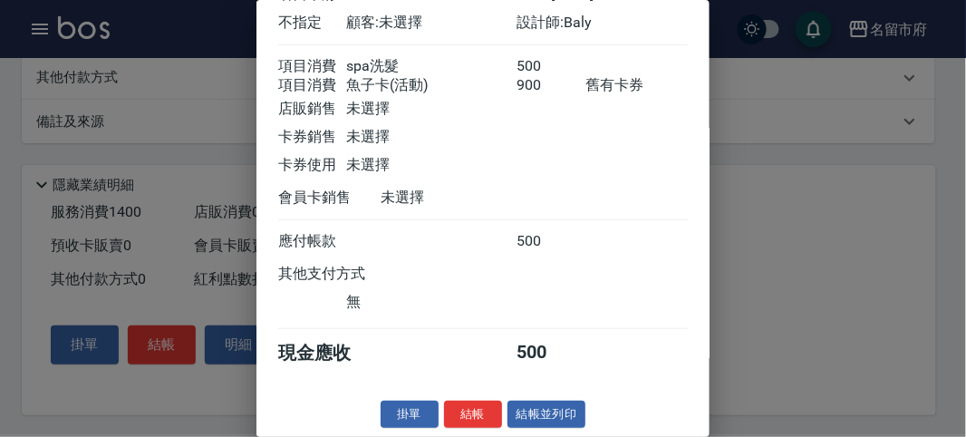
drag, startPoint x: 467, startPoint y: 411, endPoint x: 474, endPoint y: 397, distance: 15.8
click at [468, 410] on button "結帳" at bounding box center [473, 414] width 58 height 28
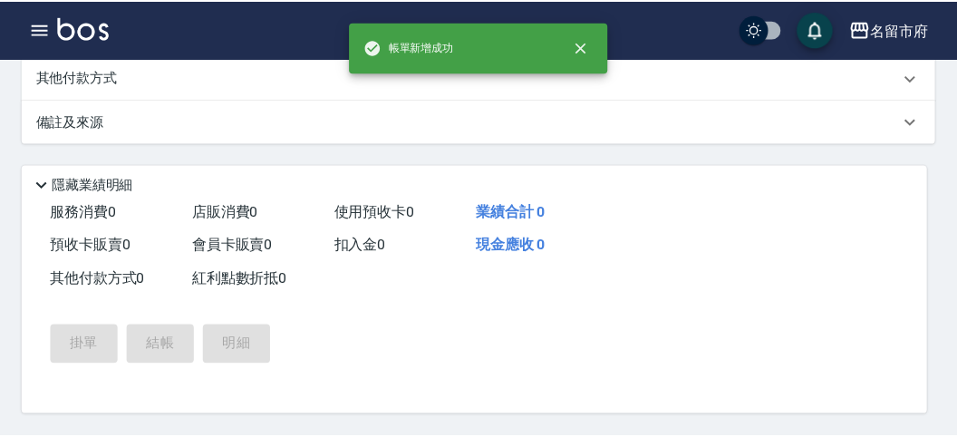
scroll to position [0, 0]
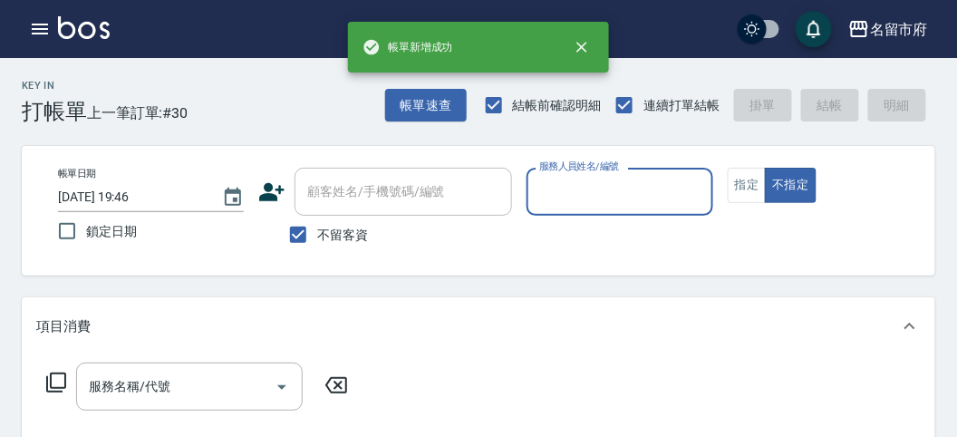
click at [578, 195] on input "服務人員姓名/編號" at bounding box center [618, 192] width 169 height 32
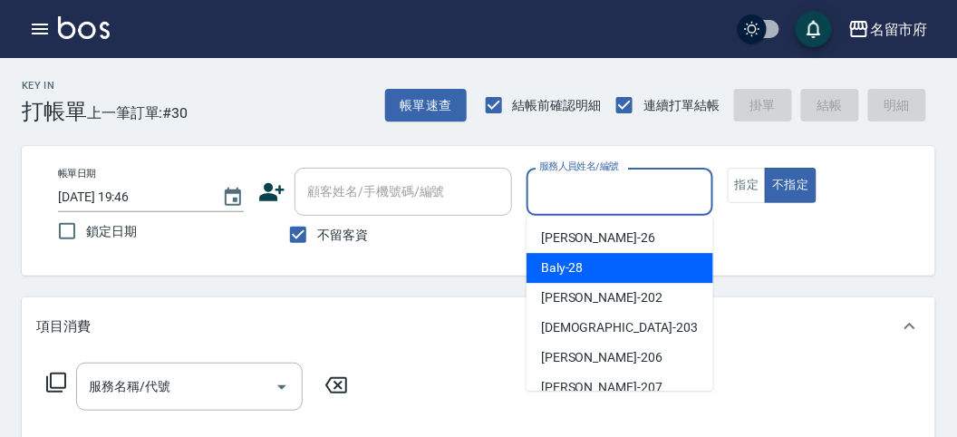
click at [567, 271] on span "Baly -28" at bounding box center [562, 267] width 43 height 19
type input "Baly-28"
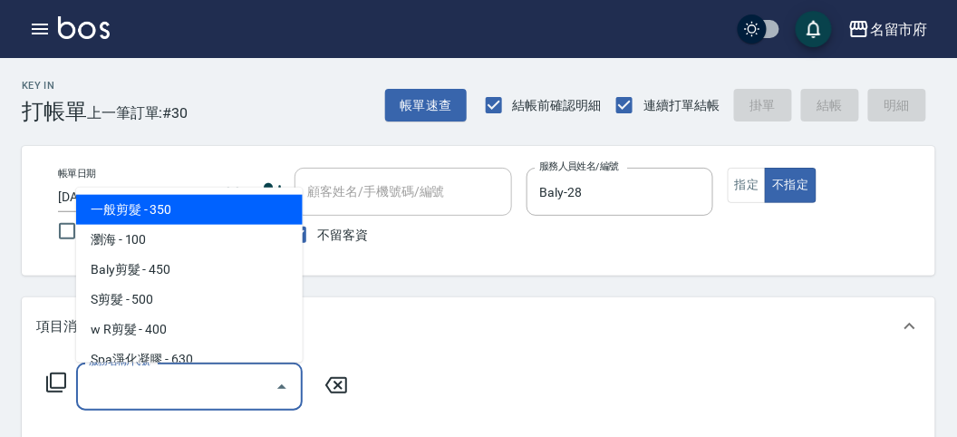
drag, startPoint x: 114, startPoint y: 393, endPoint x: 120, endPoint y: 361, distance: 33.2
click at [119, 378] on input "服務名稱/代號" at bounding box center [175, 387] width 183 height 32
click at [188, 207] on span "一般剪髮 - 350" at bounding box center [189, 210] width 226 height 30
type input "一般剪髮(C001)"
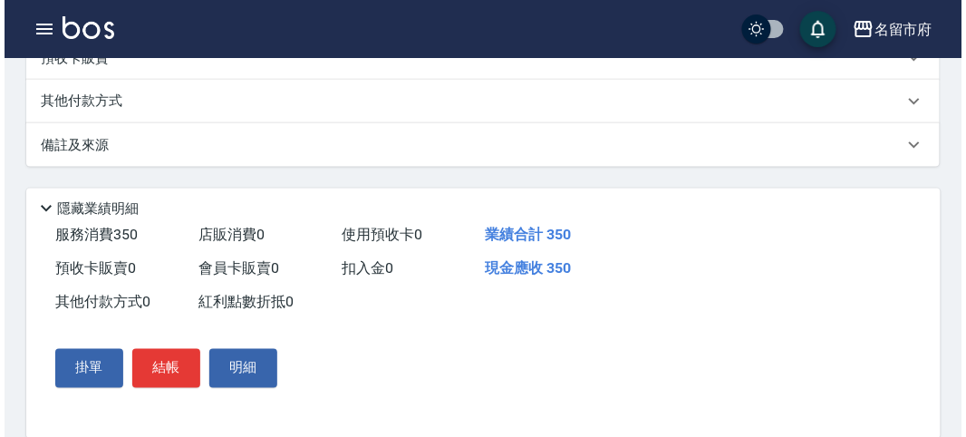
scroll to position [530, 0]
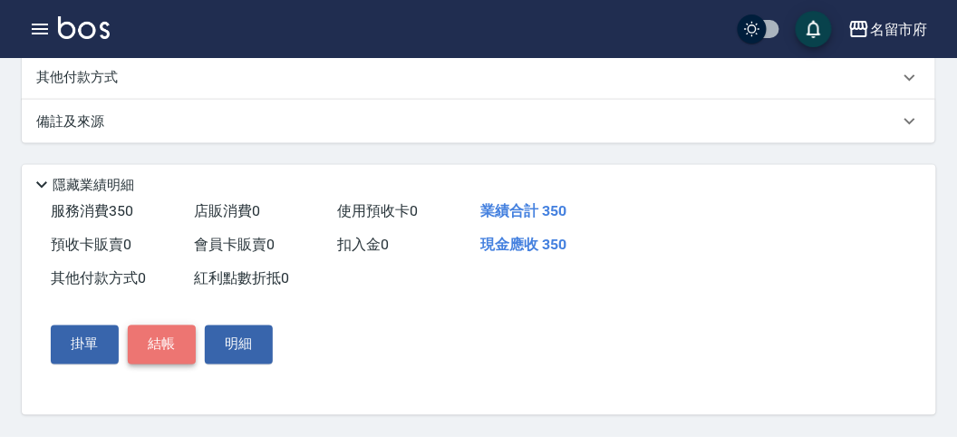
click at [160, 342] on button "結帳" at bounding box center [162, 344] width 68 height 38
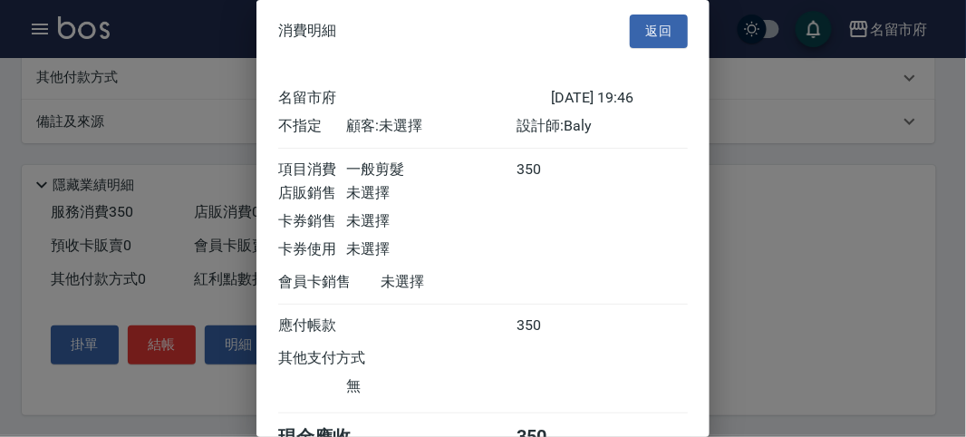
scroll to position [101, 0]
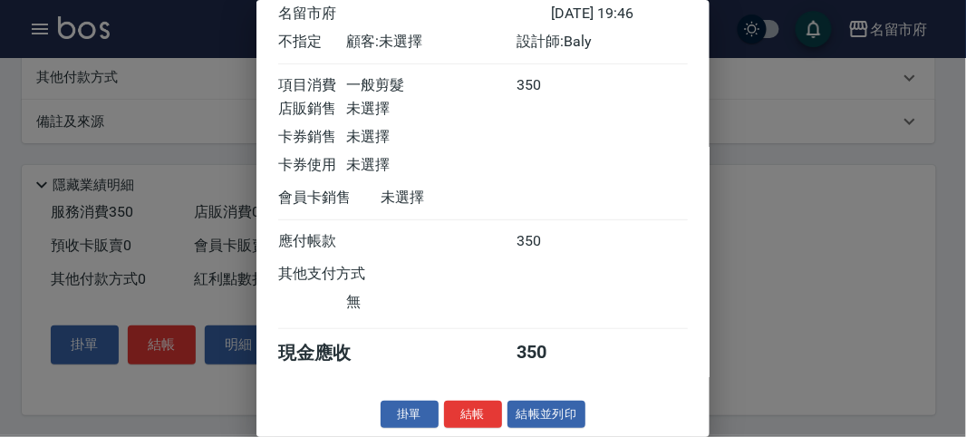
drag, startPoint x: 465, startPoint y: 416, endPoint x: 483, endPoint y: 397, distance: 26.3
click at [467, 414] on button "結帳" at bounding box center [473, 414] width 58 height 28
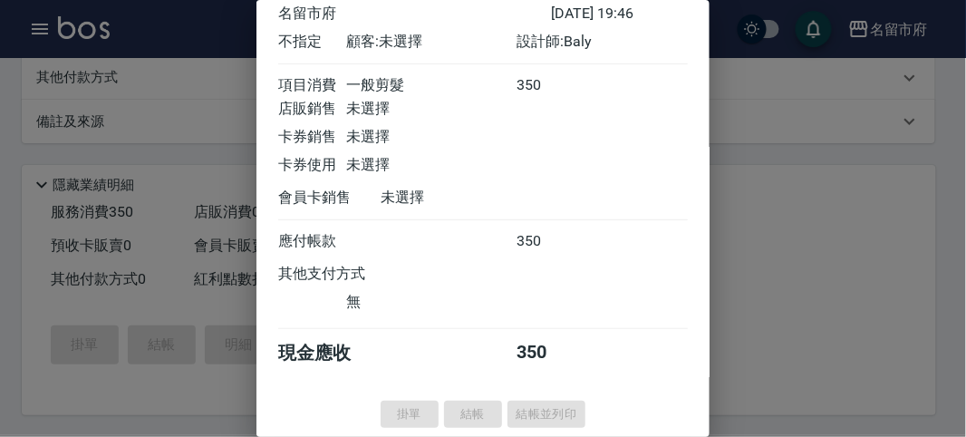
type input "[DATE] 19:47"
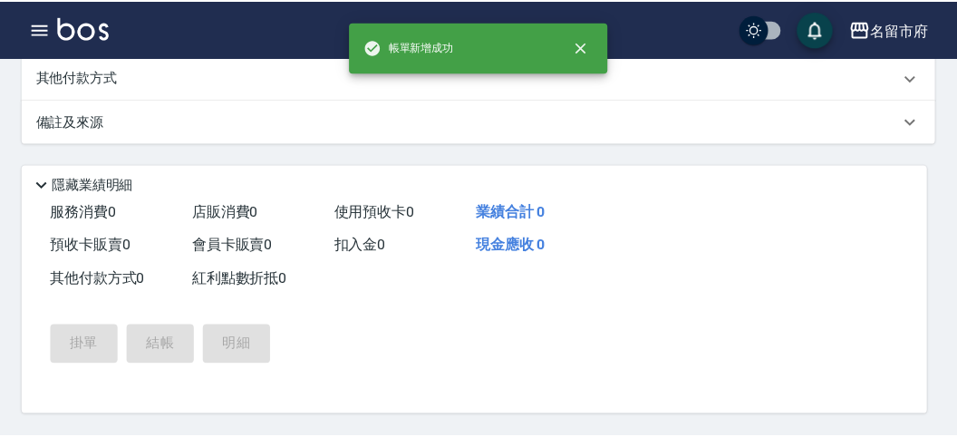
scroll to position [0, 0]
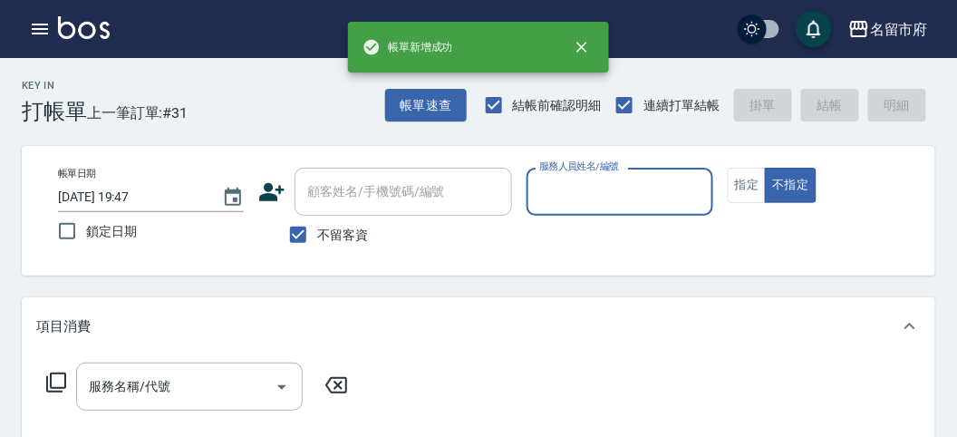
click at [600, 196] on input "服務人員姓名/編號" at bounding box center [618, 192] width 169 height 32
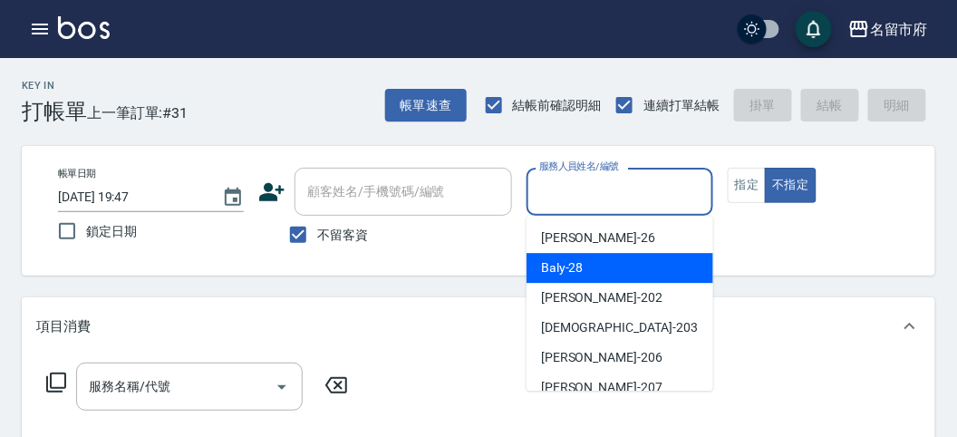
click at [596, 273] on div "Baly -28" at bounding box center [619, 268] width 187 height 30
type input "Baly-28"
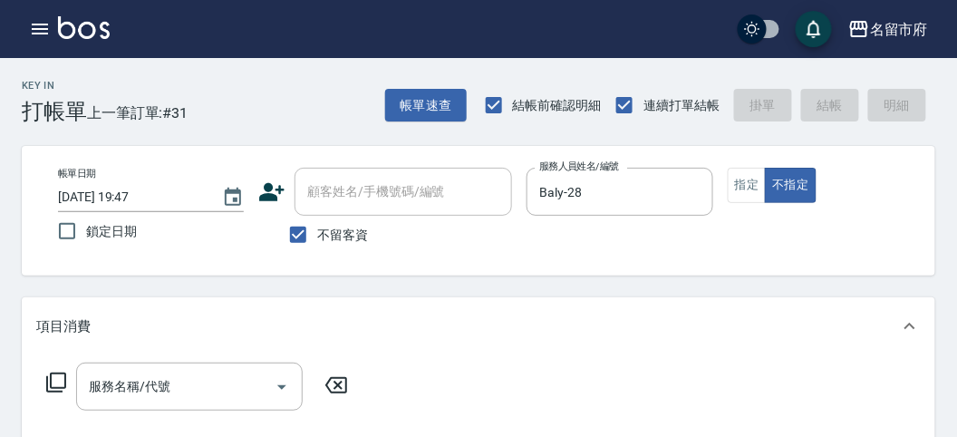
click at [64, 377] on icon at bounding box center [56, 382] width 20 height 20
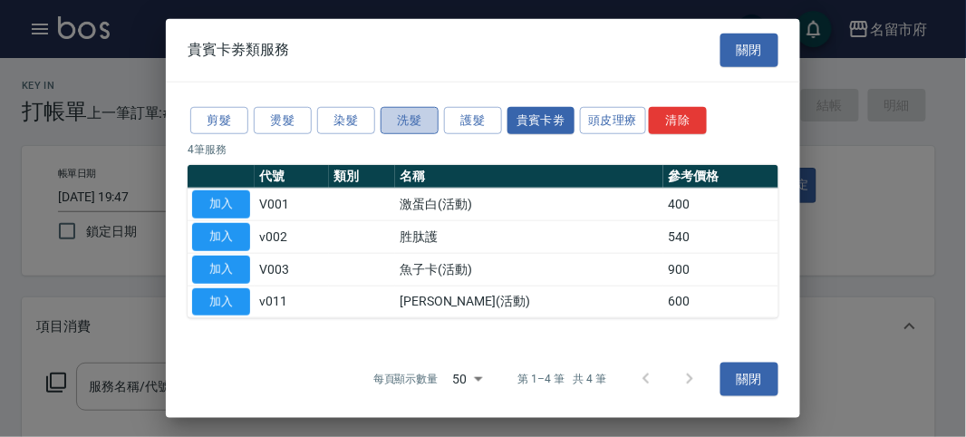
click at [409, 120] on button "洗髮" at bounding box center [409, 120] width 58 height 28
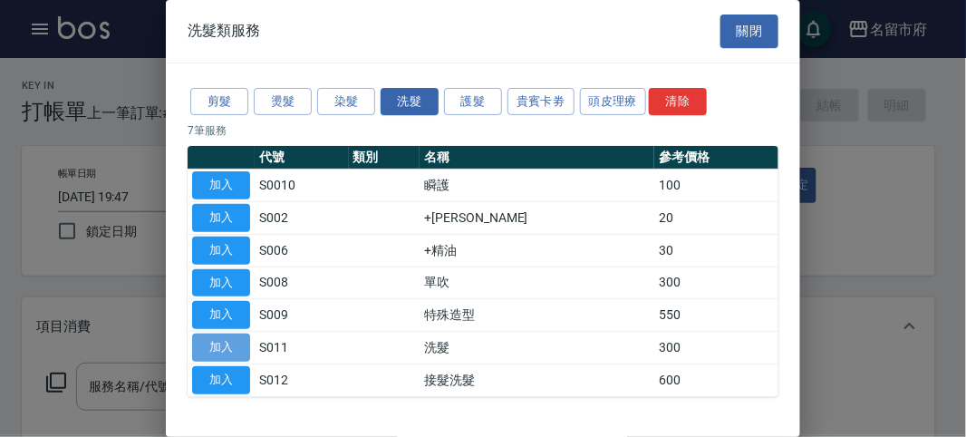
click at [241, 340] on button "加入" at bounding box center [221, 347] width 58 height 28
type input "洗髮(S011)"
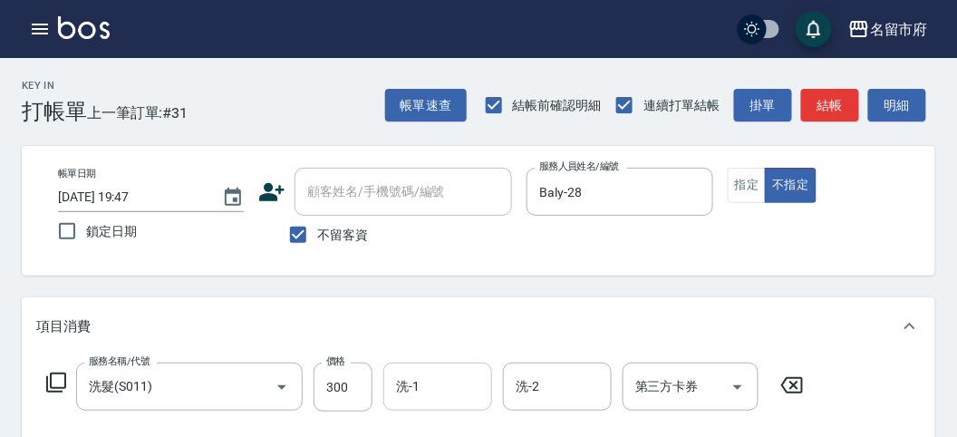
drag, startPoint x: 387, startPoint y: 383, endPoint x: 431, endPoint y: 374, distance: 45.3
click at [392, 379] on div "洗-1" at bounding box center [437, 386] width 109 height 48
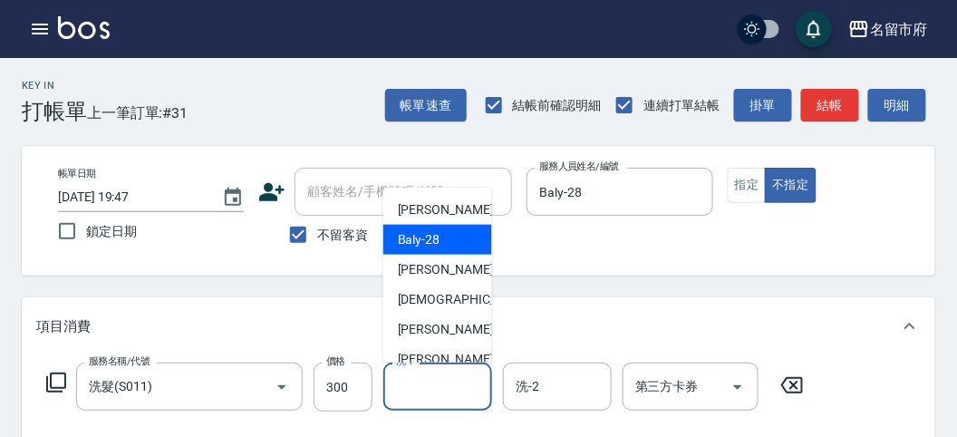
scroll to position [197, 0]
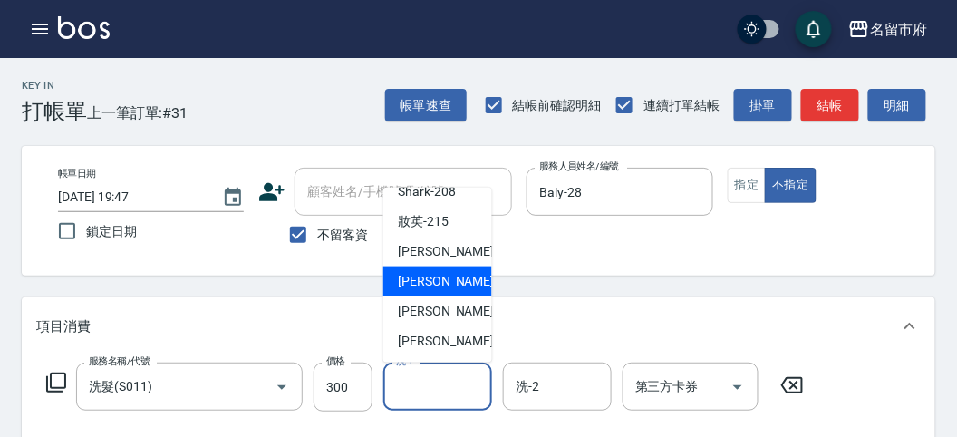
click at [453, 288] on div "Min Min -218" at bounding box center [437, 281] width 109 height 30
type input "Min Min-218"
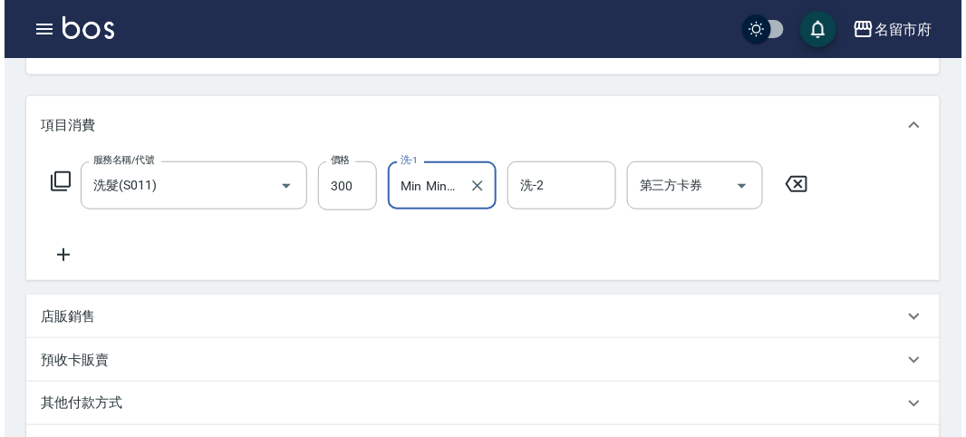
scroll to position [530, 0]
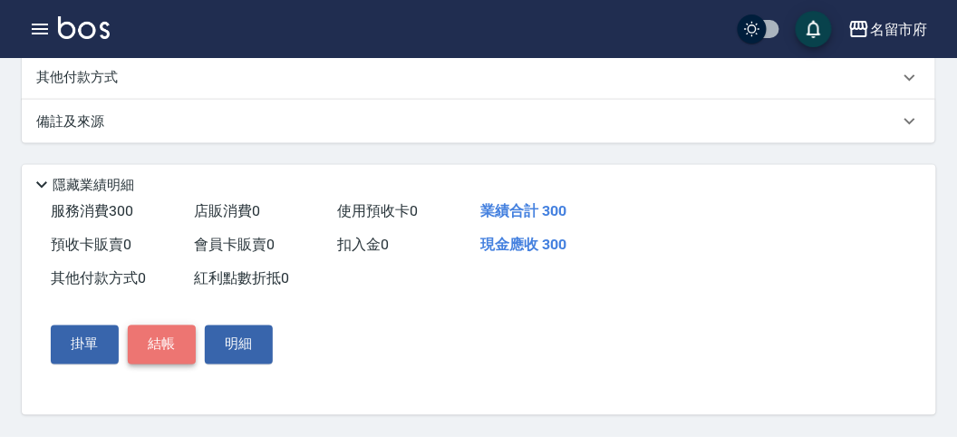
click at [148, 336] on button "結帳" at bounding box center [162, 344] width 68 height 38
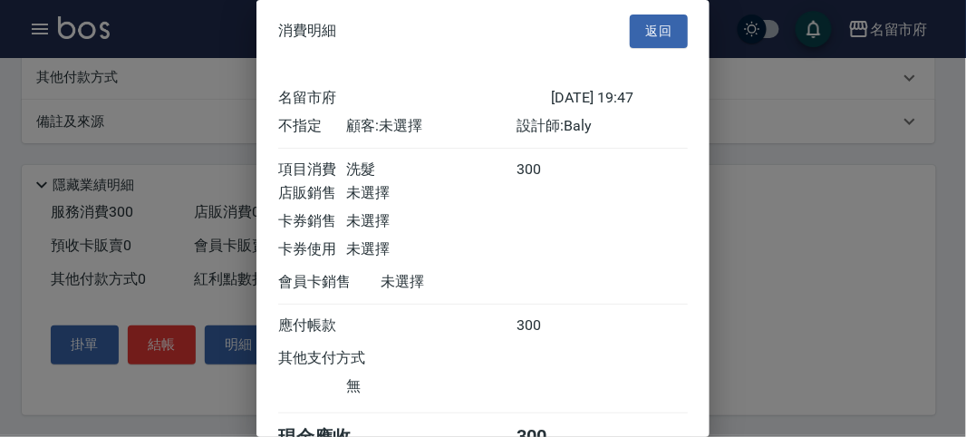
scroll to position [101, 0]
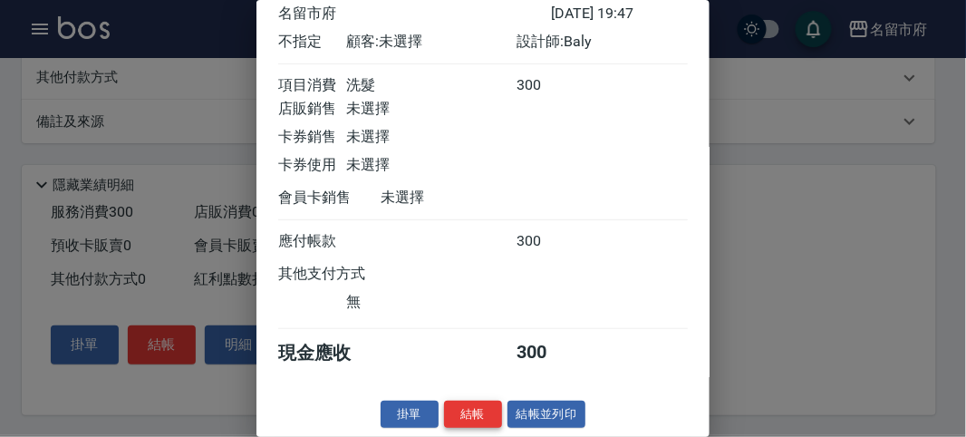
click at [467, 412] on button "結帳" at bounding box center [473, 414] width 58 height 28
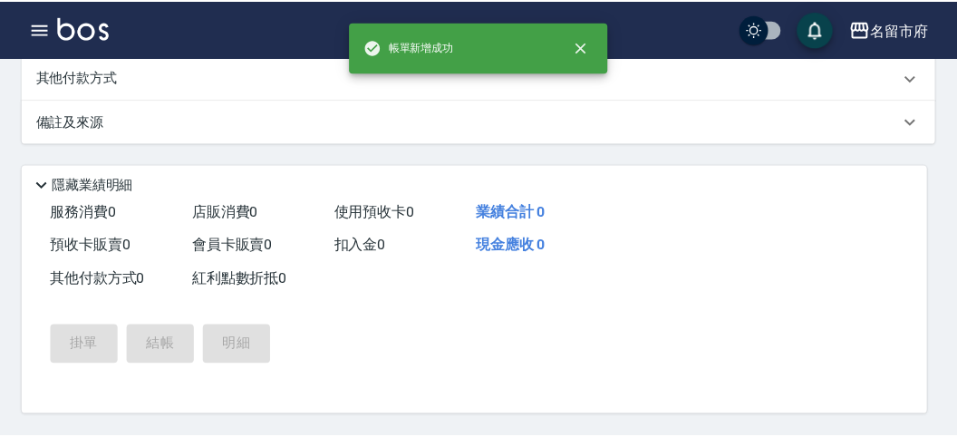
scroll to position [0, 0]
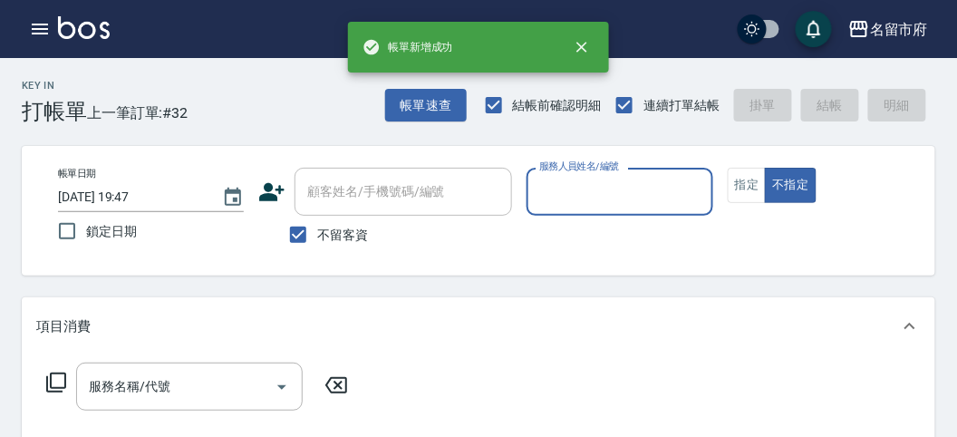
click at [575, 201] on input "服務人員姓名/編號" at bounding box center [618, 192] width 169 height 32
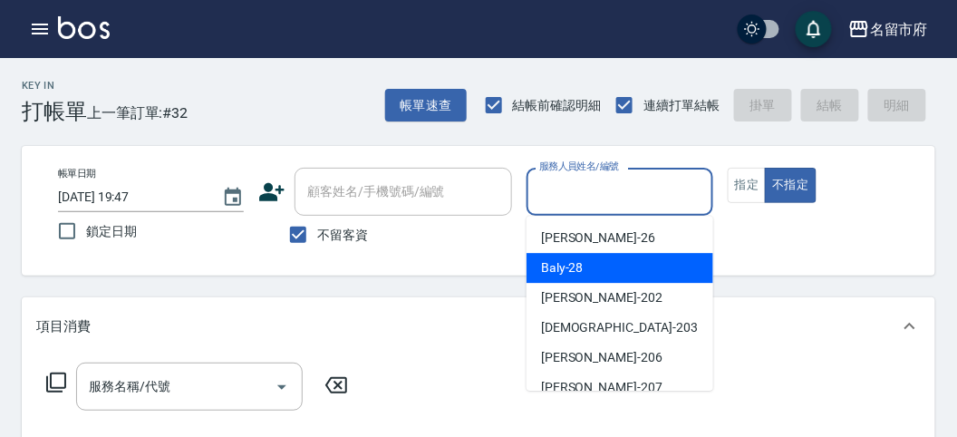
drag, startPoint x: 550, startPoint y: 256, endPoint x: 501, endPoint y: 271, distance: 51.0
click at [550, 258] on div "Baly -28" at bounding box center [619, 268] width 187 height 30
type input "Baly-28"
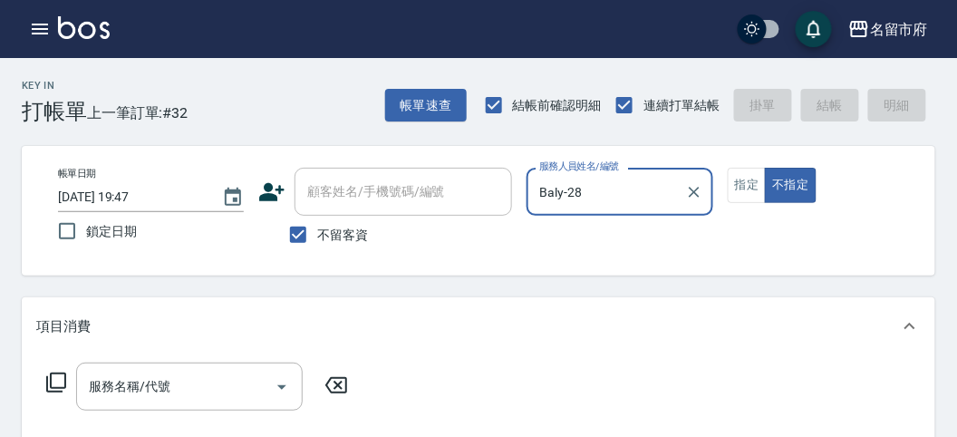
click at [56, 371] on icon at bounding box center [56, 382] width 22 height 22
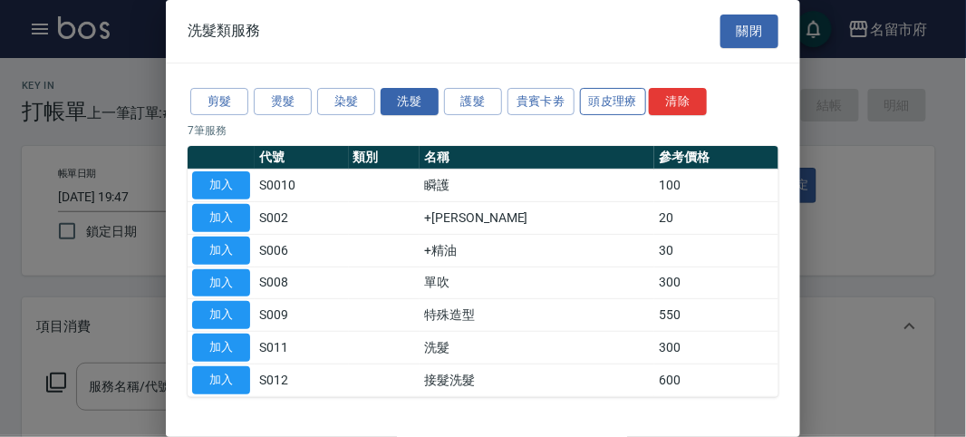
click at [590, 96] on button "頭皮理療" at bounding box center [613, 102] width 67 height 28
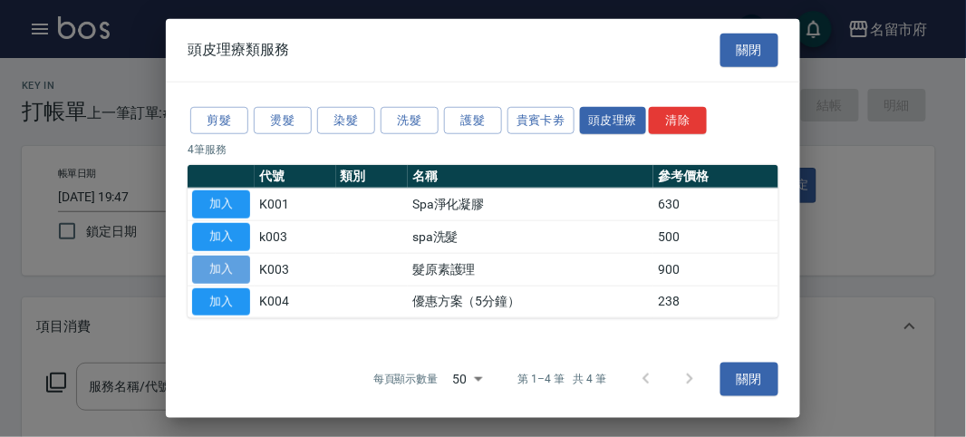
click at [214, 268] on button "加入" at bounding box center [221, 269] width 58 height 28
type input "髮原素護理(K003)"
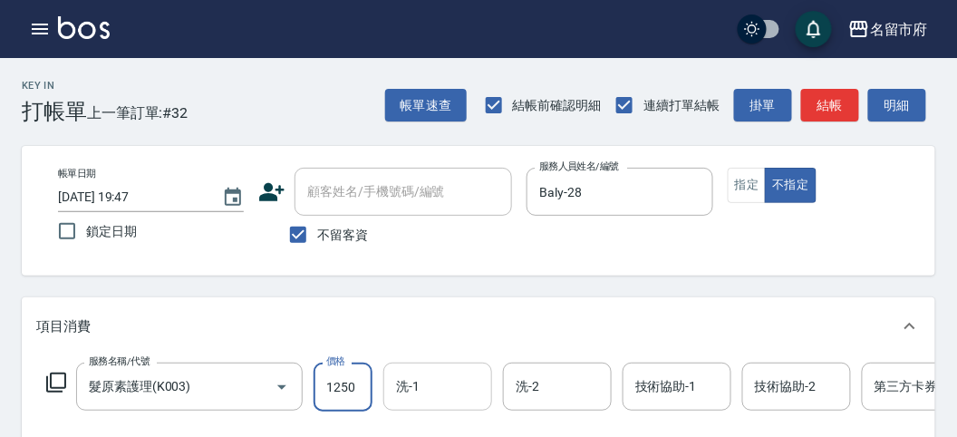
type input "1250"
click at [428, 371] on input "洗-1" at bounding box center [437, 387] width 92 height 32
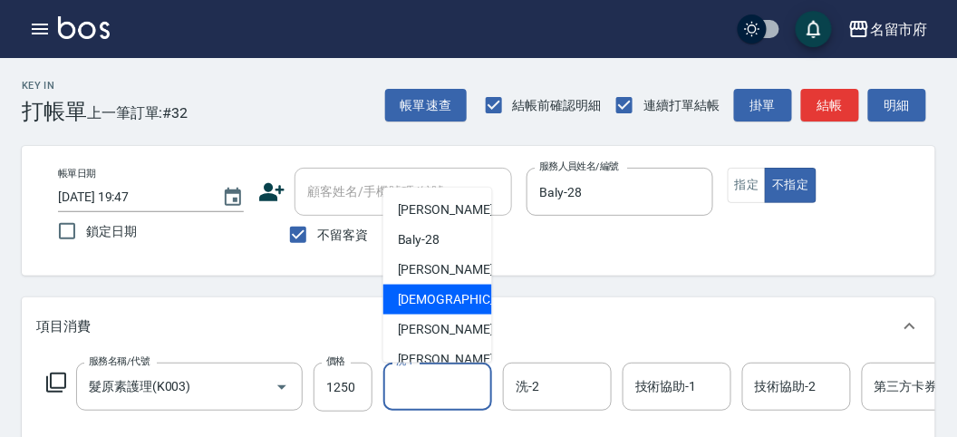
scroll to position [197, 0]
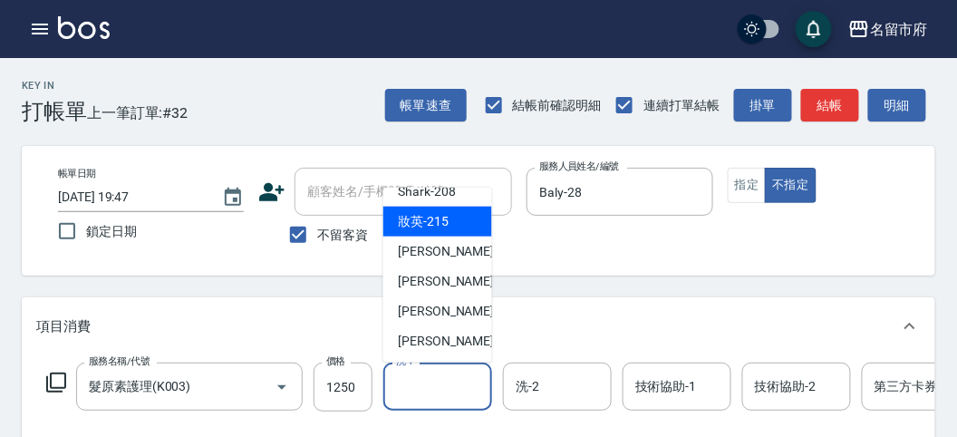
click at [450, 214] on div "妝英 -215" at bounding box center [437, 222] width 109 height 30
type input "妝英-215"
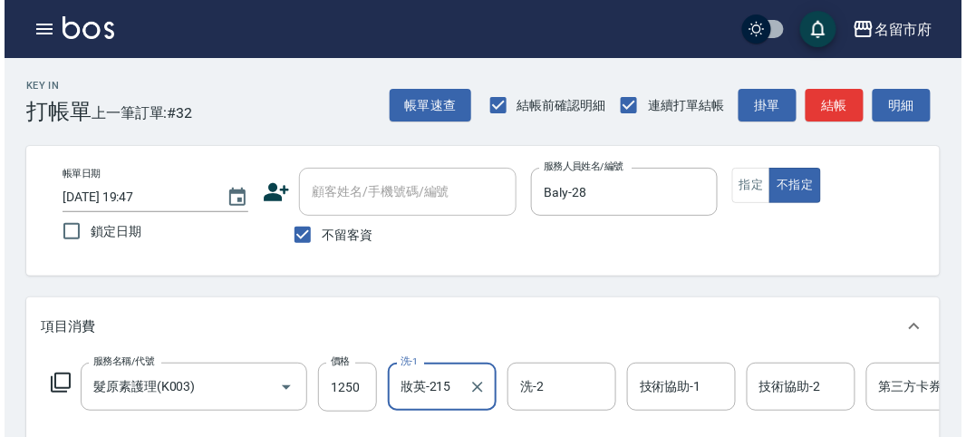
scroll to position [547, 0]
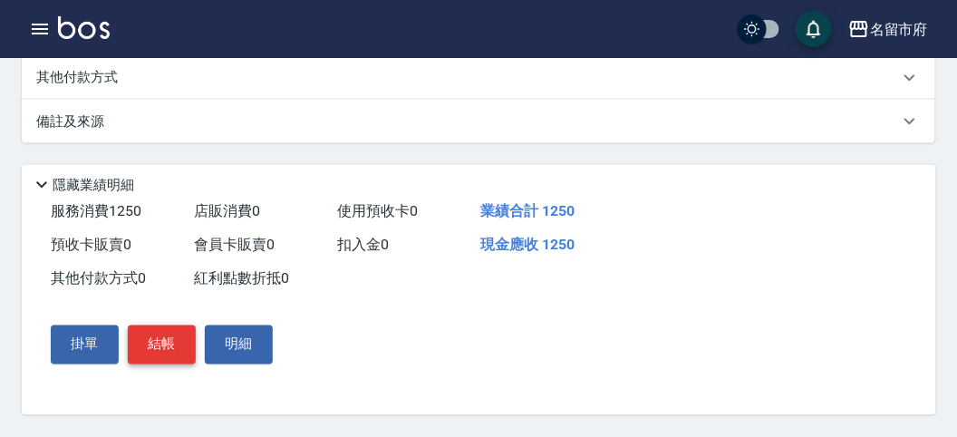
click at [167, 342] on button "結帳" at bounding box center [162, 344] width 68 height 38
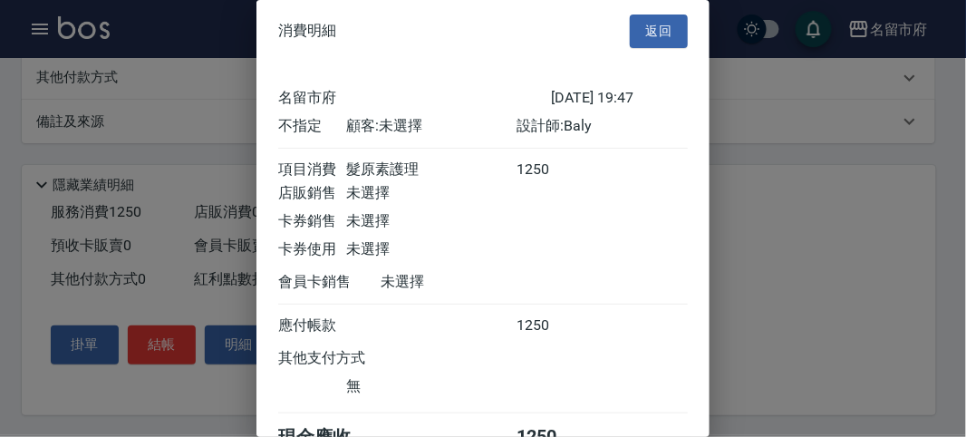
scroll to position [101, 0]
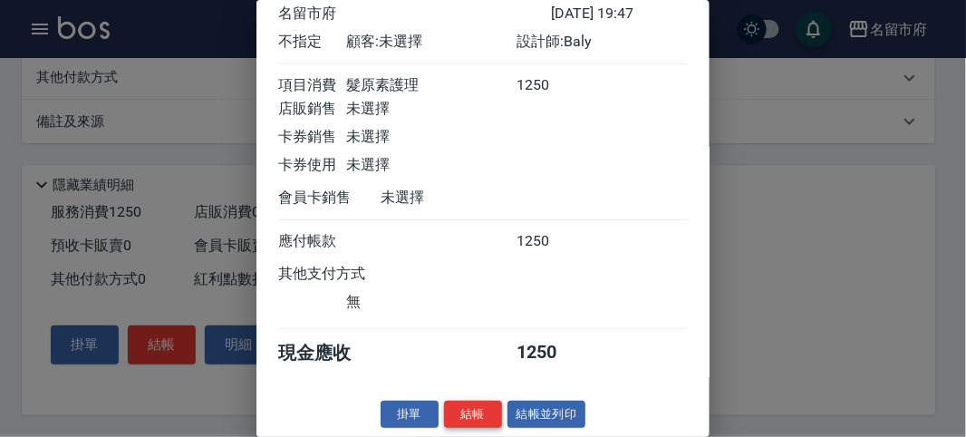
click at [471, 406] on button "結帳" at bounding box center [473, 414] width 58 height 28
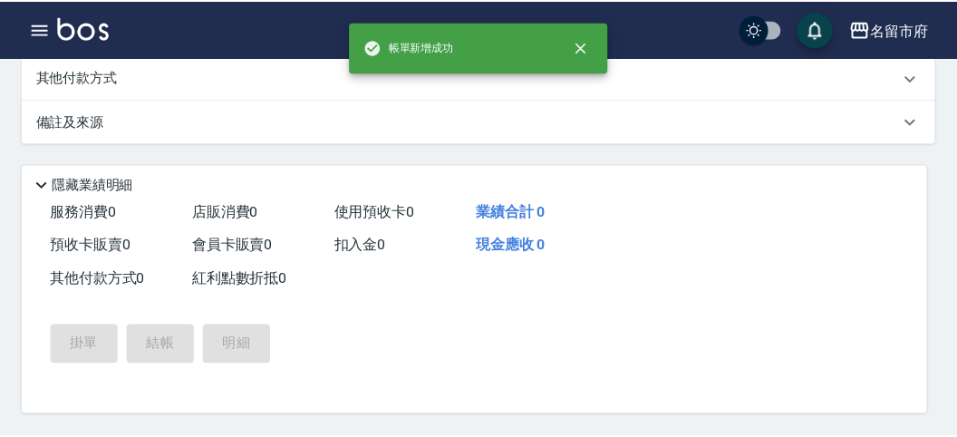
scroll to position [0, 0]
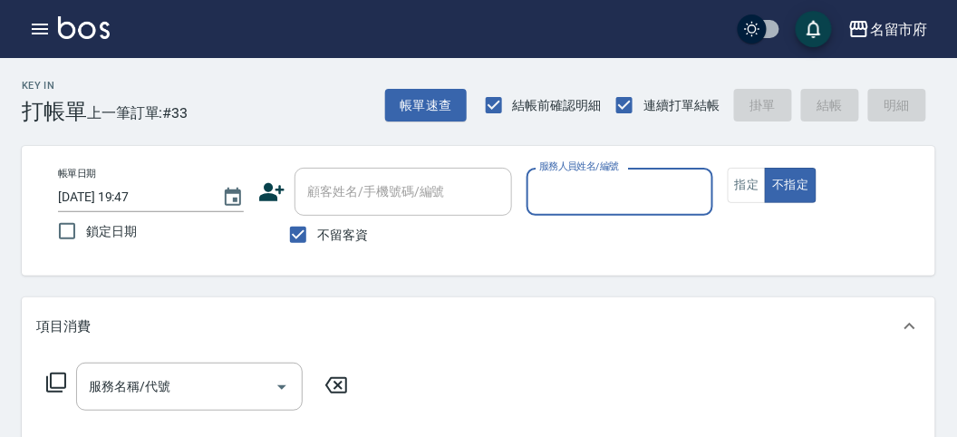
click at [577, 194] on input "服務人員姓名/編號" at bounding box center [618, 192] width 169 height 32
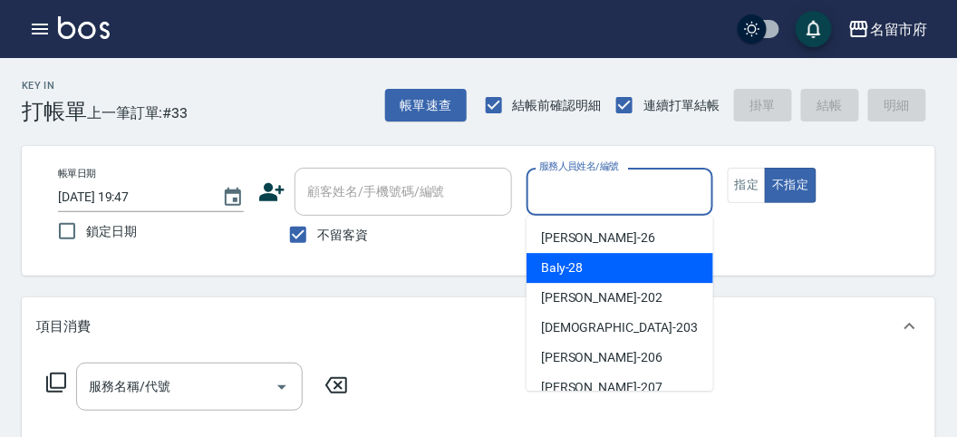
drag, startPoint x: 563, startPoint y: 271, endPoint x: 476, endPoint y: 290, distance: 89.0
click at [553, 273] on span "Baly -28" at bounding box center [562, 267] width 43 height 19
type input "Baly-28"
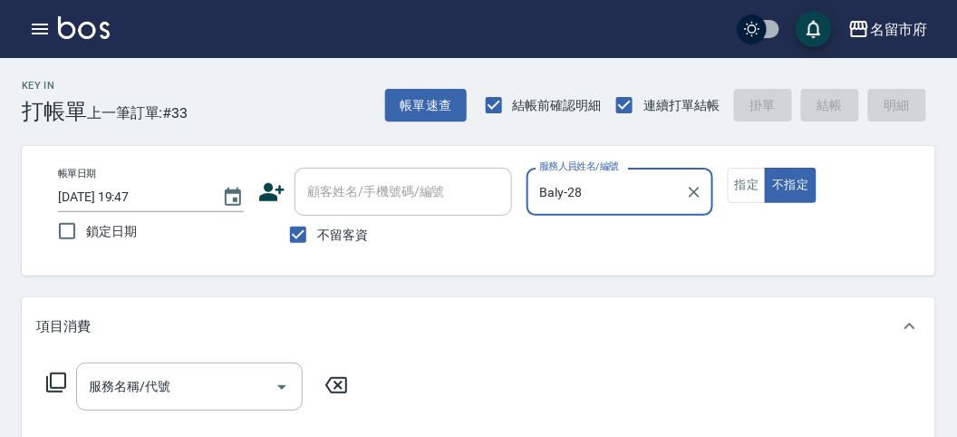
drag, startPoint x: 91, startPoint y: 377, endPoint x: 82, endPoint y: 372, distance: 9.3
click at [89, 377] on input "服務名稱/代號" at bounding box center [175, 387] width 183 height 32
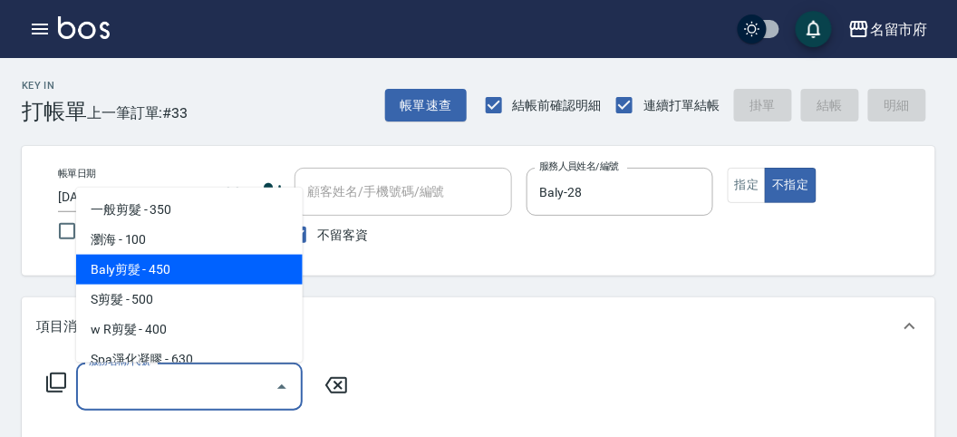
click at [136, 272] on span "Baly剪髮 - 450" at bounding box center [189, 270] width 226 height 30
type input "Baly剪髮(C004)"
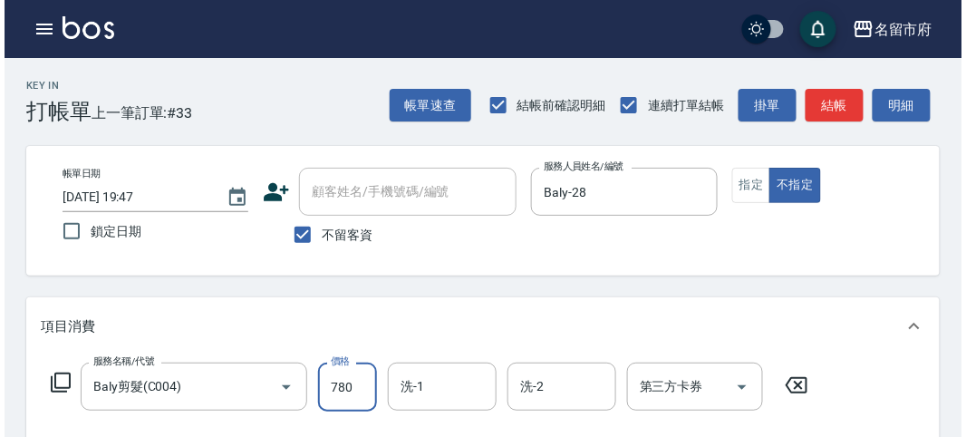
scroll to position [530, 0]
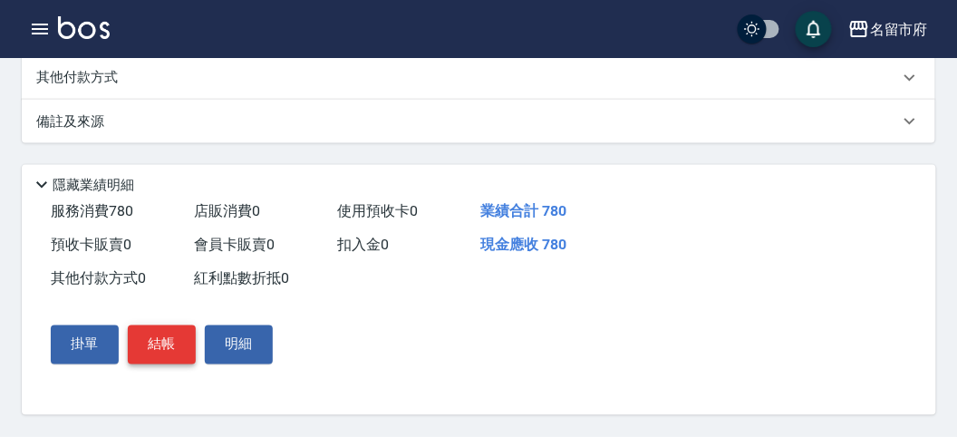
type input "780"
click at [163, 348] on button "結帳" at bounding box center [162, 344] width 68 height 38
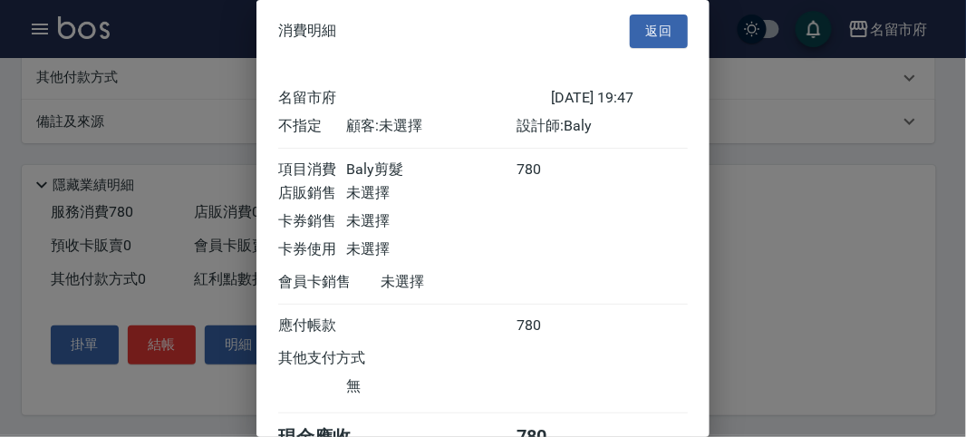
scroll to position [101, 0]
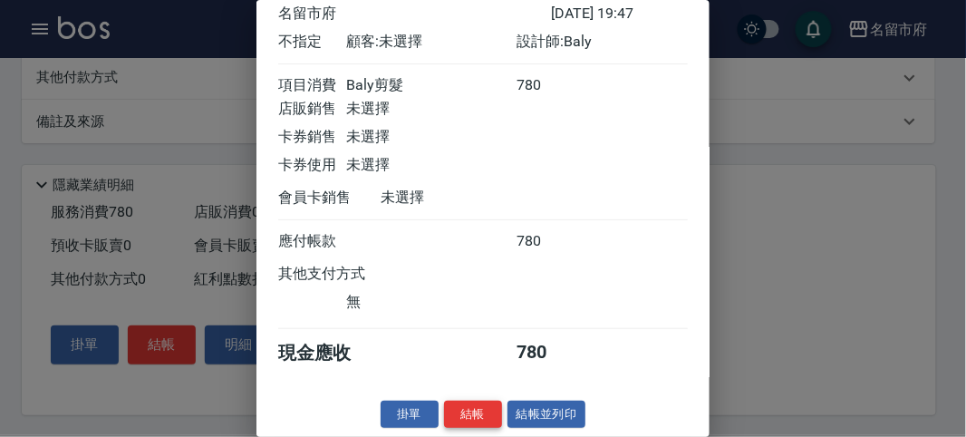
click at [471, 418] on button "結帳" at bounding box center [473, 414] width 58 height 28
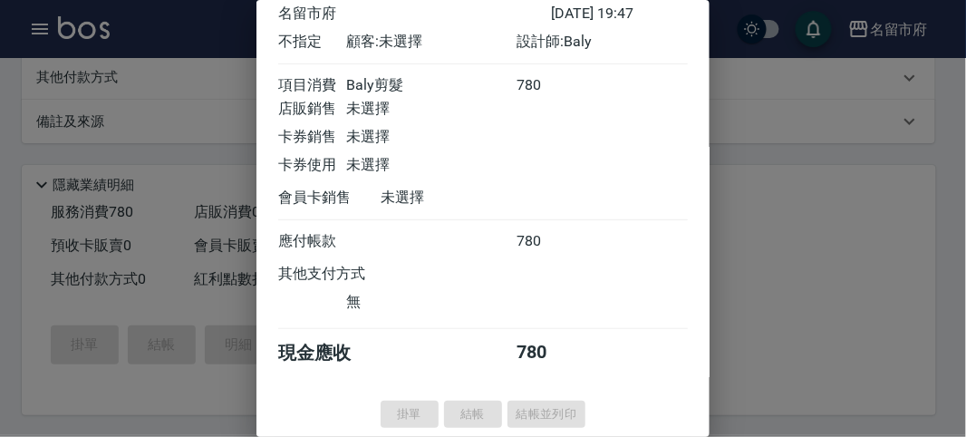
type input "[DATE] 19:48"
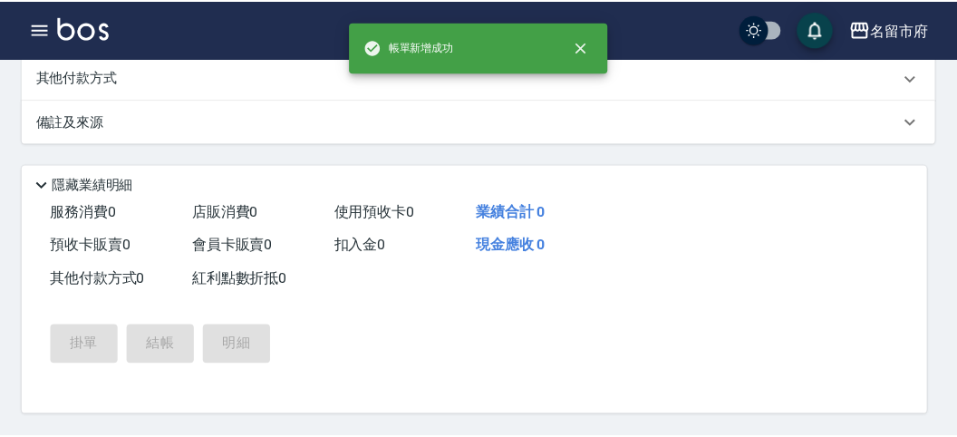
scroll to position [0, 0]
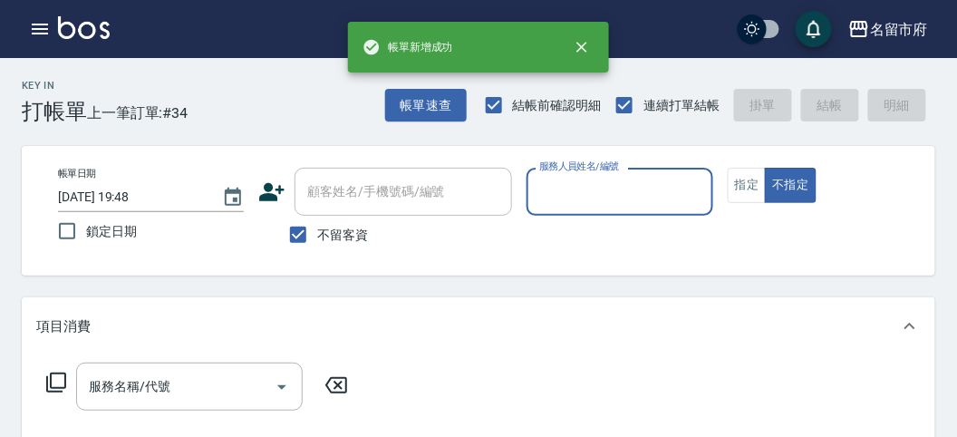
click at [595, 205] on input "服務人員姓名/編號" at bounding box center [618, 192] width 169 height 32
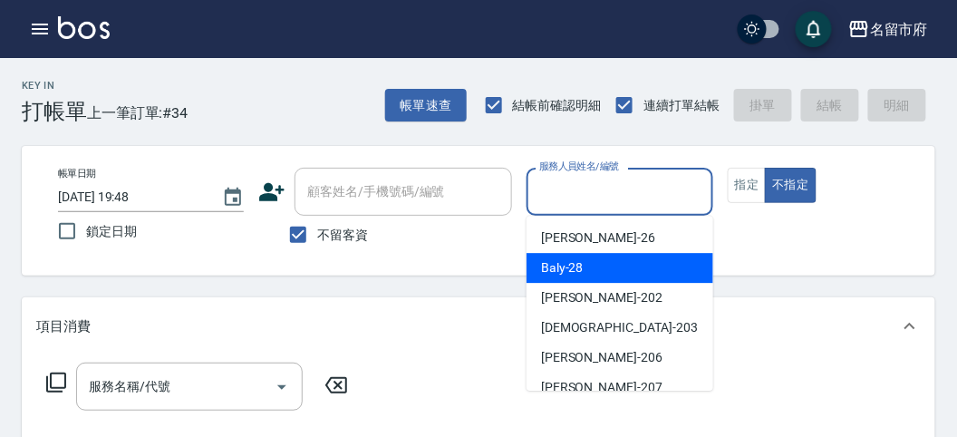
click at [591, 258] on div "Baly -28" at bounding box center [619, 268] width 187 height 30
type input "Baly-28"
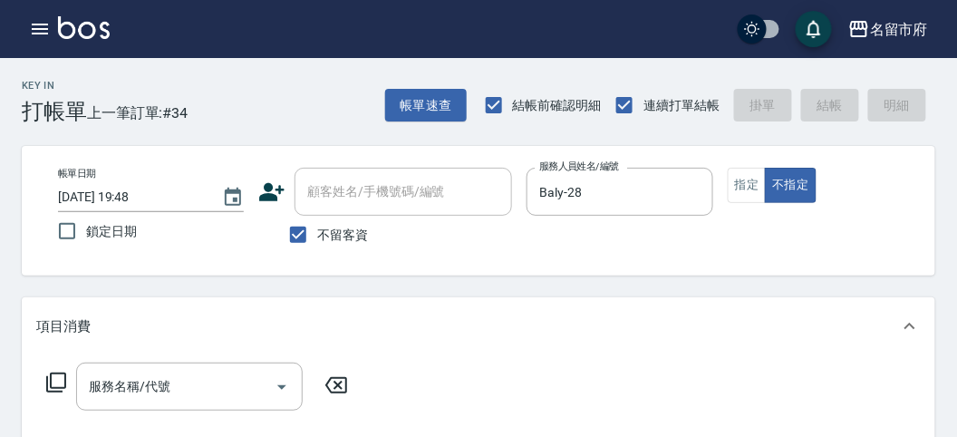
click at [57, 380] on icon at bounding box center [56, 382] width 22 height 22
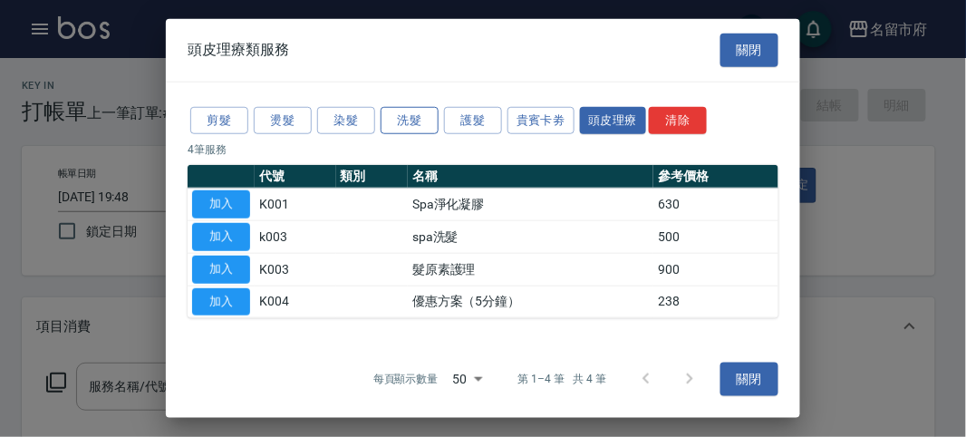
click at [400, 130] on button "洗髮" at bounding box center [409, 120] width 58 height 28
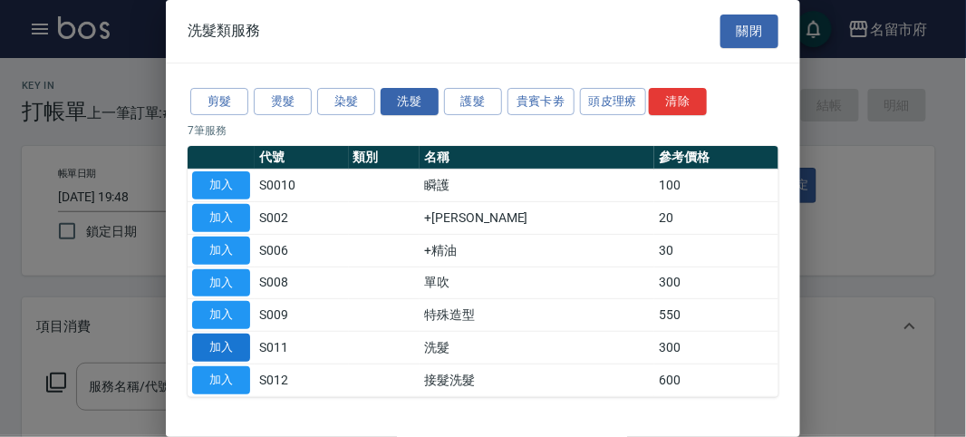
click at [239, 343] on button "加入" at bounding box center [221, 347] width 58 height 28
type input "洗髮(S011)"
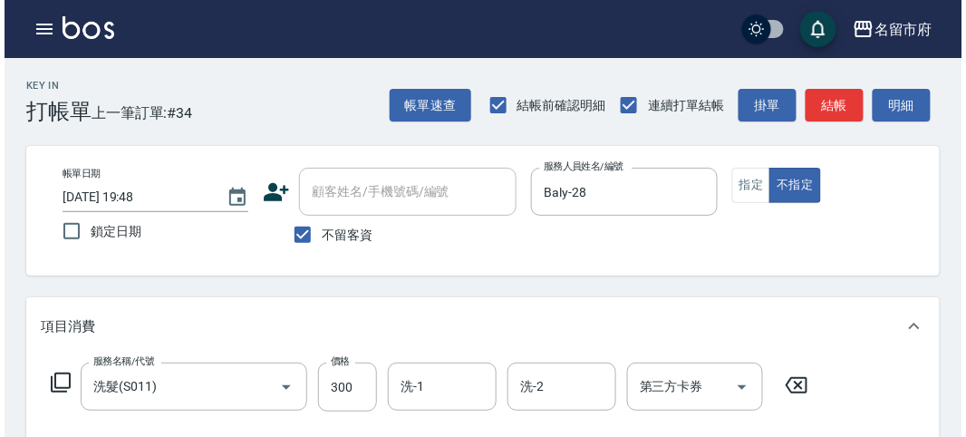
scroll to position [530, 0]
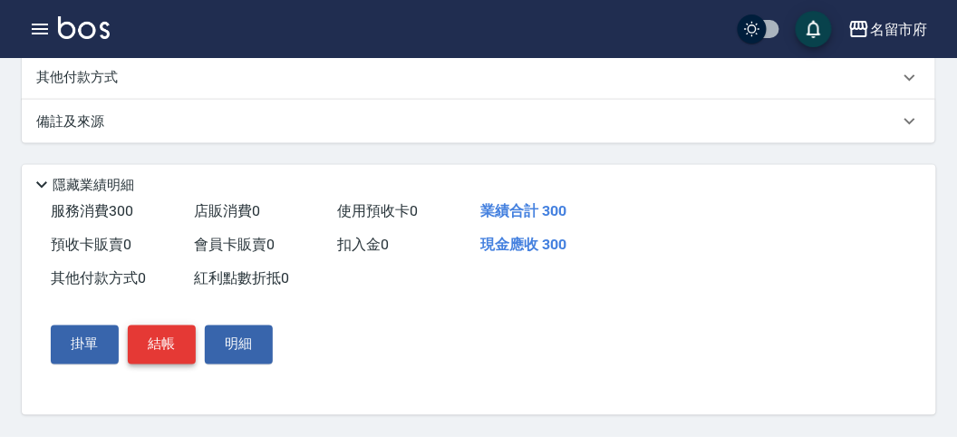
click at [161, 355] on button "結帳" at bounding box center [162, 344] width 68 height 38
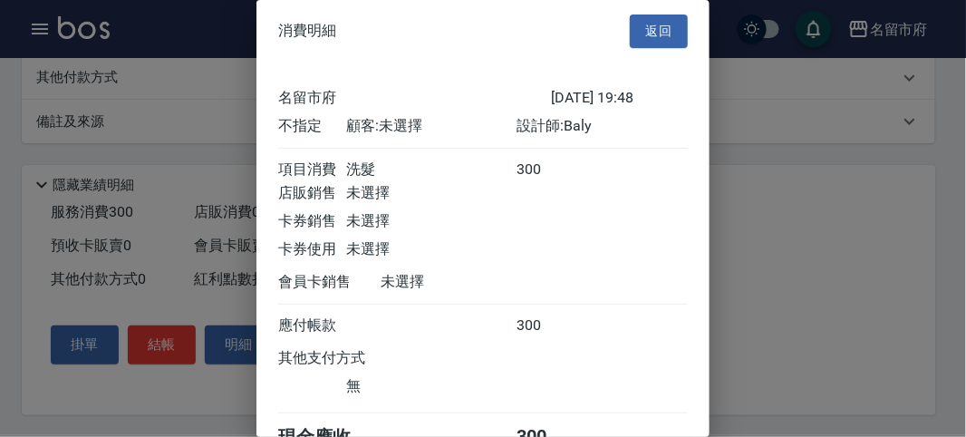
scroll to position [101, 0]
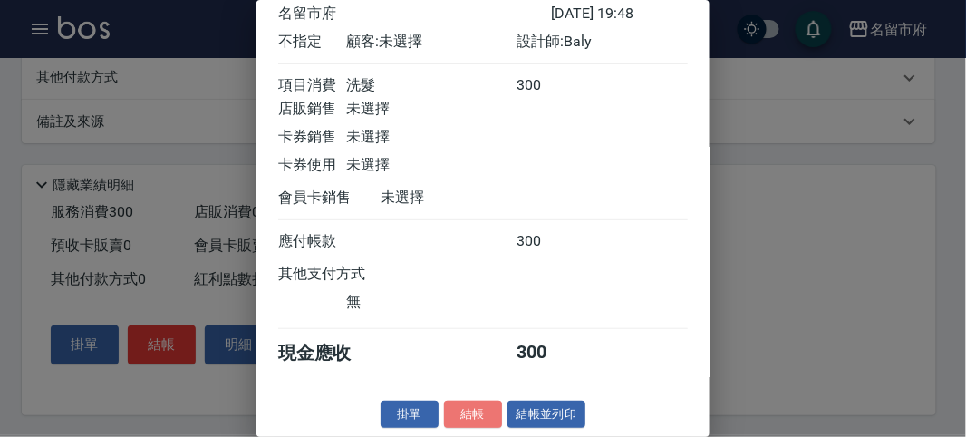
drag, startPoint x: 467, startPoint y: 408, endPoint x: 488, endPoint y: 343, distance: 67.6
click at [467, 408] on button "結帳" at bounding box center [473, 414] width 58 height 28
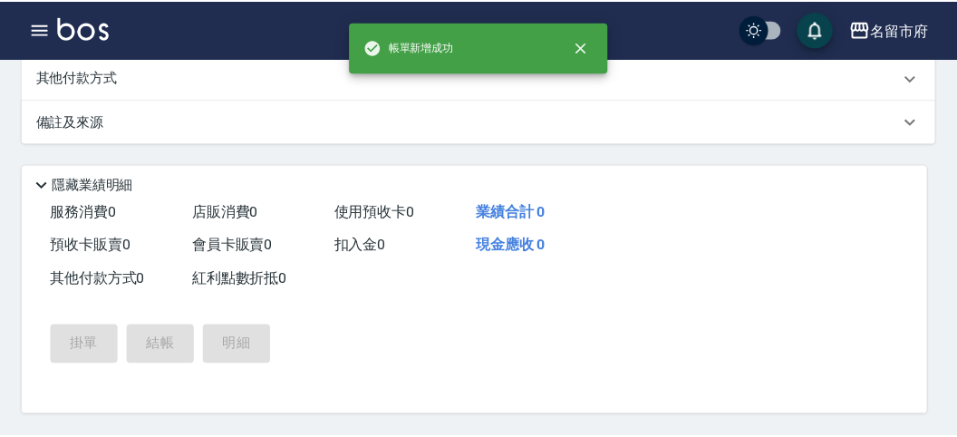
scroll to position [0, 0]
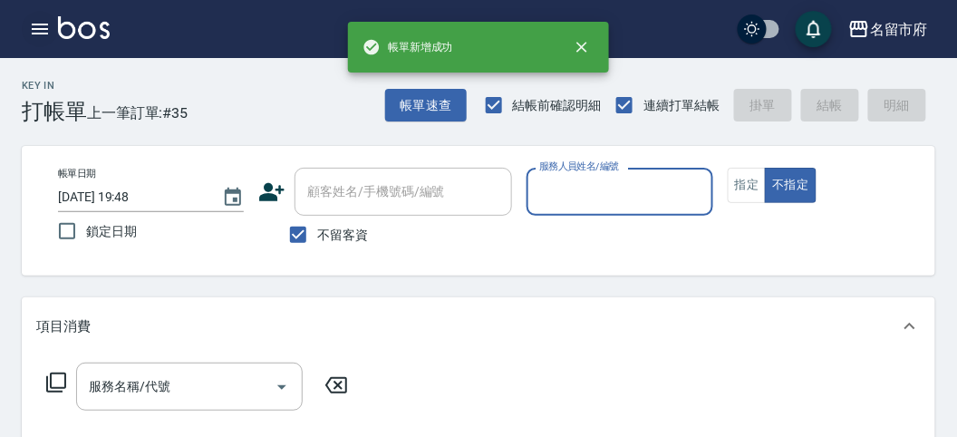
click at [37, 35] on icon "button" at bounding box center [40, 29] width 22 height 22
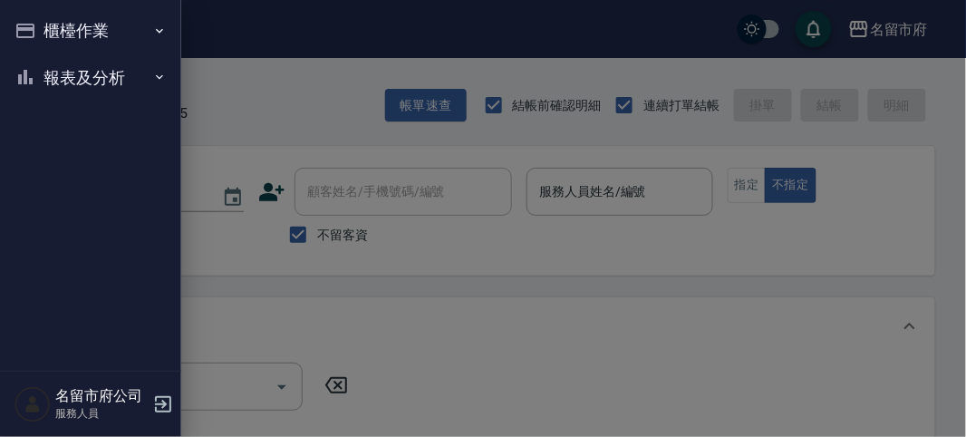
click at [39, 32] on button "櫃檯作業" at bounding box center [90, 30] width 167 height 47
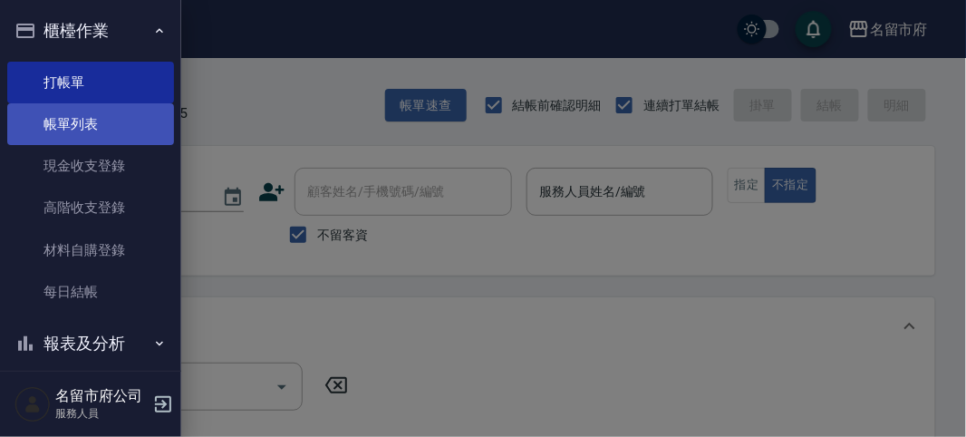
click at [77, 123] on link "帳單列表" at bounding box center [90, 124] width 167 height 42
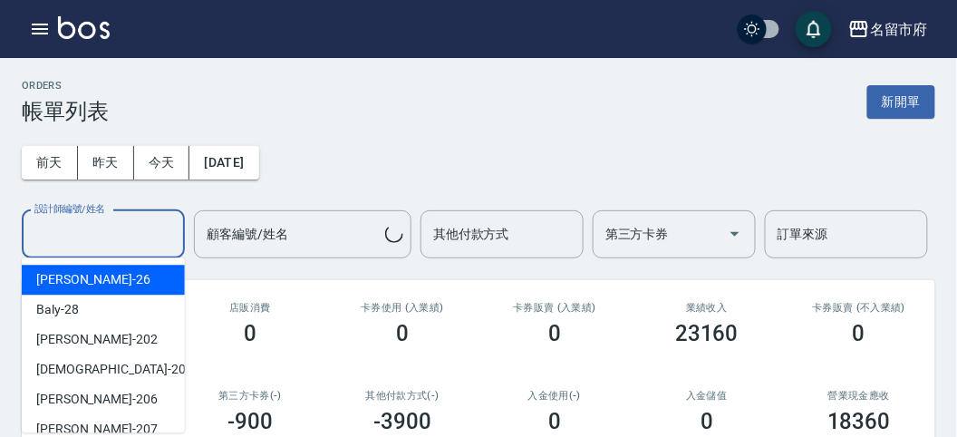
click at [80, 246] on input "設計師編號/姓名" at bounding box center [103, 234] width 147 height 32
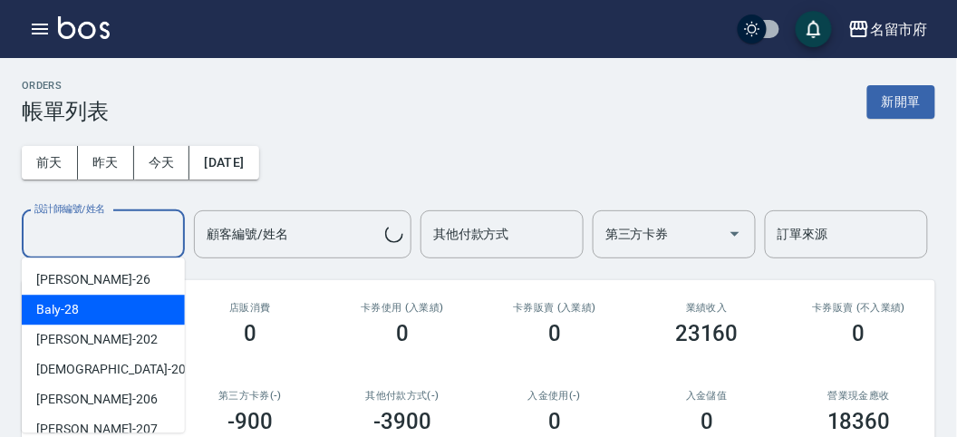
click at [79, 303] on div "Baly -28" at bounding box center [103, 309] width 163 height 30
type input "Baly-28"
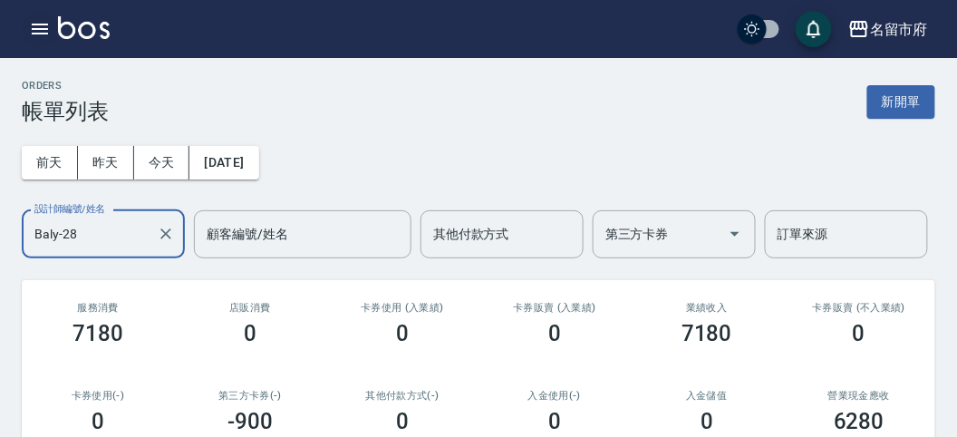
click at [25, 18] on button "button" at bounding box center [40, 29] width 36 height 36
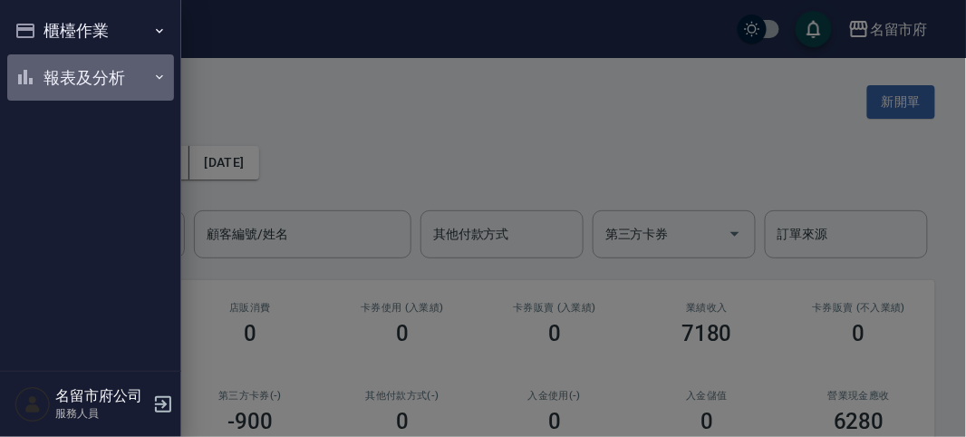
click at [48, 72] on button "報表及分析" at bounding box center [90, 77] width 167 height 47
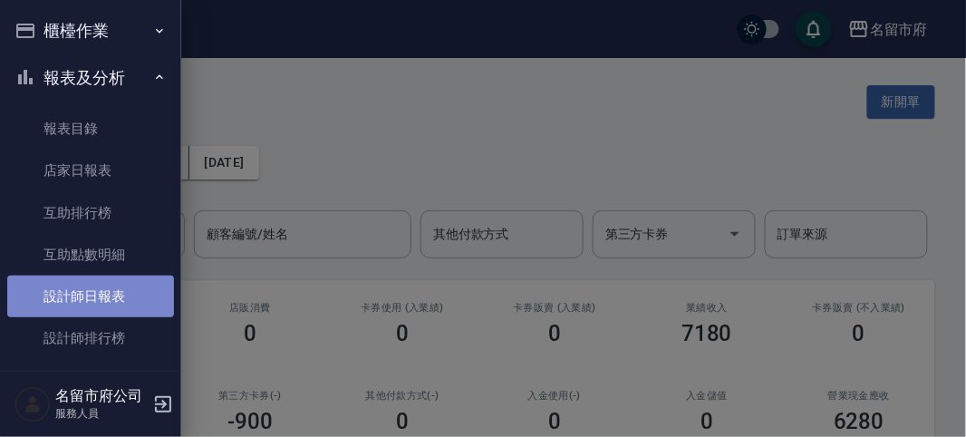
click at [112, 305] on link "設計師日報表" at bounding box center [90, 296] width 167 height 42
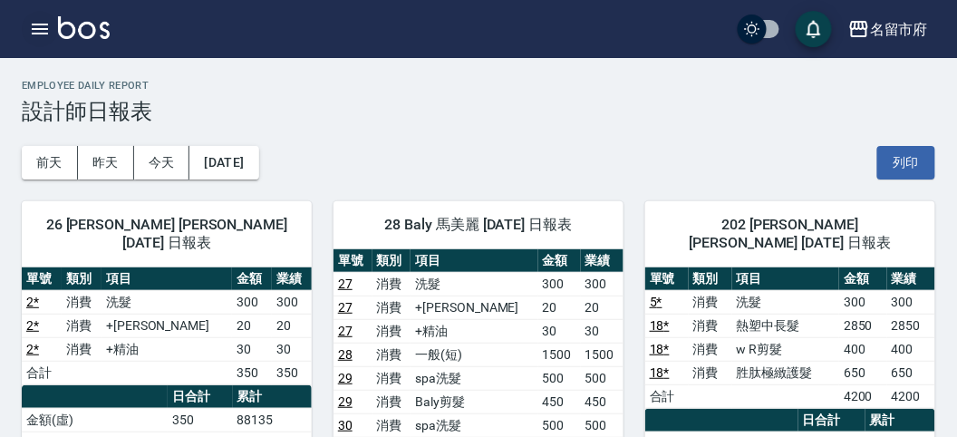
click at [38, 26] on icon "button" at bounding box center [40, 29] width 22 height 22
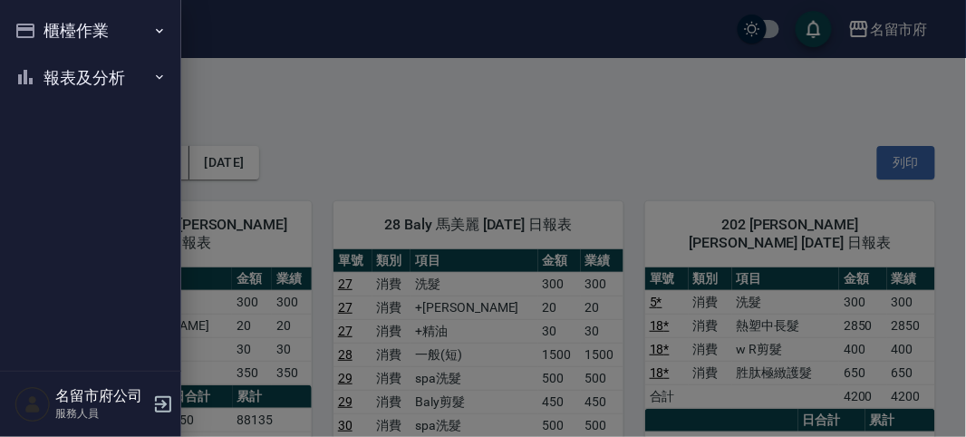
click at [38, 26] on div "櫃檯作業 打帳單 帳單列表 現金收支登錄 高階收支登錄 材料自購登錄 每日結帳 報表及分析 報表目錄 店家日報表 互助排行榜 互助點數明細 設計師日報表 設計…" at bounding box center [90, 218] width 181 height 437
click at [63, 39] on button "櫃檯作業" at bounding box center [90, 30] width 167 height 47
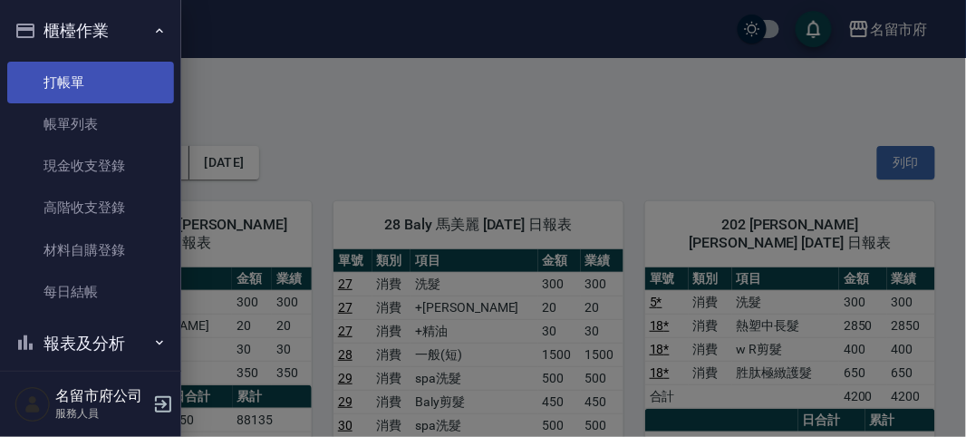
click at [74, 83] on link "打帳單" at bounding box center [90, 83] width 167 height 42
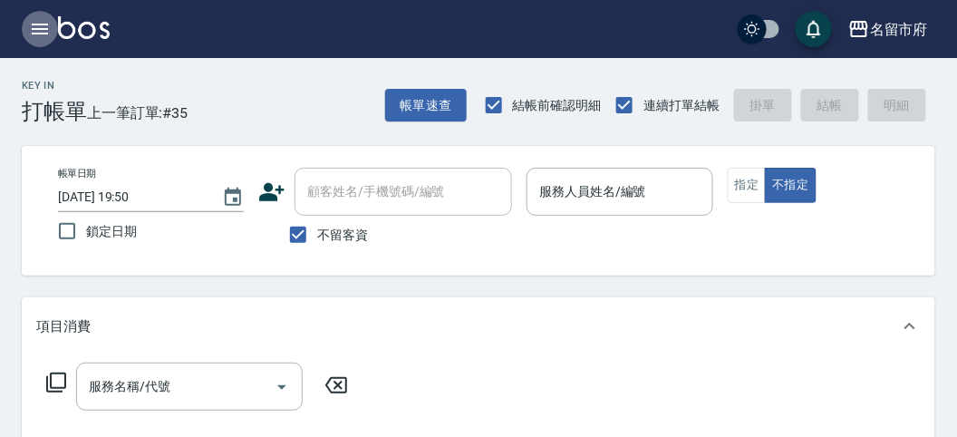
click at [40, 25] on icon "button" at bounding box center [40, 29] width 22 height 22
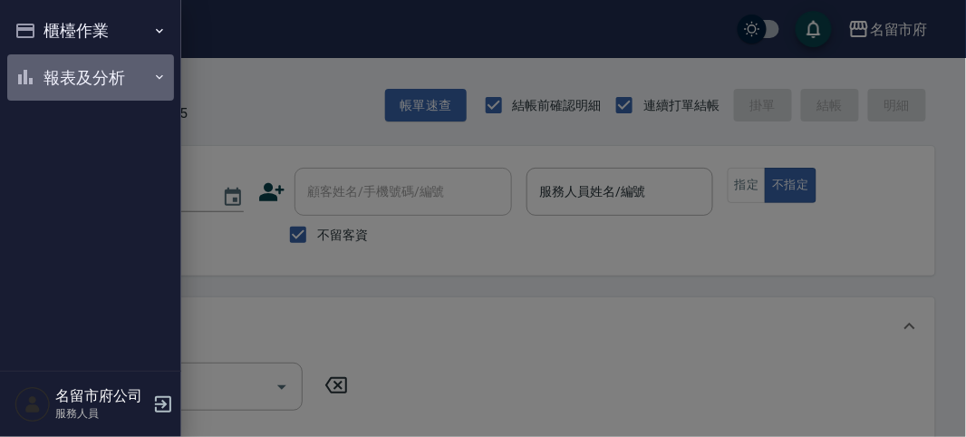
click at [80, 70] on button "報表及分析" at bounding box center [90, 77] width 167 height 47
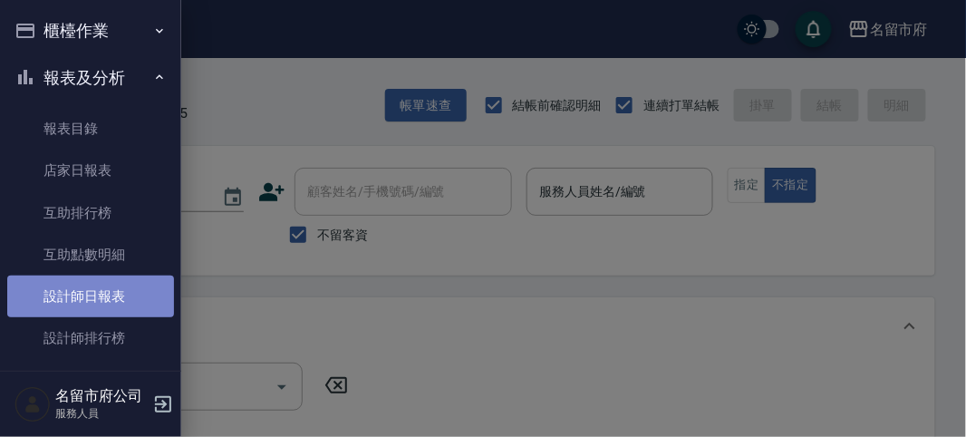
click at [98, 304] on link "設計師日報表" at bounding box center [90, 296] width 167 height 42
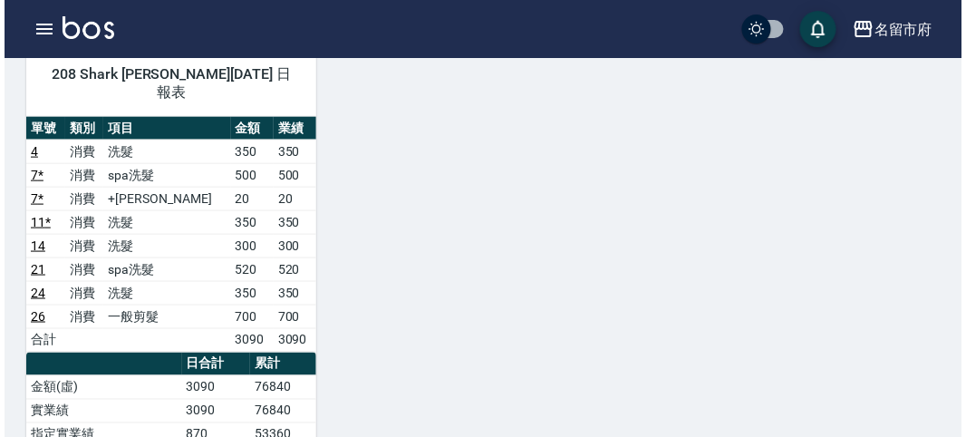
scroll to position [2013, 0]
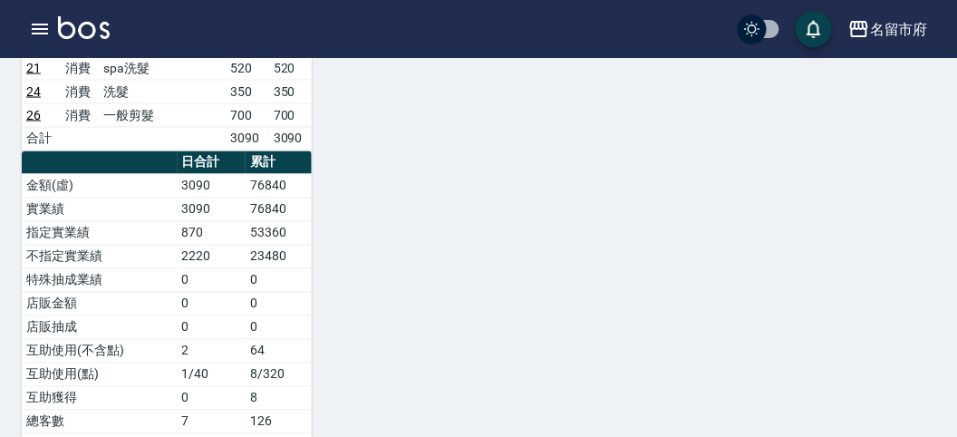
click at [35, 30] on icon "button" at bounding box center [40, 29] width 22 height 22
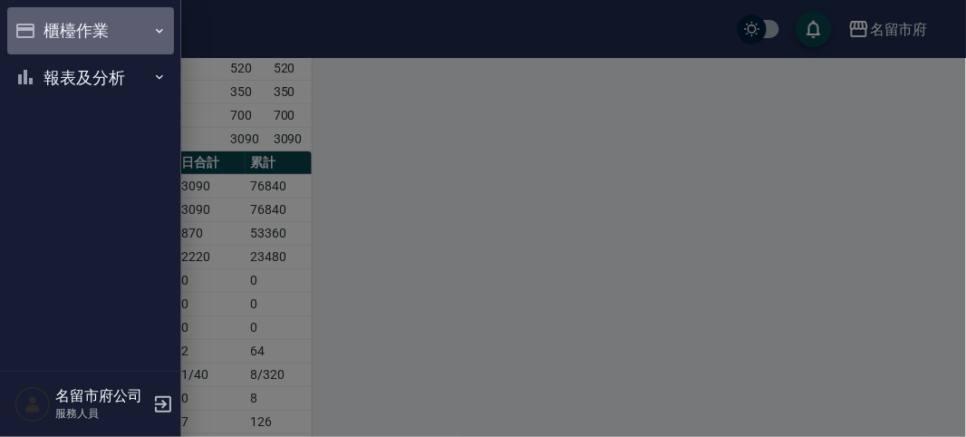
click at [73, 30] on button "櫃檯作業" at bounding box center [90, 30] width 167 height 47
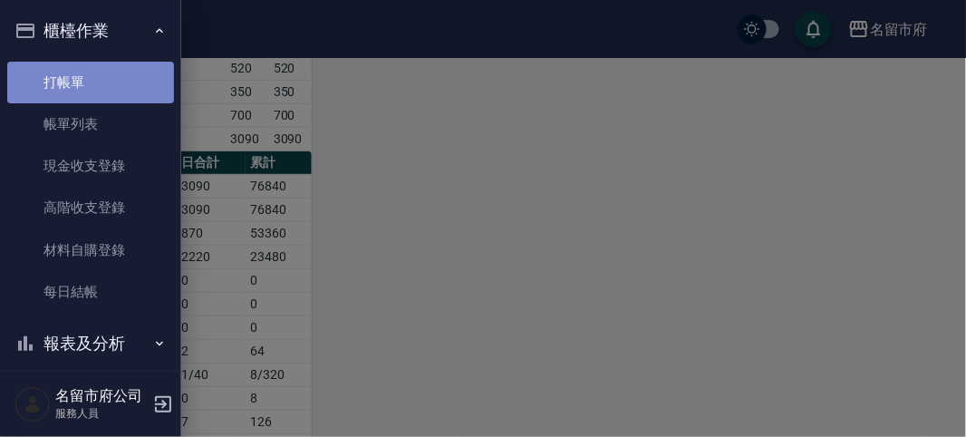
click at [95, 70] on link "打帳單" at bounding box center [90, 83] width 167 height 42
